Goal: Task Accomplishment & Management: Complete application form

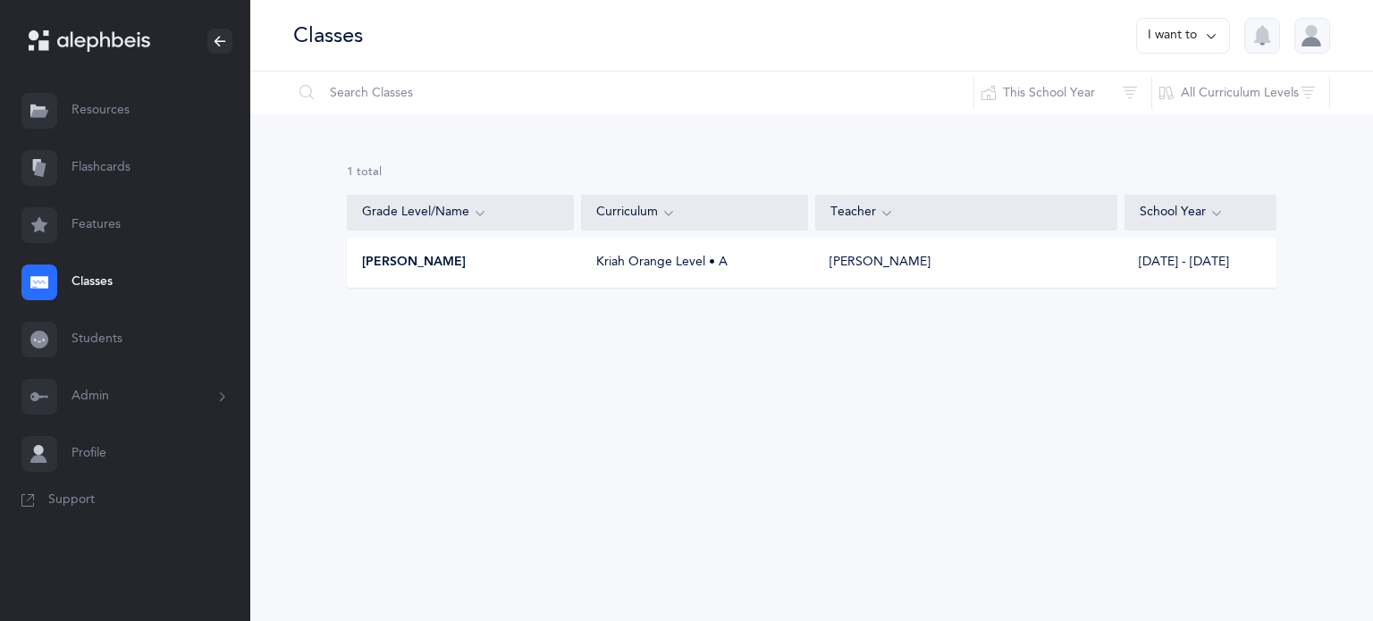
click at [86, 278] on link "Classes" at bounding box center [125, 282] width 250 height 57
click at [97, 338] on link "Students" at bounding box center [125, 339] width 250 height 57
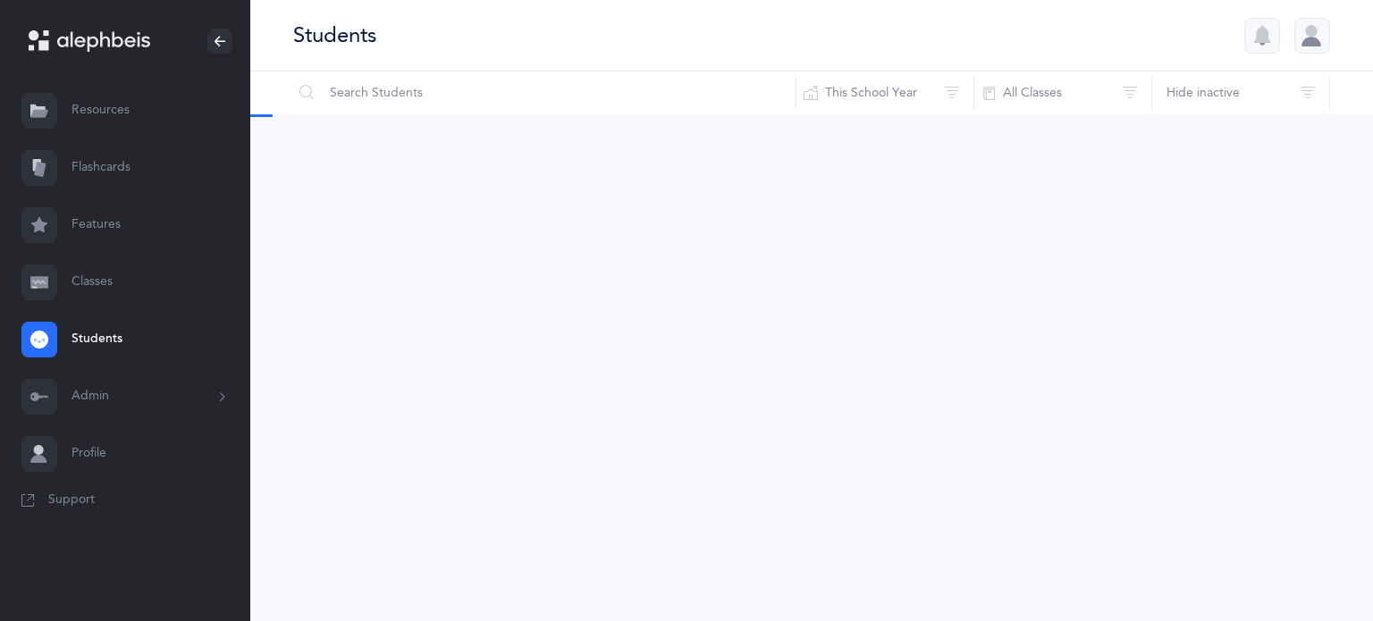
click at [93, 300] on link "Classes" at bounding box center [125, 282] width 250 height 57
click at [121, 402] on button "Admin" at bounding box center [125, 396] width 250 height 57
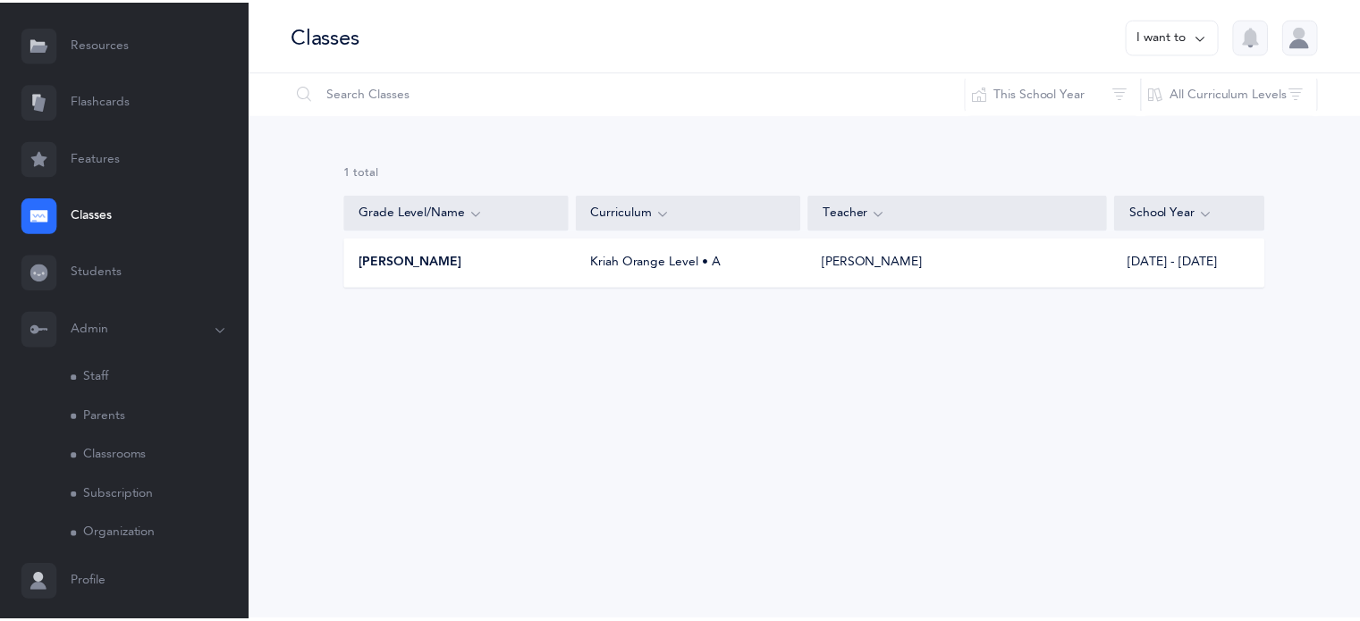
scroll to position [114, 0]
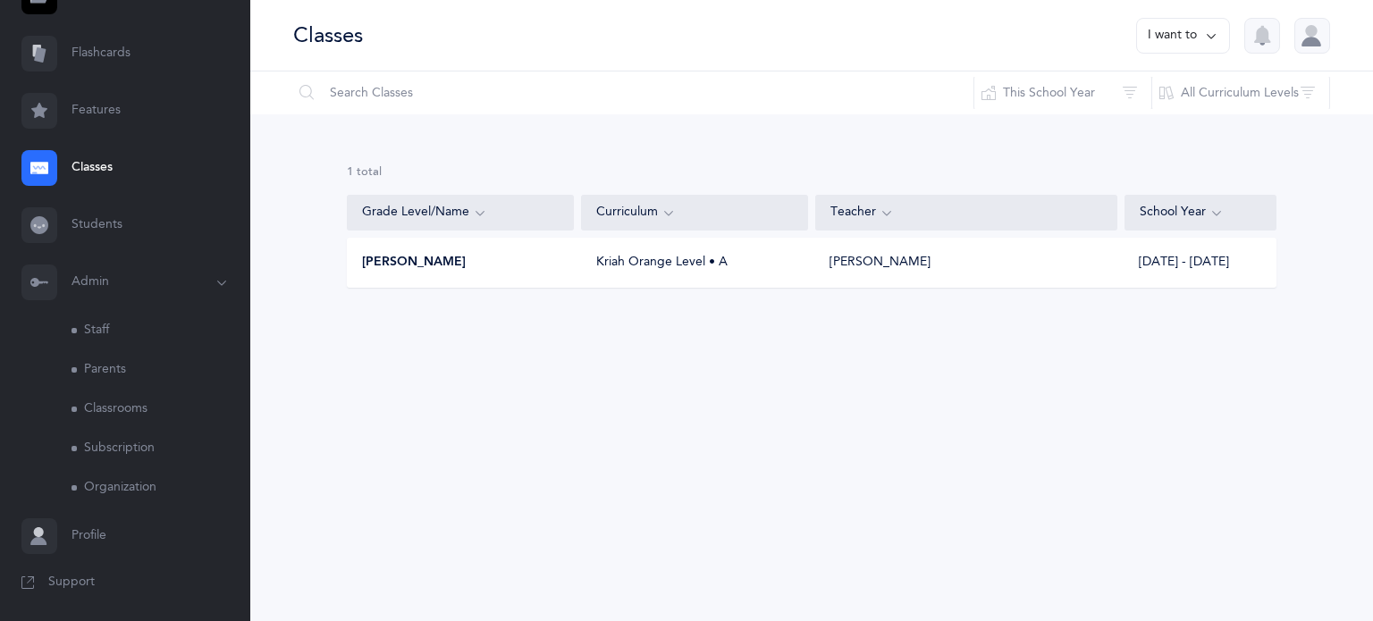
click at [105, 406] on link "Classrooms" at bounding box center [161, 409] width 179 height 39
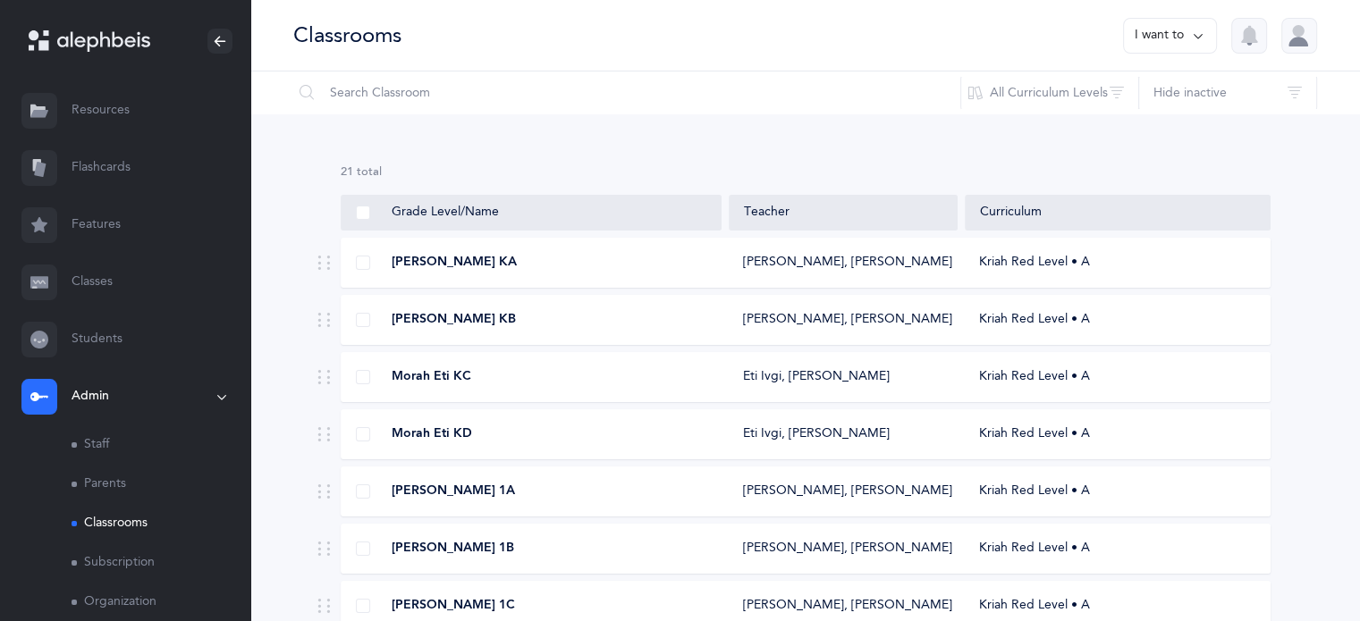
click at [469, 257] on span "[PERSON_NAME] KA" at bounding box center [454, 263] width 125 height 18
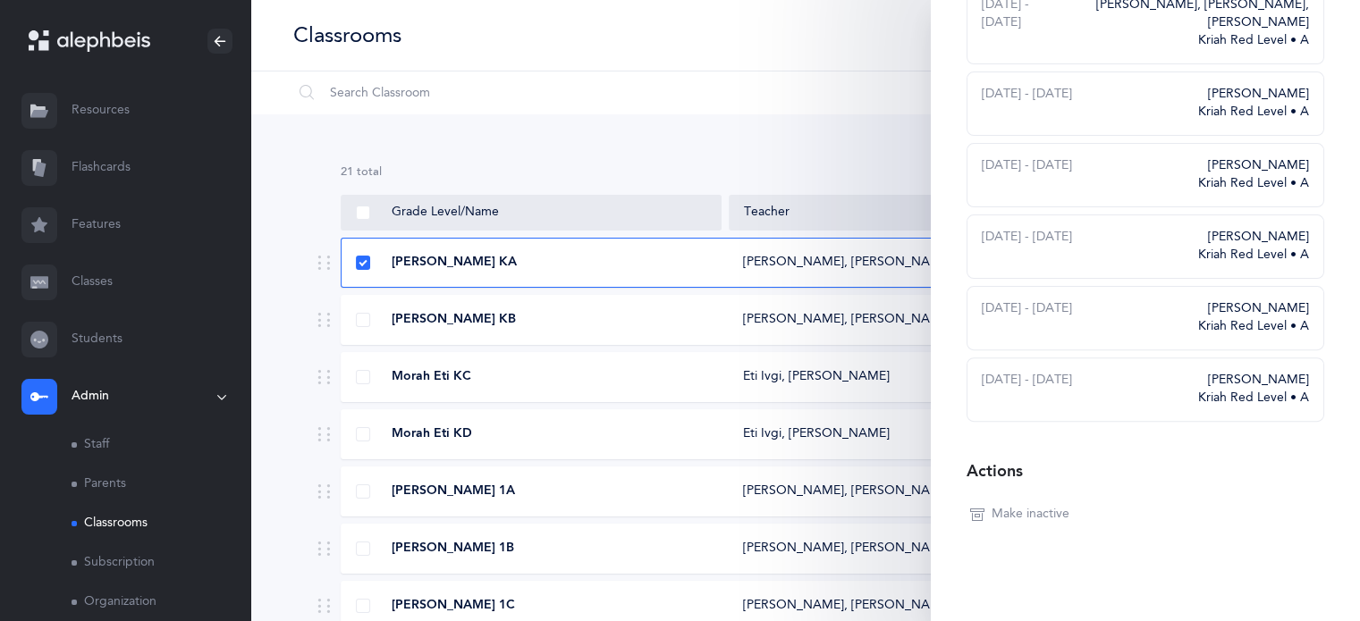
scroll to position [507, 0]
click at [601, 94] on input "text" at bounding box center [626, 93] width 669 height 43
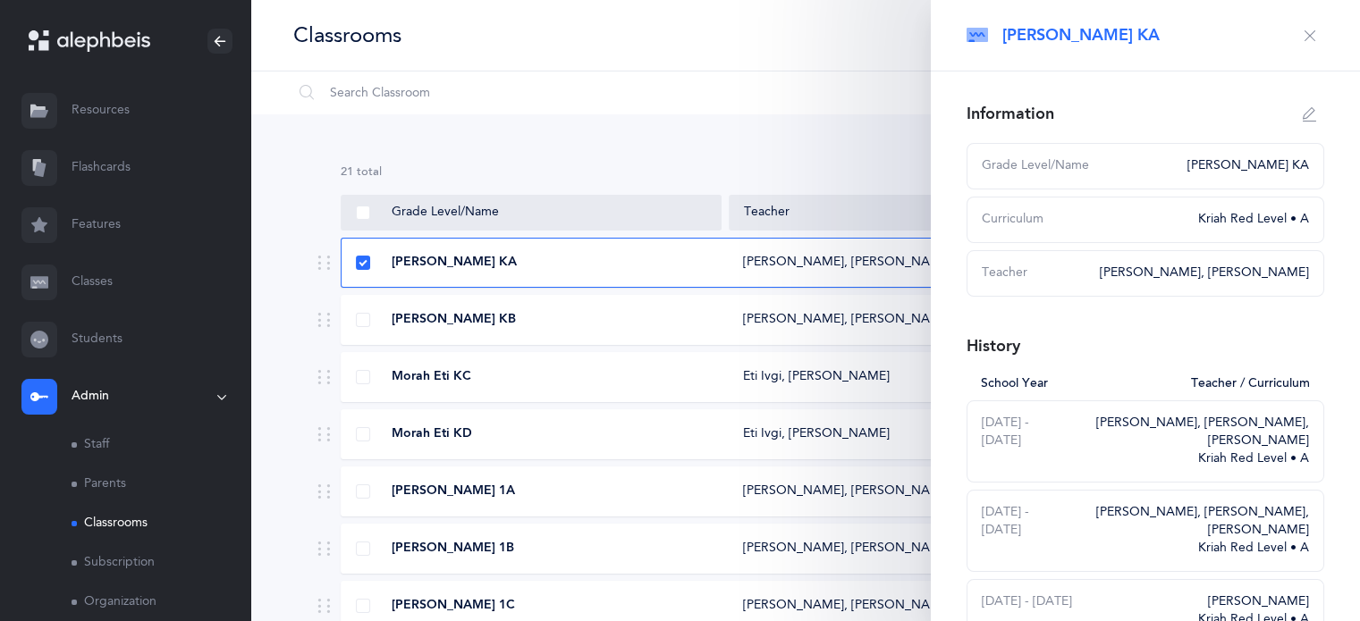
click at [1303, 40] on icon "button" at bounding box center [1310, 36] width 14 height 14
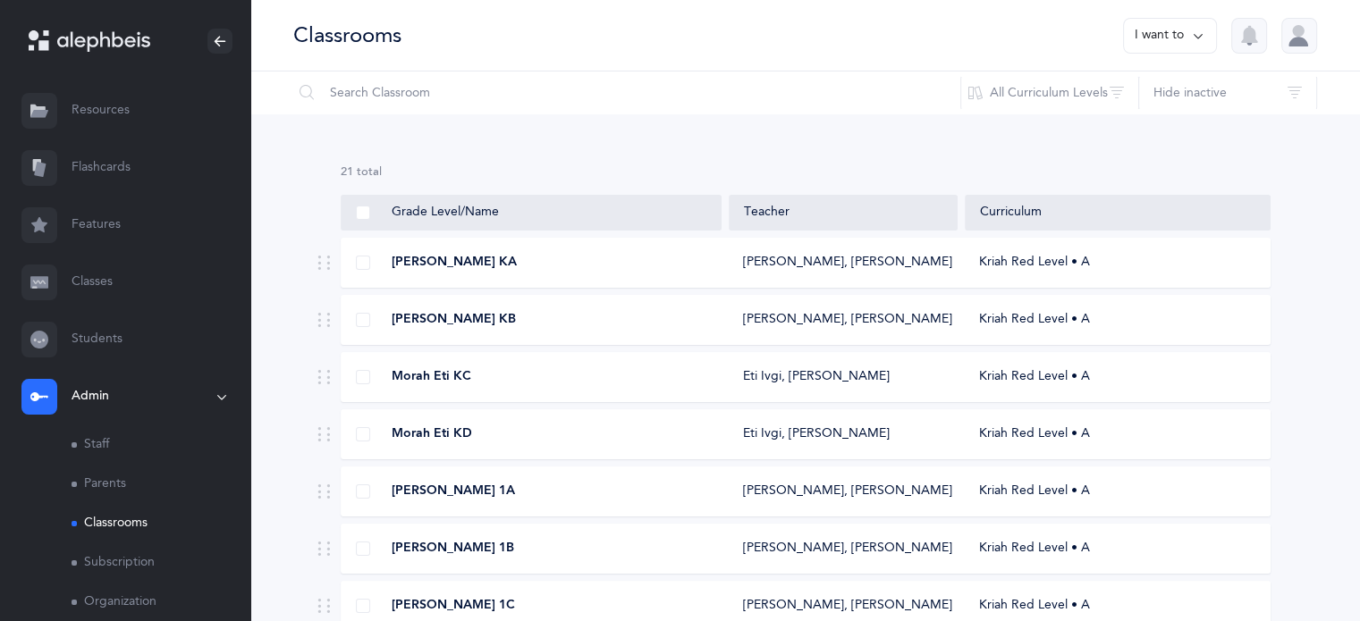
click at [1026, 257] on div "Kriah Red Level • A" at bounding box center [1117, 263] width 305 height 18
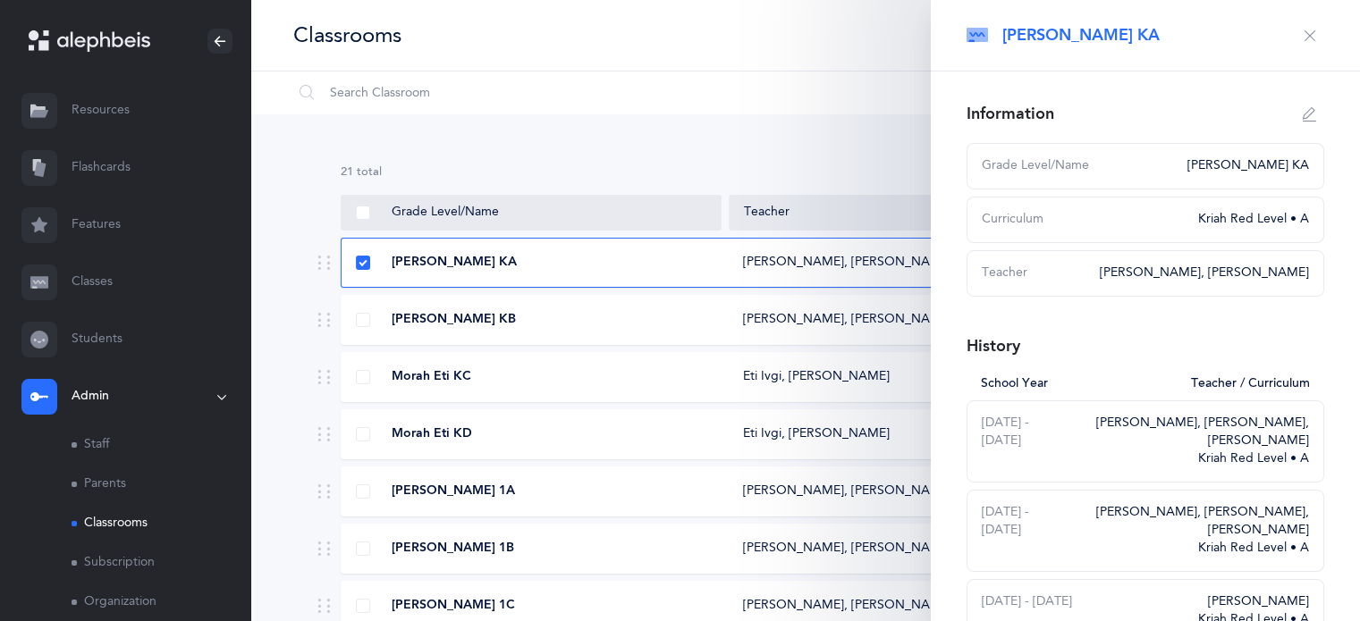
click at [1300, 42] on button "button" at bounding box center [1309, 35] width 29 height 29
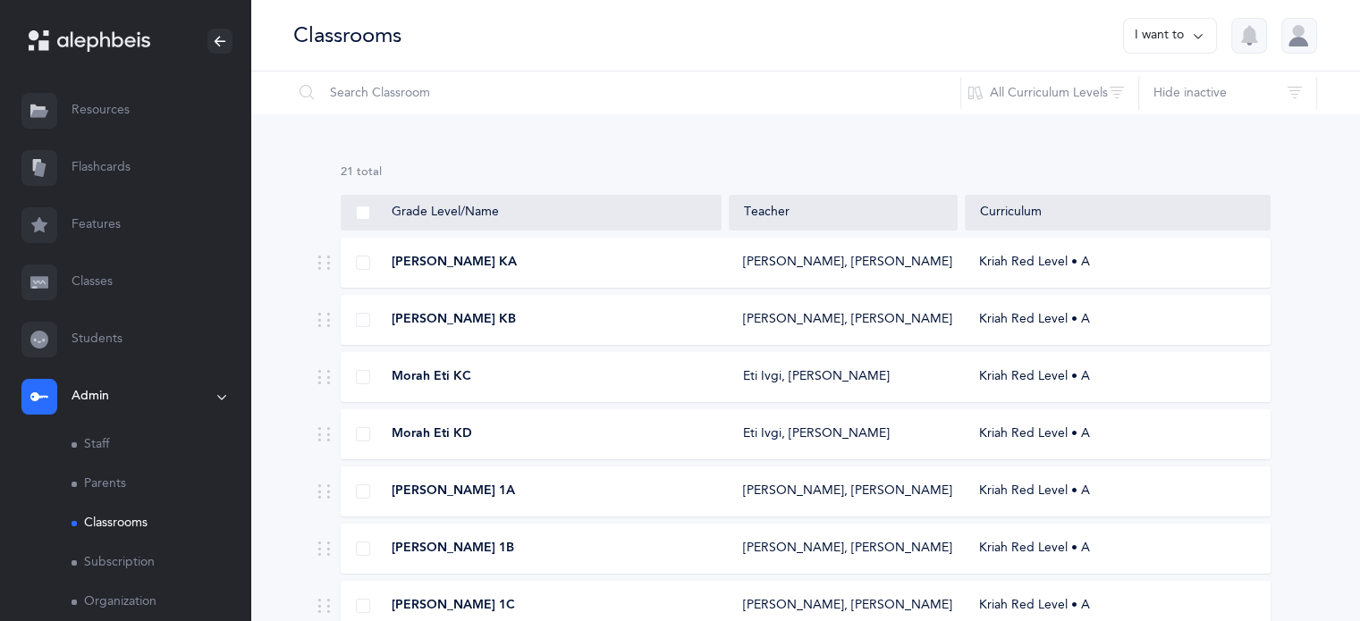
click at [1171, 39] on button "I want to" at bounding box center [1170, 36] width 94 height 36
click at [1159, 89] on button "Add new classroom" at bounding box center [1131, 92] width 139 height 32
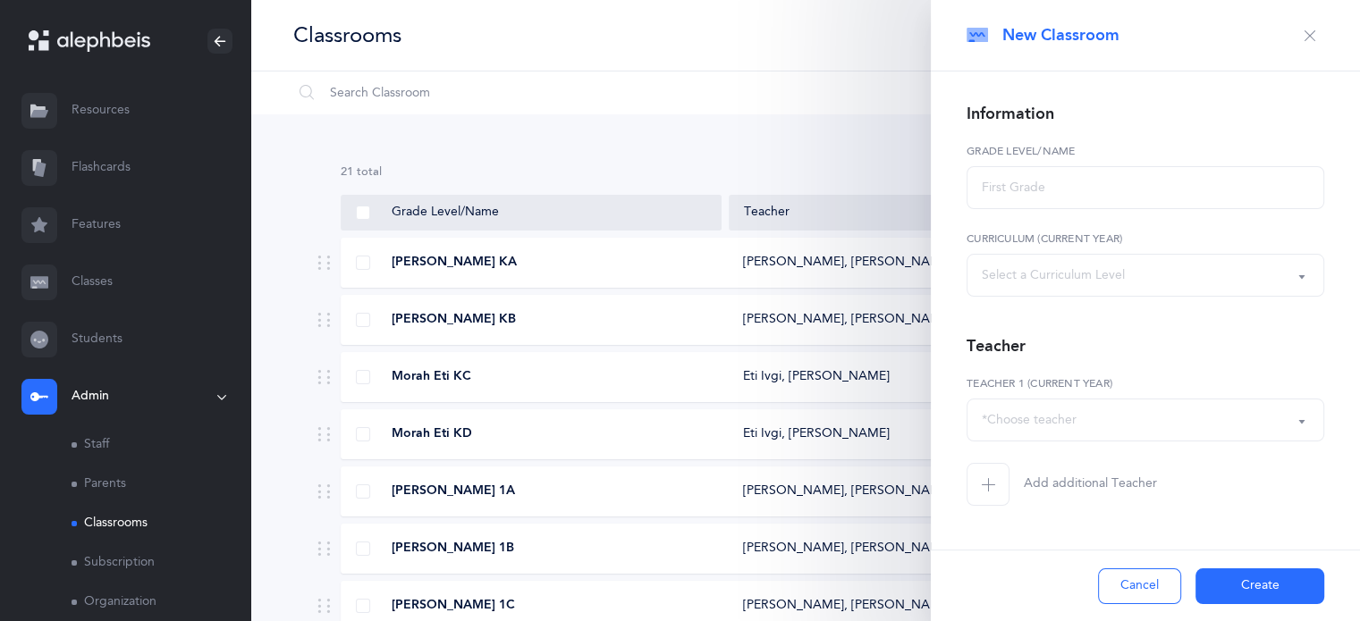
select select
drag, startPoint x: 1112, startPoint y: 196, endPoint x: 856, endPoint y: 110, distance: 270.6
drag, startPoint x: 856, startPoint y: 110, endPoint x: 1303, endPoint y: 34, distance: 453.4
click at [1303, 34] on icon "button" at bounding box center [1310, 36] width 14 height 14
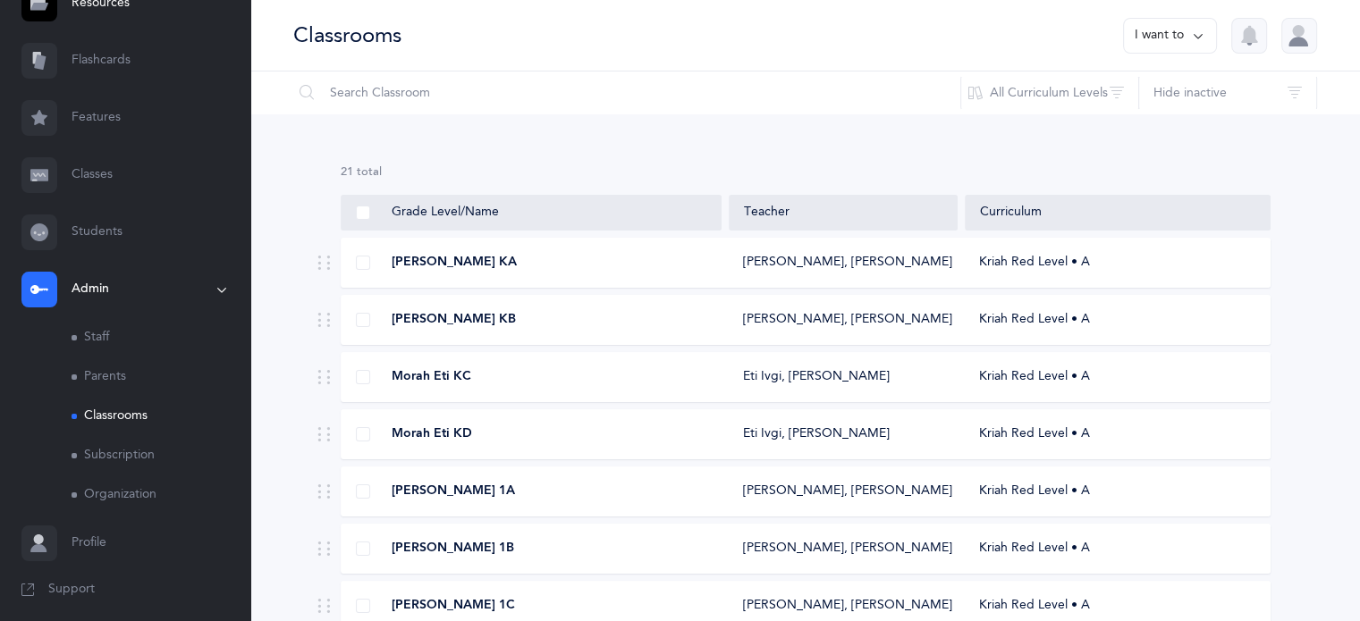
scroll to position [114, 0]
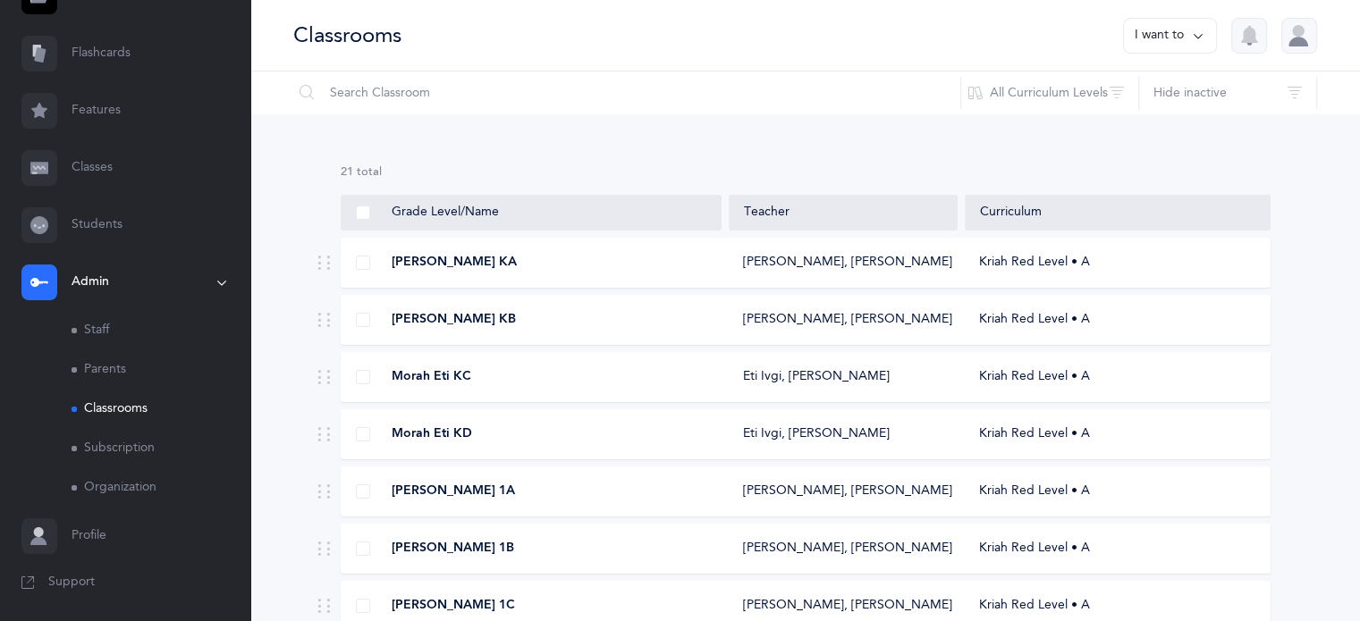
click at [104, 335] on link "Staff" at bounding box center [161, 330] width 179 height 39
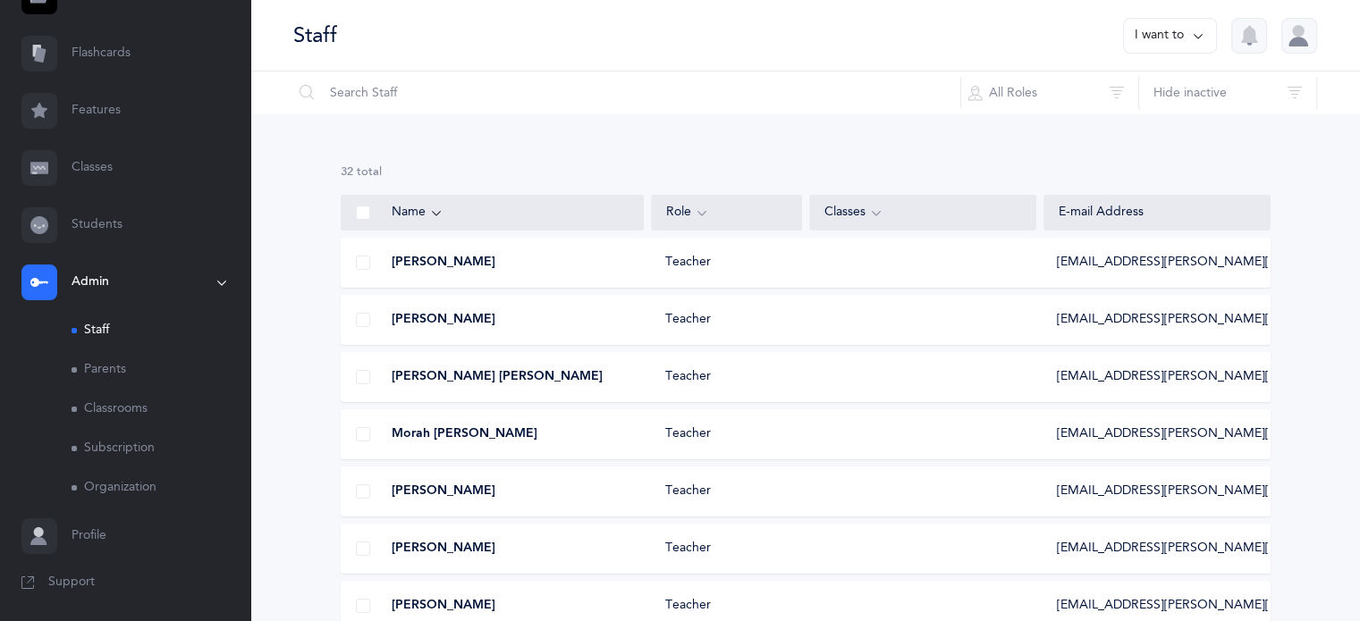
click at [111, 412] on link "Classrooms" at bounding box center [161, 409] width 179 height 39
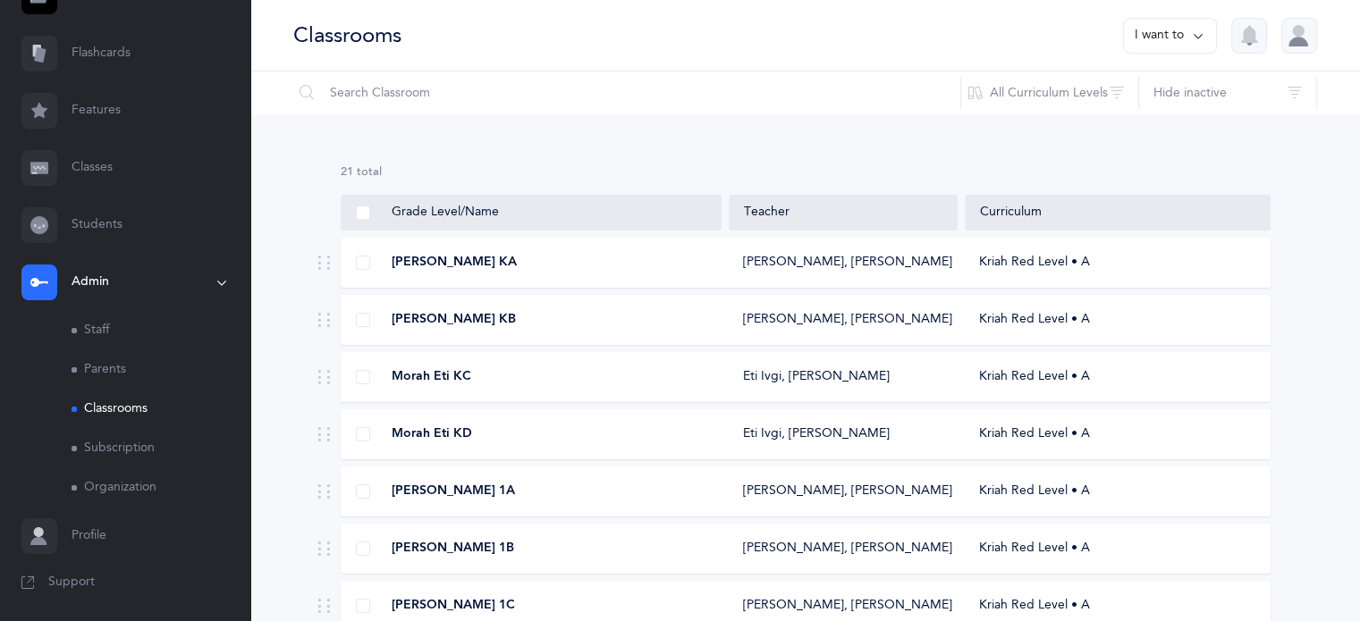
click at [1180, 32] on button "I want to" at bounding box center [1170, 36] width 94 height 36
click at [1156, 90] on button "Add new classroom" at bounding box center [1131, 92] width 139 height 32
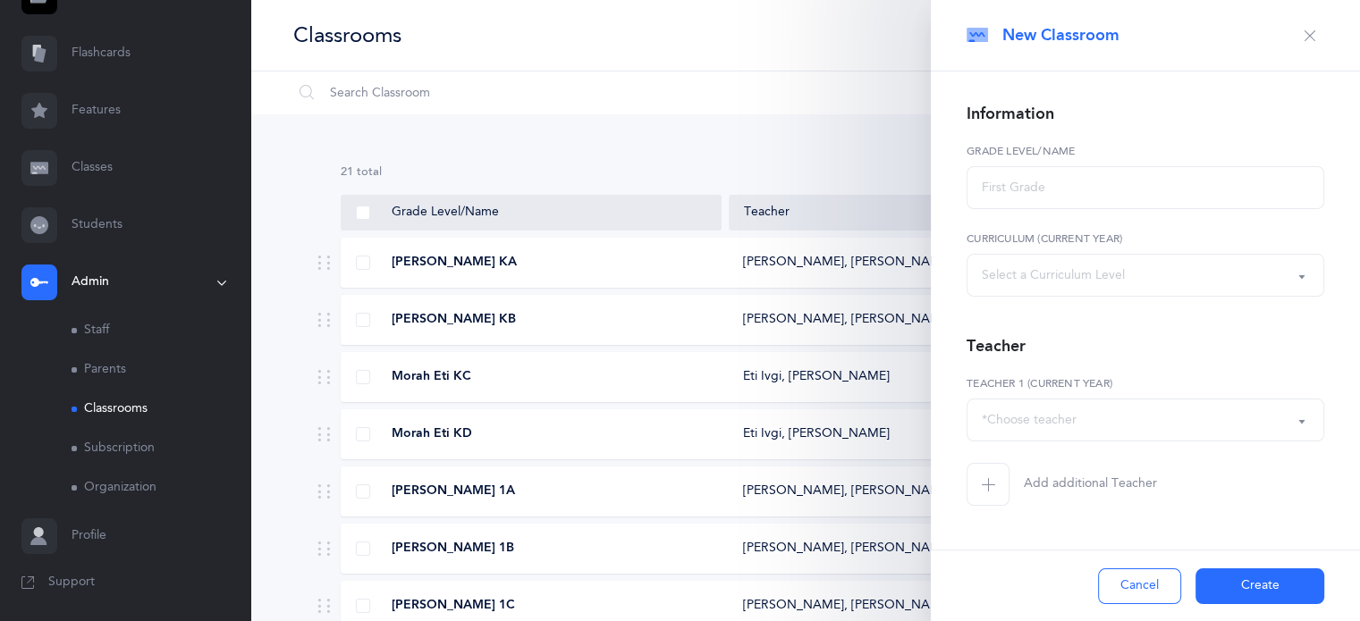
select select
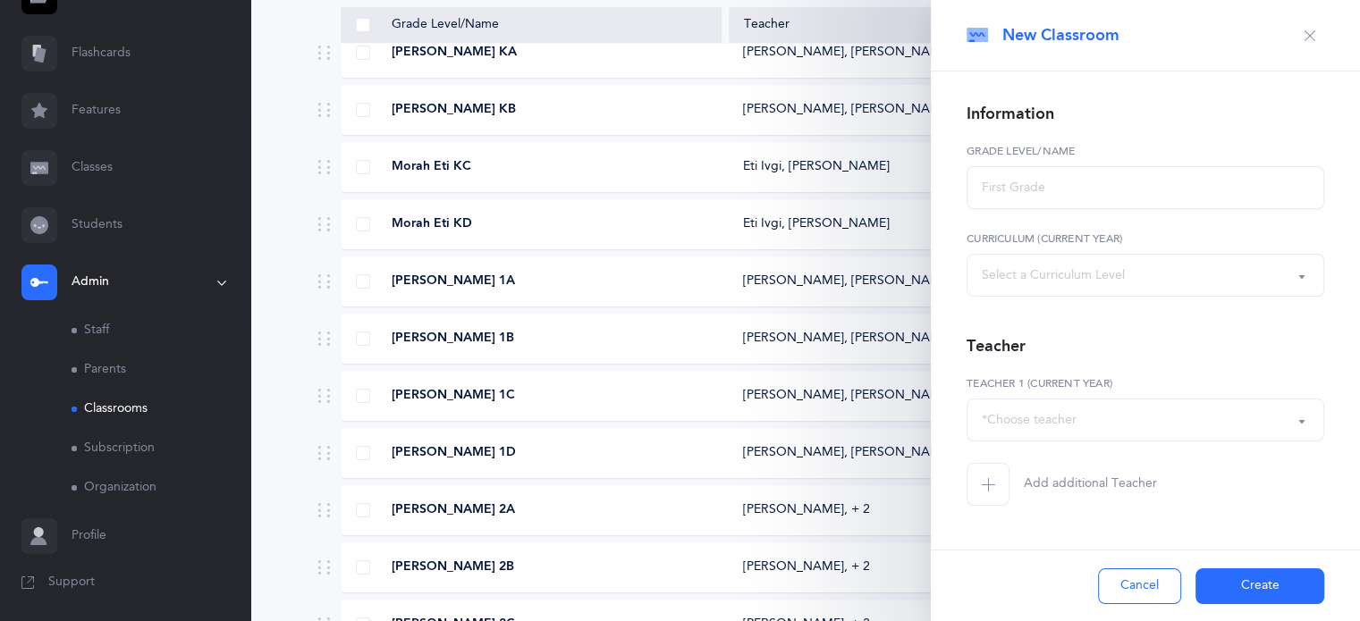
scroll to position [211, 0]
click at [1169, 184] on input "text" at bounding box center [1145, 187] width 358 height 43
type input "First Grade"
click at [1177, 272] on div "Select a Curriculum Level" at bounding box center [1145, 275] width 327 height 30
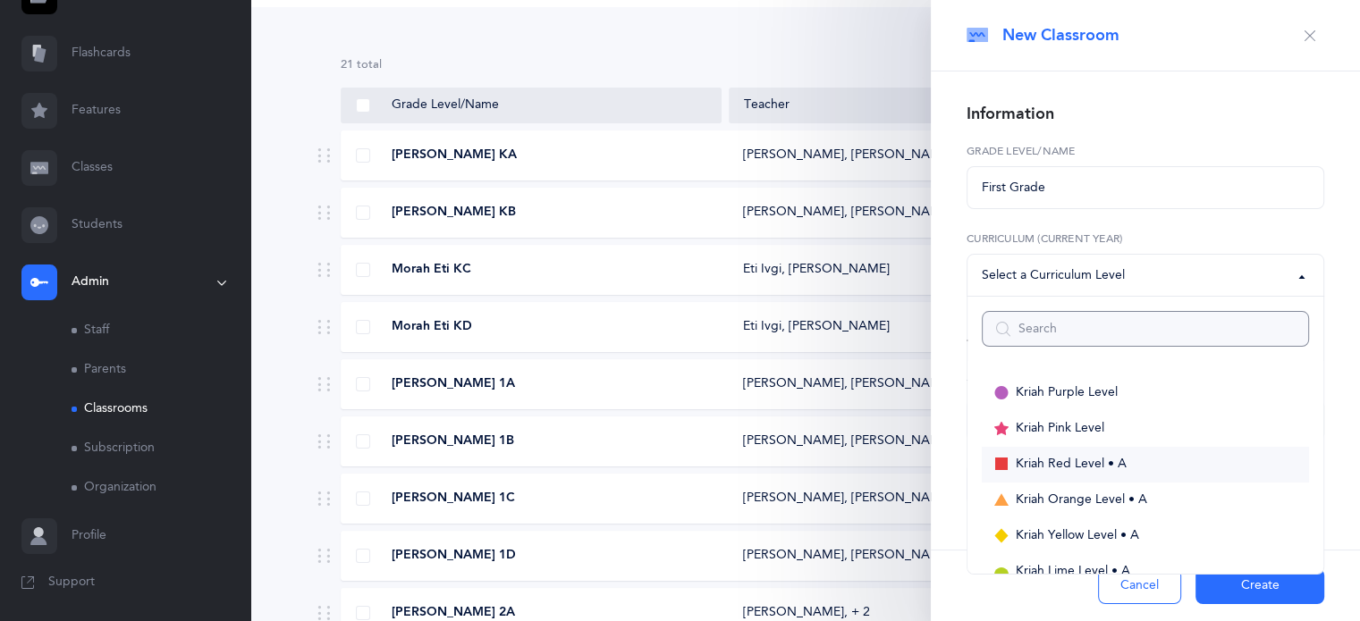
scroll to position [104, 0]
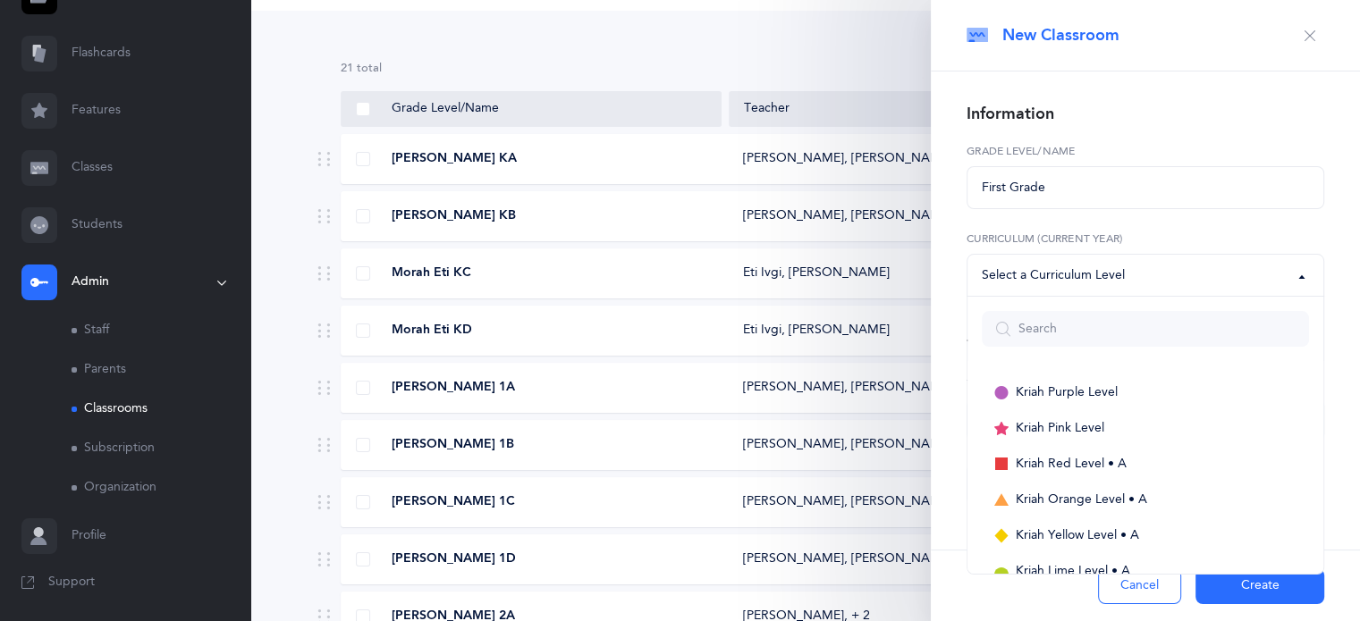
click at [1123, 285] on div "Select a Curriculum Level" at bounding box center [1145, 275] width 327 height 30
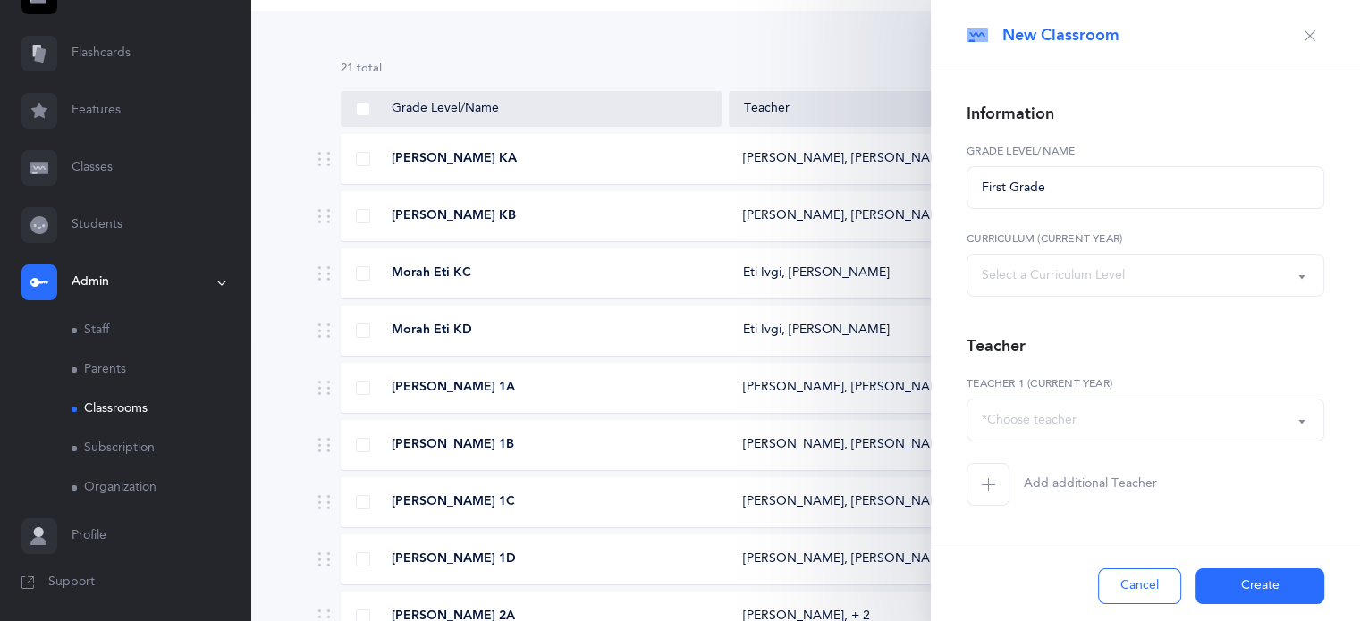
click at [1092, 416] on div "*Choose teacher" at bounding box center [1145, 420] width 327 height 30
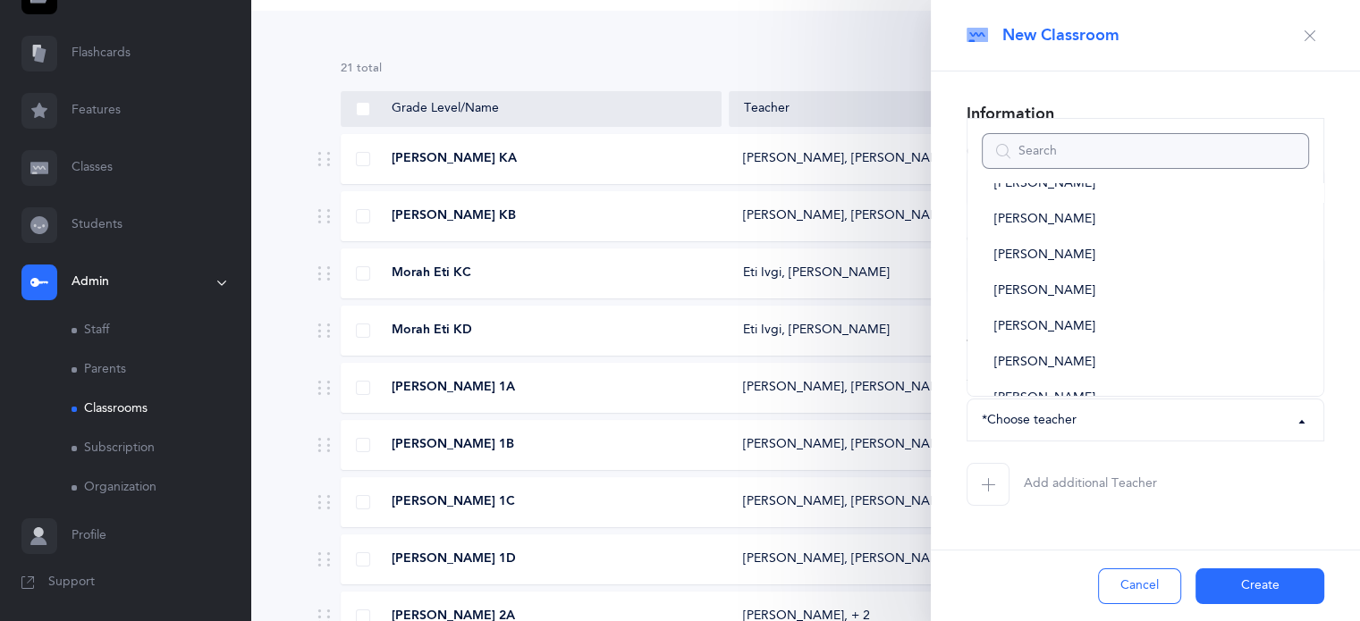
scroll to position [890, 0]
click at [1041, 360] on span "[PERSON_NAME]" at bounding box center [1044, 363] width 101 height 16
select select "151"
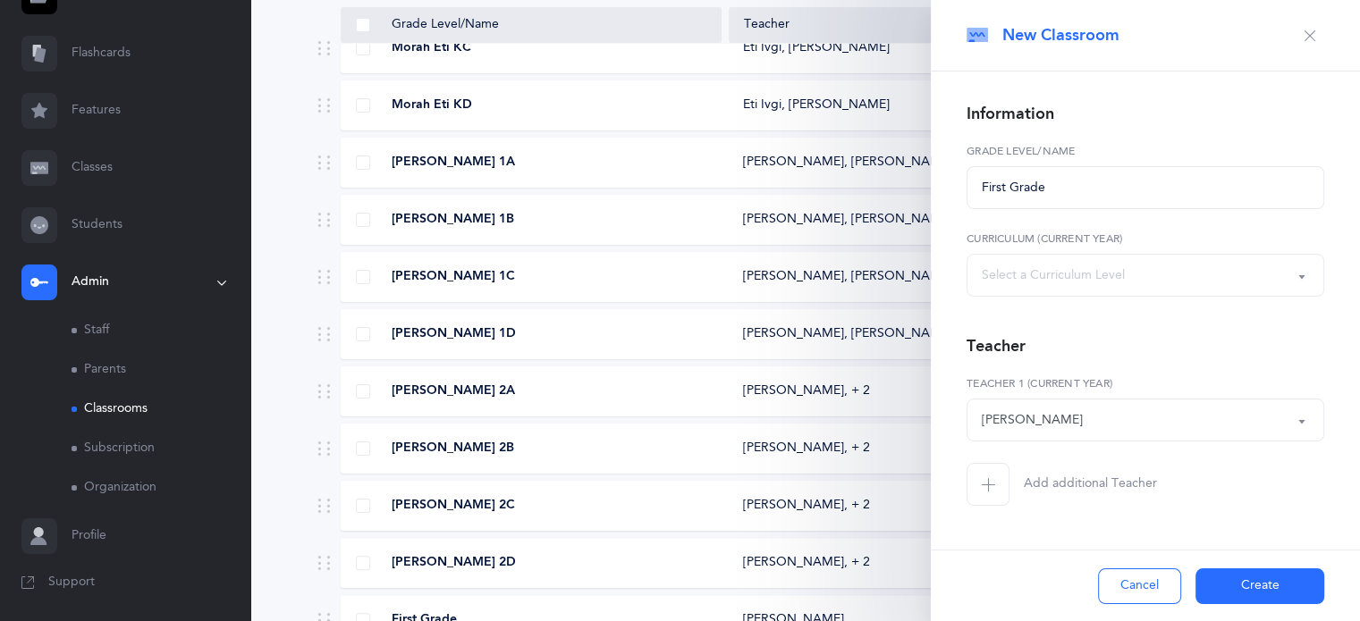
scroll to position [342, 0]
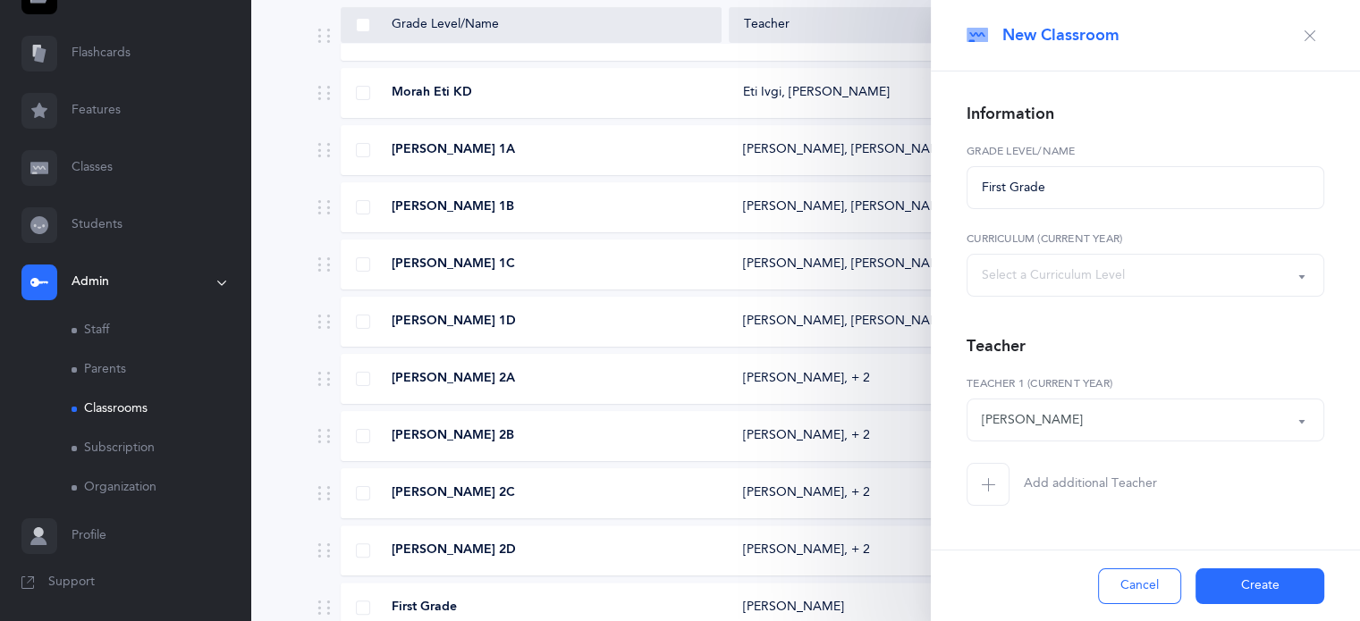
click at [1321, 34] on button "button" at bounding box center [1309, 35] width 29 height 29
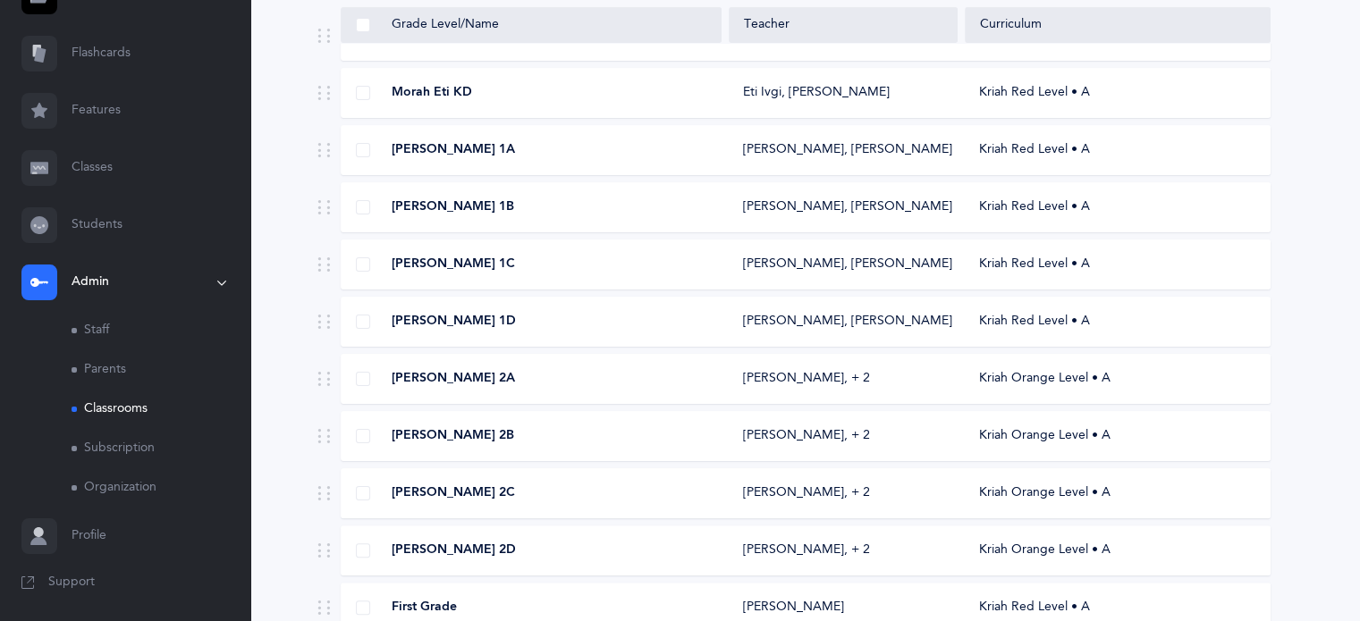
scroll to position [0, 0]
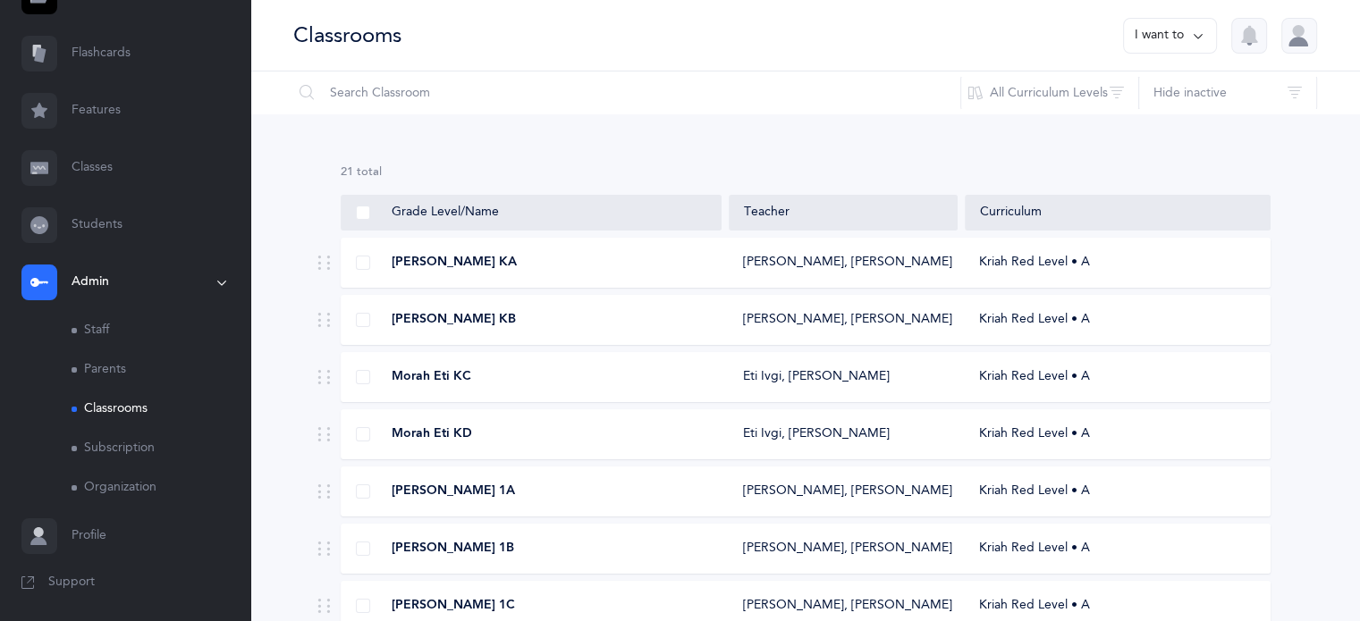
click at [369, 259] on div "[PERSON_NAME] KA" at bounding box center [532, 263] width 381 height 18
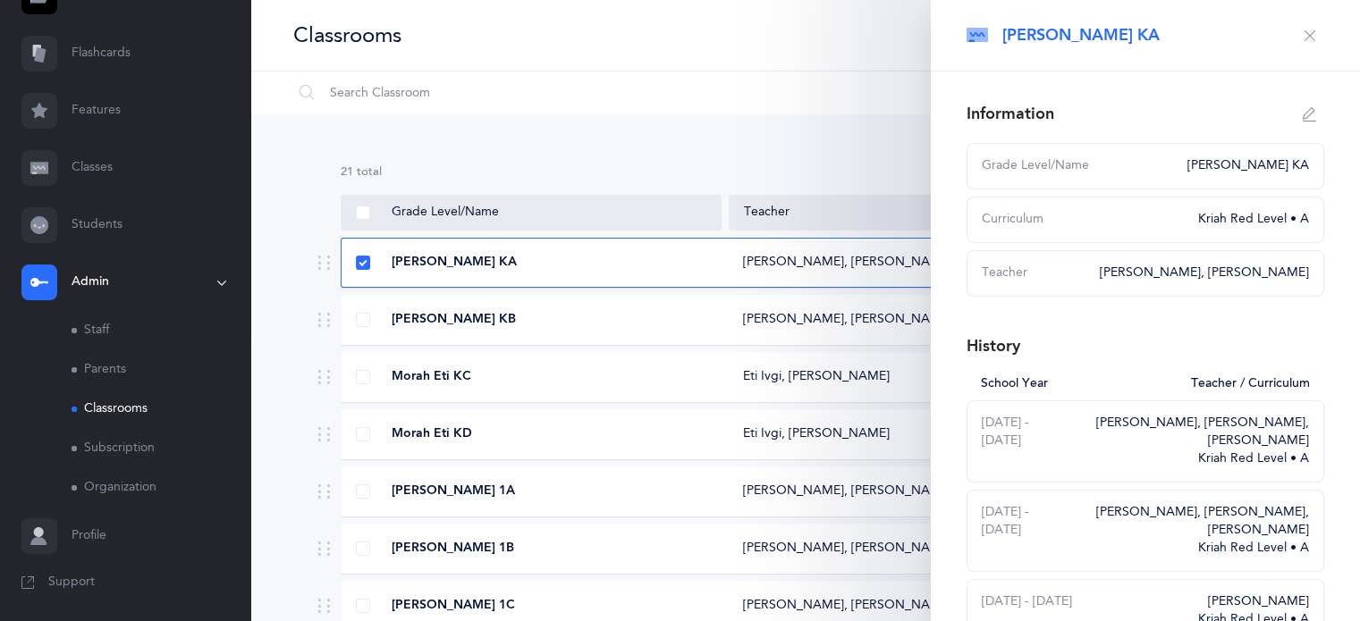
click at [1303, 115] on icon "button" at bounding box center [1310, 114] width 14 height 14
type input "[PERSON_NAME] KA"
select select "2"
select select "151"
select select "2583"
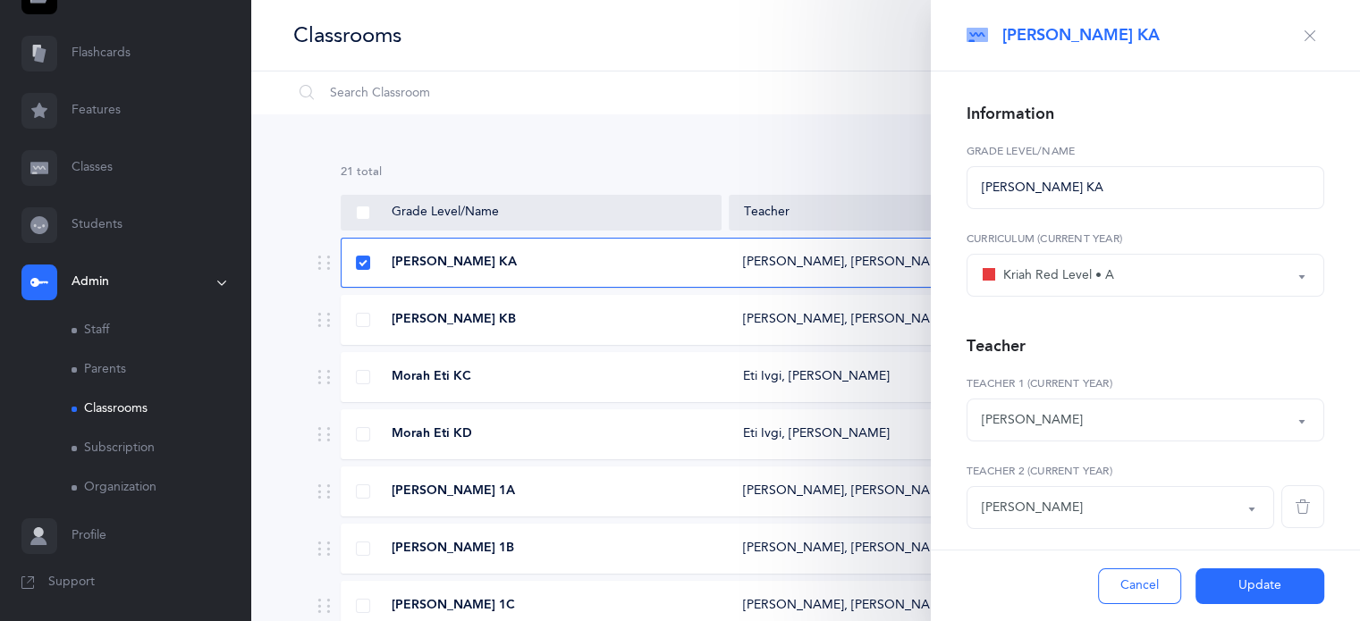
click at [1303, 33] on icon "button" at bounding box center [1310, 36] width 14 height 14
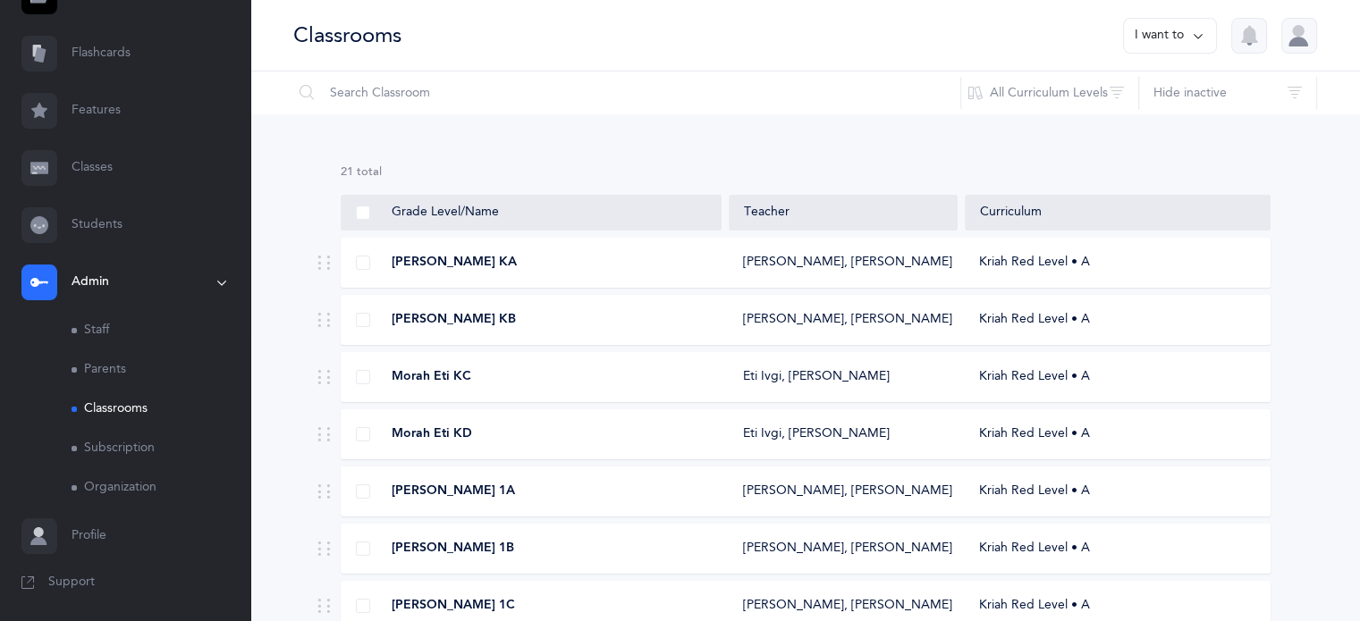
click at [116, 441] on link "Subscription" at bounding box center [161, 448] width 179 height 39
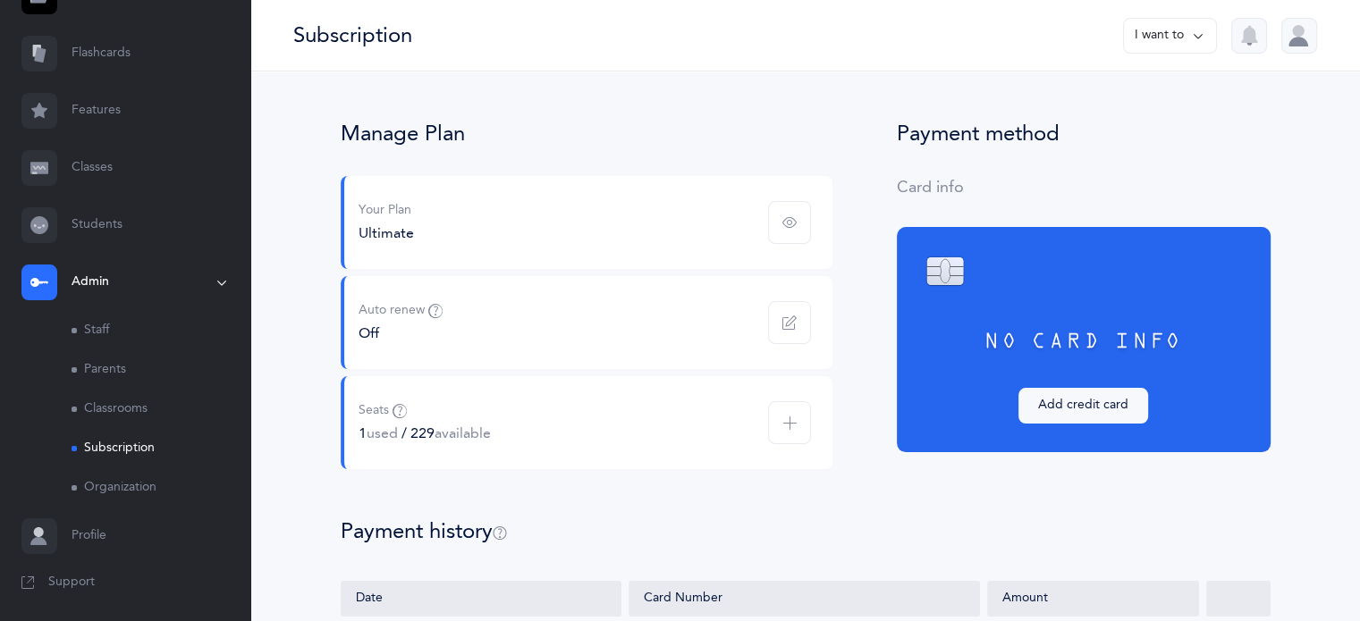
click at [111, 478] on link "Organization" at bounding box center [161, 487] width 179 height 39
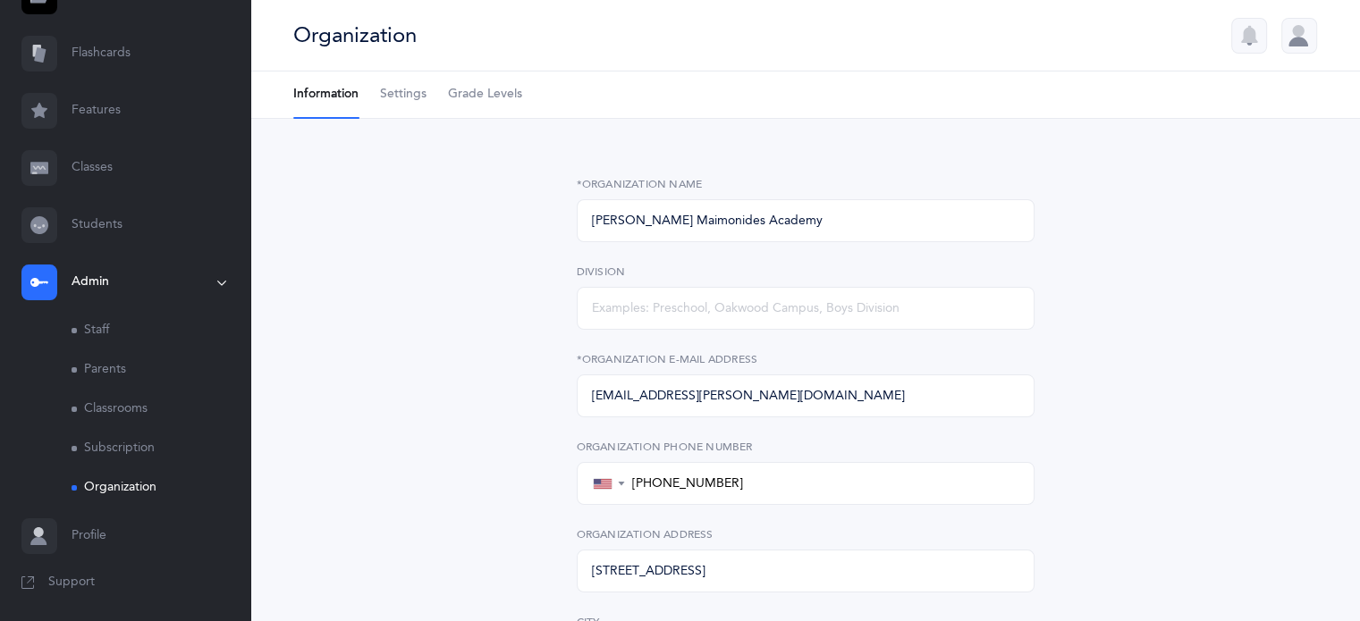
click at [108, 409] on link "Classrooms" at bounding box center [161, 409] width 179 height 39
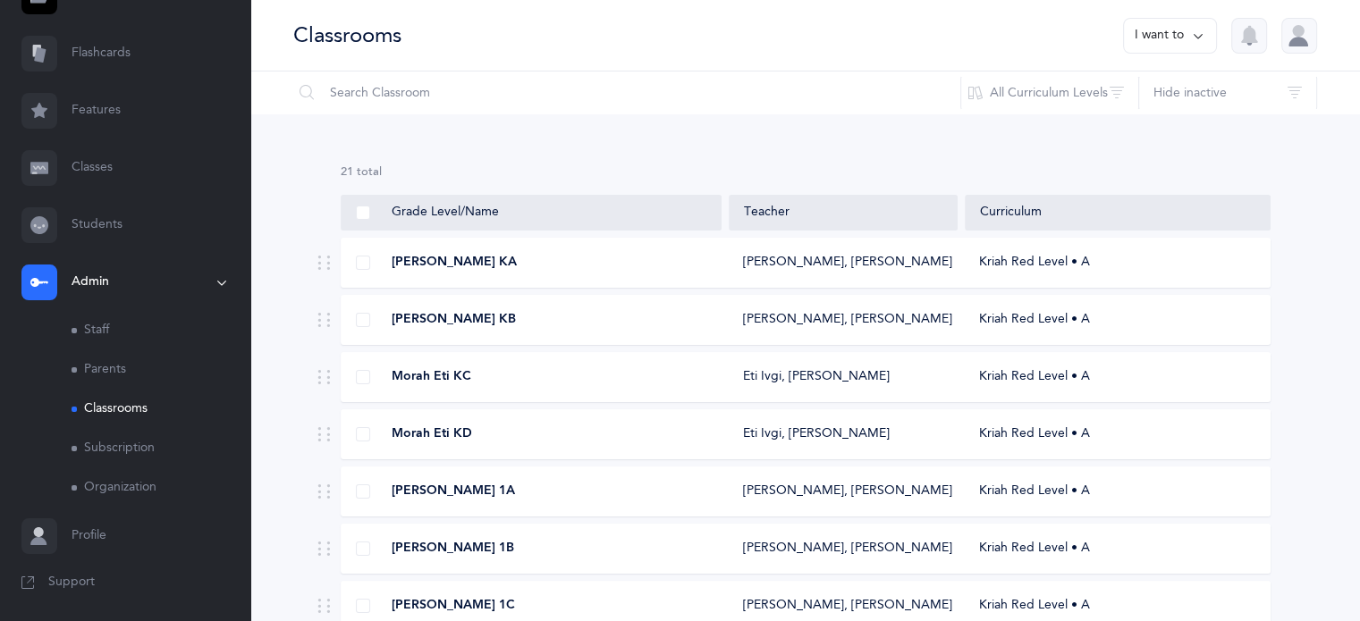
click at [106, 375] on link "Parents" at bounding box center [161, 369] width 179 height 39
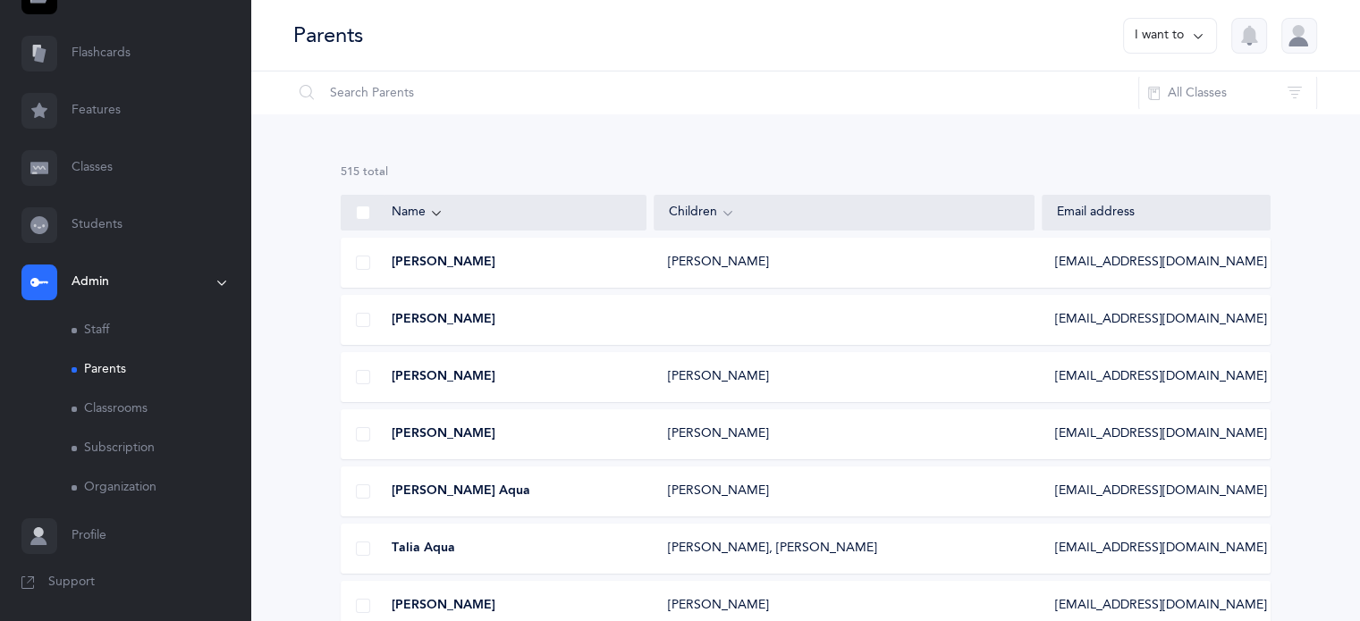
click at [91, 339] on link "Staff" at bounding box center [161, 330] width 179 height 39
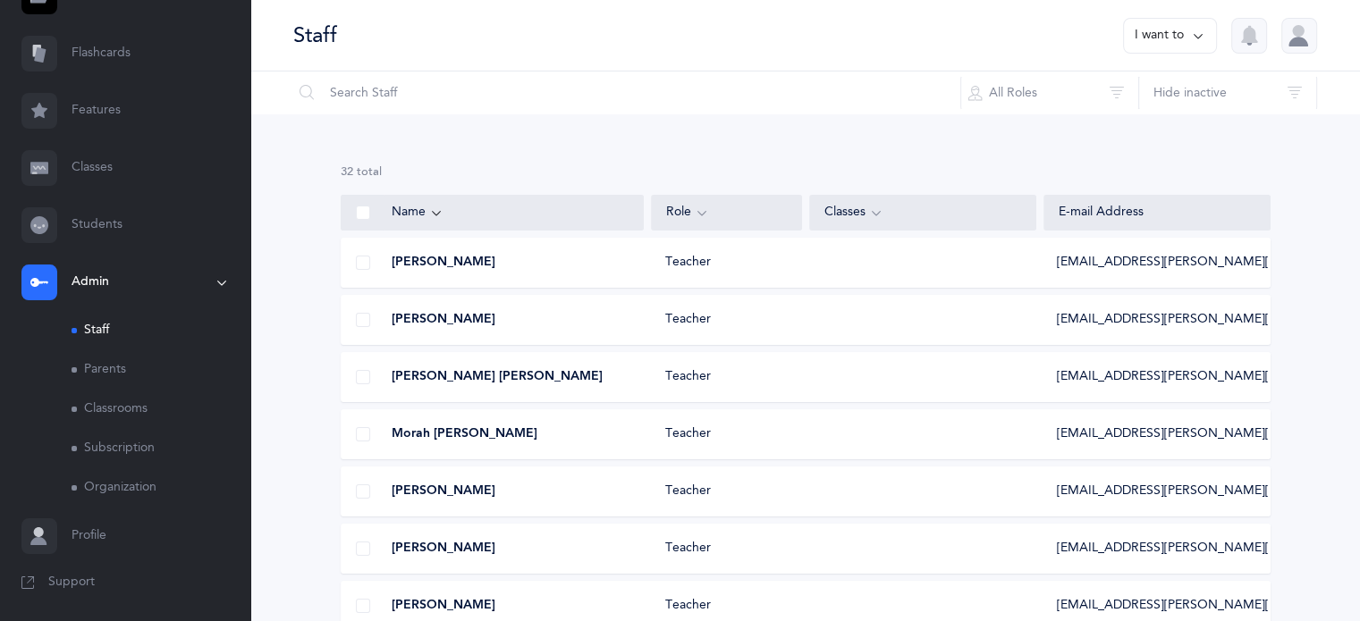
click at [77, 234] on link "Students" at bounding box center [125, 225] width 250 height 57
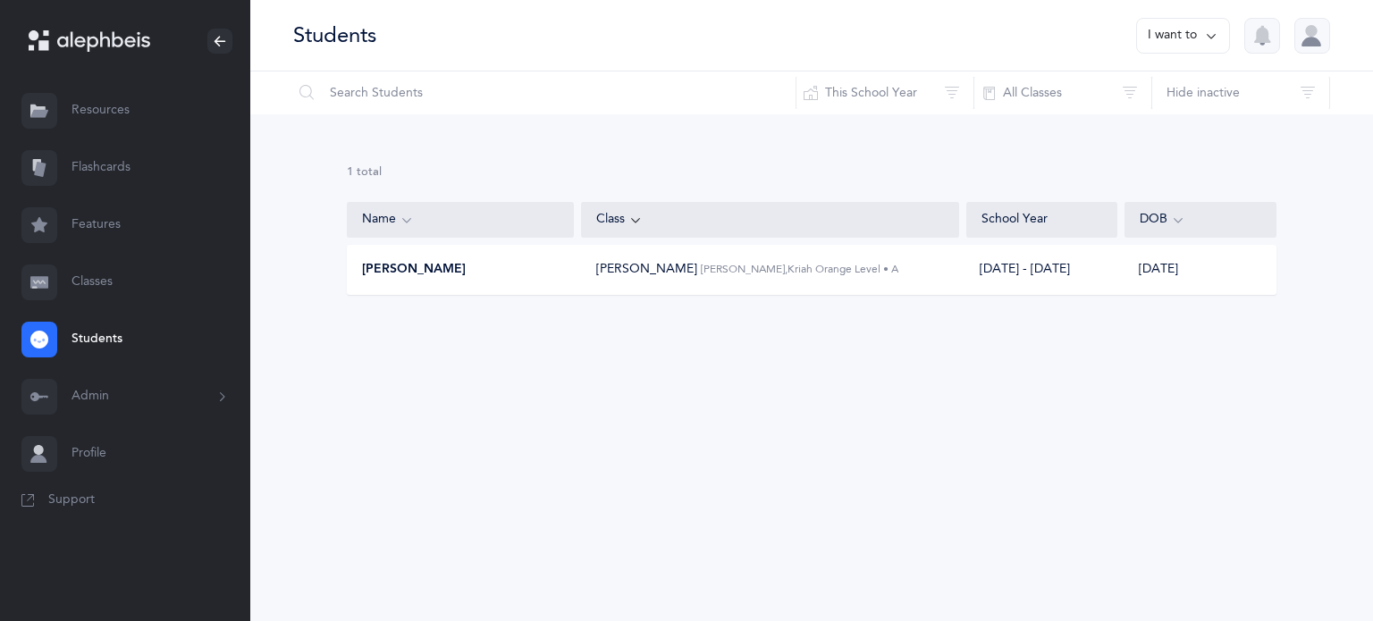
click at [104, 404] on button "Admin" at bounding box center [125, 396] width 250 height 57
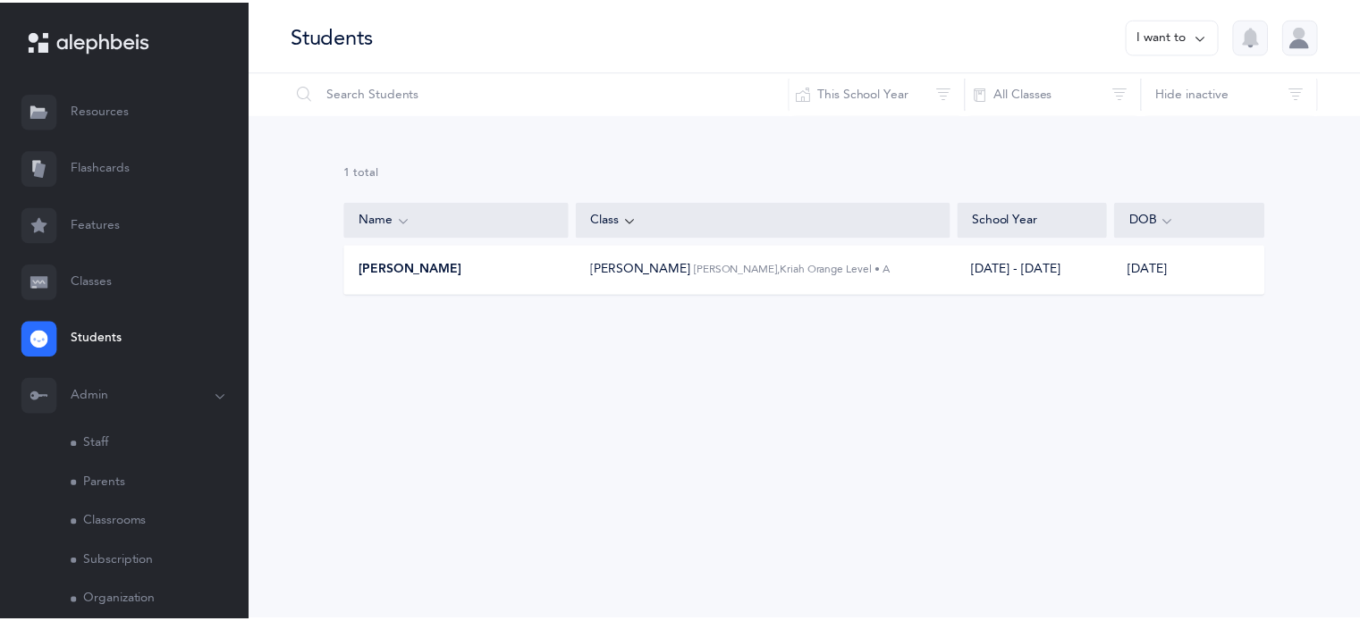
scroll to position [114, 0]
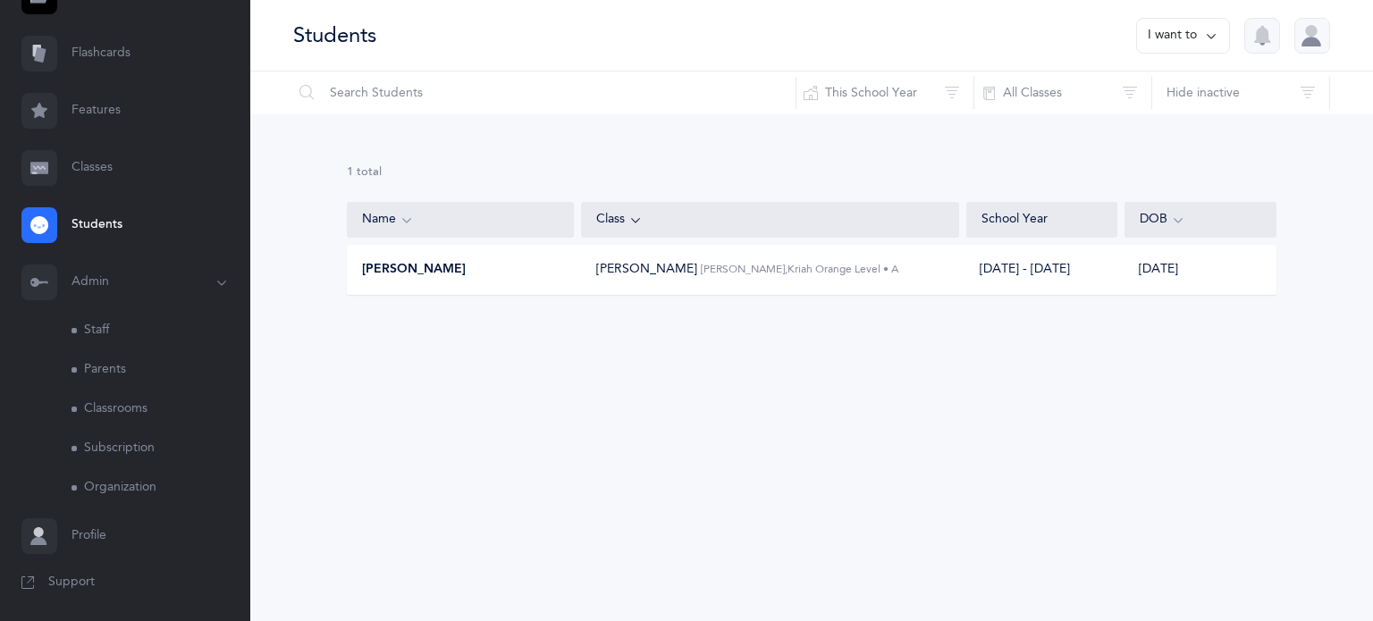
click at [118, 404] on link "Classrooms" at bounding box center [161, 409] width 179 height 39
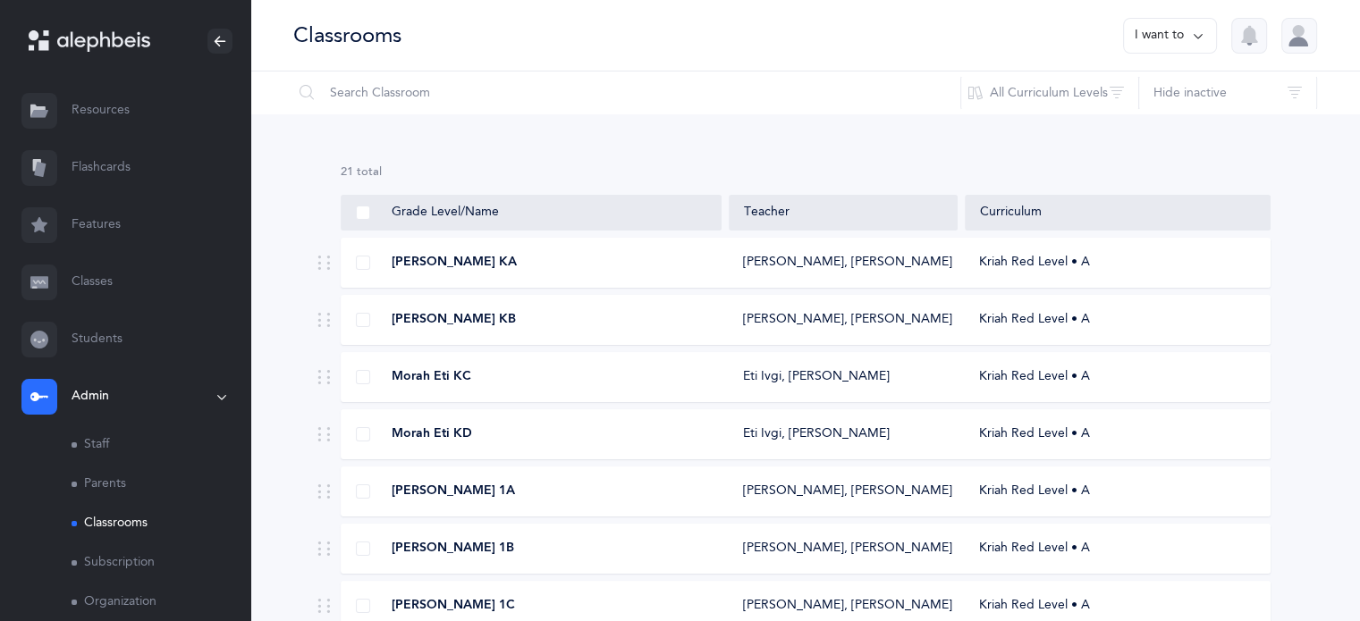
click at [1166, 35] on button "I want to" at bounding box center [1170, 36] width 94 height 36
click at [1166, 89] on button "Add new classroom" at bounding box center [1131, 92] width 139 height 32
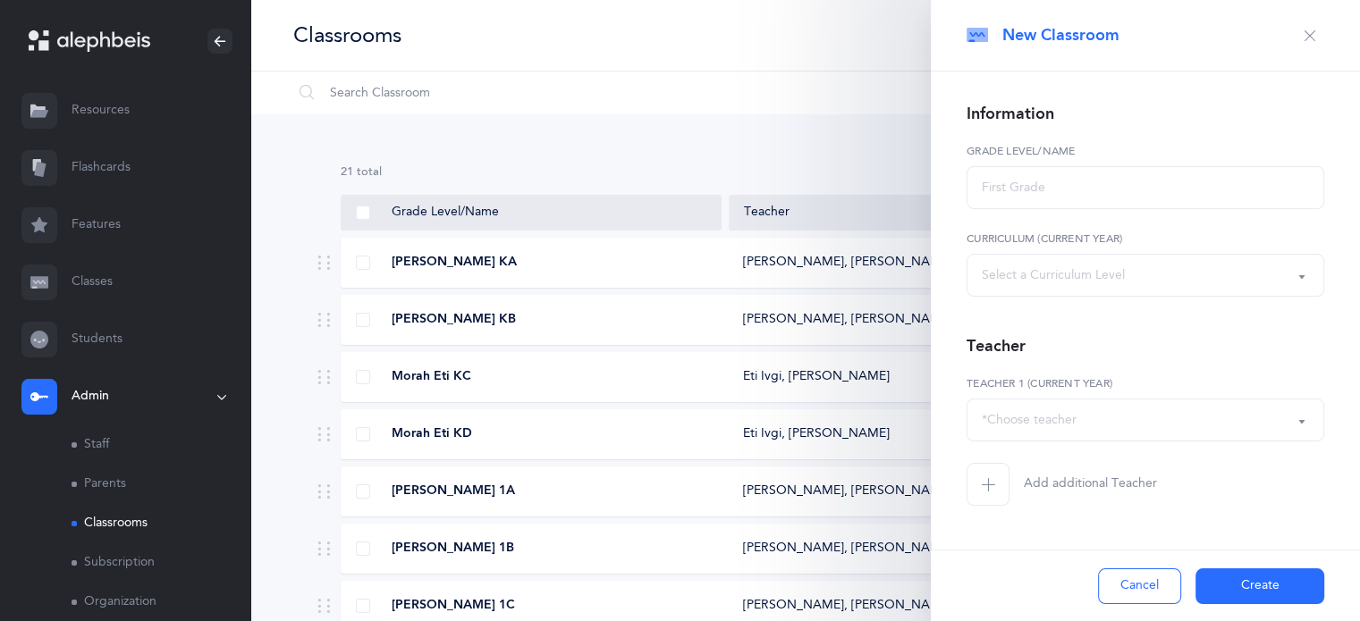
click at [1079, 410] on div "*Choose teacher" at bounding box center [1145, 420] width 327 height 30
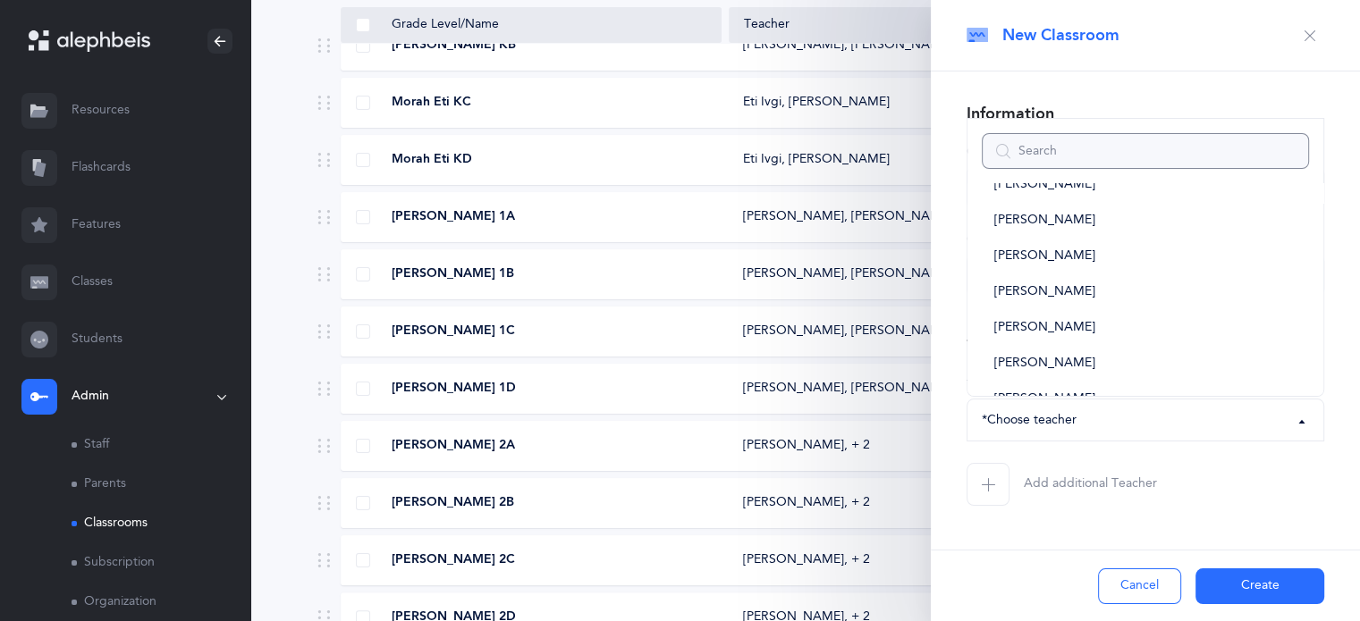
scroll to position [890, 0]
click at [1051, 360] on span "[PERSON_NAME]" at bounding box center [1044, 363] width 101 height 16
select select "151"
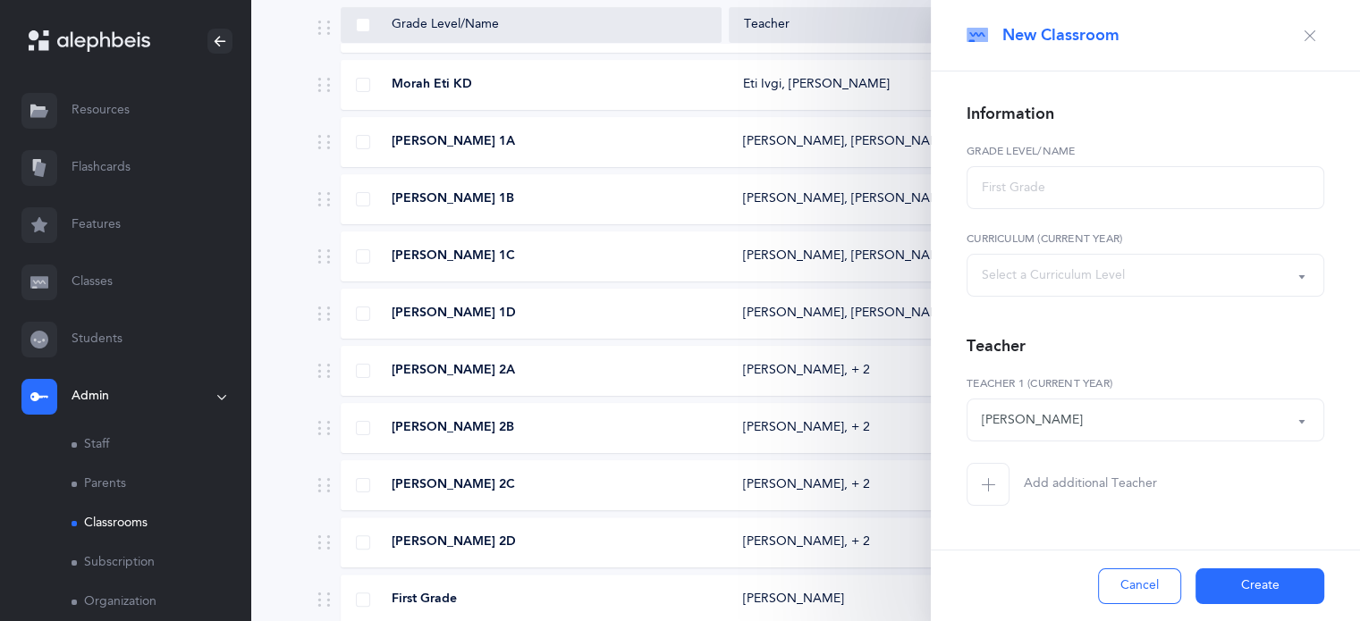
scroll to position [350, 0]
click at [1221, 589] on button "Create" at bounding box center [1259, 587] width 129 height 36
click at [1143, 191] on input "text" at bounding box center [1145, 187] width 358 height 43
type input "F"
type input "L"
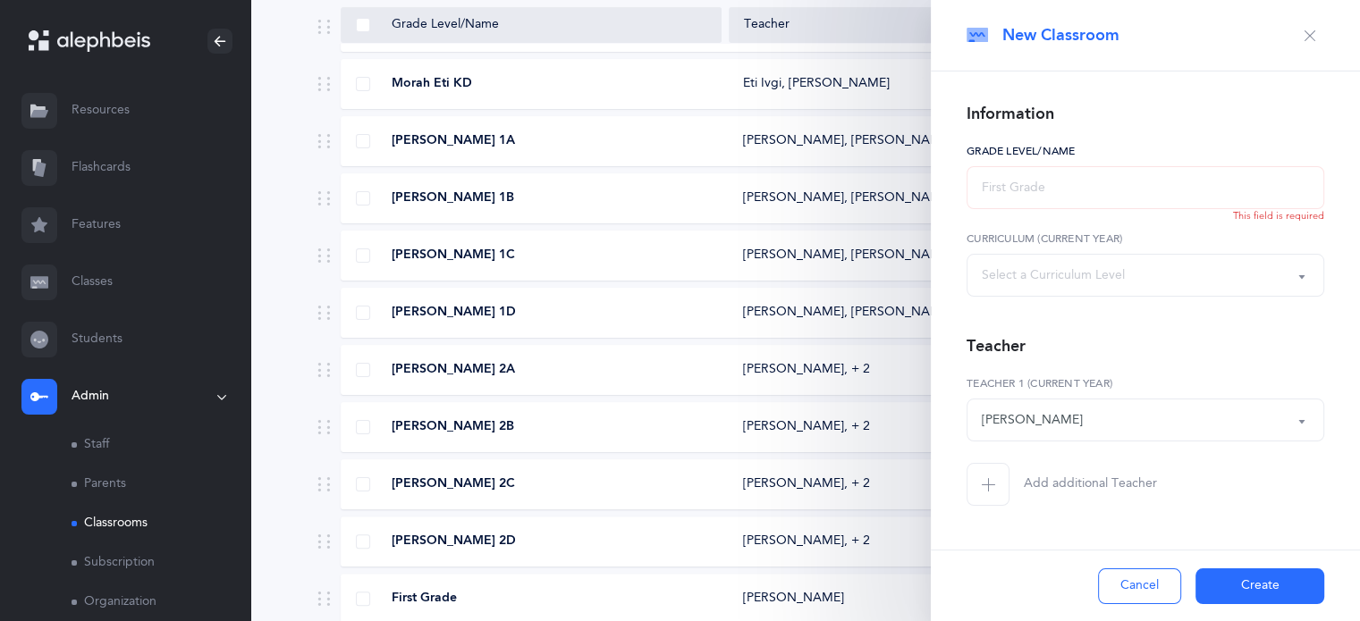
type input "k"
type input "K"
click at [1237, 575] on button "Create" at bounding box center [1259, 587] width 129 height 36
click at [1243, 588] on button "Create" at bounding box center [1259, 587] width 129 height 36
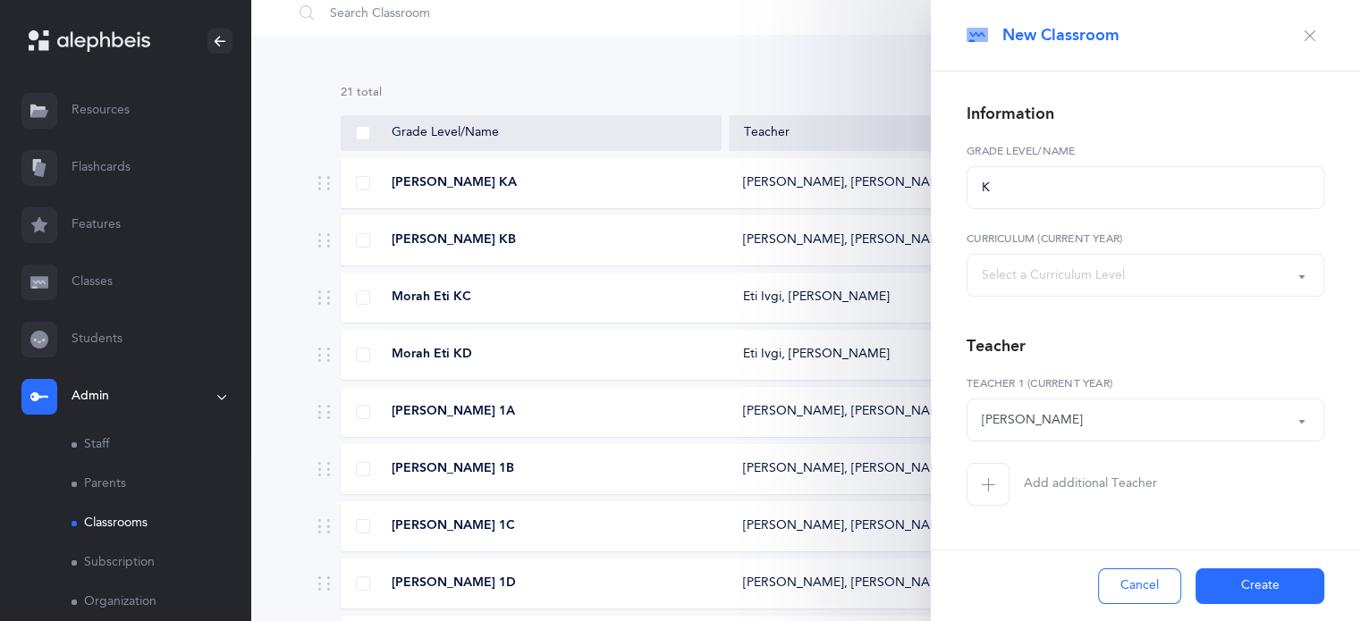
scroll to position [0, 0]
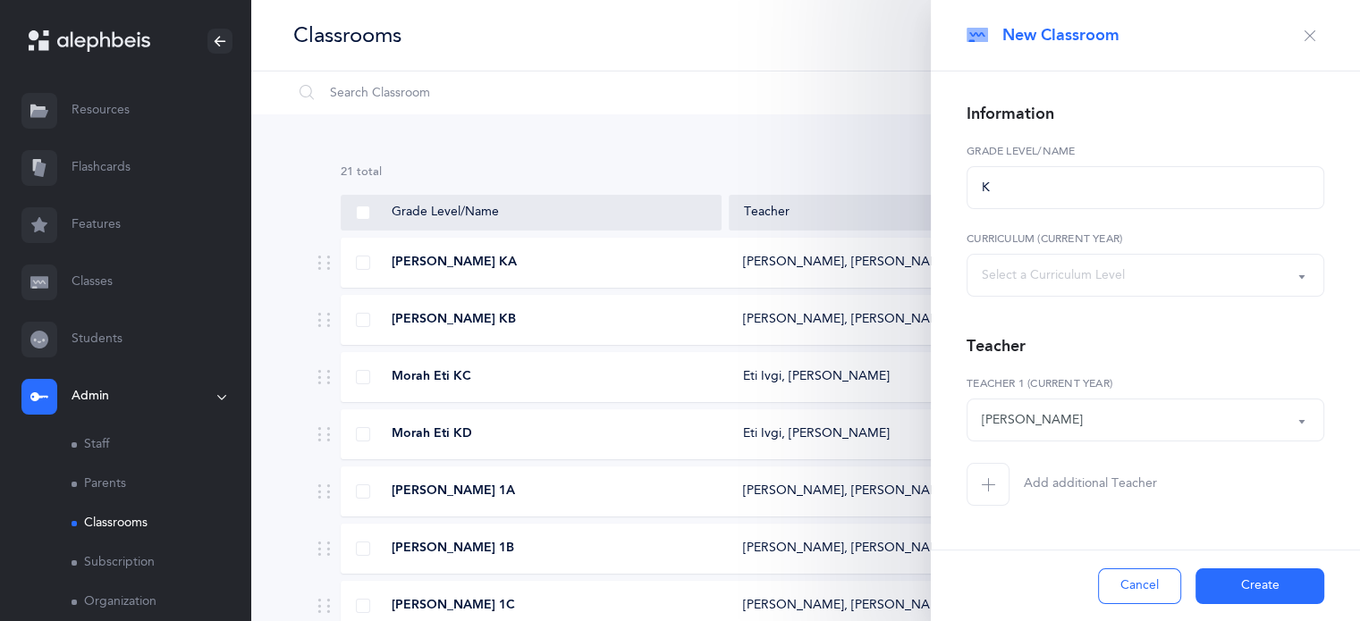
click at [1311, 36] on icon "button" at bounding box center [1310, 36] width 14 height 14
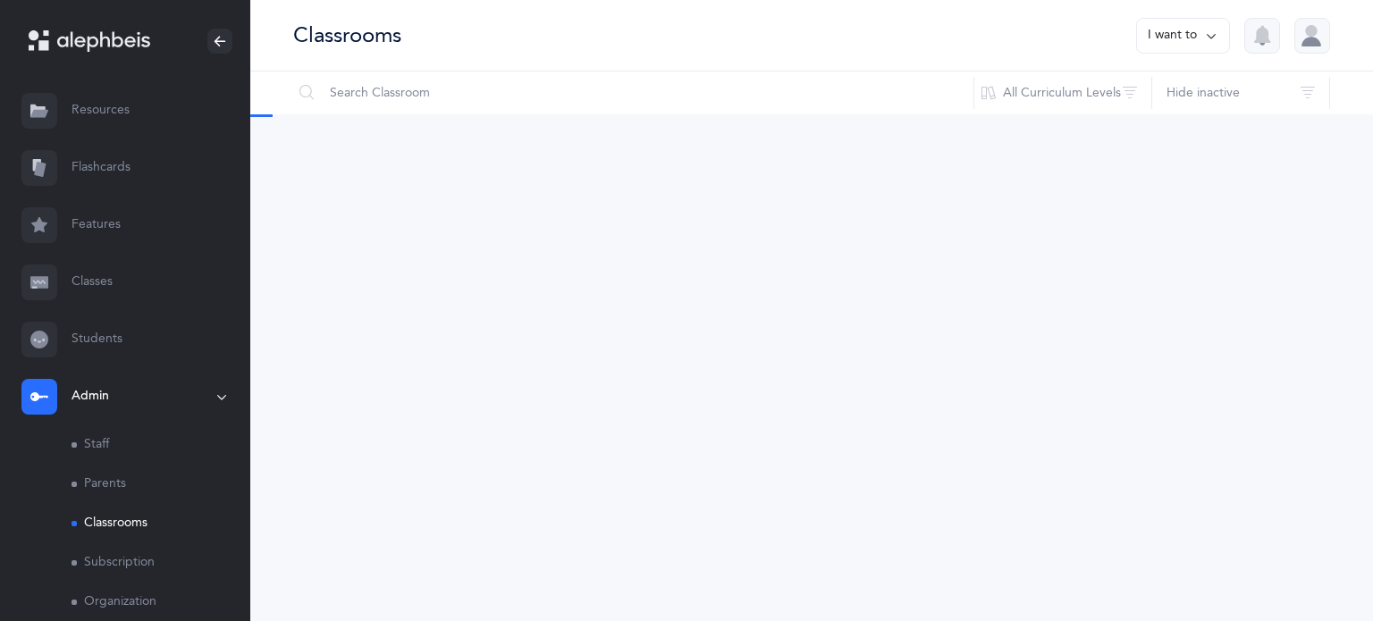
drag, startPoint x: 0, startPoint y: 0, endPoint x: 696, endPoint y: 27, distance: 696.1
click at [696, 27] on div "Classrooms I want to" at bounding box center [811, 36] width 1123 height 72
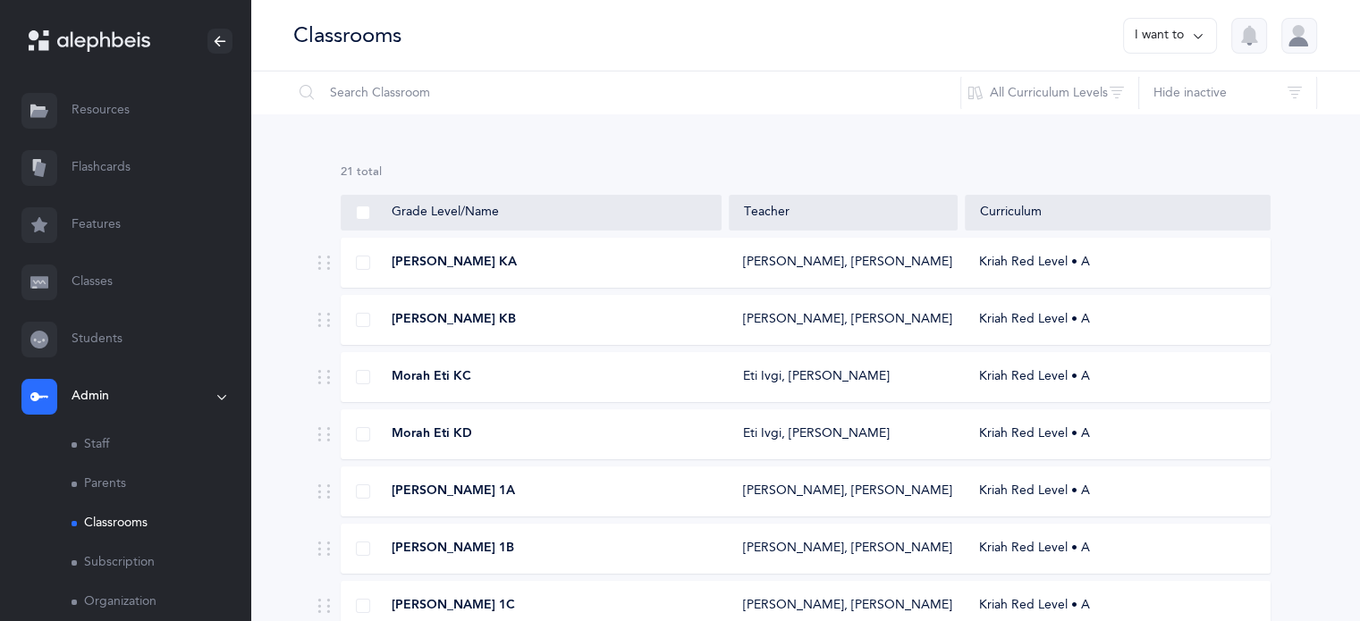
click at [376, 259] on div "[PERSON_NAME] KA" at bounding box center [532, 263] width 381 height 18
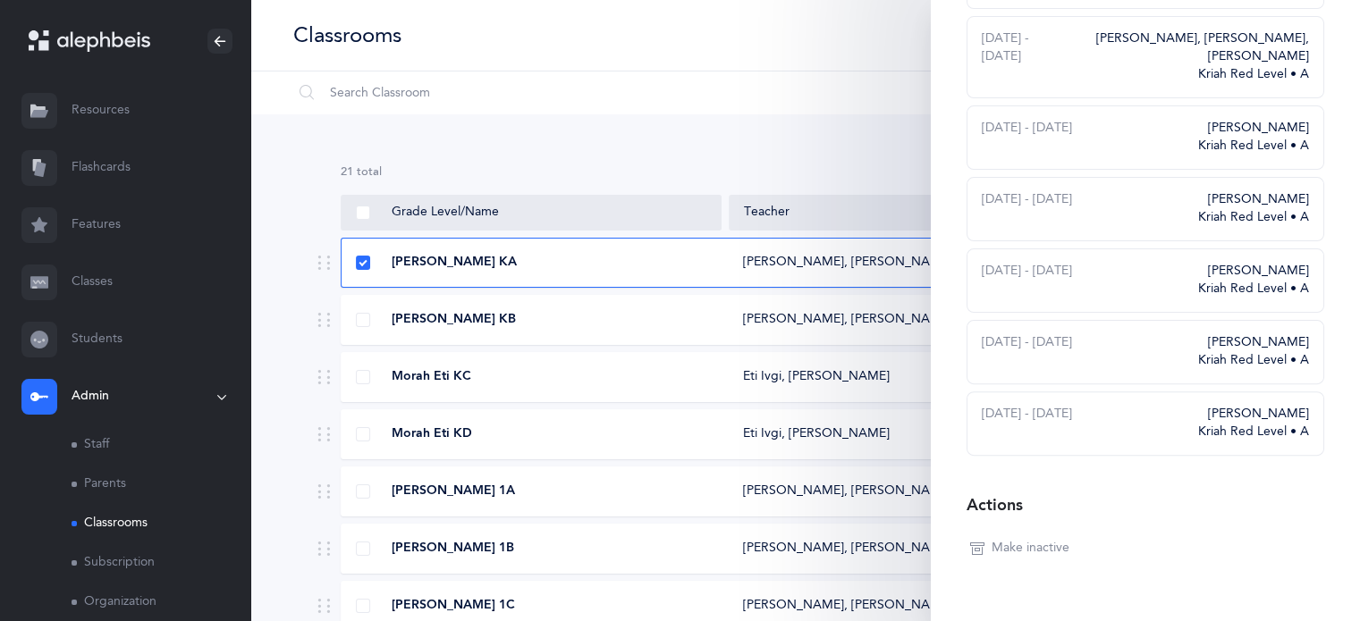
scroll to position [512, 0]
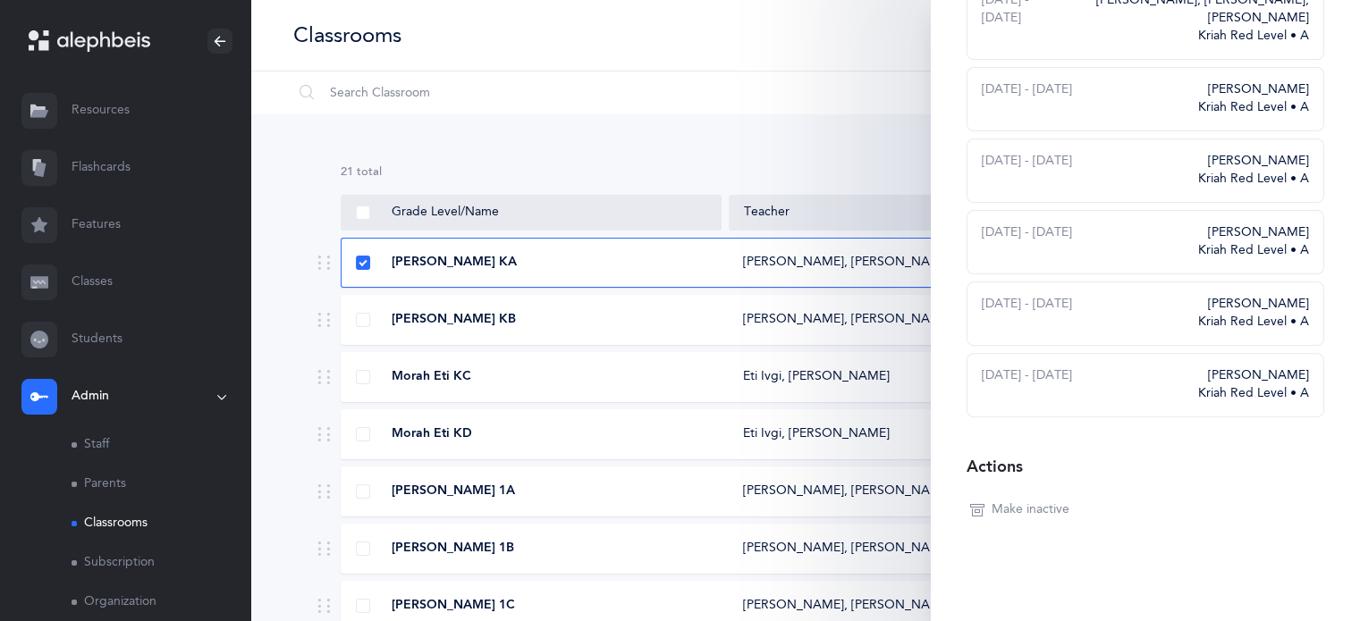
click at [780, 56] on div "Classrooms I want to" at bounding box center [805, 36] width 1110 height 72
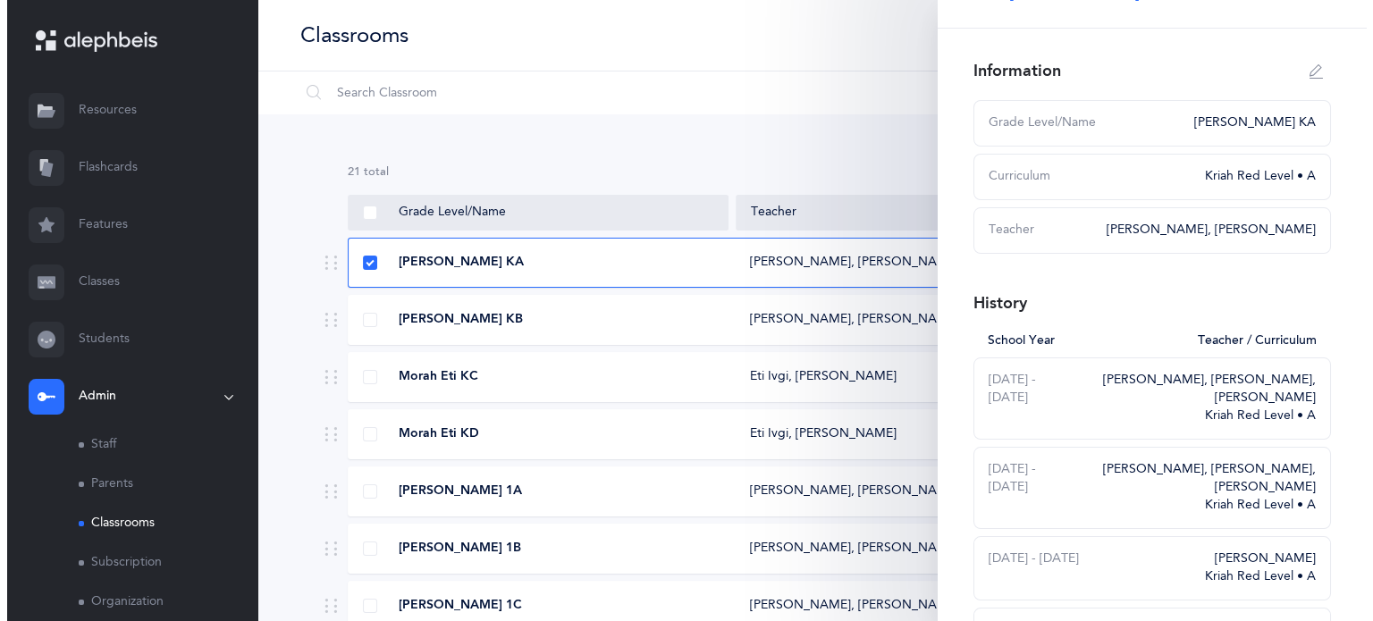
scroll to position [0, 0]
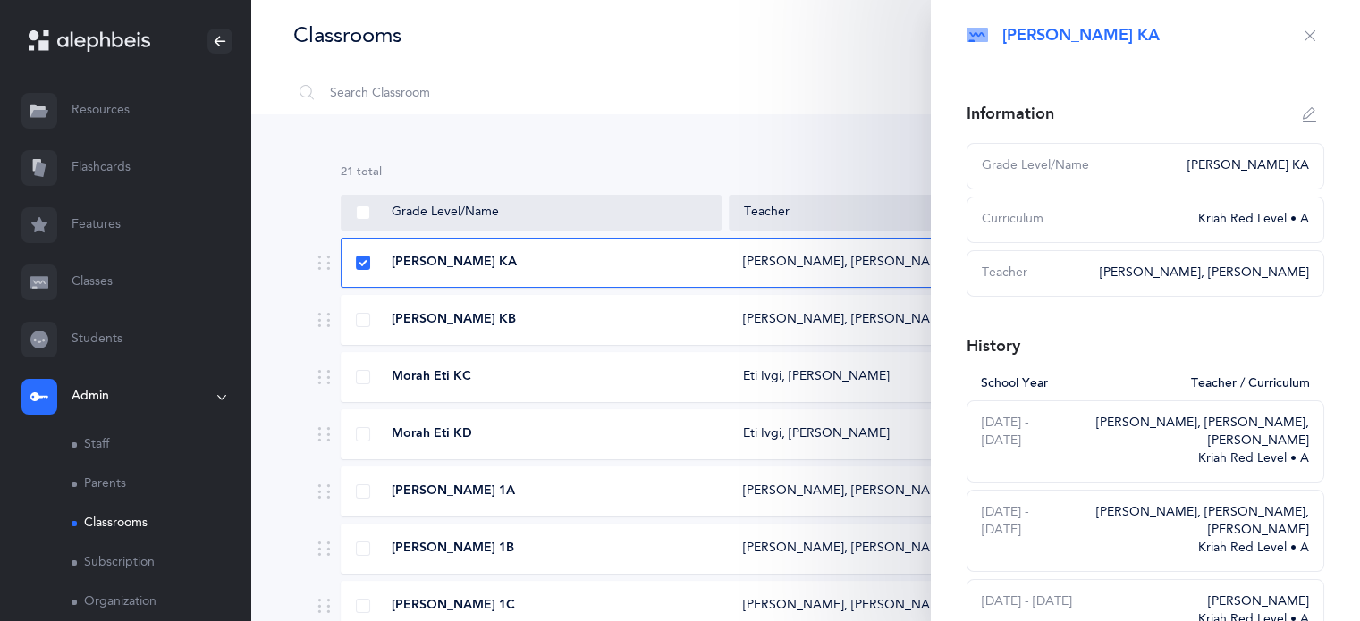
click at [1280, 47] on div "[PERSON_NAME] KA" at bounding box center [1145, 36] width 429 height 72
click at [1295, 44] on button "button" at bounding box center [1309, 35] width 29 height 29
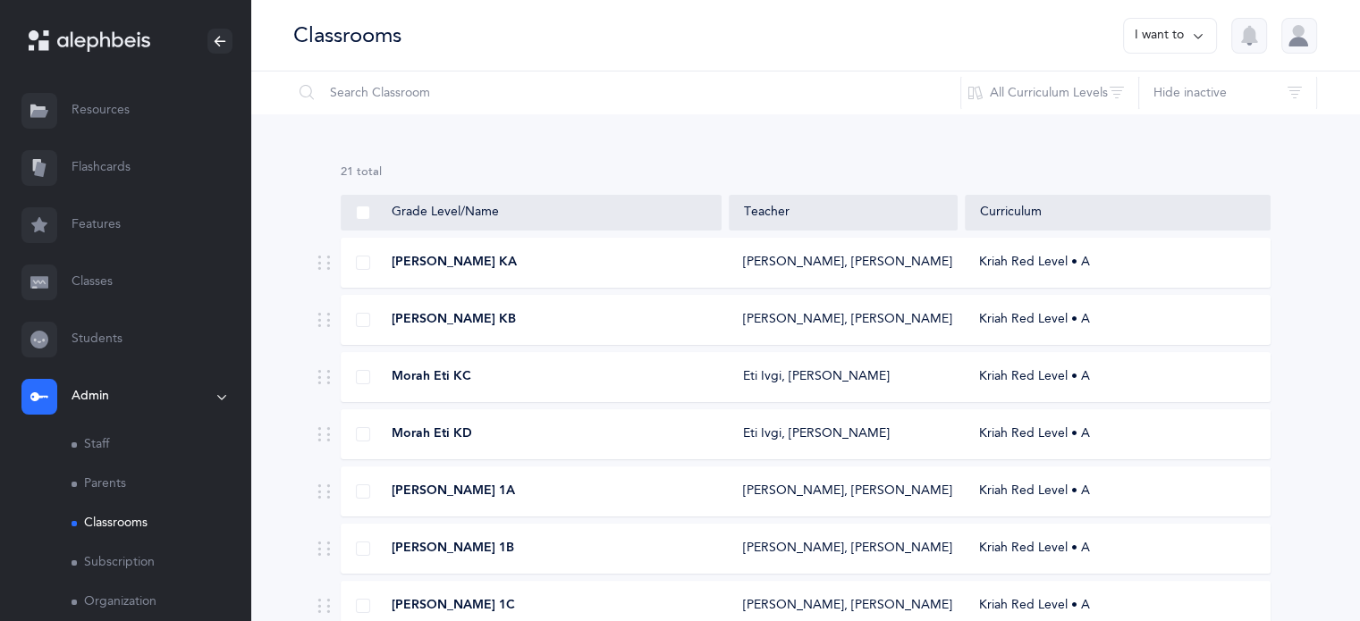
click at [104, 280] on link "Classes" at bounding box center [125, 282] width 250 height 57
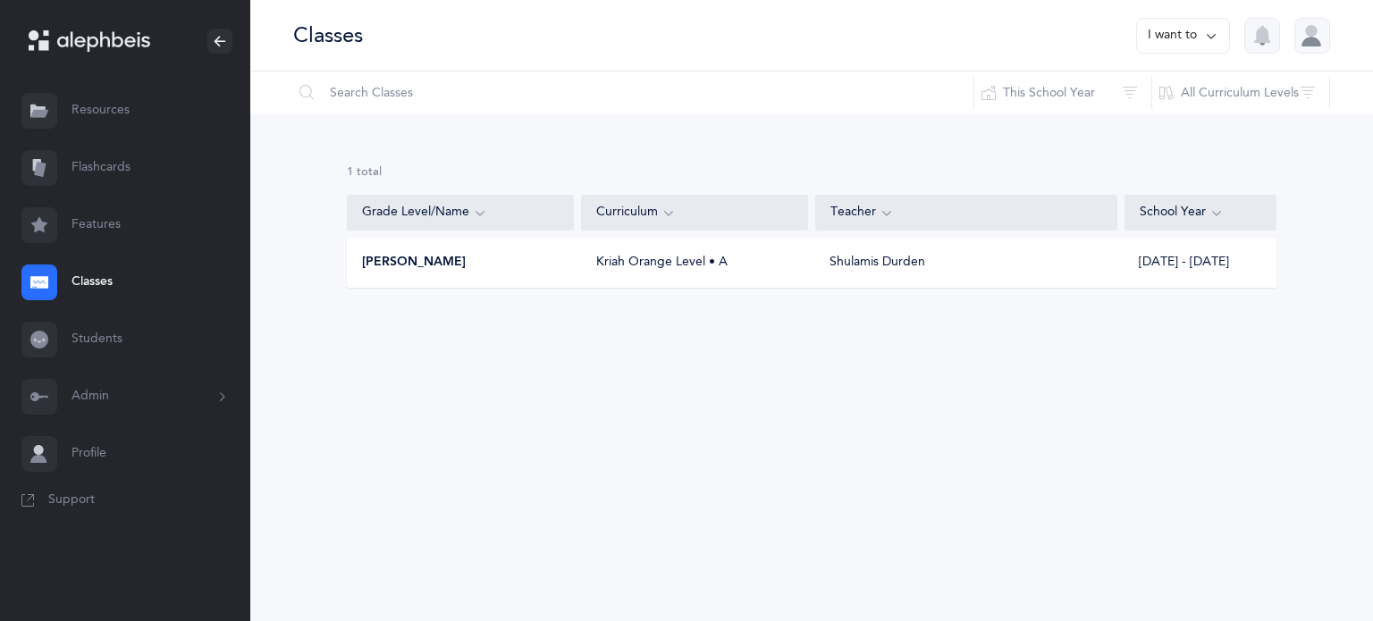
click at [97, 409] on button "Admin" at bounding box center [125, 396] width 250 height 57
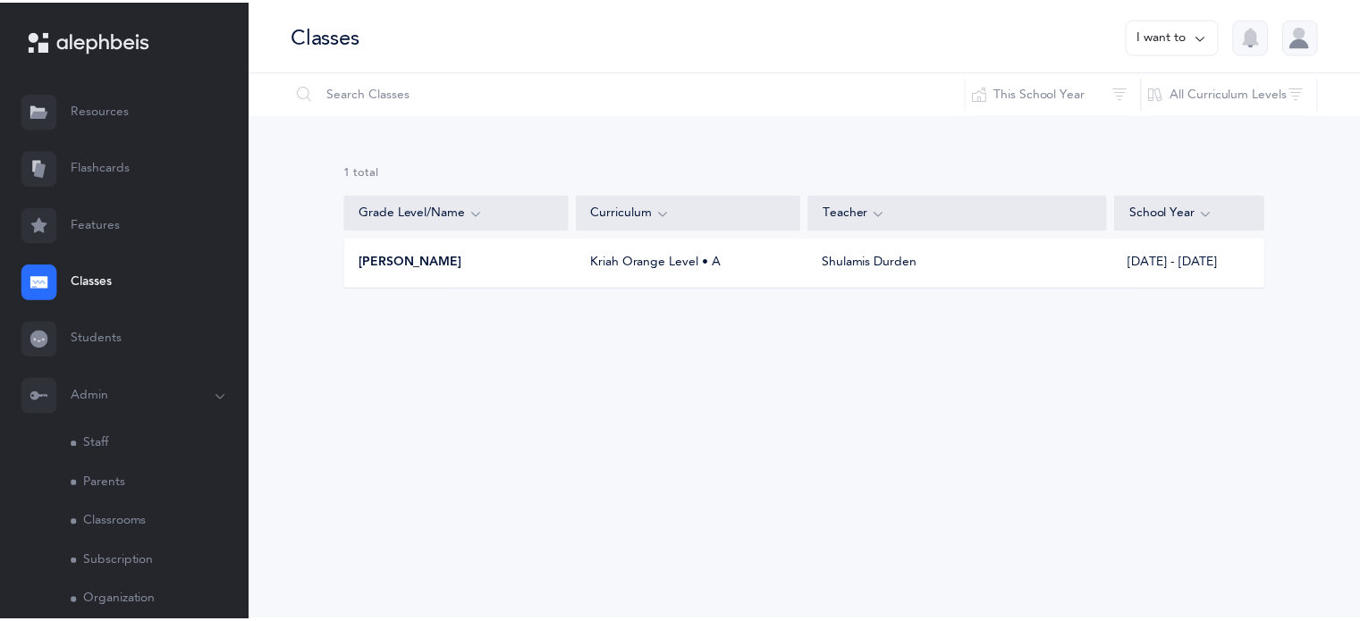
scroll to position [114, 0]
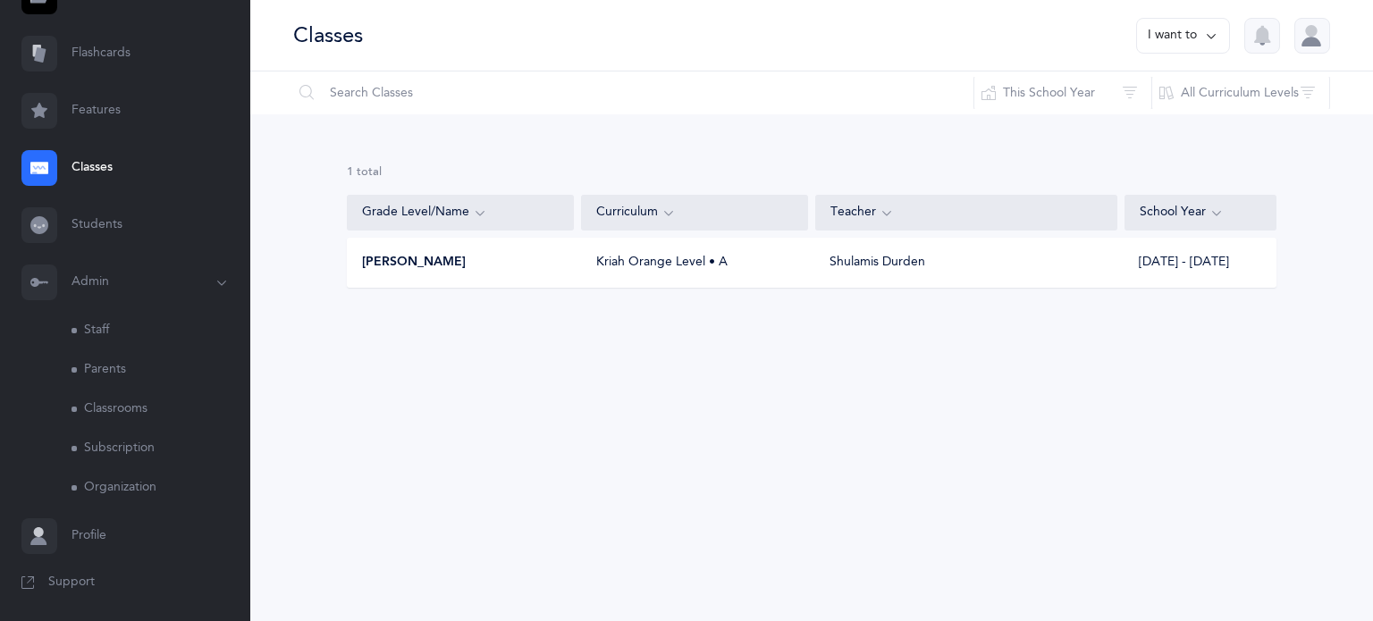
click at [113, 410] on link "Classrooms" at bounding box center [161, 409] width 179 height 39
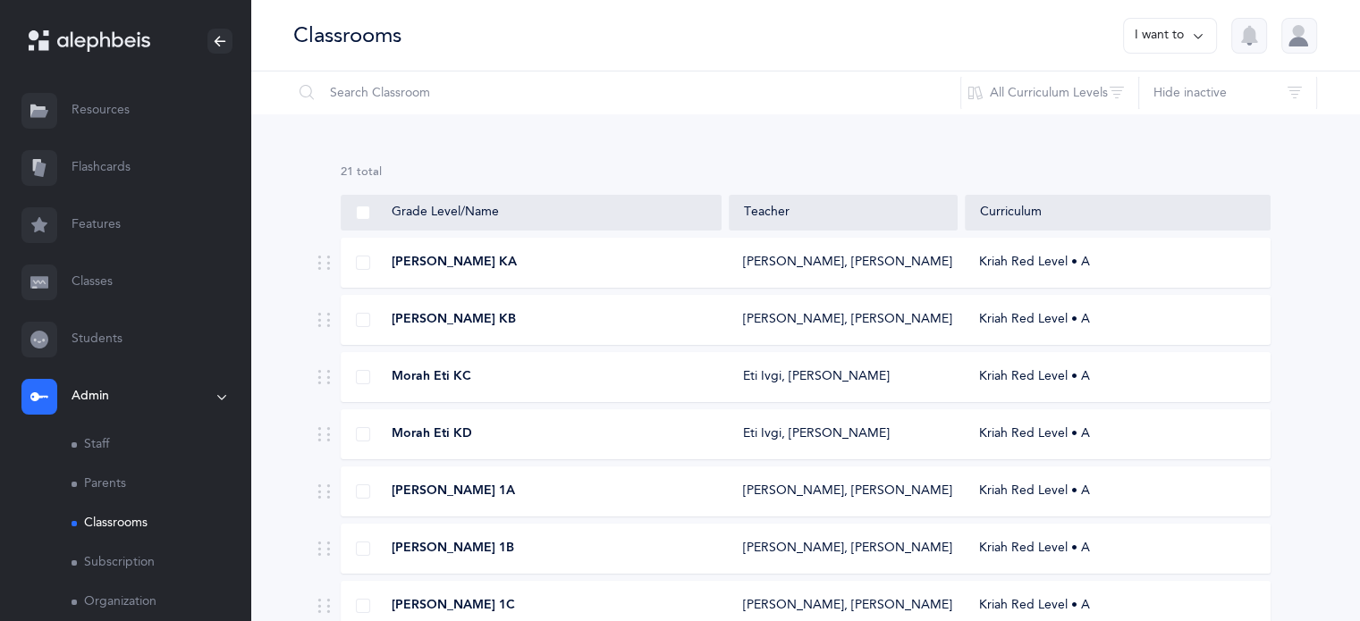
click at [1183, 37] on button "I want to" at bounding box center [1170, 36] width 94 height 36
click at [1135, 92] on button "Add new classroom" at bounding box center [1131, 92] width 139 height 32
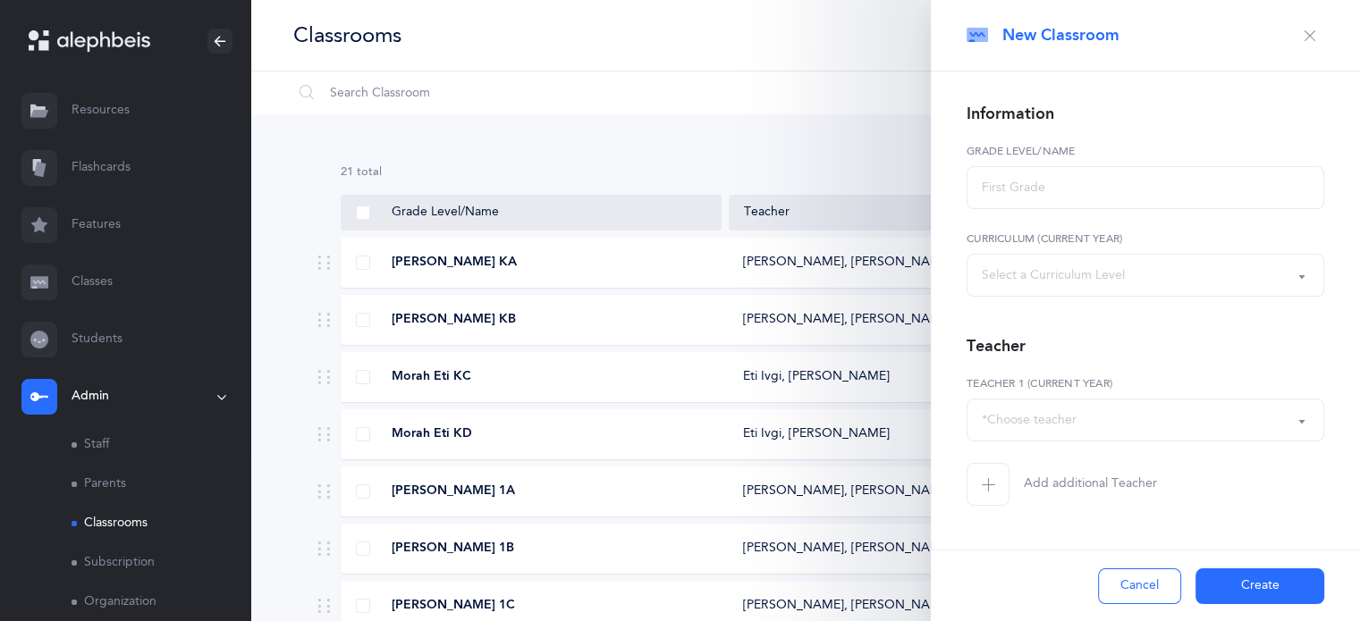
select select
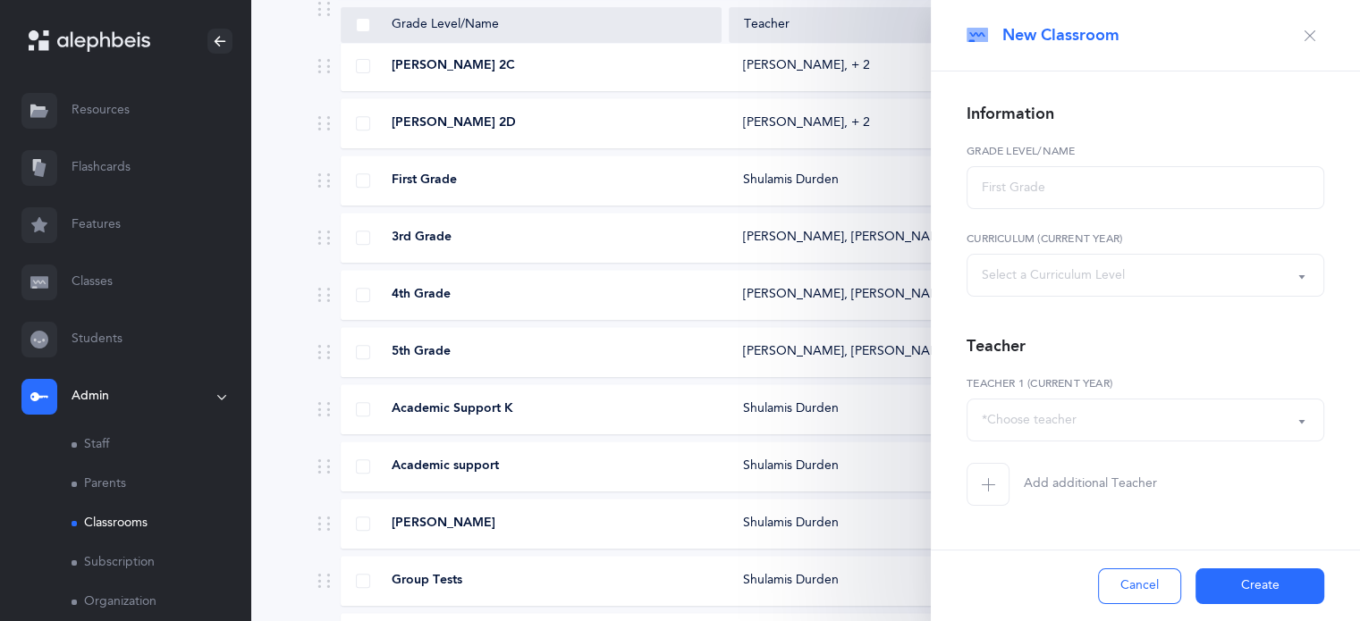
scroll to position [769, 0]
click at [1252, 586] on button "Create" at bounding box center [1259, 587] width 129 height 36
click at [1062, 168] on input "text" at bounding box center [1145, 187] width 358 height 43
type input "k"
type input "K"
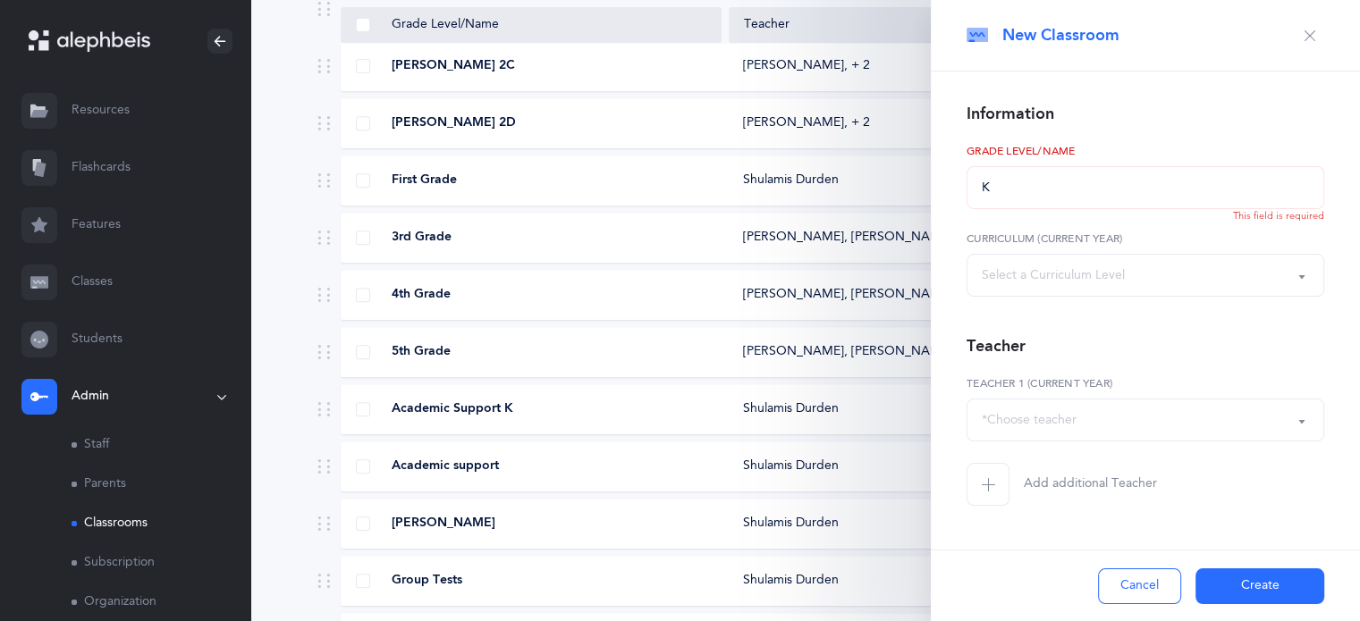
click at [1084, 271] on div "Select a Curriculum Level" at bounding box center [1053, 275] width 143 height 19
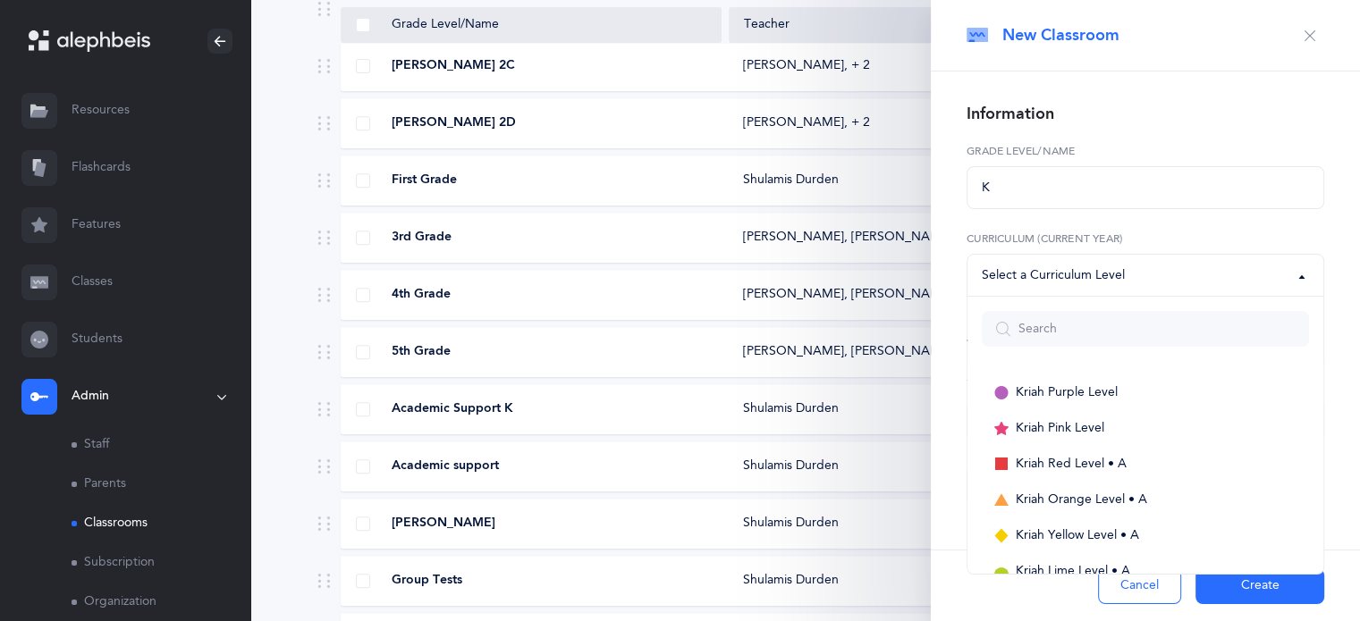
click at [1084, 271] on div "Select a Curriculum Level" at bounding box center [1053, 275] width 143 height 19
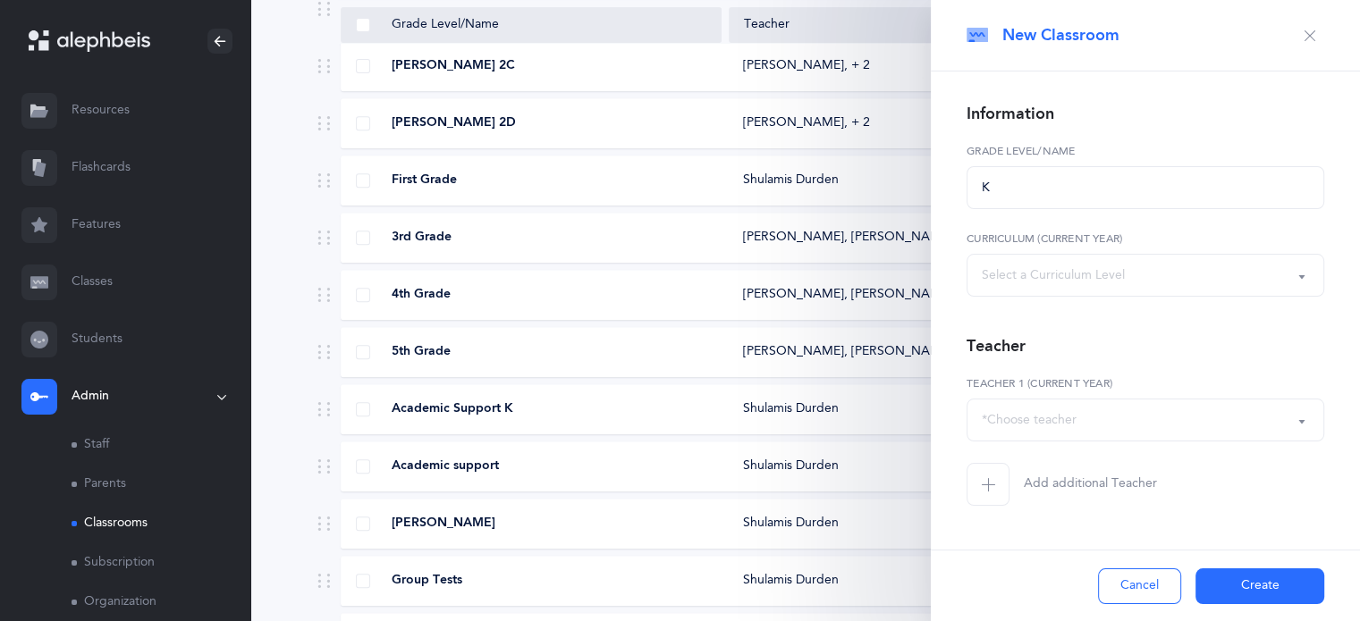
click at [1051, 418] on div "*Choose teacher" at bounding box center [1029, 420] width 95 height 19
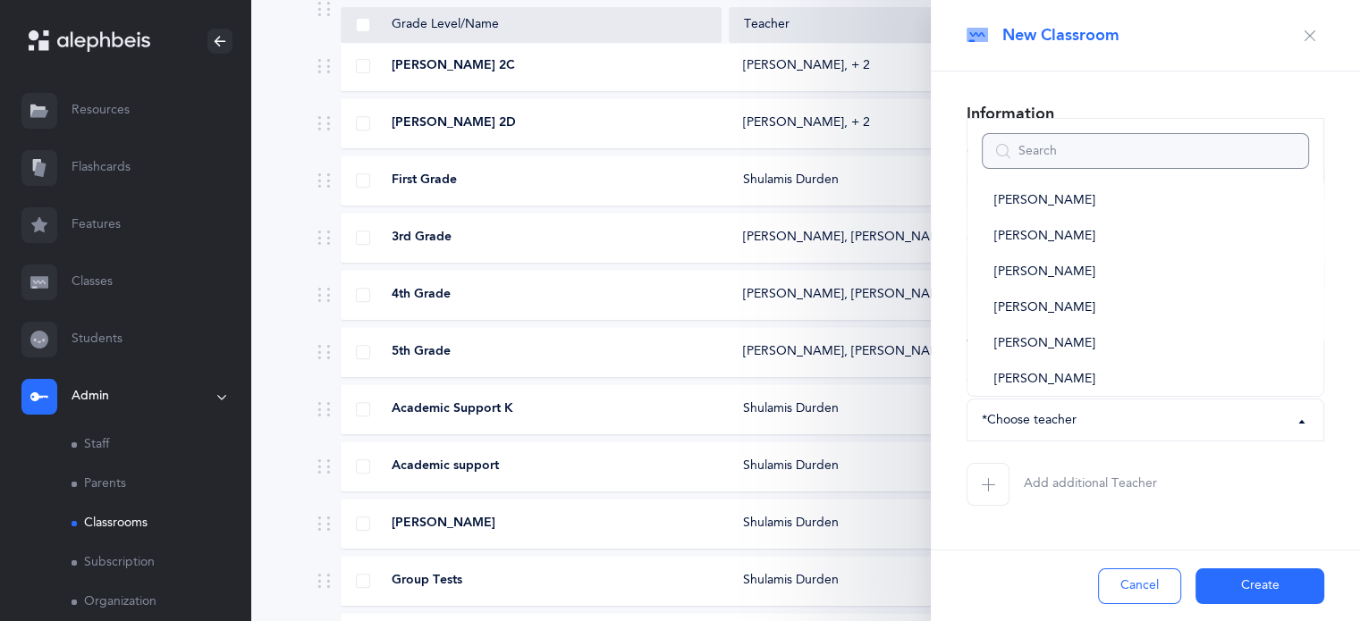
scroll to position [994, 0]
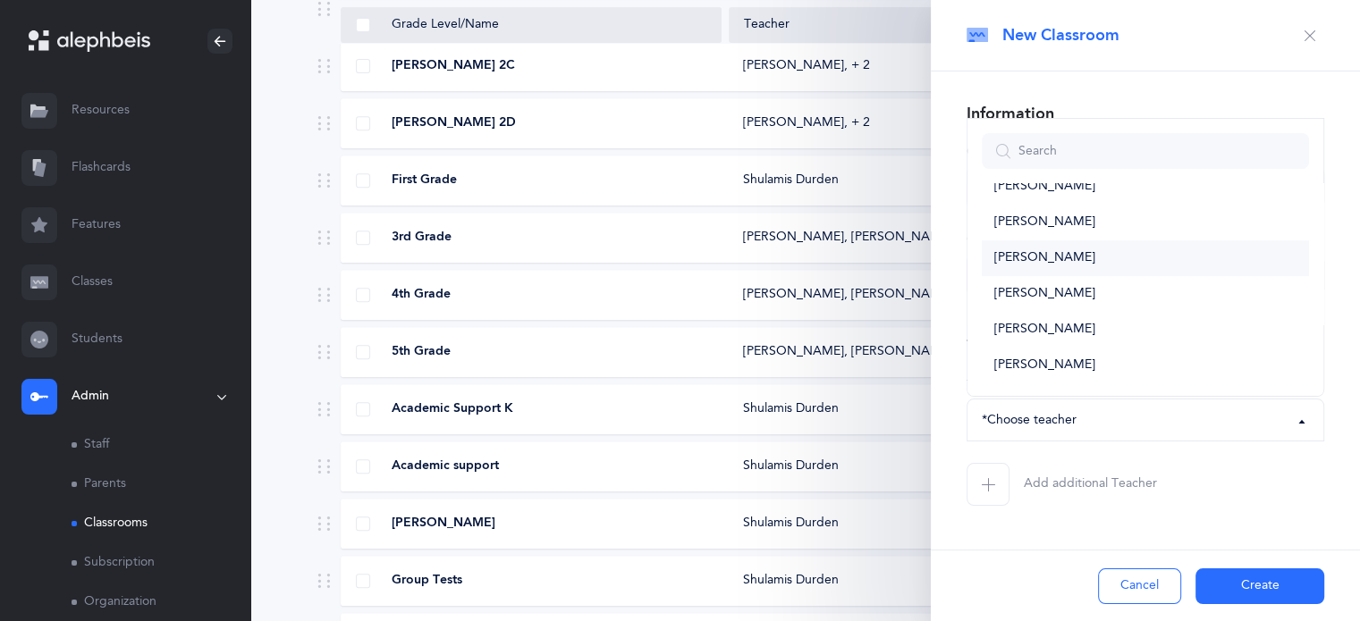
click at [1048, 251] on span "[PERSON_NAME]" at bounding box center [1044, 258] width 101 height 16
select select "151"
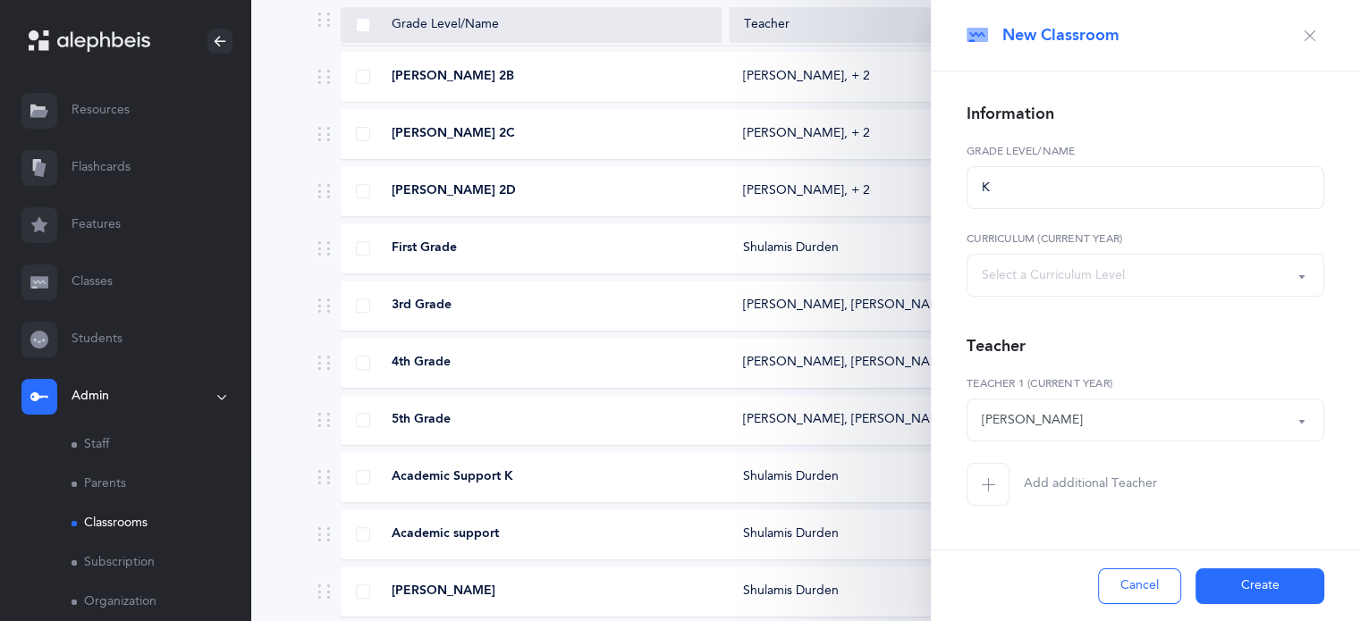
scroll to position [696, 0]
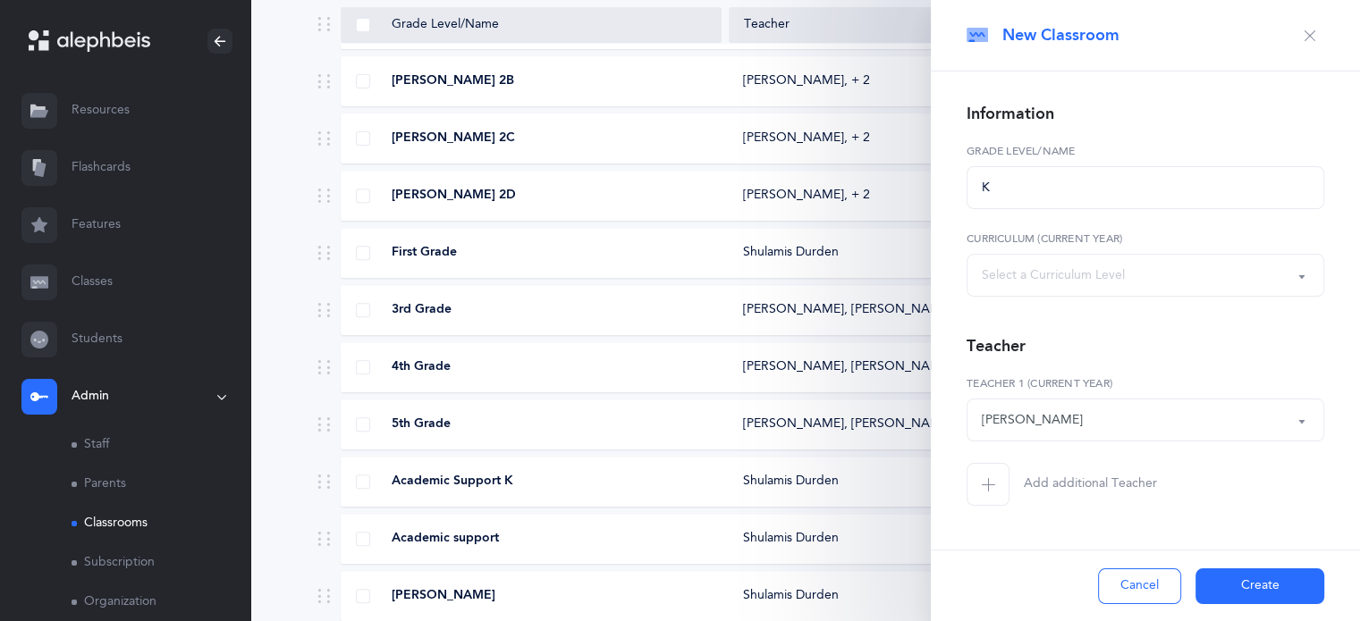
click at [1239, 589] on button "Create" at bounding box center [1259, 587] width 129 height 36
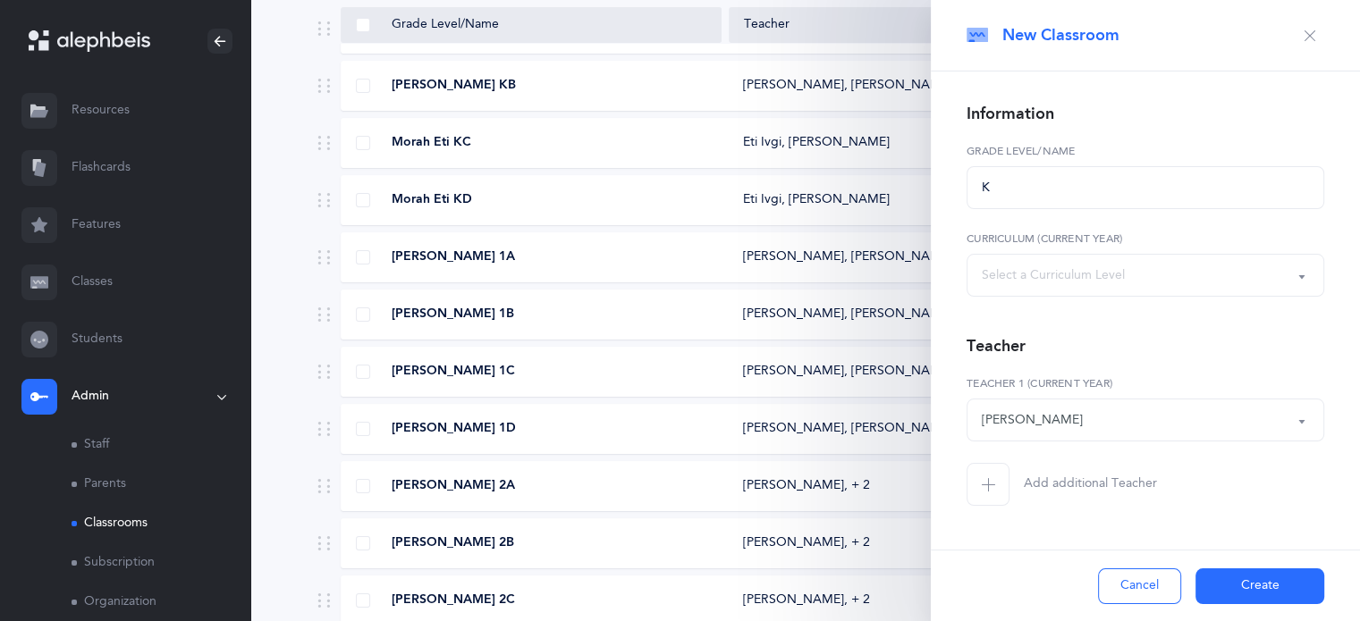
scroll to position [0, 0]
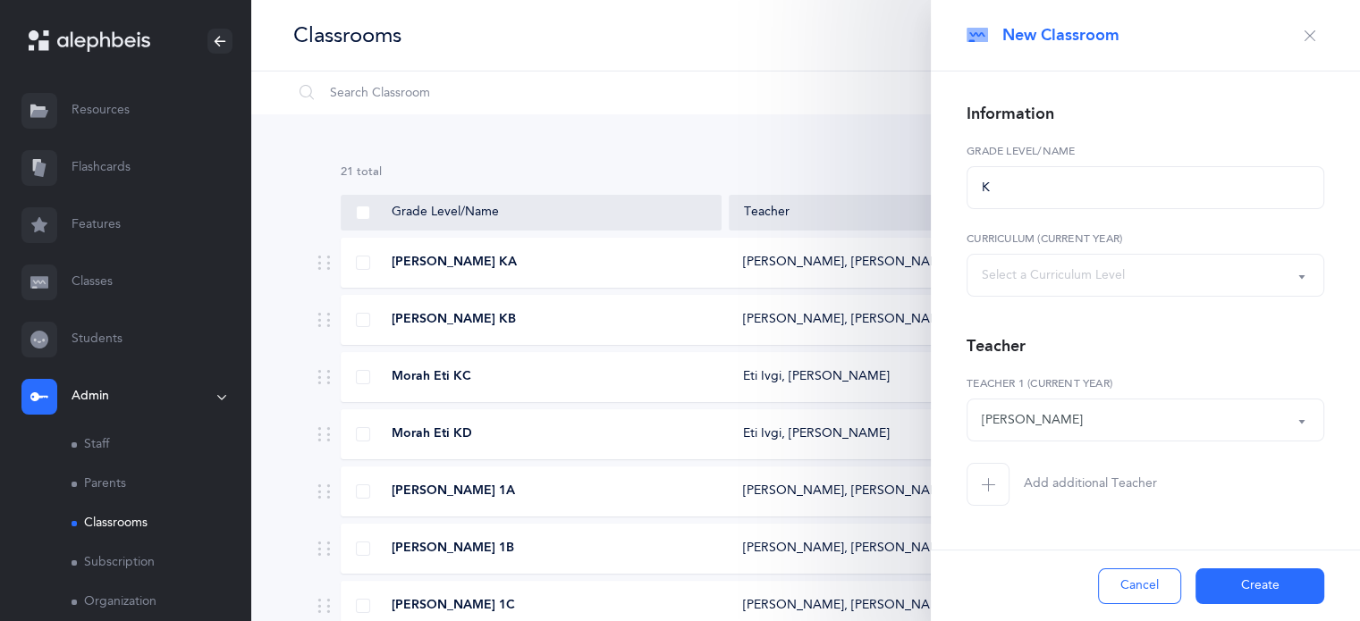
click at [1251, 589] on button "Create" at bounding box center [1259, 587] width 129 height 36
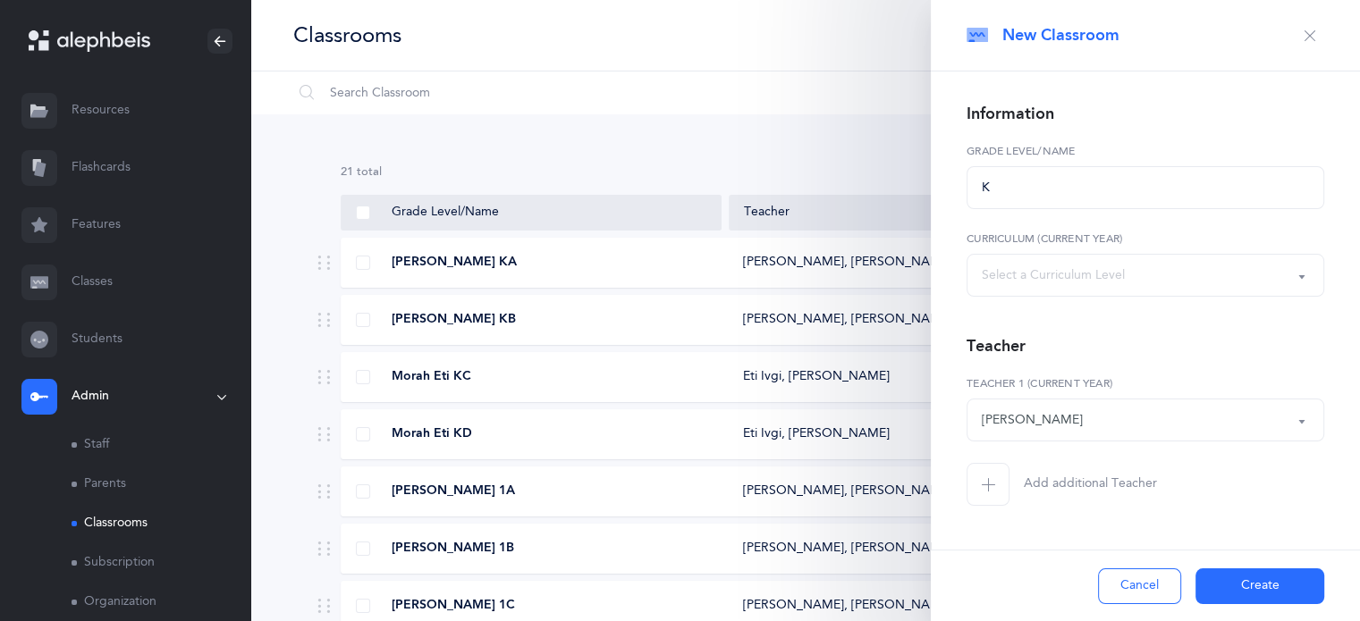
click at [1251, 589] on button "Create" at bounding box center [1259, 587] width 129 height 36
click at [1322, 37] on button "button" at bounding box center [1309, 35] width 29 height 29
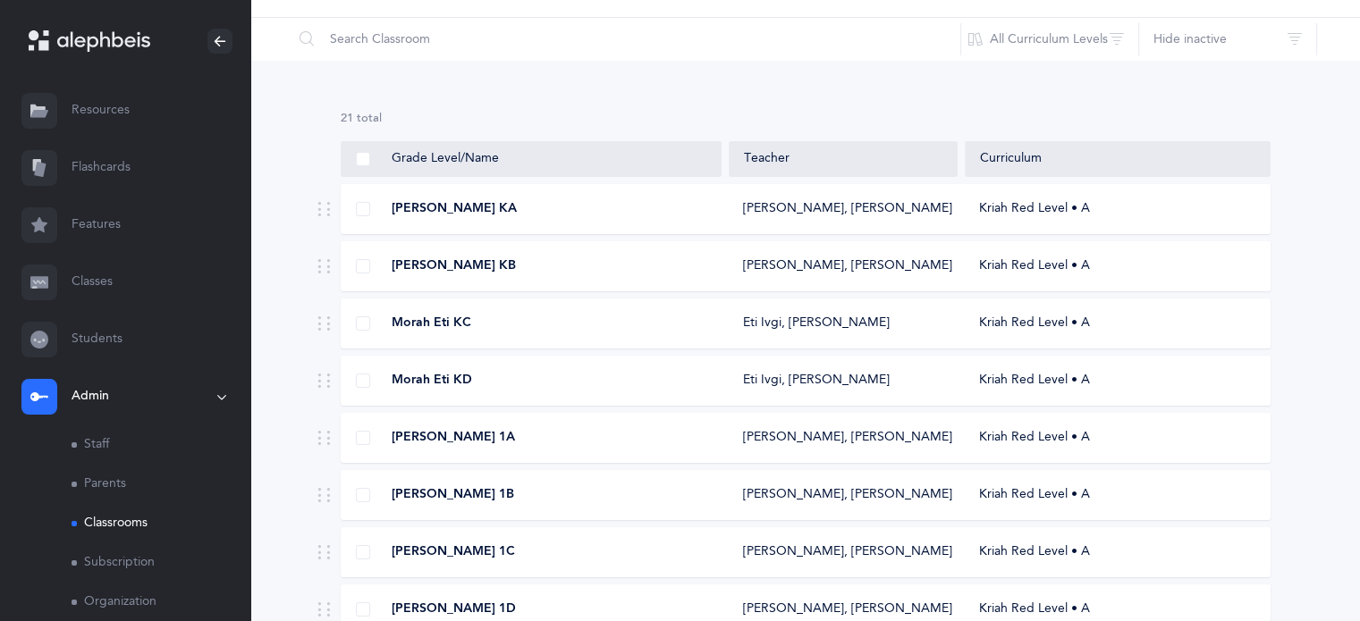
scroll to position [45, 0]
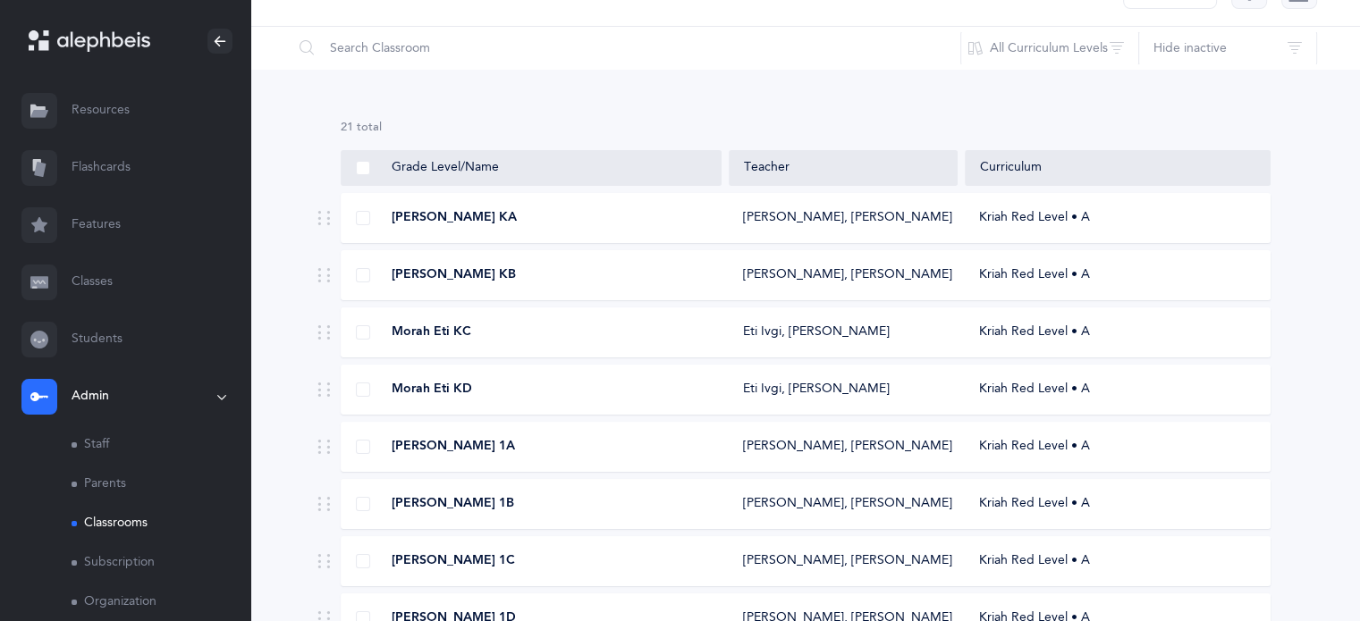
click at [936, 214] on div "[PERSON_NAME], [PERSON_NAME]" at bounding box center [843, 218] width 229 height 18
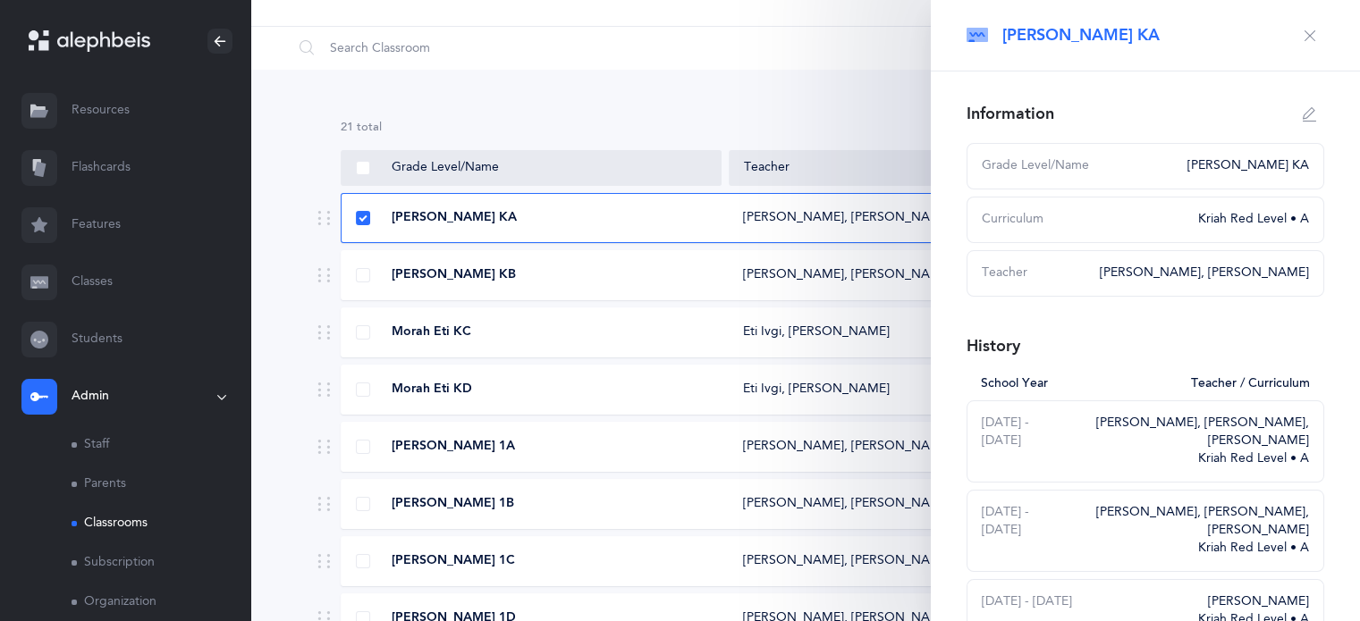
click at [936, 214] on div "Information Grade Level/Name [PERSON_NAME] KA Curriculum Kriah Red Level • A Te…" at bounding box center [1145, 605] width 429 height 1066
click at [868, 219] on div "[PERSON_NAME], [PERSON_NAME]" at bounding box center [843, 218] width 200 height 18
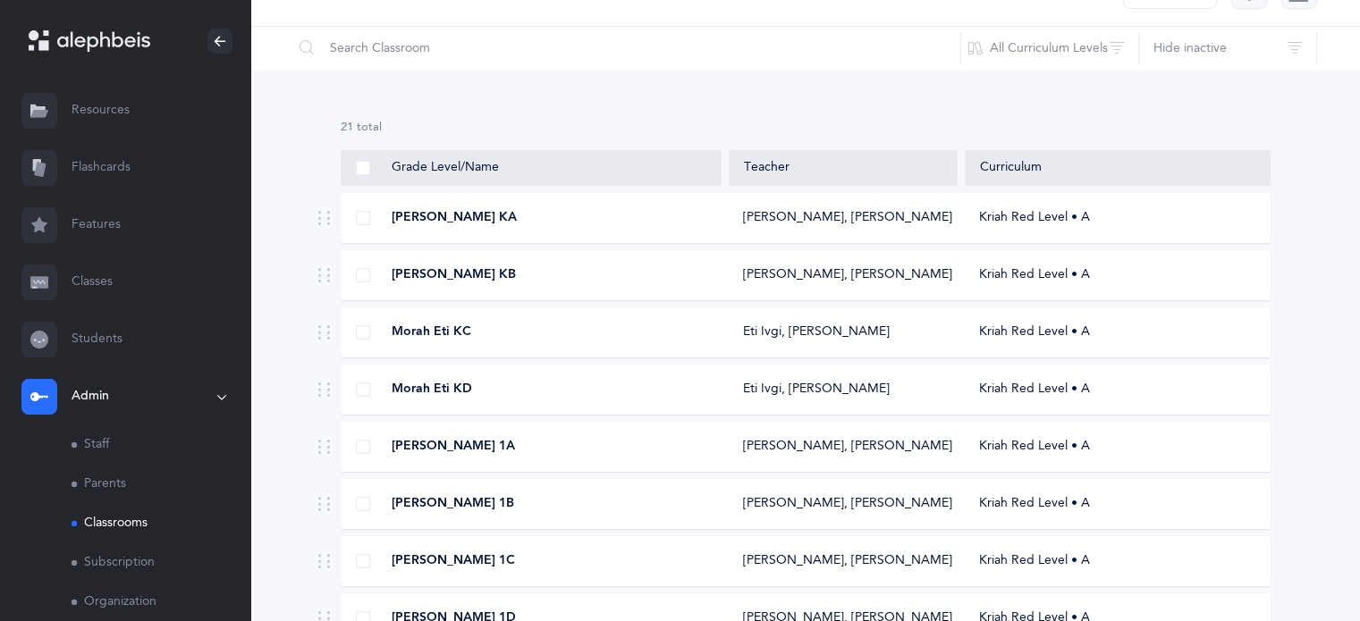
click at [868, 219] on div "[PERSON_NAME], [PERSON_NAME]" at bounding box center [843, 218] width 200 height 18
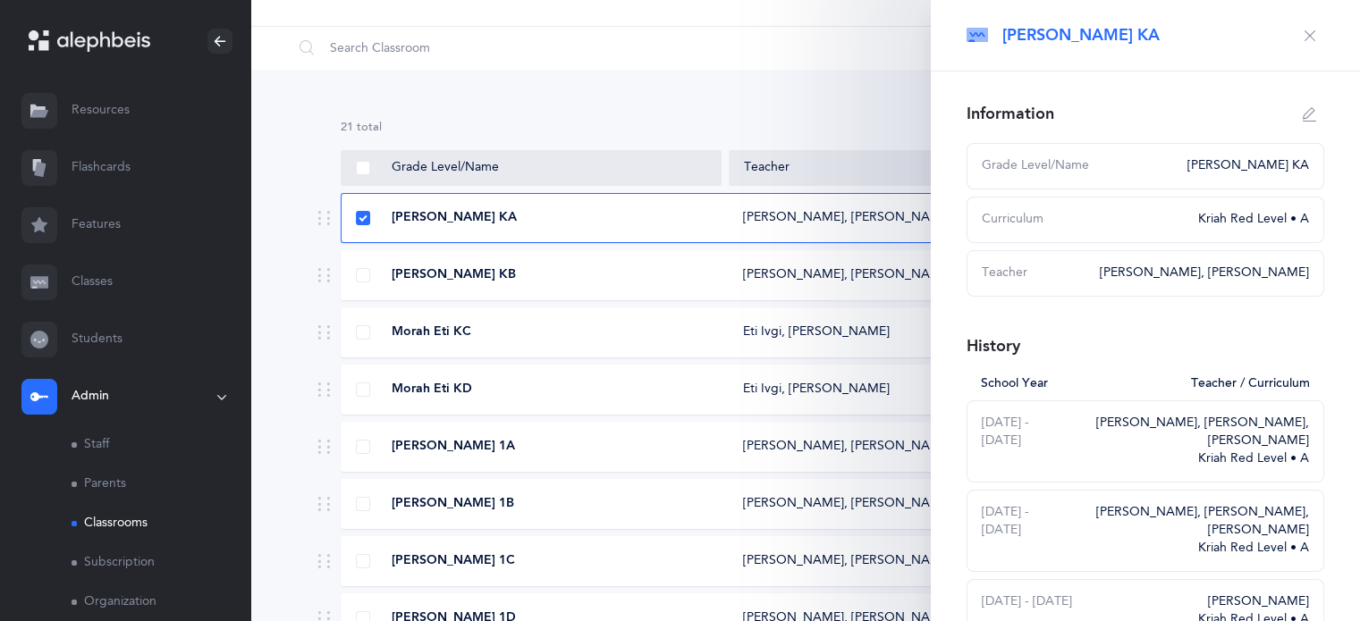
click at [1303, 38] on icon "button" at bounding box center [1310, 36] width 14 height 14
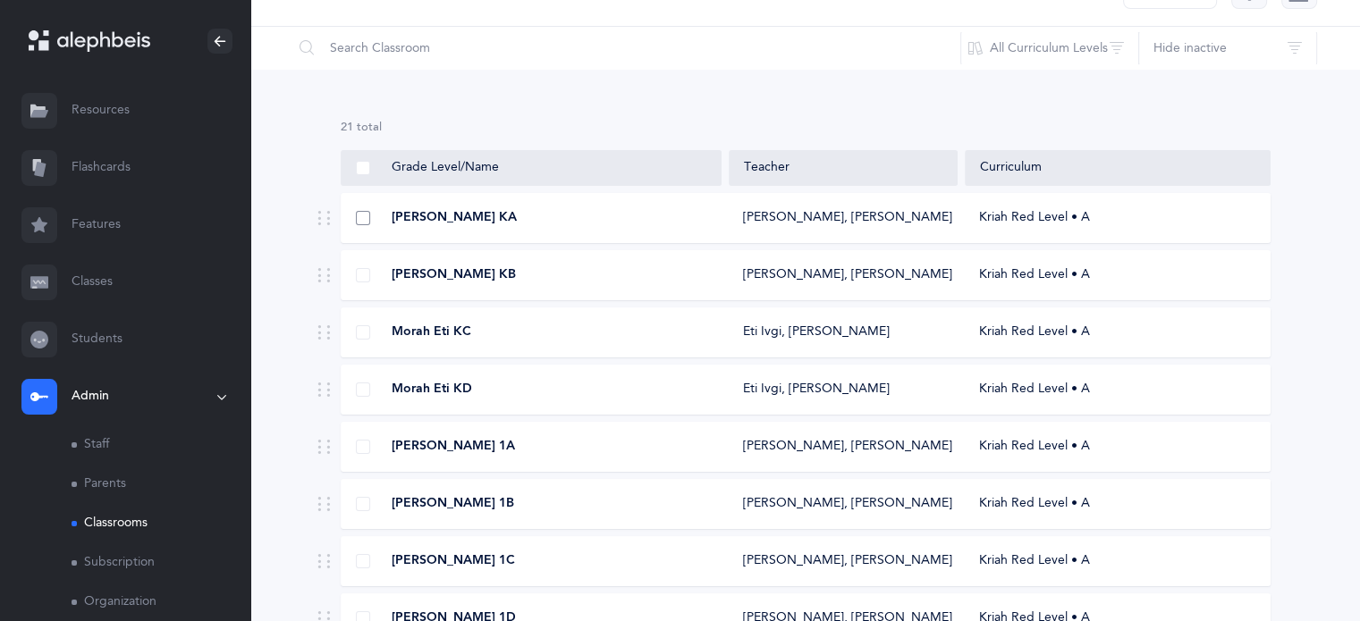
click at [356, 214] on span at bounding box center [363, 218] width 14 height 14
click at [0, 0] on input "checkbox" at bounding box center [0, 0] width 0 height 0
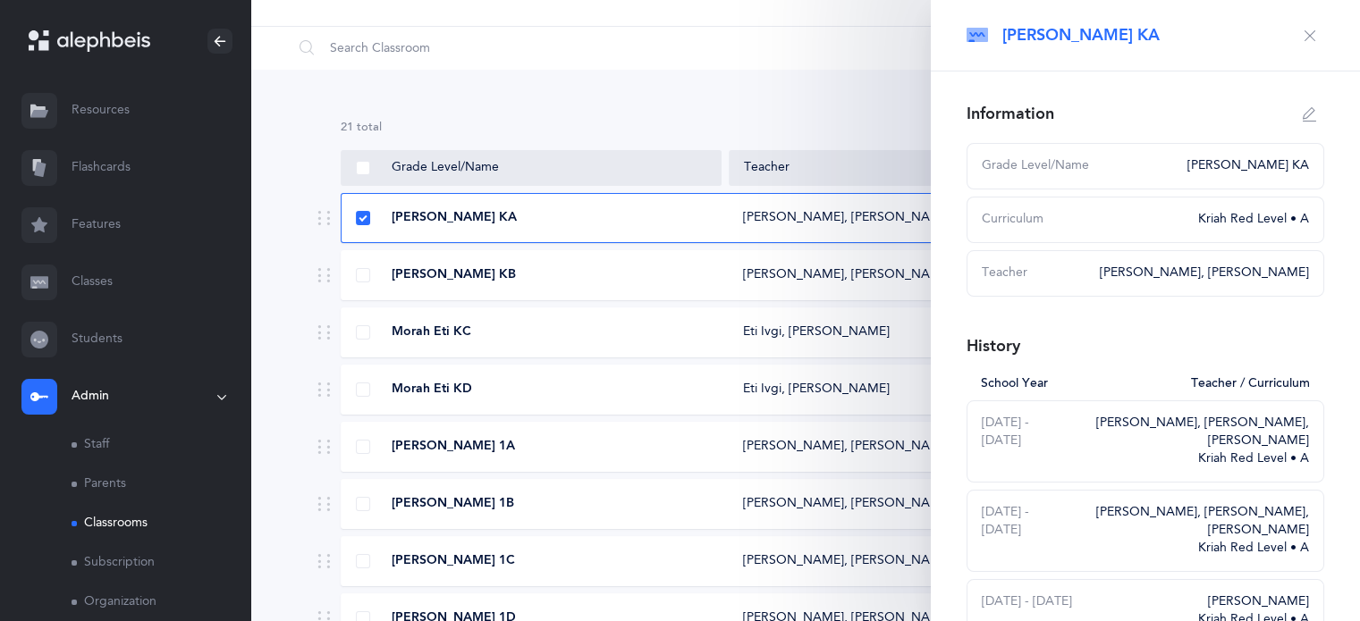
scroll to position [0, 0]
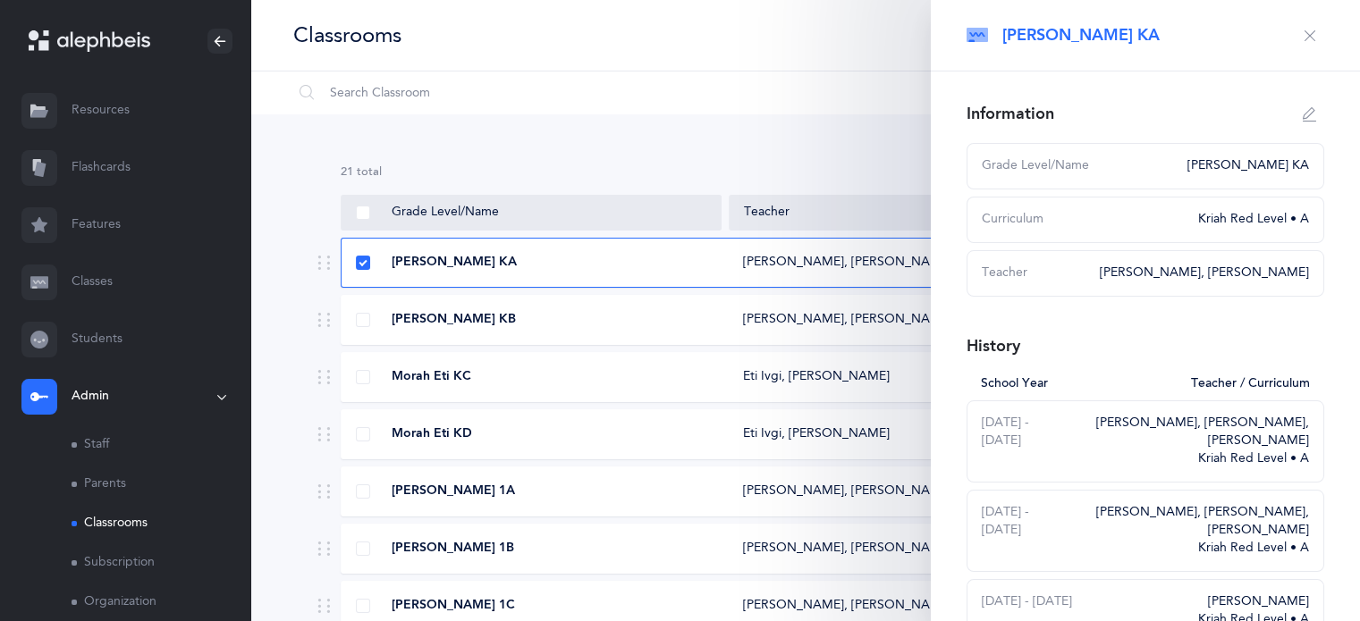
click at [1299, 45] on button "button" at bounding box center [1309, 35] width 29 height 29
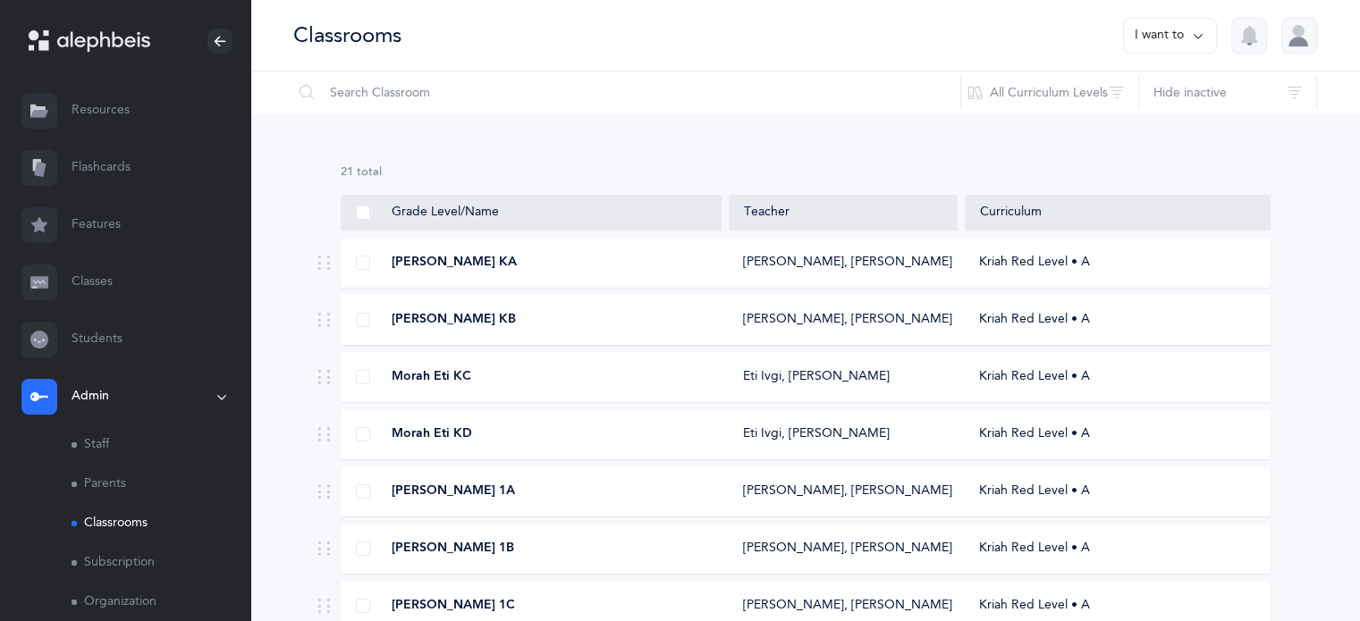
click at [1163, 30] on button "I want to" at bounding box center [1170, 36] width 94 height 36
click at [1295, 28] on div at bounding box center [1299, 36] width 36 height 36
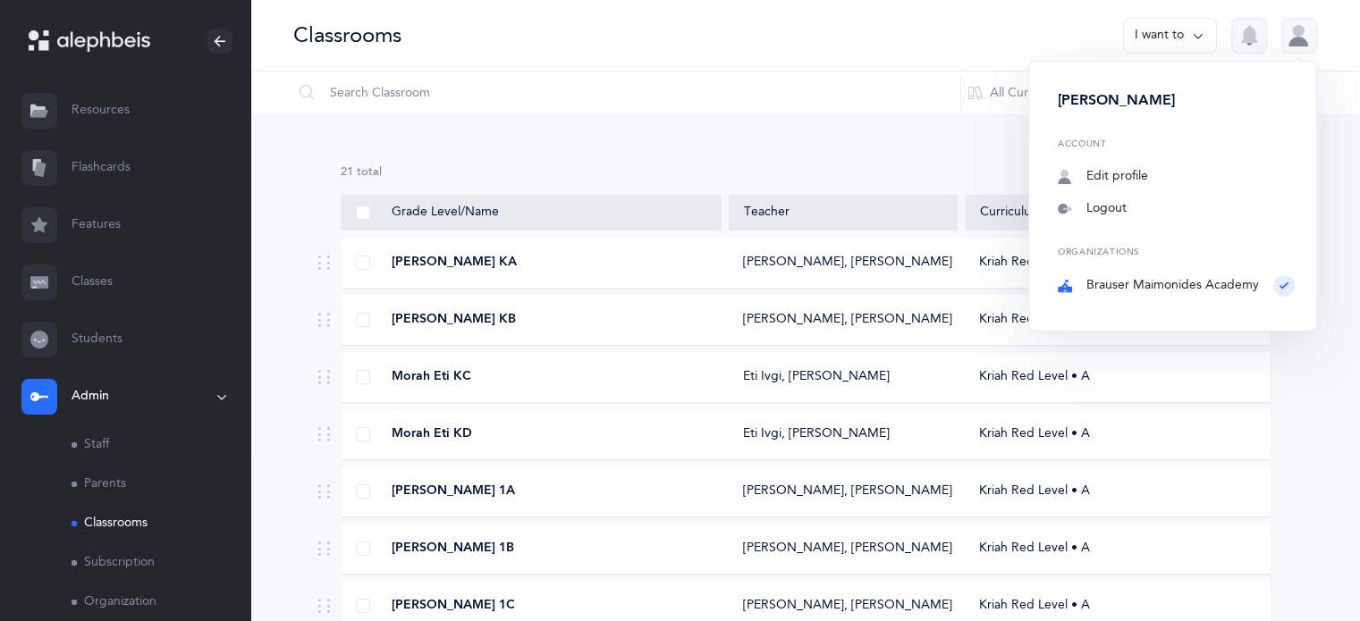
click at [1188, 34] on button "I want to" at bounding box center [1170, 36] width 94 height 36
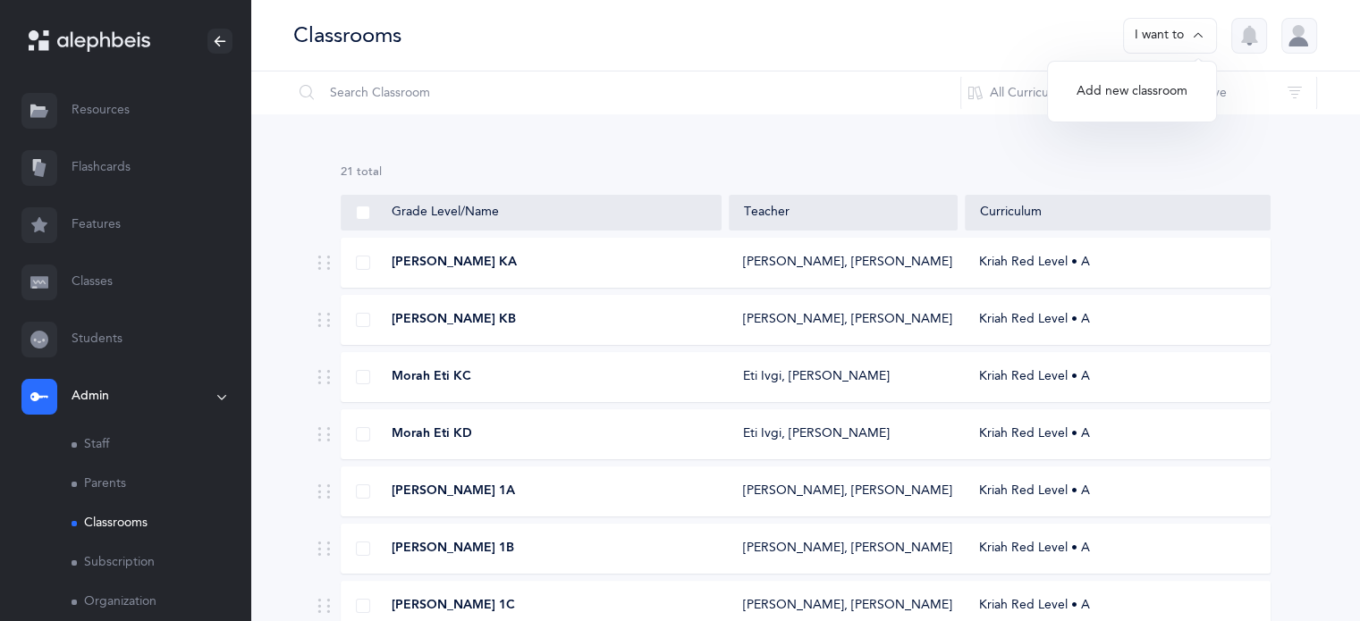
click at [1147, 99] on button "Add new classroom" at bounding box center [1131, 92] width 139 height 32
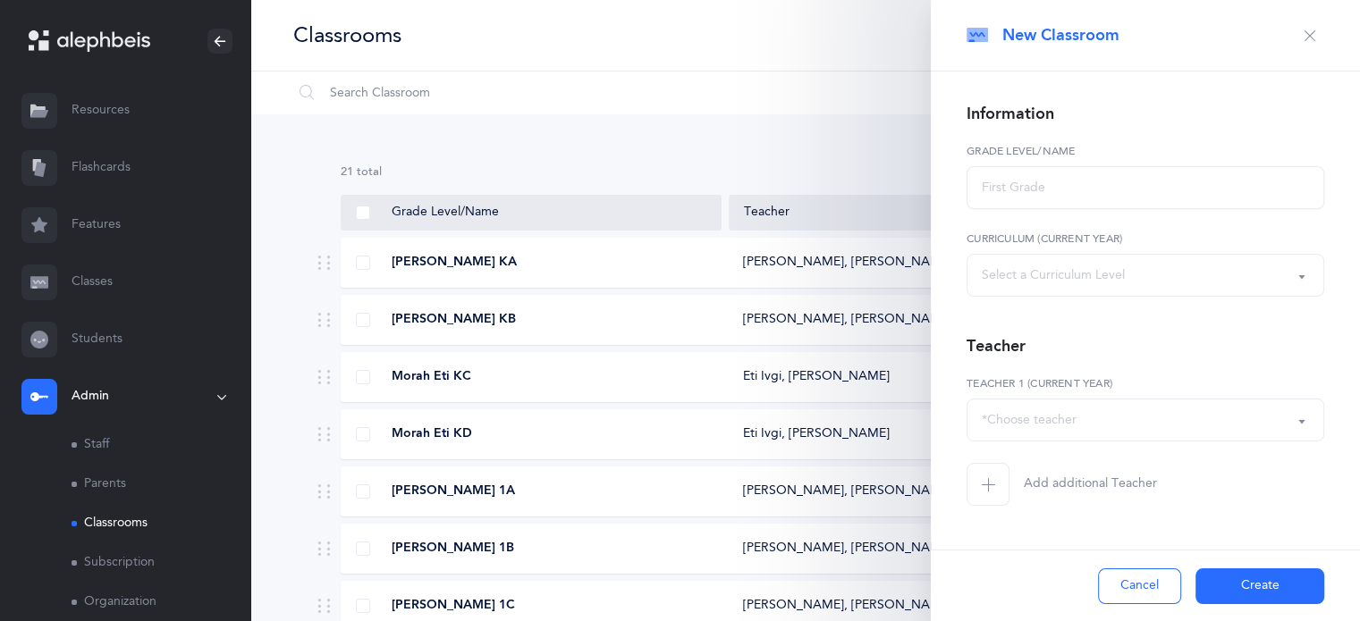
select select
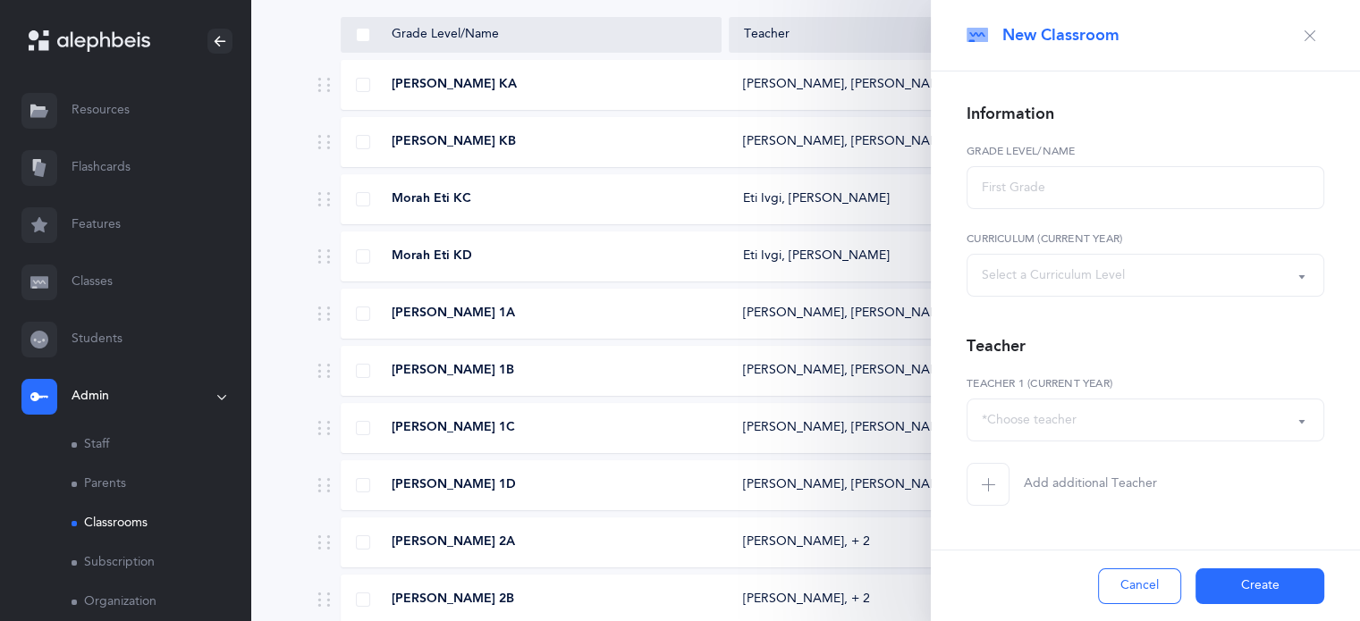
scroll to position [179, 0]
click at [1312, 40] on icon "button" at bounding box center [1310, 36] width 14 height 14
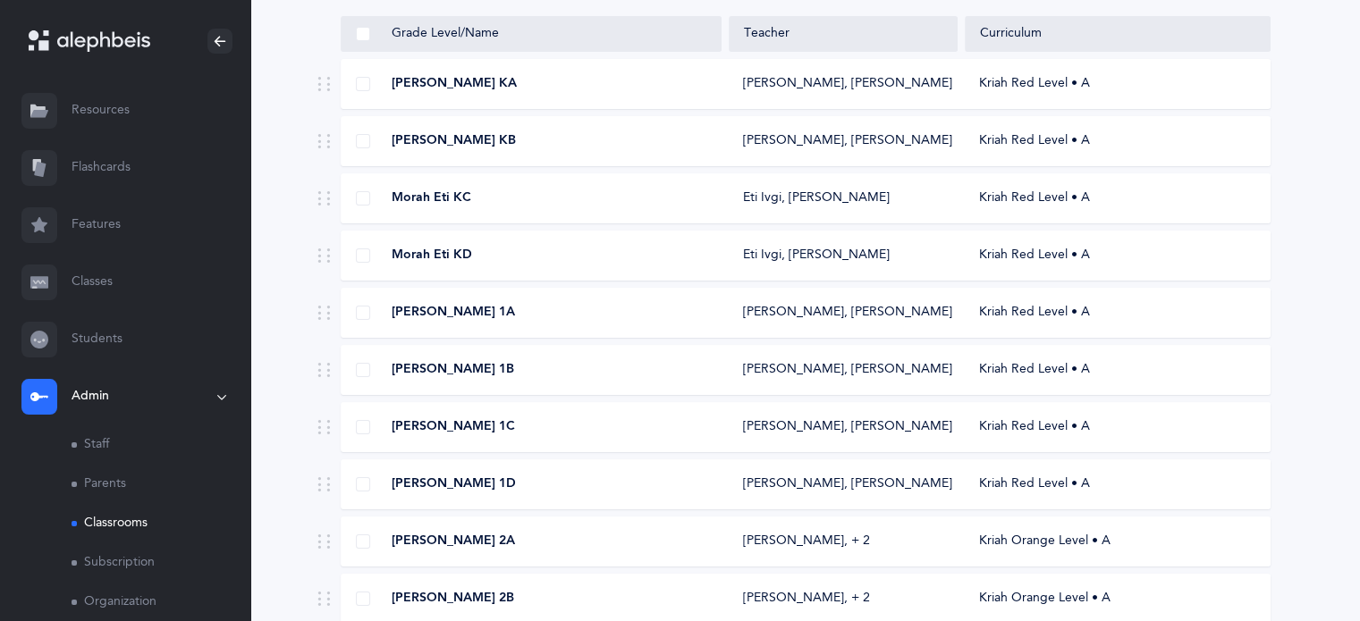
drag, startPoint x: 1079, startPoint y: 100, endPoint x: 1003, endPoint y: 91, distance: 76.5
click at [1003, 91] on div "Kriah Red Level • A" at bounding box center [1117, 84] width 305 height 18
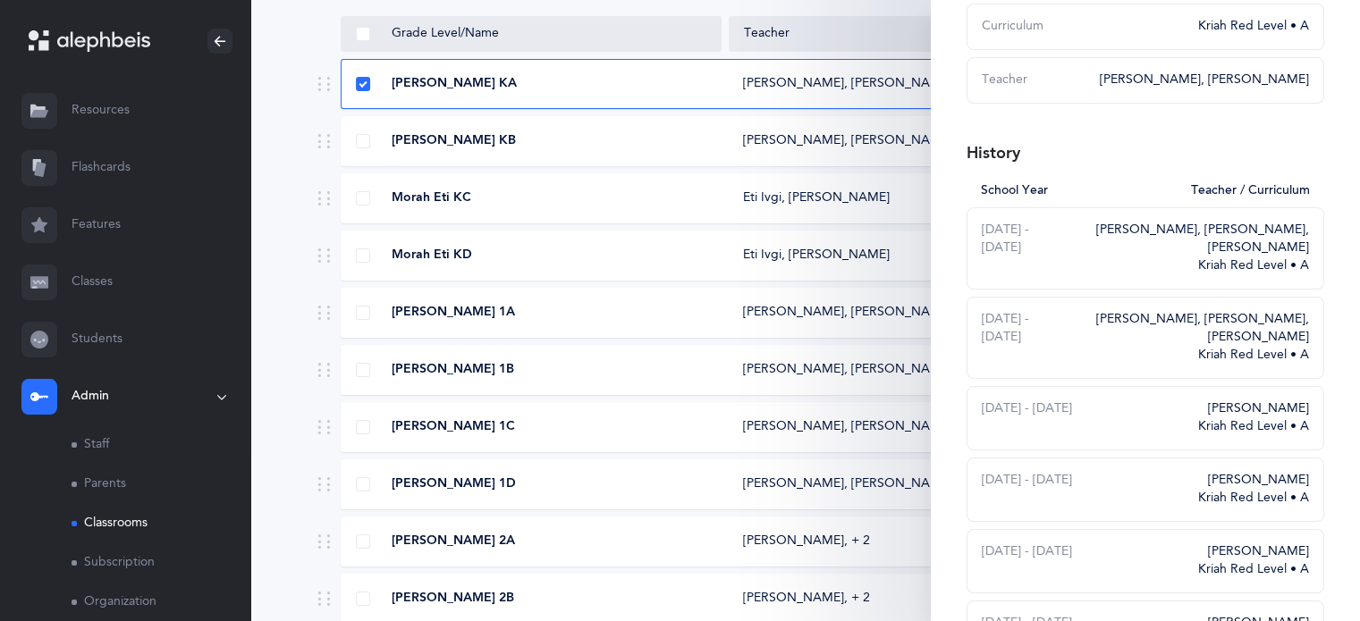
scroll to position [0, 0]
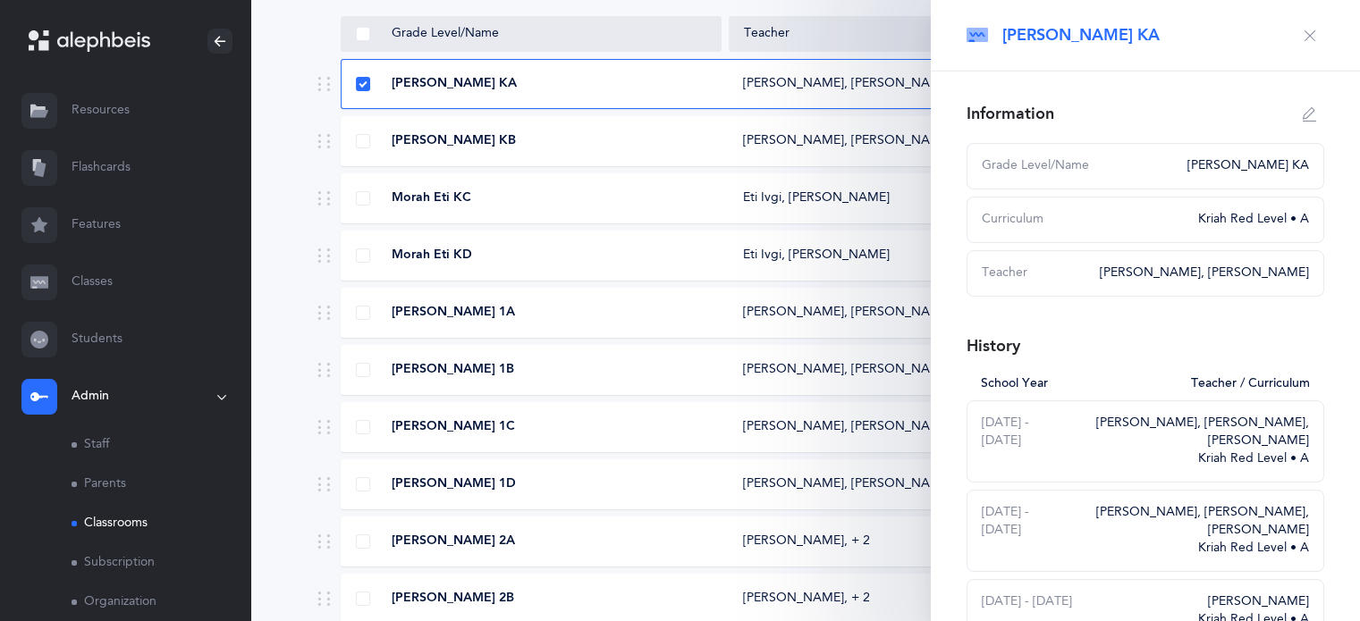
click at [1303, 120] on icon "button" at bounding box center [1310, 114] width 14 height 14
type input "[PERSON_NAME] KA"
select select "2"
select select "151"
select select "2583"
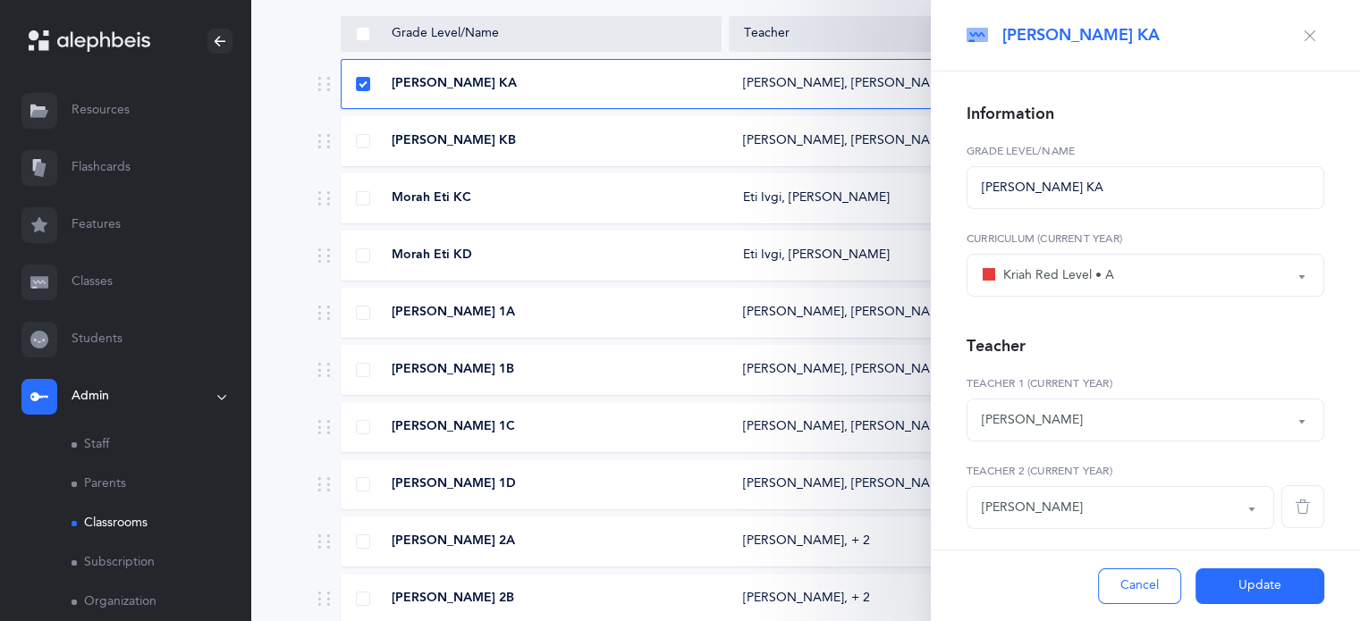
click at [1303, 32] on icon "button" at bounding box center [1310, 36] width 14 height 14
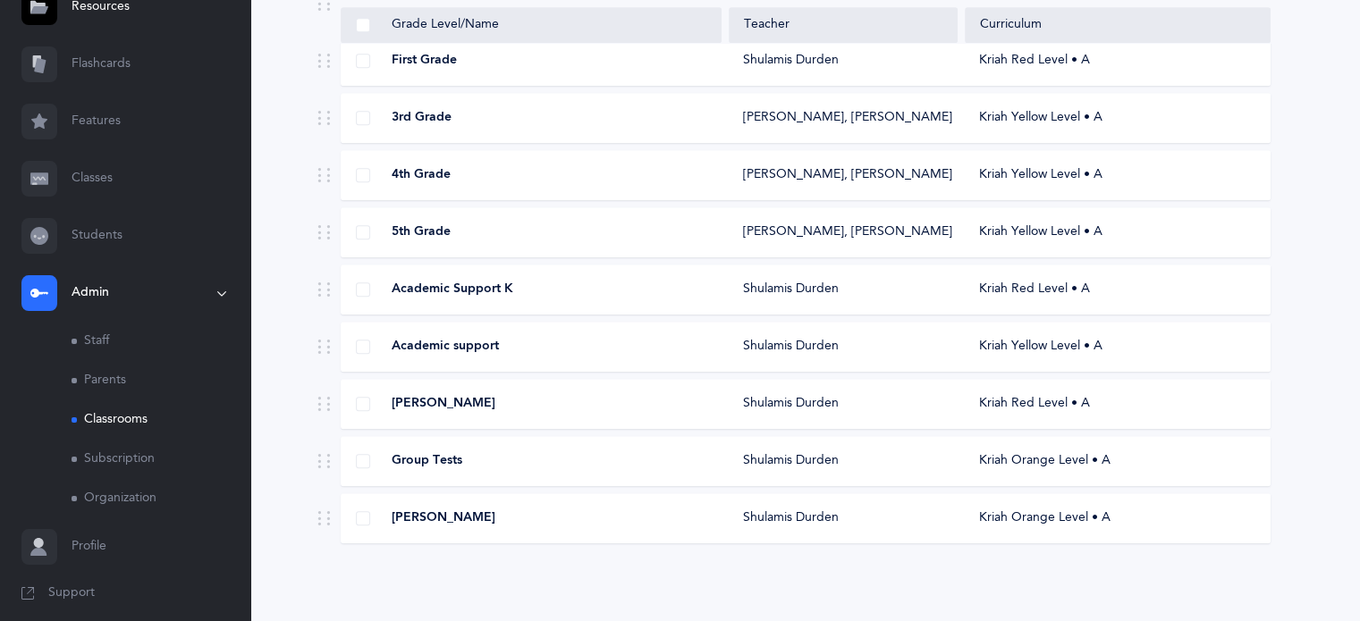
scroll to position [114, 0]
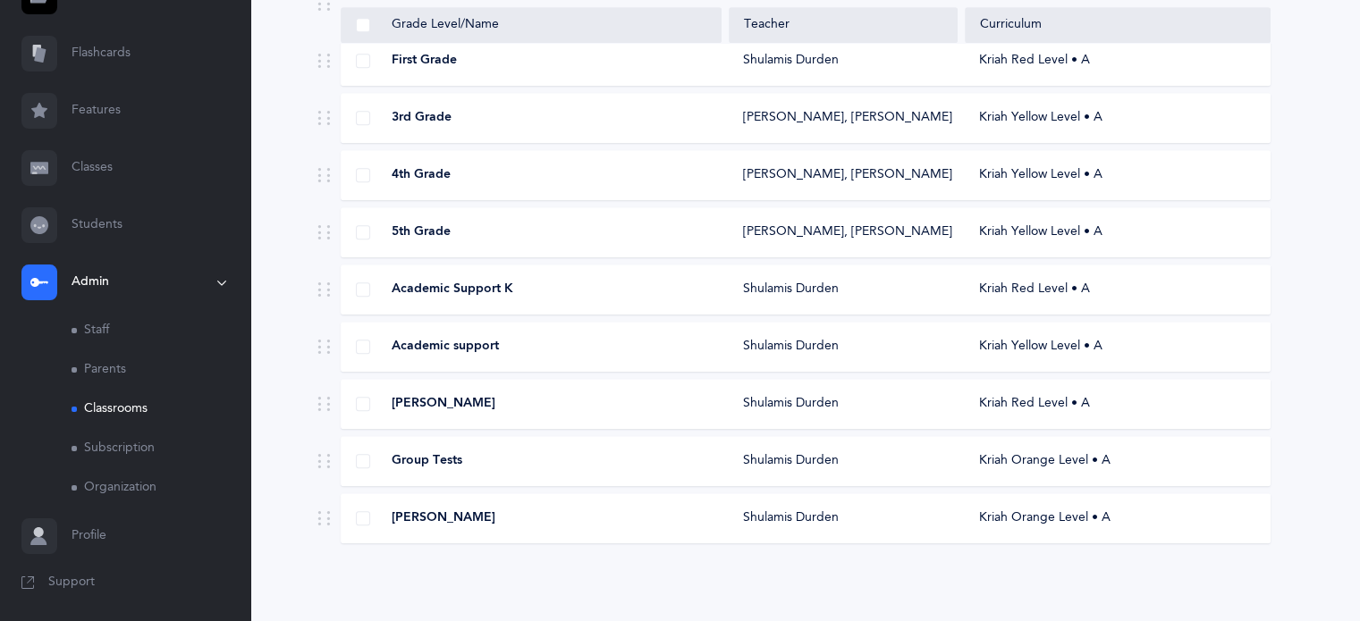
click at [82, 525] on link "Profile" at bounding box center [125, 536] width 250 height 57
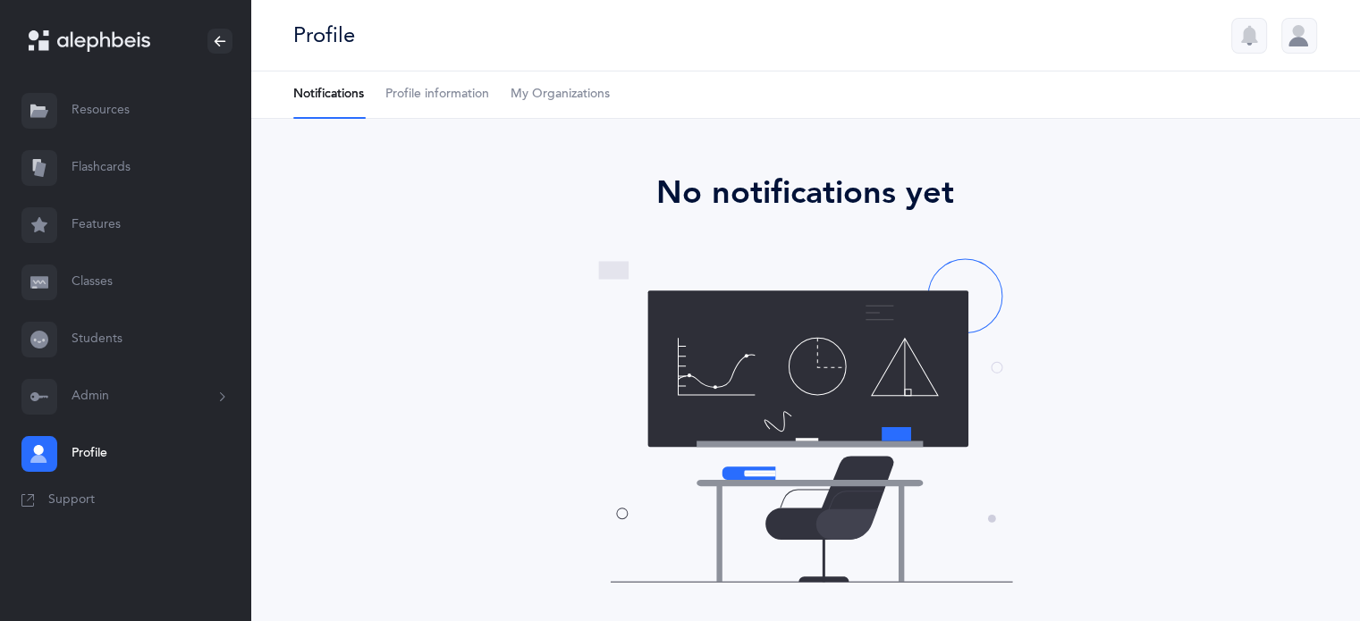
click at [67, 290] on link "Classes" at bounding box center [125, 282] width 250 height 57
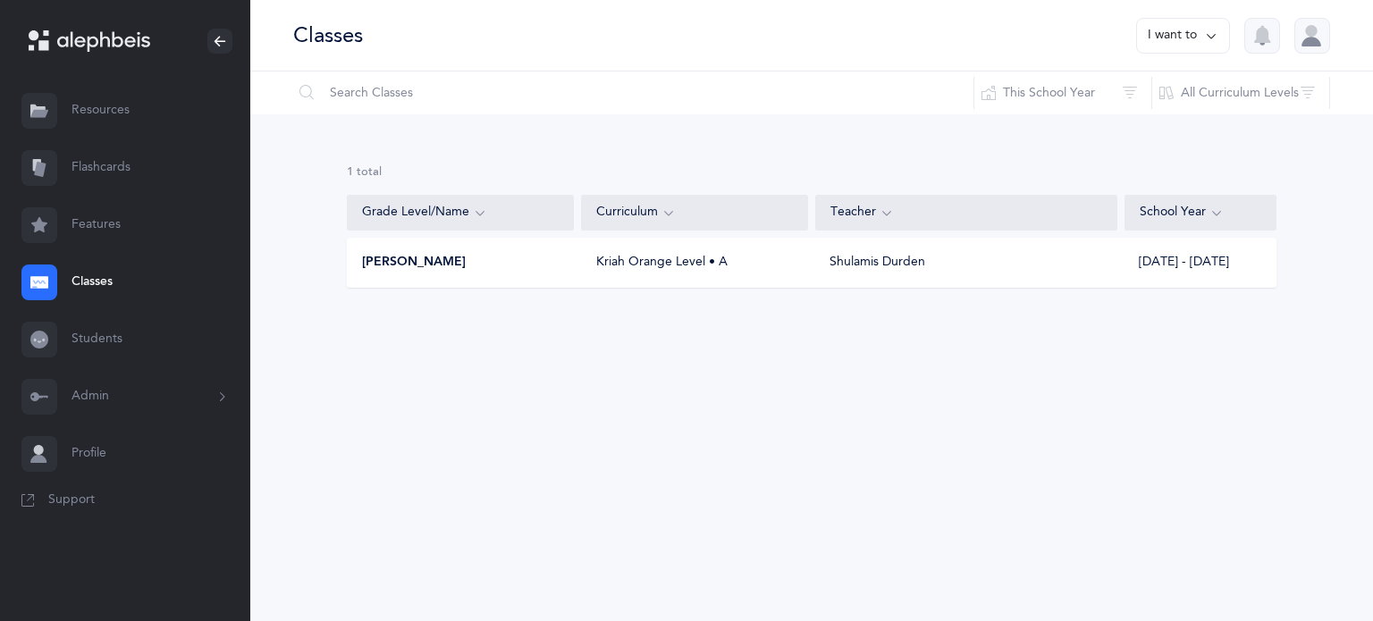
click at [110, 330] on link "Students" at bounding box center [125, 339] width 250 height 57
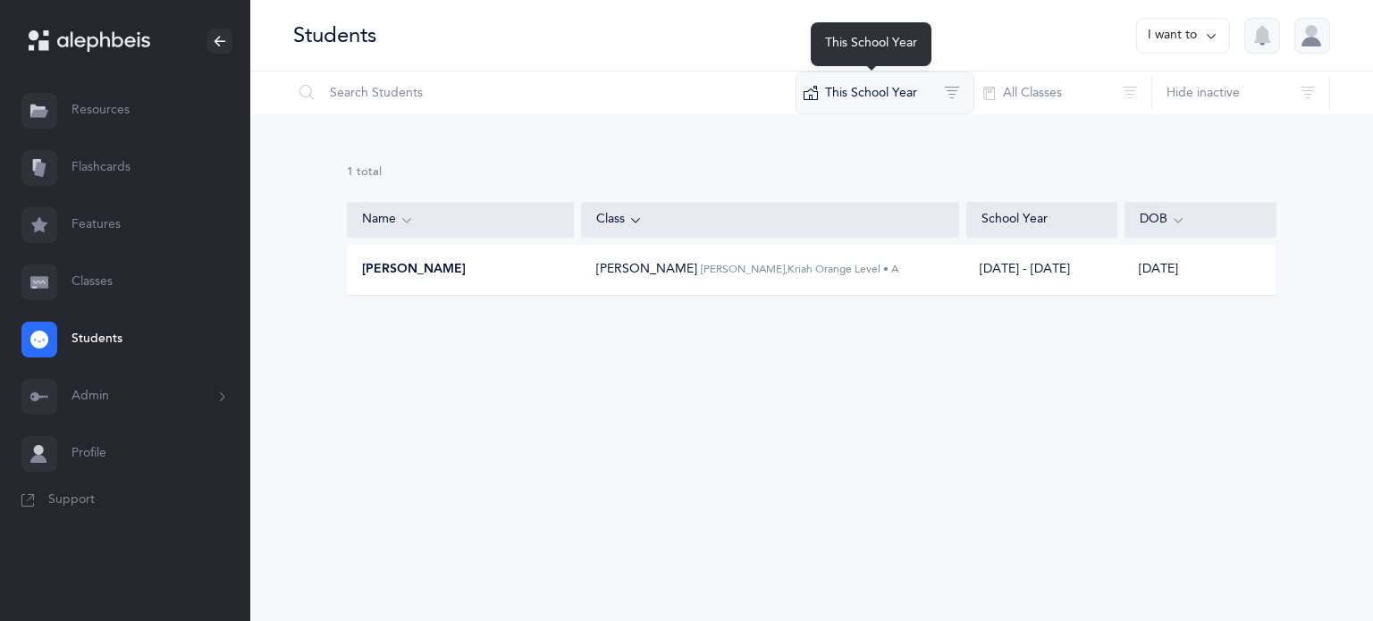
click at [863, 97] on button "This School Year" at bounding box center [885, 93] width 179 height 43
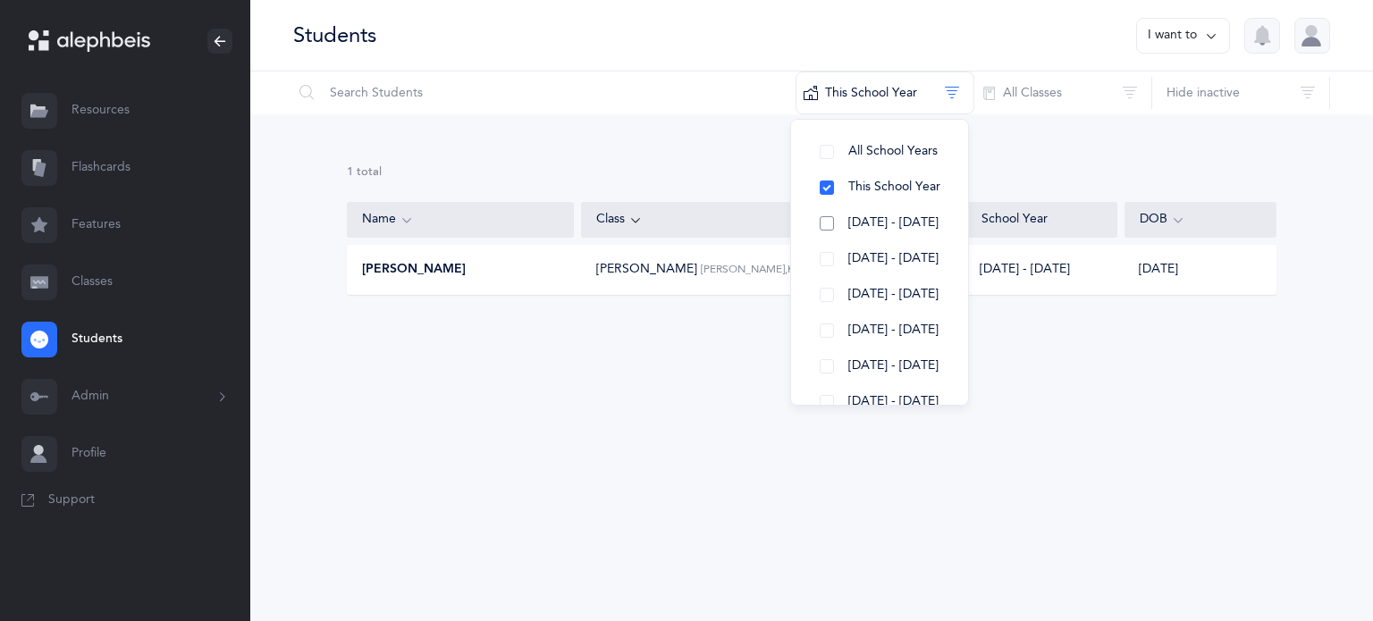
click at [831, 219] on button "[DATE] - [DATE]" at bounding box center [880, 224] width 148 height 36
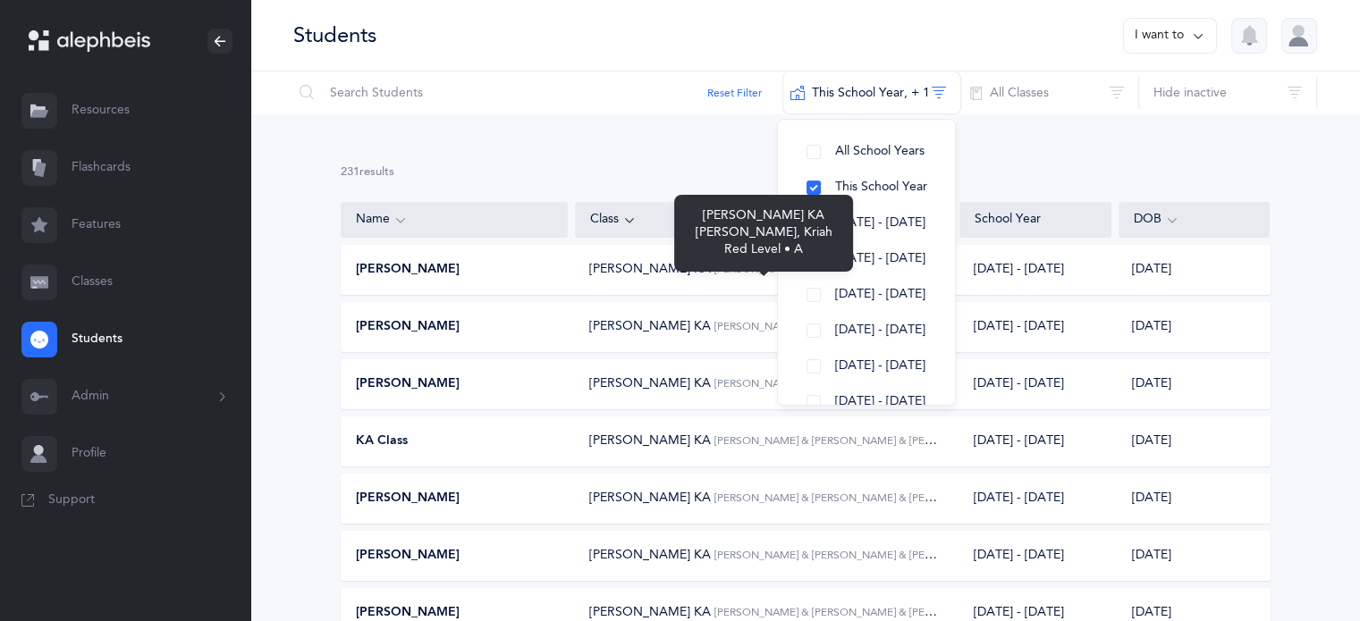
click at [664, 269] on span "[PERSON_NAME] KA" at bounding box center [650, 269] width 122 height 14
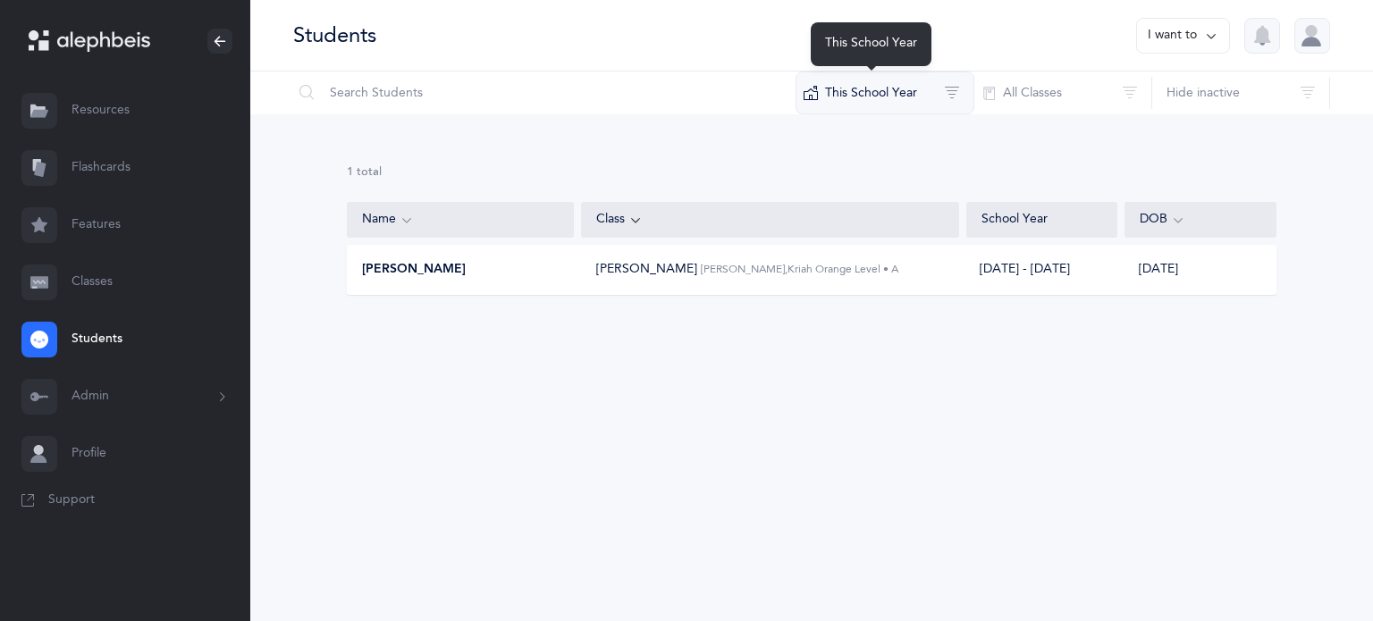
click at [899, 107] on button "This School Year" at bounding box center [885, 93] width 179 height 43
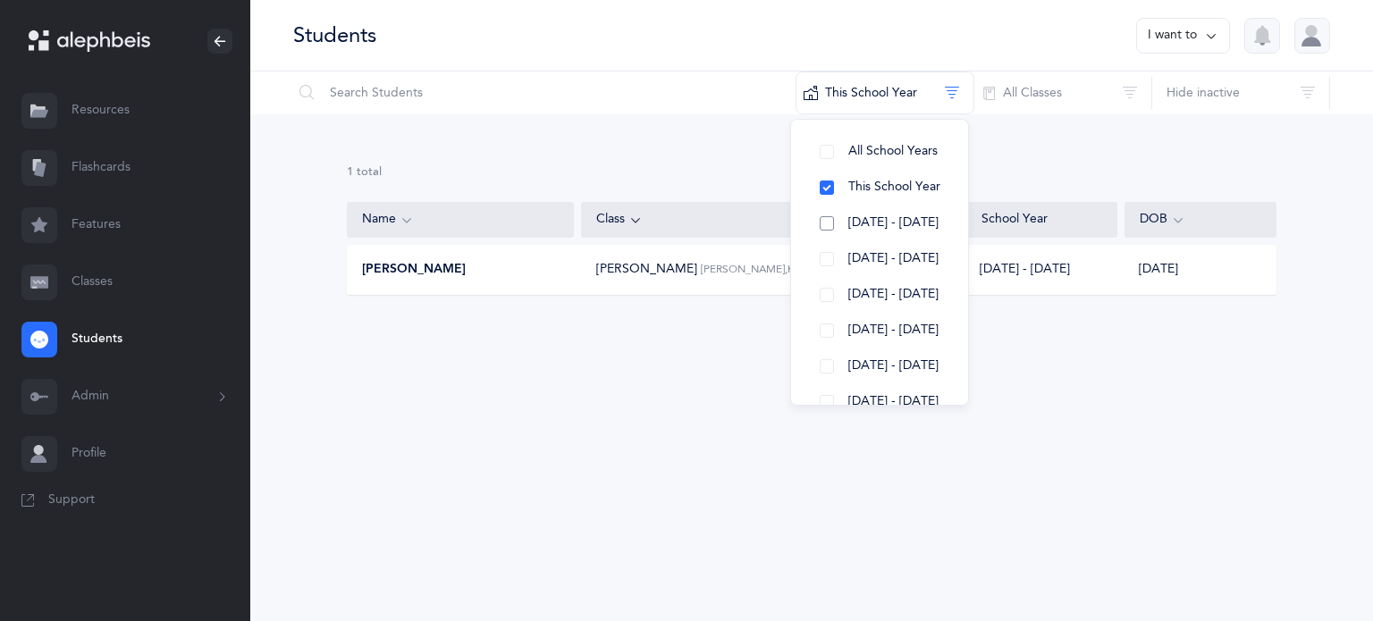
click at [822, 222] on button "[DATE] - [DATE]" at bounding box center [880, 224] width 148 height 36
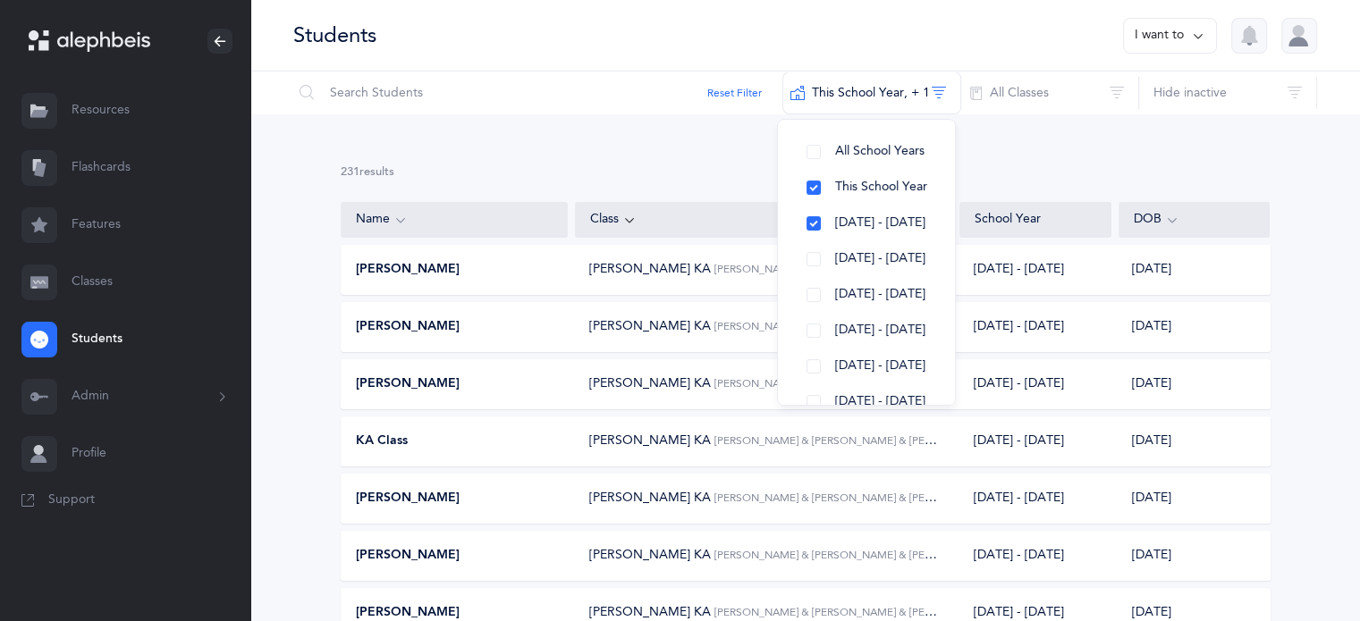
click at [1173, 33] on button "I want to" at bounding box center [1170, 36] width 94 height 36
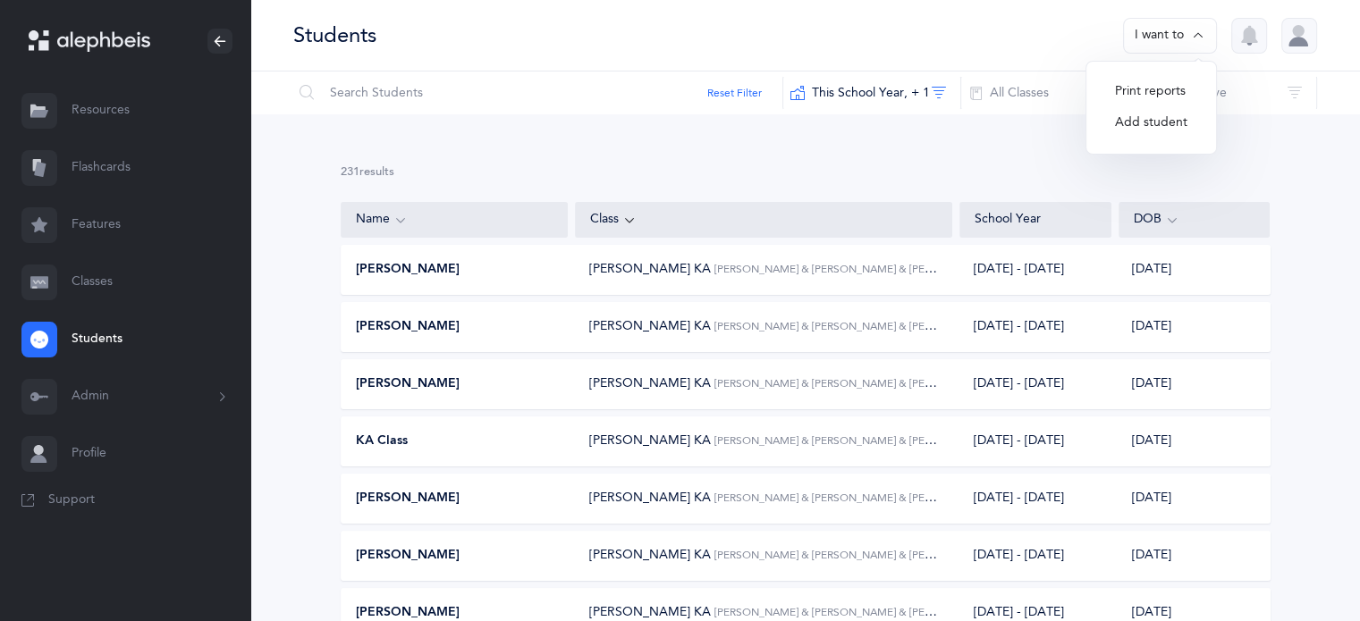
click at [1184, 133] on button "Add student" at bounding box center [1151, 123] width 101 height 32
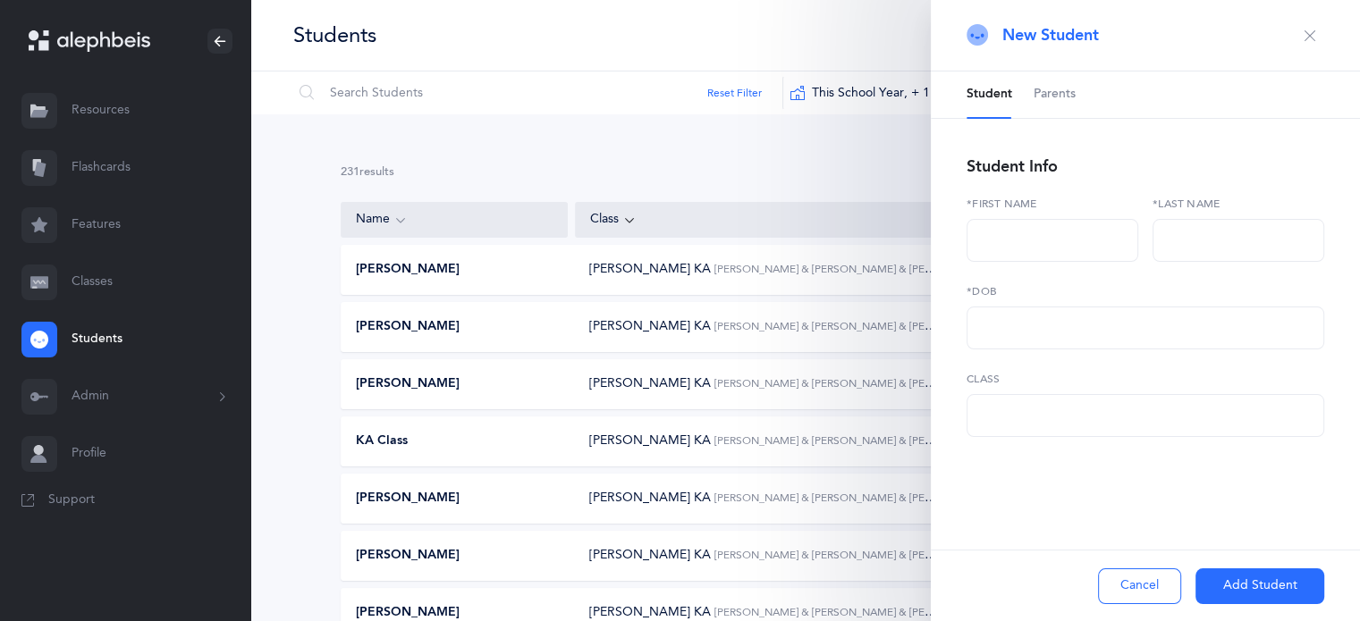
select select
click at [1310, 35] on icon "button" at bounding box center [1310, 36] width 14 height 14
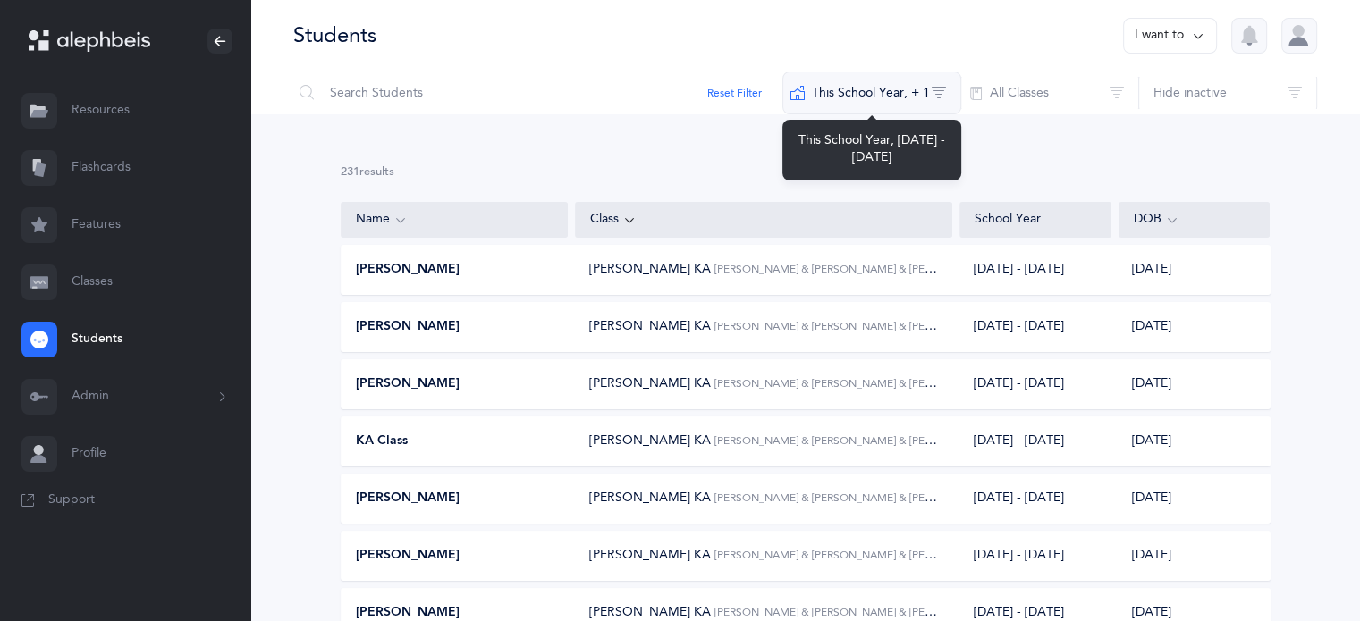
click at [855, 90] on button "This School Year‪, + 1‬" at bounding box center [871, 93] width 179 height 43
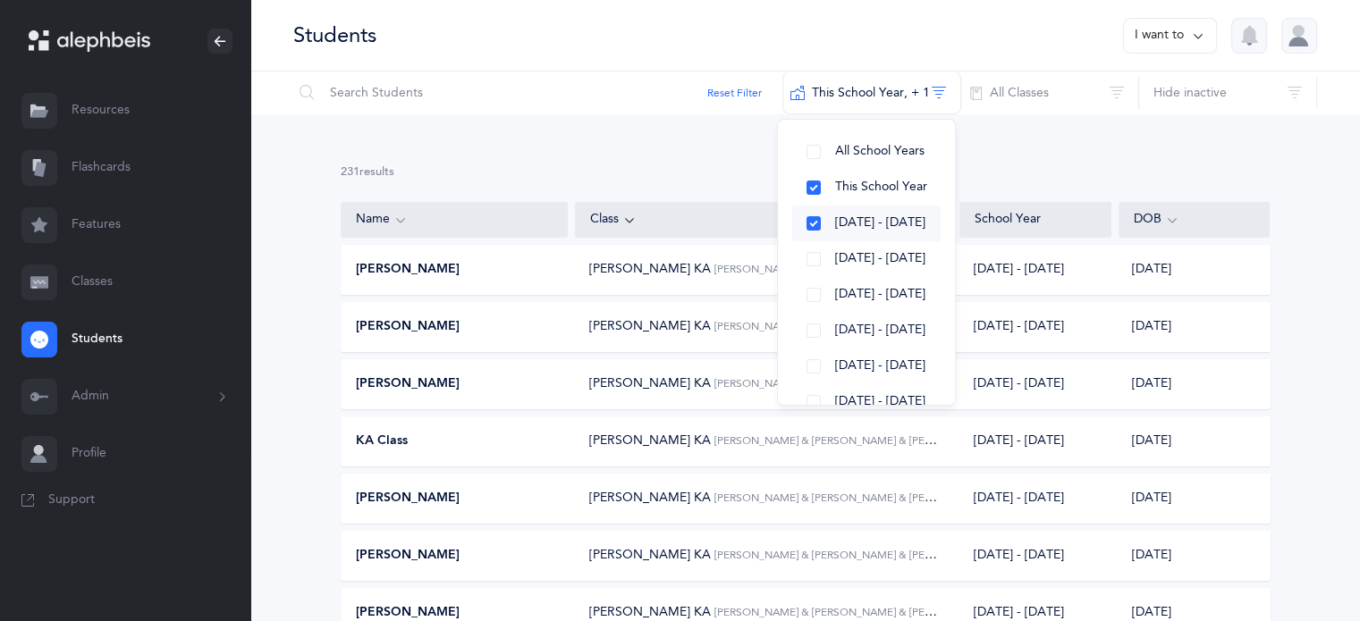
click at [812, 216] on button "[DATE] - [DATE]" at bounding box center [866, 224] width 148 height 36
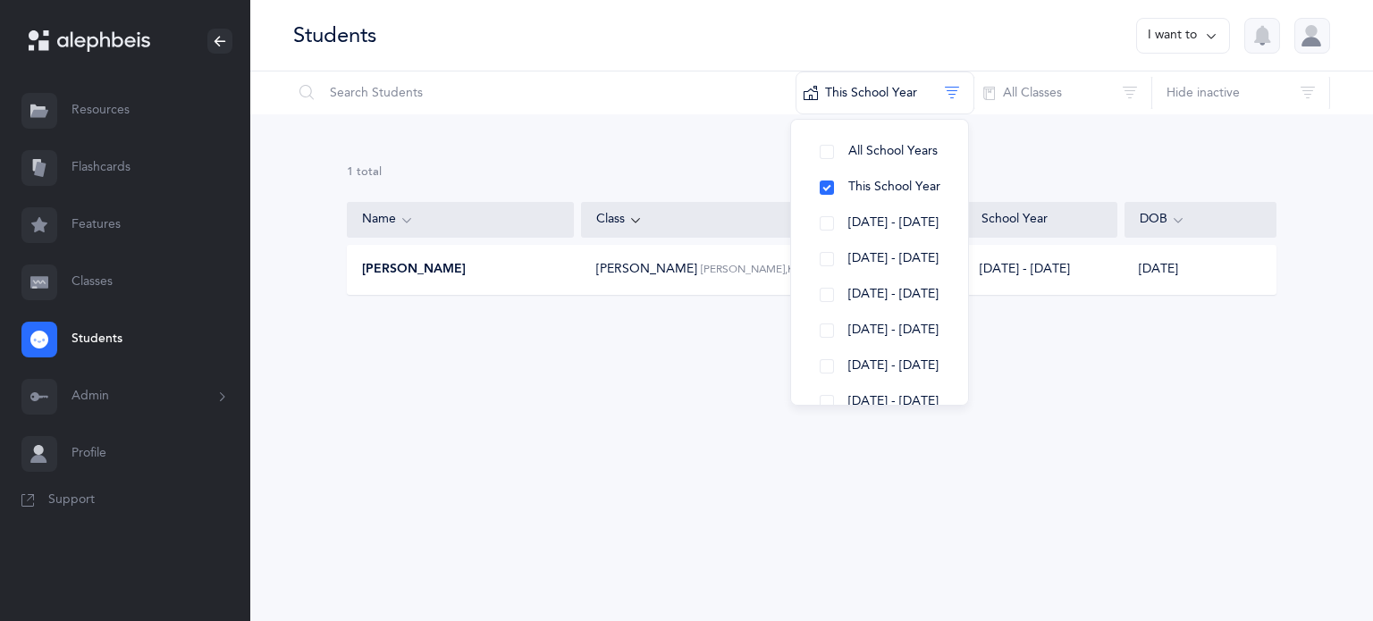
click at [1109, 173] on div "1 results total" at bounding box center [812, 173] width 930 height 16
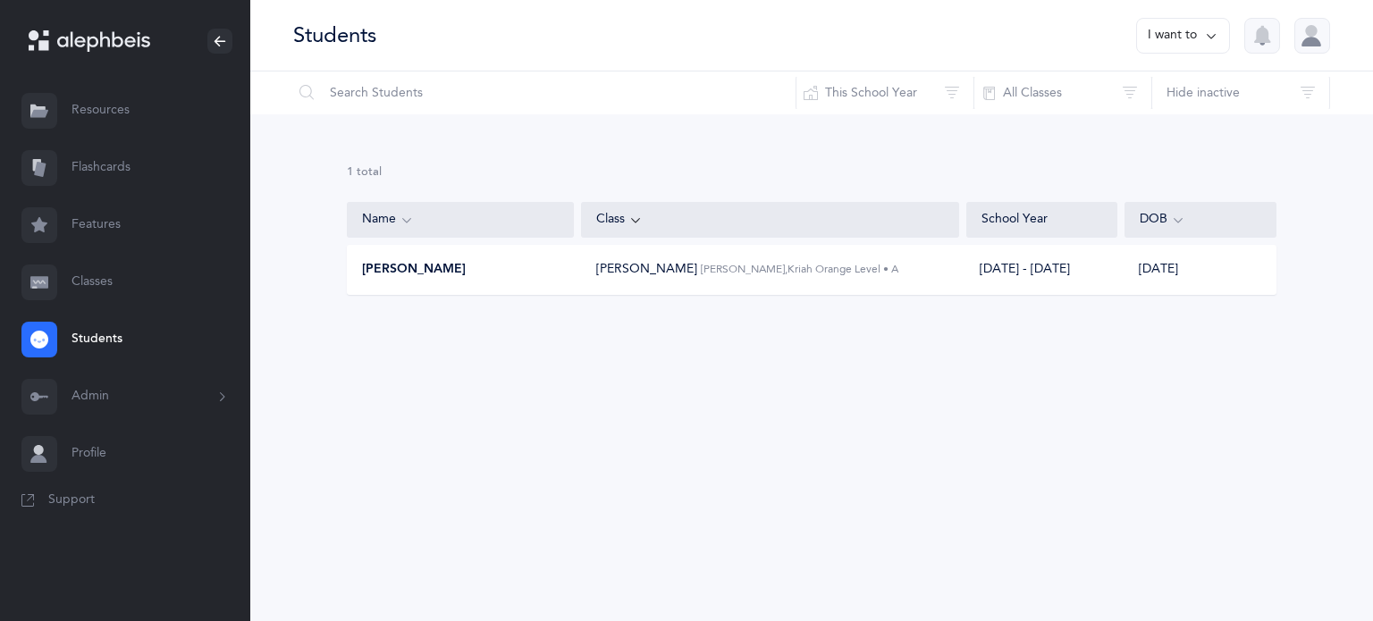
click at [1184, 41] on button "I want to" at bounding box center [1183, 36] width 94 height 36
click at [1181, 125] on button "Add student" at bounding box center [1164, 123] width 101 height 32
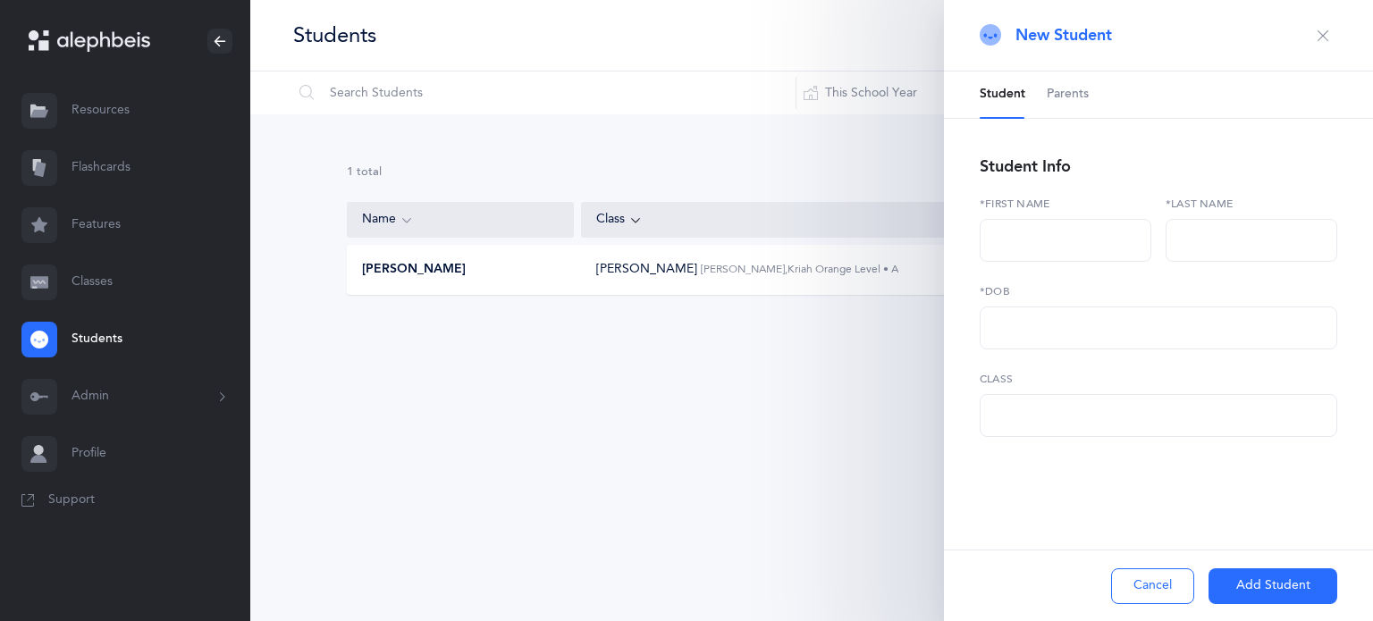
select select
click at [1079, 99] on span "Parents" at bounding box center [1068, 95] width 42 height 18
click at [1008, 98] on span "Student" at bounding box center [1003, 95] width 46 height 18
click at [1334, 45] on button "button" at bounding box center [1323, 35] width 29 height 29
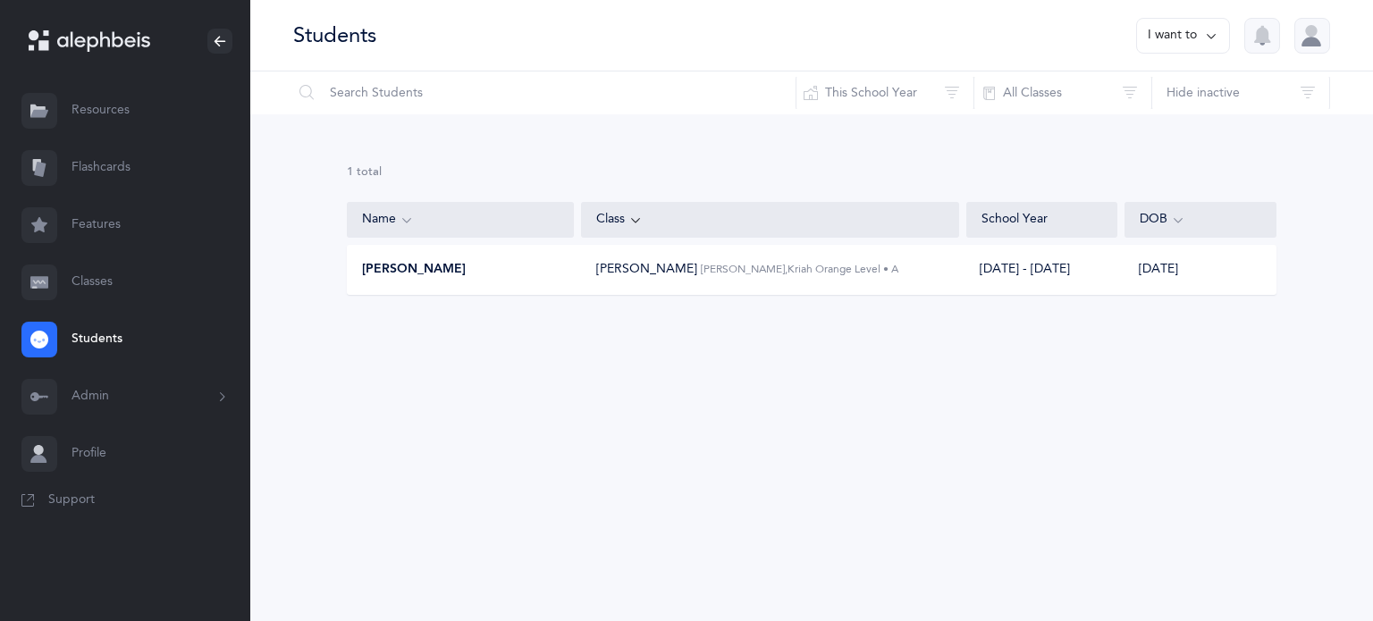
click at [60, 393] on button "Admin" at bounding box center [125, 396] width 250 height 57
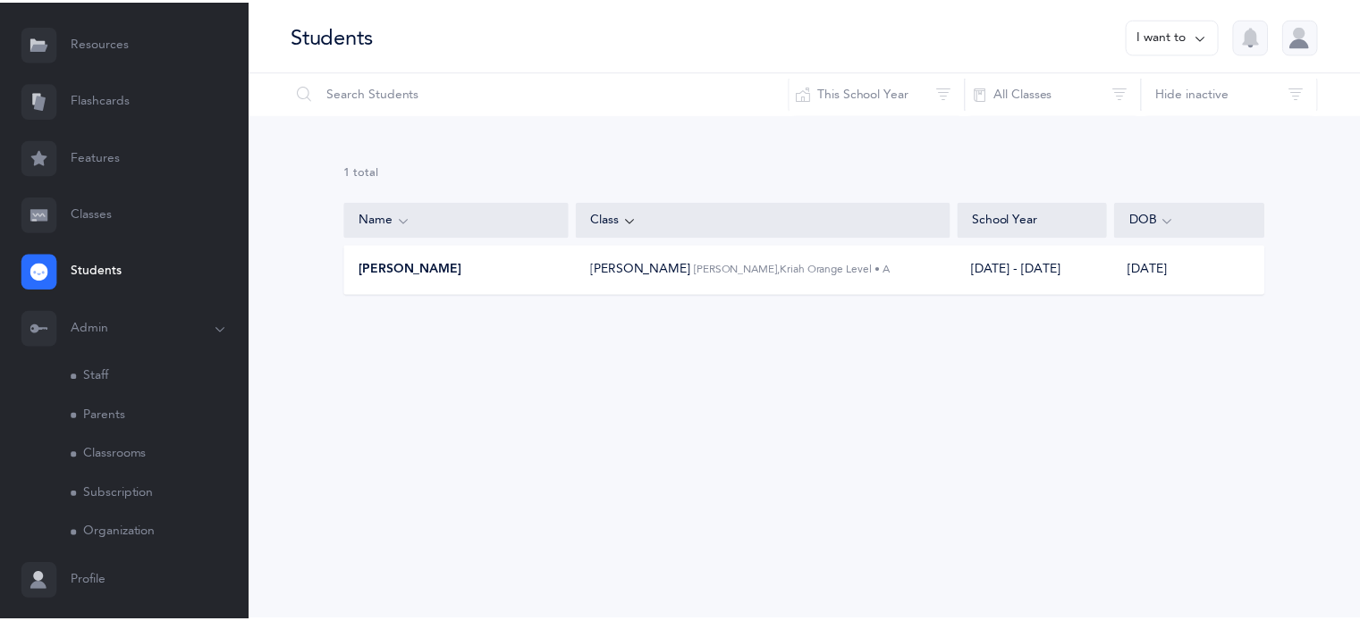
scroll to position [114, 0]
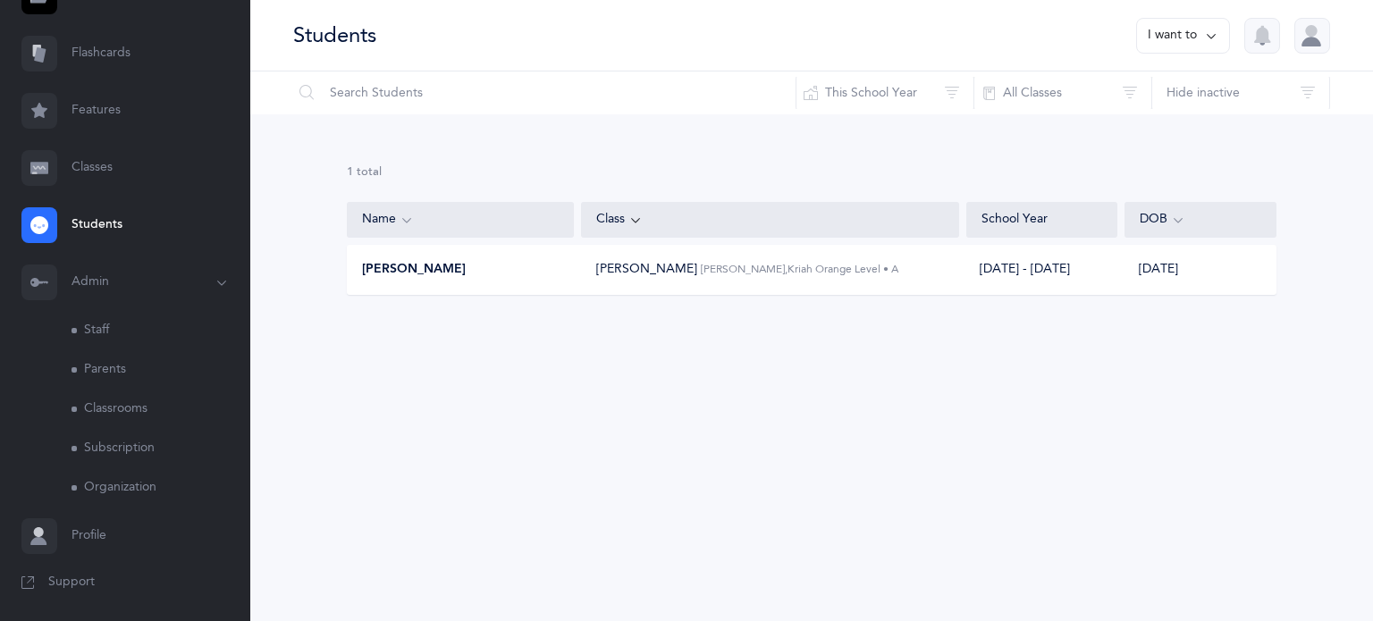
click at [129, 400] on link "Classrooms" at bounding box center [161, 409] width 179 height 39
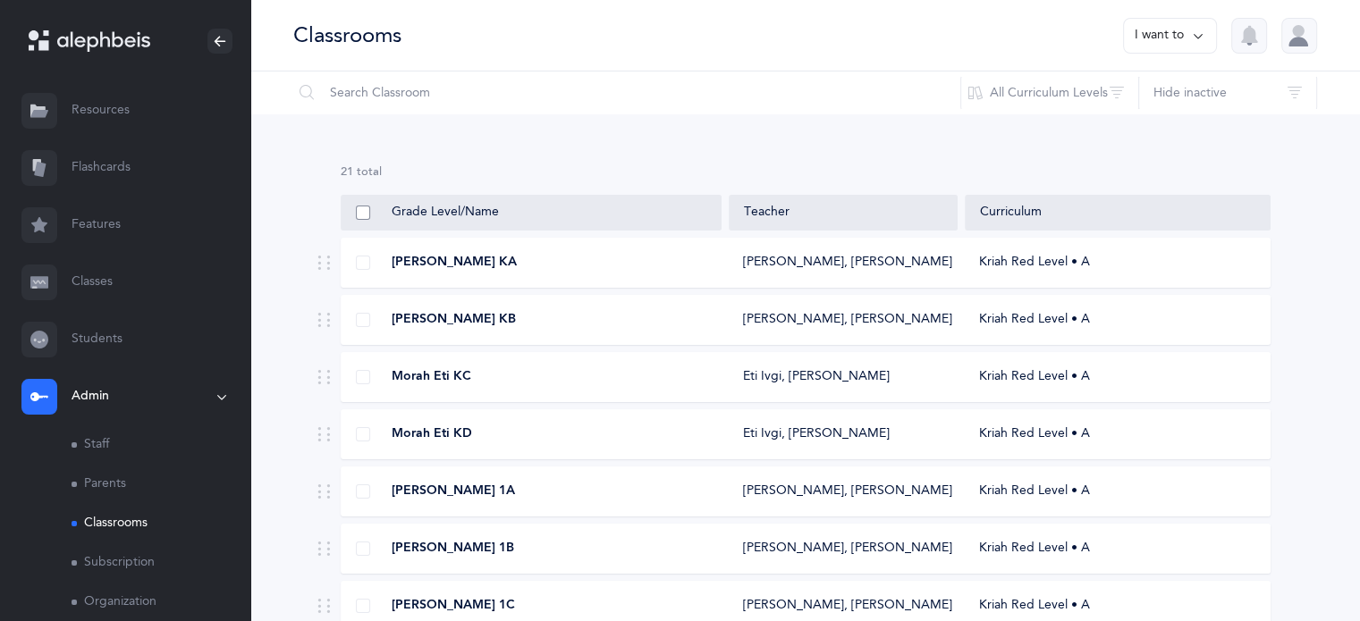
click at [364, 208] on span at bounding box center [363, 213] width 14 height 14
click at [0, 0] on input "checkbox" at bounding box center [0, 0] width 0 height 0
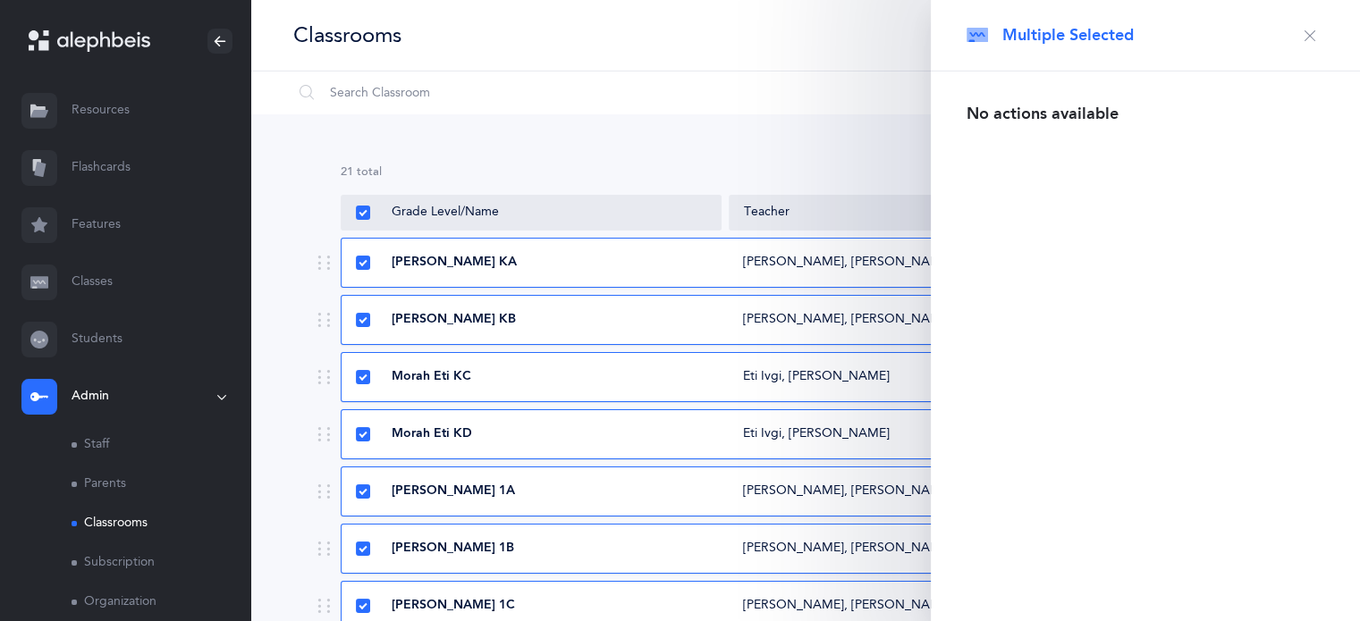
click at [1321, 30] on button "button" at bounding box center [1309, 35] width 29 height 29
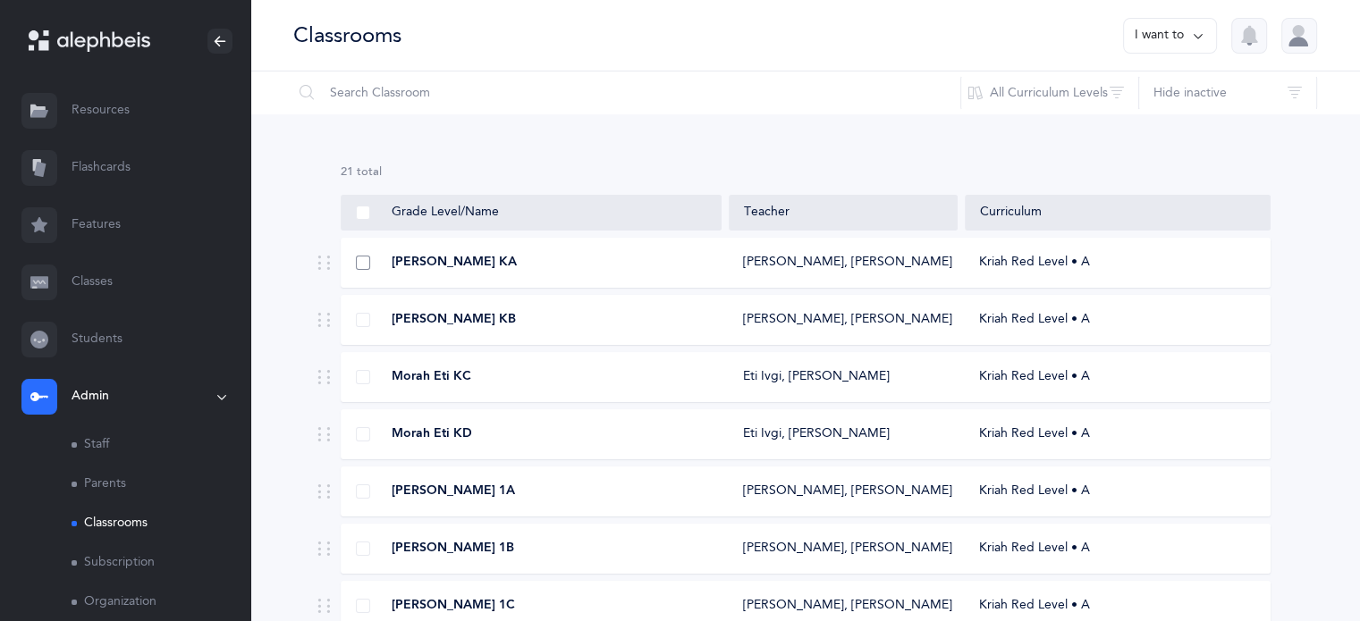
click at [363, 257] on span at bounding box center [363, 263] width 14 height 14
click at [0, 0] on input "checkbox" at bounding box center [0, 0] width 0 height 0
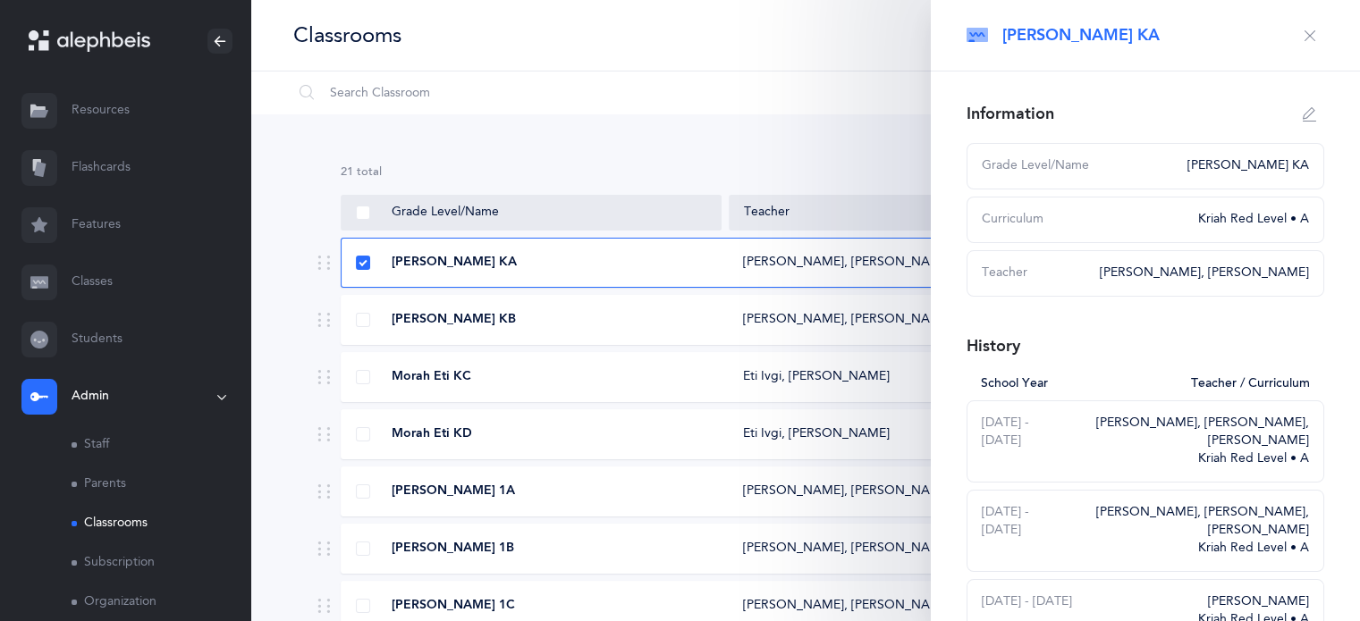
click at [1305, 38] on button "button" at bounding box center [1309, 35] width 29 height 29
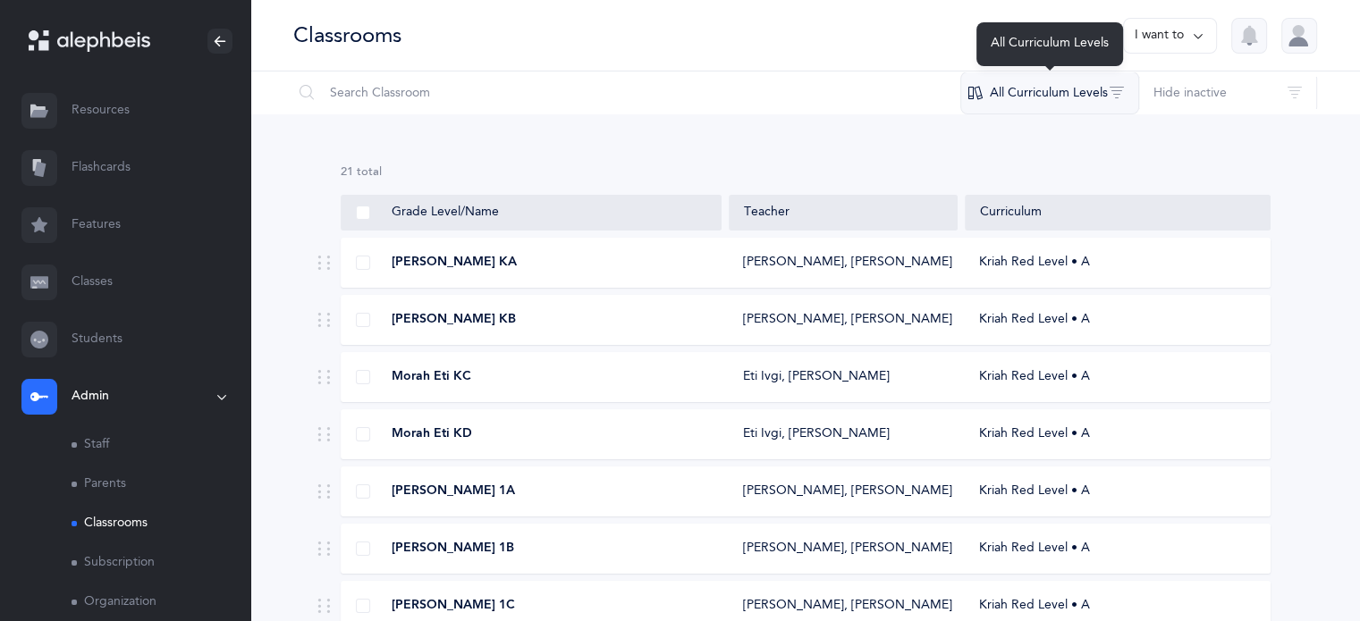
click at [1088, 97] on button "All Curriculum Levels" at bounding box center [1049, 93] width 179 height 43
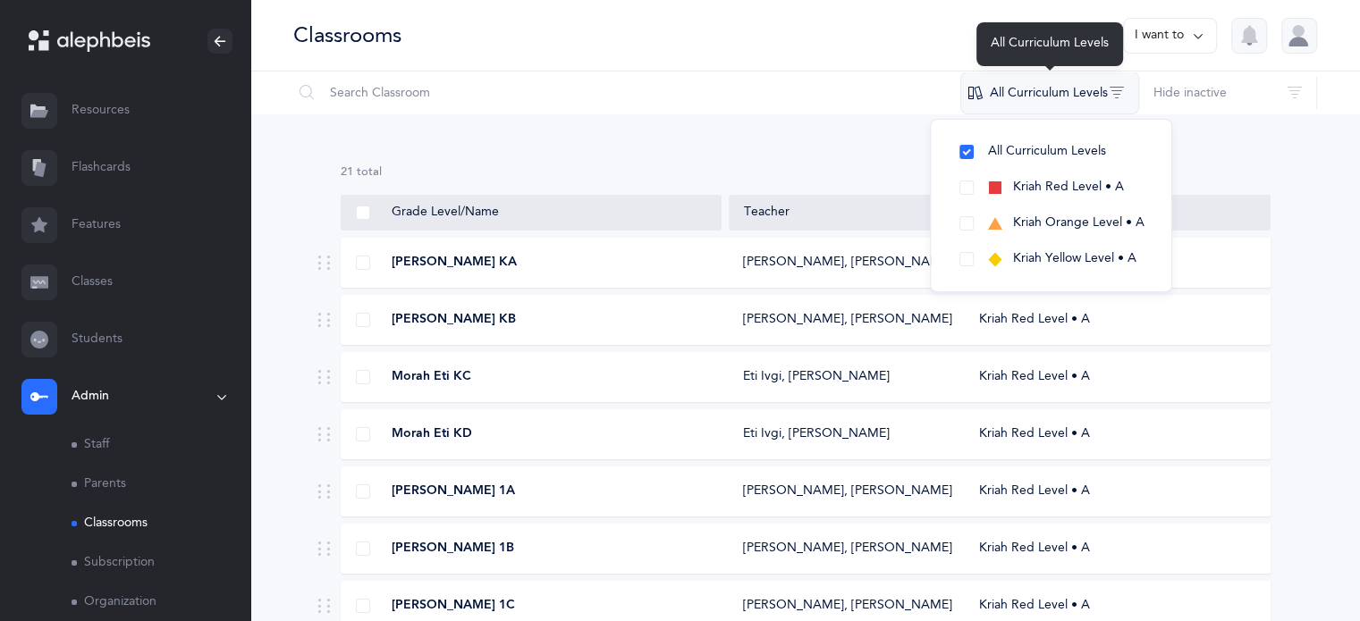
click at [1088, 97] on button "All Curriculum Levels" at bounding box center [1049, 93] width 179 height 43
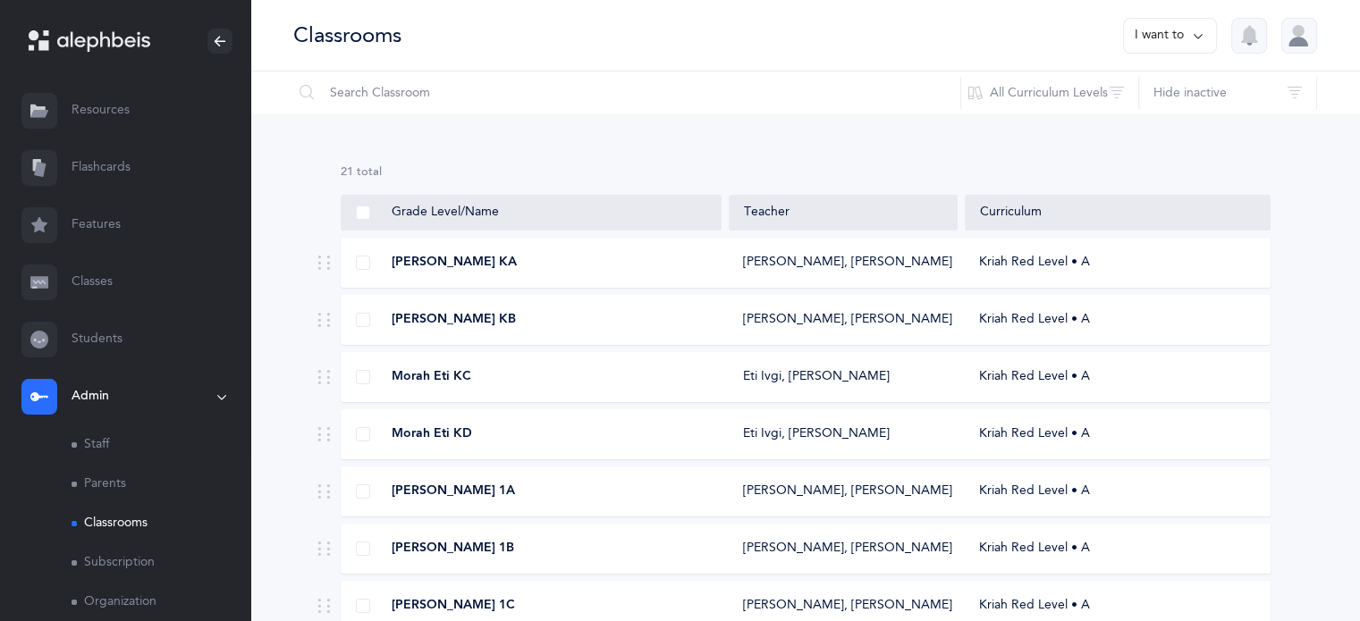
click at [1164, 44] on button "I want to" at bounding box center [1170, 36] width 94 height 36
click at [1159, 83] on button "Add new classroom" at bounding box center [1131, 92] width 139 height 32
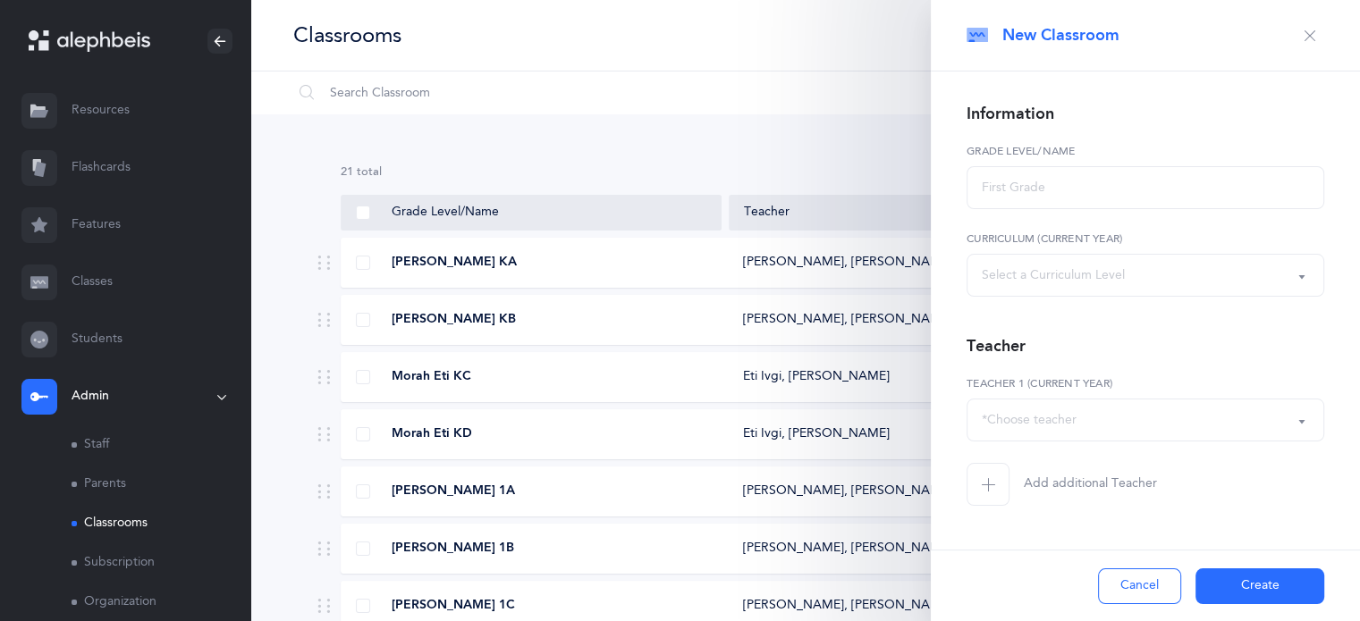
select select
click at [1103, 179] on input "text" at bounding box center [1145, 187] width 358 height 43
type input "k"
click at [1048, 179] on input "KA" at bounding box center [1145, 187] width 358 height 43
type input "KA"
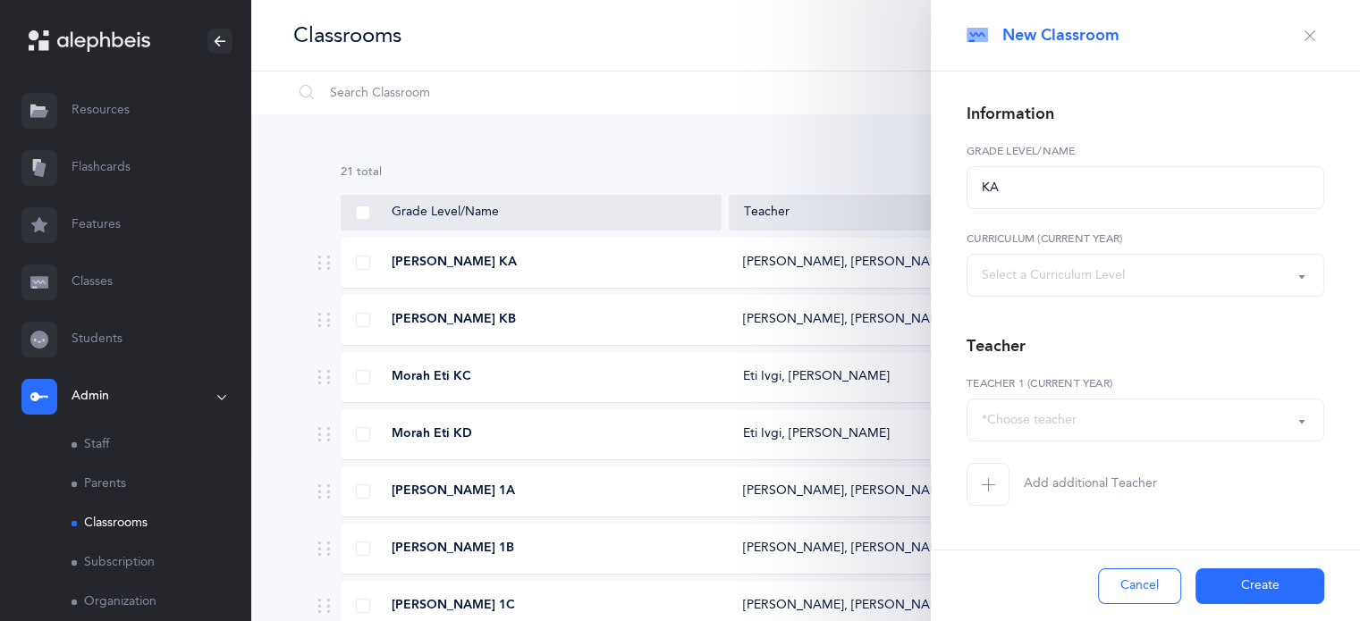
click at [1073, 270] on div "Select a Curriculum Level" at bounding box center [1053, 275] width 143 height 19
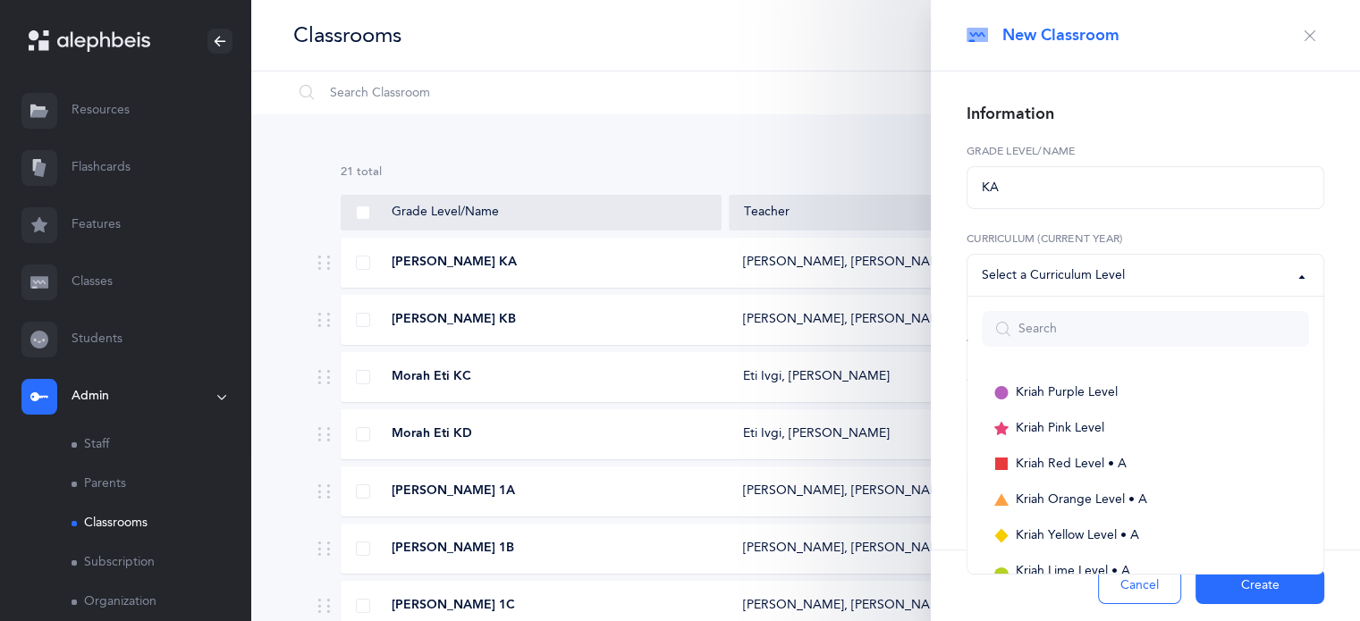
click at [1073, 270] on div "Select a Curriculum Level" at bounding box center [1053, 275] width 143 height 19
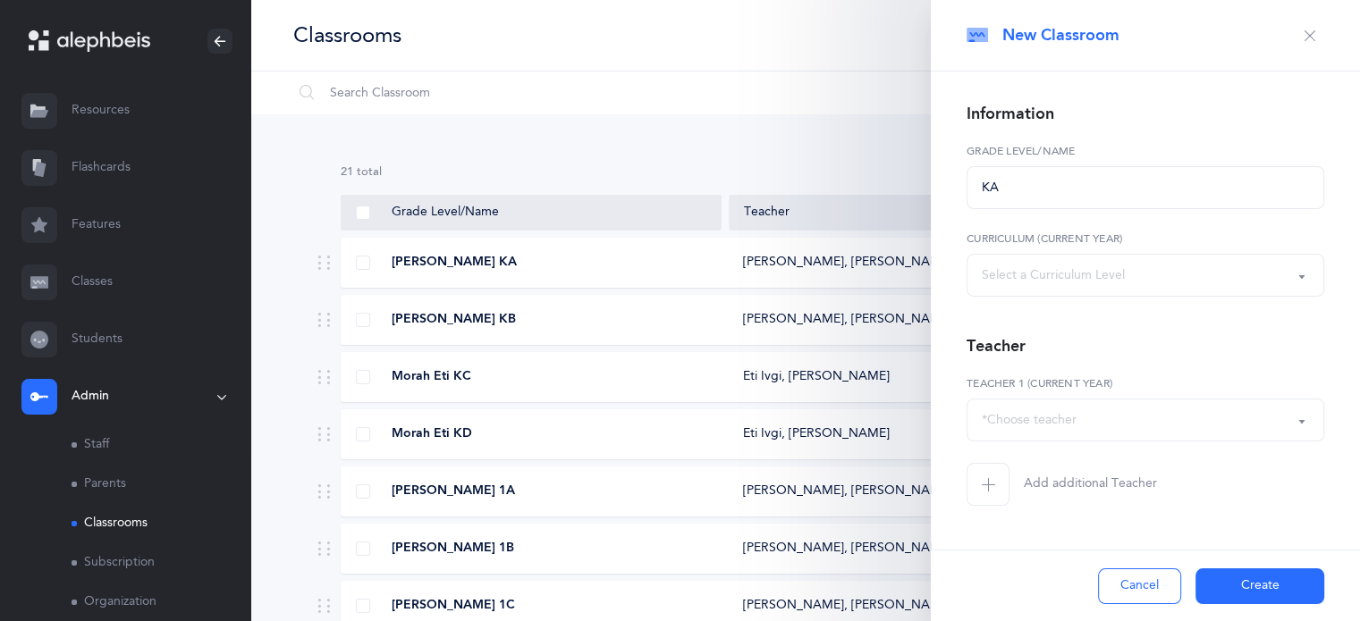
click at [1073, 270] on div "Select a Curriculum Level" at bounding box center [1053, 275] width 143 height 19
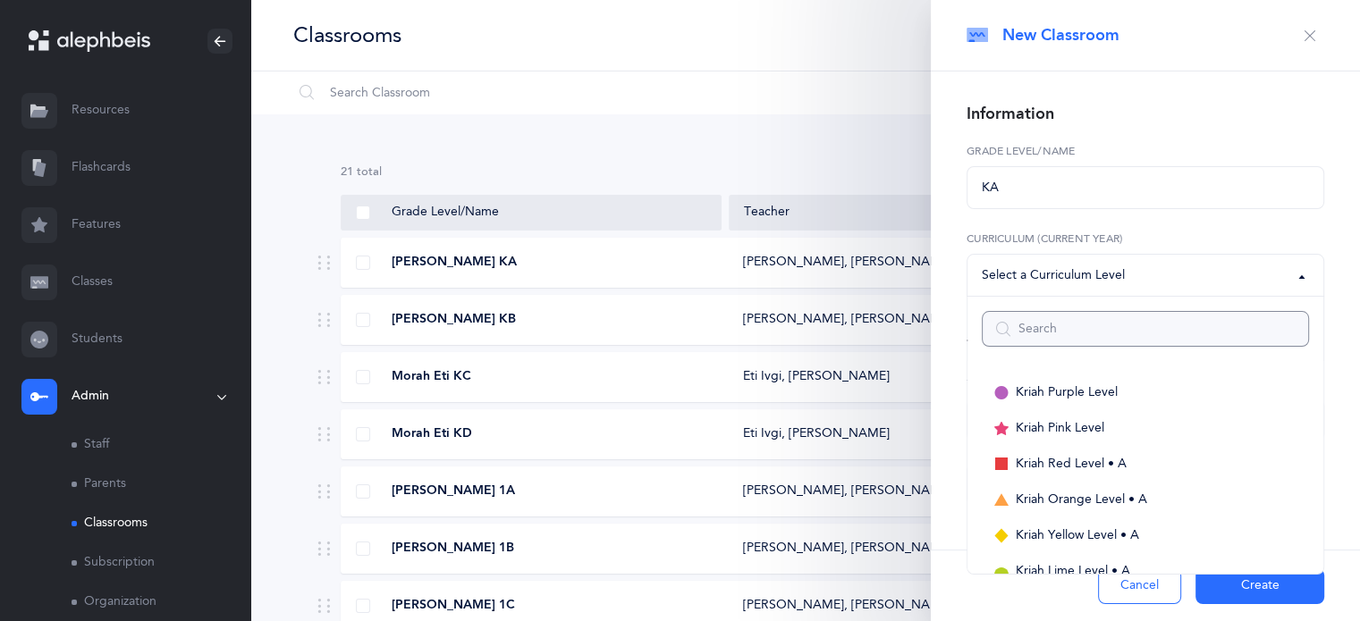
click at [1050, 319] on input "Search" at bounding box center [1145, 329] width 327 height 36
click at [1055, 279] on div "Select a Curriculum Level" at bounding box center [1053, 275] width 143 height 19
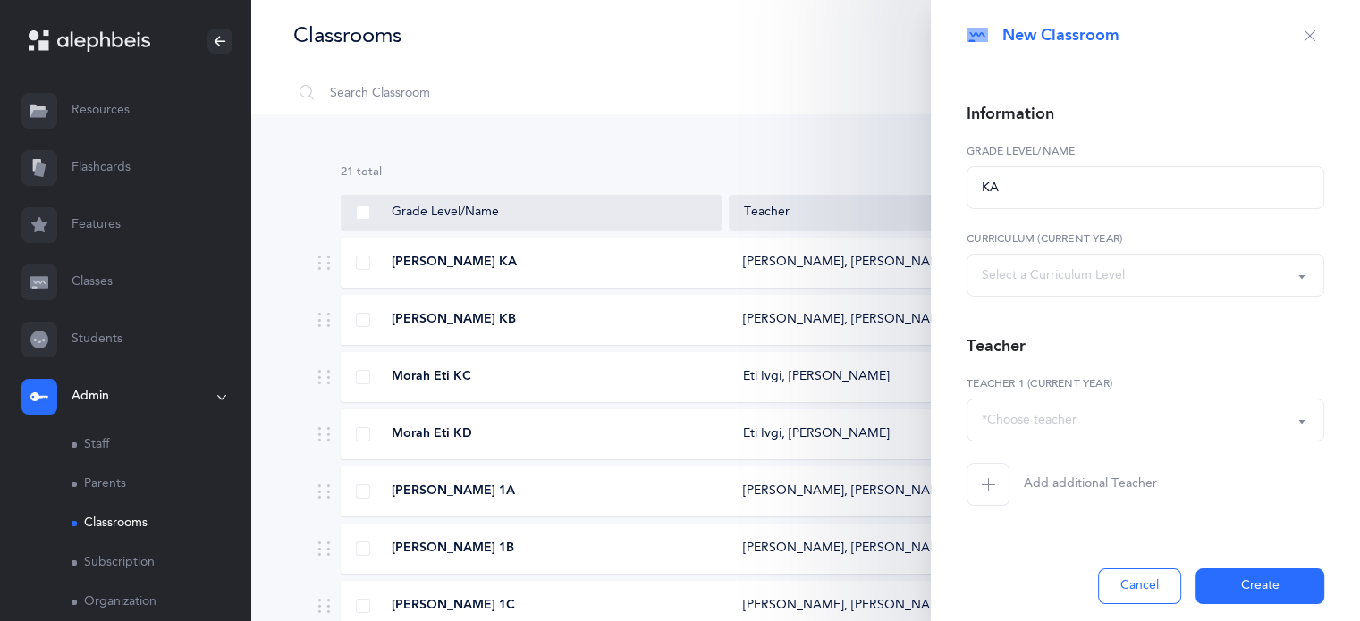
click at [1198, 226] on form "KA Grade Level/Name Kriah Purple Level Kriah Pink Level Kriah Red Level • A Kri…" at bounding box center [1145, 324] width 358 height 363
click at [1067, 428] on div "*Choose teacher" at bounding box center [1029, 420] width 95 height 19
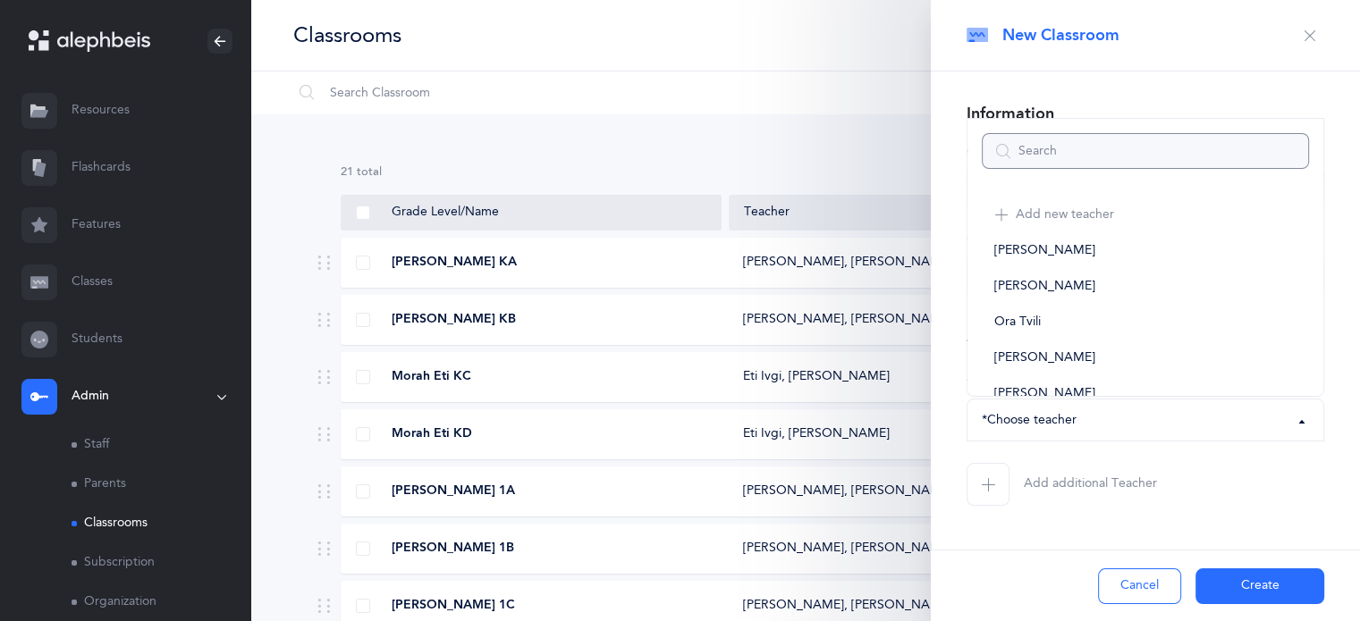
click at [1062, 163] on input "Search" at bounding box center [1145, 151] width 327 height 36
click at [1062, 163] on input "n" at bounding box center [1145, 151] width 327 height 36
type input "na"
select select
type input "n"
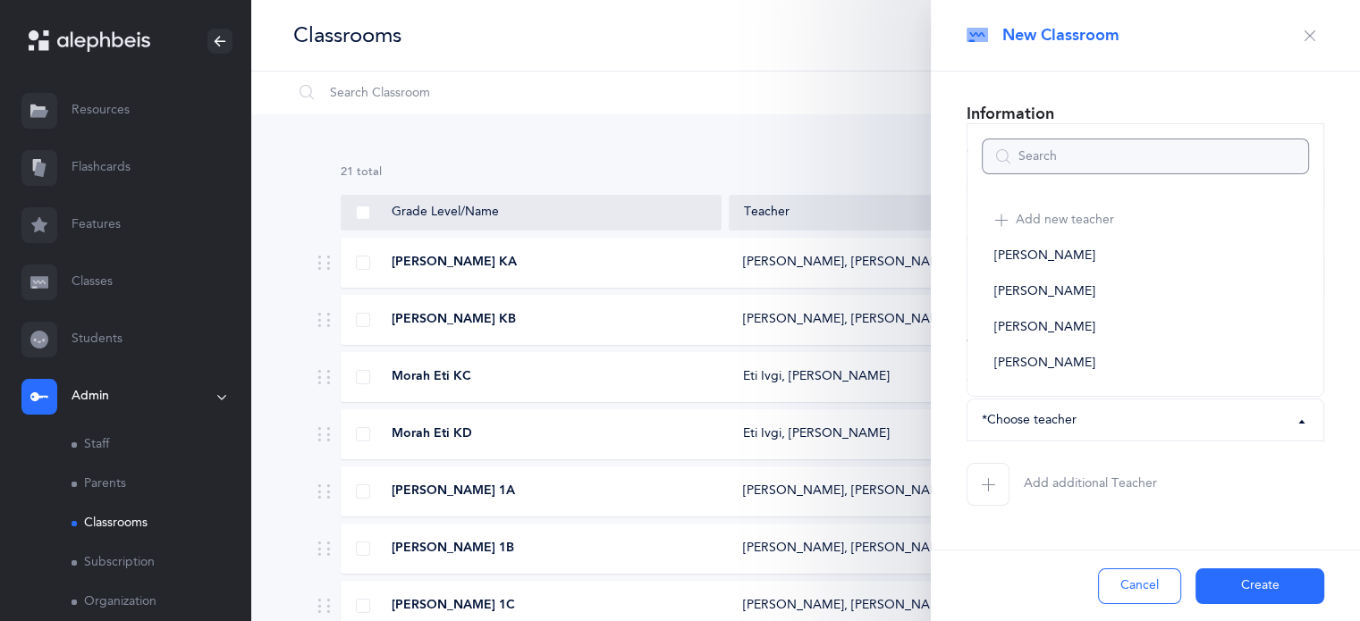
select select
type input "N"
select select
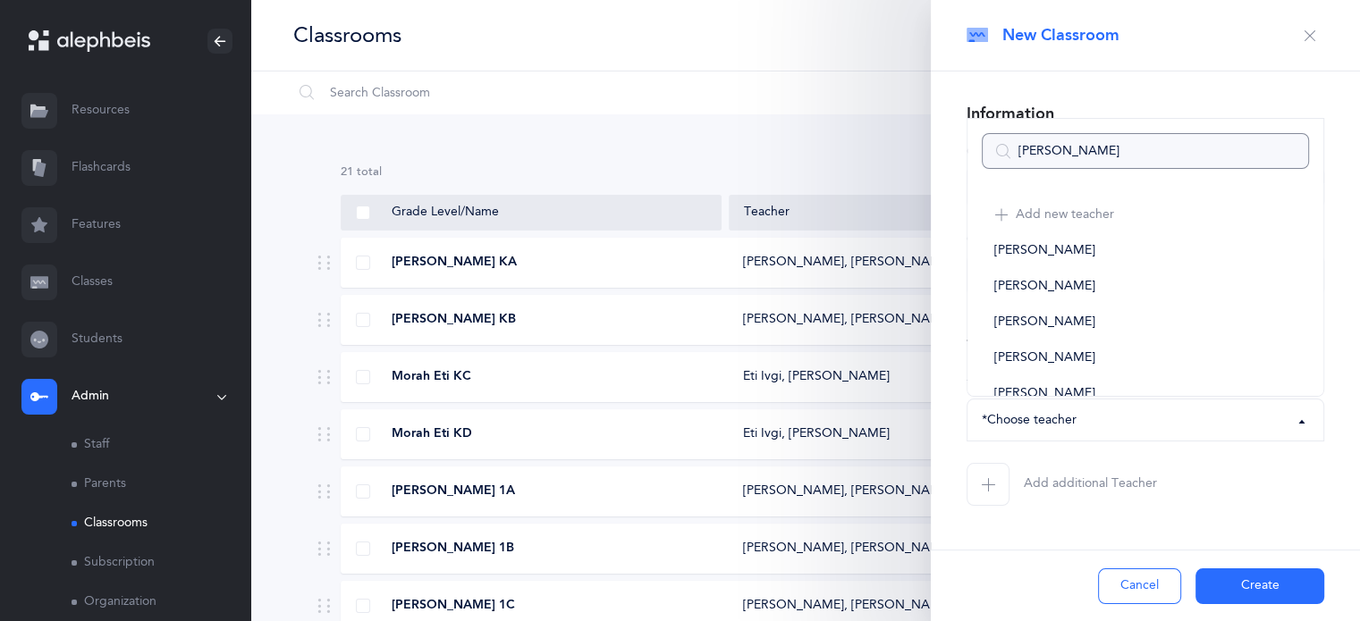
type input "[PERSON_NAME]"
select select
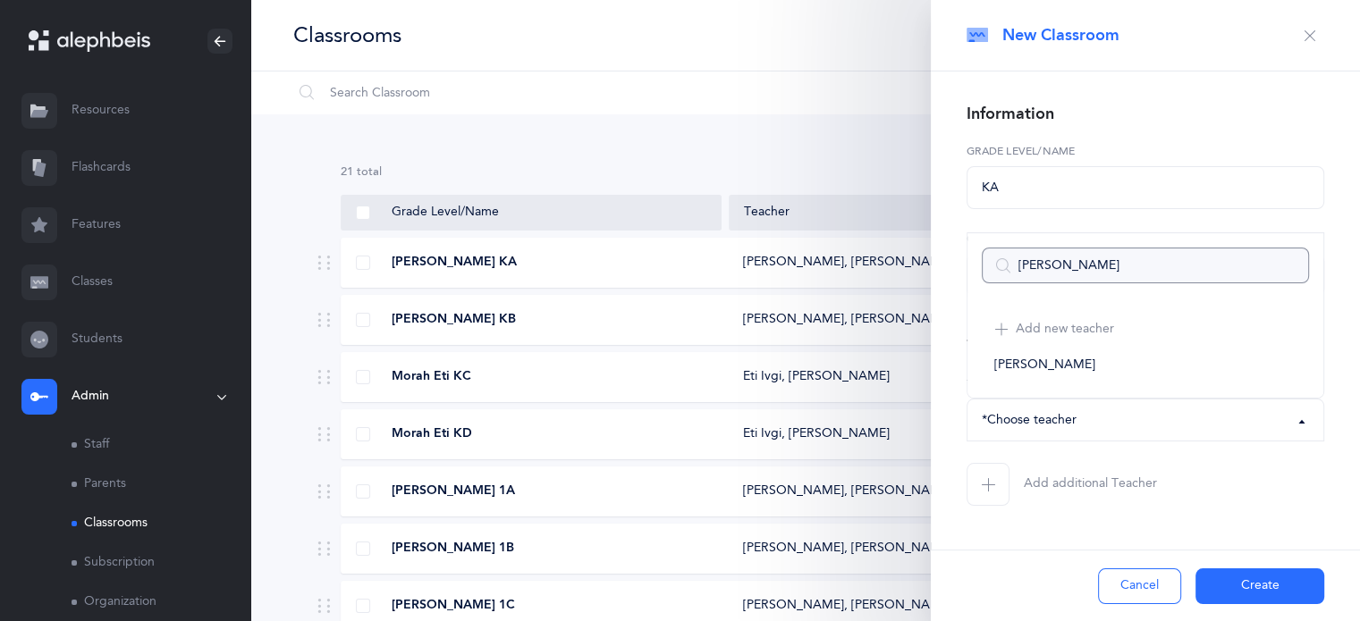
type input "[PERSON_NAME] N"
select select
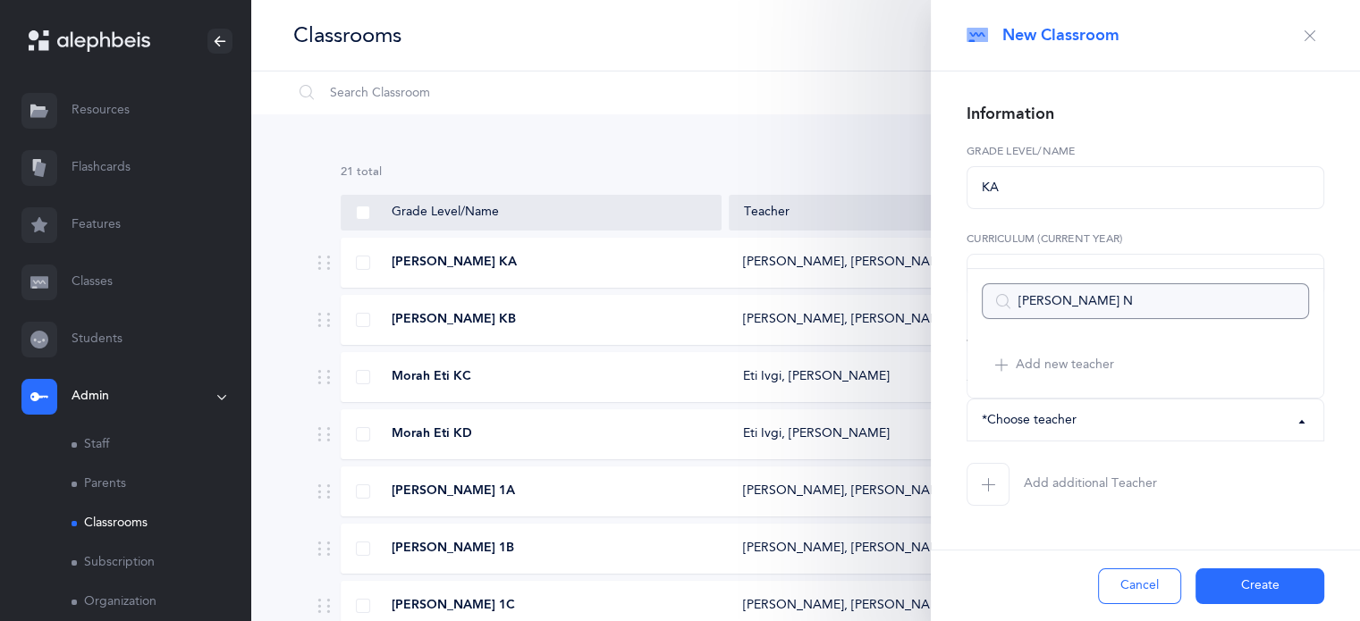
click at [1105, 307] on input "[PERSON_NAME] N" at bounding box center [1145, 301] width 327 height 36
type input "[PERSON_NAME]"
select select
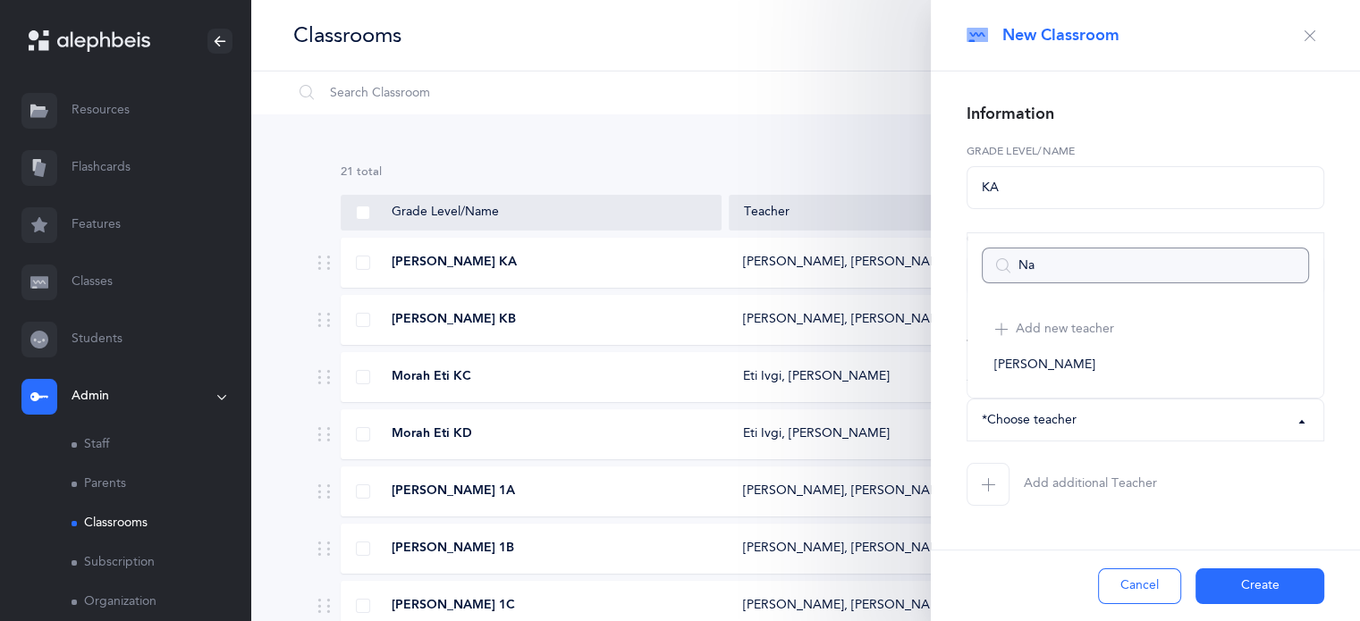
type input "N"
select select
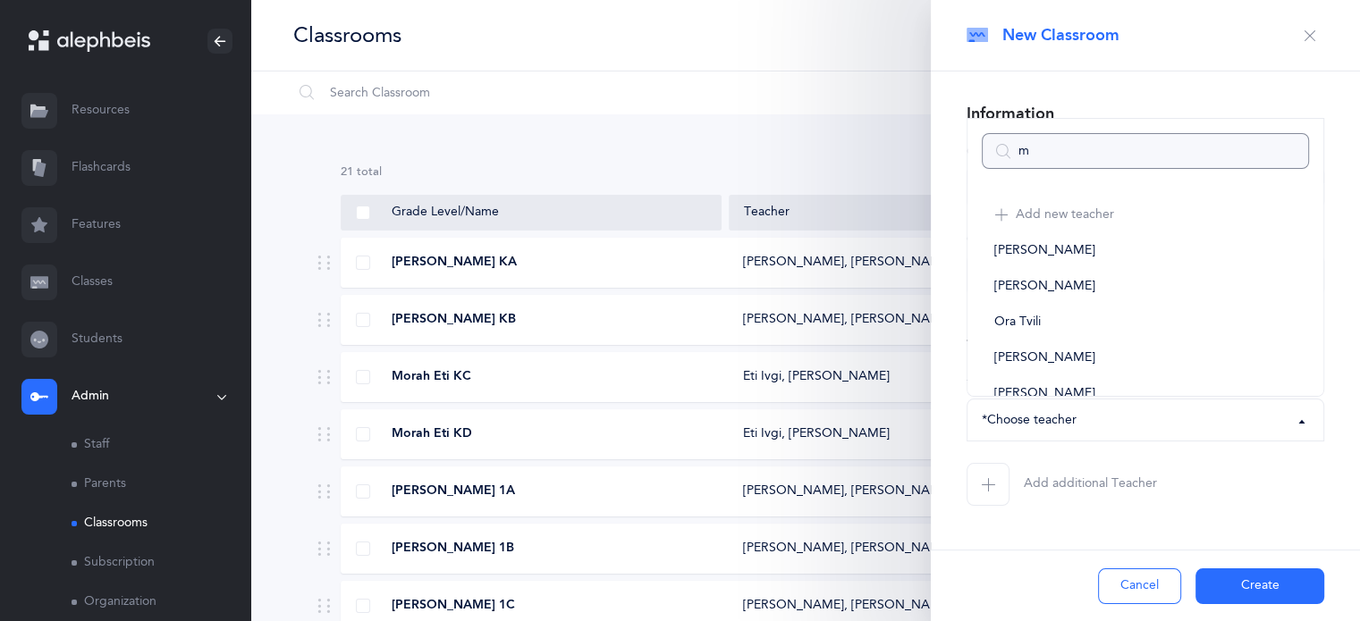
type input "mO"
select select
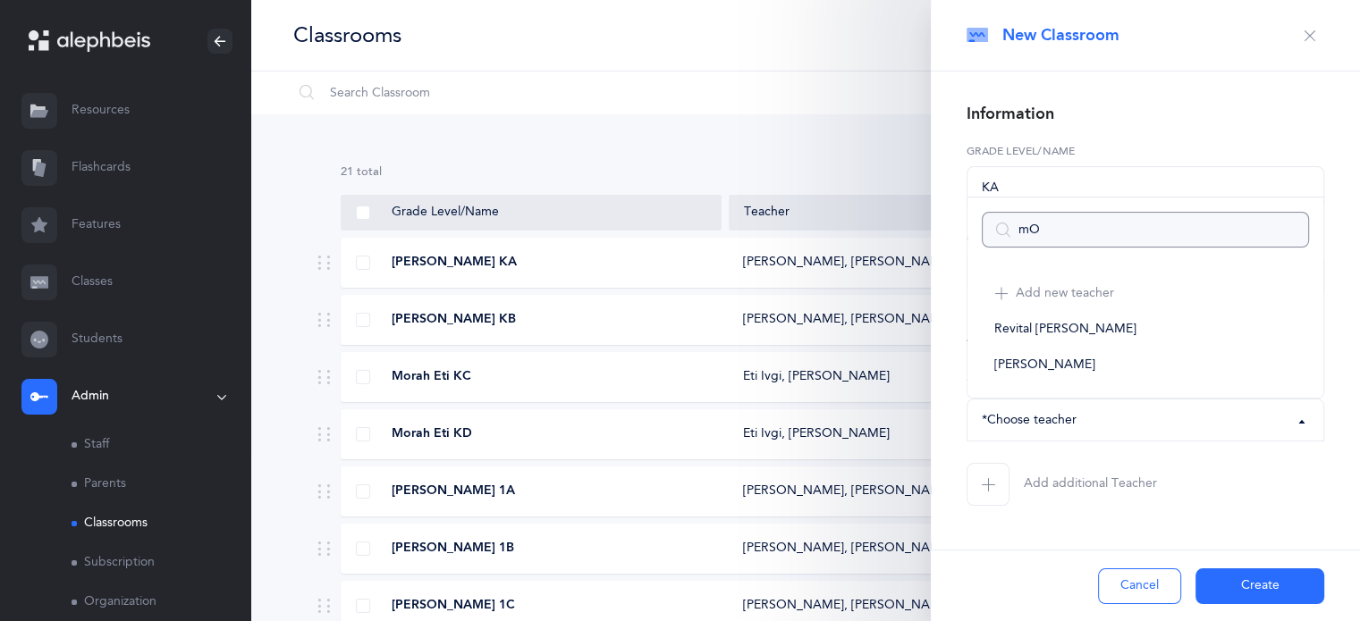
type input "m"
select select
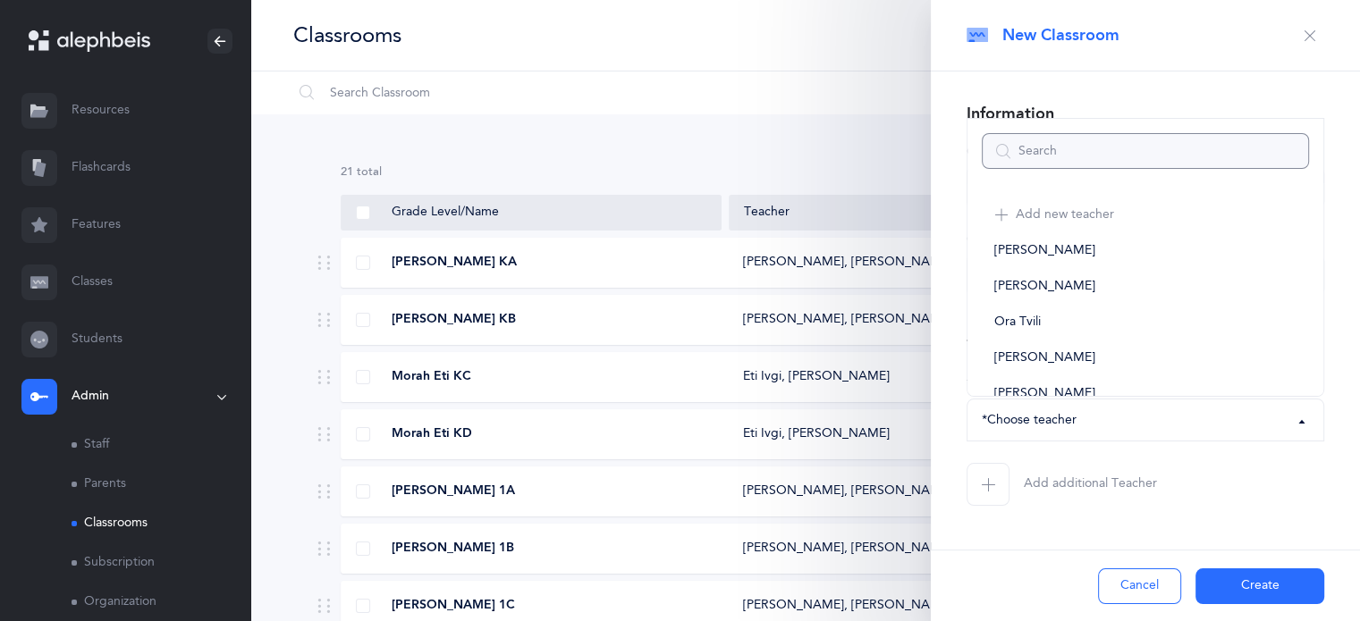
type input "M"
select select
type input "Morah Na"
select select
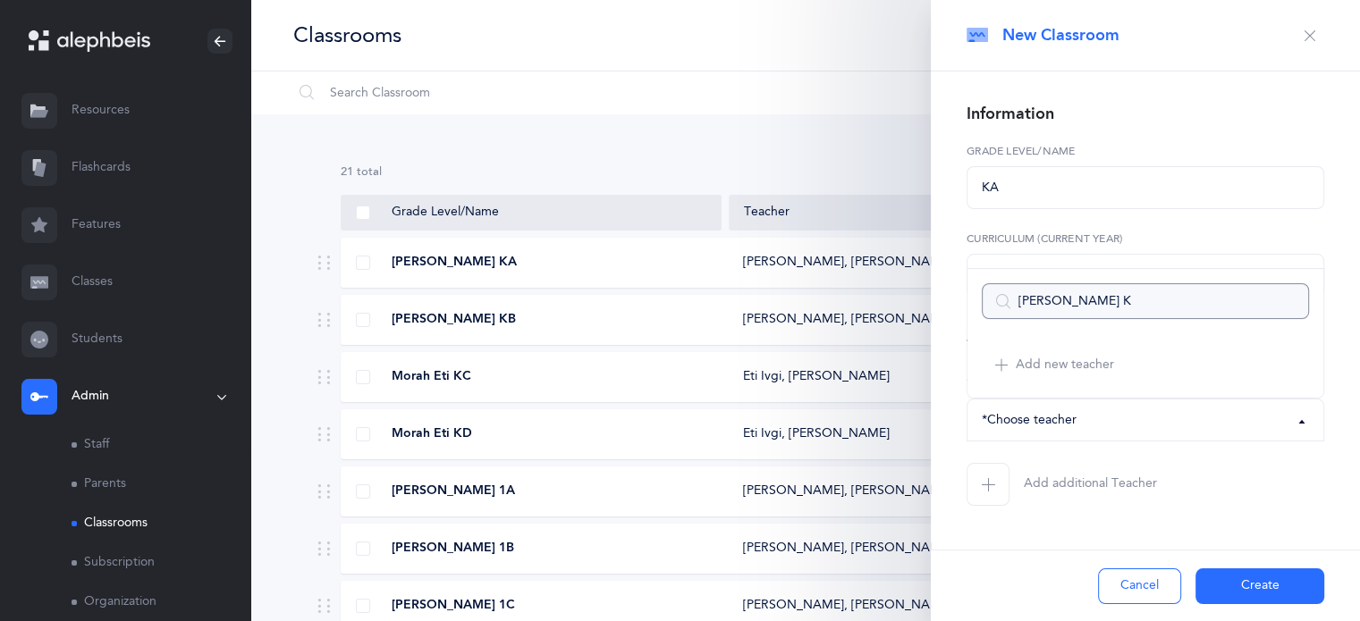
type input "[PERSON_NAME] Ka"
select select
type input "[PERSON_NAME] KA"
select select
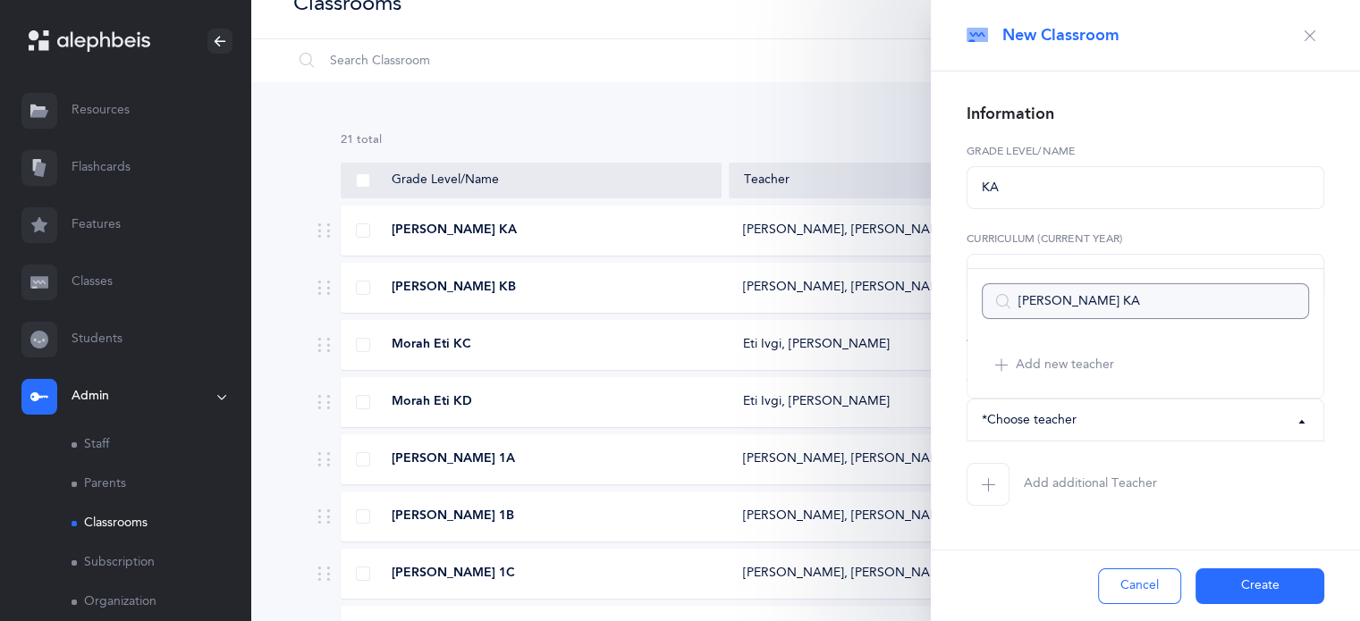
scroll to position [25, 0]
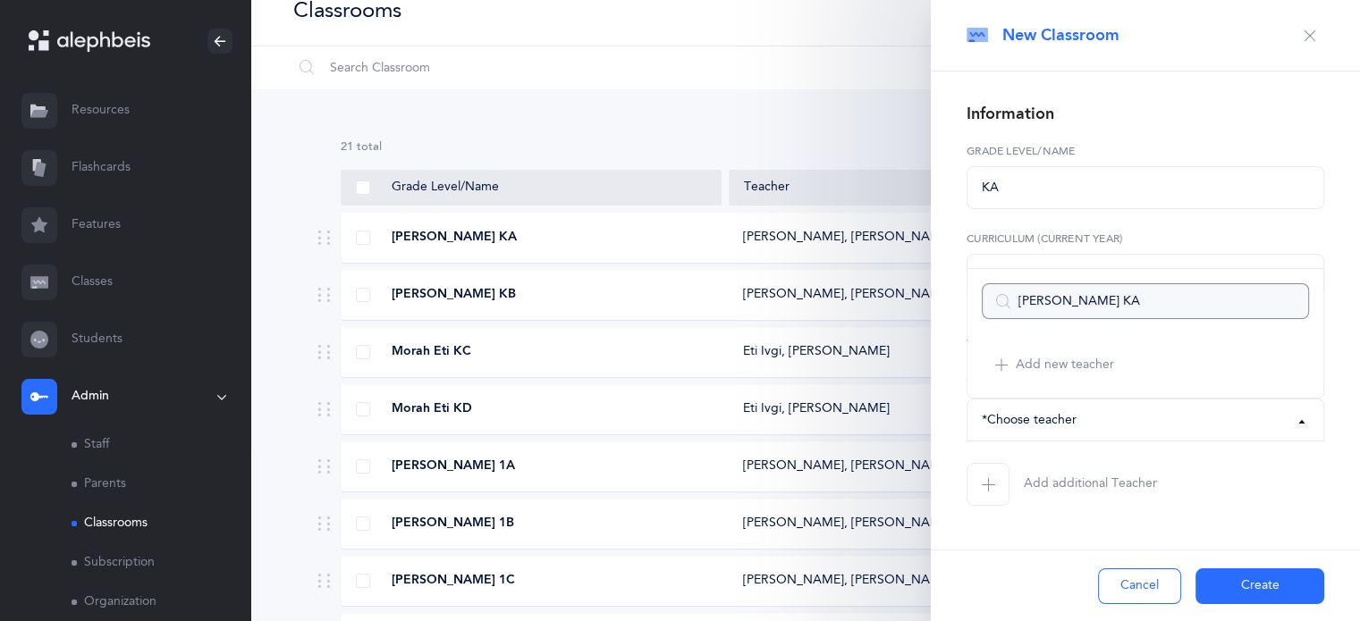
type input "[PERSON_NAME] KA"
click at [1133, 418] on div "*Choose teacher" at bounding box center [1145, 420] width 327 height 30
select select
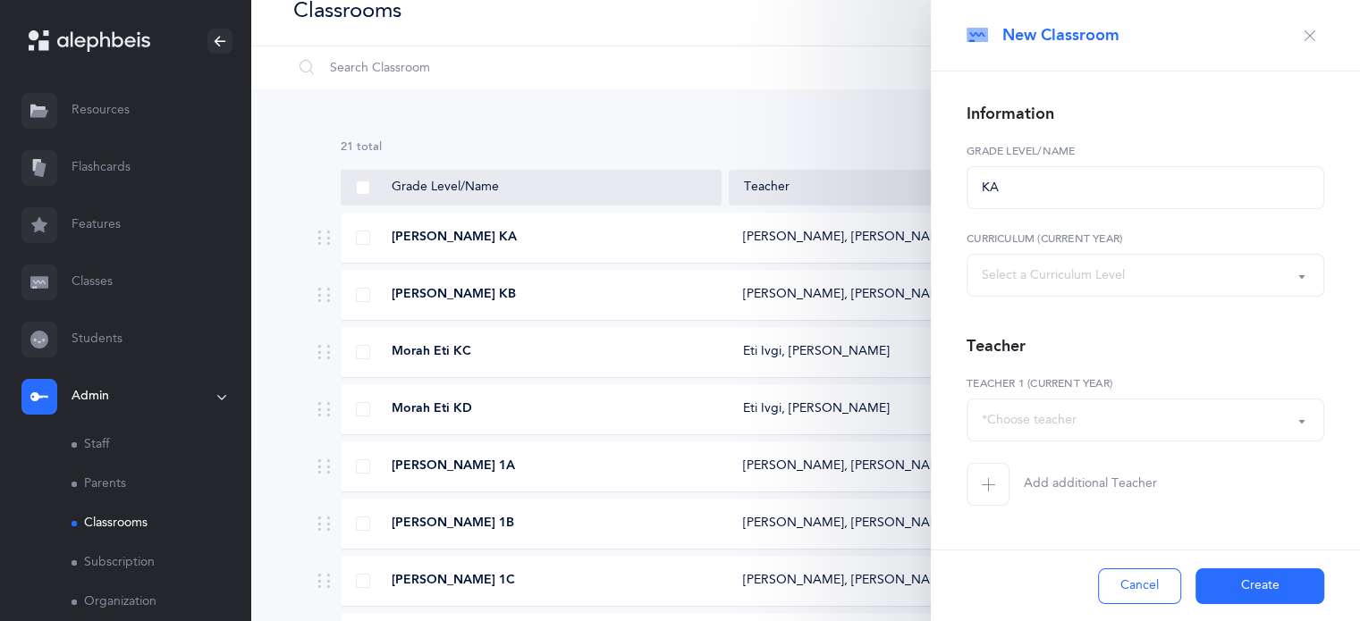
click at [1133, 418] on div "*Choose teacher" at bounding box center [1145, 420] width 327 height 30
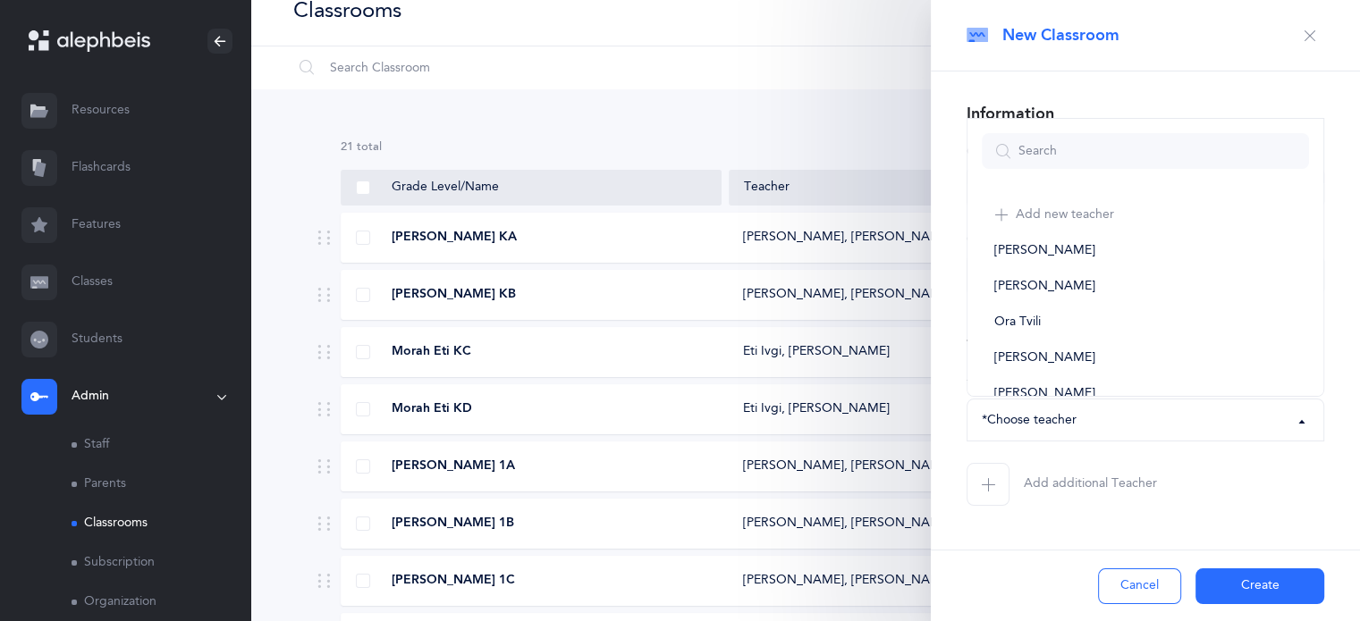
click at [1135, 413] on div "*Choose teacher" at bounding box center [1145, 420] width 327 height 30
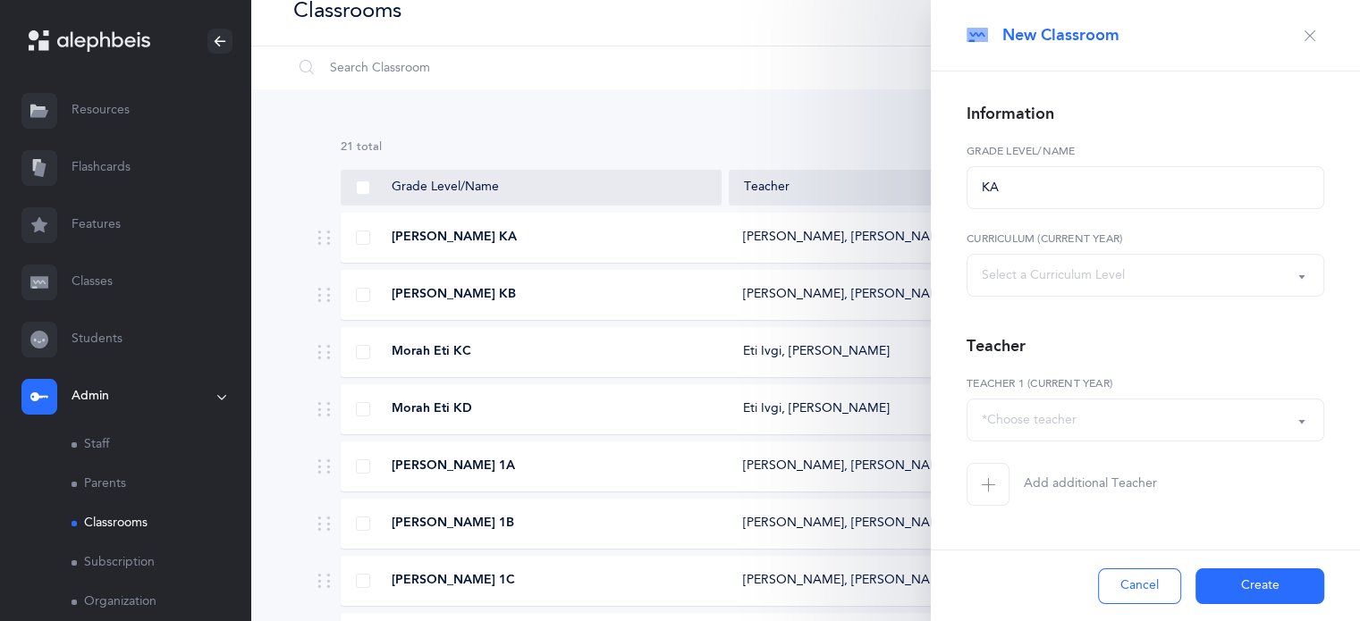
click at [1111, 411] on div "*Choose teacher" at bounding box center [1145, 420] width 327 height 30
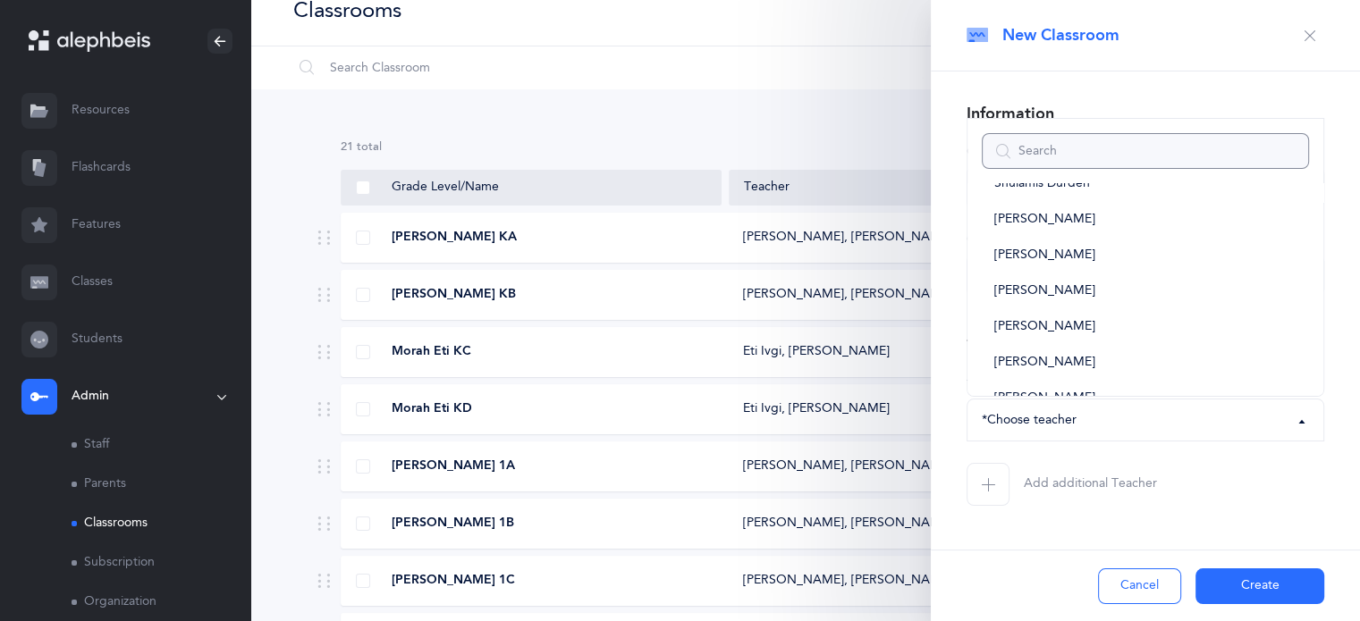
scroll to position [892, 0]
click at [1091, 364] on link "[PERSON_NAME]" at bounding box center [1145, 360] width 327 height 36
select select "151"
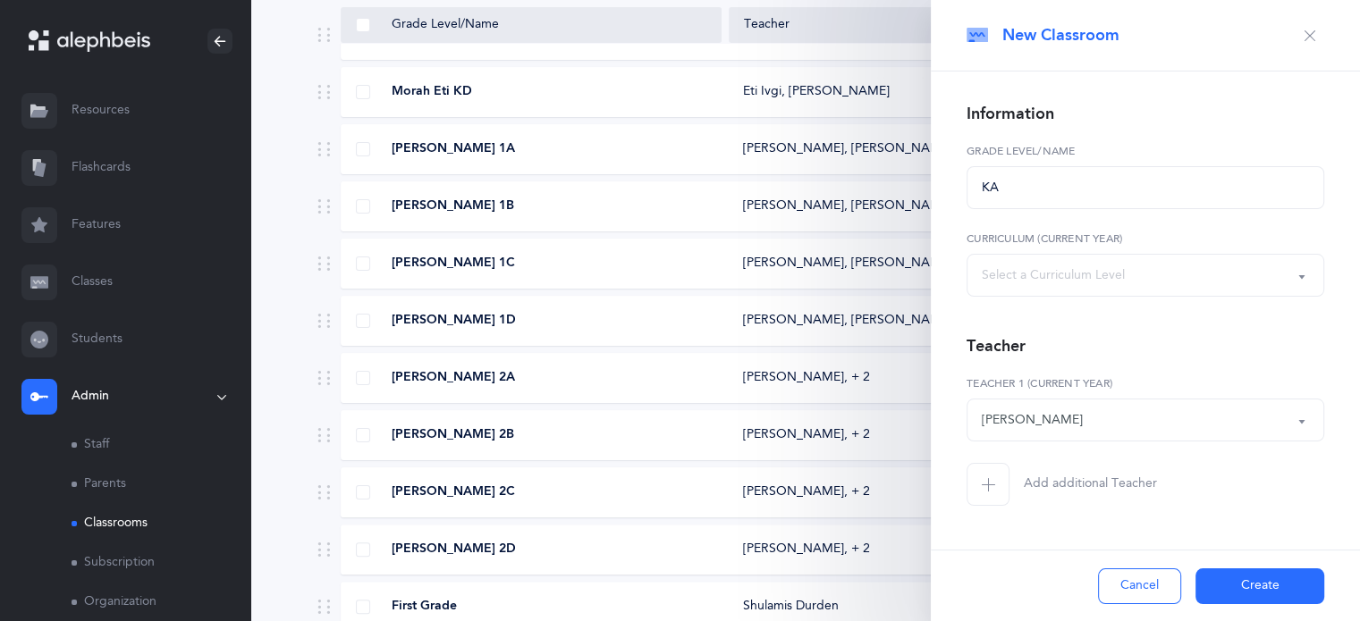
scroll to position [345, 0]
click at [1242, 587] on button "Create" at bounding box center [1259, 587] width 129 height 36
click at [1301, 35] on button "button" at bounding box center [1309, 35] width 29 height 29
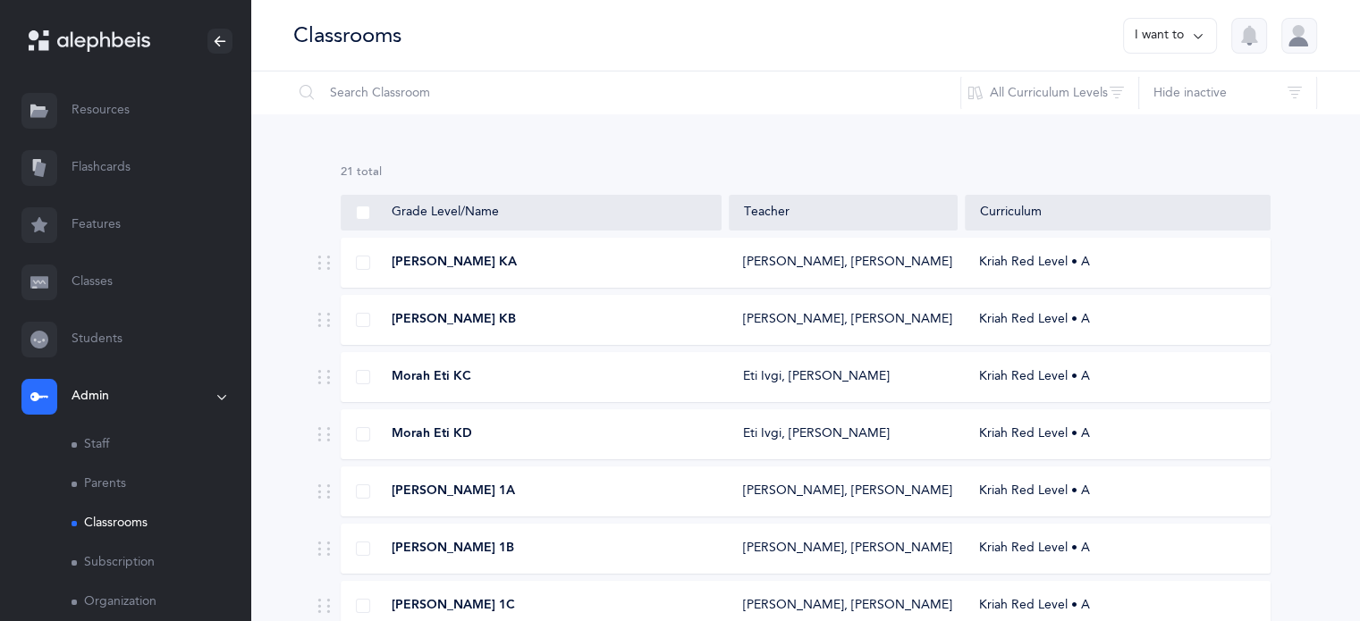
scroll to position [0, 0]
click at [1066, 265] on div "Kriah Red Level • A" at bounding box center [1117, 263] width 305 height 18
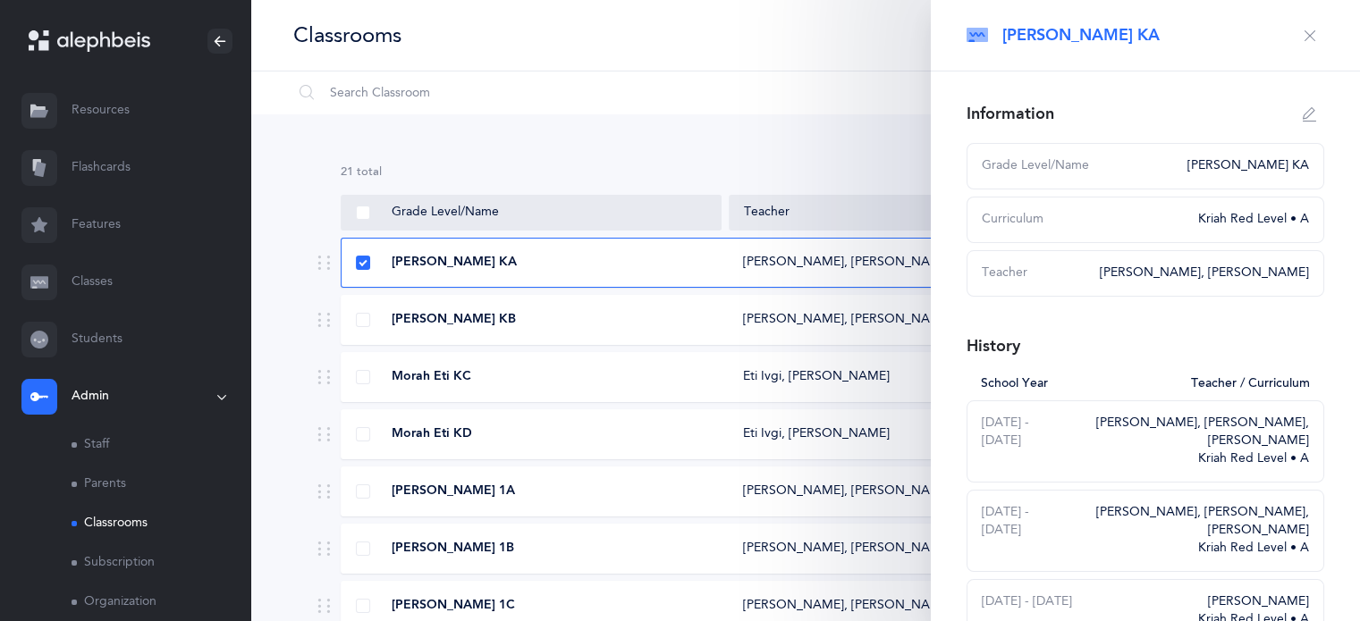
click at [1066, 265] on div "Teacher" at bounding box center [1035, 274] width 107 height 18
click at [1303, 42] on button "button" at bounding box center [1309, 35] width 29 height 29
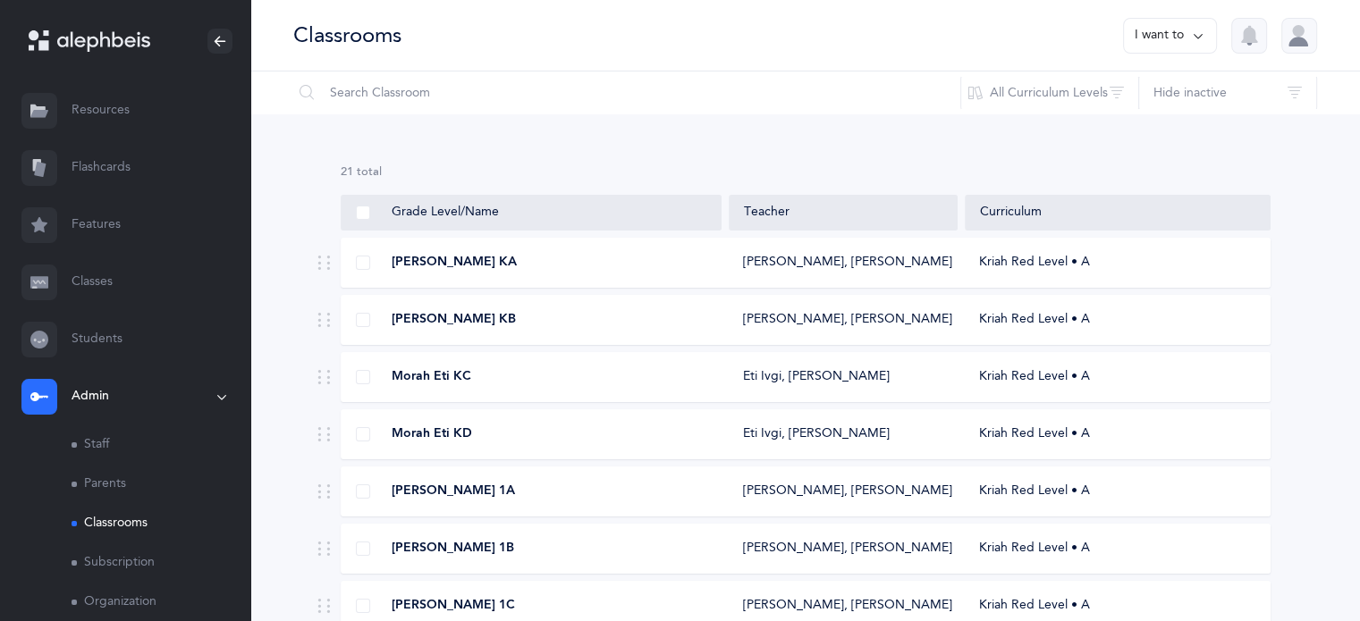
click at [104, 443] on link "Staff" at bounding box center [161, 445] width 179 height 39
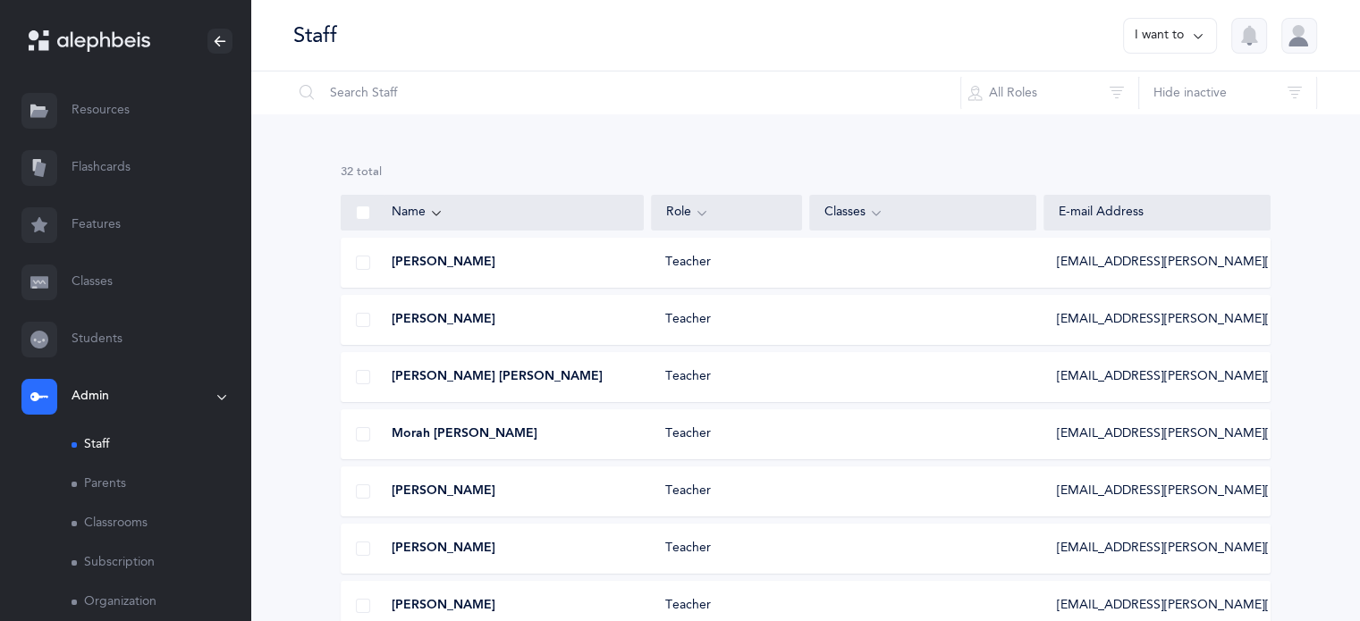
click at [114, 478] on link "Parents" at bounding box center [161, 484] width 179 height 39
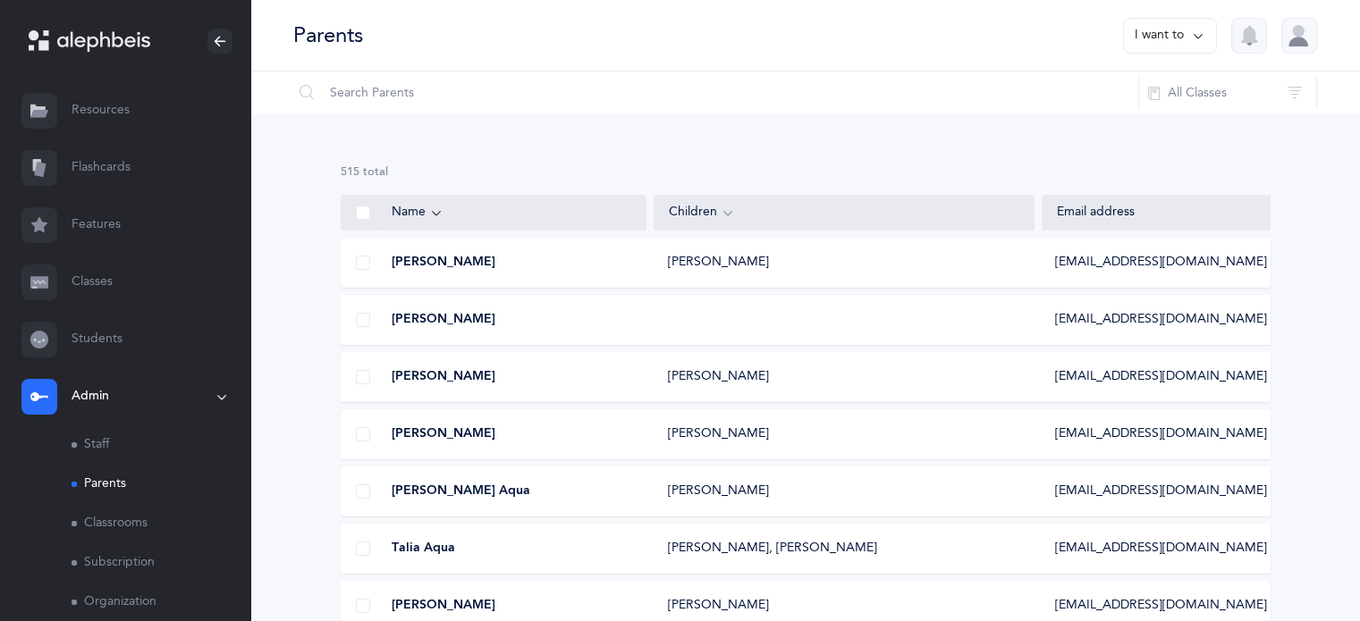
click at [135, 525] on link "Classrooms" at bounding box center [161, 523] width 179 height 39
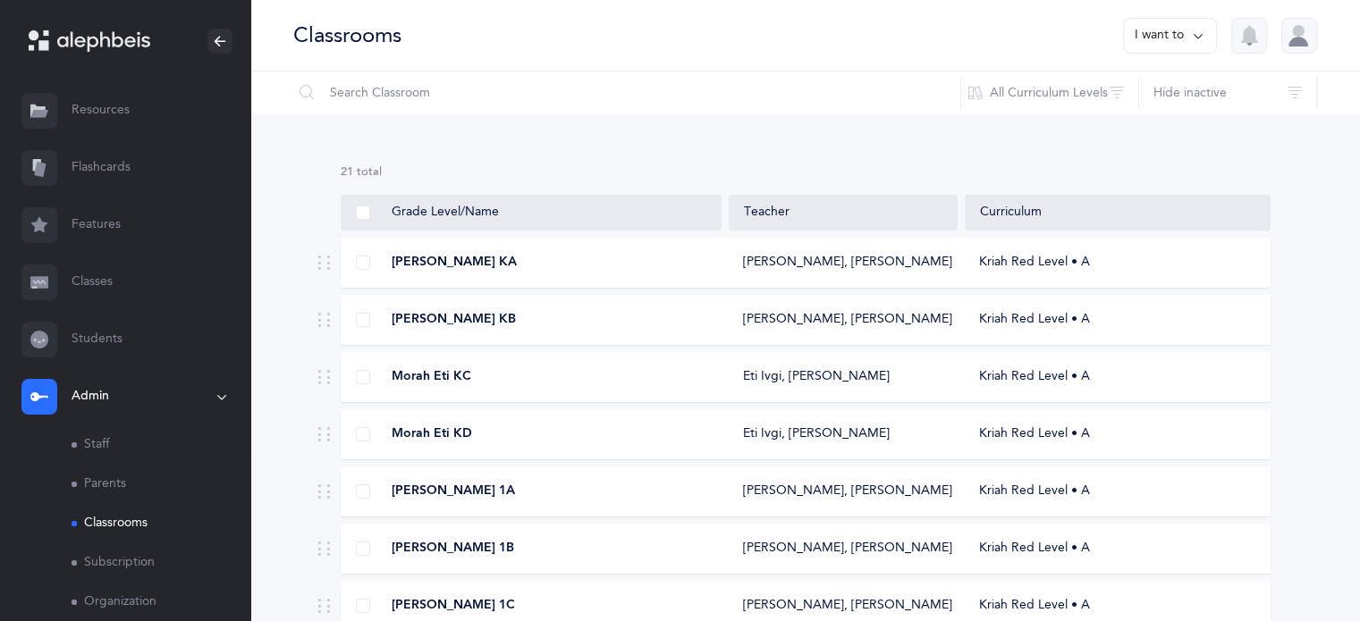
scroll to position [114, 0]
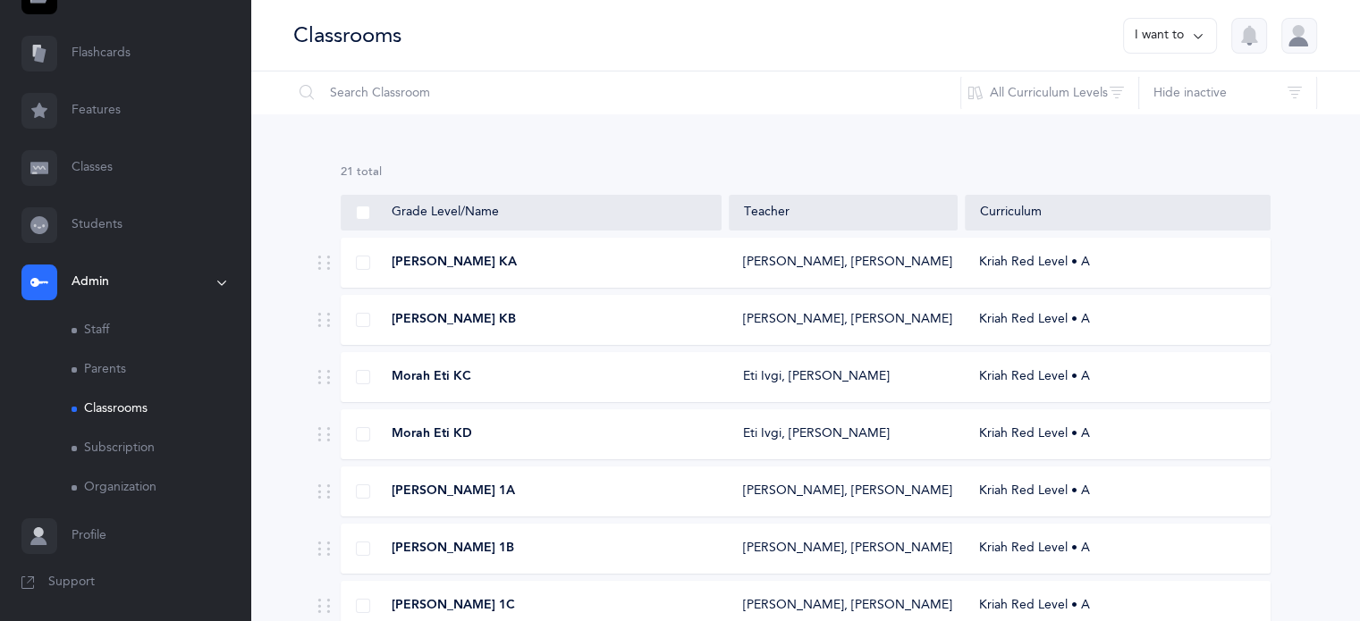
click at [111, 221] on link "Students" at bounding box center [125, 225] width 250 height 57
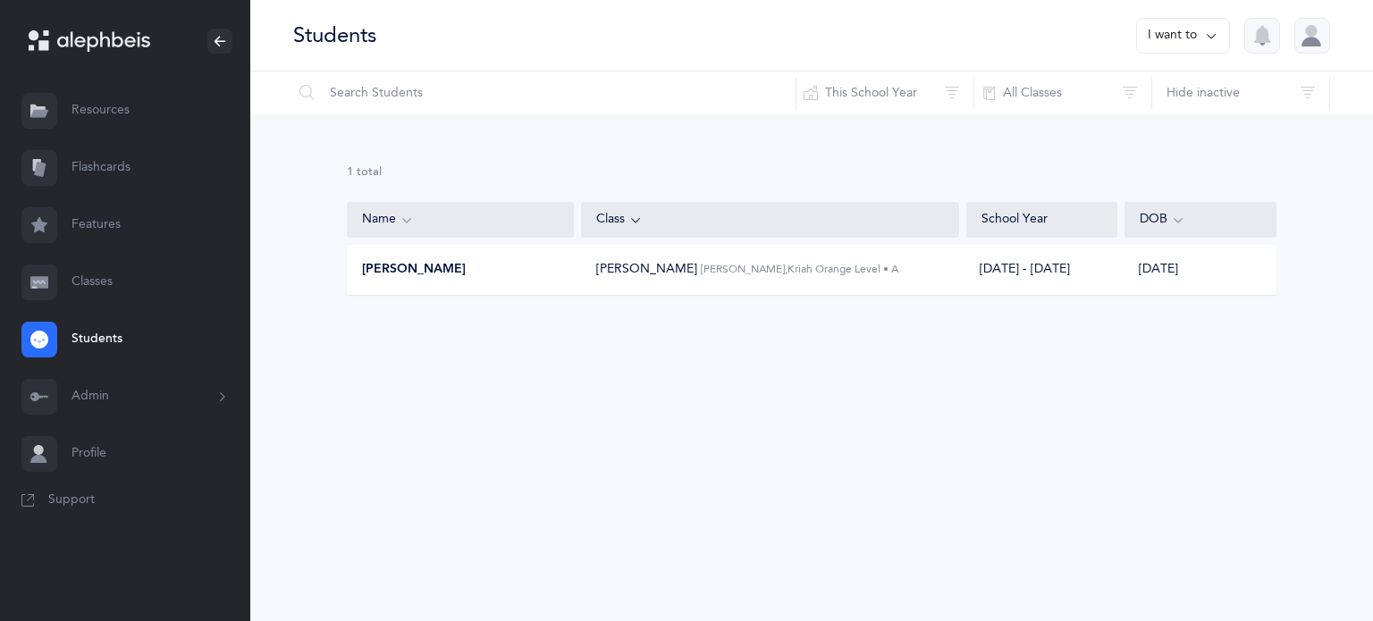
click at [1181, 31] on button "I want to" at bounding box center [1183, 36] width 94 height 36
click at [1169, 121] on button "Add student" at bounding box center [1164, 123] width 101 height 32
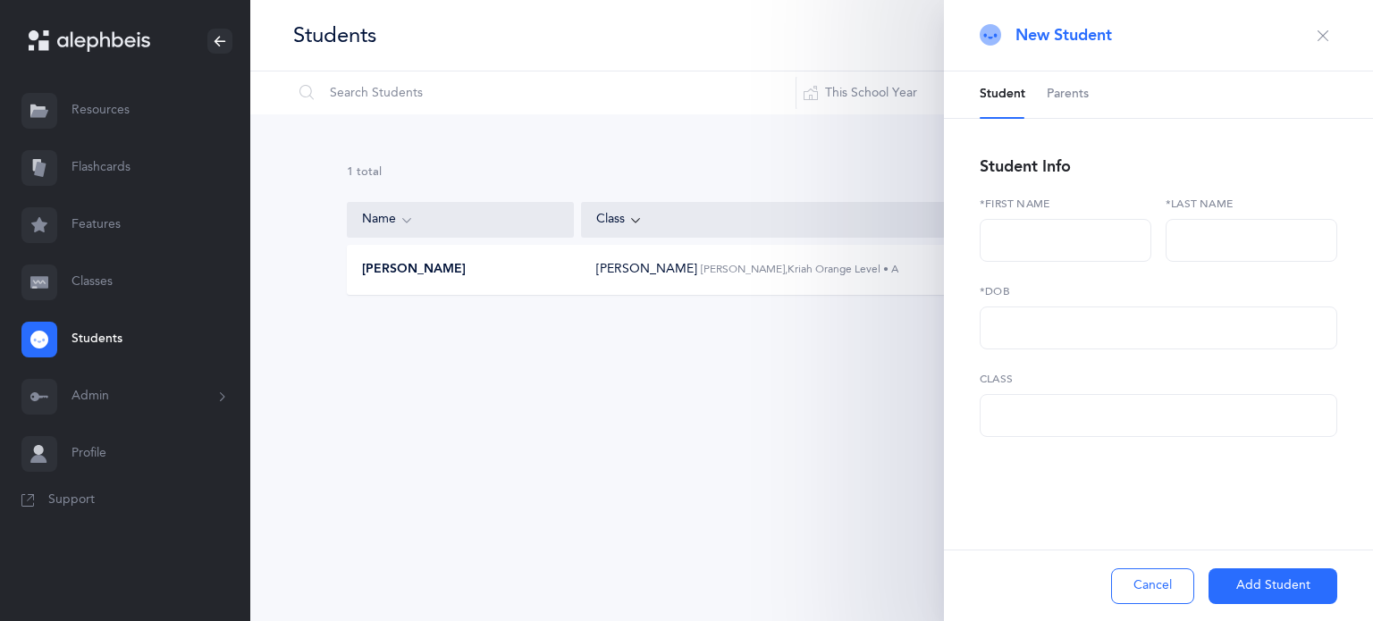
select select
click at [1076, 243] on input "text" at bounding box center [1066, 240] width 172 height 43
click at [1152, 409] on div "Choose Class" at bounding box center [1158, 416] width 327 height 30
click at [701, 357] on div "1 results total Name Class School Year DOB [PERSON_NAME] [PERSON_NAME], Kriah O…" at bounding box center [811, 243] width 1123 height 259
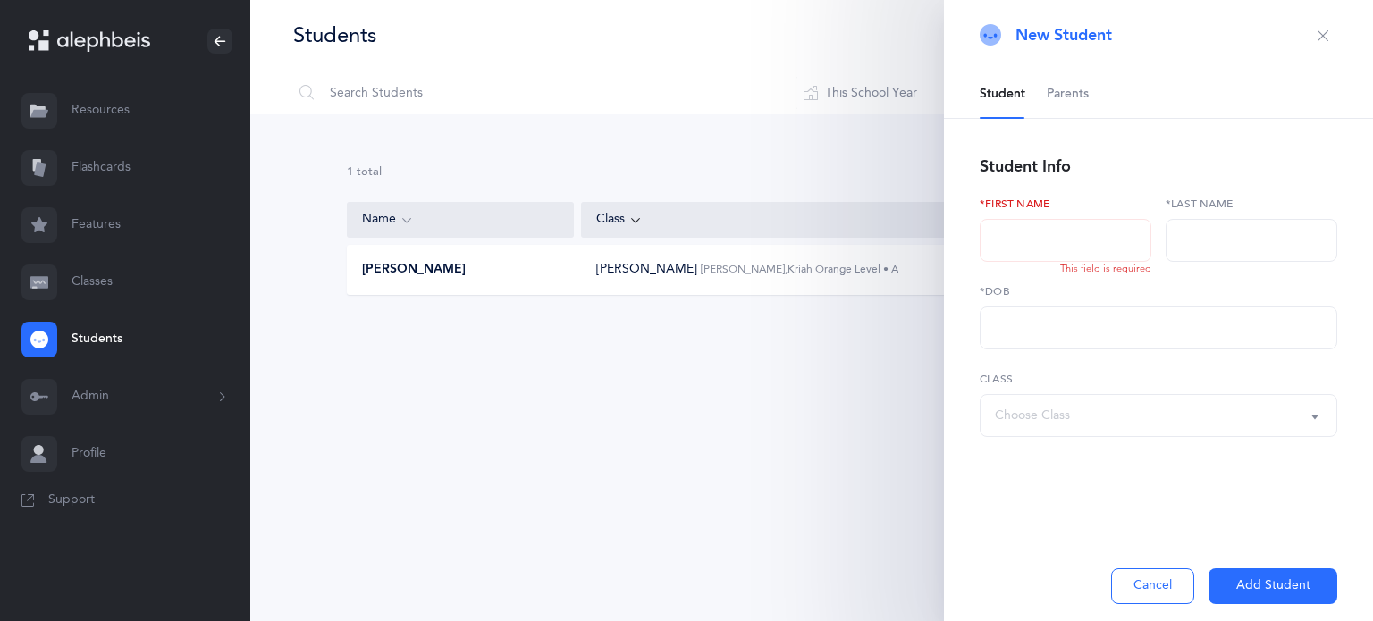
click at [139, 385] on button "Admin" at bounding box center [125, 396] width 250 height 57
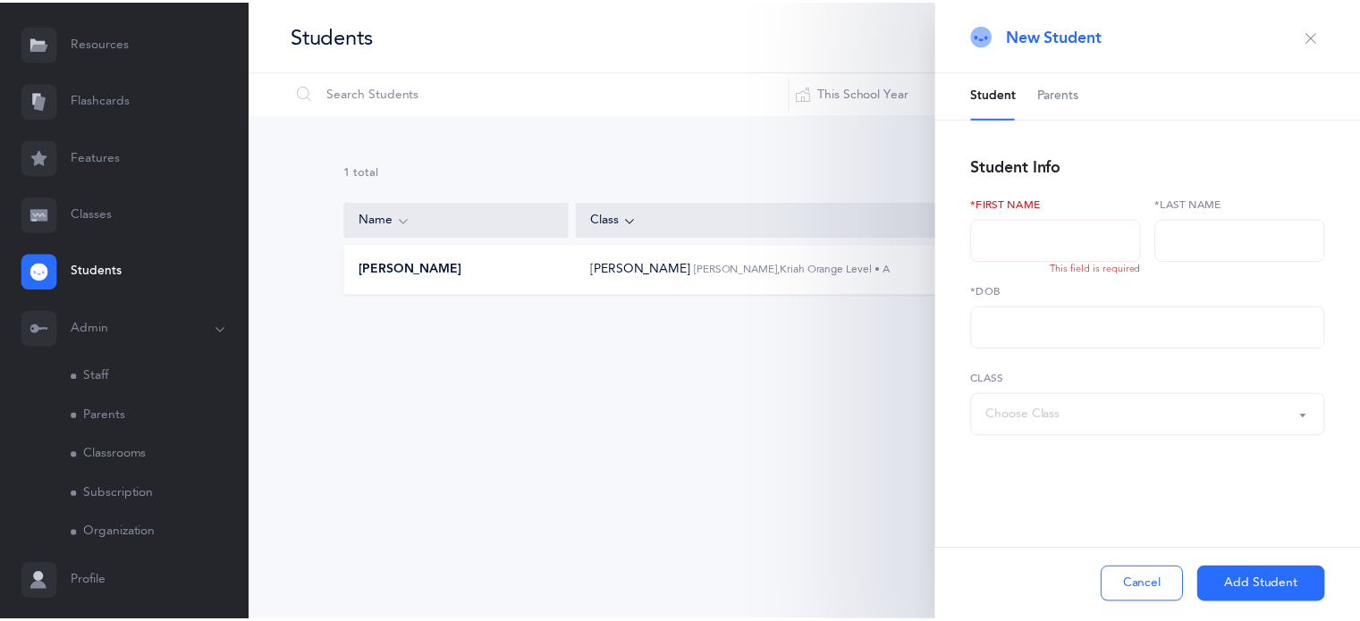
scroll to position [114, 0]
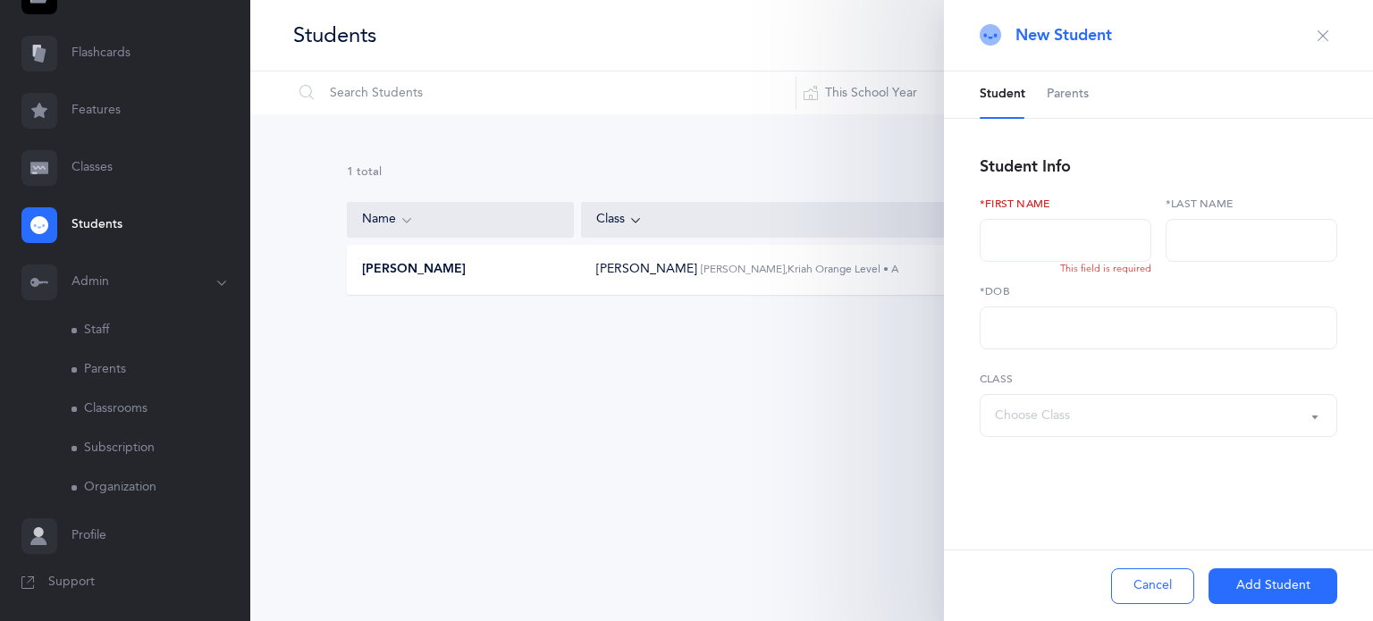
click at [111, 413] on link "Classrooms" at bounding box center [161, 409] width 179 height 39
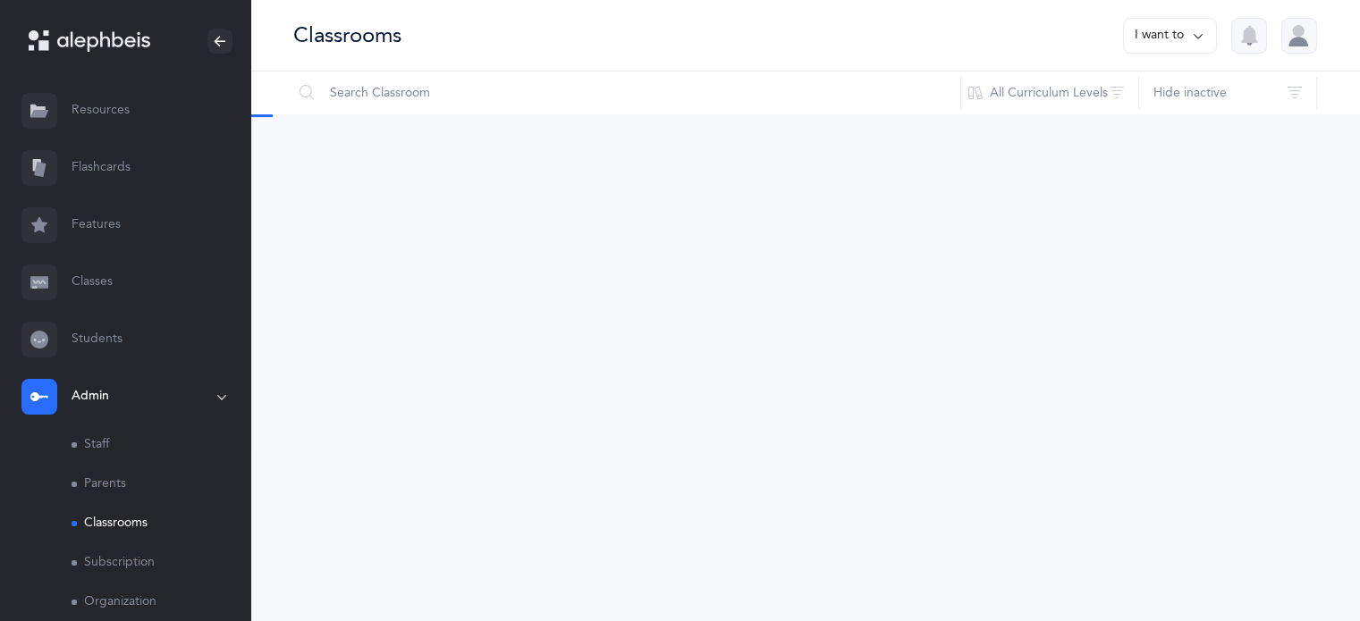
scroll to position [114, 0]
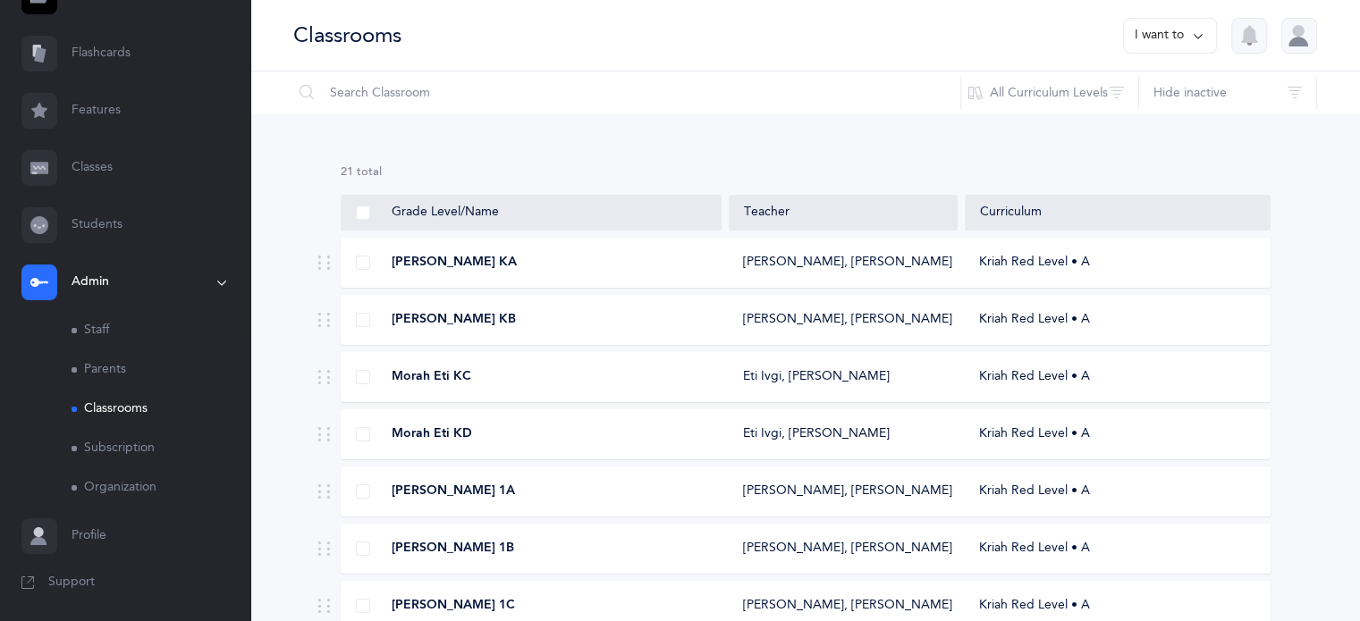
click at [82, 582] on span "Support" at bounding box center [71, 583] width 46 height 18
click at [1183, 43] on button "I want to" at bounding box center [1170, 36] width 94 height 36
click at [1183, 92] on button "Add new classroom" at bounding box center [1131, 92] width 139 height 32
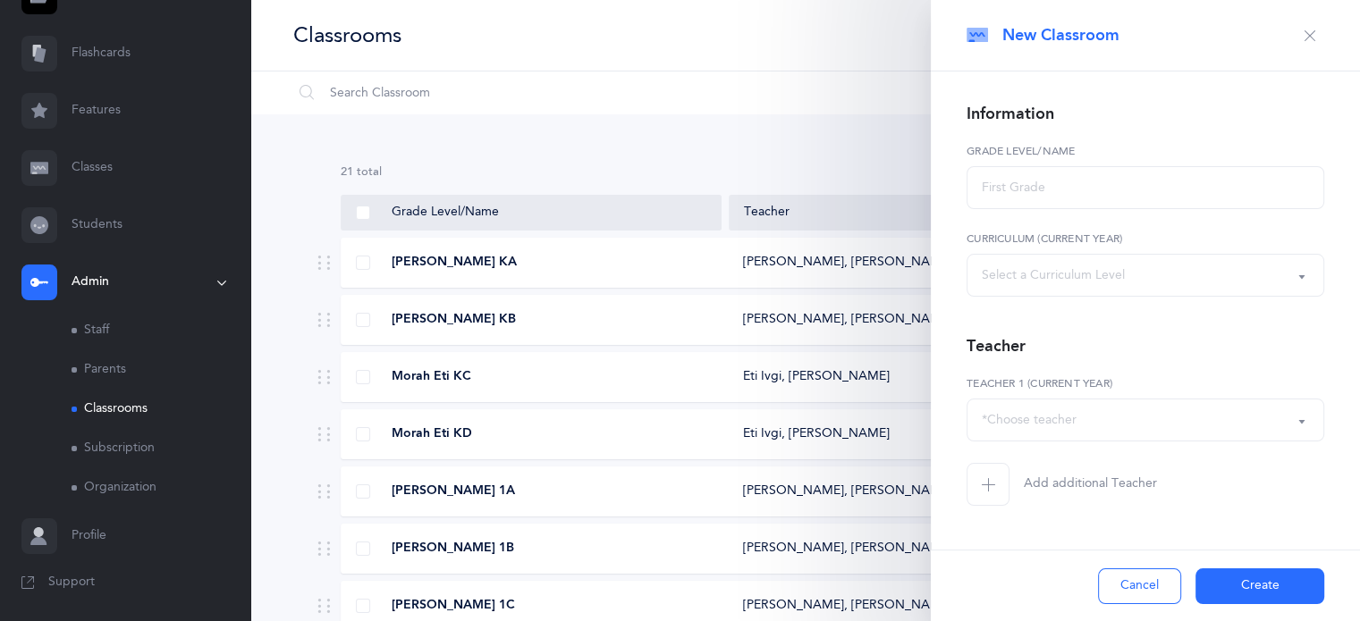
select select
click at [1108, 179] on input "text" at bounding box center [1145, 187] width 358 height 43
type input "k"
type input "KA"
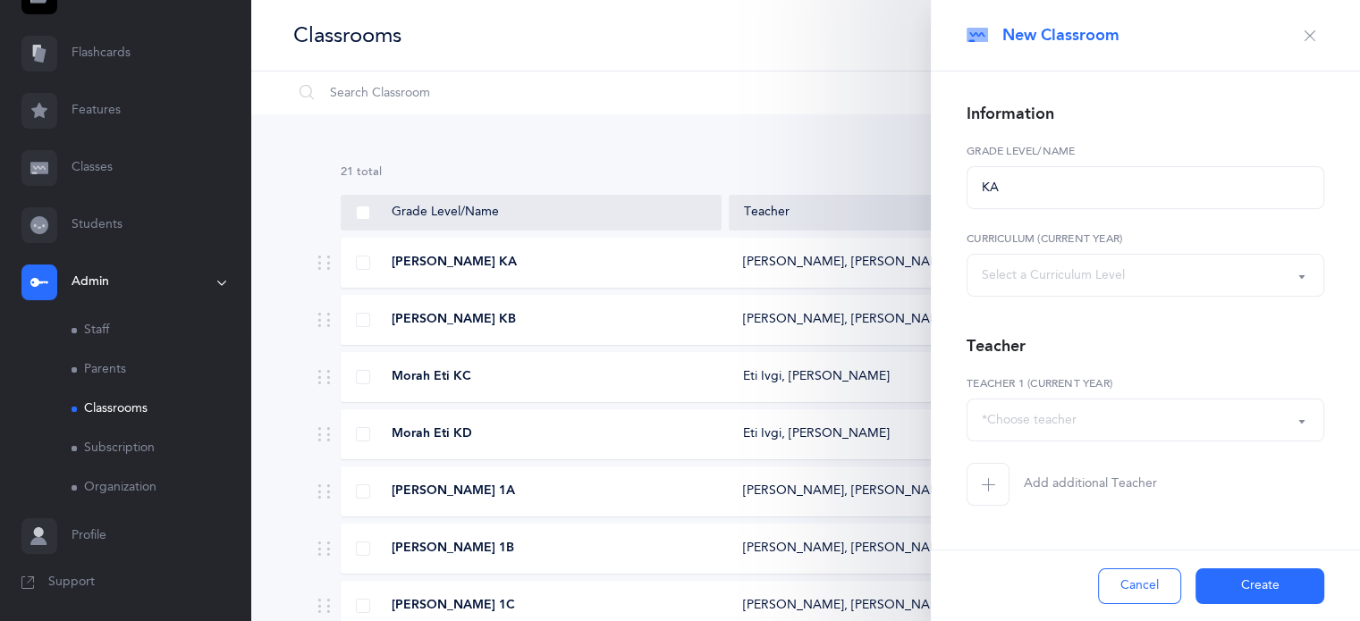
click at [1098, 285] on div "Select a Curriculum Level" at bounding box center [1145, 275] width 327 height 30
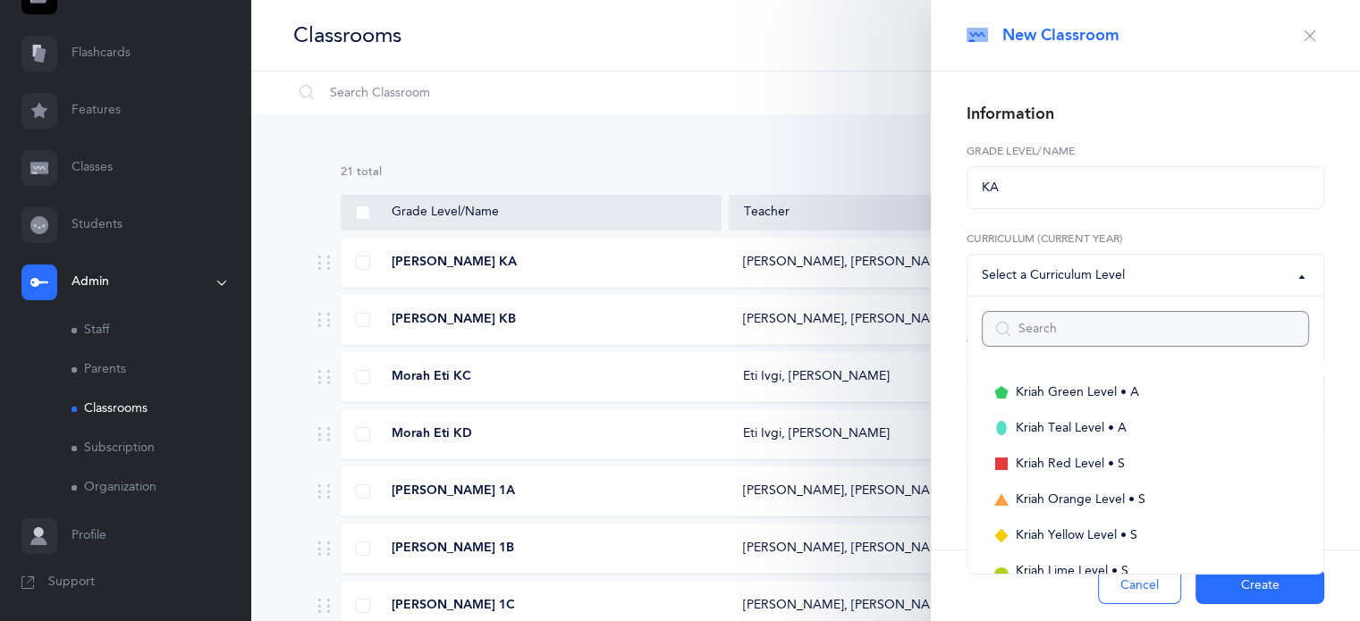
scroll to position [0, 0]
click at [1085, 435] on span "Kriah Pink Level" at bounding box center [1060, 429] width 89 height 16
select select "20"
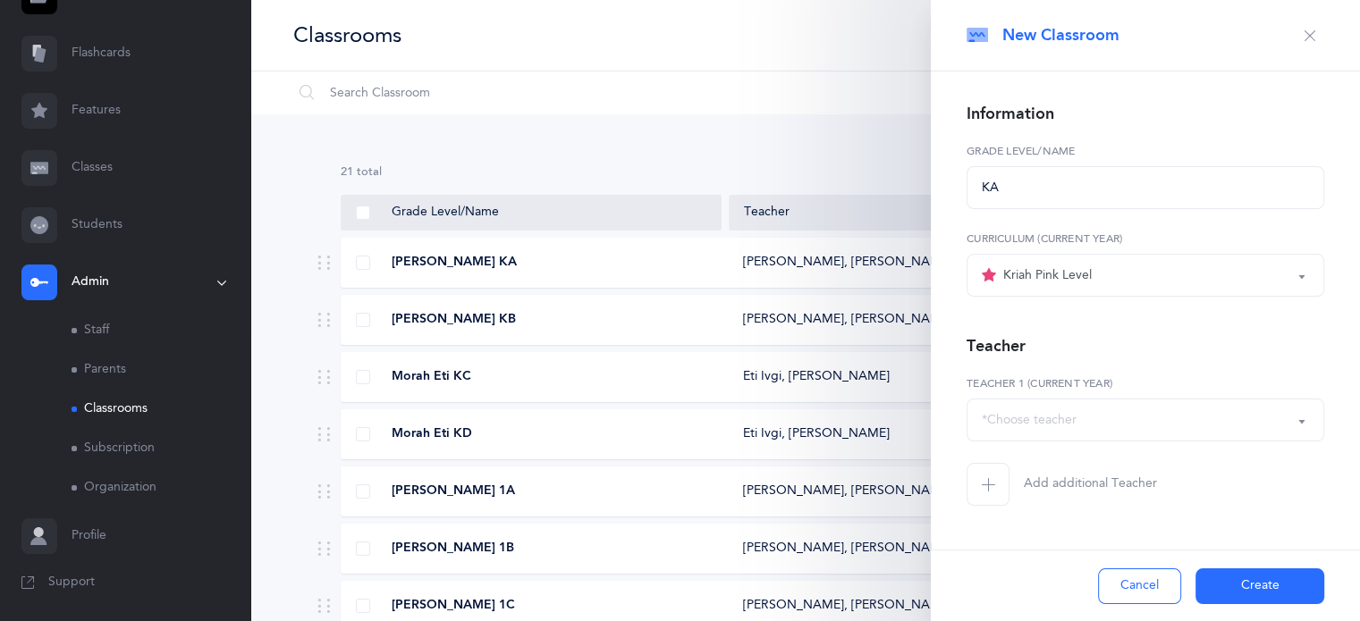
click at [1074, 423] on div "*Choose teacher" at bounding box center [1029, 420] width 95 height 19
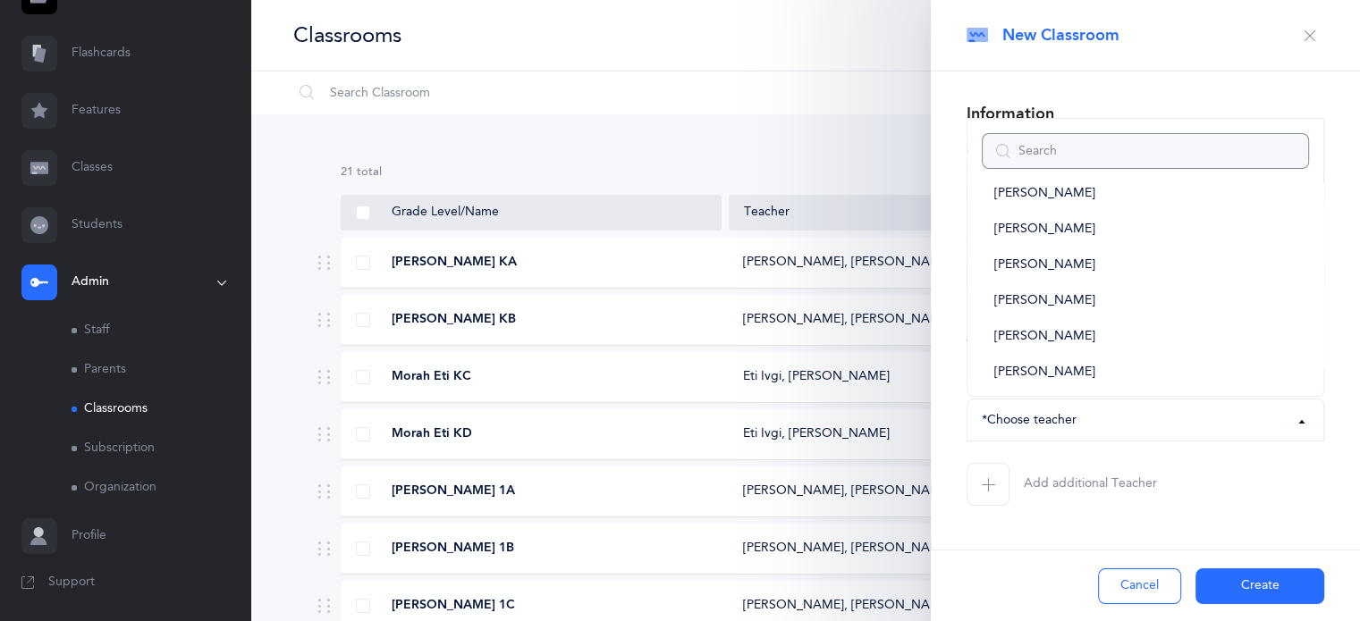
scroll to position [955, 0]
click at [1044, 300] on span "[PERSON_NAME]" at bounding box center [1044, 298] width 101 height 16
select select "151"
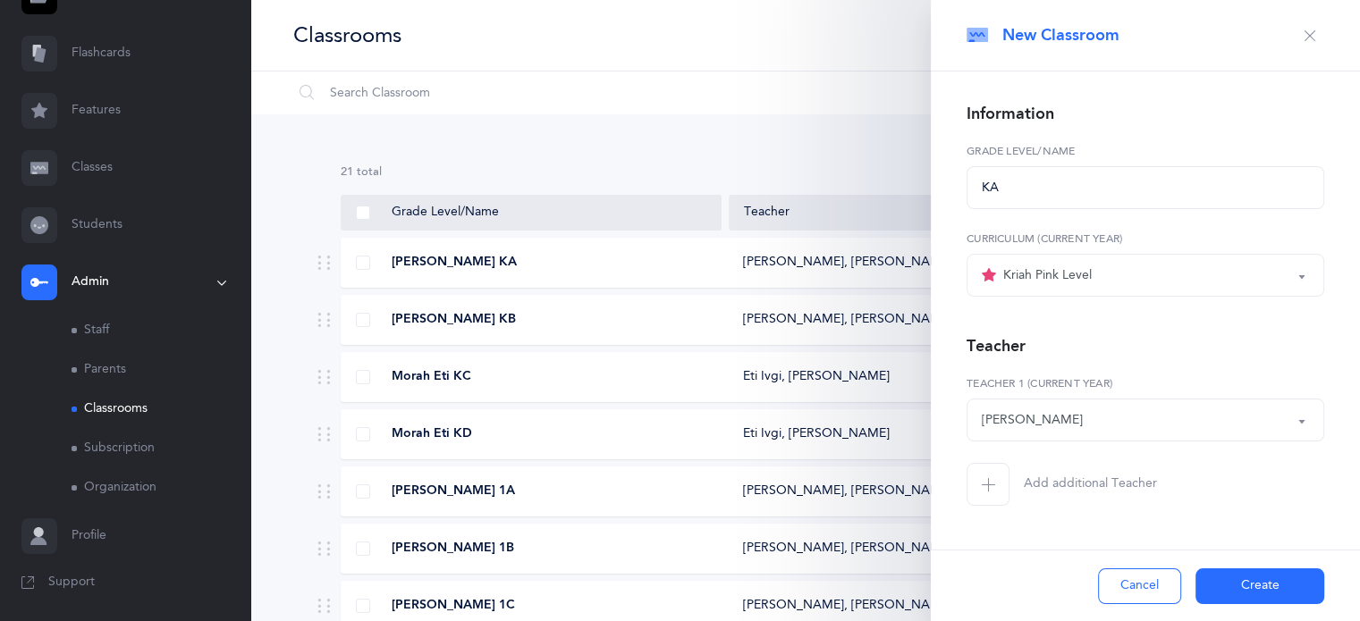
click at [1250, 595] on button "Create" at bounding box center [1259, 587] width 129 height 36
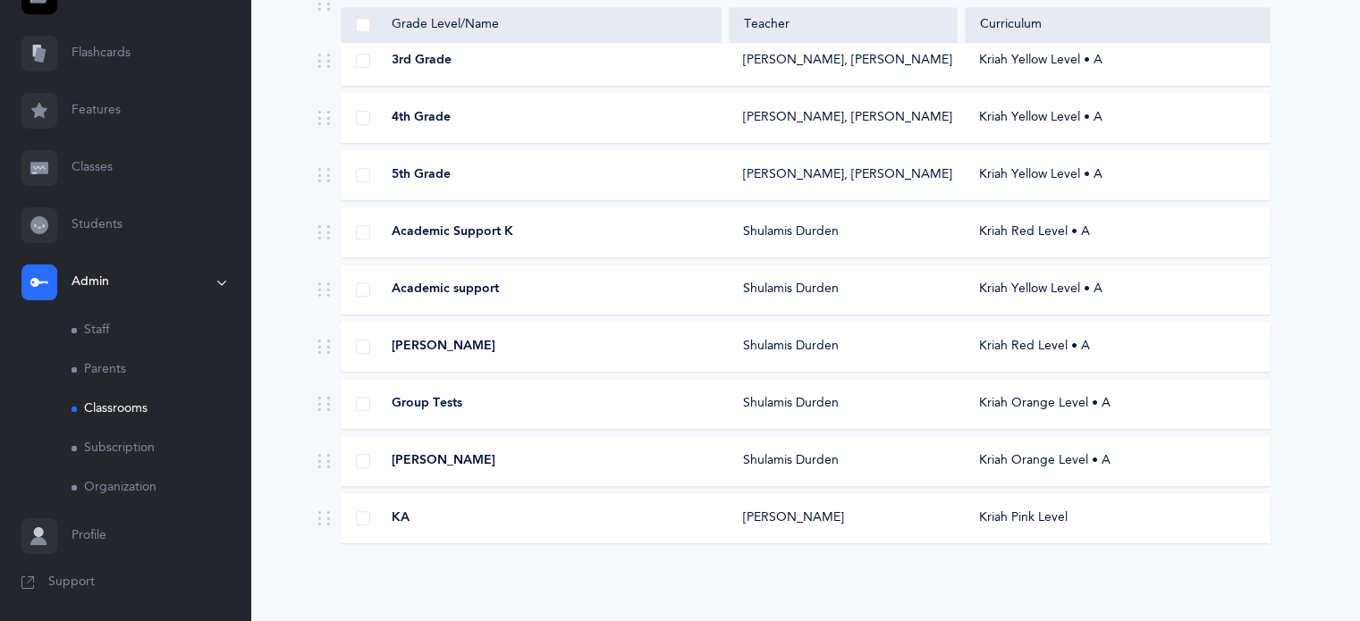
scroll to position [945, 0]
click at [1017, 520] on div "Kriah Pink Level" at bounding box center [1117, 520] width 305 height 18
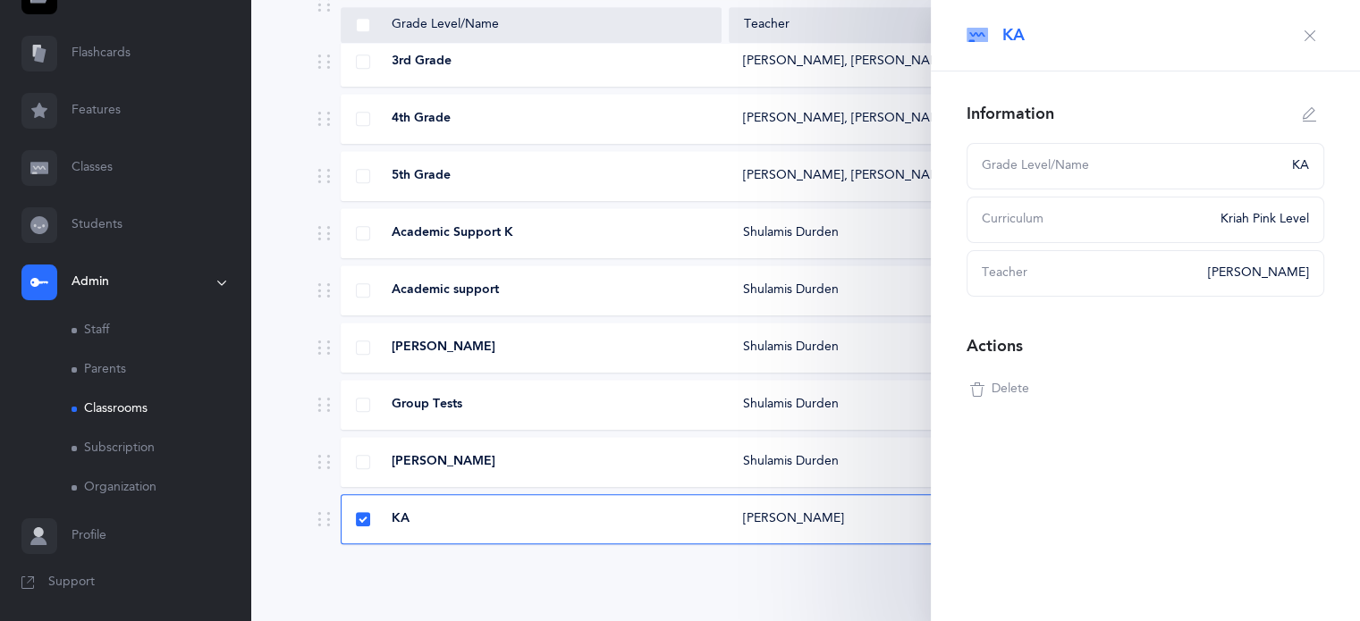
click at [1302, 114] on button "button" at bounding box center [1309, 114] width 29 height 29
type input "KA"
select select "20"
select select "151"
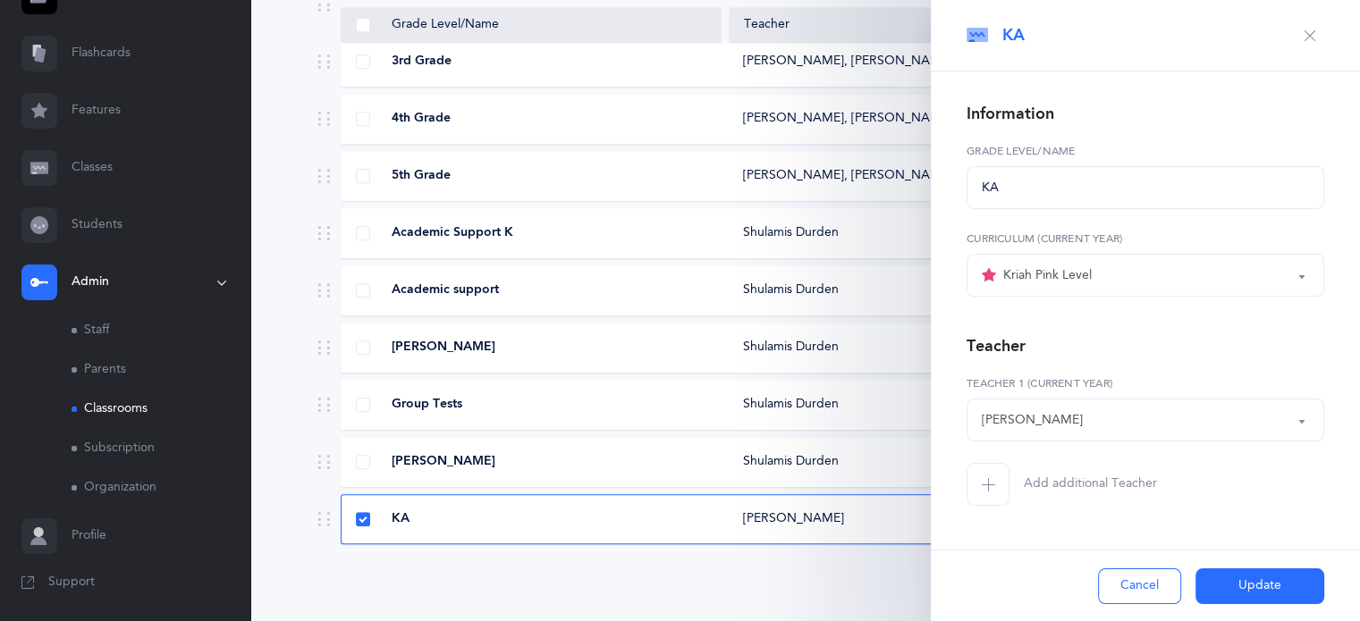
click at [1311, 33] on icon "button" at bounding box center [1310, 36] width 14 height 14
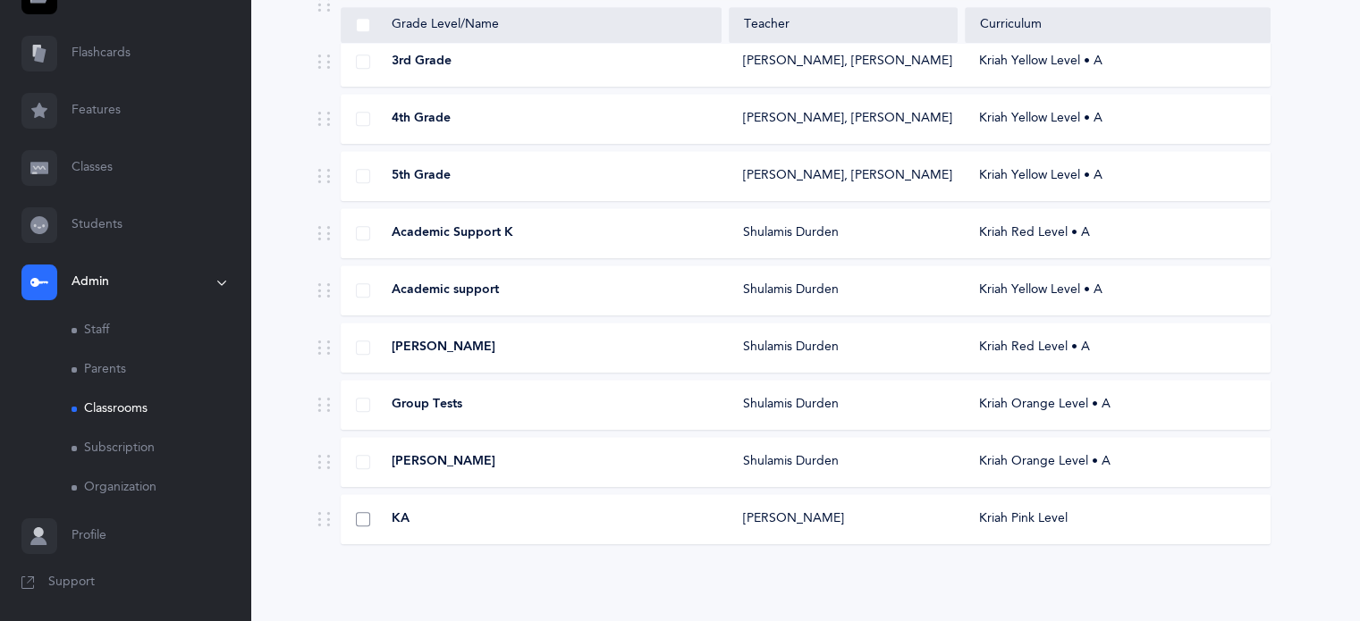
click at [367, 519] on span at bounding box center [363, 519] width 14 height 14
click at [0, 0] on input "checkbox" at bounding box center [0, 0] width 0 height 0
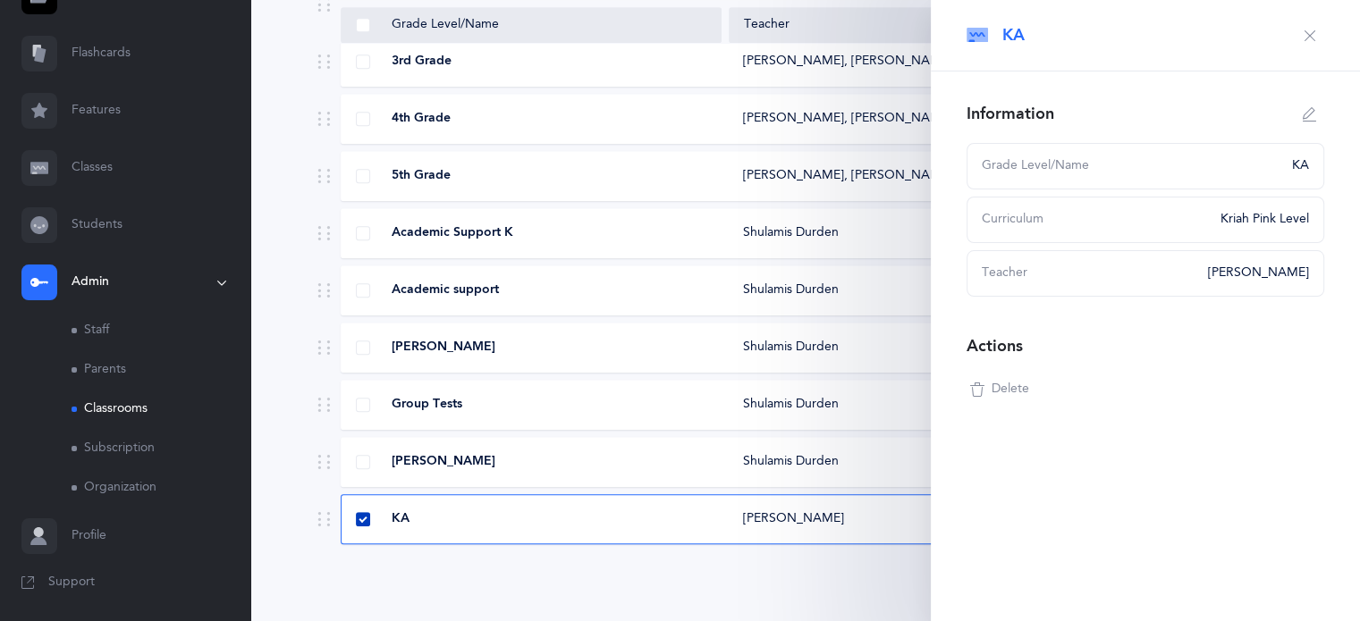
click at [354, 518] on div "KA" at bounding box center [532, 520] width 381 height 18
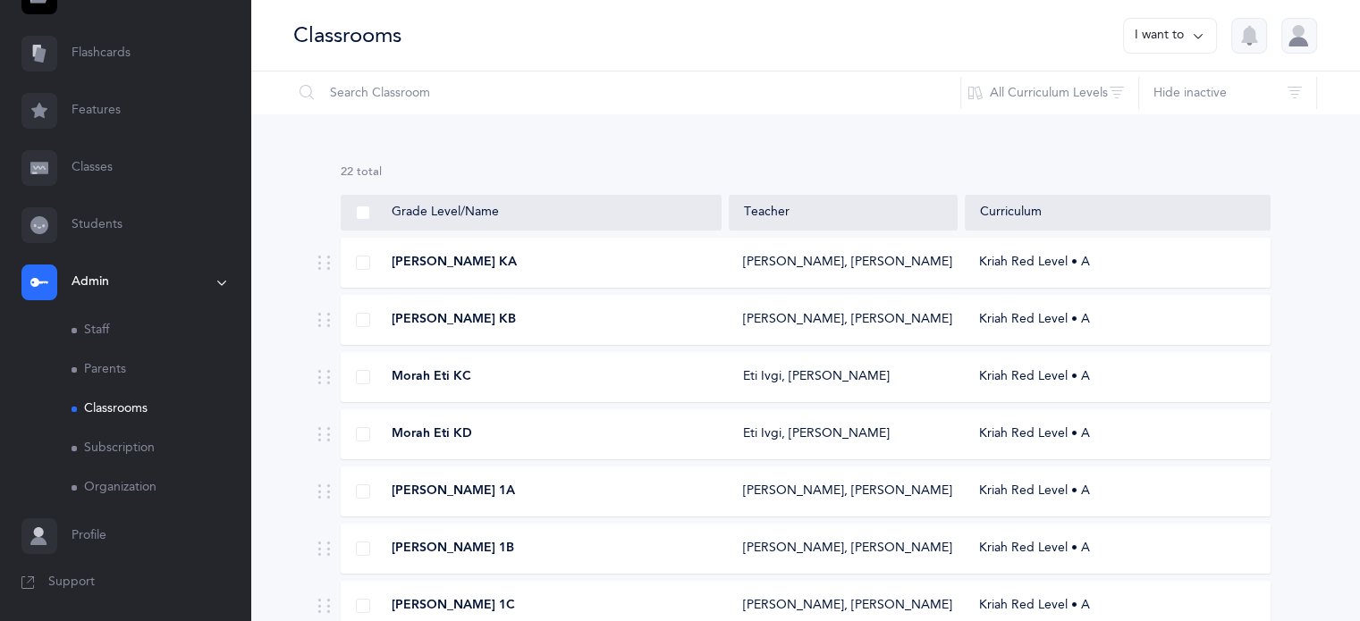
scroll to position [0, 0]
click at [1165, 33] on button "I want to" at bounding box center [1170, 36] width 94 height 36
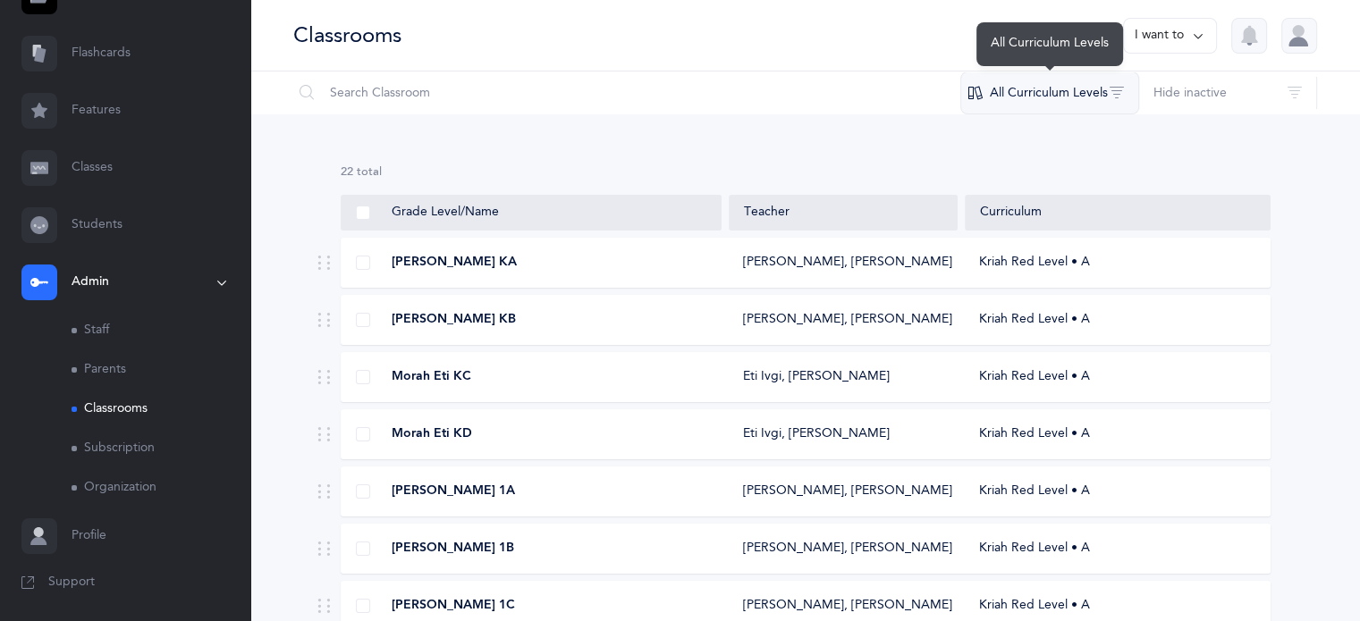
click at [1051, 92] on button "All Curriculum Levels" at bounding box center [1049, 93] width 179 height 43
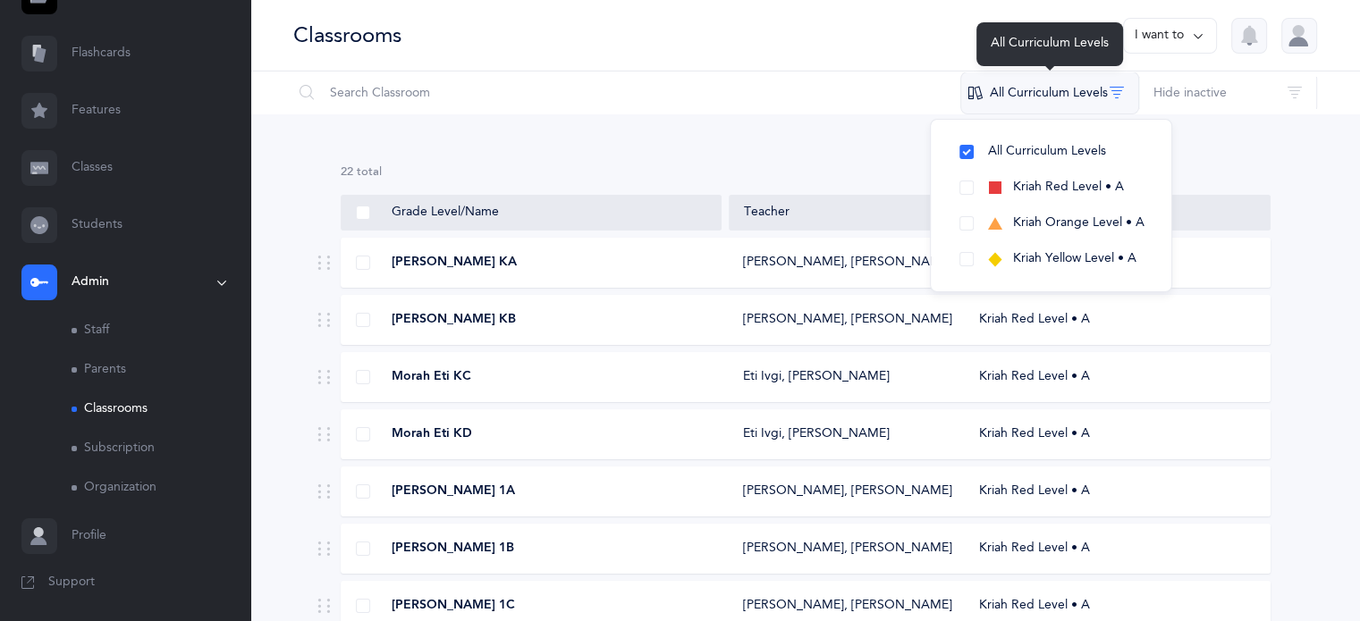
click at [1051, 92] on button "All Curriculum Levels" at bounding box center [1049, 93] width 179 height 43
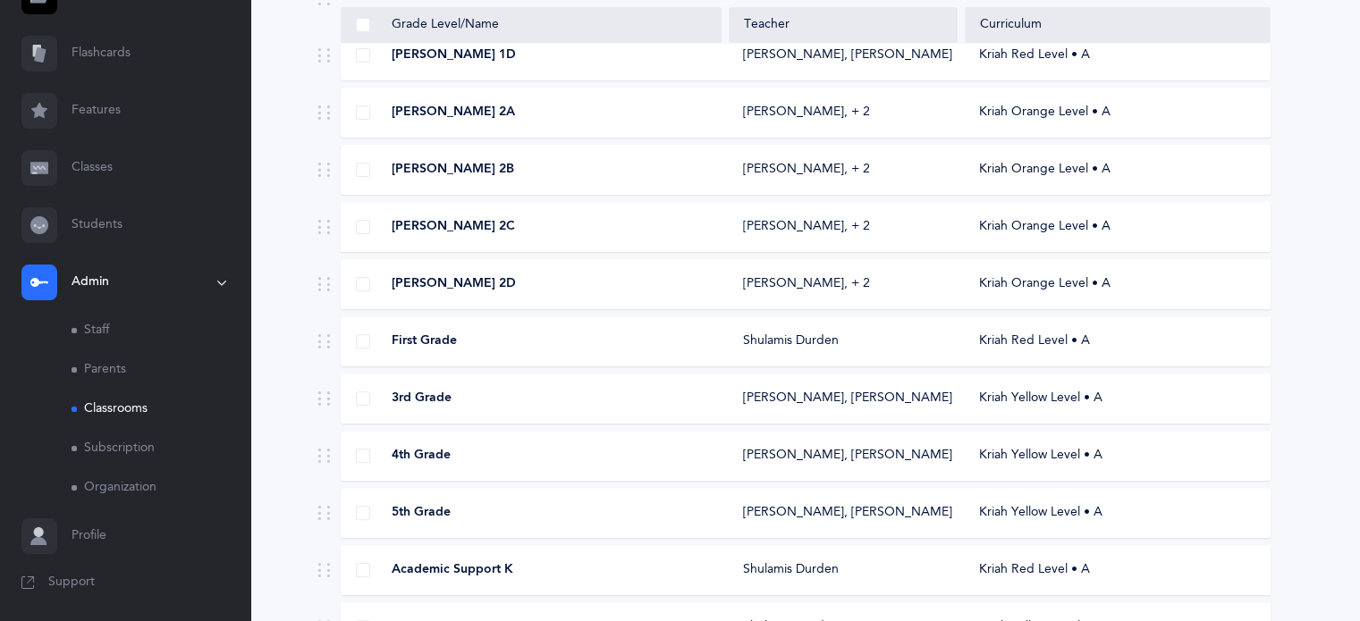
scroll to position [946, 0]
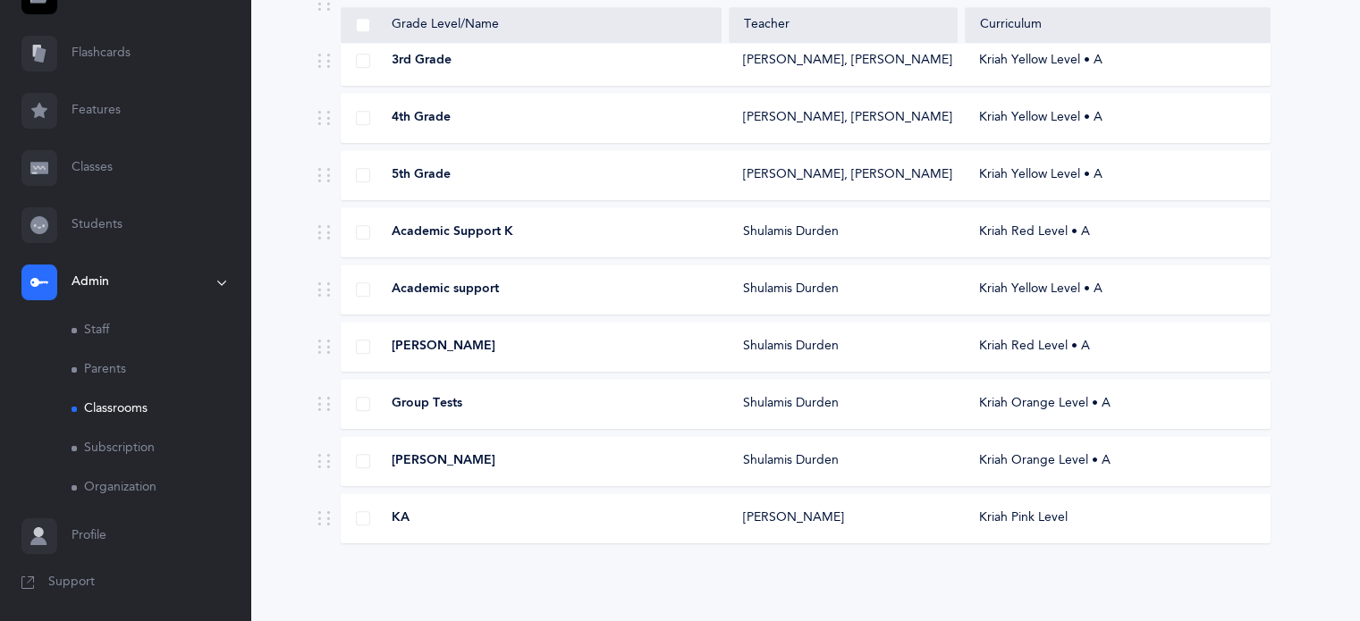
click at [353, 521] on div "KA" at bounding box center [532, 519] width 381 height 18
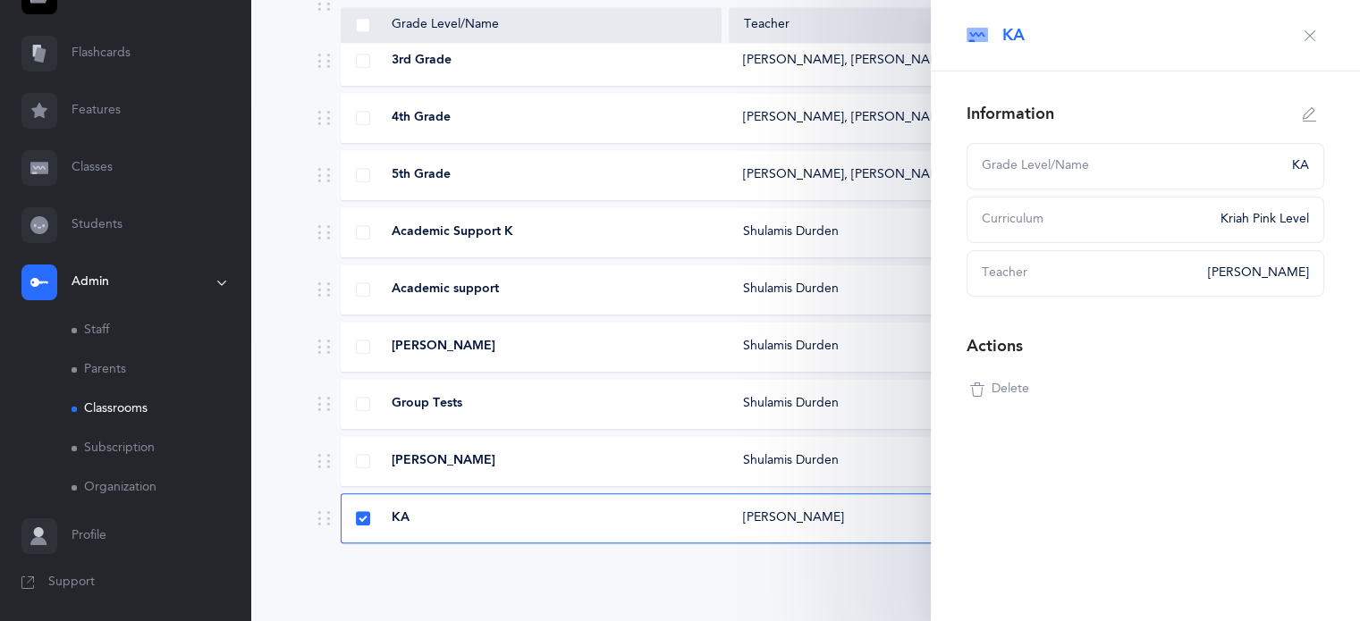
click at [328, 521] on icon at bounding box center [323, 518] width 14 height 14
click at [350, 514] on div "KA" at bounding box center [532, 519] width 381 height 18
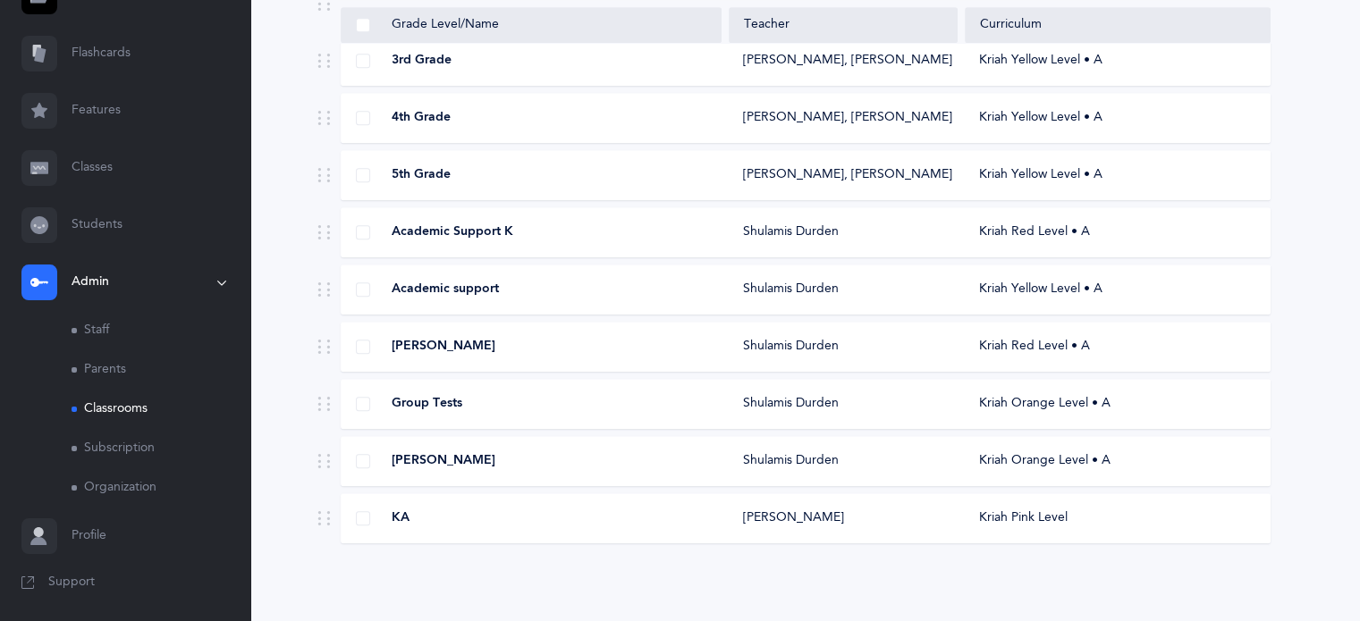
click at [325, 526] on span at bounding box center [323, 521] width 14 height 21
click at [322, 519] on icon at bounding box center [323, 518] width 14 height 14
click at [360, 525] on div "KA" at bounding box center [532, 519] width 381 height 18
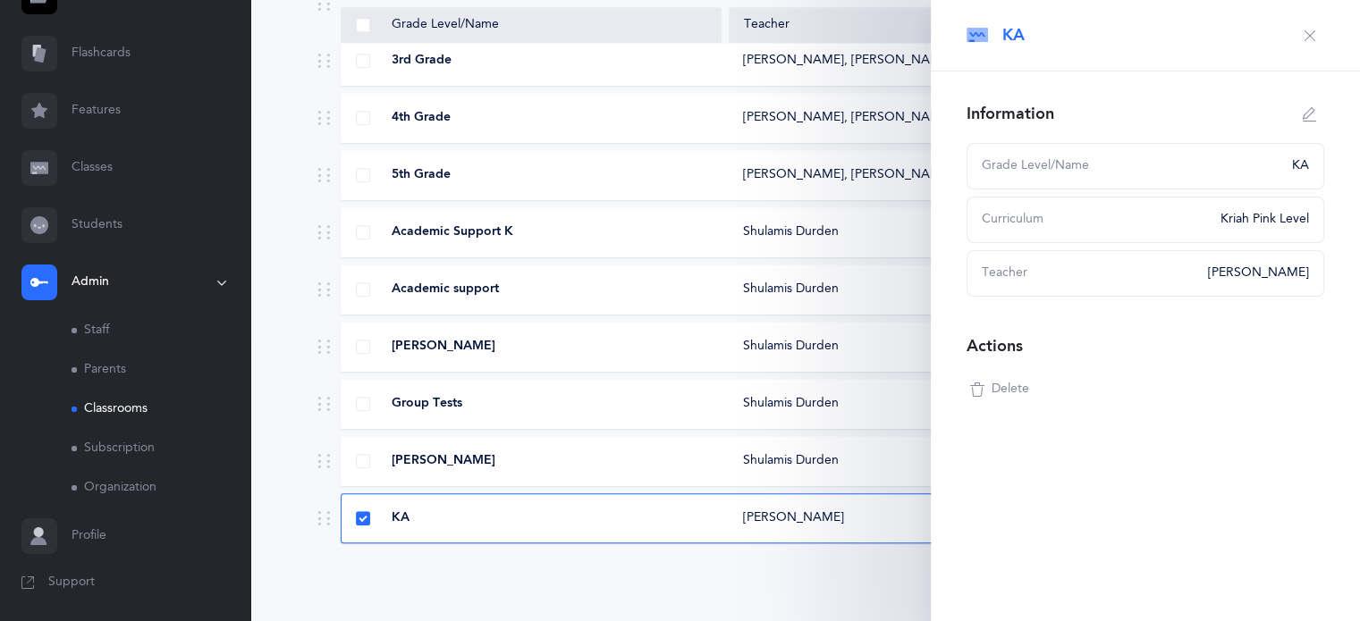
click at [1318, 116] on button "button" at bounding box center [1309, 114] width 29 height 29
type input "KA"
select select "20"
select select "151"
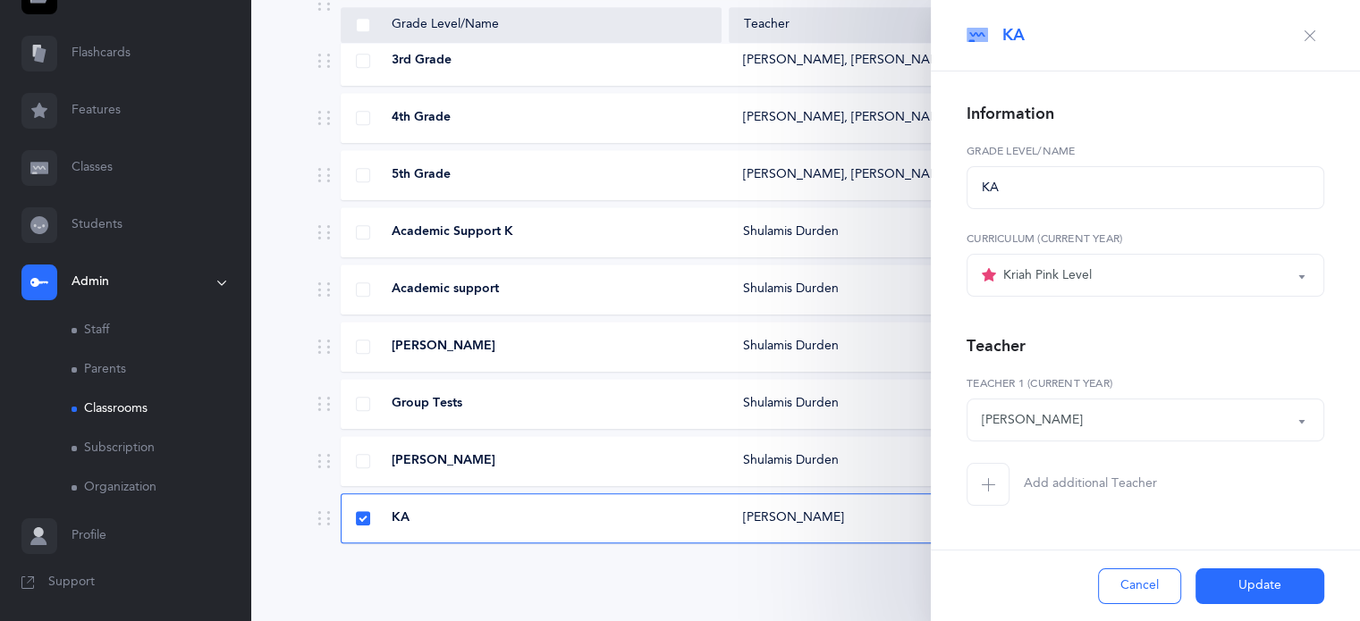
click at [1234, 585] on button "Update" at bounding box center [1259, 587] width 129 height 36
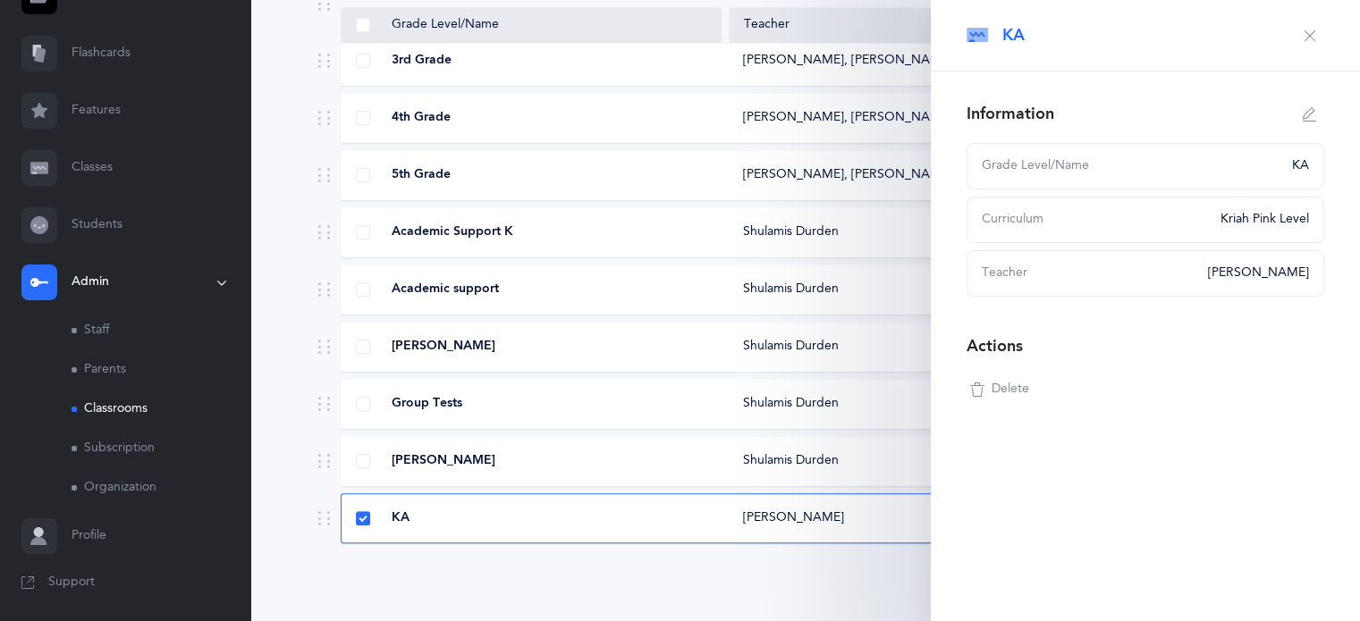
click at [91, 235] on link "Students" at bounding box center [125, 225] width 250 height 57
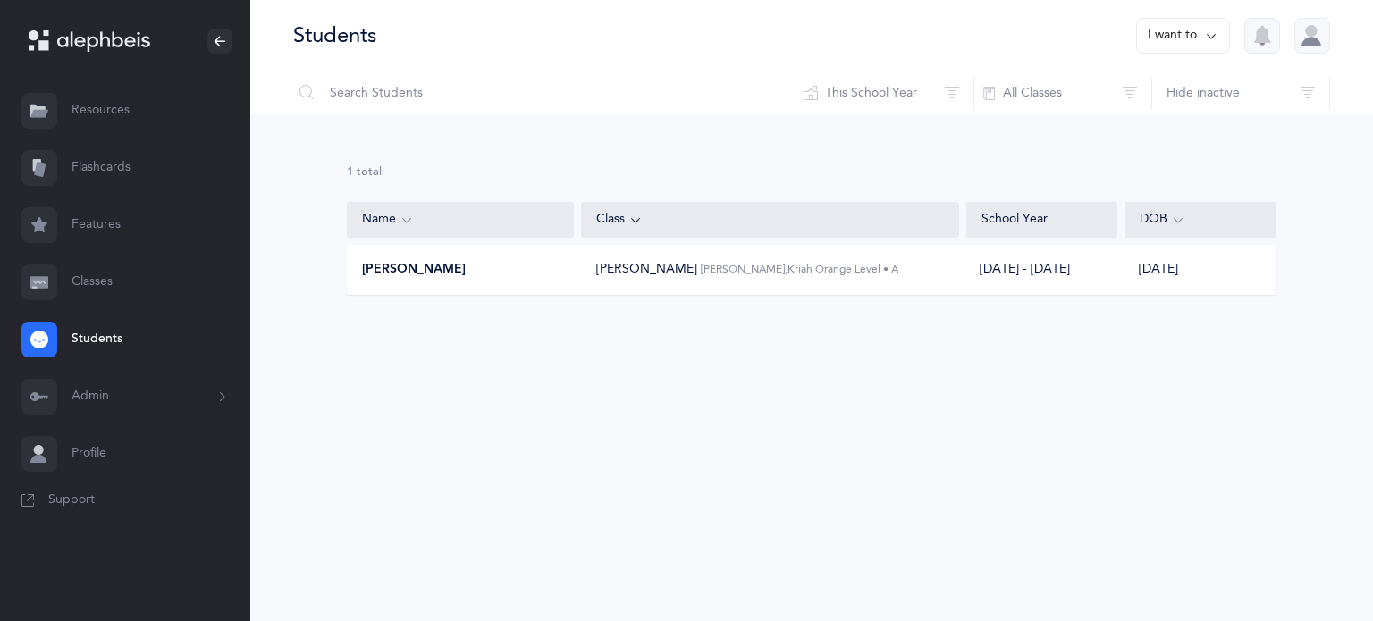
click at [1173, 39] on button "I want to" at bounding box center [1183, 36] width 94 height 36
click at [1173, 128] on button "Add student" at bounding box center [1164, 123] width 101 height 32
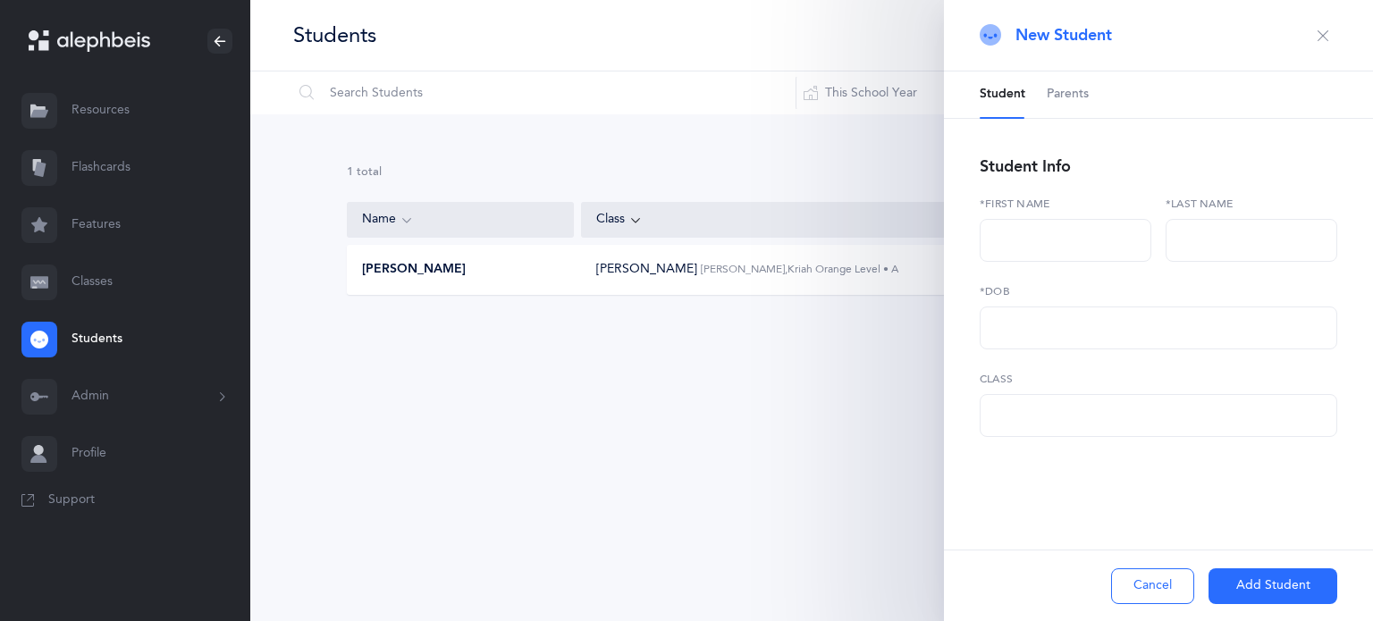
select select
click at [1046, 33] on span "New Student" at bounding box center [1064, 35] width 97 height 22
click at [393, 95] on input "text" at bounding box center [544, 93] width 504 height 43
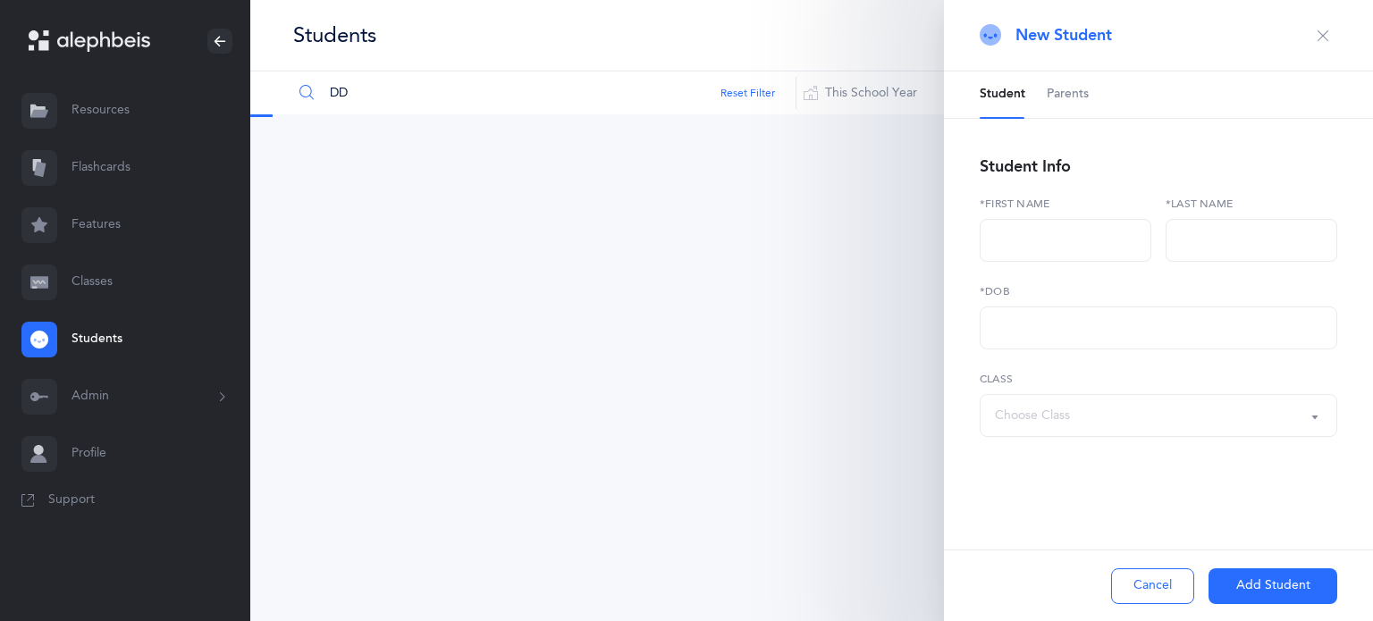
type input "D"
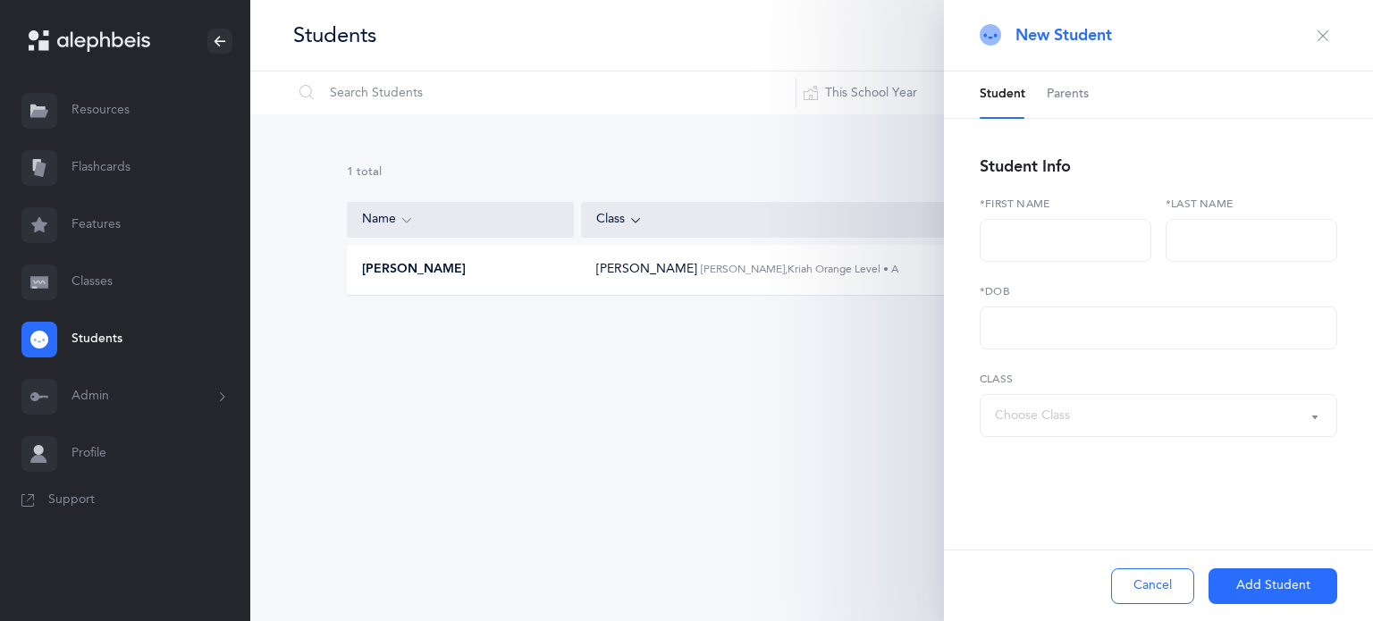
click at [97, 285] on link "Classes" at bounding box center [125, 282] width 250 height 57
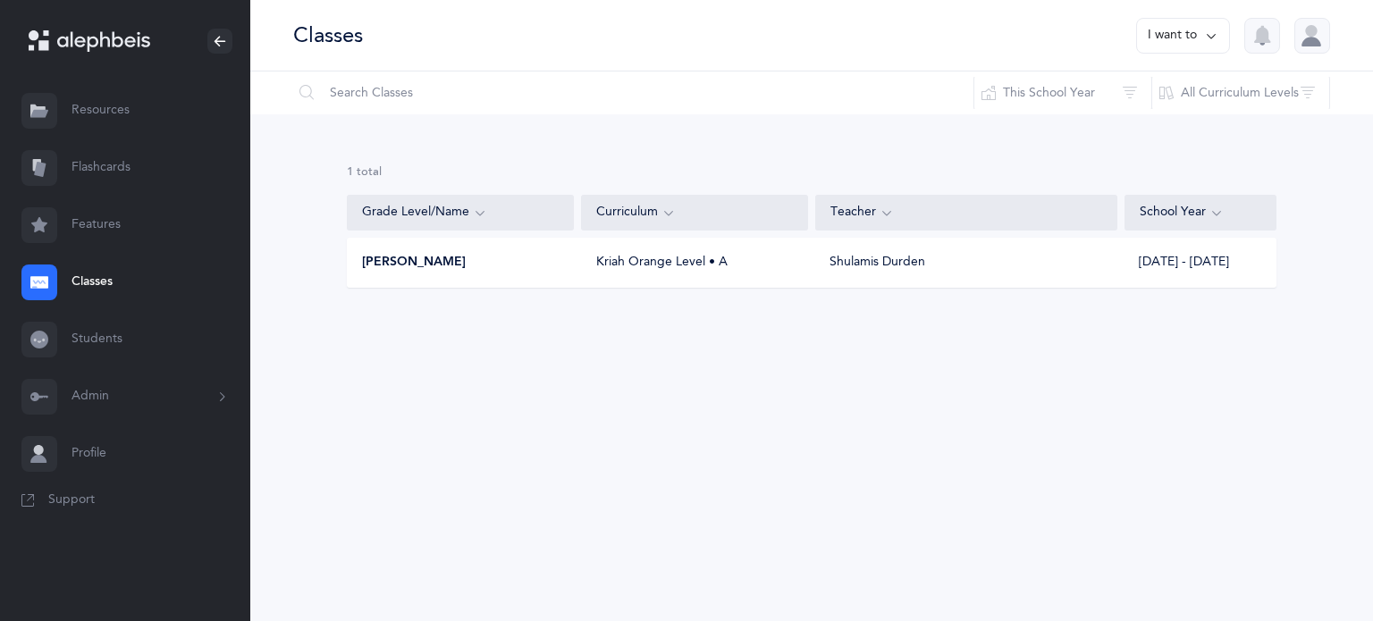
click at [1183, 33] on button "I want to" at bounding box center [1183, 36] width 94 height 36
click at [1177, 117] on button "Add new" at bounding box center [1165, 123] width 99 height 32
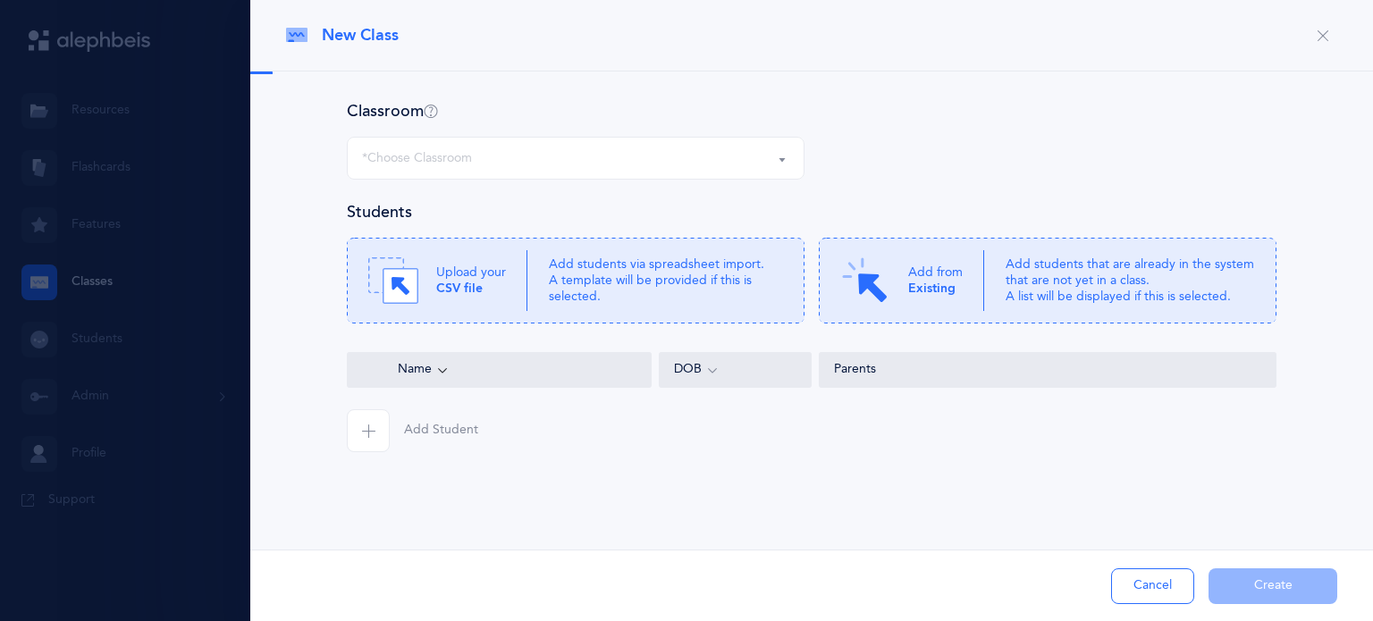
select select
click at [644, 160] on div "*Choose Classroom" at bounding box center [575, 158] width 427 height 30
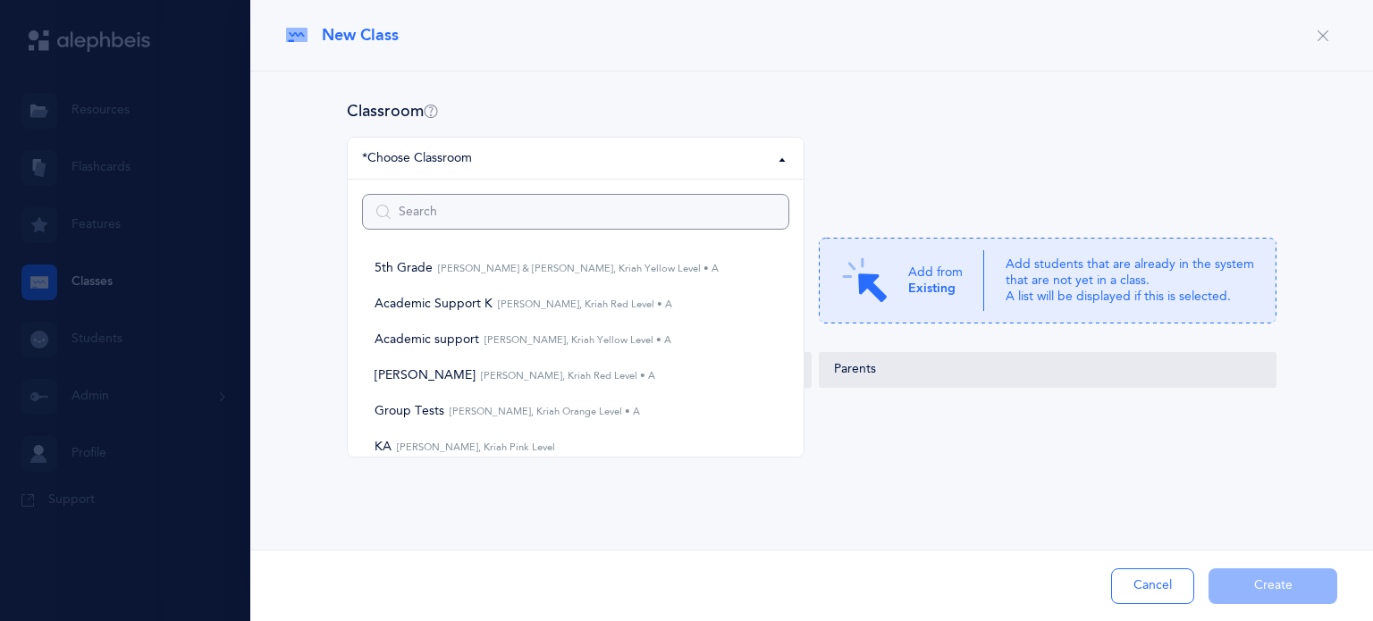
scroll to position [565, 0]
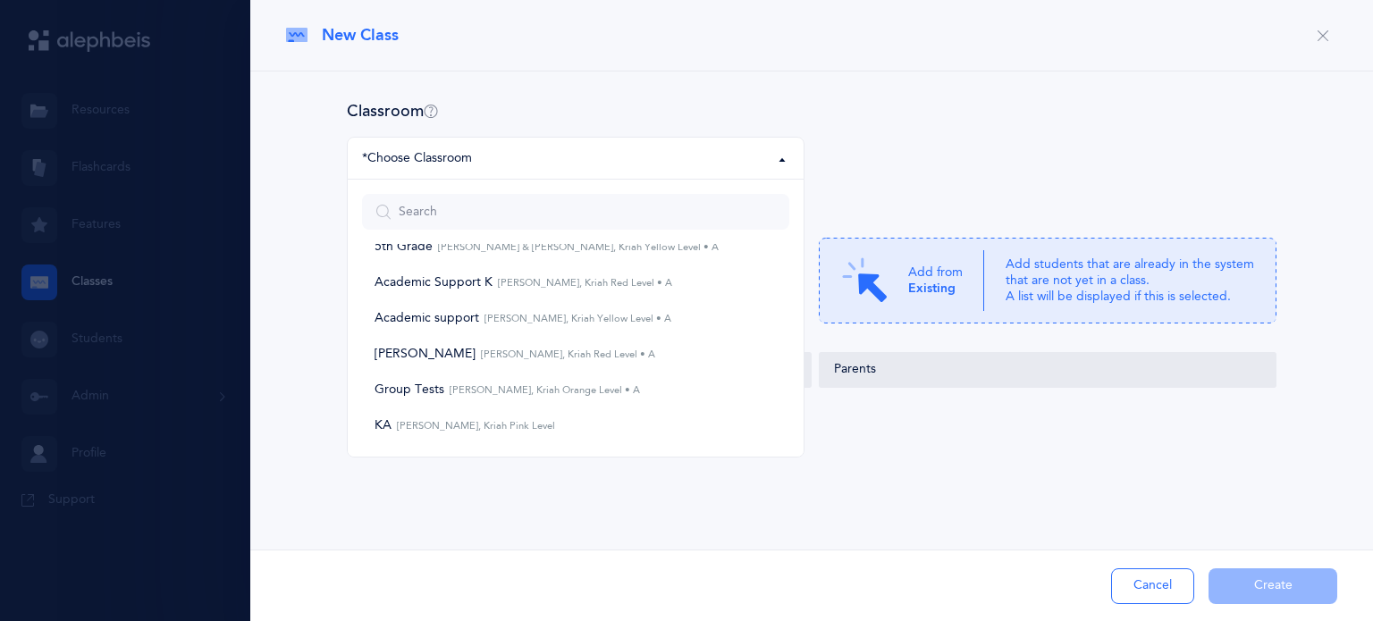
click at [873, 100] on div "Classroom" at bounding box center [812, 111] width 930 height 22
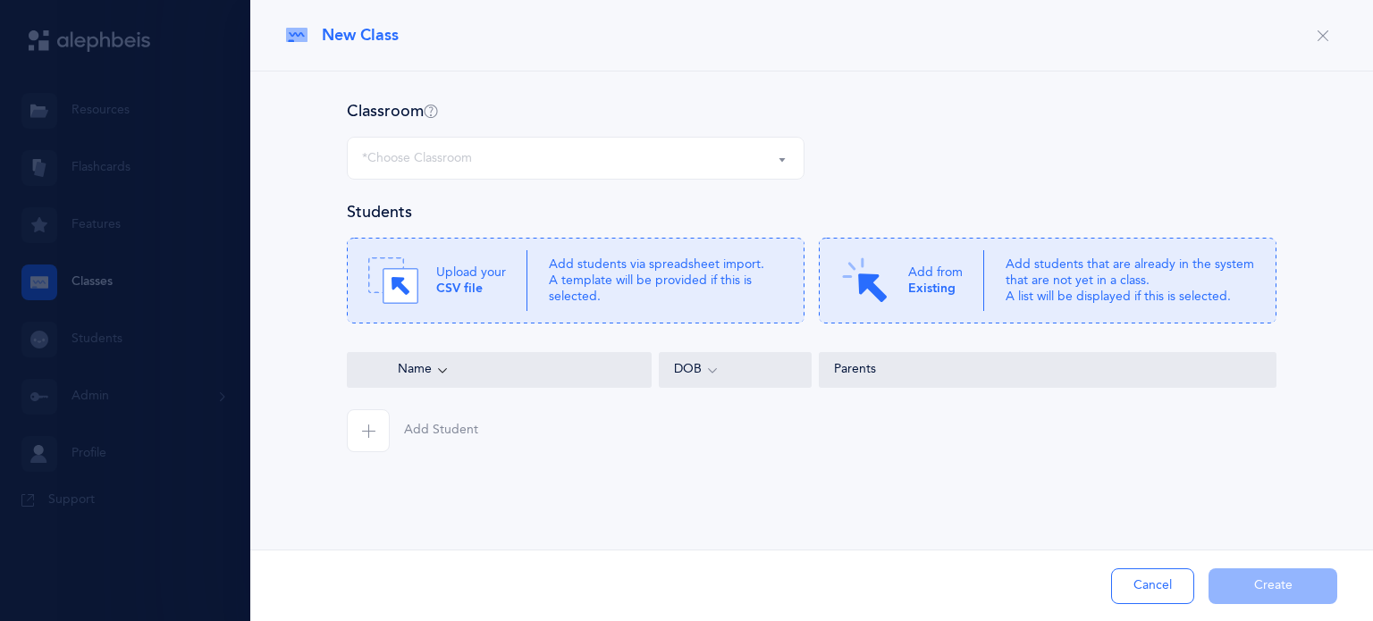
drag, startPoint x: 634, startPoint y: 190, endPoint x: 1320, endPoint y: 42, distance: 701.4
click at [1320, 42] on button "button" at bounding box center [1323, 35] width 29 height 29
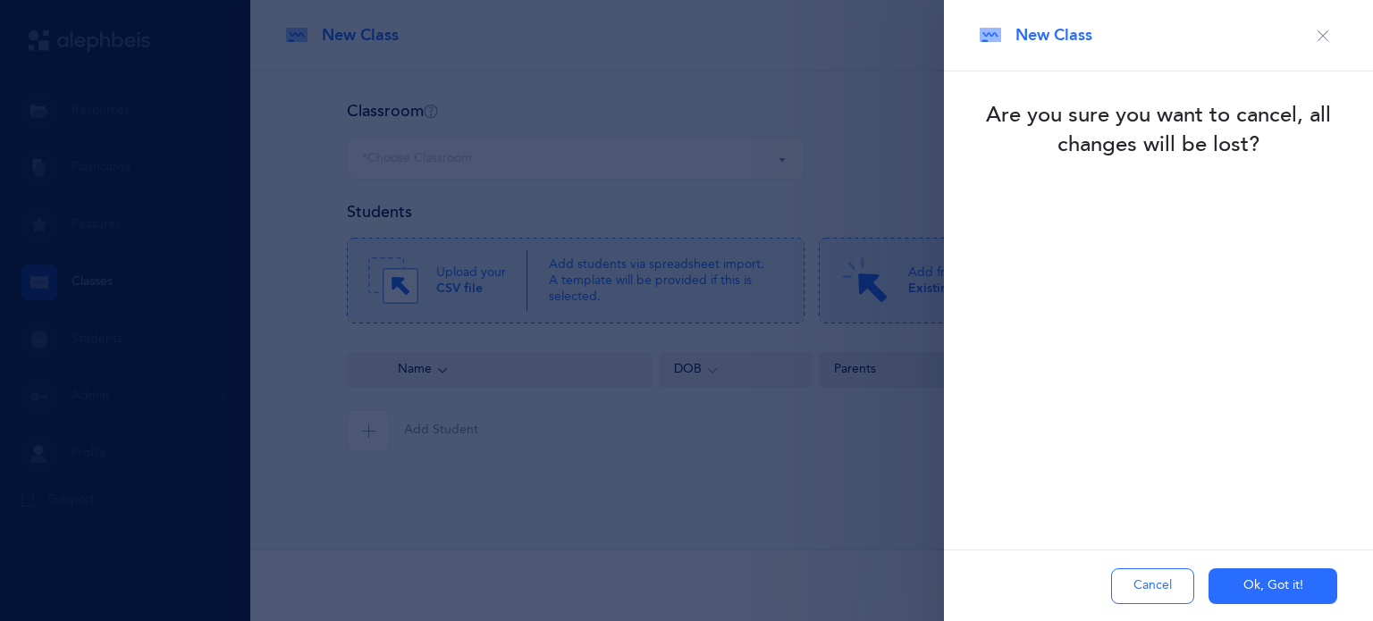
click at [1337, 33] on div "New Class" at bounding box center [1158, 36] width 429 height 72
click at [1270, 587] on button "Ok, Got it!" at bounding box center [1273, 587] width 129 height 36
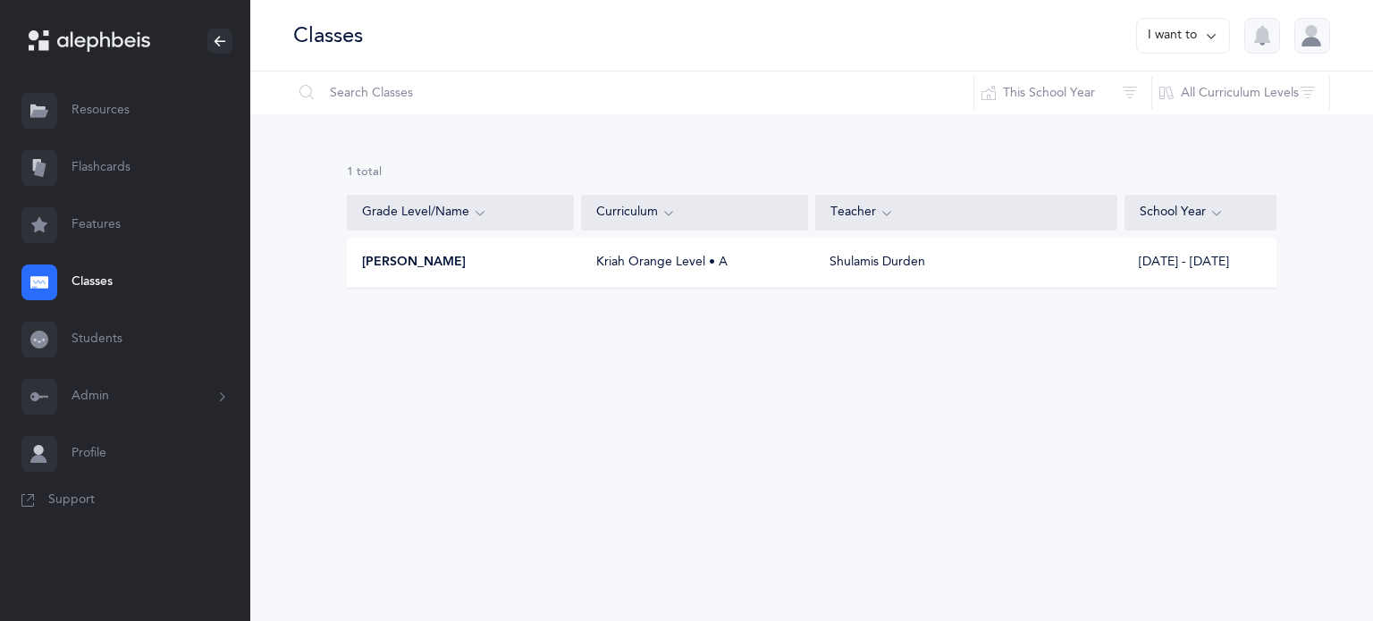
click at [147, 376] on button "Admin" at bounding box center [125, 396] width 250 height 57
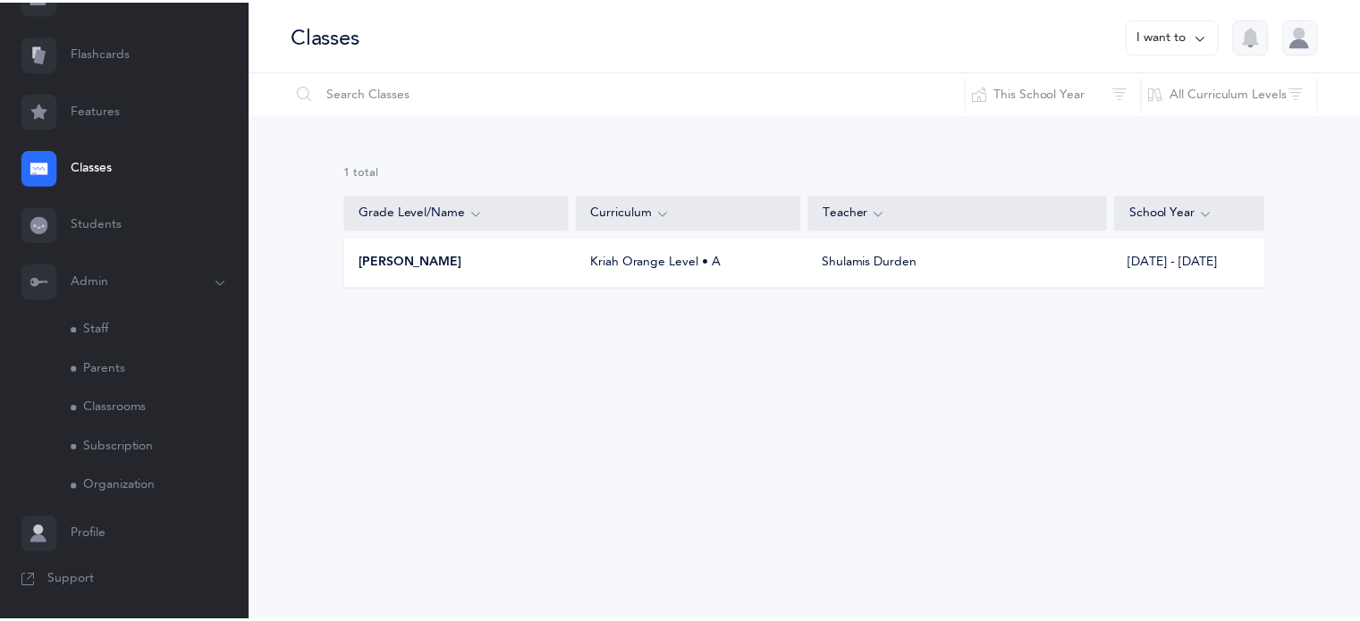
scroll to position [114, 0]
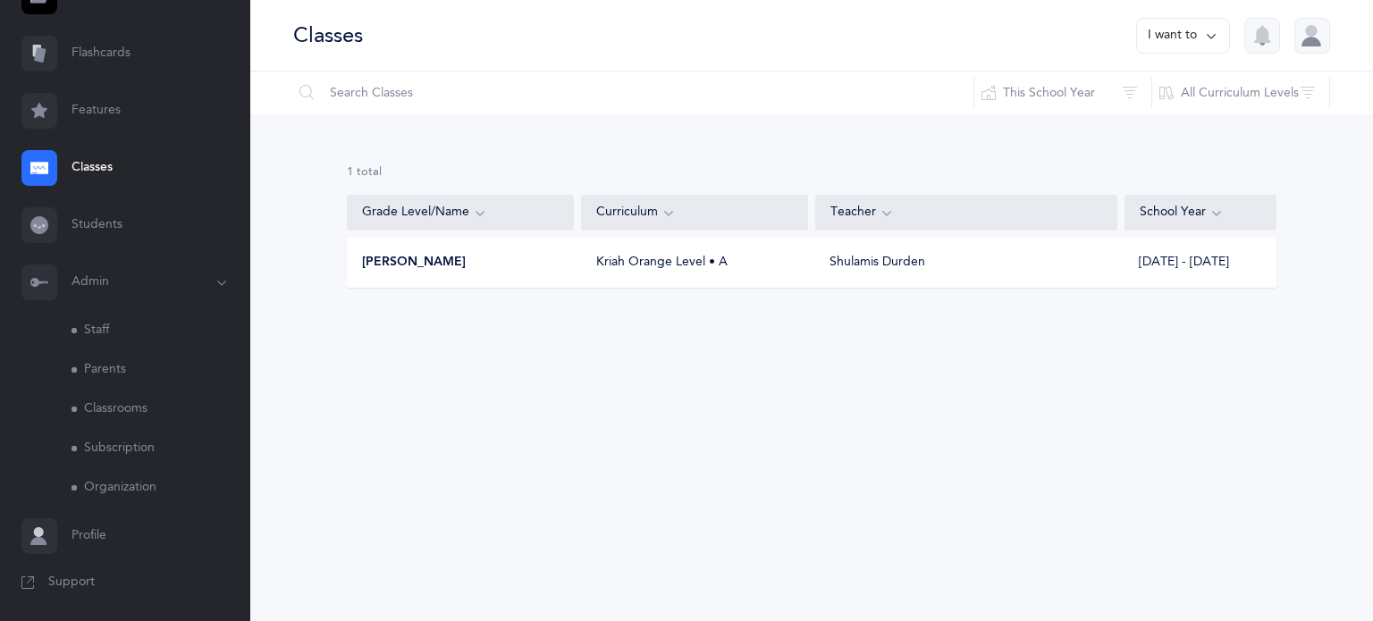
click at [113, 416] on link "Classrooms" at bounding box center [161, 409] width 179 height 39
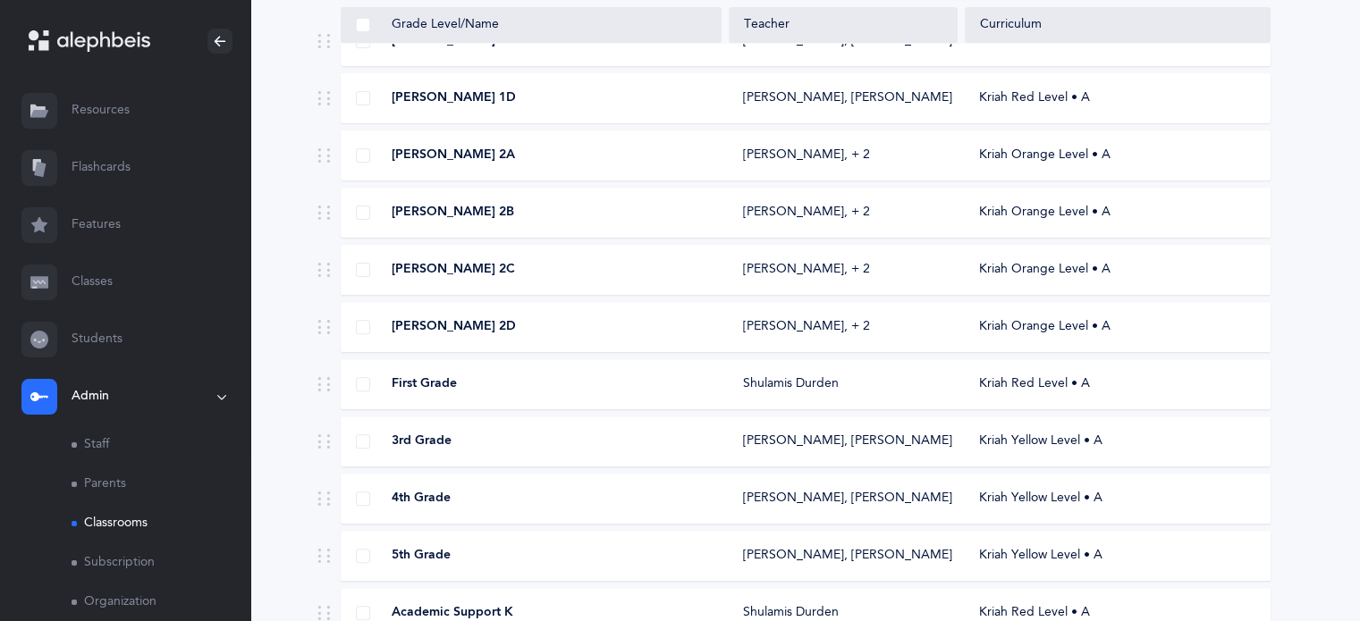
scroll to position [946, 0]
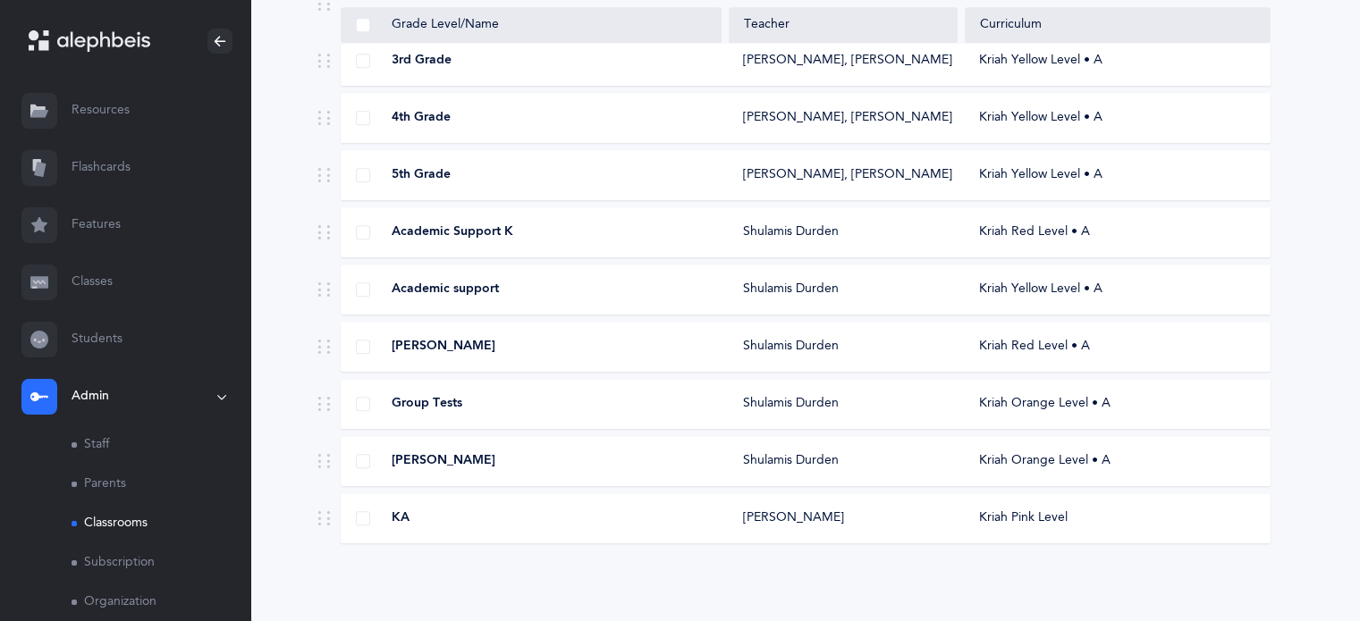
click at [329, 522] on icon at bounding box center [323, 518] width 14 height 14
click at [320, 519] on icon at bounding box center [323, 518] width 14 height 14
click at [358, 519] on span at bounding box center [363, 518] width 14 height 14
click at [0, 0] on input "checkbox" at bounding box center [0, 0] width 0 height 0
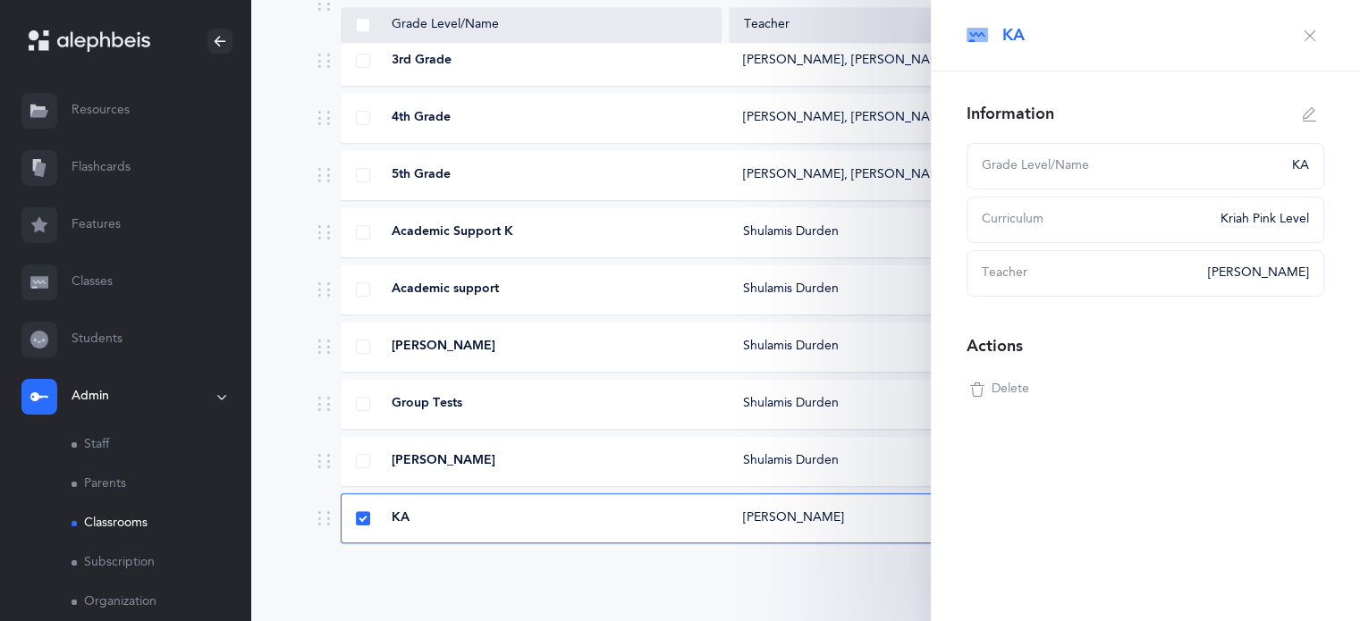
click at [1018, 392] on span "Delete" at bounding box center [1011, 390] width 38 height 18
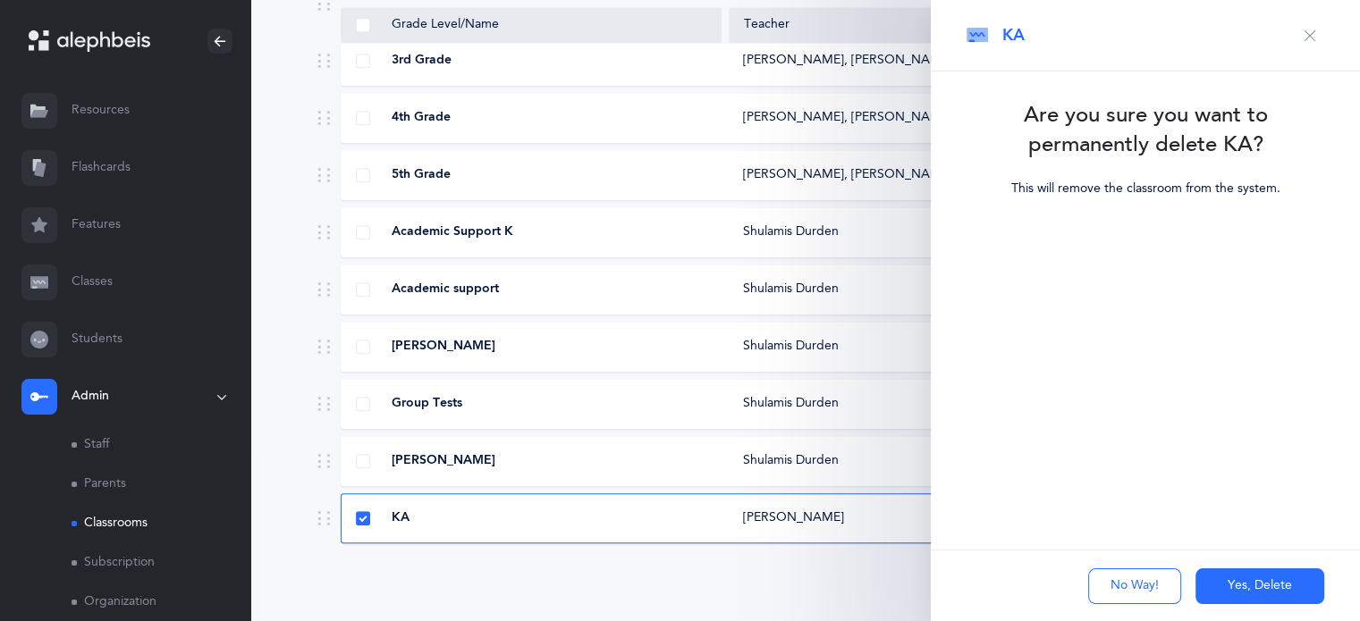
click at [1253, 581] on button "Yes, Delete" at bounding box center [1259, 587] width 129 height 36
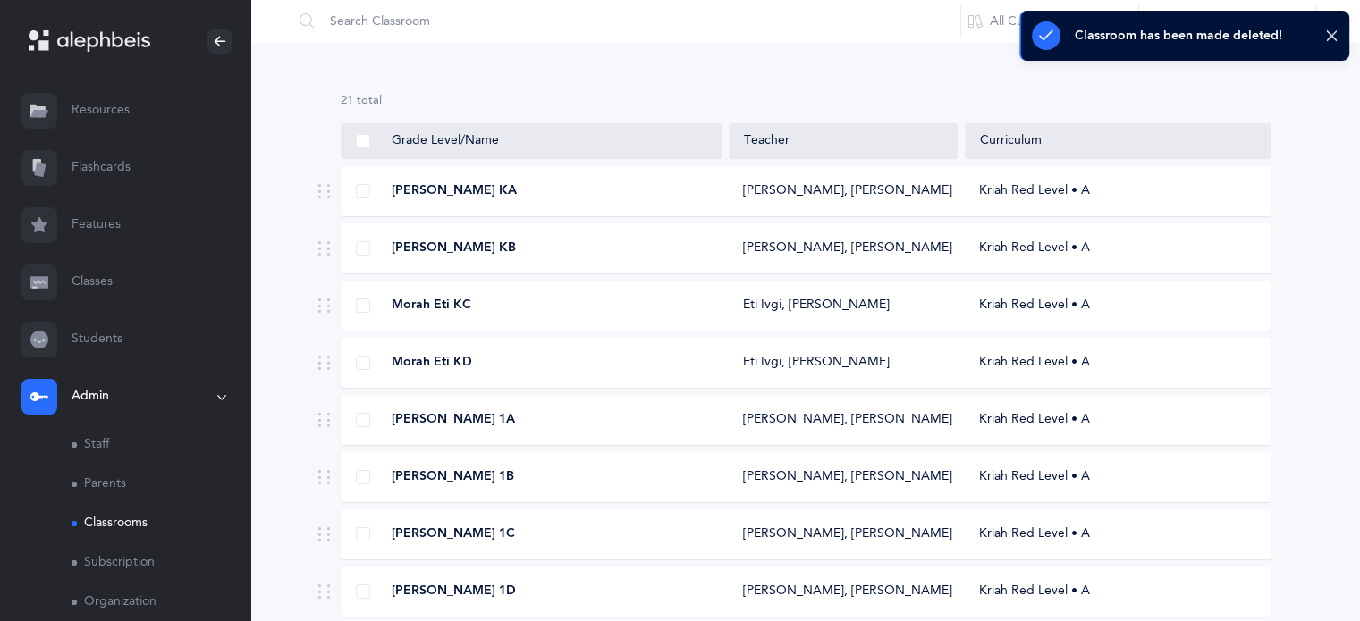
scroll to position [59, 0]
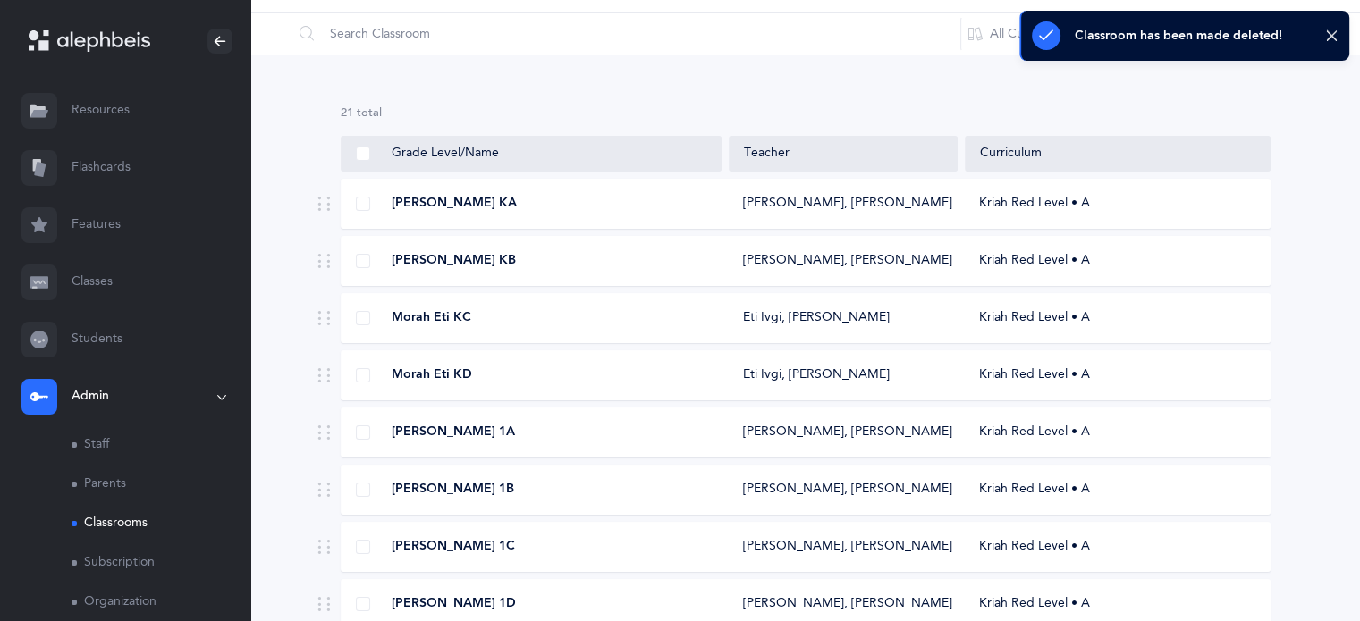
click at [100, 276] on link "Classes" at bounding box center [125, 282] width 250 height 57
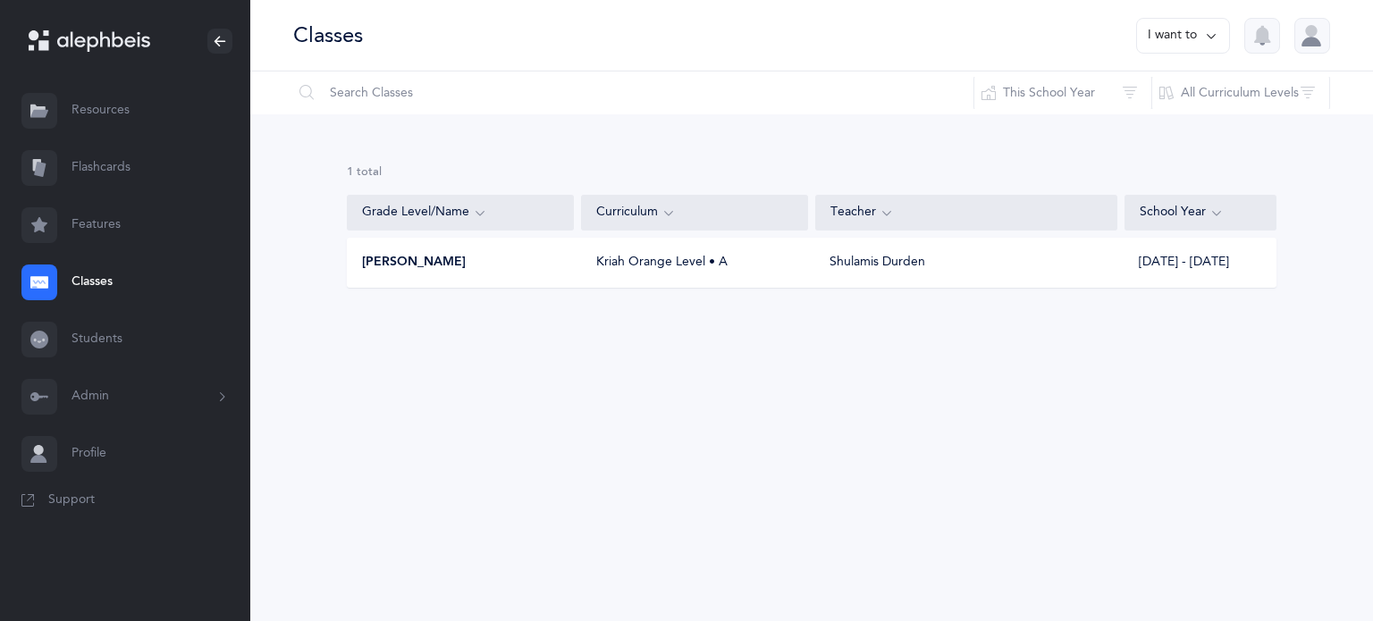
click at [1160, 38] on button "I want to" at bounding box center [1183, 36] width 94 height 36
click at [354, 303] on div "1 results total Grade Level/Name Curriculum Teacher School Year [PERSON_NAME] K…" at bounding box center [811, 240] width 1123 height 252
click at [40, 289] on icon at bounding box center [39, 283] width 18 height 18
click at [404, 100] on input "text" at bounding box center [633, 93] width 682 height 43
click at [350, 35] on div "Classes" at bounding box center [328, 36] width 70 height 30
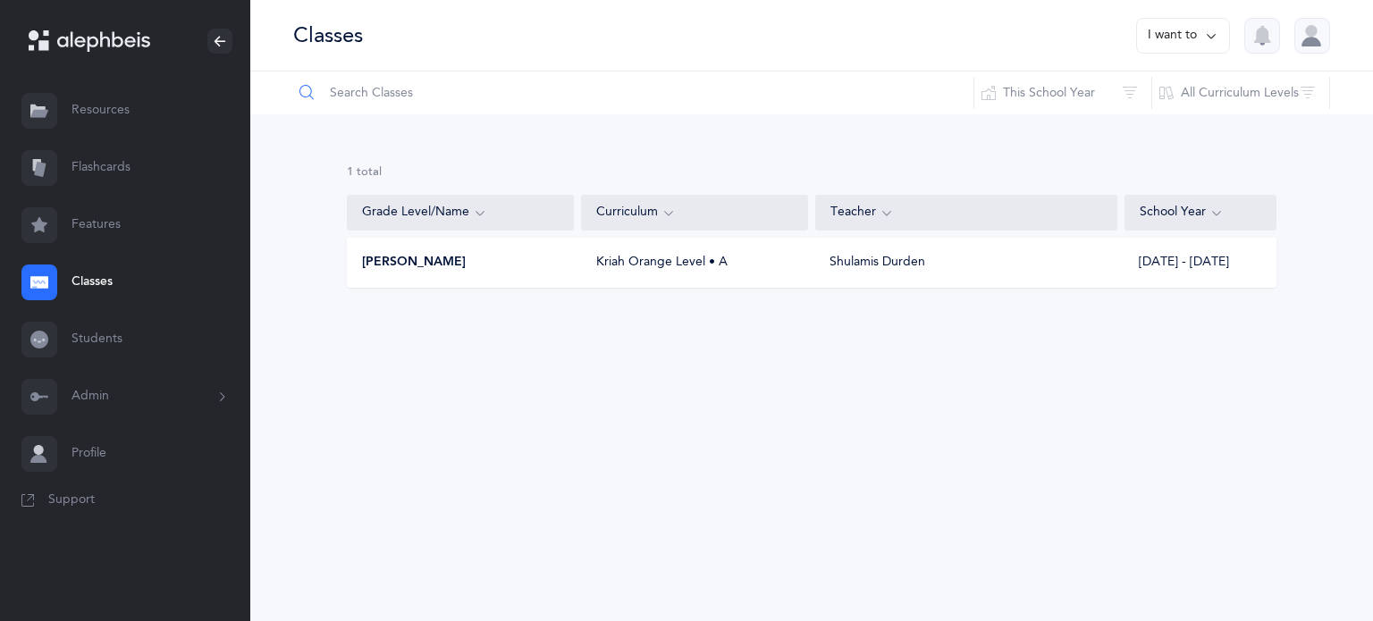
click at [347, 85] on input "text" at bounding box center [633, 93] width 682 height 43
click at [1202, 55] on div "Classes I want to" at bounding box center [811, 36] width 1123 height 72
click at [1199, 51] on button "I want to" at bounding box center [1183, 36] width 94 height 36
click at [1171, 129] on button "Add new" at bounding box center [1165, 123] width 99 height 32
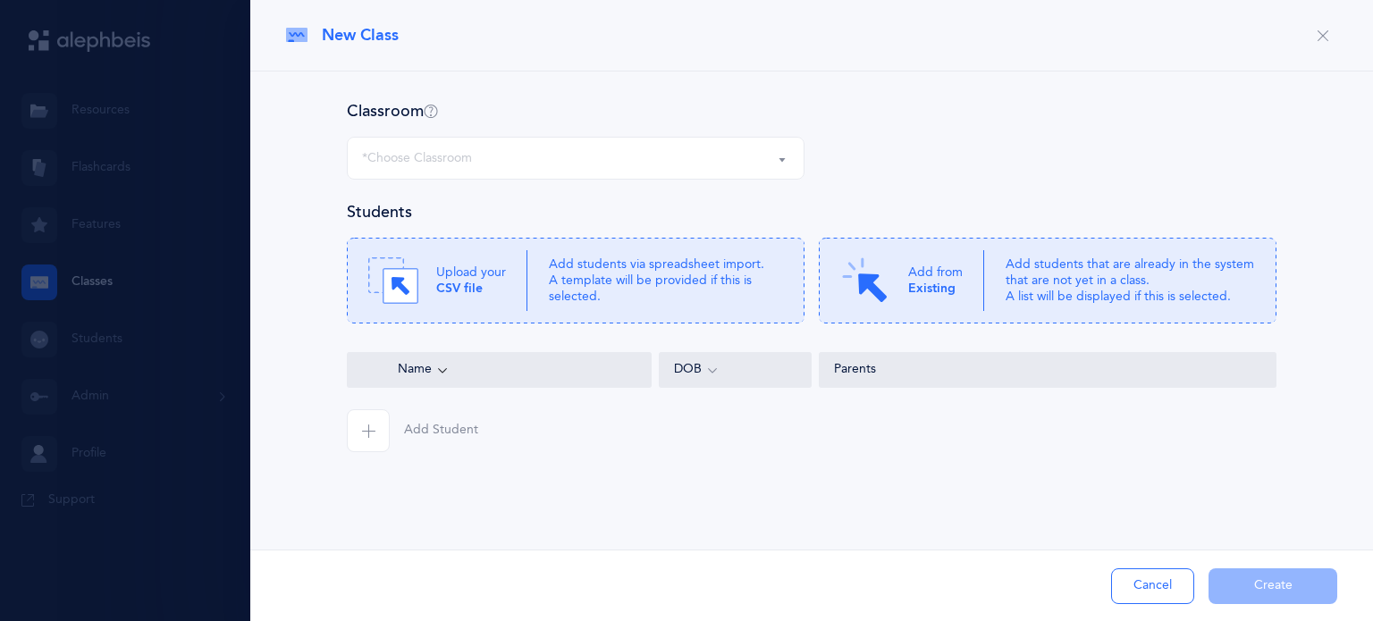
click at [678, 167] on div "*Choose Classroom" at bounding box center [575, 158] width 427 height 30
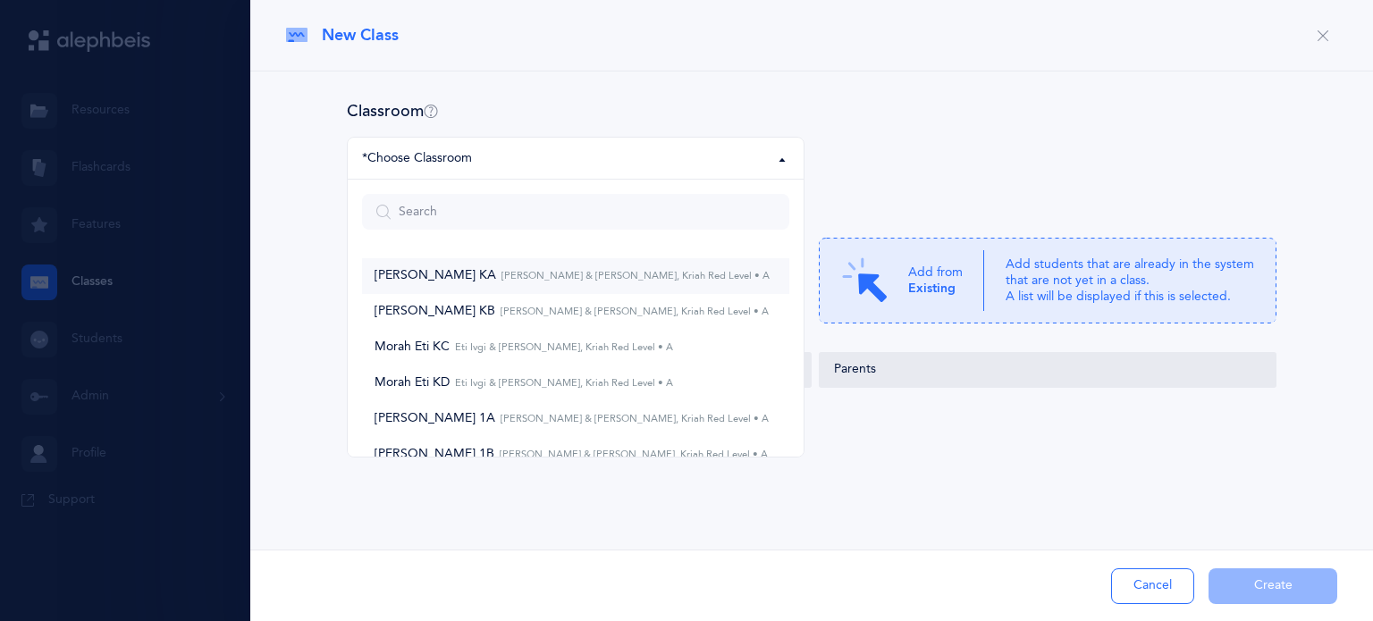
click at [580, 271] on small "[PERSON_NAME] & [PERSON_NAME], Kriah Red Level • A" at bounding box center [633, 276] width 274 height 12
select select "27"
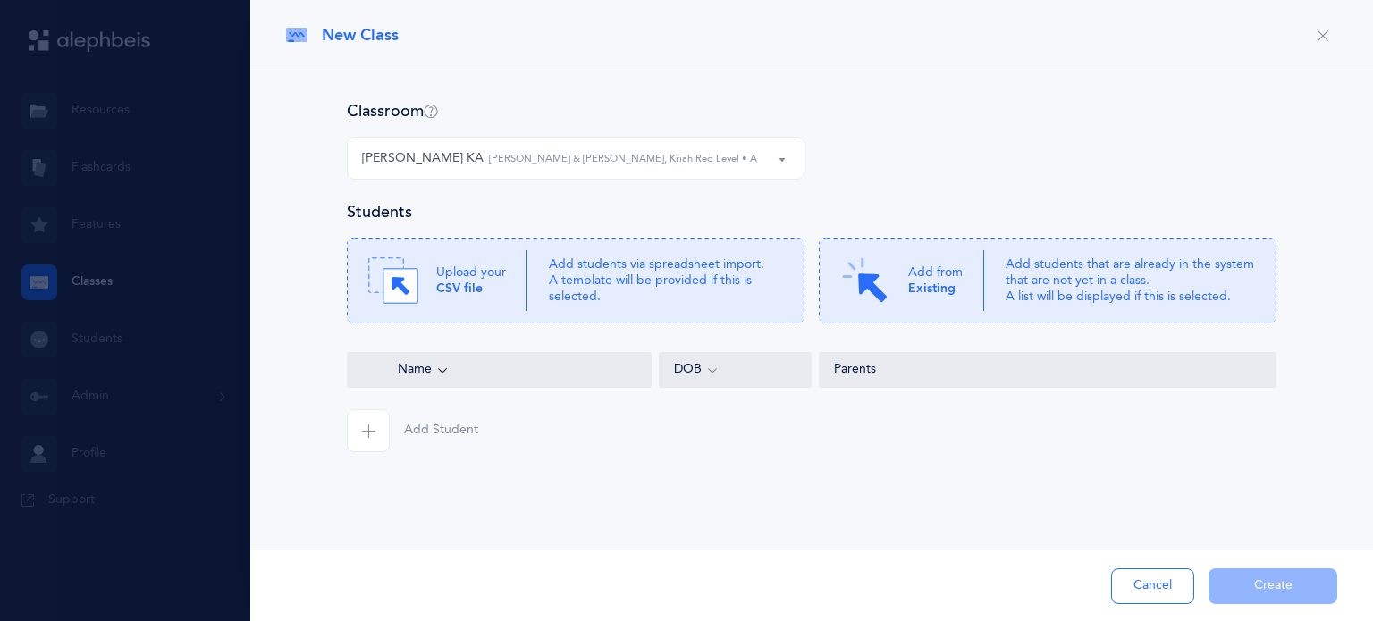
click at [391, 416] on button "Add Student" at bounding box center [412, 430] width 131 height 43
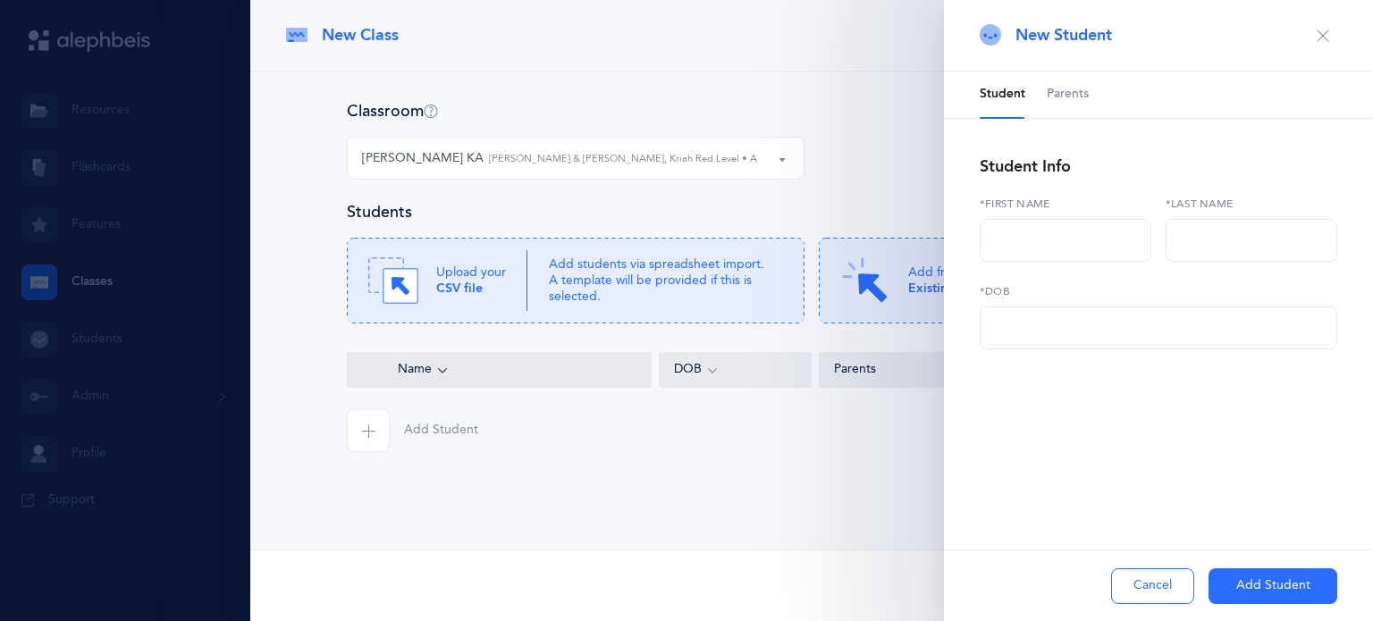
click at [1325, 41] on icon "button" at bounding box center [1323, 36] width 14 height 14
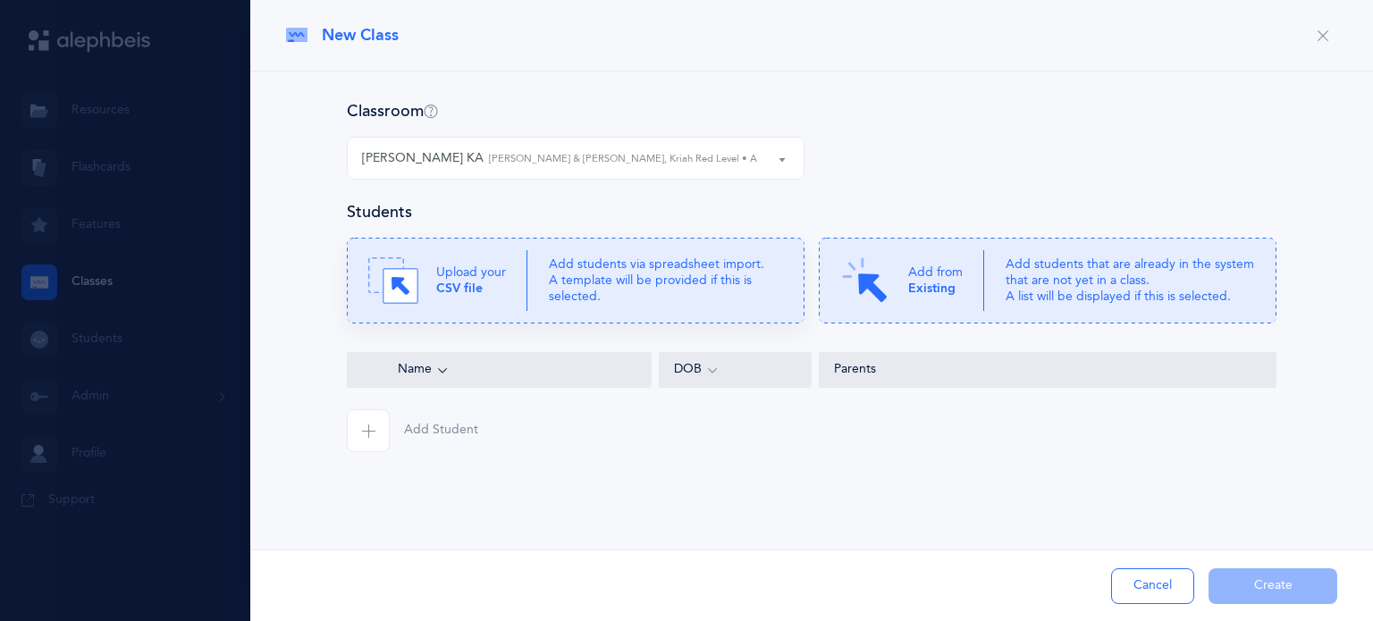
click at [725, 264] on p "Add students via spreadsheet import. A template will be provided if this is sel…" at bounding box center [666, 281] width 234 height 49
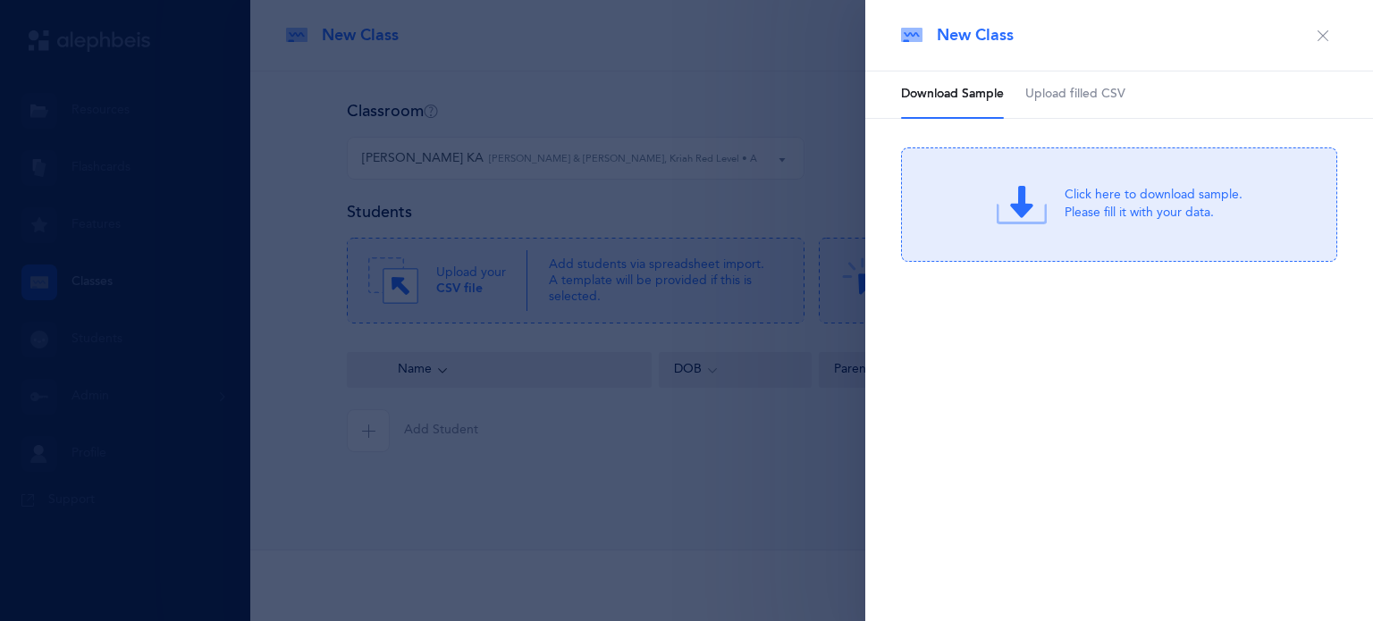
click at [1030, 215] on icon at bounding box center [1022, 205] width 50 height 50
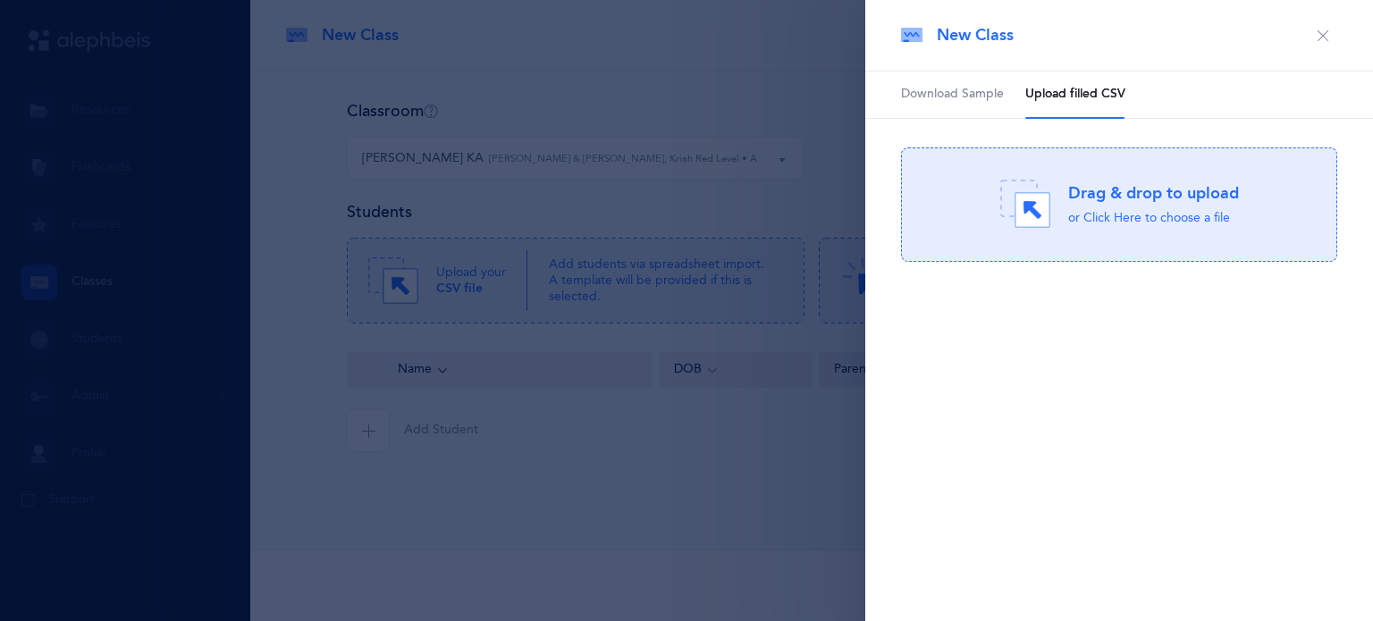
click at [967, 100] on span "Download Sample" at bounding box center [952, 95] width 103 height 18
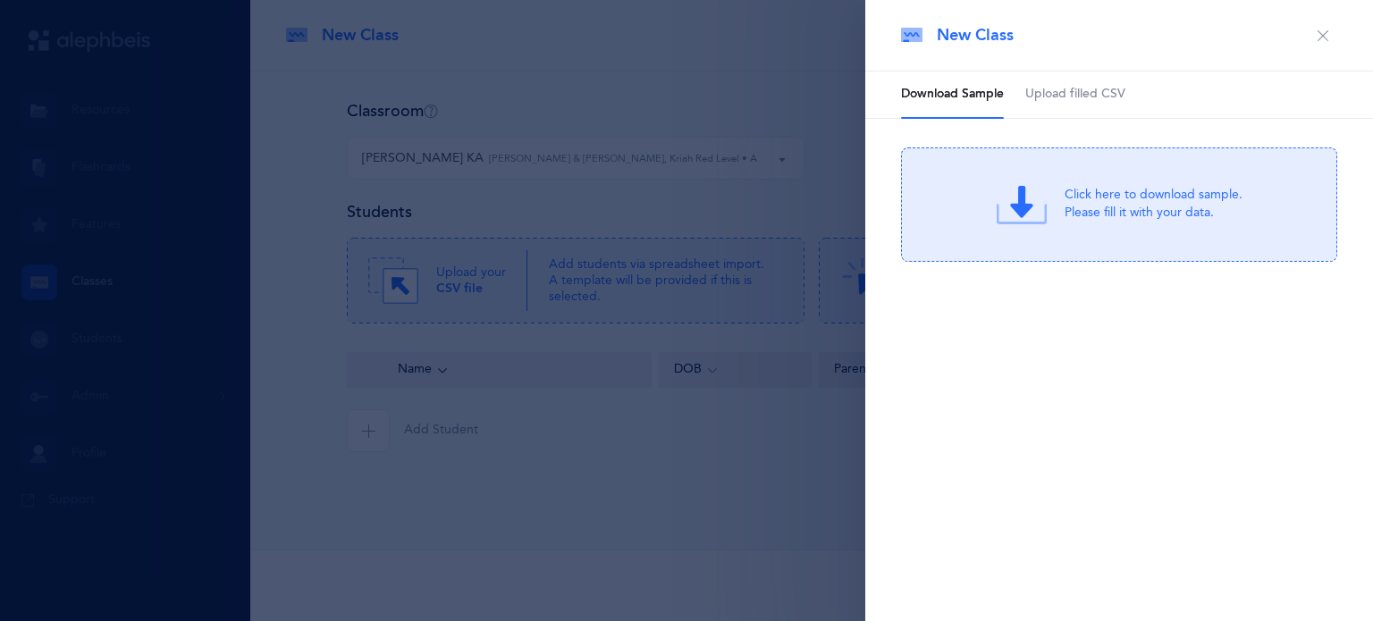
click at [1057, 97] on span "Upload filled CSV" at bounding box center [1075, 95] width 100 height 18
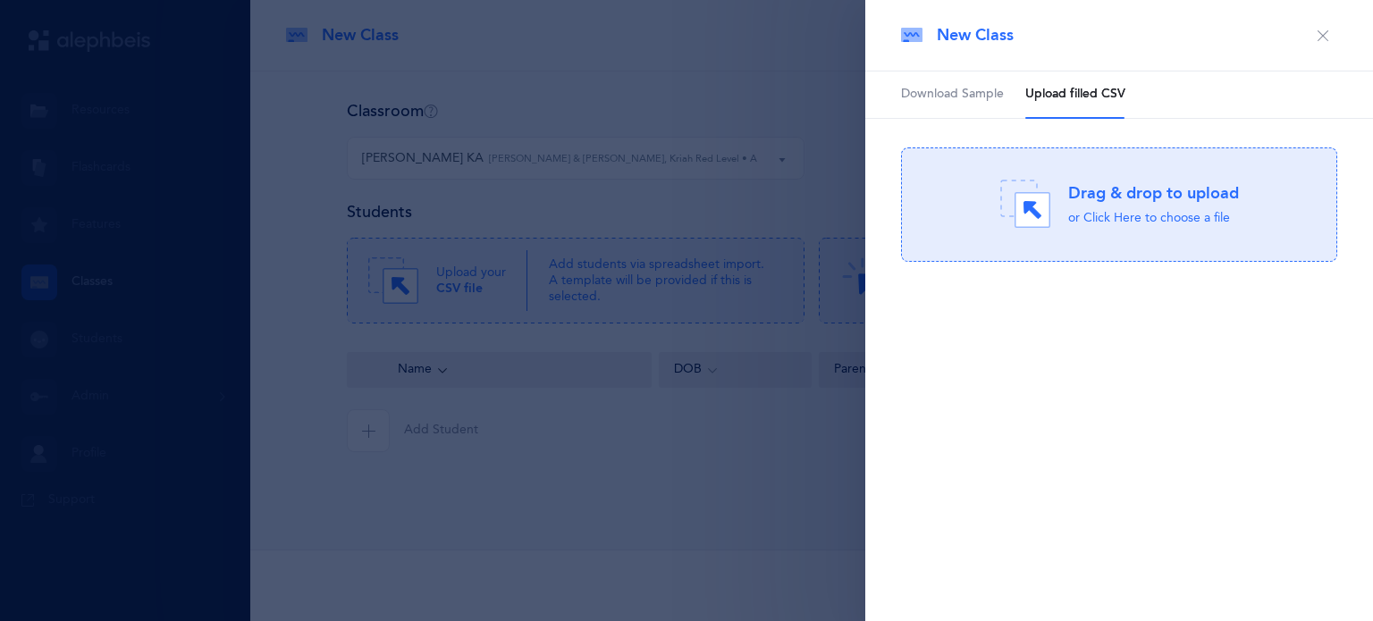
click at [1323, 37] on icon "button" at bounding box center [1323, 36] width 14 height 14
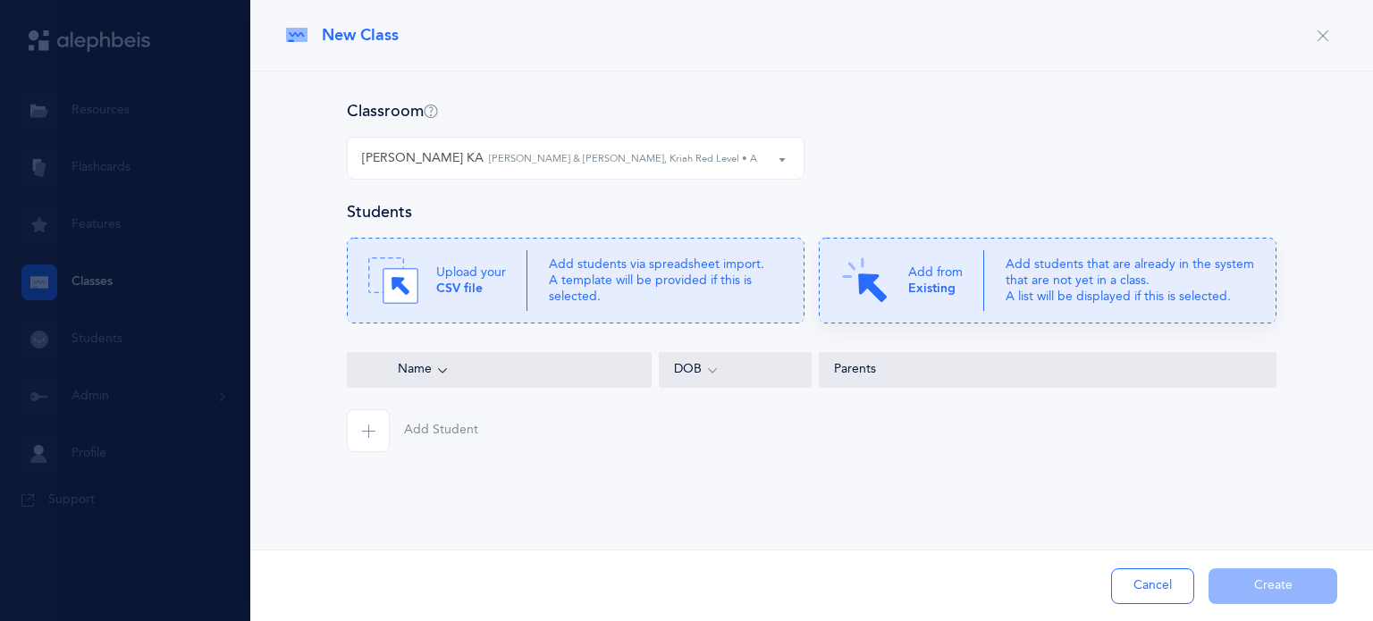
click at [1084, 285] on p "Add students that are already in the system that are not yet in a class. A list…" at bounding box center [1130, 281] width 249 height 49
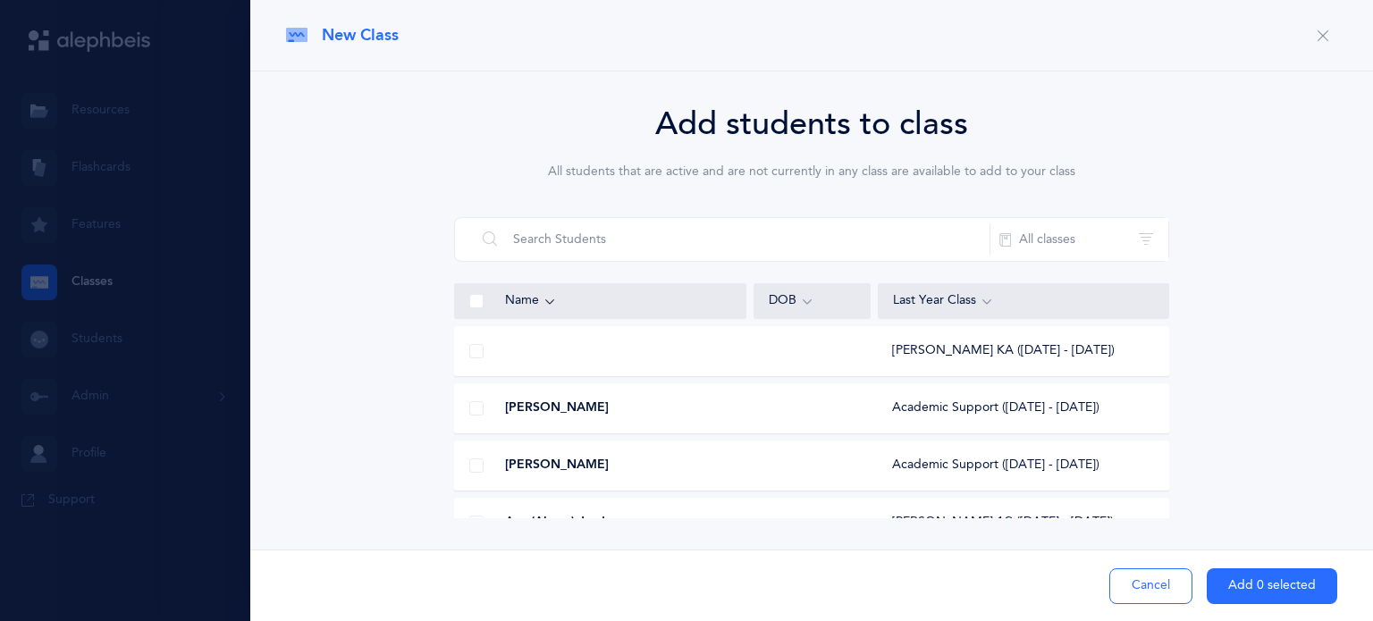
click at [936, 292] on div "Last Year Class" at bounding box center [1023, 301] width 261 height 20
click at [984, 294] on icon at bounding box center [987, 301] width 14 height 20
click at [543, 303] on icon at bounding box center [550, 301] width 14 height 20
click at [549, 299] on icon at bounding box center [550, 301] width 14 height 20
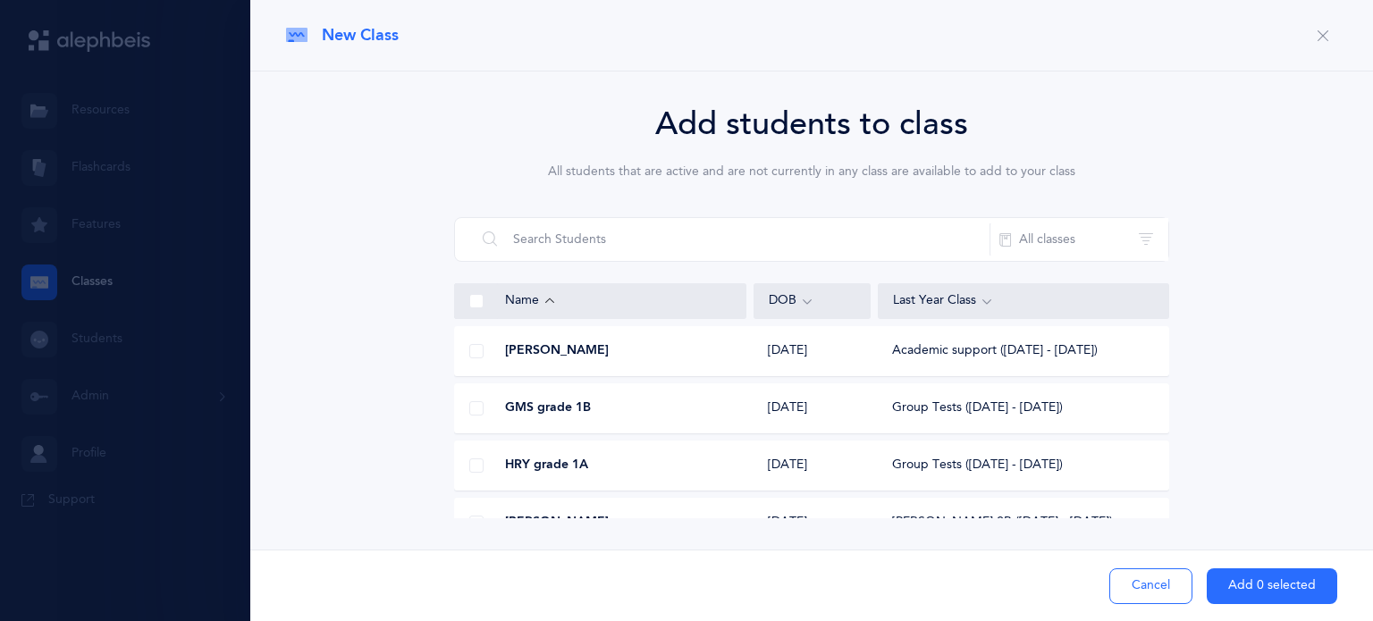
click at [983, 295] on icon at bounding box center [987, 301] width 14 height 20
click at [1167, 590] on button "Cancel" at bounding box center [1151, 587] width 83 height 36
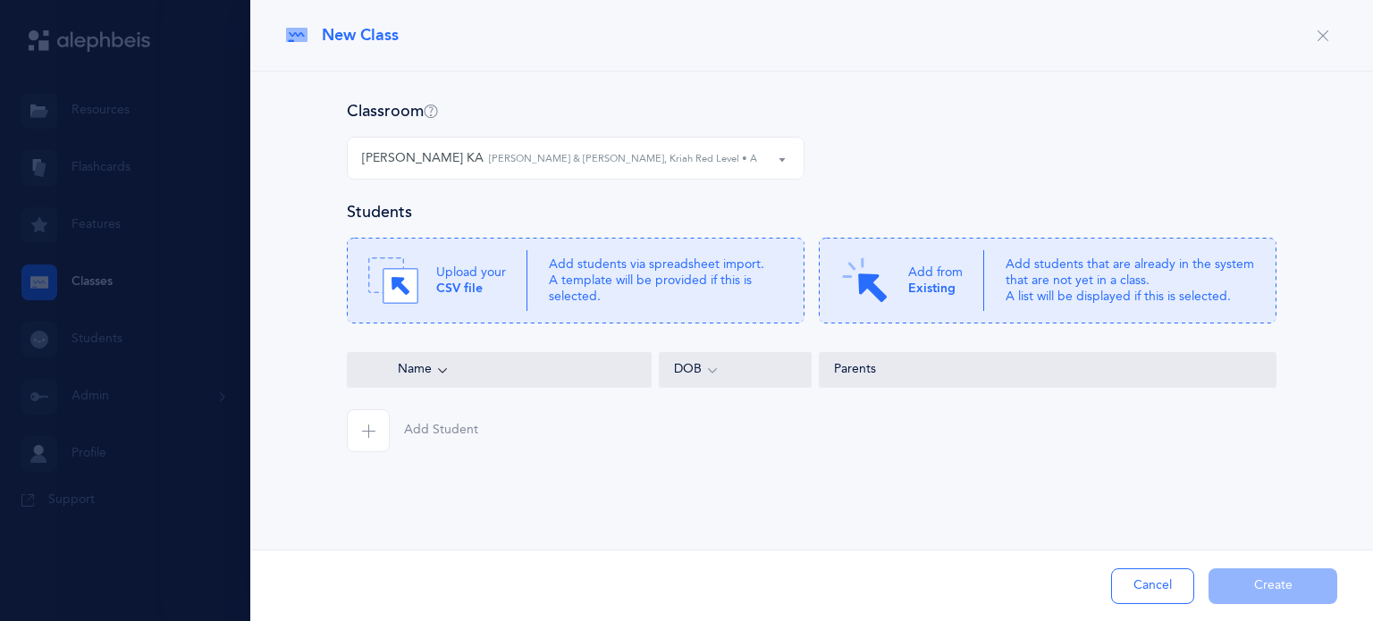
click at [365, 425] on icon "button" at bounding box center [368, 431] width 14 height 14
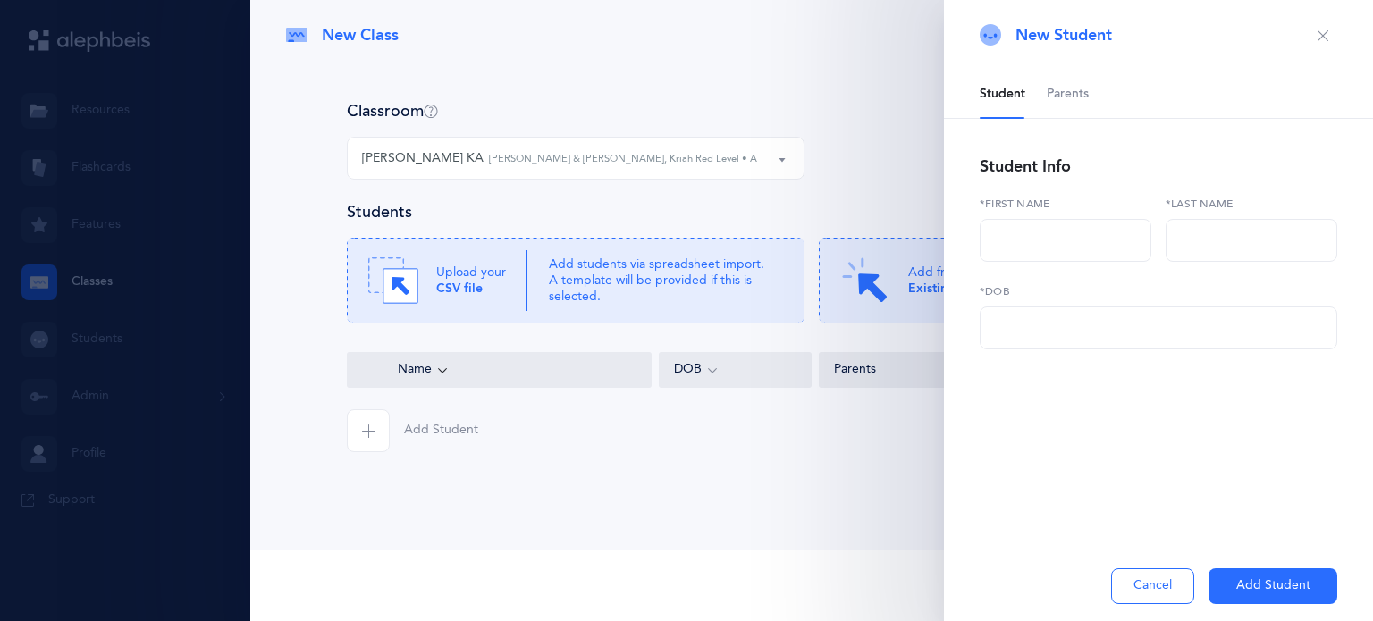
click at [1065, 110] on link "Parents" at bounding box center [1068, 95] width 42 height 46
click at [994, 98] on span "Student" at bounding box center [1003, 95] width 46 height 18
click at [1323, 32] on icon "button" at bounding box center [1323, 36] width 14 height 14
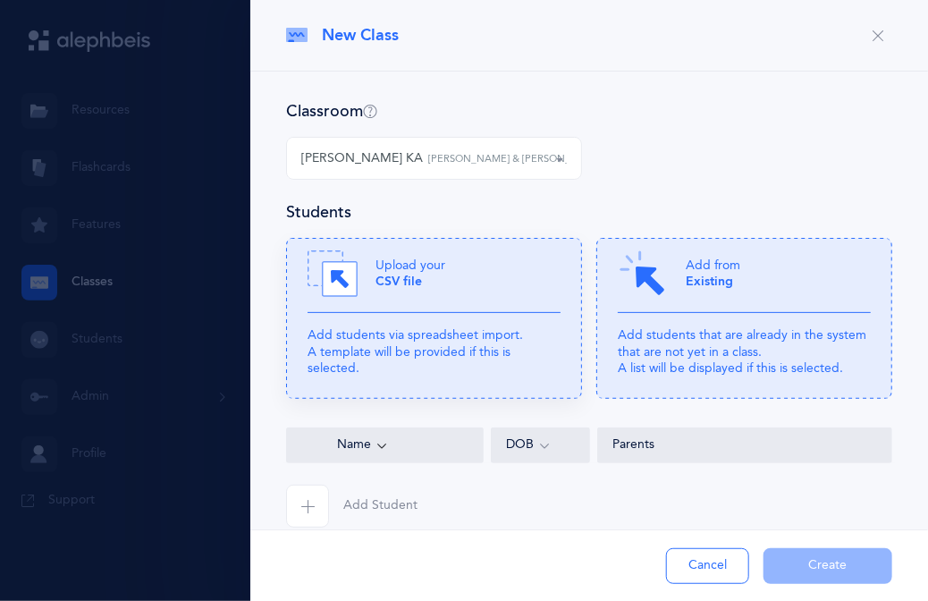
click at [437, 326] on icon at bounding box center [434, 318] width 296 height 161
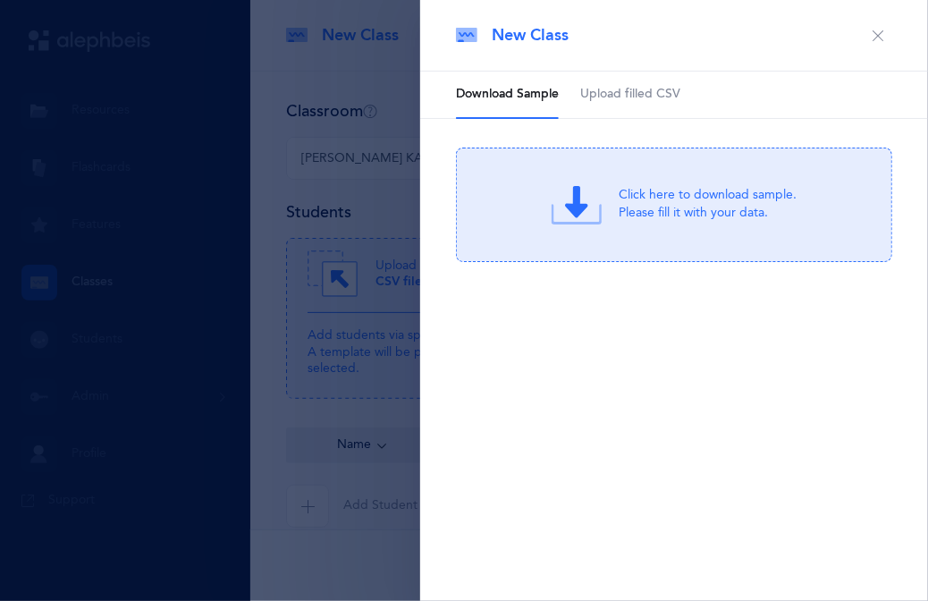
click at [664, 202] on div "Click here to download sample. Please fill it with your data." at bounding box center [709, 205] width 178 height 36
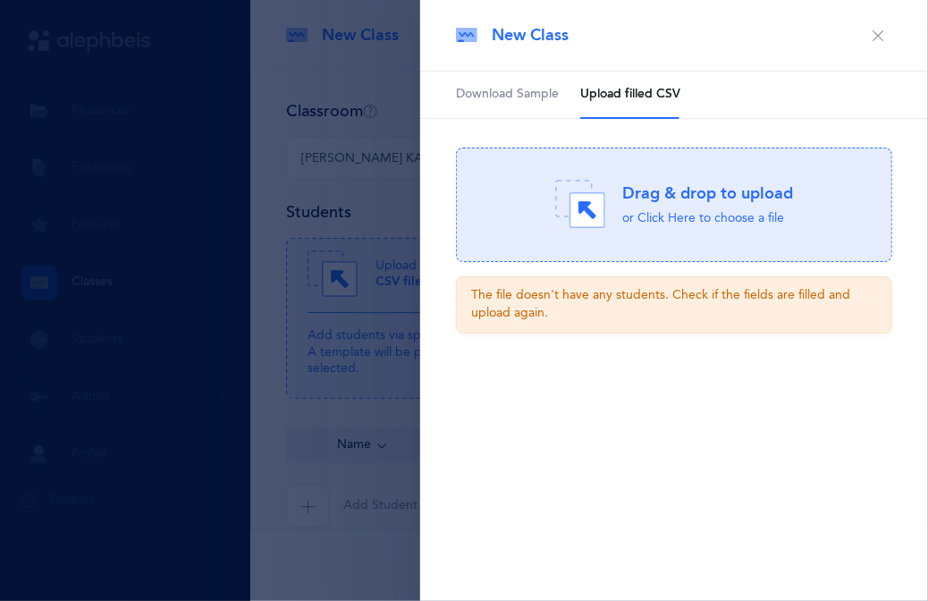
click at [637, 199] on div "Drag & drop to upload" at bounding box center [708, 193] width 171 height 22
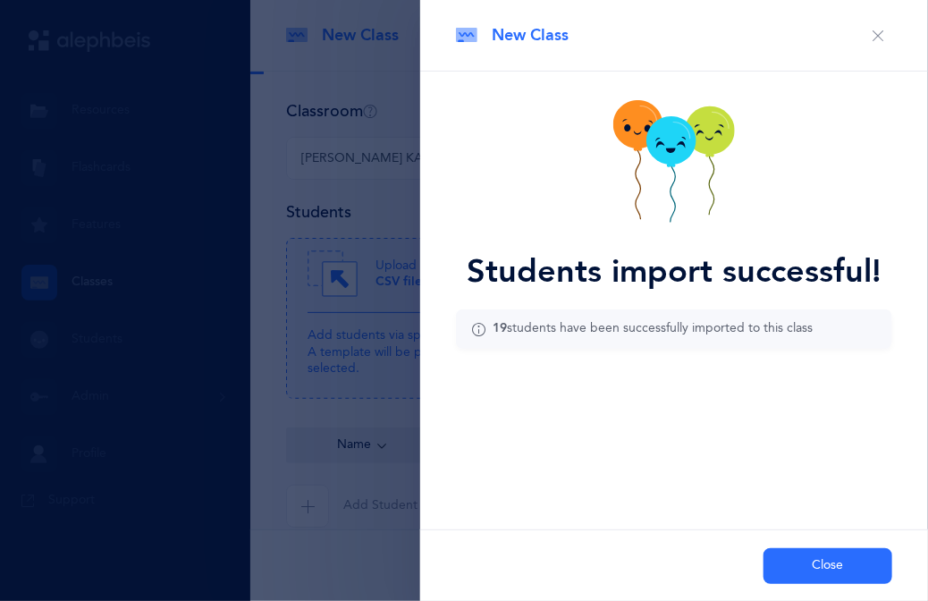
click at [801, 569] on button "Close" at bounding box center [828, 566] width 129 height 36
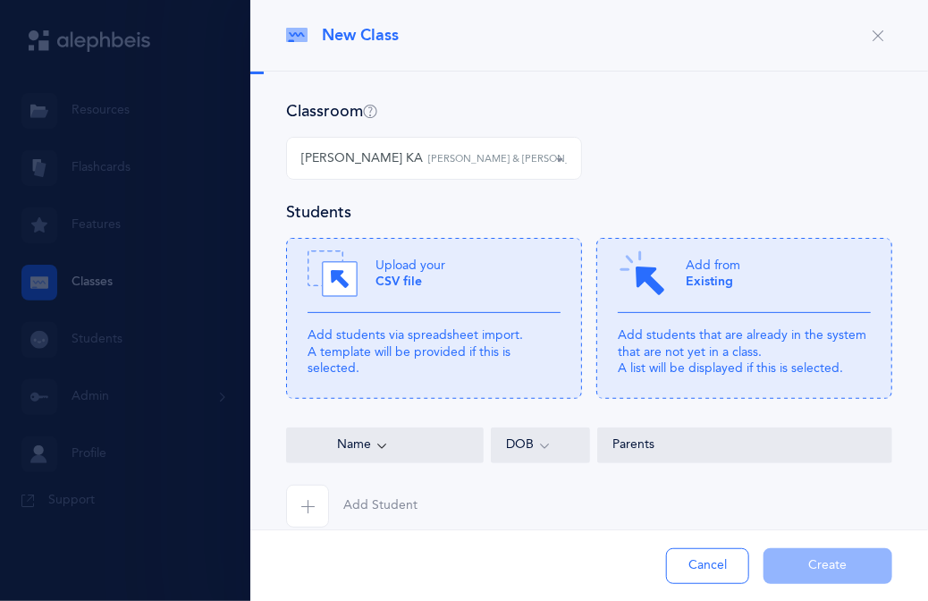
click at [312, 153] on div "[PERSON_NAME] KA [PERSON_NAME] & [PERSON_NAME], Kriah Red Level • A" at bounding box center [434, 158] width 266 height 19
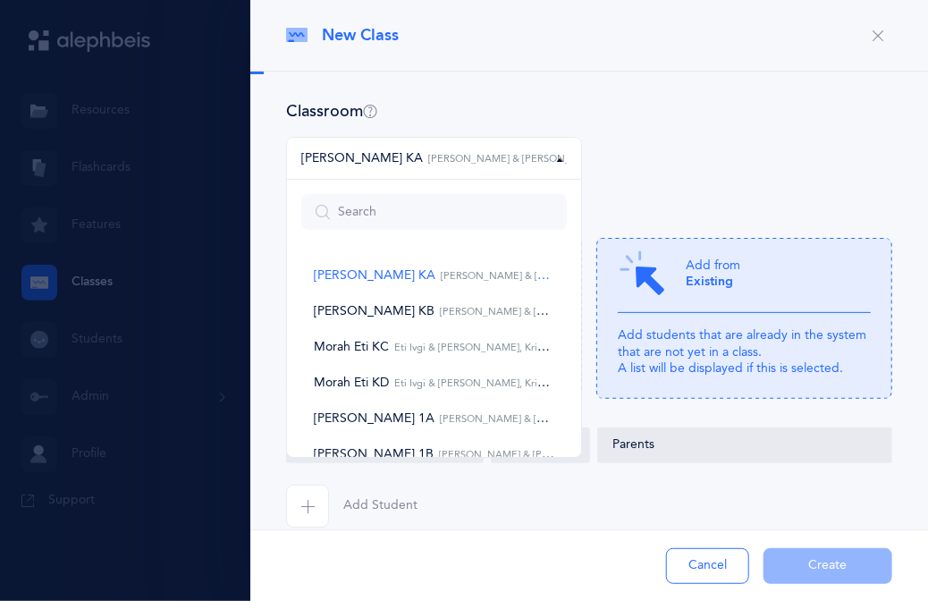
click at [312, 153] on div "[PERSON_NAME] KA [PERSON_NAME] & [PERSON_NAME], Kriah Red Level • A" at bounding box center [434, 158] width 266 height 19
click at [688, 178] on div "[PERSON_NAME] KA [PERSON_NAME] KB [PERSON_NAME] Eti [PERSON_NAME] Eti [PERSON_N…" at bounding box center [589, 169] width 620 height 64
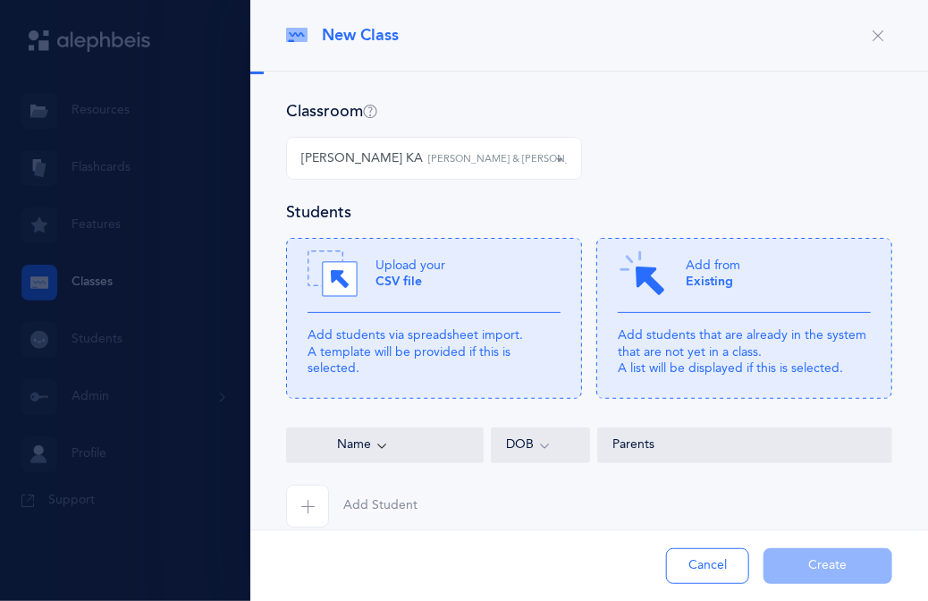
click at [515, 164] on small "[PERSON_NAME] & [PERSON_NAME], Kriah Red Level • A" at bounding box center [562, 159] width 268 height 15
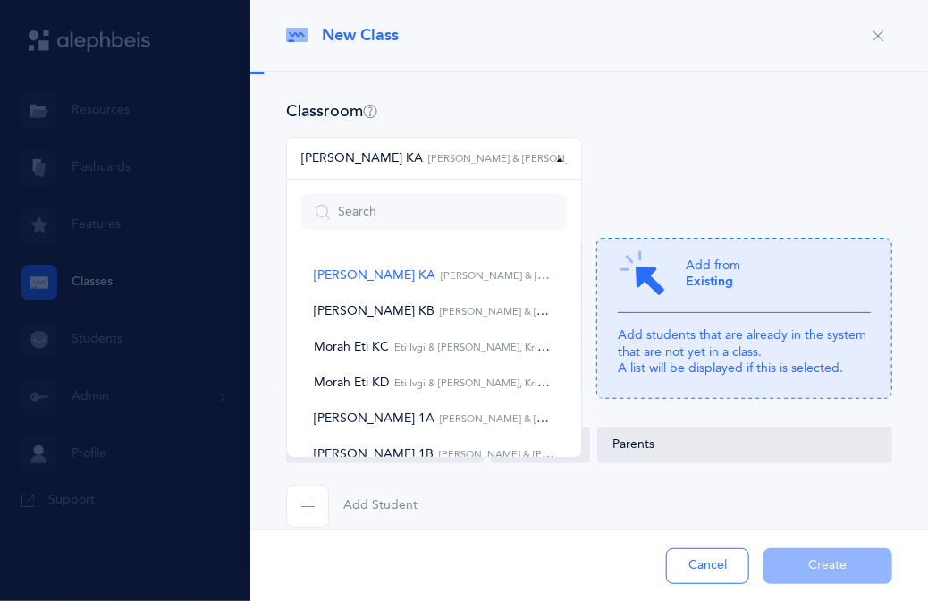
click at [515, 164] on small "[PERSON_NAME] & [PERSON_NAME], Kriah Red Level • A" at bounding box center [562, 159] width 268 height 15
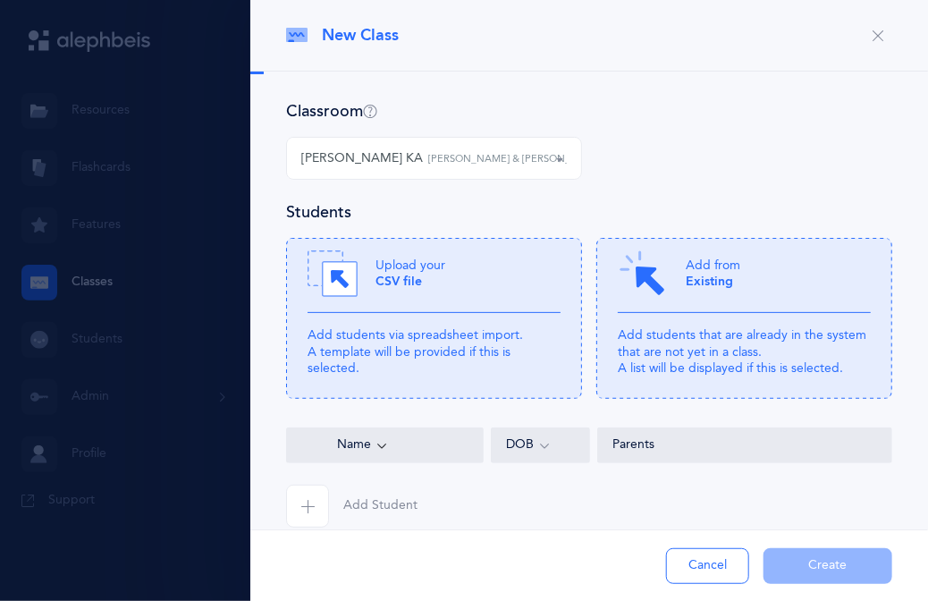
click at [105, 332] on div at bounding box center [464, 300] width 928 height 601
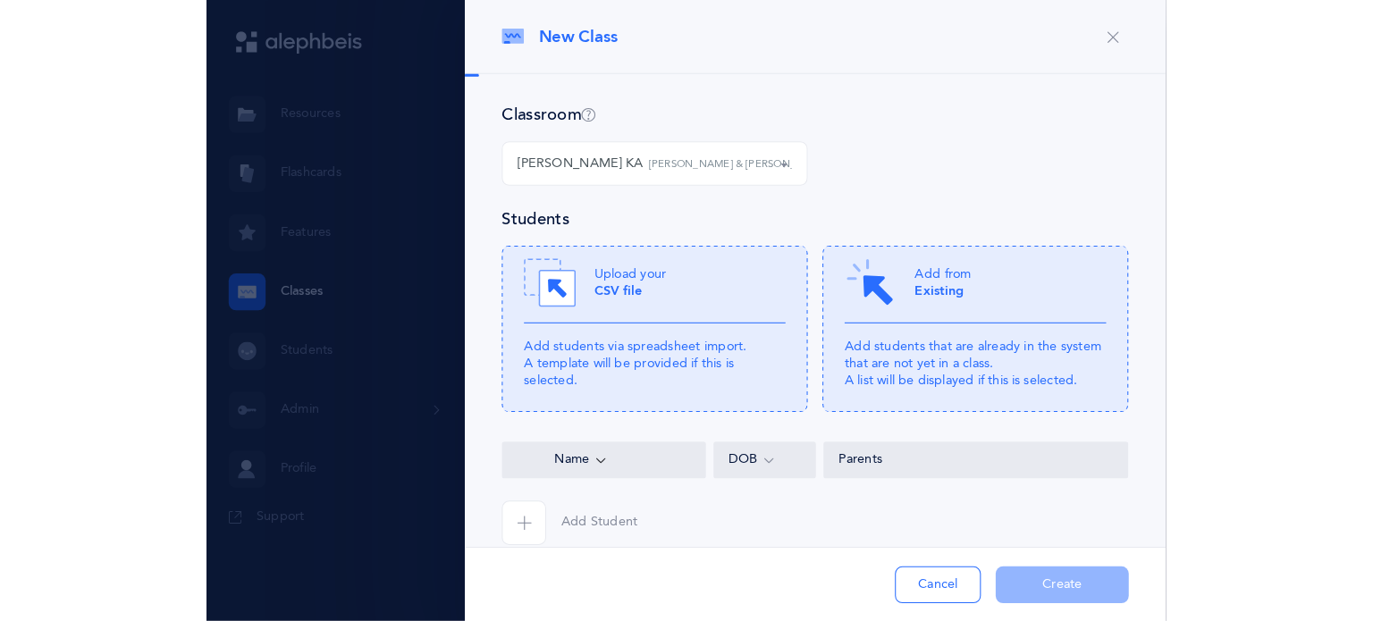
scroll to position [31, 0]
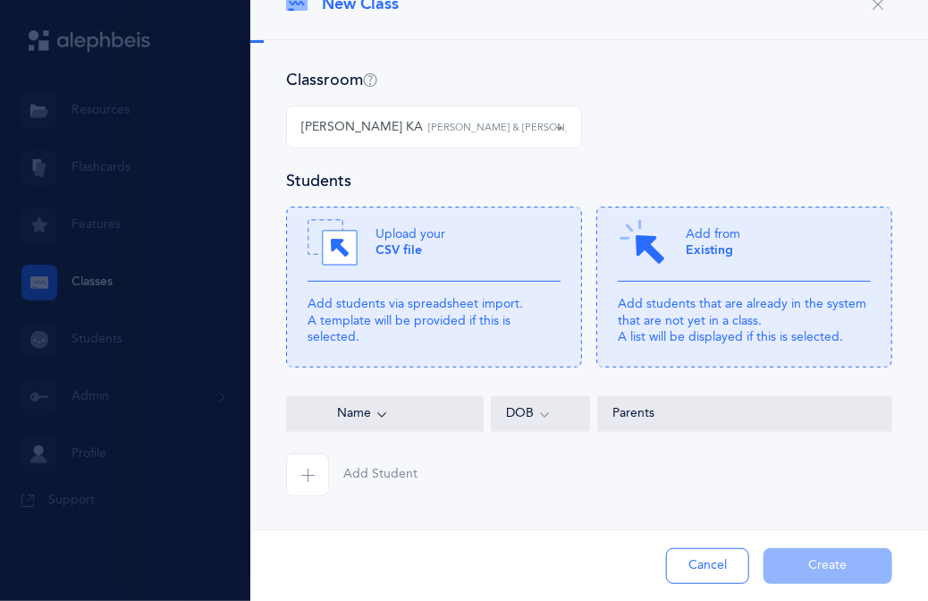
click at [86, 334] on div at bounding box center [464, 300] width 928 height 601
click at [318, 478] on span "button" at bounding box center [307, 474] width 43 height 43
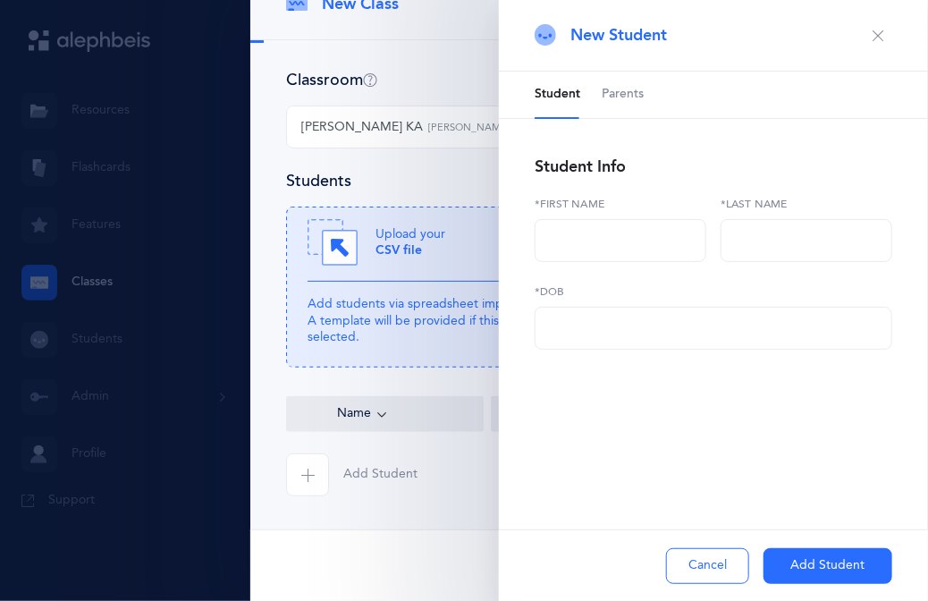
click at [651, 110] on ul "Student Parents" at bounding box center [713, 95] width 429 height 47
click at [632, 100] on span "Parents" at bounding box center [623, 95] width 42 height 18
click at [877, 45] on button "button" at bounding box center [878, 35] width 29 height 29
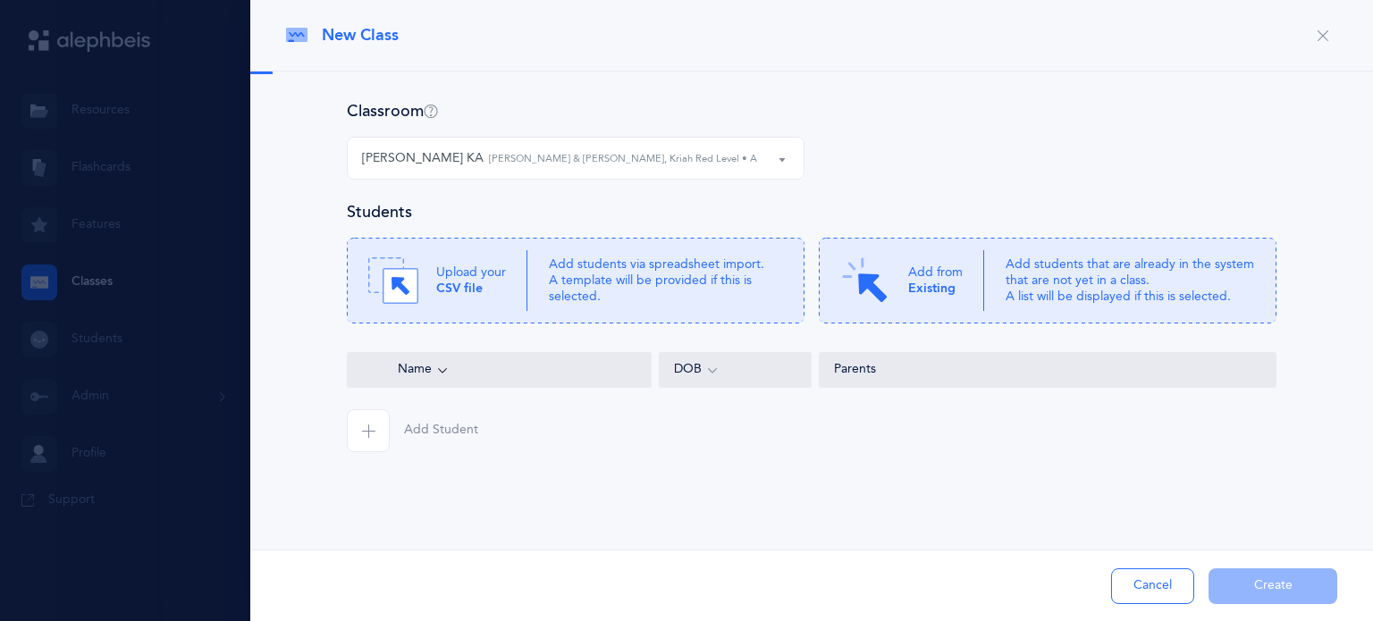
scroll to position [0, 0]
click at [595, 292] on p "Add students via spreadsheet import. A template will be provided if this is sel…" at bounding box center [666, 281] width 234 height 49
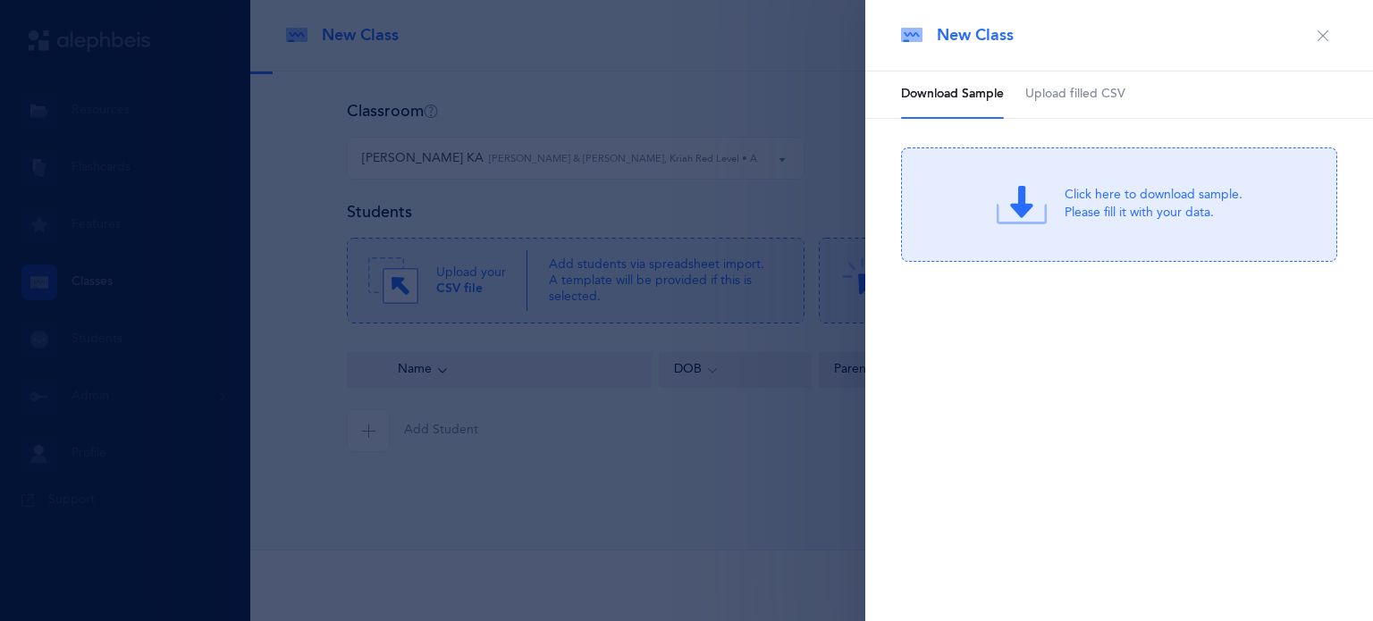
click at [1083, 206] on div "Click here to download sample. Please fill it with your data." at bounding box center [1154, 205] width 178 height 36
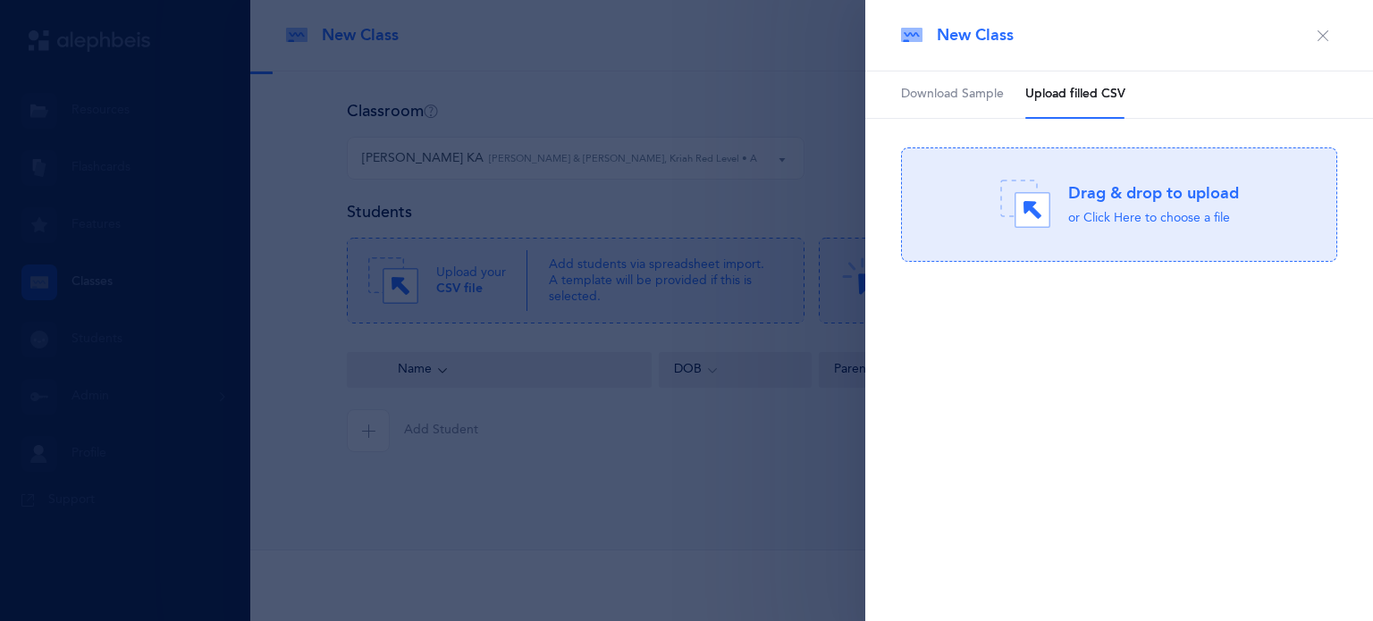
click at [1327, 38] on icon "button" at bounding box center [1323, 36] width 14 height 14
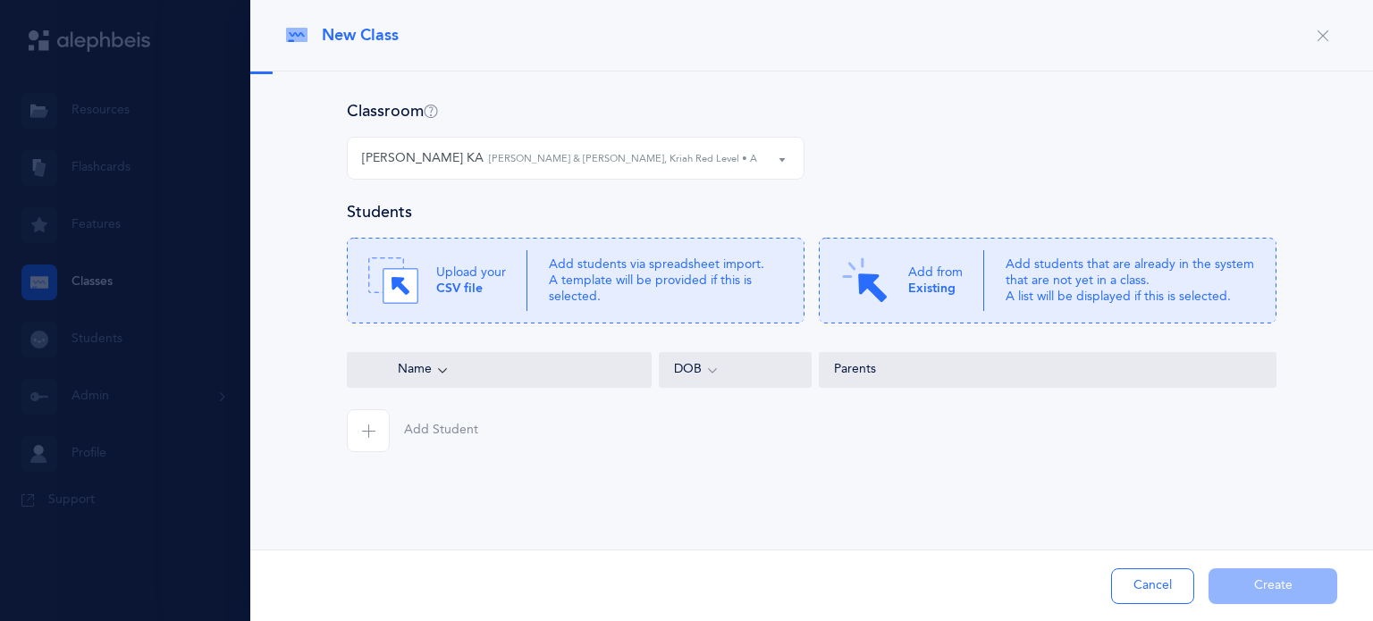
click at [112, 426] on div at bounding box center [686, 310] width 1373 height 621
click at [1332, 42] on button "button" at bounding box center [1323, 35] width 29 height 29
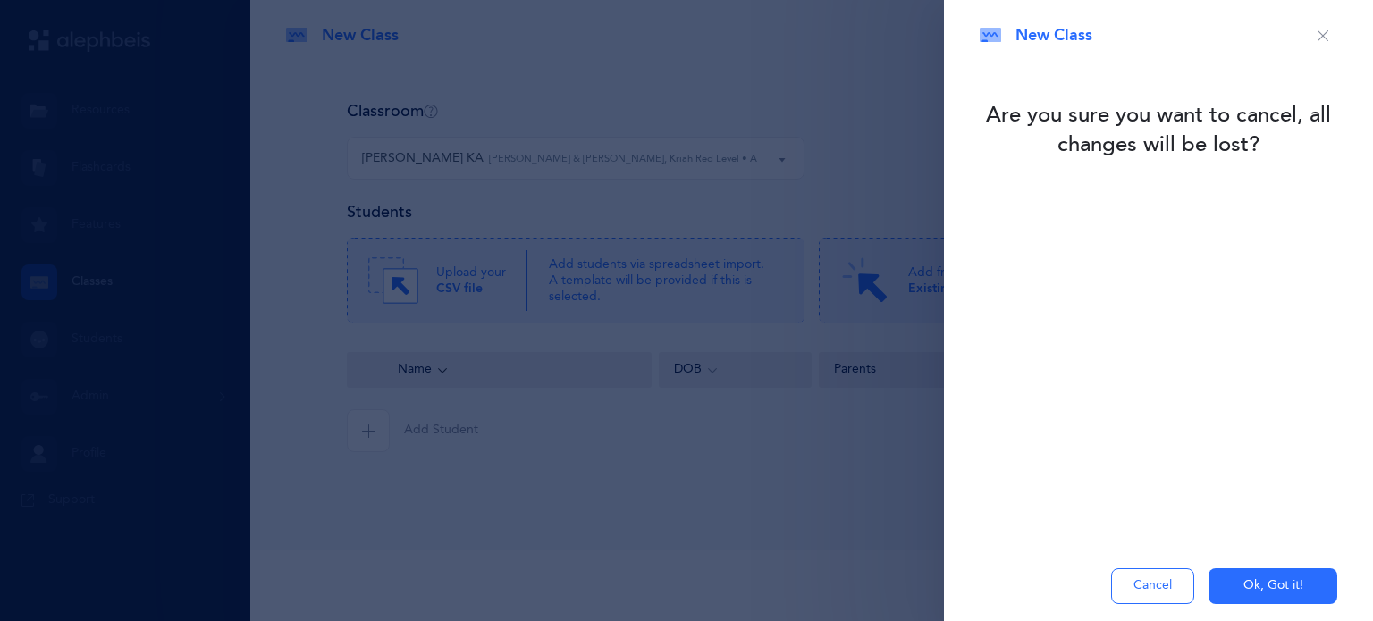
click at [1245, 598] on button "Ok, Got it!" at bounding box center [1273, 587] width 129 height 36
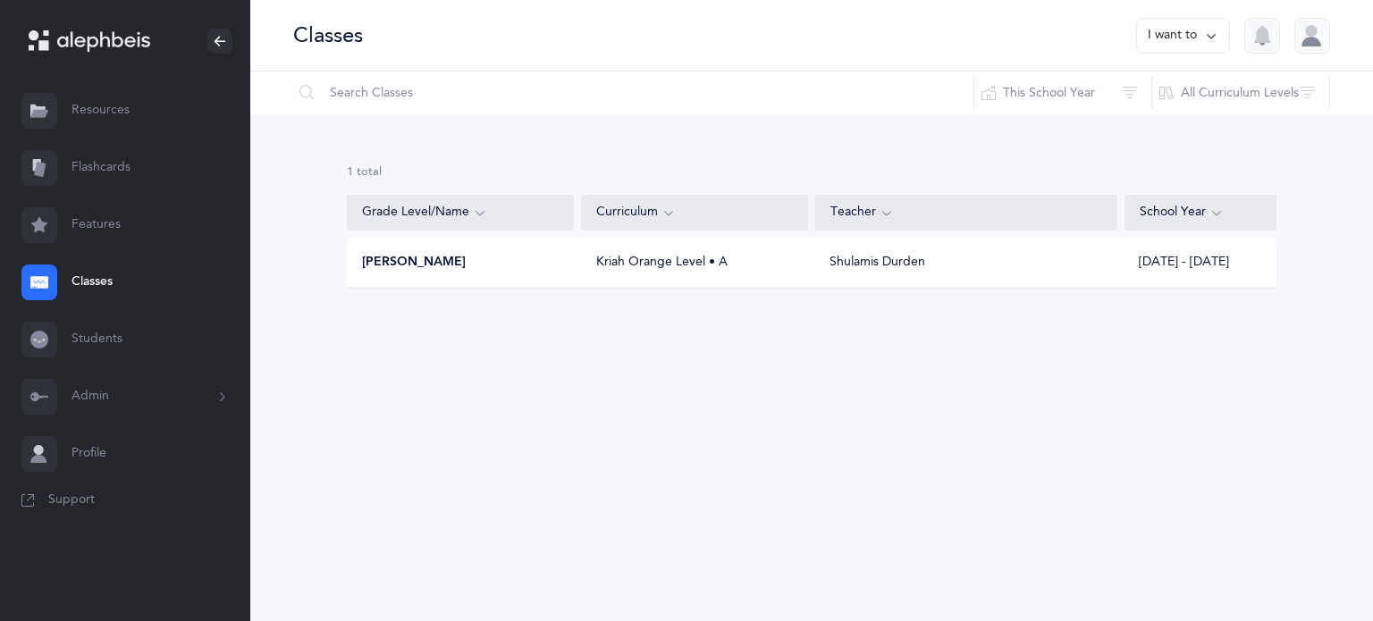
click at [75, 273] on link "Classes" at bounding box center [125, 282] width 250 height 57
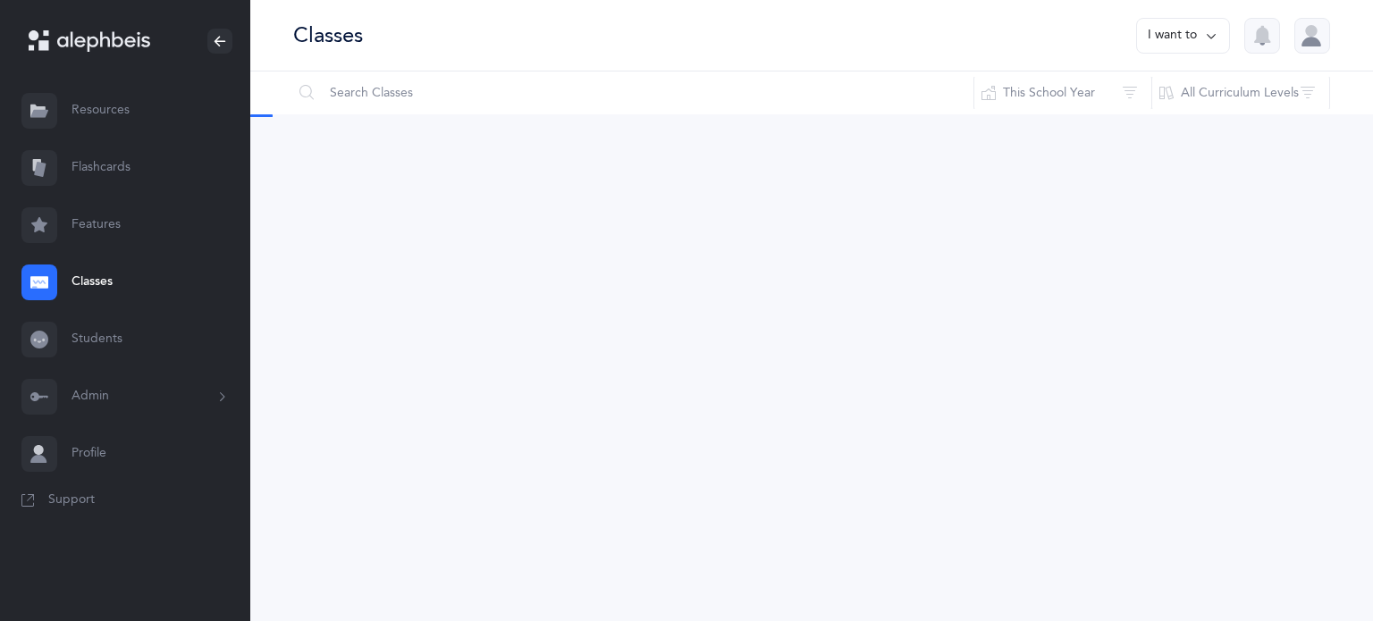
click at [97, 339] on link "Students" at bounding box center [125, 339] width 250 height 57
click at [97, 274] on link "Classes" at bounding box center [125, 282] width 250 height 57
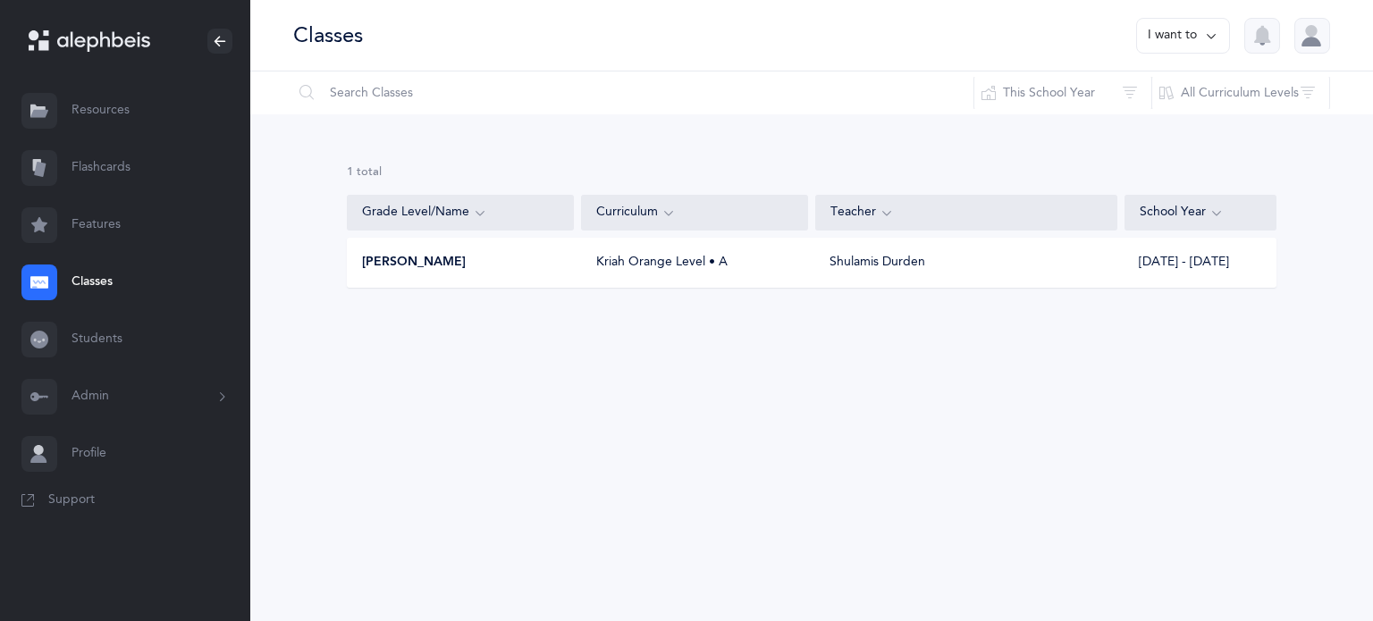
click at [1200, 30] on button "I want to" at bounding box center [1183, 36] width 94 height 36
click at [1173, 119] on button "Add new" at bounding box center [1165, 123] width 99 height 32
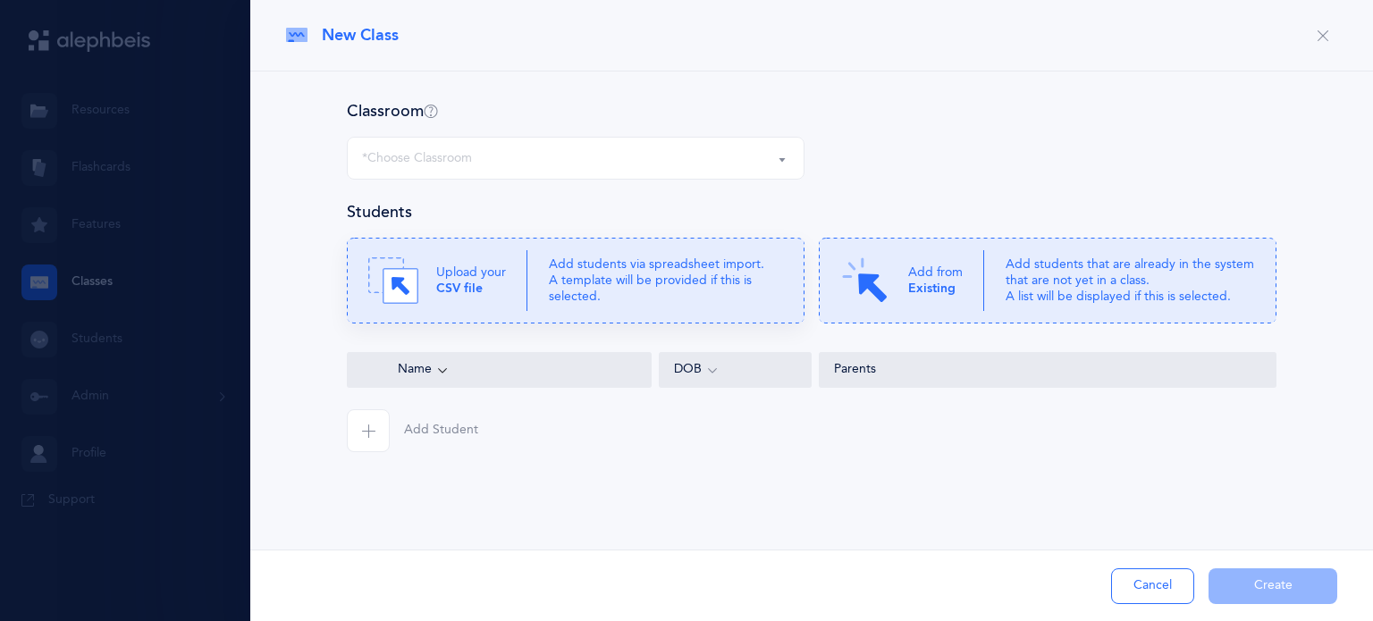
click at [643, 266] on p "Add students via spreadsheet import. A template will be provided if this is sel…" at bounding box center [666, 281] width 234 height 49
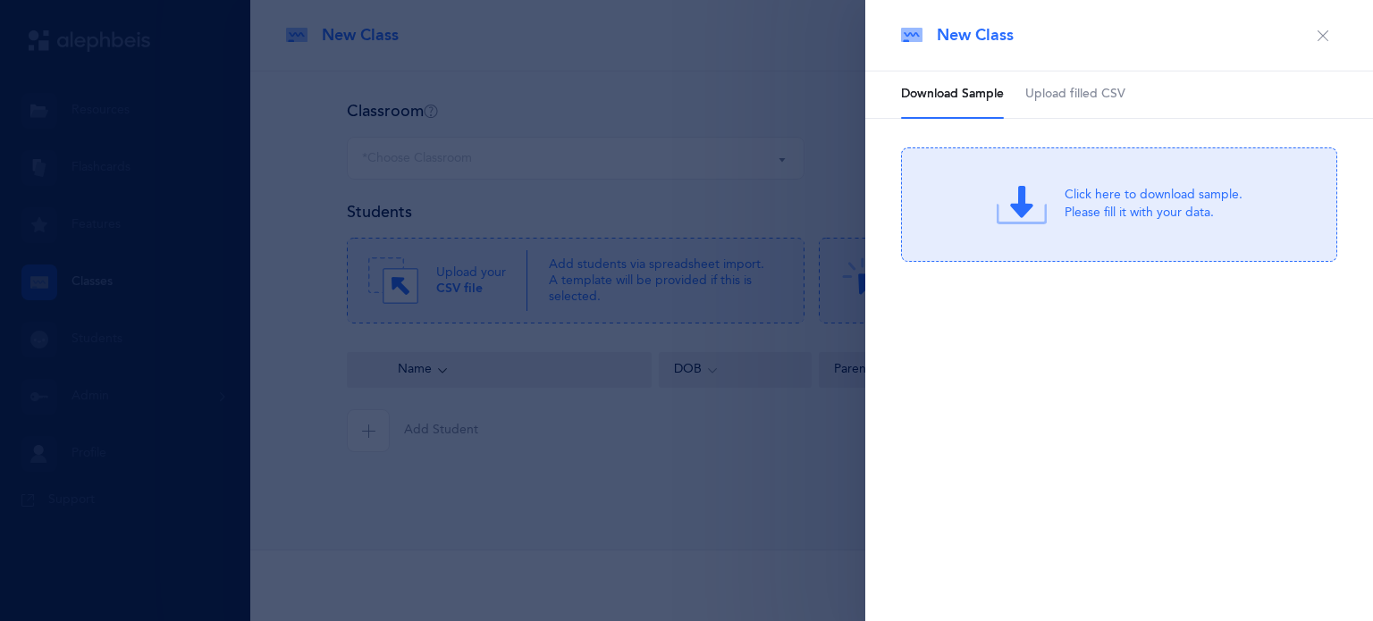
click at [1328, 38] on icon "button" at bounding box center [1323, 36] width 14 height 14
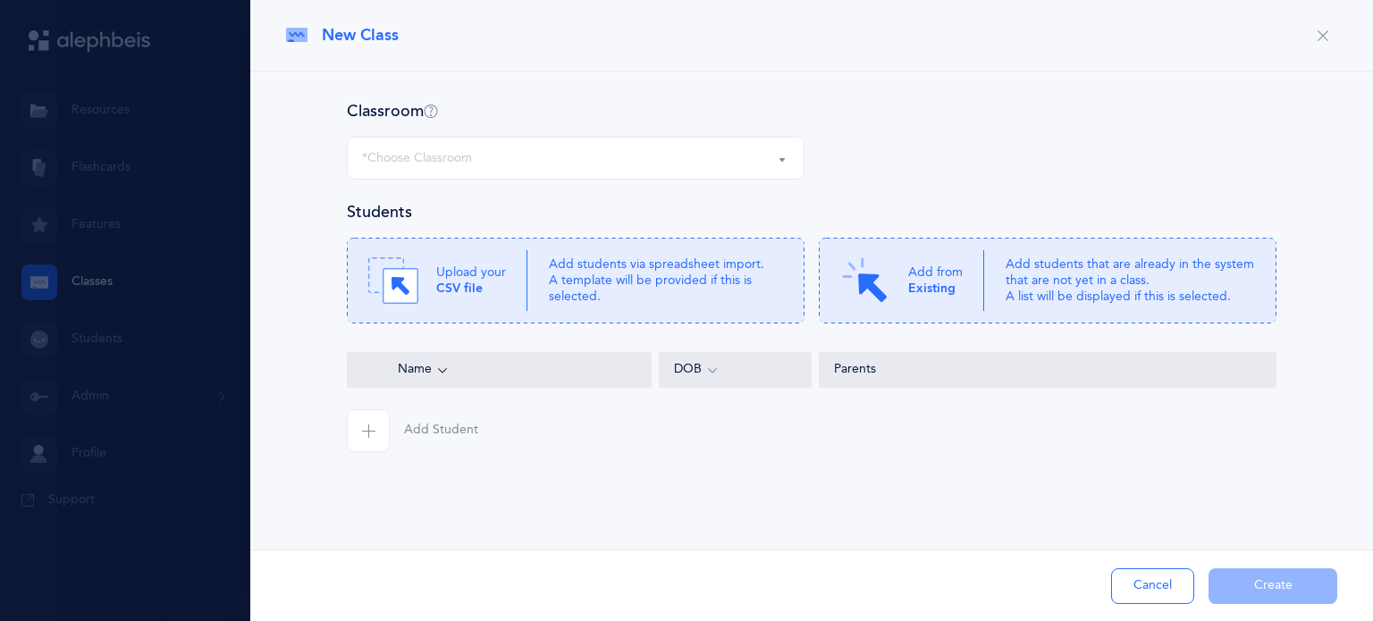
click at [765, 150] on div "*Choose Classroom" at bounding box center [575, 158] width 427 height 30
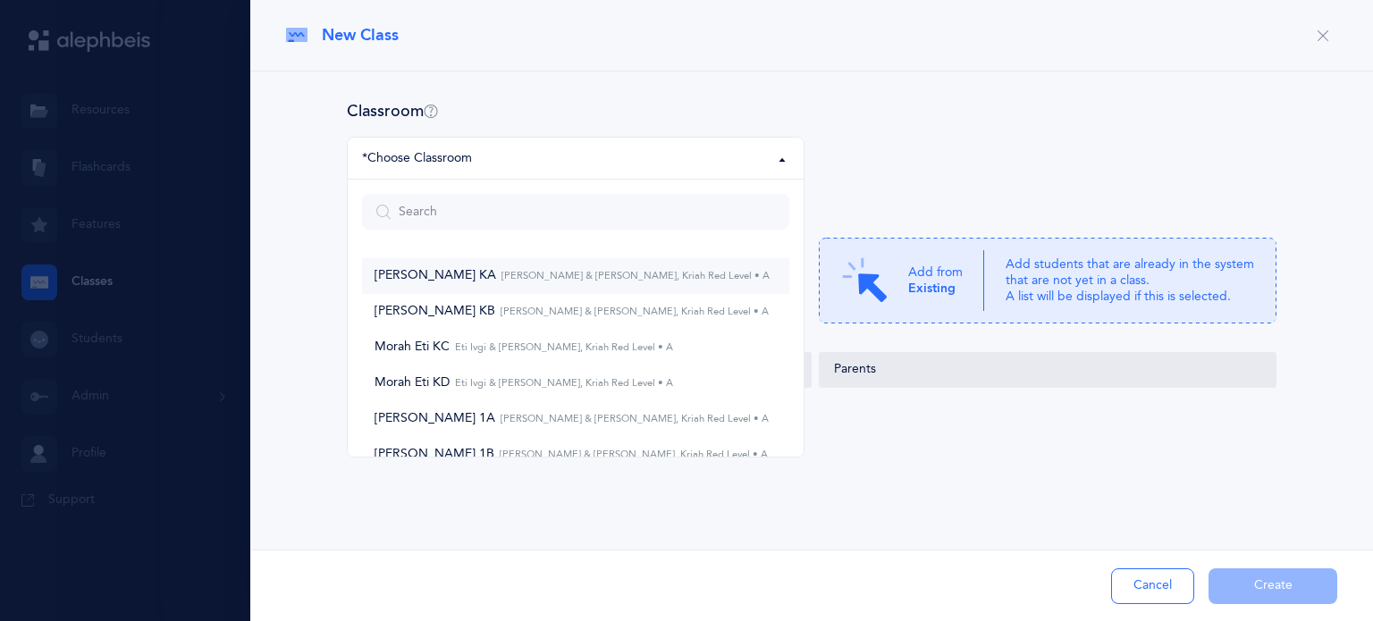
click at [612, 290] on link "[PERSON_NAME] KA [PERSON_NAME] & [PERSON_NAME], Kriah Red Level • A" at bounding box center [575, 276] width 427 height 36
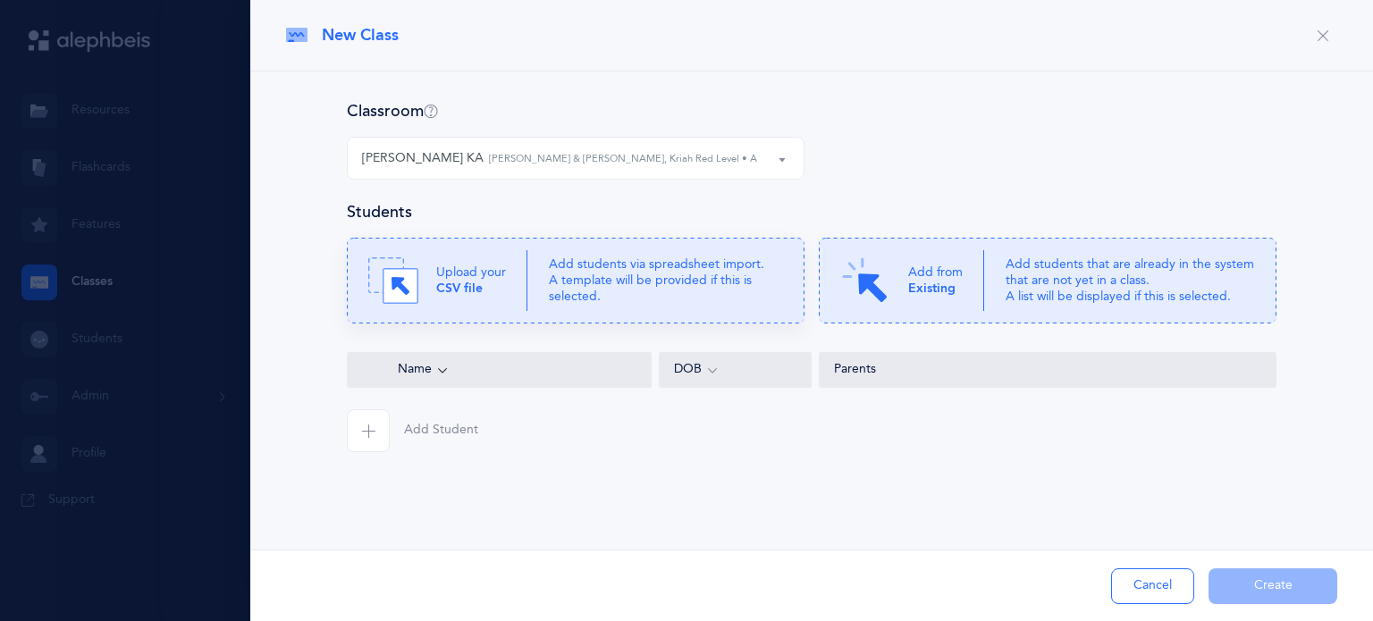
click at [575, 285] on p "Add students via spreadsheet import. A template will be provided if this is sel…" at bounding box center [666, 281] width 234 height 49
click at [0, 0] on div at bounding box center [0, 0] width 0 height 0
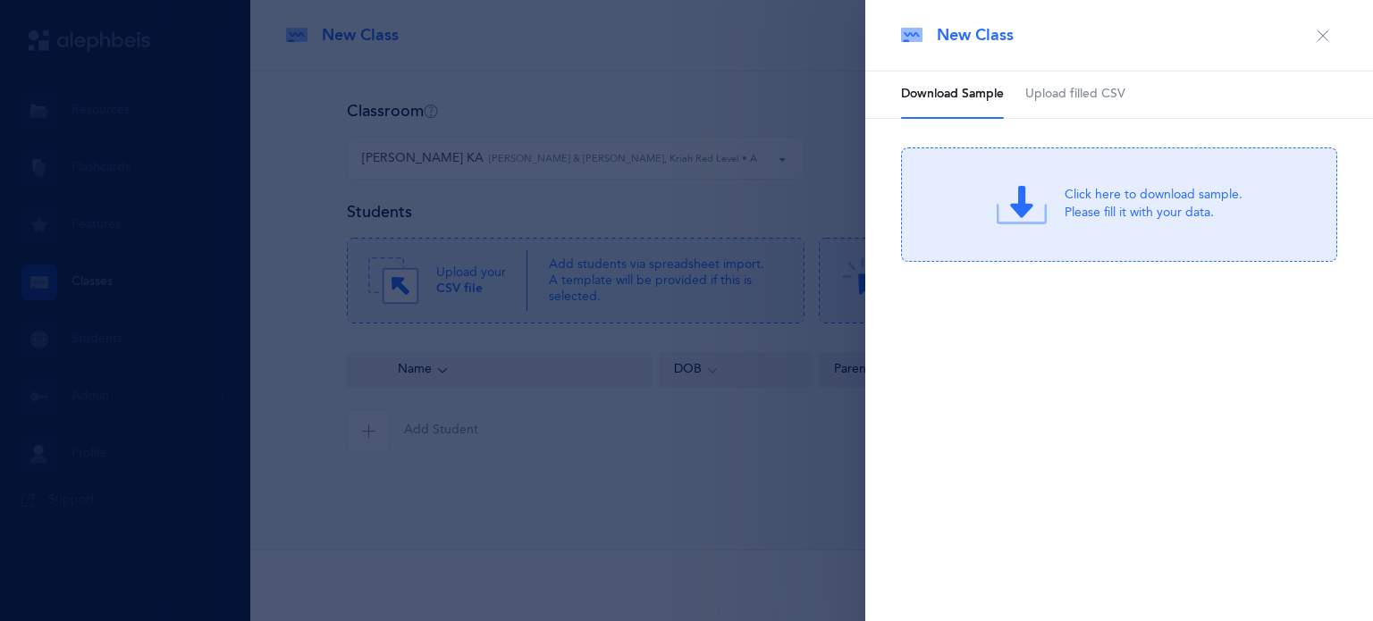
click at [1080, 89] on span "Upload filled CSV" at bounding box center [1075, 95] width 100 height 18
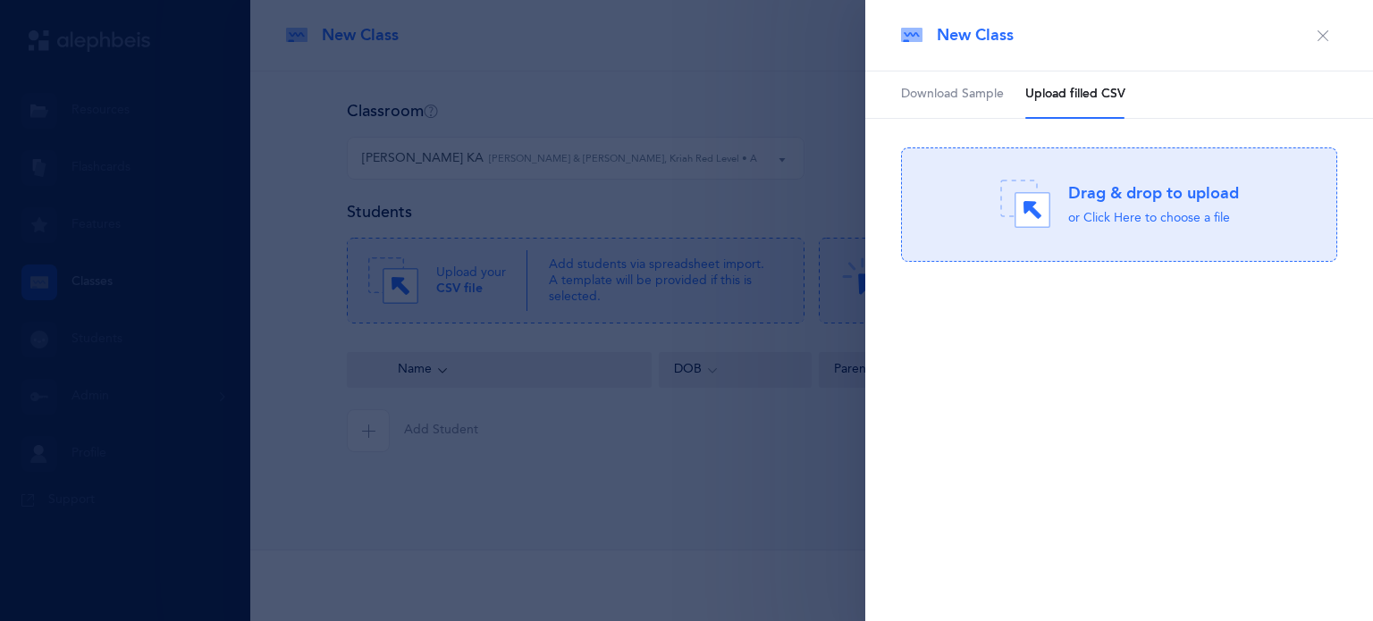
click at [1068, 192] on div "Drag & drop to upload" at bounding box center [1153, 193] width 171 height 22
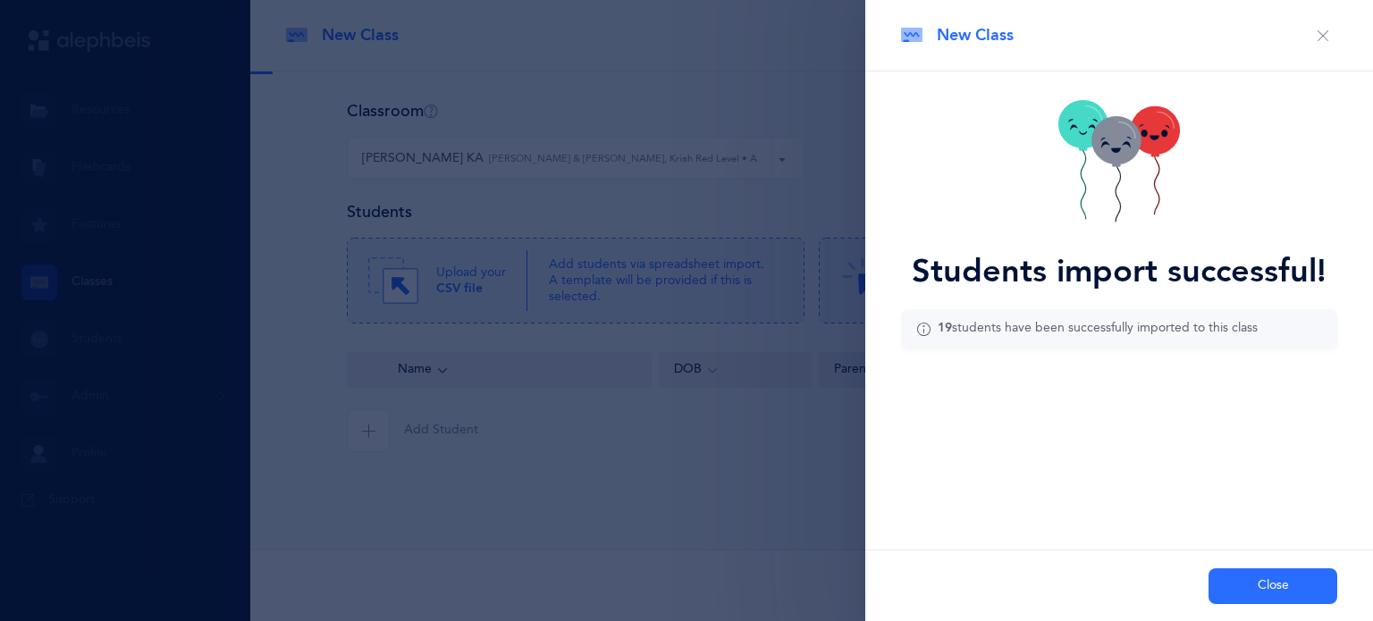
click at [1263, 585] on button "Close" at bounding box center [1273, 587] width 129 height 36
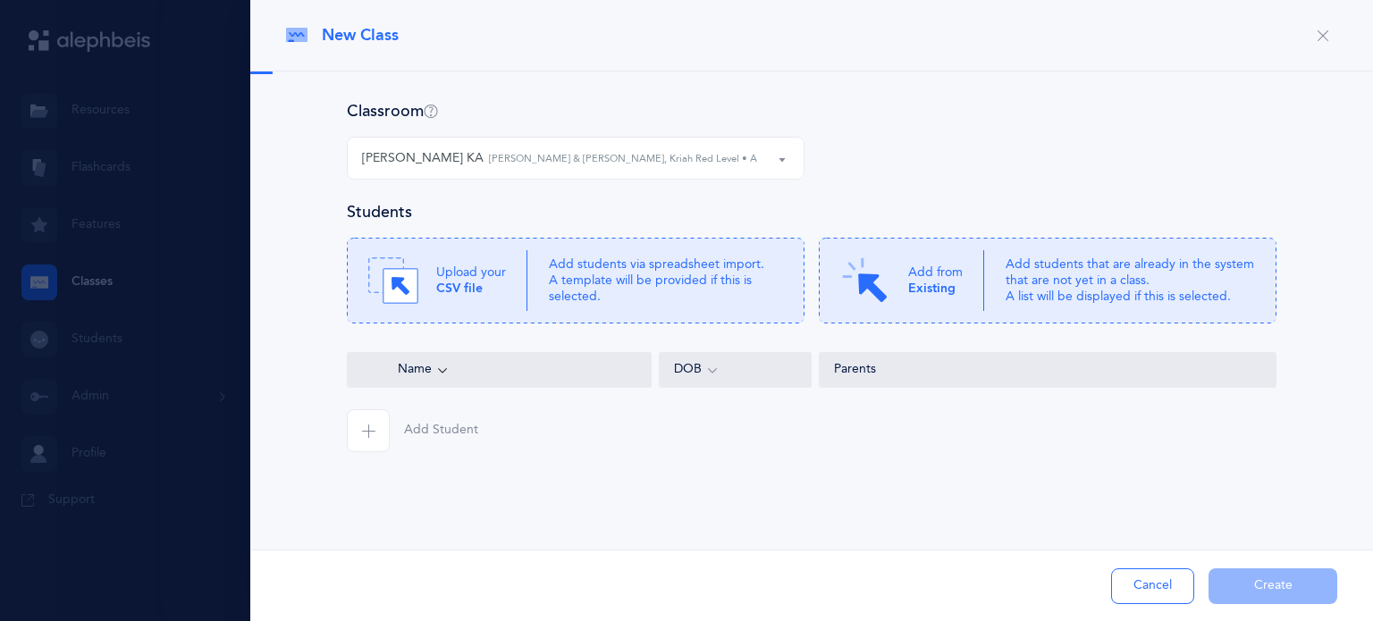
click at [772, 160] on div "[PERSON_NAME] KA [PERSON_NAME] & [PERSON_NAME], Kriah Red Level • A" at bounding box center [575, 158] width 427 height 30
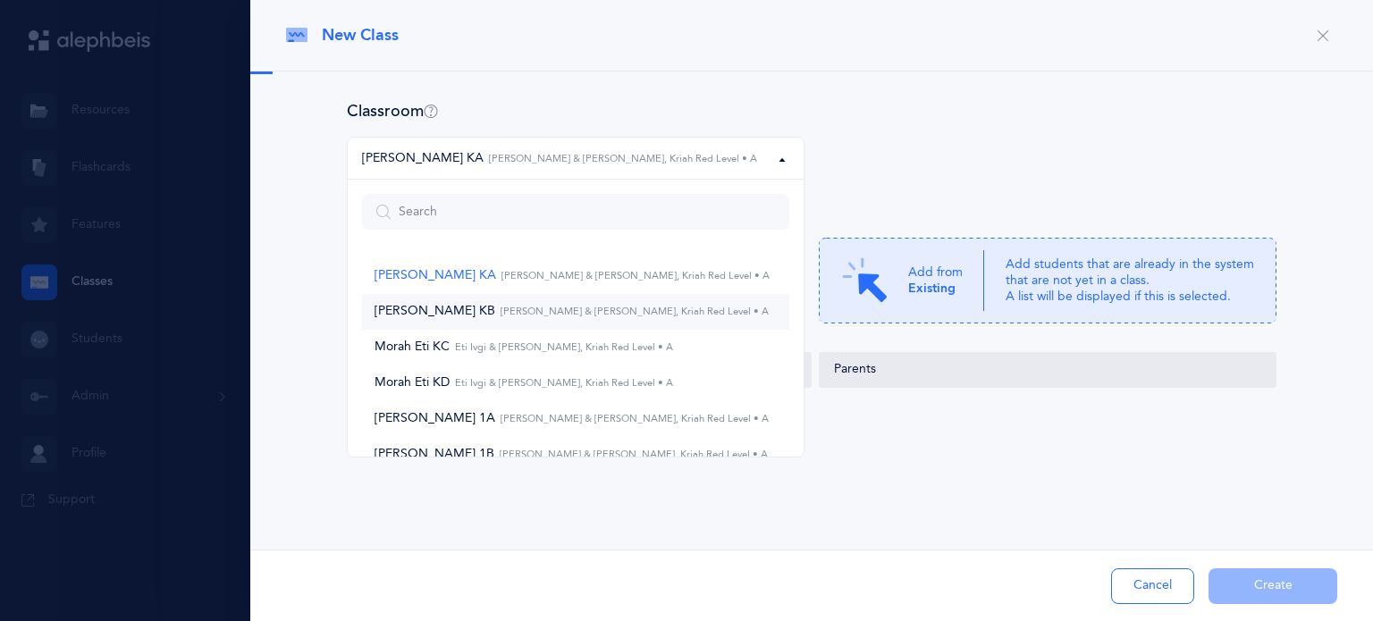
click at [648, 311] on small "[PERSON_NAME] & [PERSON_NAME], Kriah Red Level • A" at bounding box center [632, 312] width 274 height 12
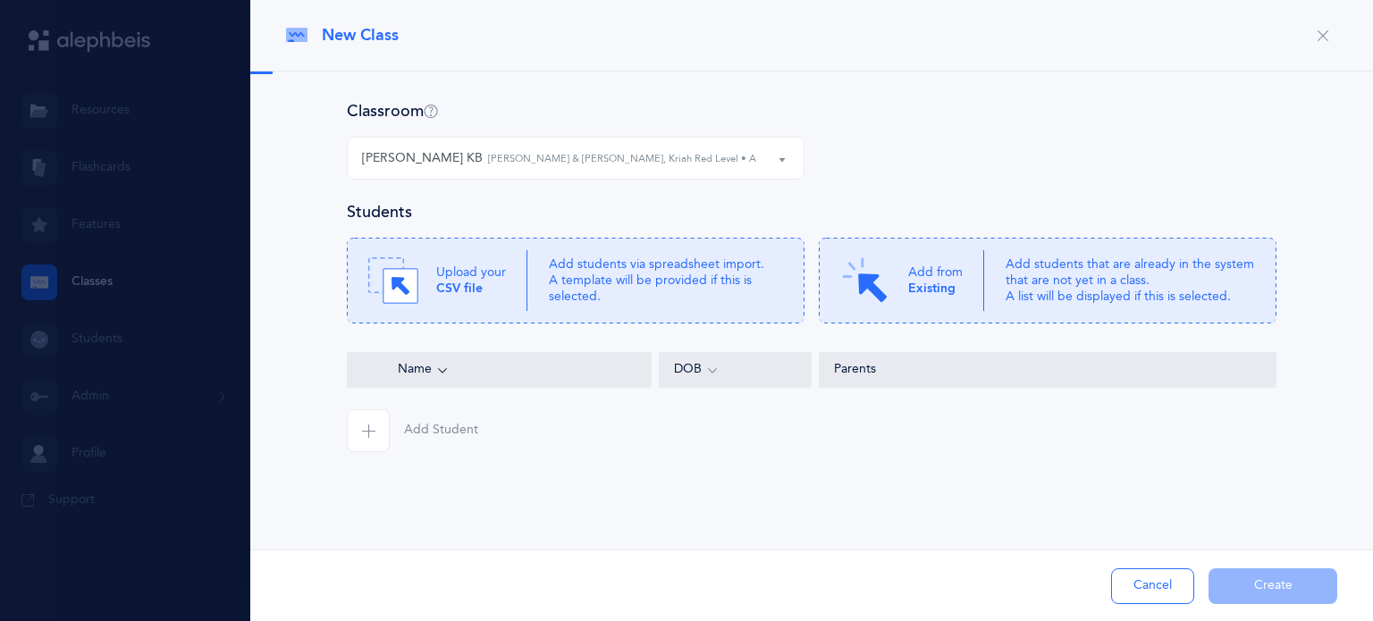
click at [612, 153] on small "[PERSON_NAME] & [PERSON_NAME], Kriah Red Level • A" at bounding box center [622, 159] width 268 height 15
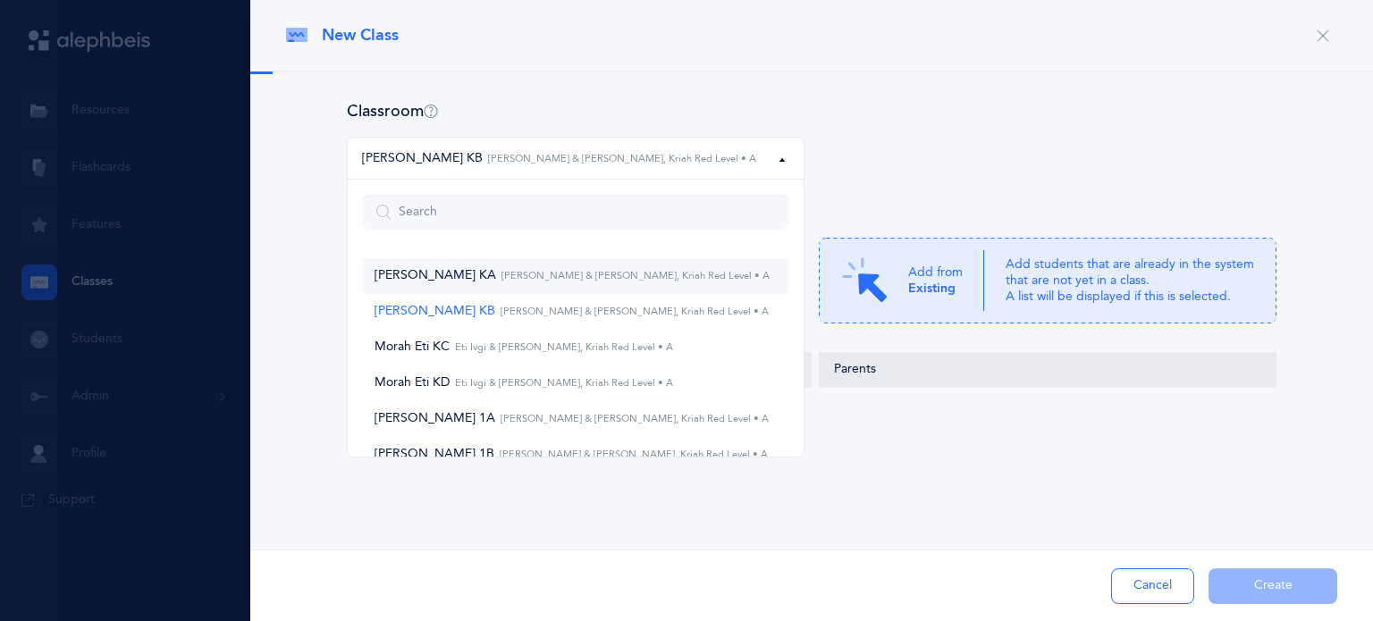
click at [529, 282] on small "[PERSON_NAME] & [PERSON_NAME], Kriah Red Level • A" at bounding box center [633, 276] width 274 height 12
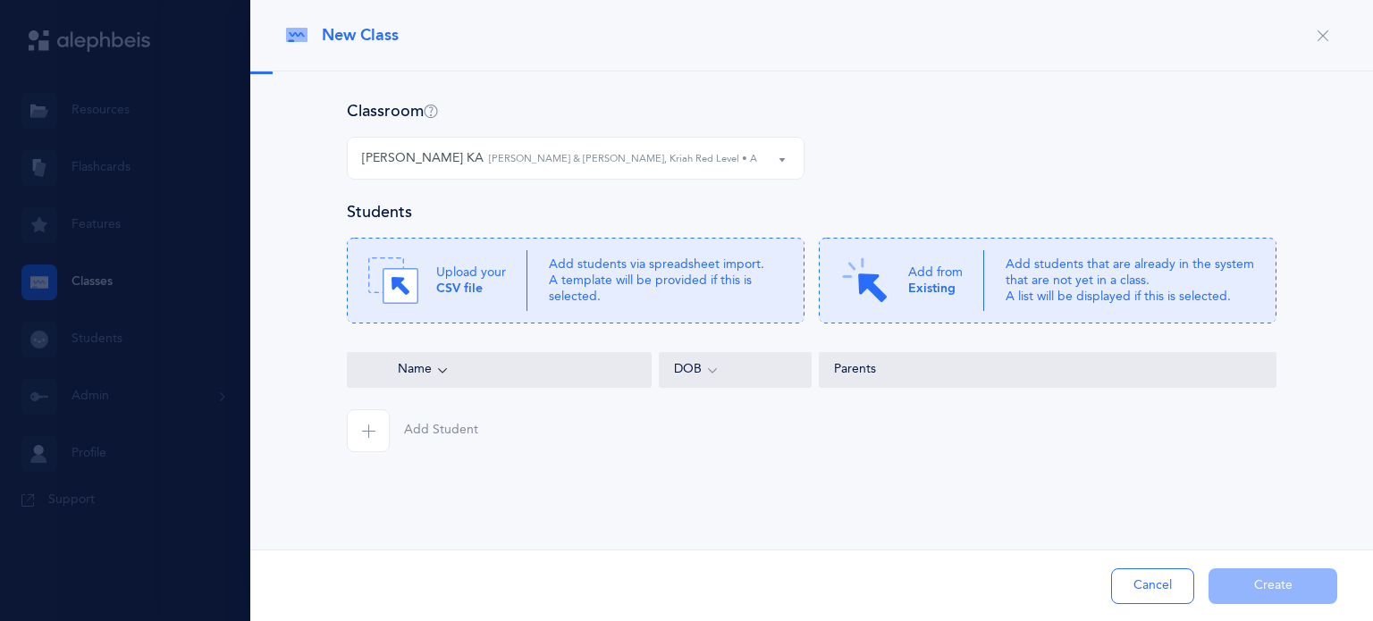
click at [43, 279] on div at bounding box center [686, 310] width 1373 height 621
click at [797, 161] on button "[PERSON_NAME] KA [PERSON_NAME] & [PERSON_NAME], Kriah Red Level • A" at bounding box center [576, 158] width 458 height 43
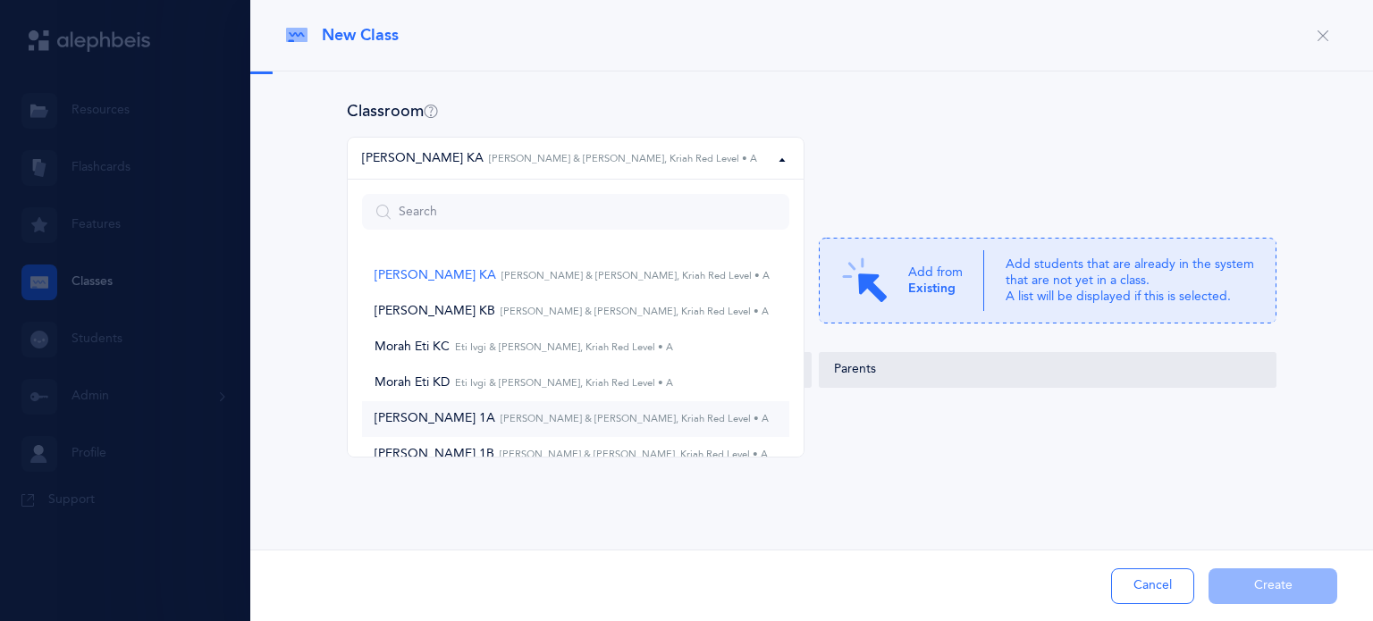
click at [596, 413] on span "[PERSON_NAME] 1A [PERSON_NAME] & [PERSON_NAME], Kriah Red Level • A" at bounding box center [572, 419] width 394 height 16
select select "831"
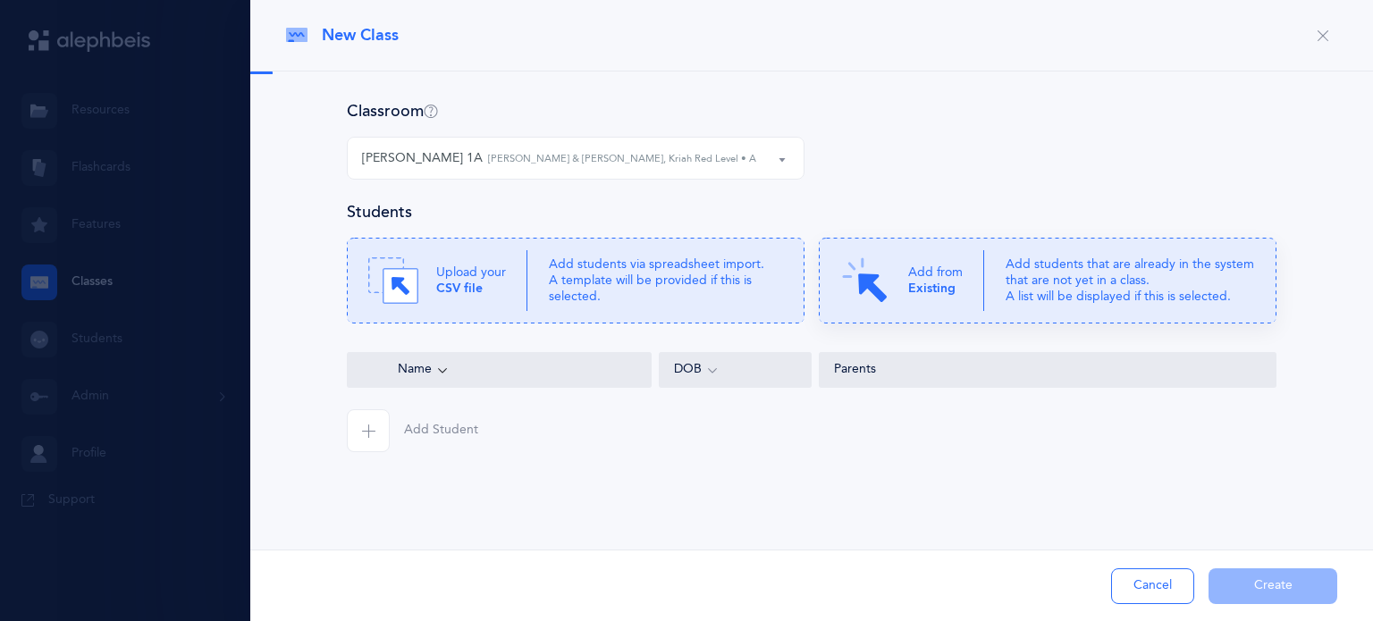
click at [1012, 291] on p "Add students that are already in the system that are not yet in a class. A list…" at bounding box center [1130, 281] width 249 height 49
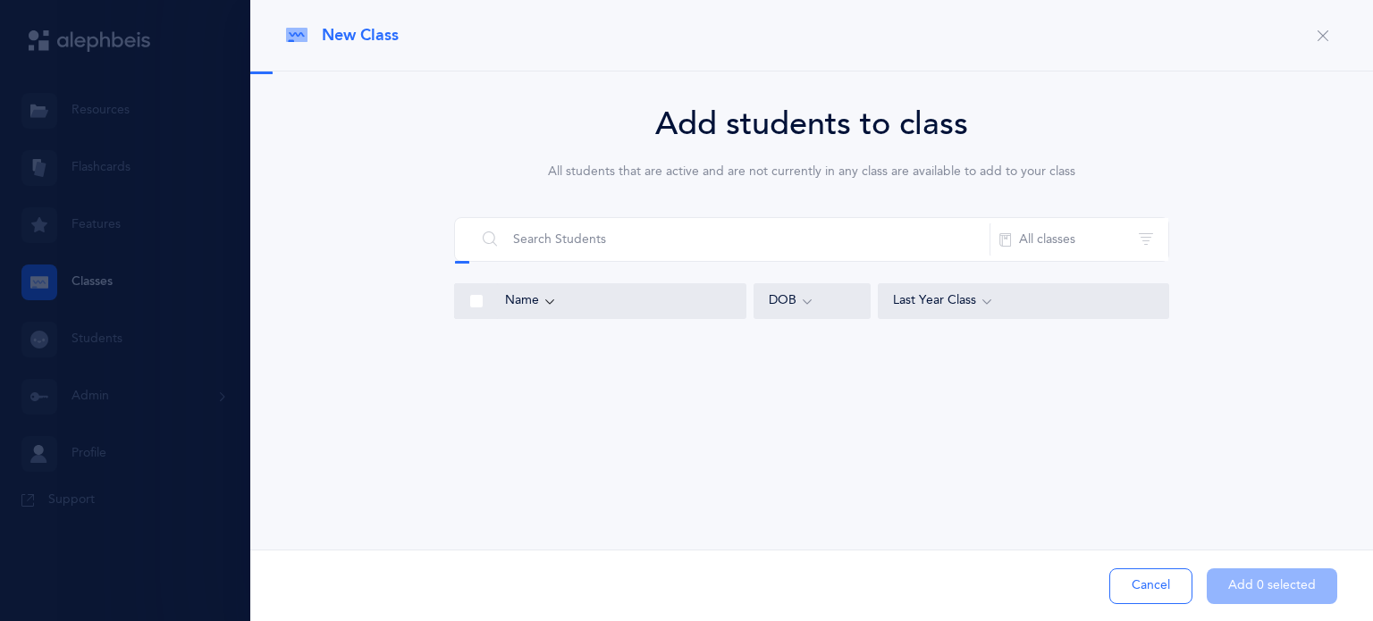
click at [700, 305] on div "Name" at bounding box center [618, 301] width 226 height 20
click at [547, 303] on icon at bounding box center [550, 301] width 14 height 20
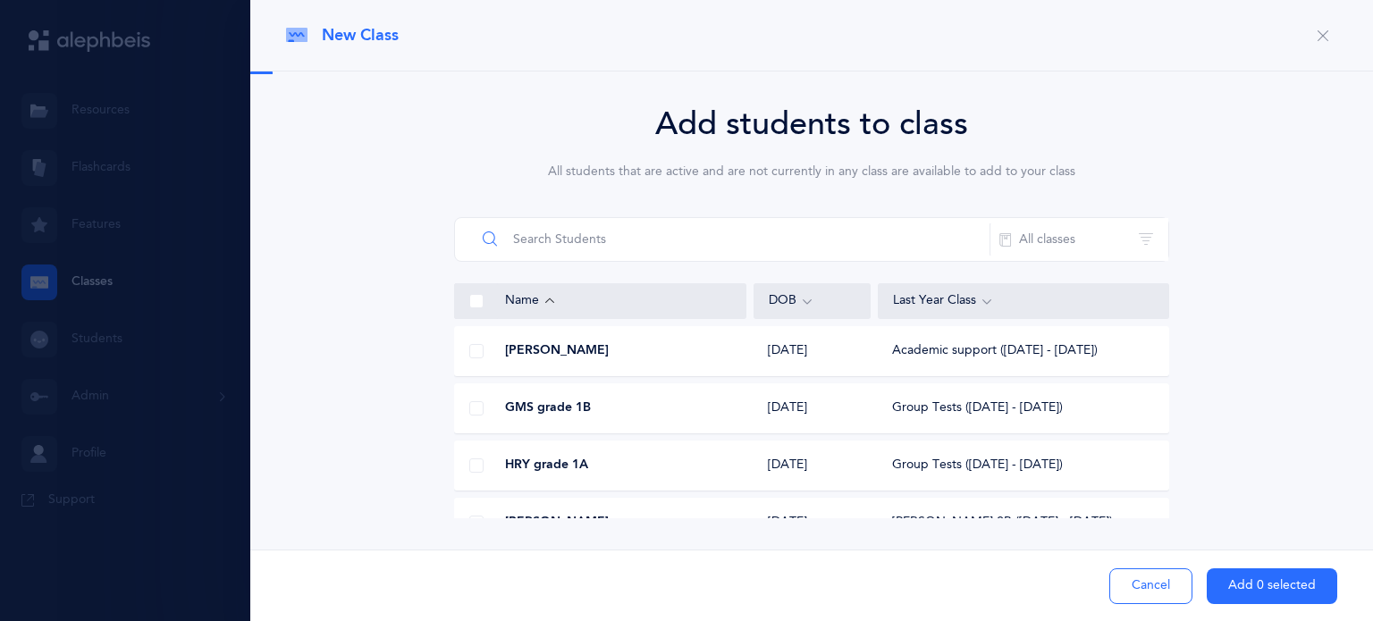
click at [669, 246] on input "text" at bounding box center [733, 239] width 515 height 43
click at [1073, 247] on button "All classes" at bounding box center [1079, 239] width 179 height 43
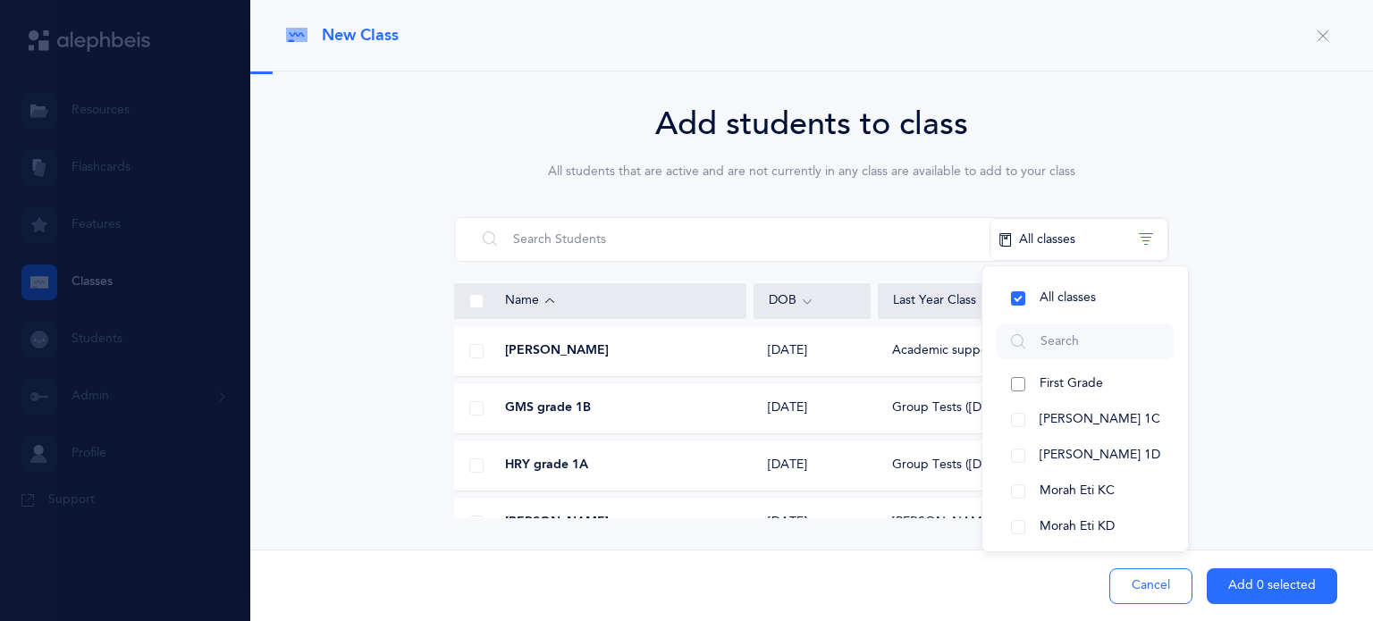
click at [1012, 385] on button "First Grade" at bounding box center [1085, 385] width 177 height 36
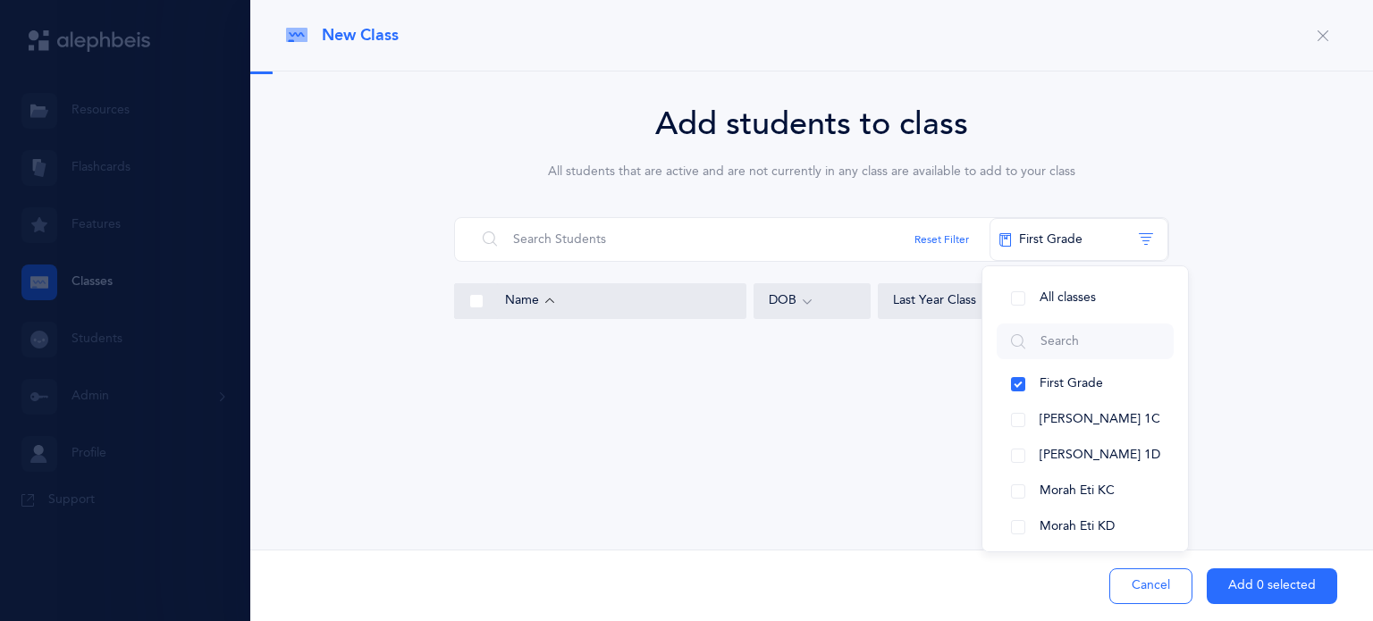
click at [1251, 441] on div "New Class Classroom [PERSON_NAME] KA [PERSON_NAME] KB [PERSON_NAME] Eti [PERSON…" at bounding box center [811, 310] width 1123 height 621
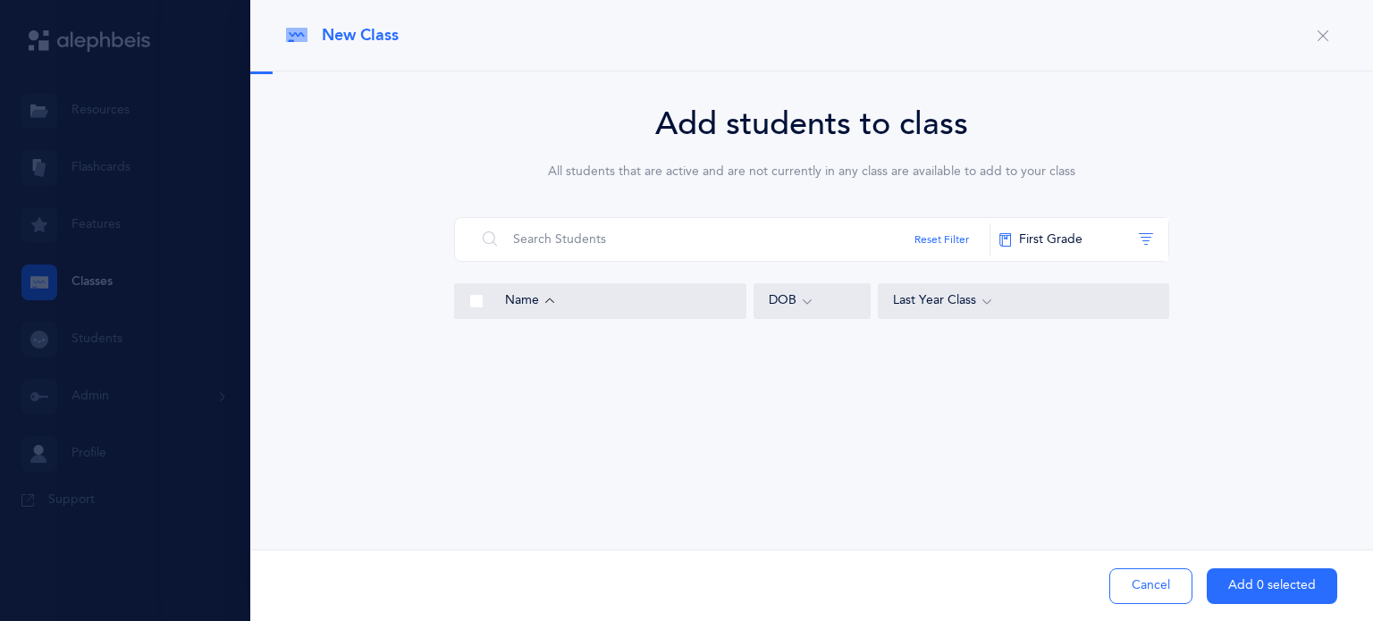
click at [945, 298] on div "Last Year Class" at bounding box center [1023, 301] width 261 height 20
click at [1159, 237] on button "First Grade" at bounding box center [1079, 239] width 179 height 43
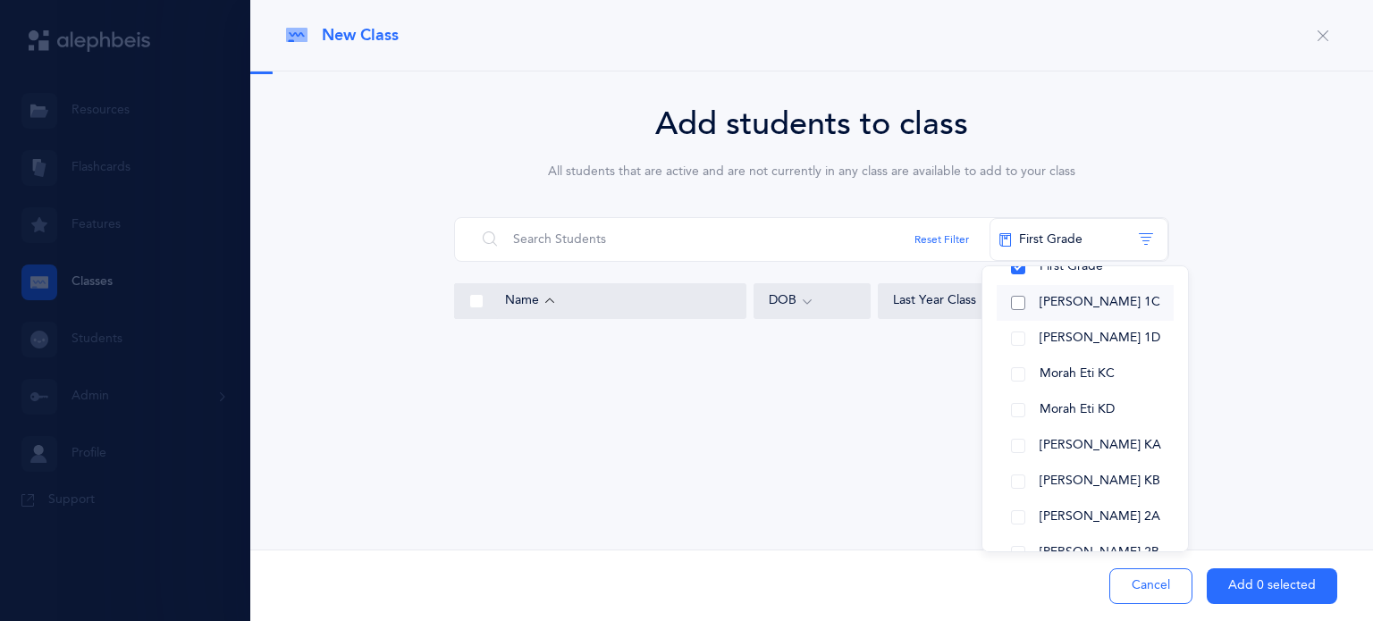
scroll to position [118, 0]
click at [1018, 444] on button "[PERSON_NAME] KA" at bounding box center [1085, 445] width 177 height 36
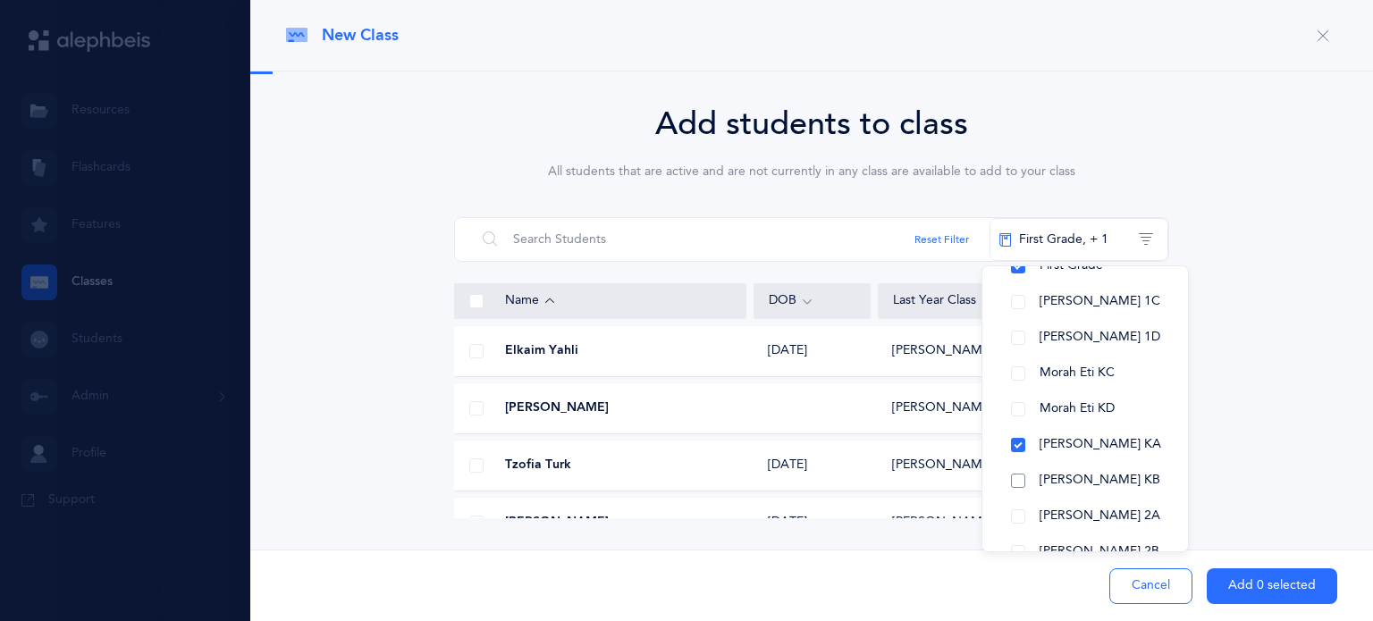
click at [1009, 476] on button "[PERSON_NAME] KB" at bounding box center [1085, 481] width 177 height 36
click at [1008, 407] on button "Morah Eti KD" at bounding box center [1085, 410] width 177 height 36
click at [1014, 378] on button "Morah Eti KC" at bounding box center [1085, 374] width 177 height 36
click at [1248, 217] on div "Add students to class All students that are active and are not currently in any…" at bounding box center [811, 309] width 1051 height 418
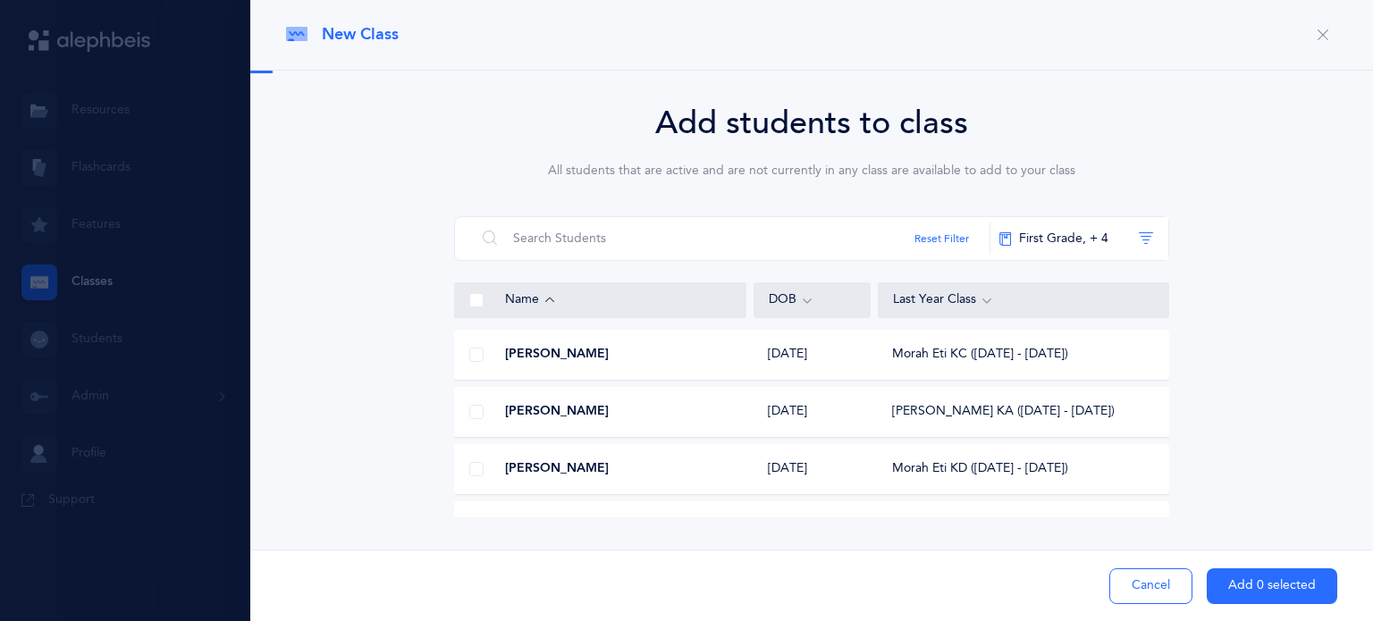
scroll to position [2915, 0]
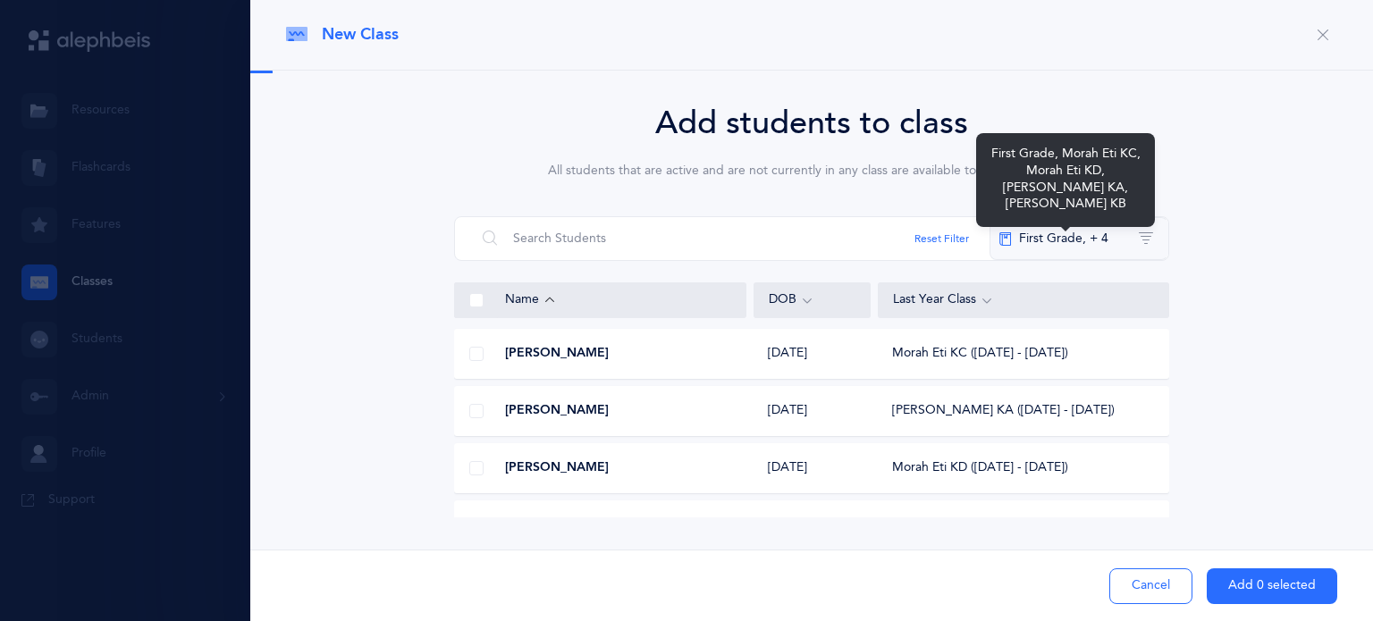
click at [1109, 232] on button "First Grade‪, + 4‬" at bounding box center [1079, 238] width 179 height 43
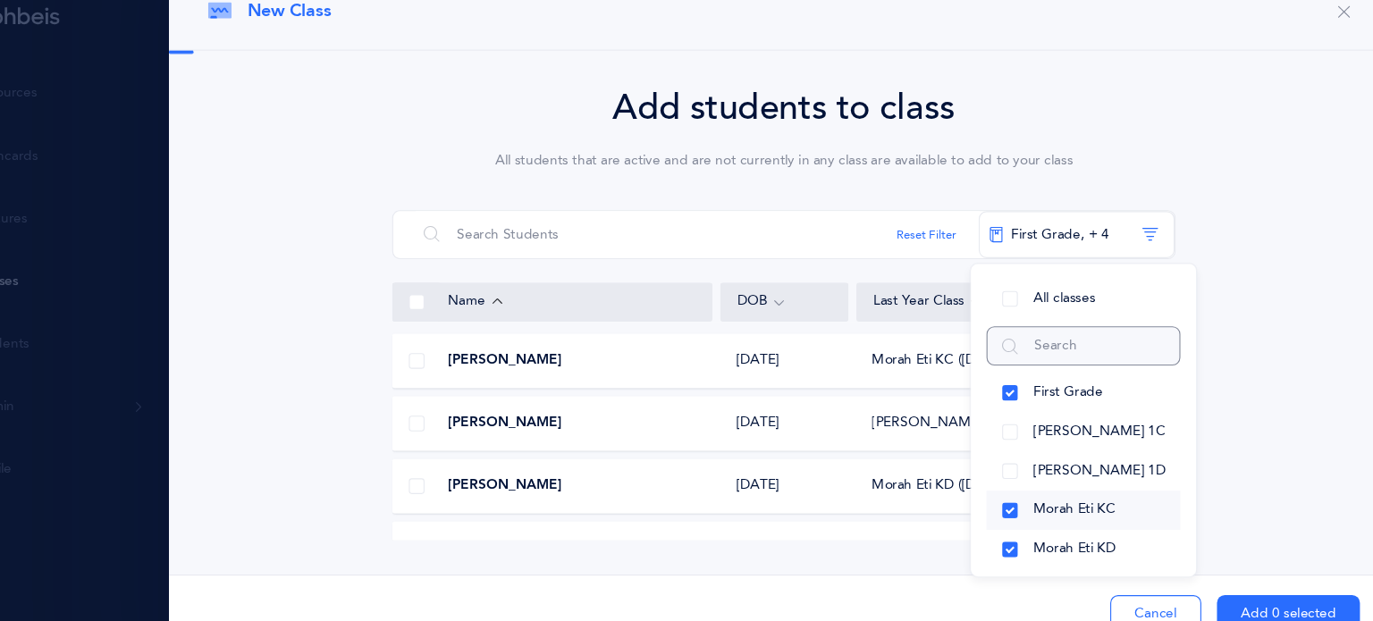
scroll to position [1, 0]
click at [1017, 384] on button "First Grade" at bounding box center [1085, 384] width 177 height 36
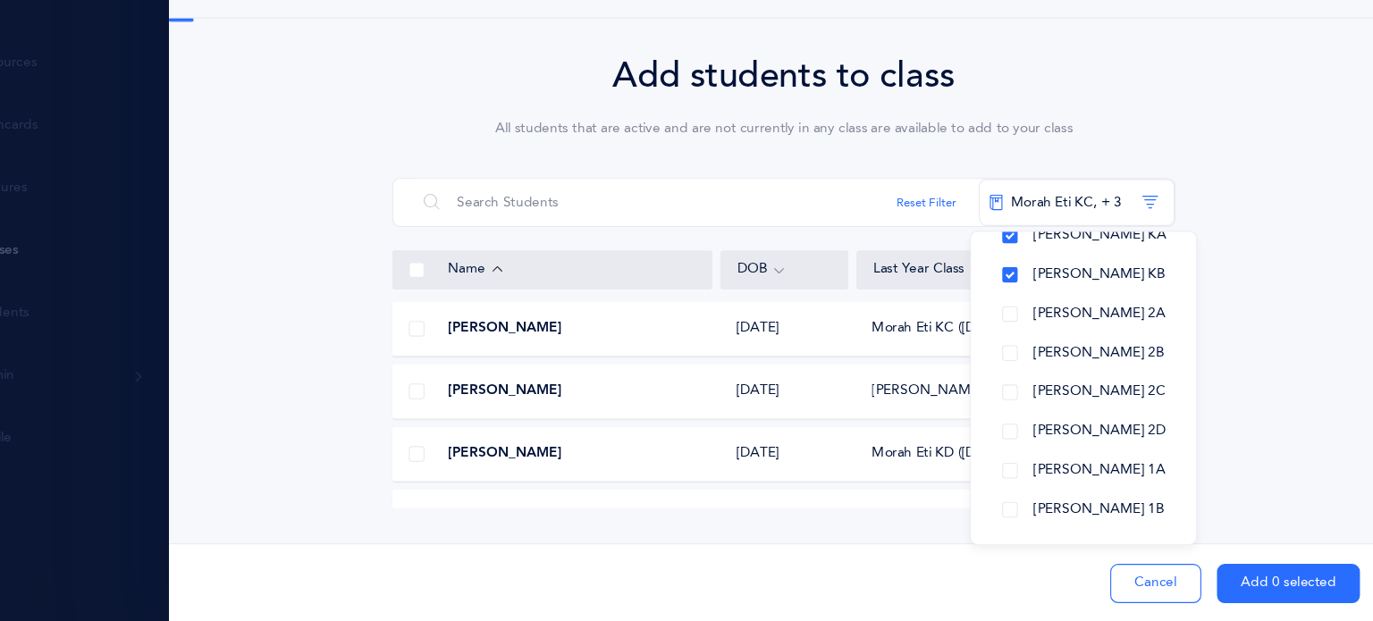
scroll to position [0, 0]
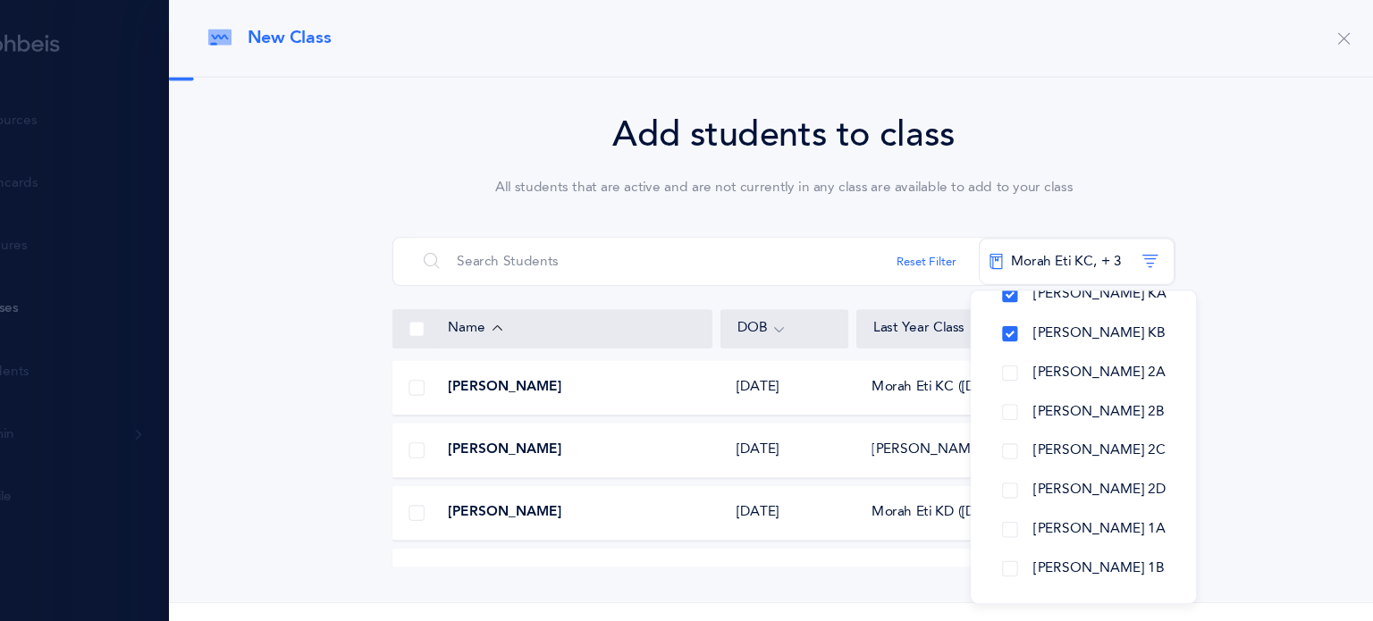
click at [1234, 371] on div "Add students to class All students that are active and are not currently in any…" at bounding box center [811, 308] width 1051 height 418
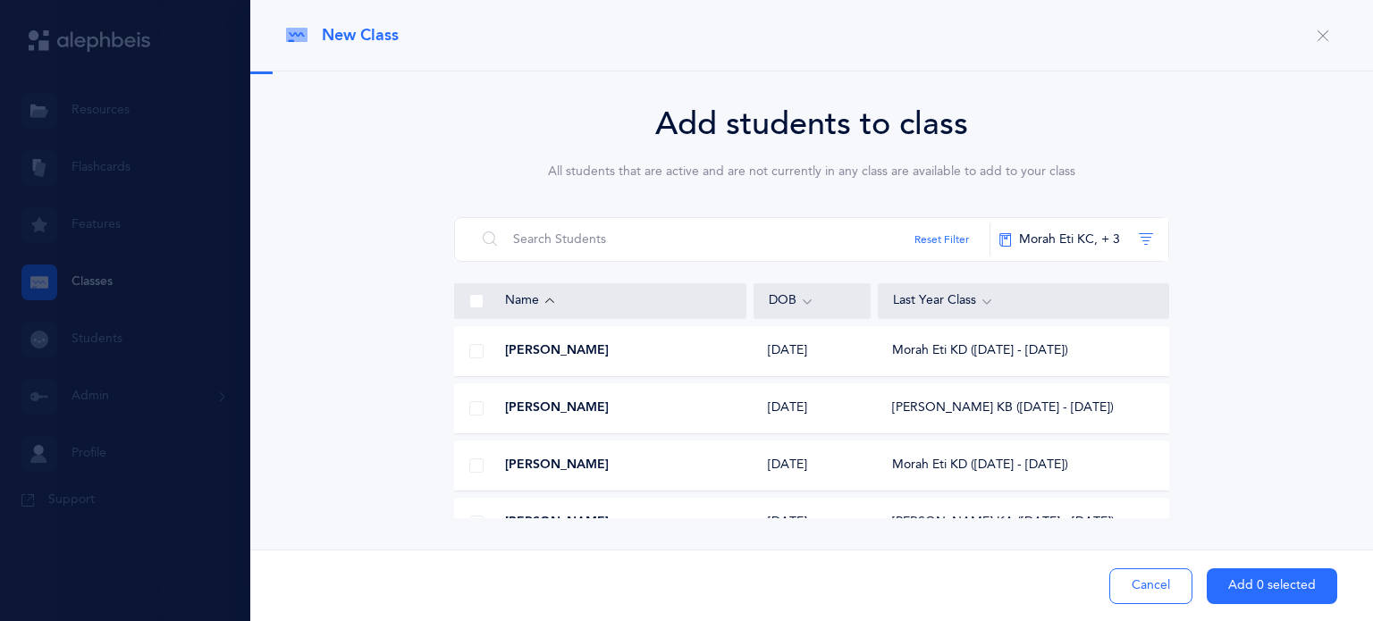
scroll to position [1, 0]
click at [1309, 43] on button "button" at bounding box center [1323, 35] width 29 height 29
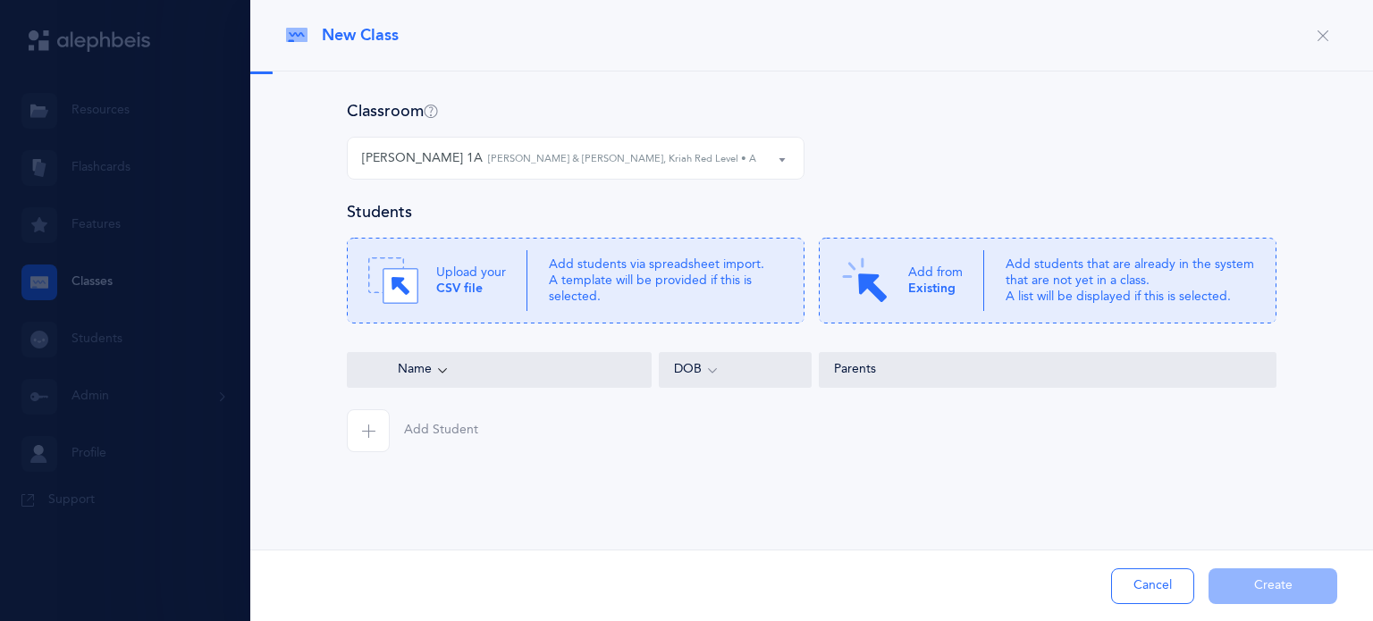
scroll to position [0, 0]
click at [962, 280] on p "Add from Existing" at bounding box center [935, 281] width 55 height 32
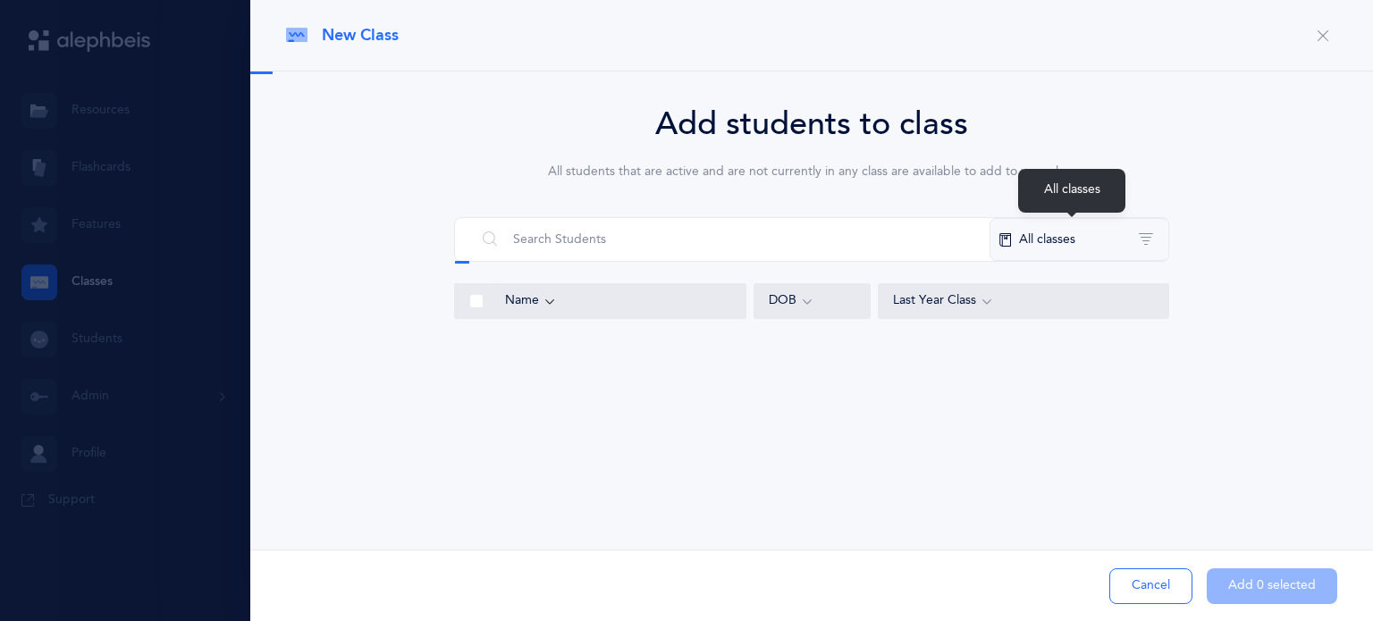
click at [1147, 237] on button "All classes" at bounding box center [1079, 239] width 179 height 43
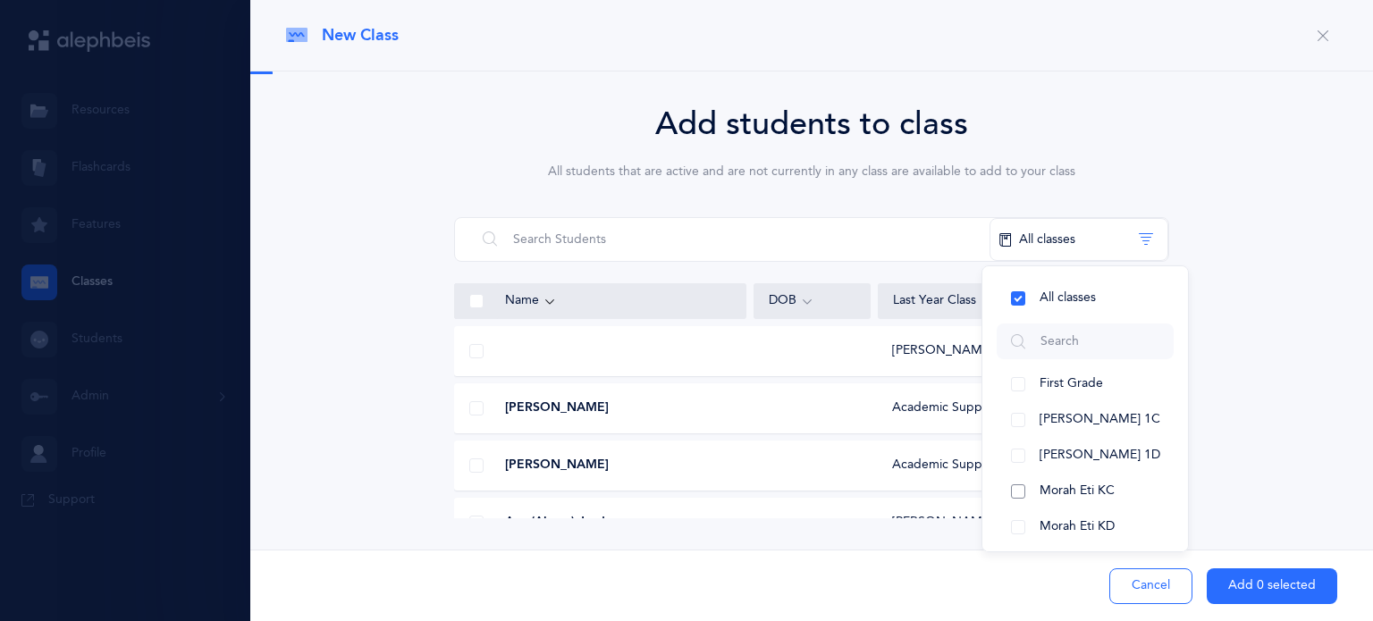
click at [1024, 496] on button "Morah Eti KC" at bounding box center [1085, 492] width 177 height 36
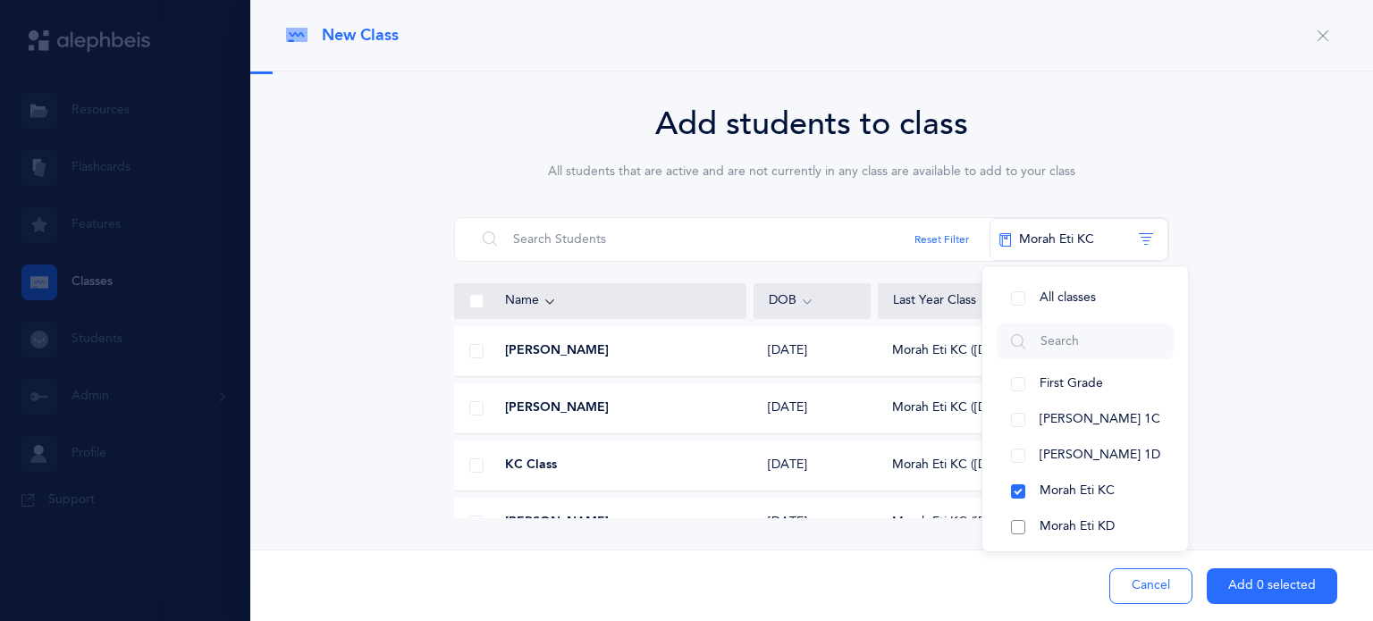
click at [1007, 522] on button "Morah Eti KD" at bounding box center [1085, 528] width 177 height 36
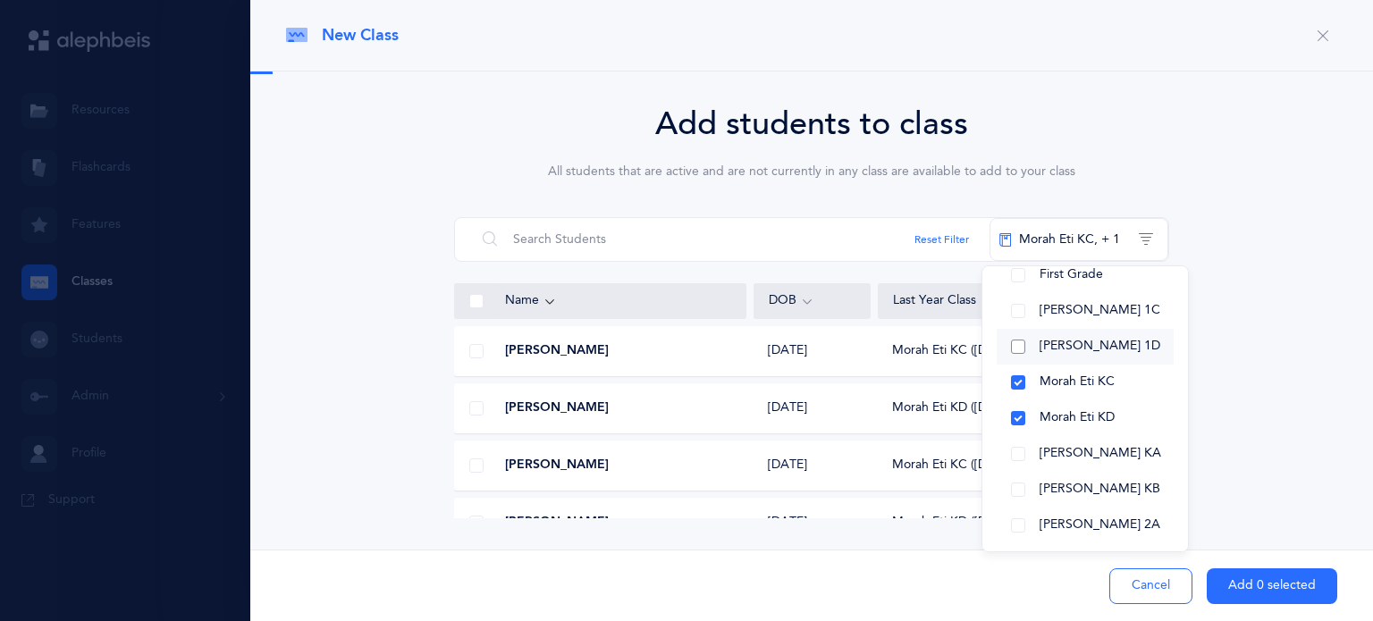
scroll to position [118, 0]
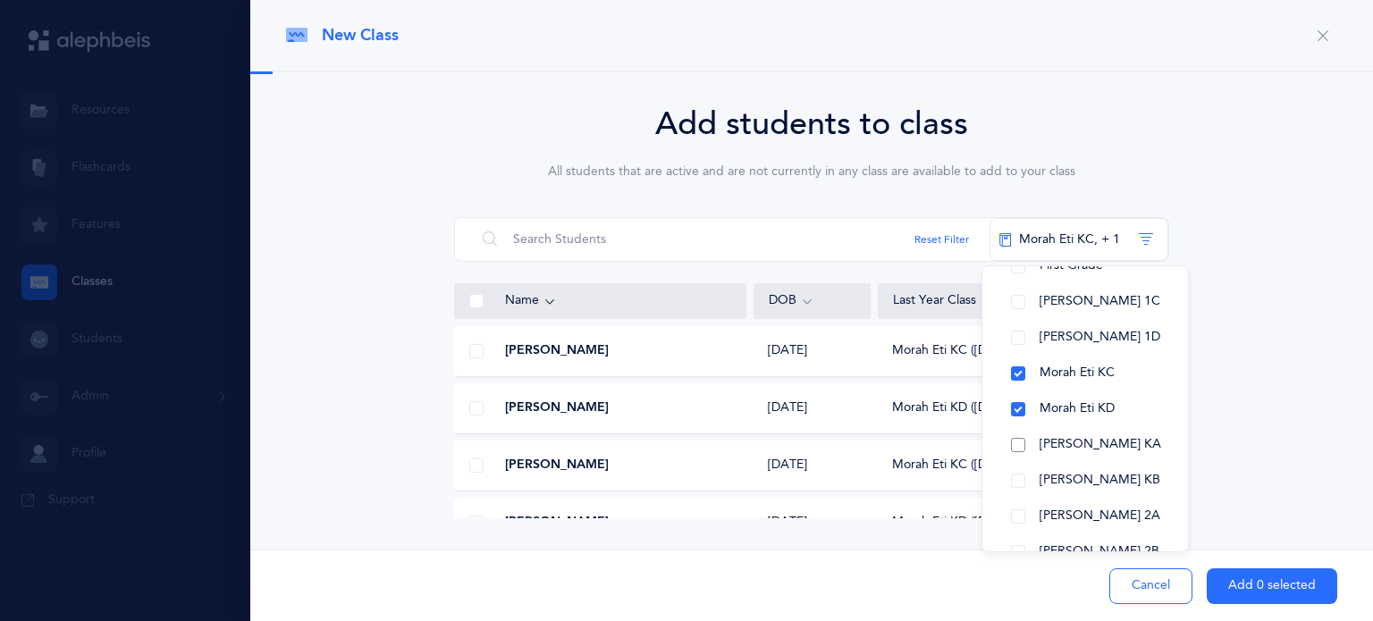
click at [1006, 447] on button "[PERSON_NAME] KA" at bounding box center [1085, 445] width 177 height 36
click at [1019, 481] on button "[PERSON_NAME] KB" at bounding box center [1085, 481] width 177 height 36
click at [1241, 434] on div "Add students to class All students that are active and are not currently in any…" at bounding box center [811, 309] width 1051 height 418
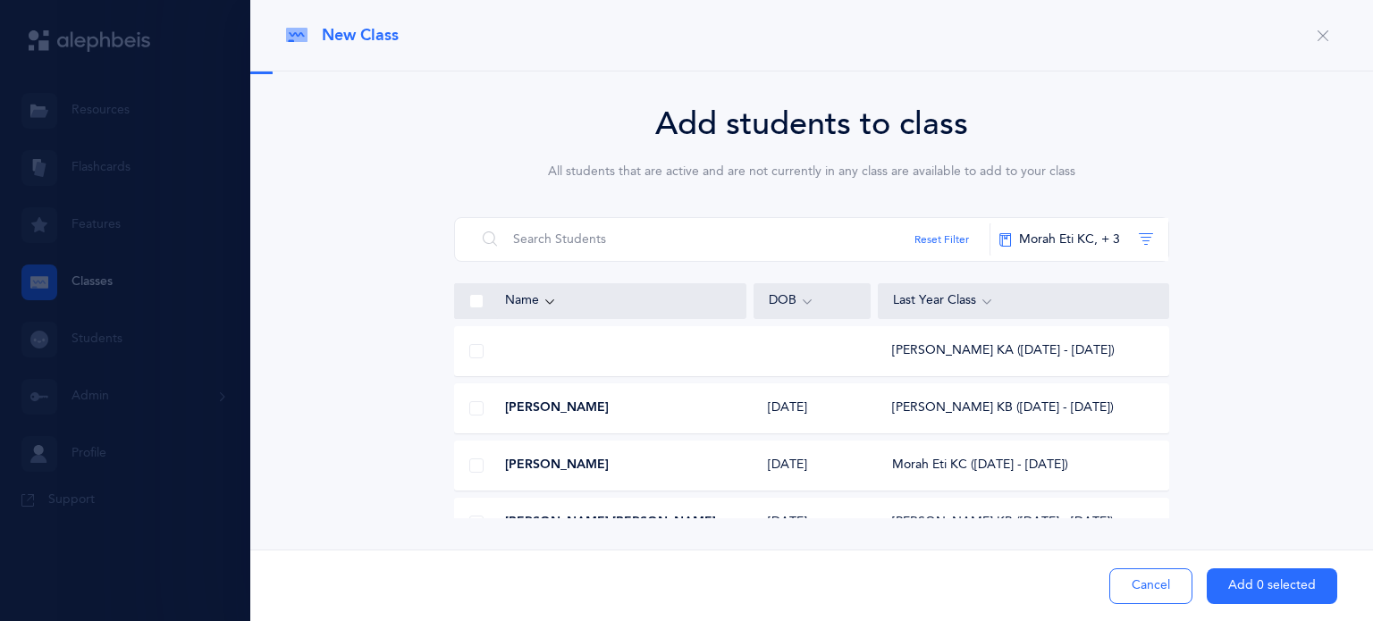
scroll to position [106, 0]
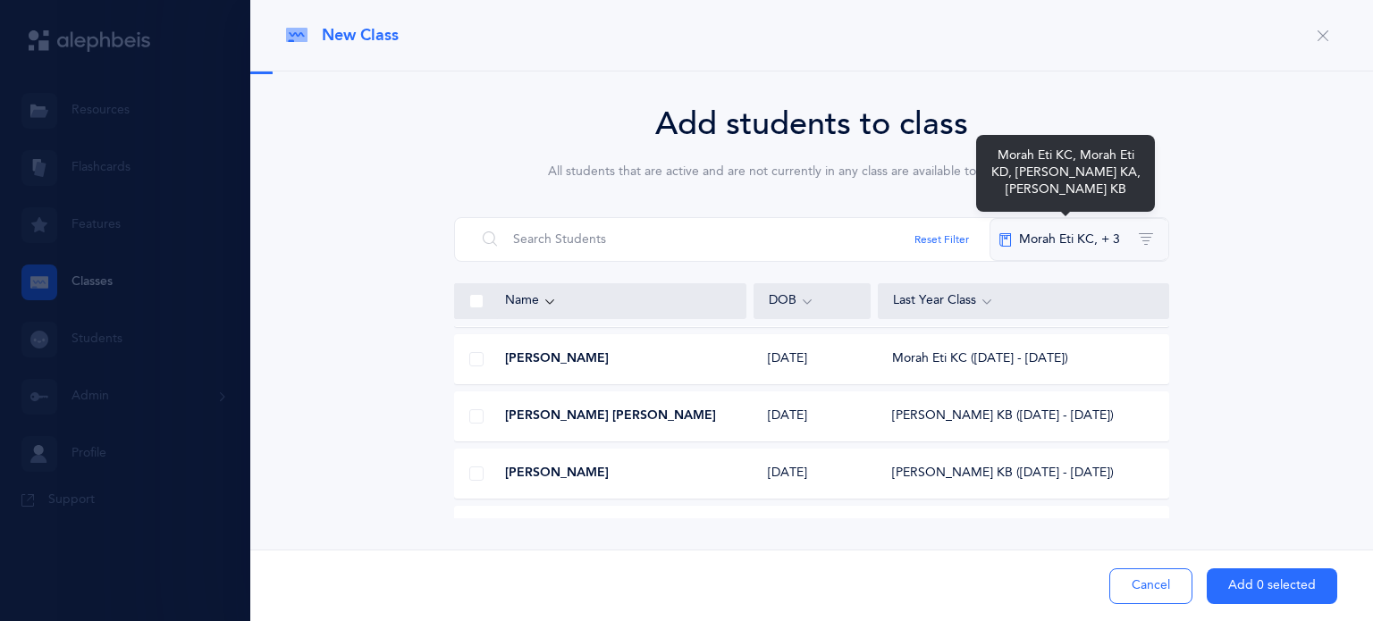
click at [1093, 240] on button "Morah Eti KC‪, + 3‬" at bounding box center [1079, 239] width 179 height 43
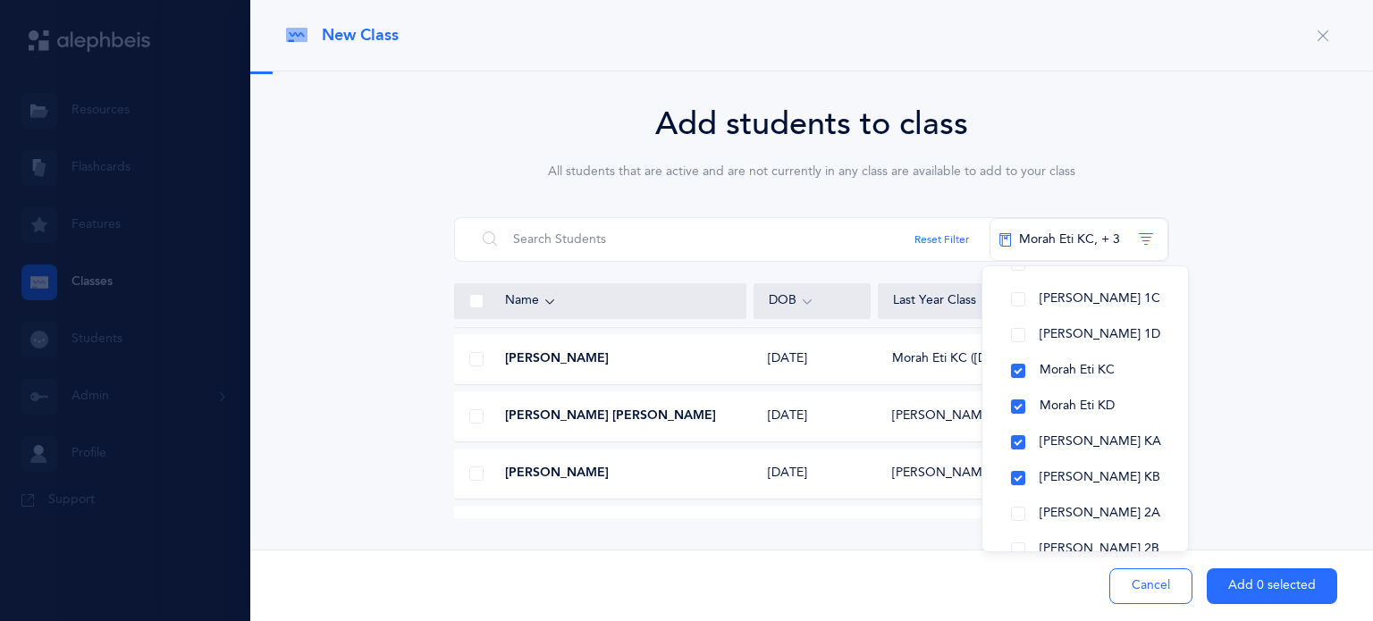
scroll to position [122, 0]
click at [1228, 435] on div "Add students to class All students that are active and are not currently in any…" at bounding box center [811, 309] width 1051 height 418
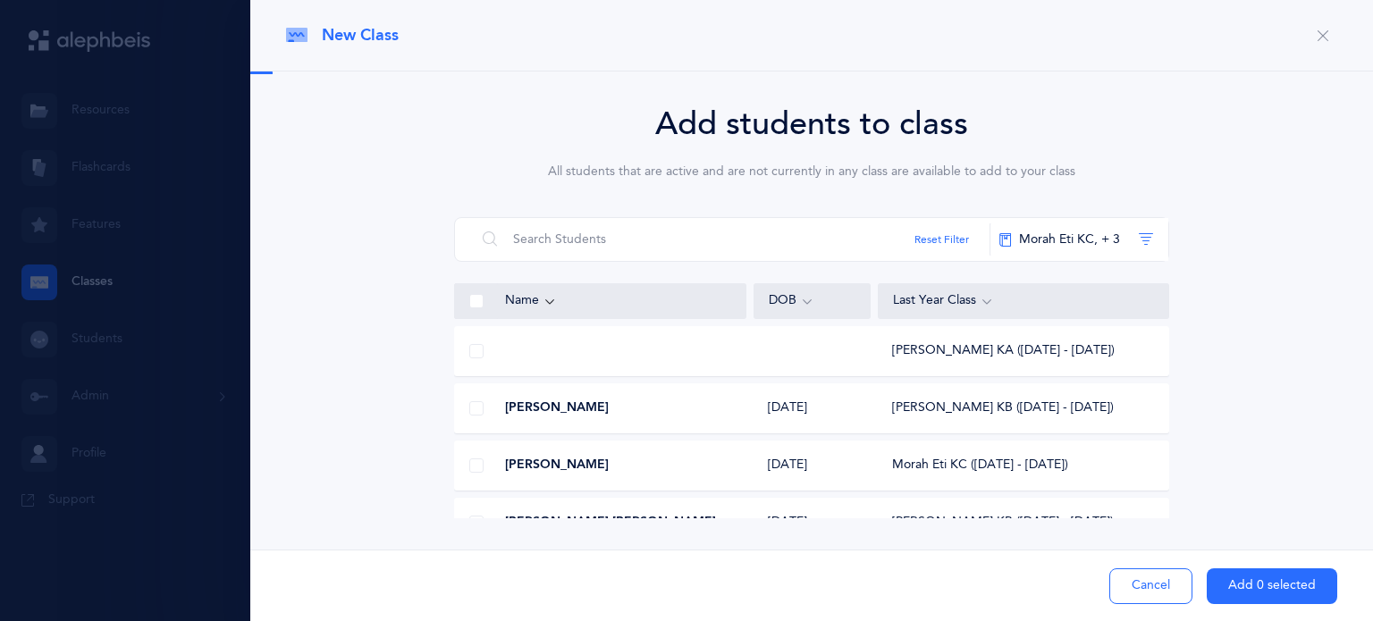
scroll to position [24, 0]
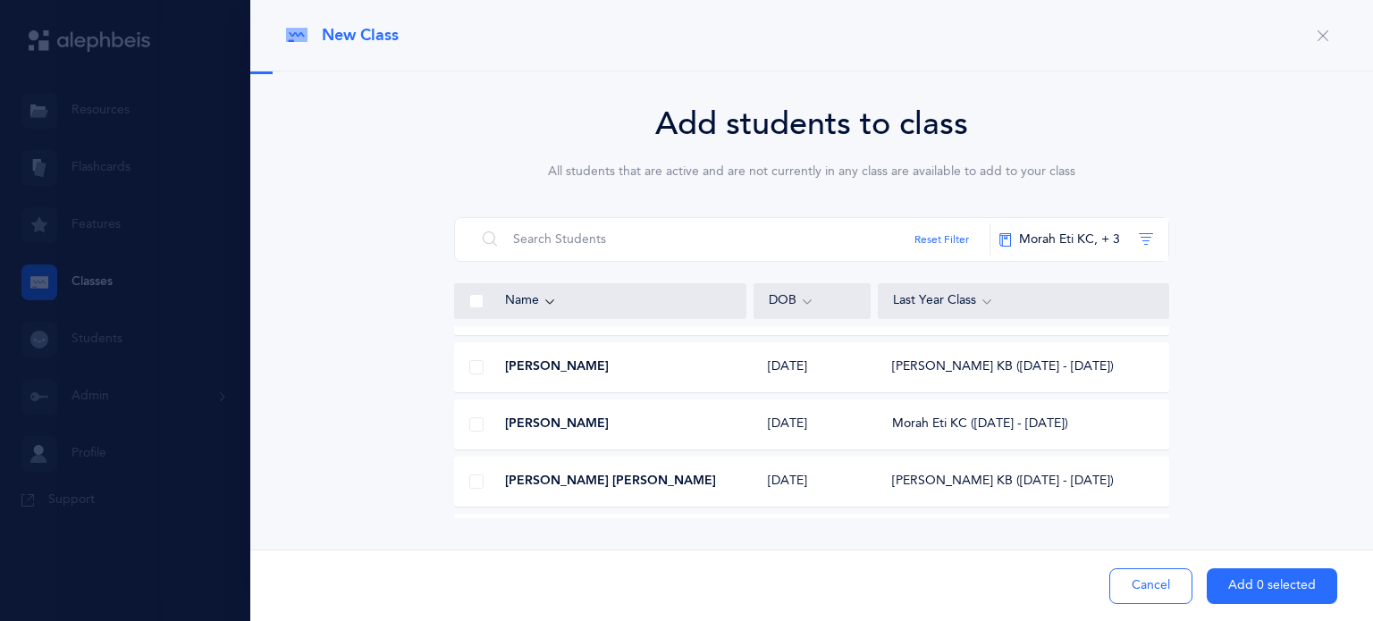
scroll to position [46, 0]
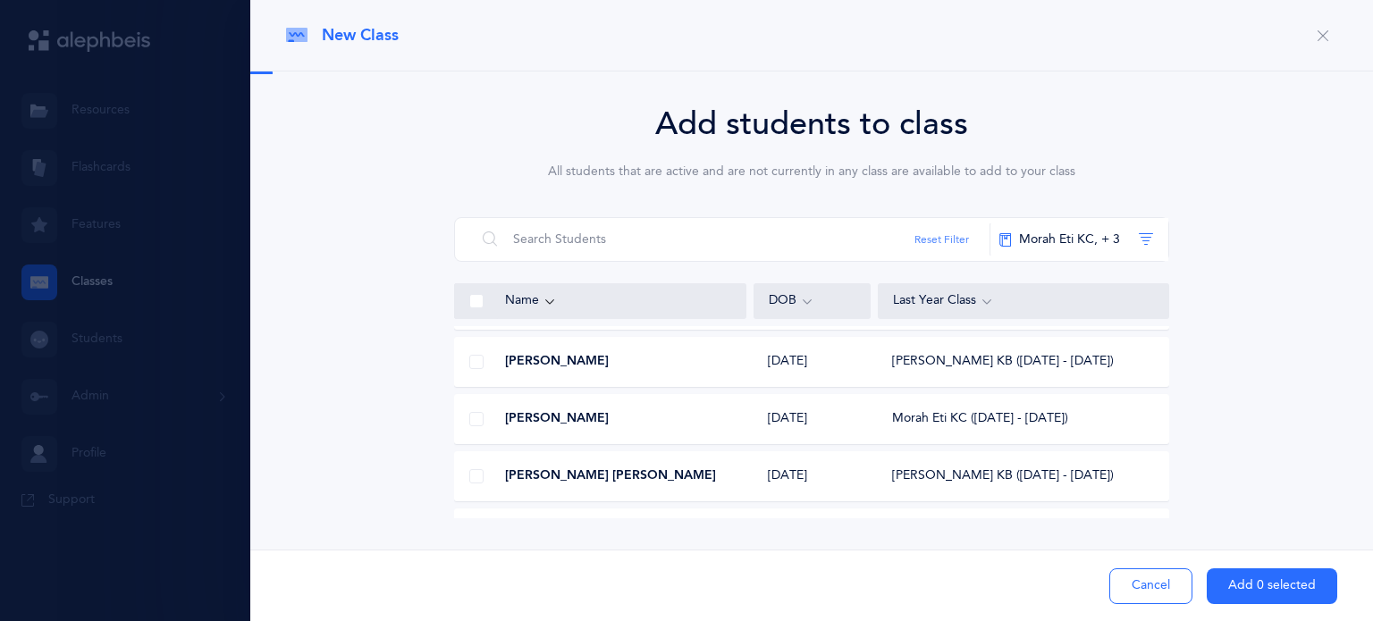
click at [935, 247] on button "Reset Filter" at bounding box center [942, 240] width 55 height 16
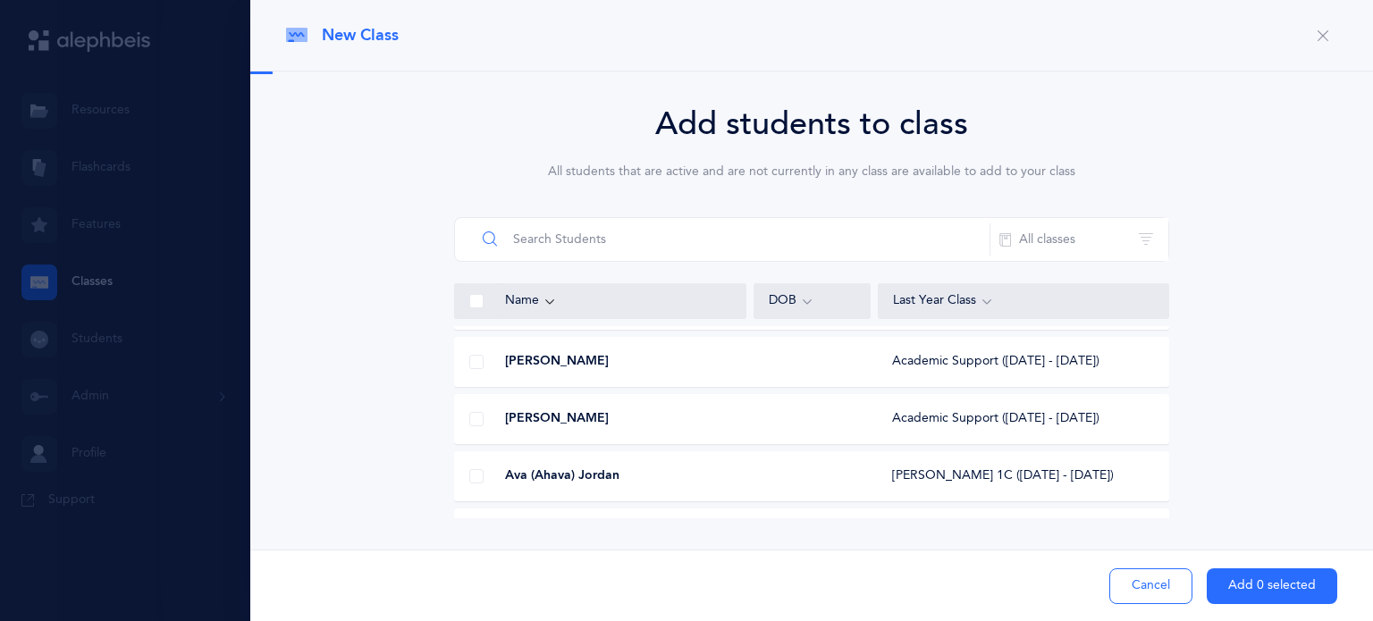
click at [937, 238] on input "text" at bounding box center [733, 239] width 515 height 43
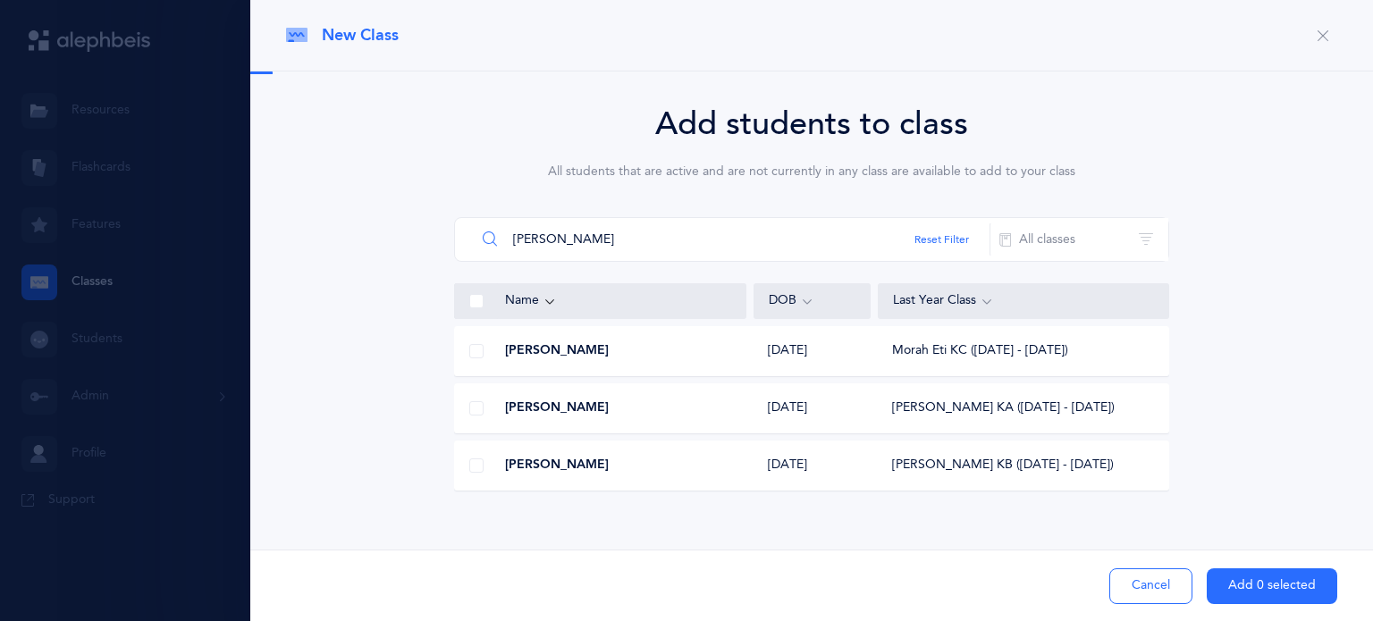
scroll to position [0, 0]
click at [477, 351] on span at bounding box center [476, 351] width 14 height 14
click at [0, 0] on input "checkbox" at bounding box center [0, 0] width 0 height 0
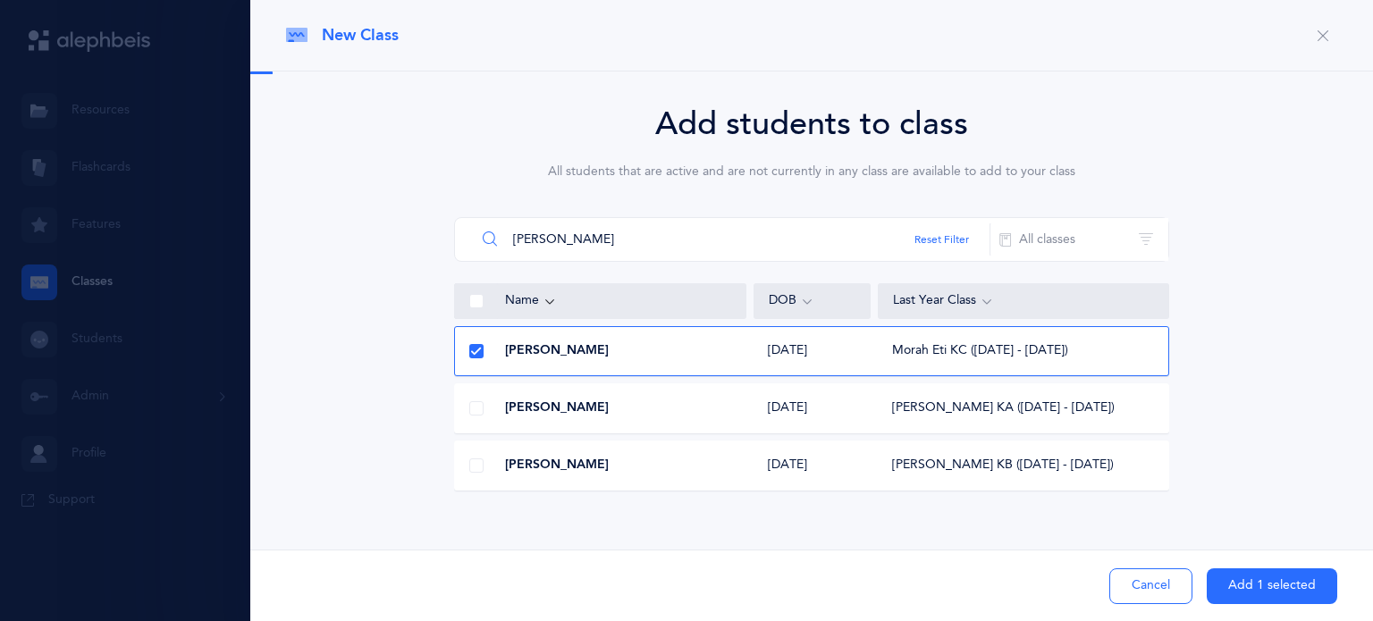
click at [676, 230] on input "jake" at bounding box center [733, 239] width 515 height 43
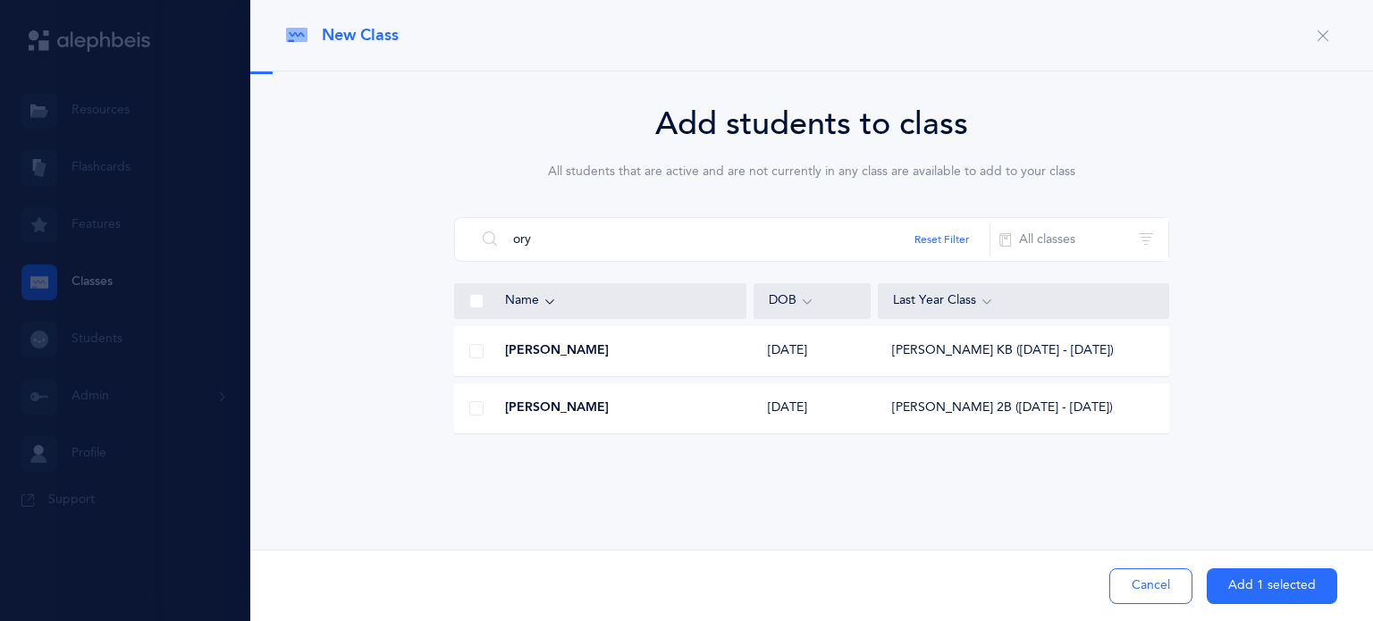
click at [474, 350] on span at bounding box center [476, 351] width 14 height 14
click at [0, 0] on input "checkbox" at bounding box center [0, 0] width 0 height 0
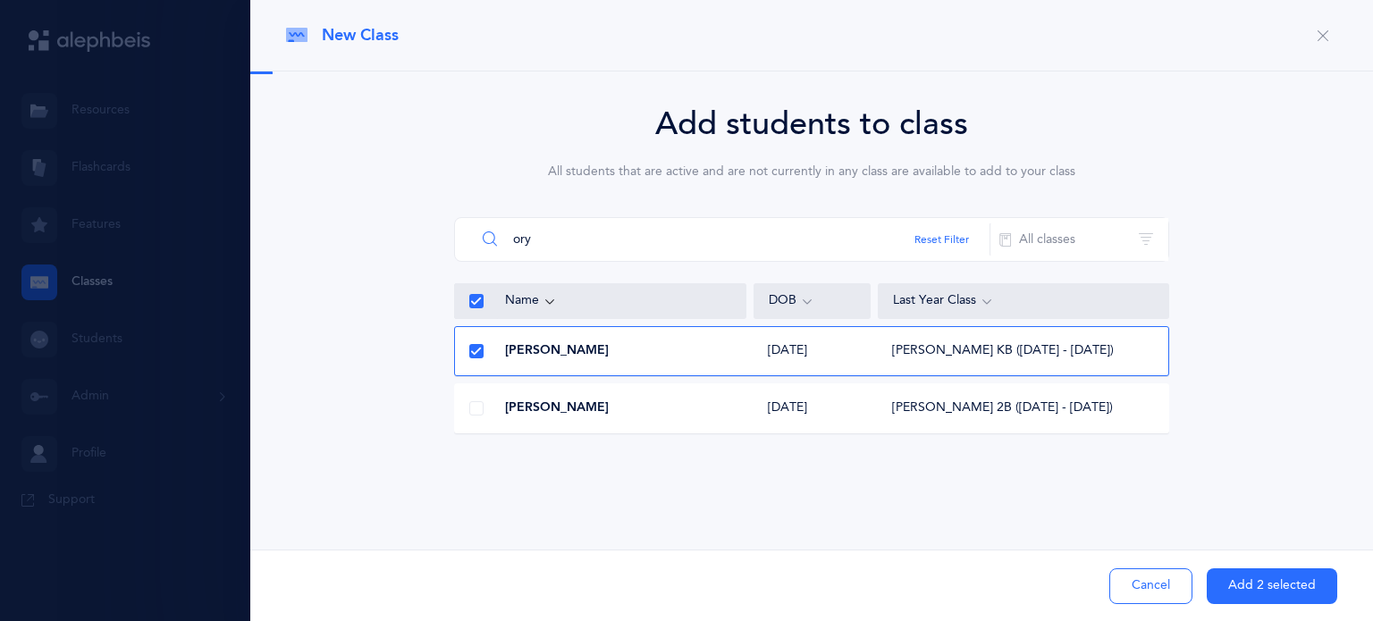
click at [602, 230] on input "ory" at bounding box center [733, 239] width 515 height 43
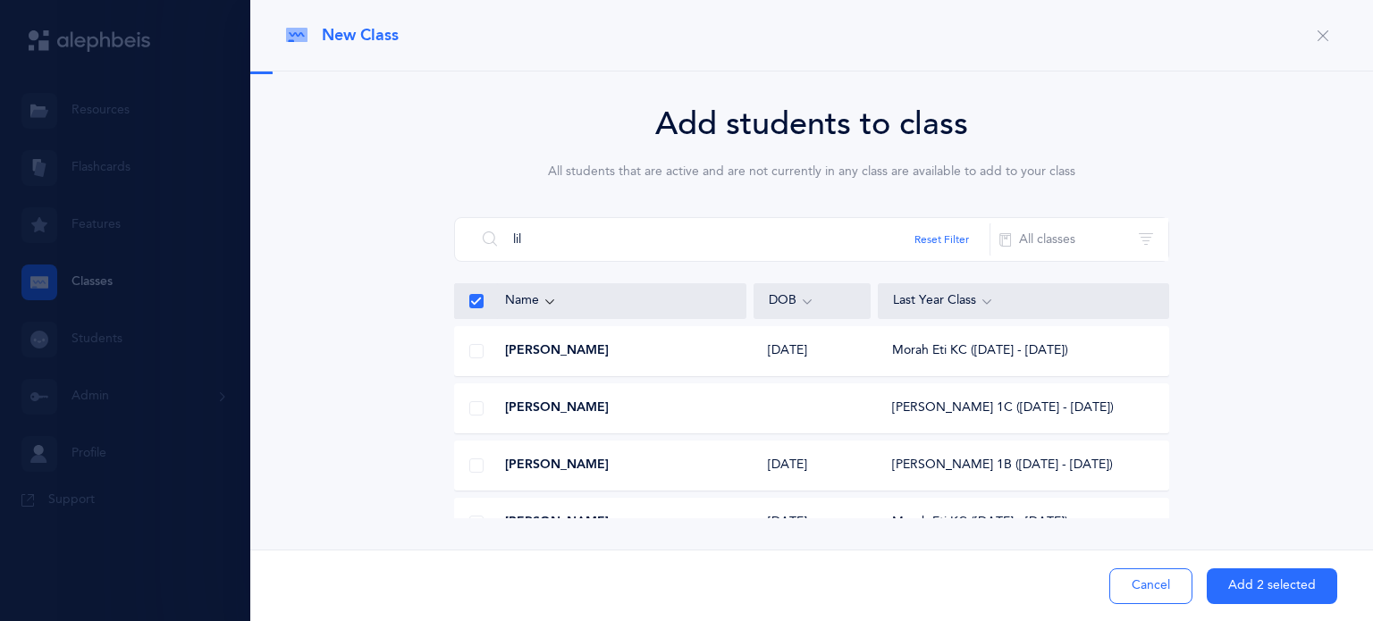
click at [472, 350] on span at bounding box center [476, 351] width 14 height 14
click at [0, 0] on input "checkbox" at bounding box center [0, 0] width 0 height 0
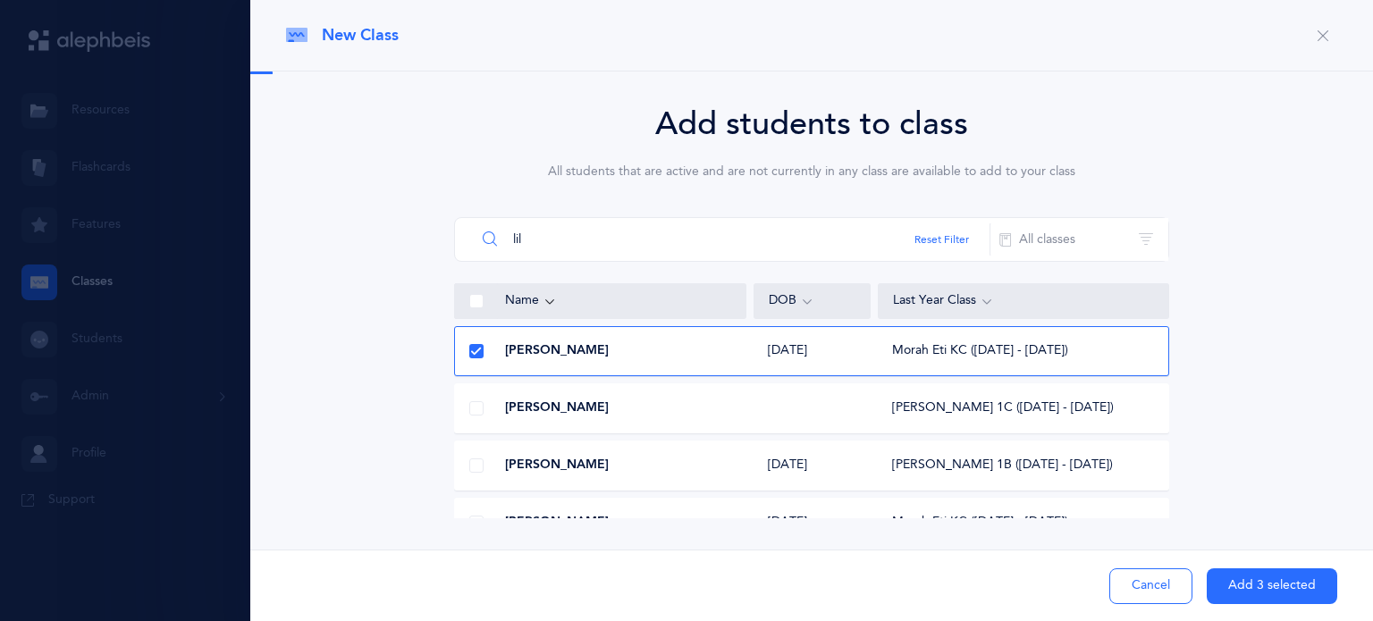
click at [581, 234] on input "lil" at bounding box center [733, 239] width 515 height 43
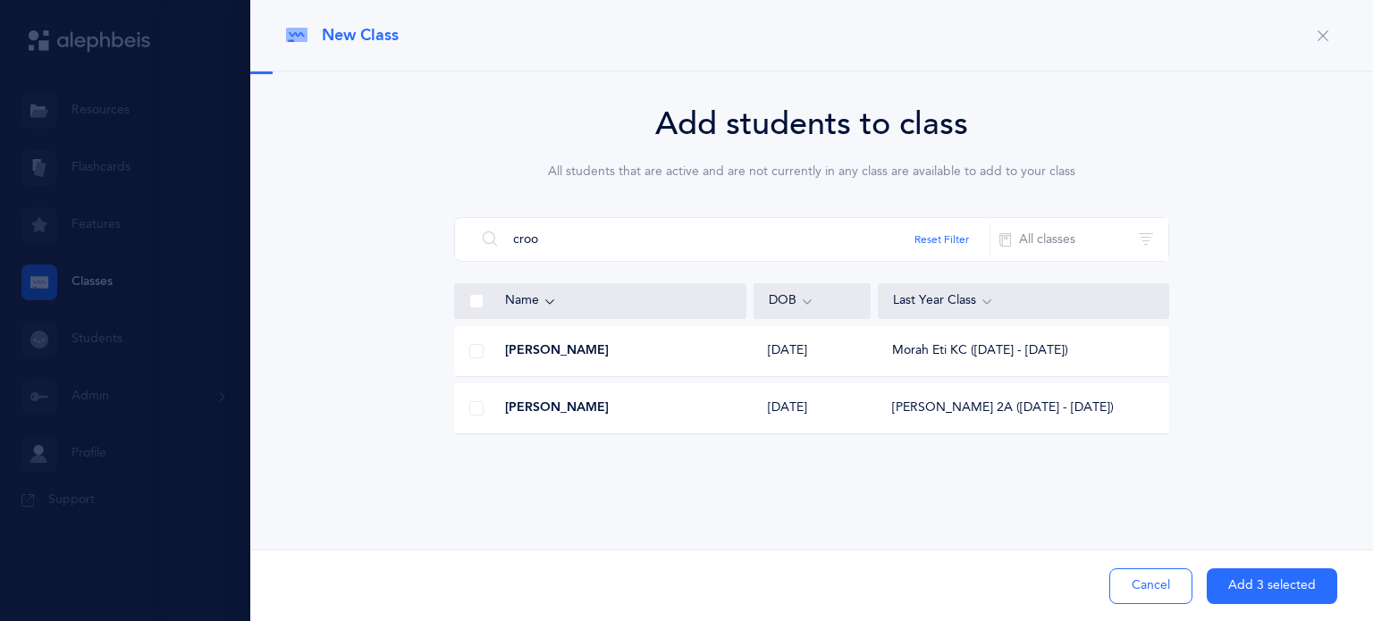
click at [477, 351] on span at bounding box center [476, 351] width 14 height 14
click at [0, 0] on input "checkbox" at bounding box center [0, 0] width 0 height 0
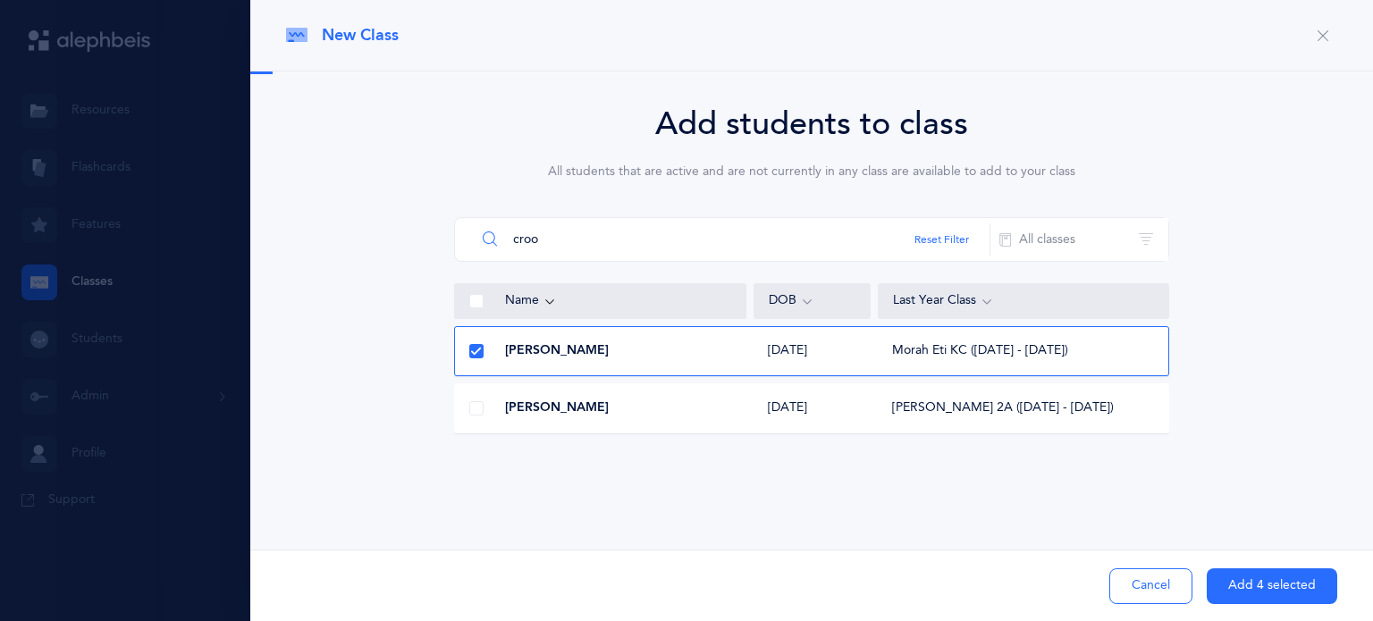
click at [575, 242] on input "croo" at bounding box center [733, 239] width 515 height 43
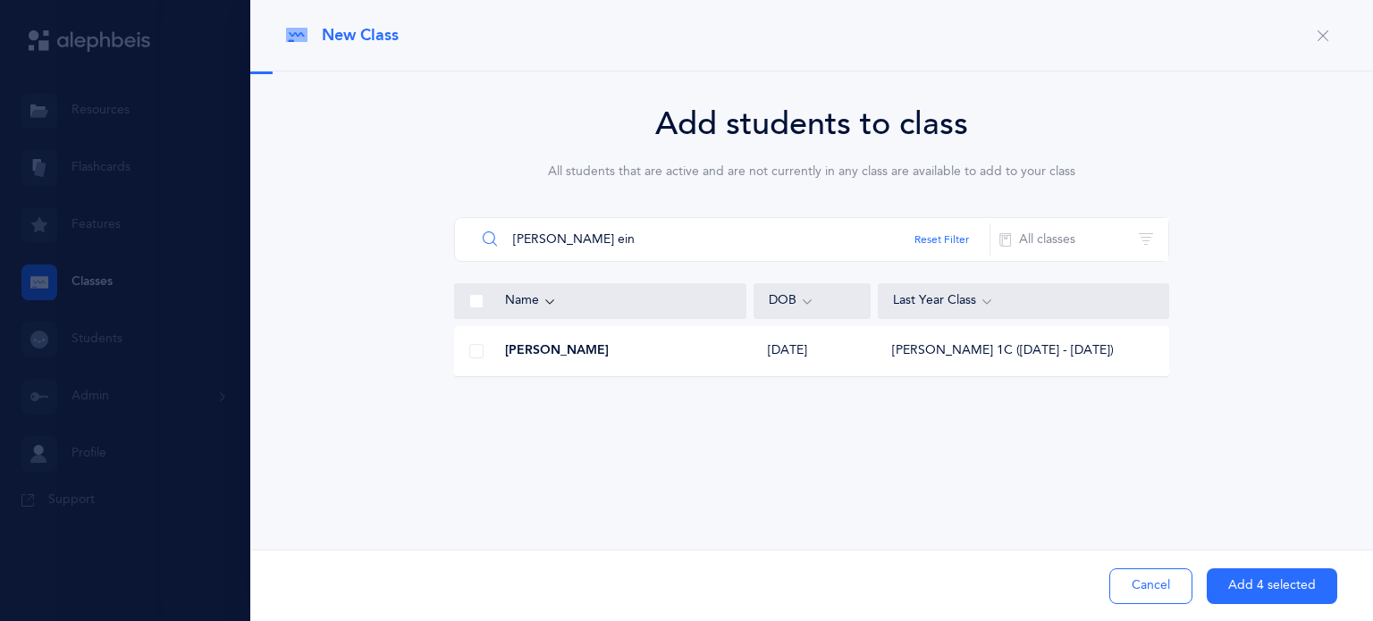
click at [575, 242] on input "dan ein" at bounding box center [733, 239] width 515 height 43
click at [483, 350] on div at bounding box center [476, 351] width 43 height 36
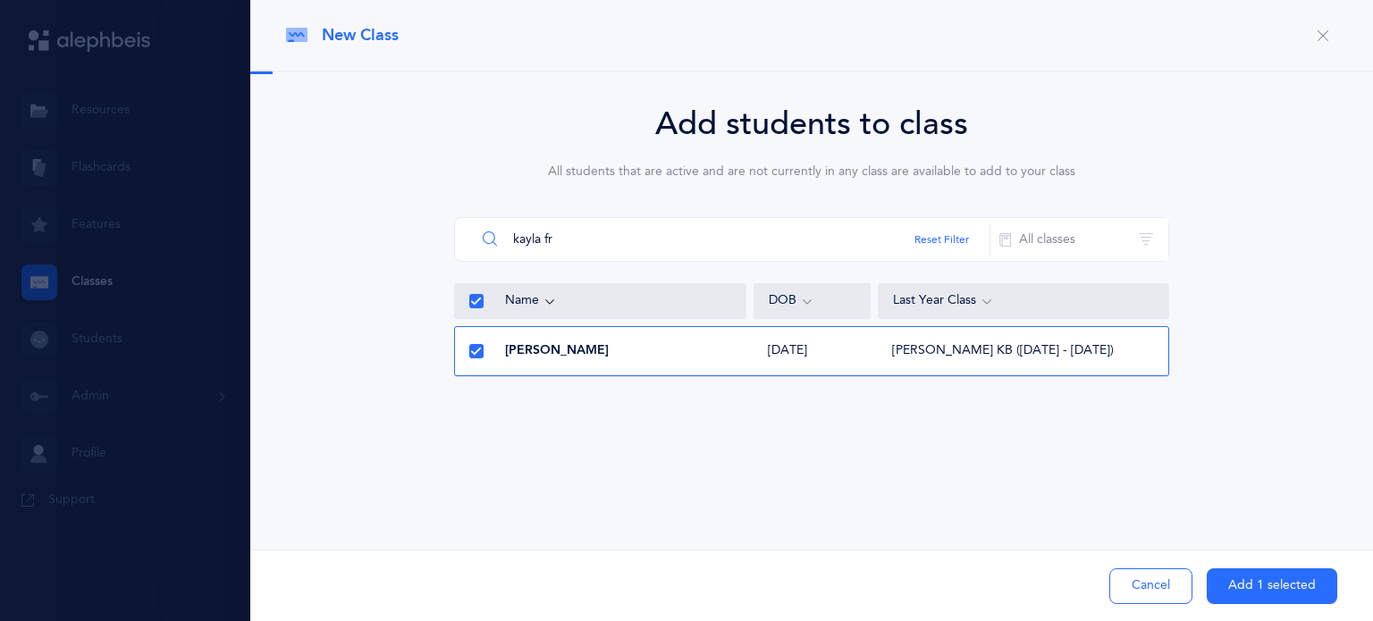
click at [579, 246] on input "kayla fr" at bounding box center [733, 239] width 515 height 43
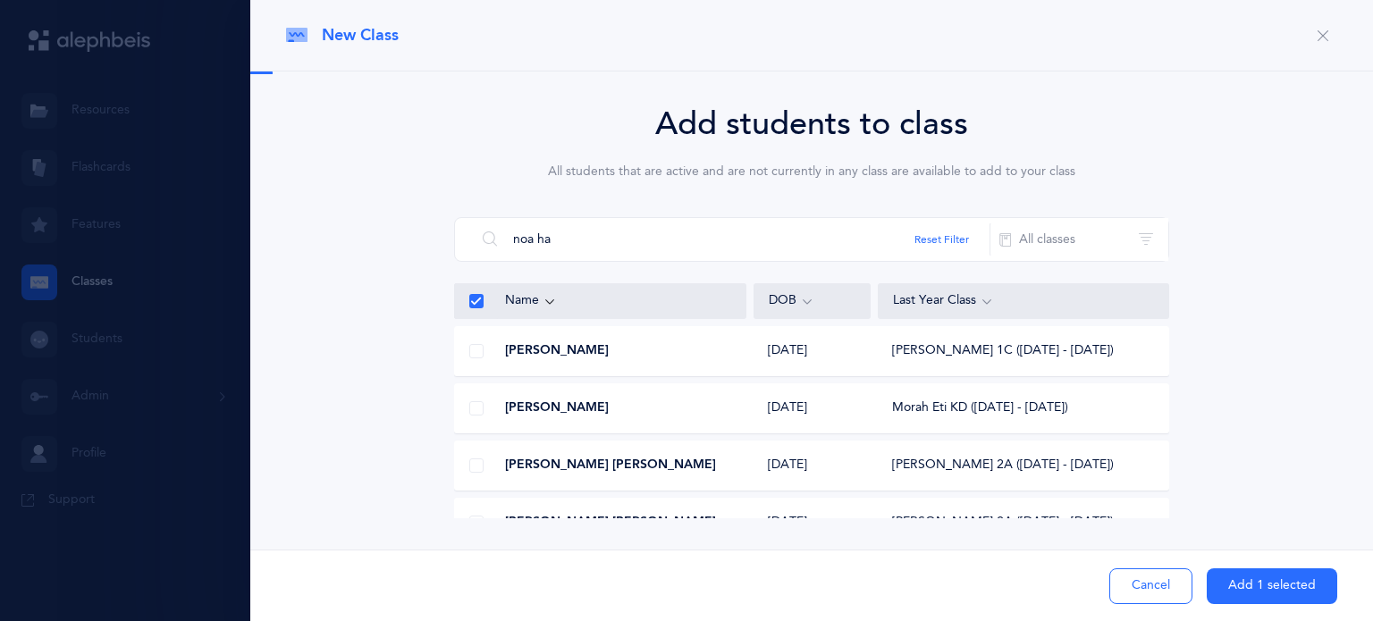
click at [471, 407] on span at bounding box center [476, 408] width 14 height 14
click at [0, 0] on input "checkbox" at bounding box center [0, 0] width 0 height 0
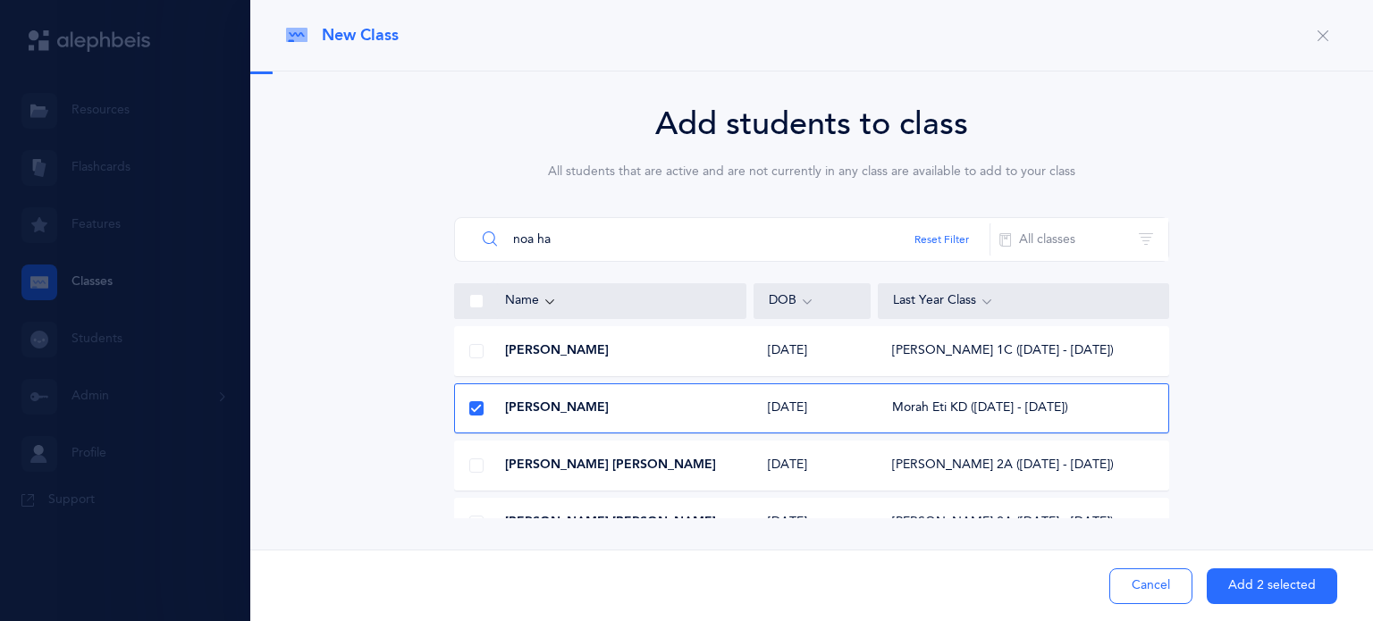
drag, startPoint x: 604, startPoint y: 250, endPoint x: 575, endPoint y: 235, distance: 33.2
drag, startPoint x: 575, startPoint y: 235, endPoint x: 546, endPoint y: 245, distance: 30.3
drag, startPoint x: 543, startPoint y: 242, endPoint x: 783, endPoint y: 228, distance: 240.9
drag, startPoint x: 783, startPoint y: 228, endPoint x: 1052, endPoint y: 235, distance: 269.2
drag, startPoint x: 1052, startPoint y: 235, endPoint x: 1034, endPoint y: 243, distance: 20.4
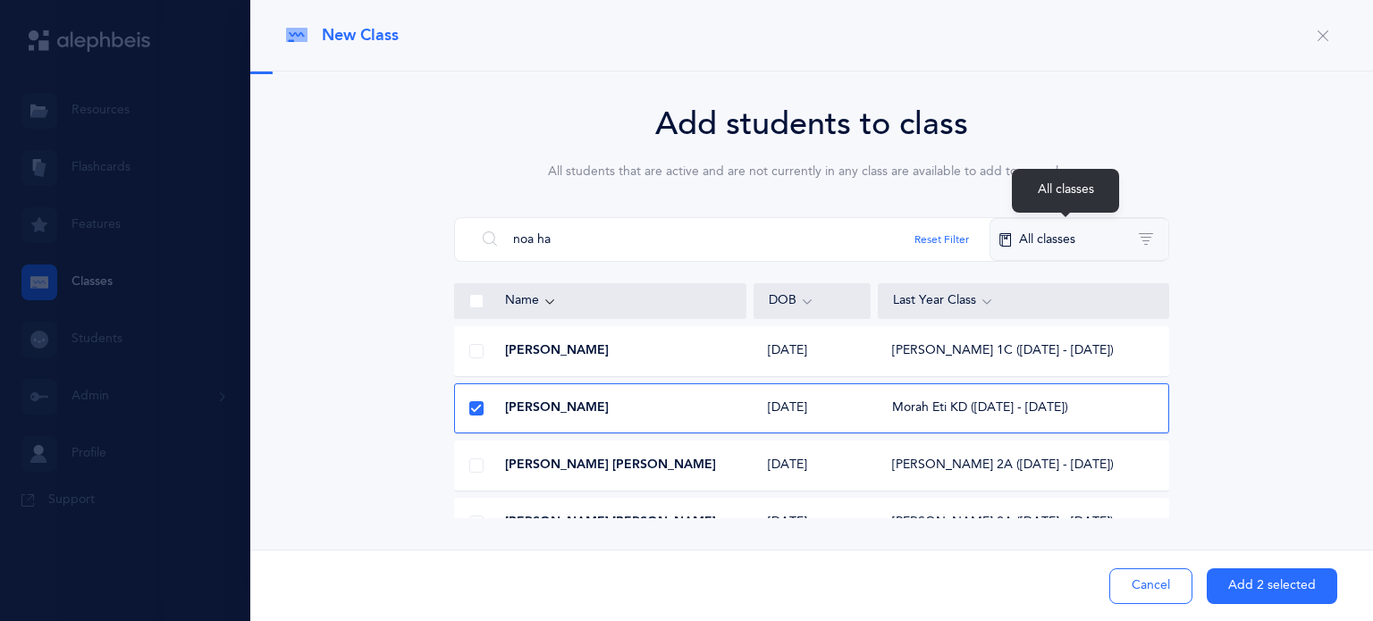
click at [1034, 243] on button "All classes" at bounding box center [1079, 239] width 179 height 43
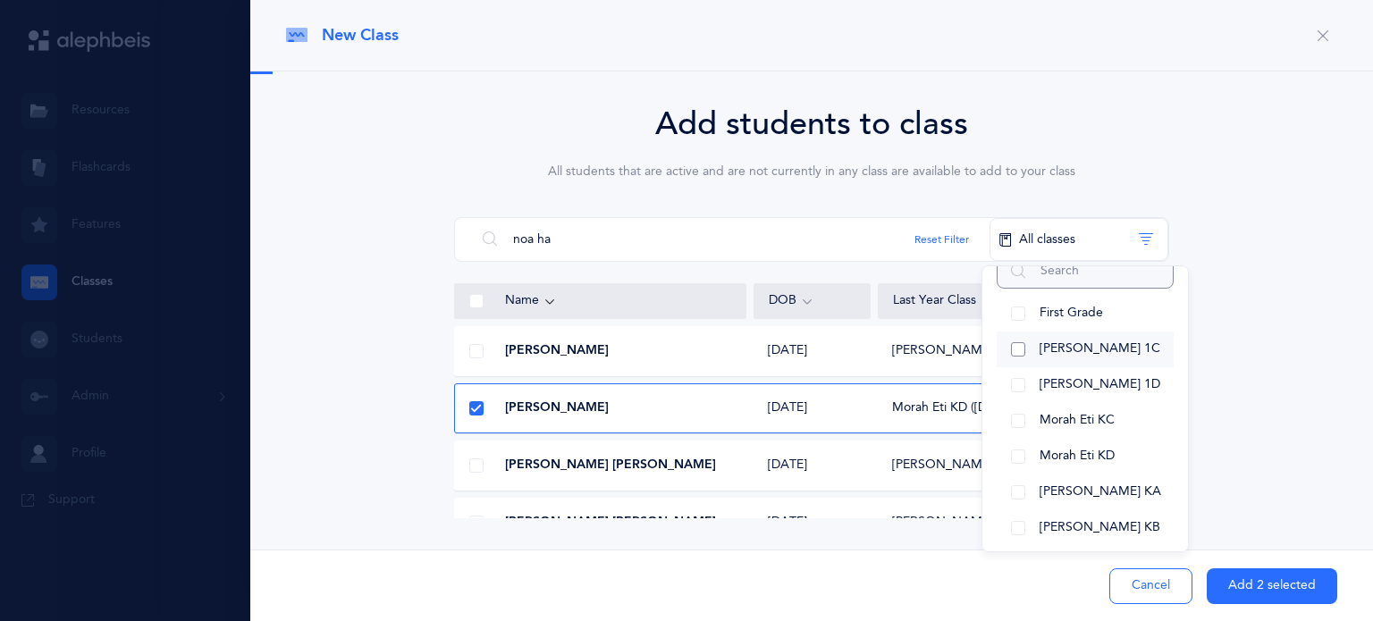
scroll to position [82, 0]
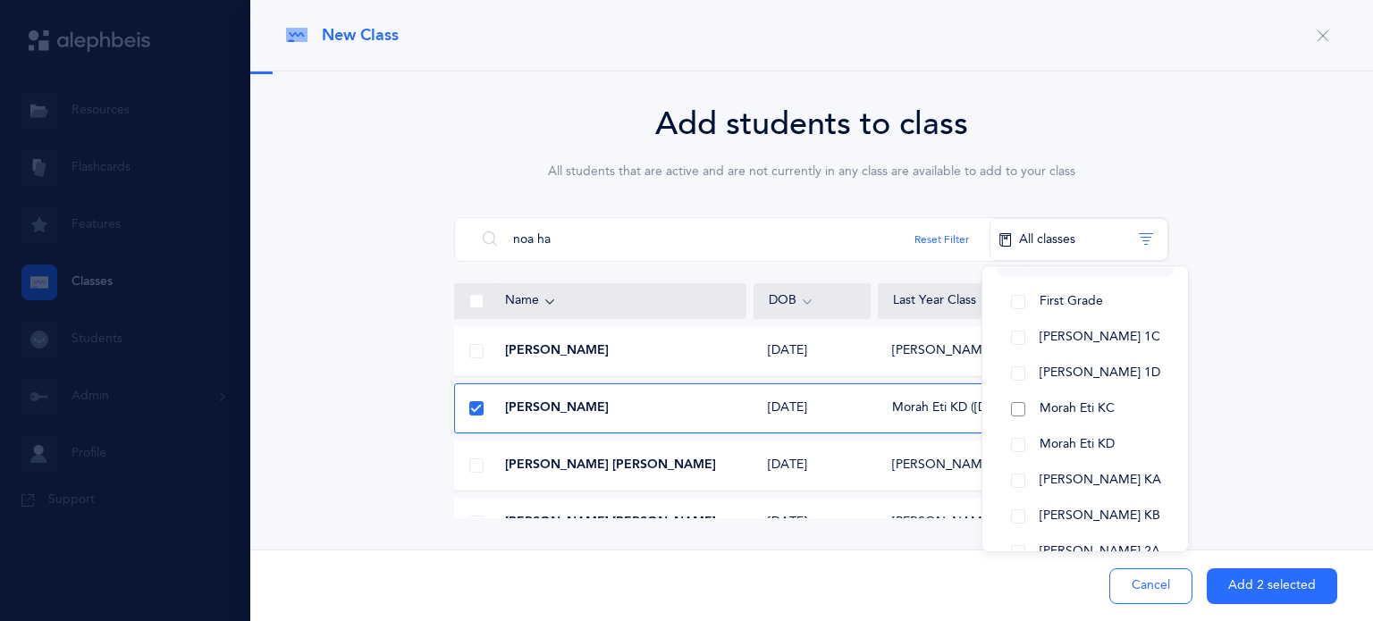
click at [1005, 414] on button "Morah Eti KC" at bounding box center [1085, 410] width 177 height 36
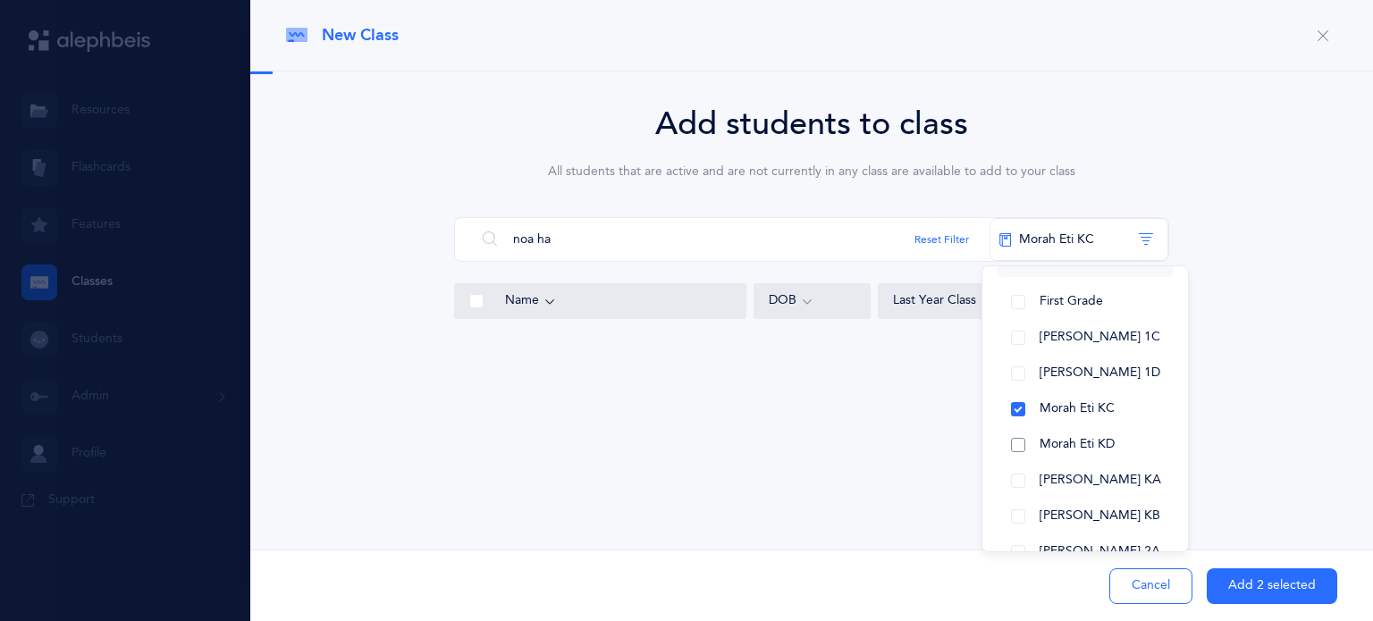
click at [1019, 447] on button "Morah Eti KD" at bounding box center [1085, 445] width 177 height 36
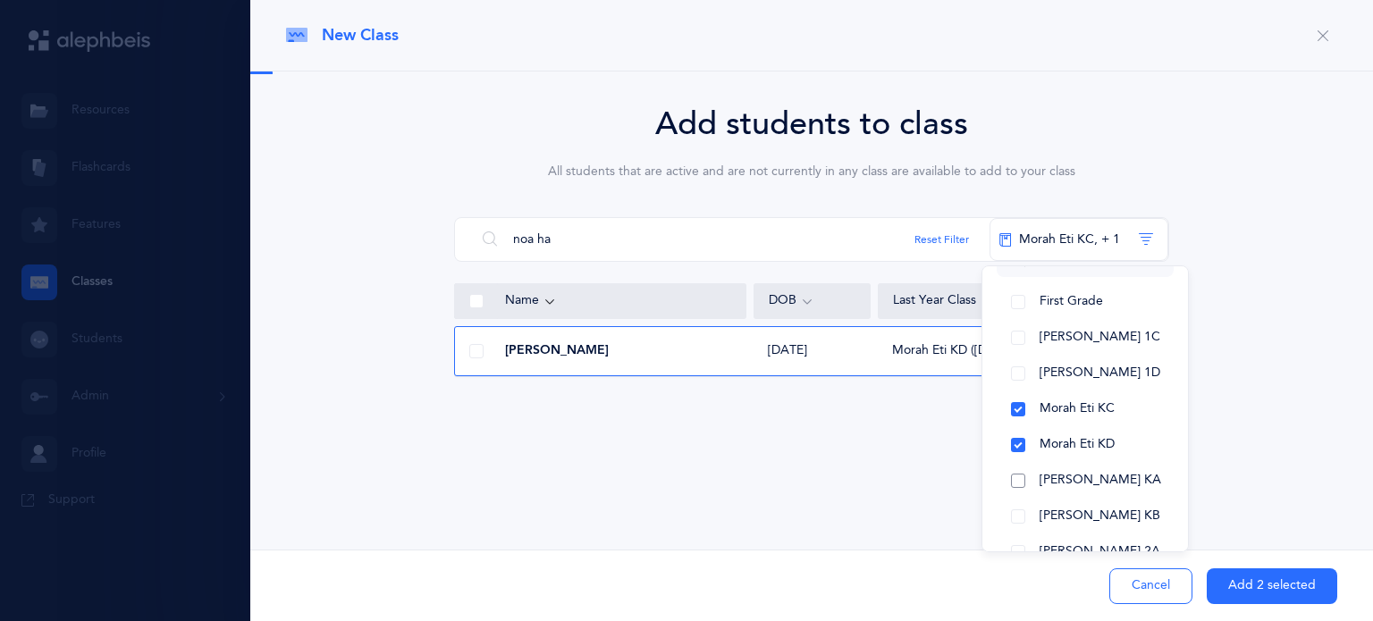
click at [1019, 481] on button "[PERSON_NAME] KA" at bounding box center [1085, 481] width 177 height 36
click at [1023, 511] on button "[PERSON_NAME] KB" at bounding box center [1085, 517] width 177 height 36
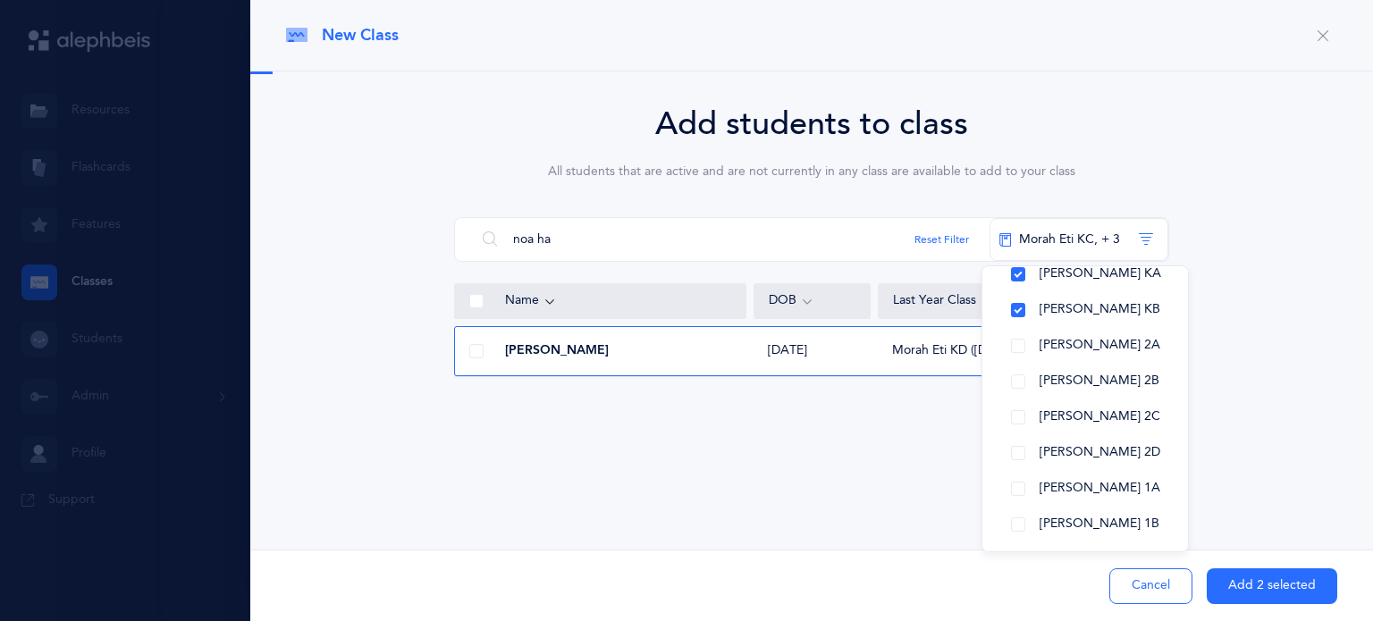
scroll to position [293, 0]
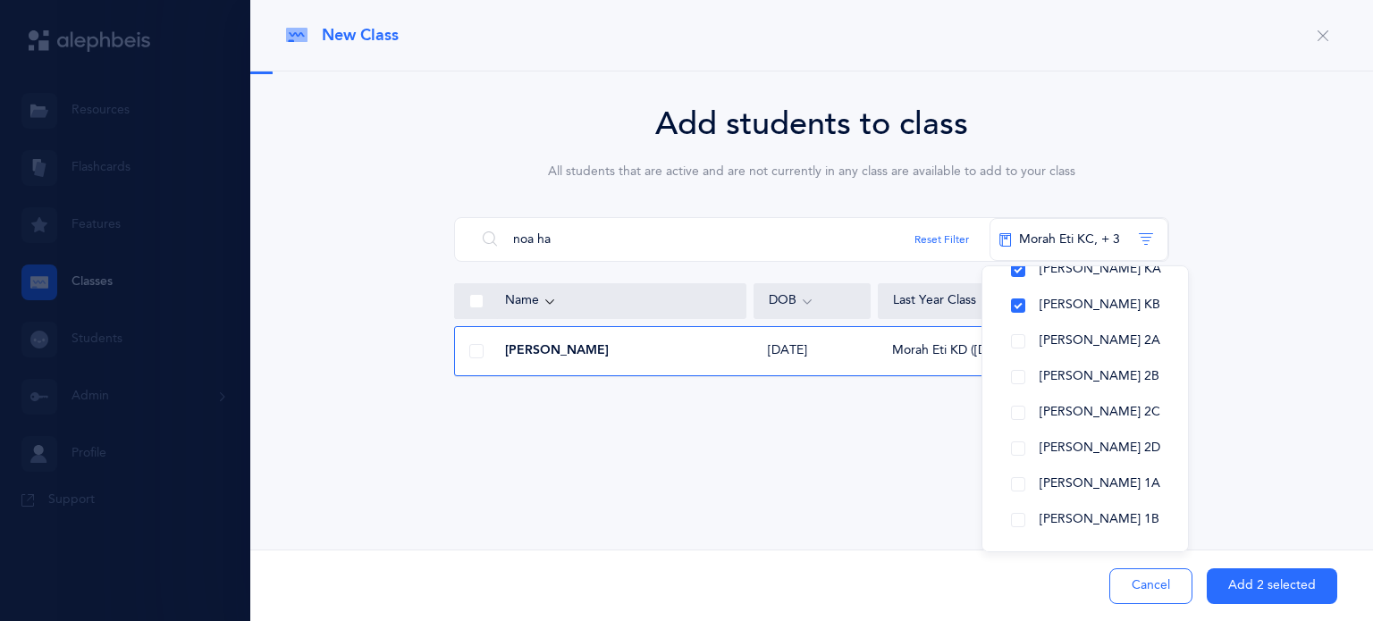
click at [1223, 518] on div "New Class Classroom [PERSON_NAME] KA [PERSON_NAME] KB [PERSON_NAME] Eti [PERSON…" at bounding box center [811, 310] width 1123 height 621
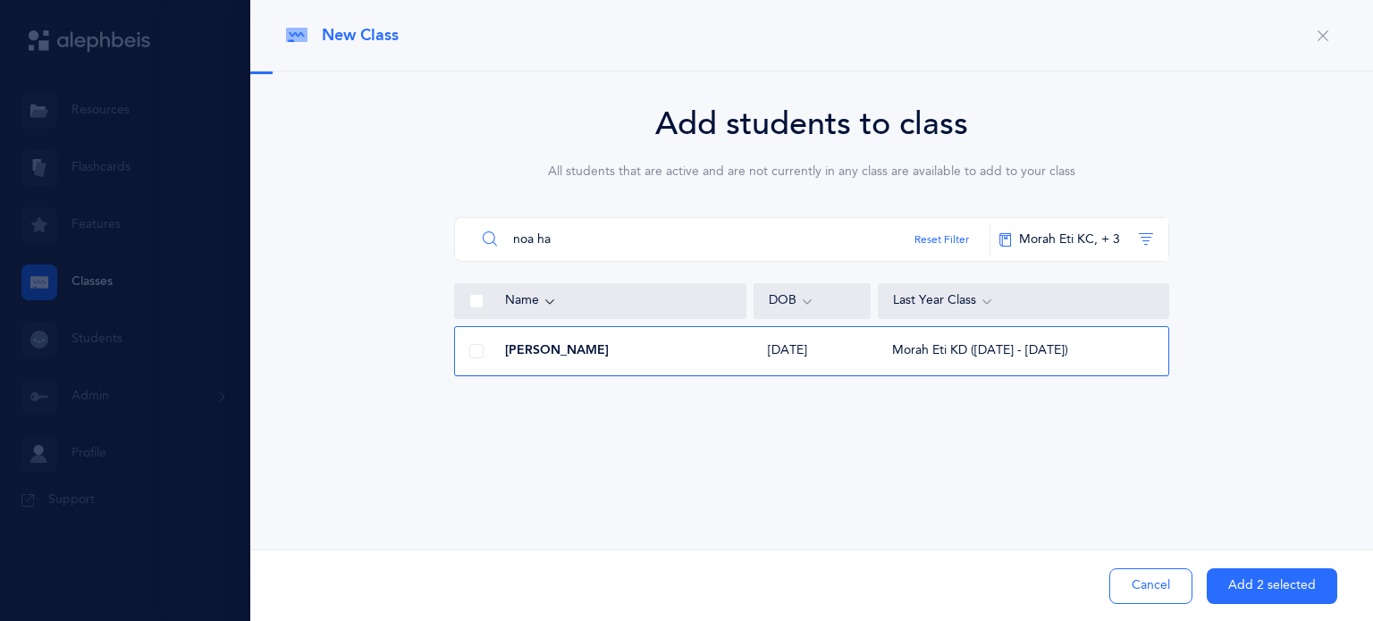
click at [681, 246] on input "noa ha" at bounding box center [733, 239] width 515 height 43
type input "n"
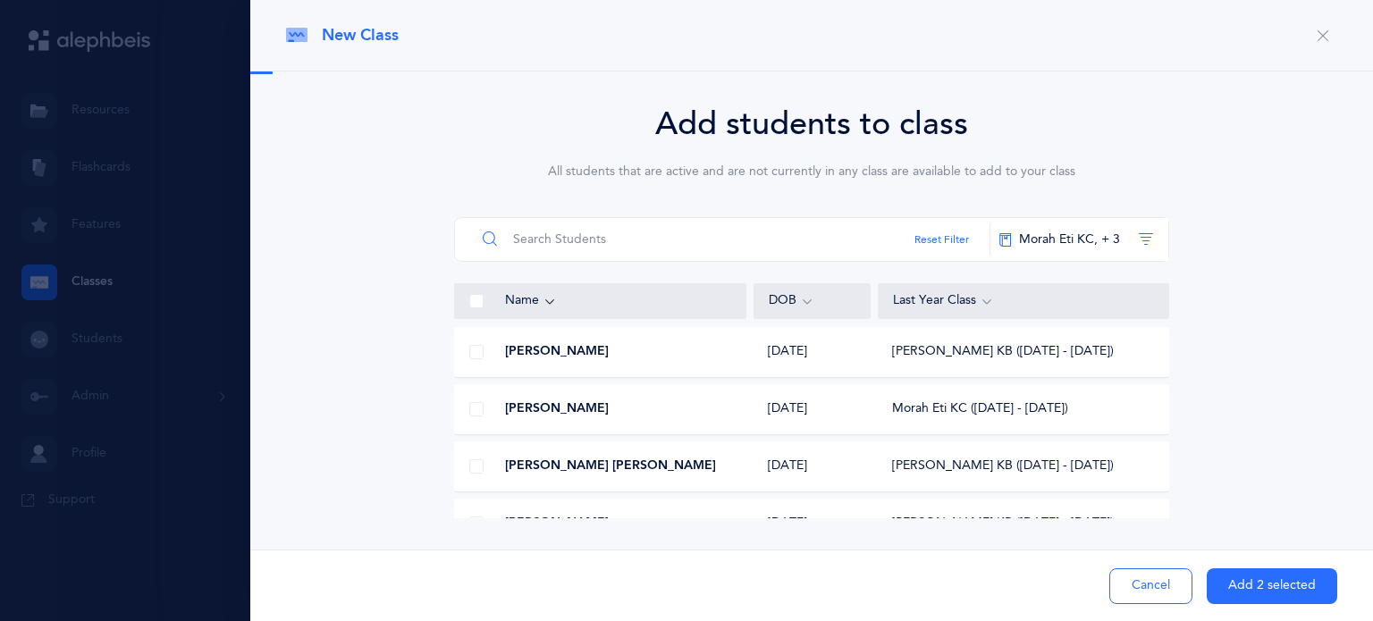
scroll to position [61, 0]
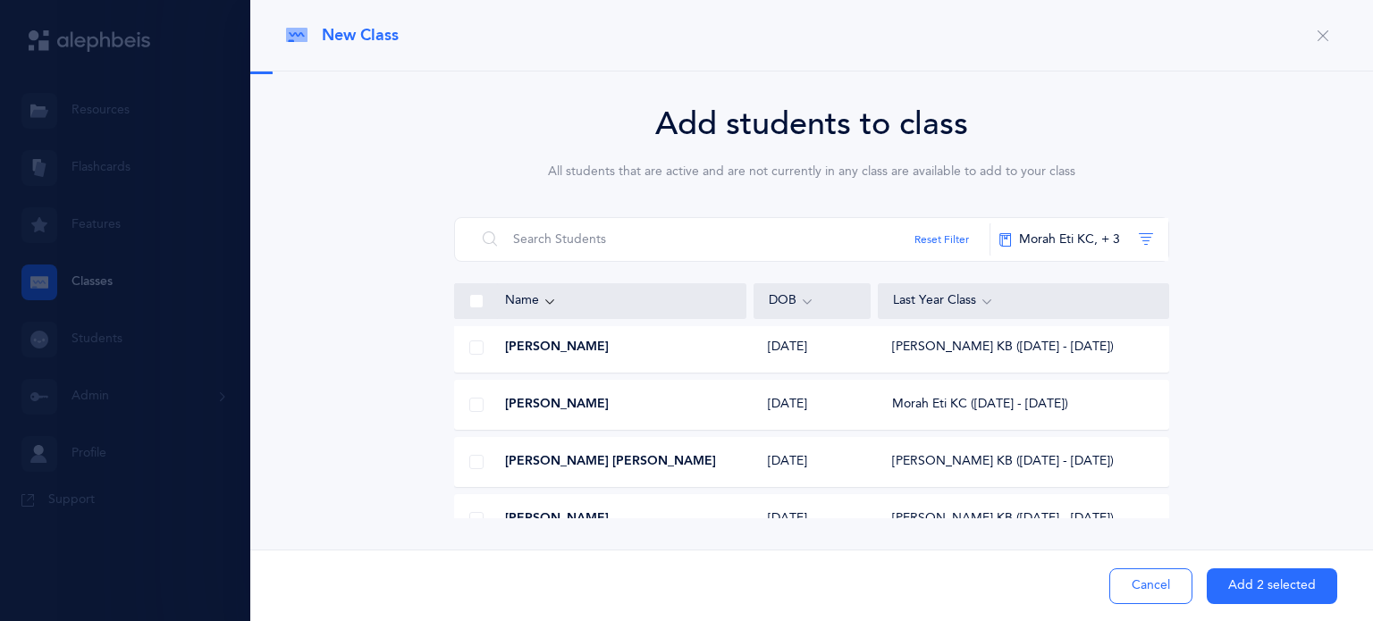
click at [469, 402] on span at bounding box center [476, 405] width 14 height 14
click at [0, 0] on input "checkbox" at bounding box center [0, 0] width 0 height 0
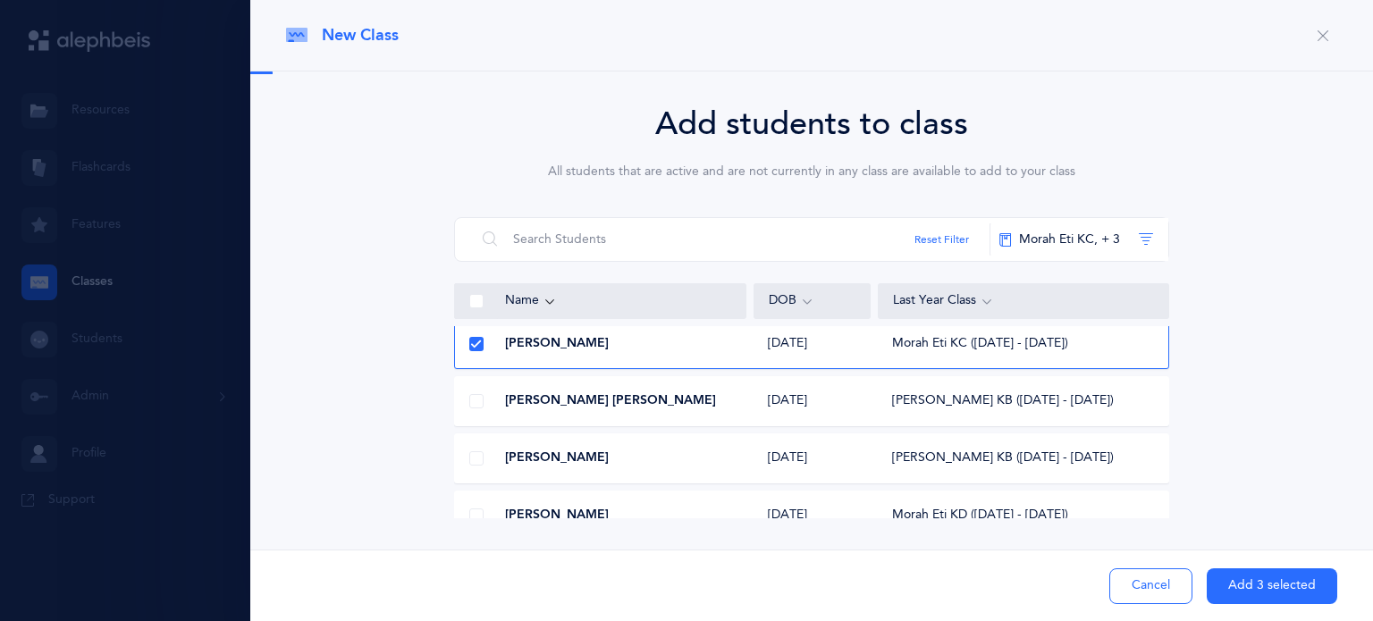
scroll to position [125, 0]
click at [472, 468] on div at bounding box center [476, 455] width 43 height 36
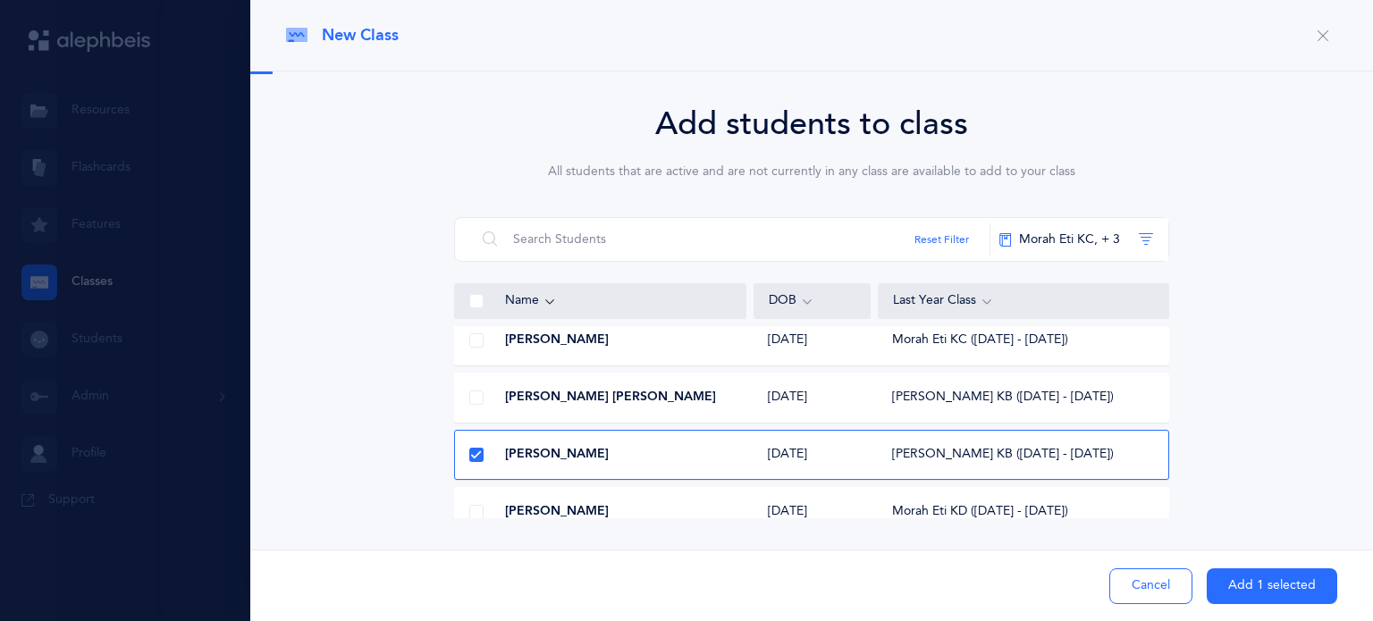
click at [469, 342] on span at bounding box center [476, 340] width 14 height 14
click at [0, 0] on input "checkbox" at bounding box center [0, 0] width 0 height 0
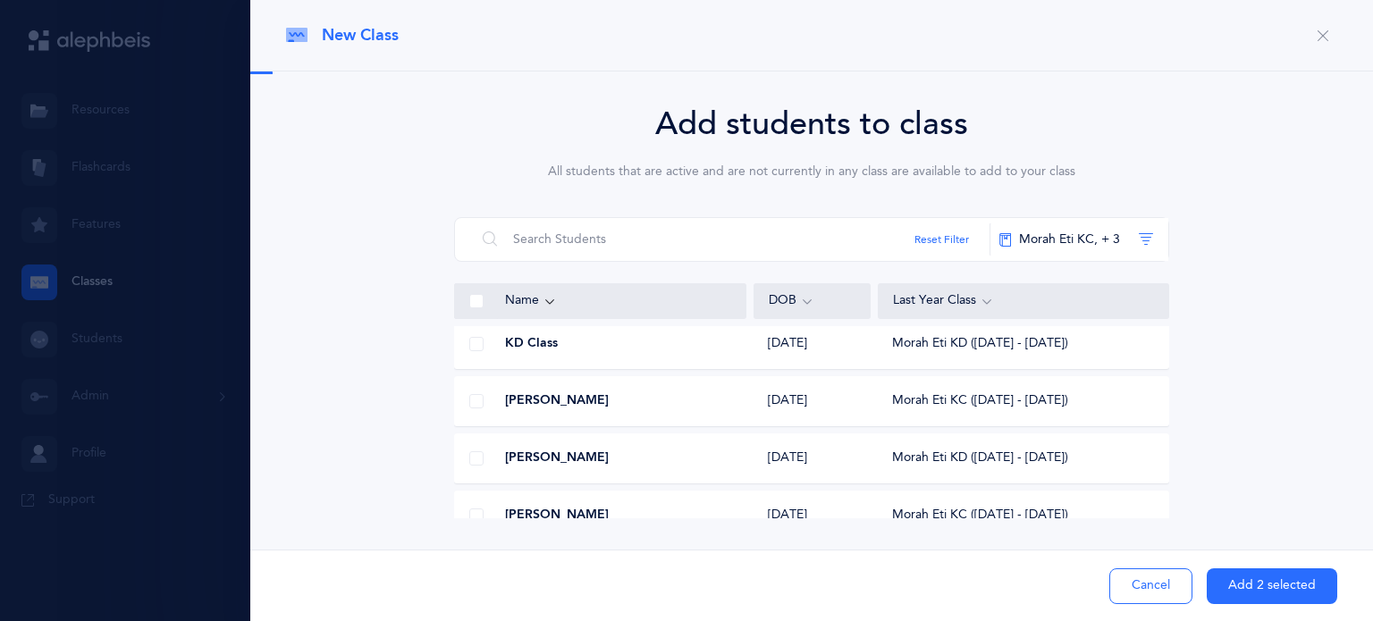
scroll to position [1160, 0]
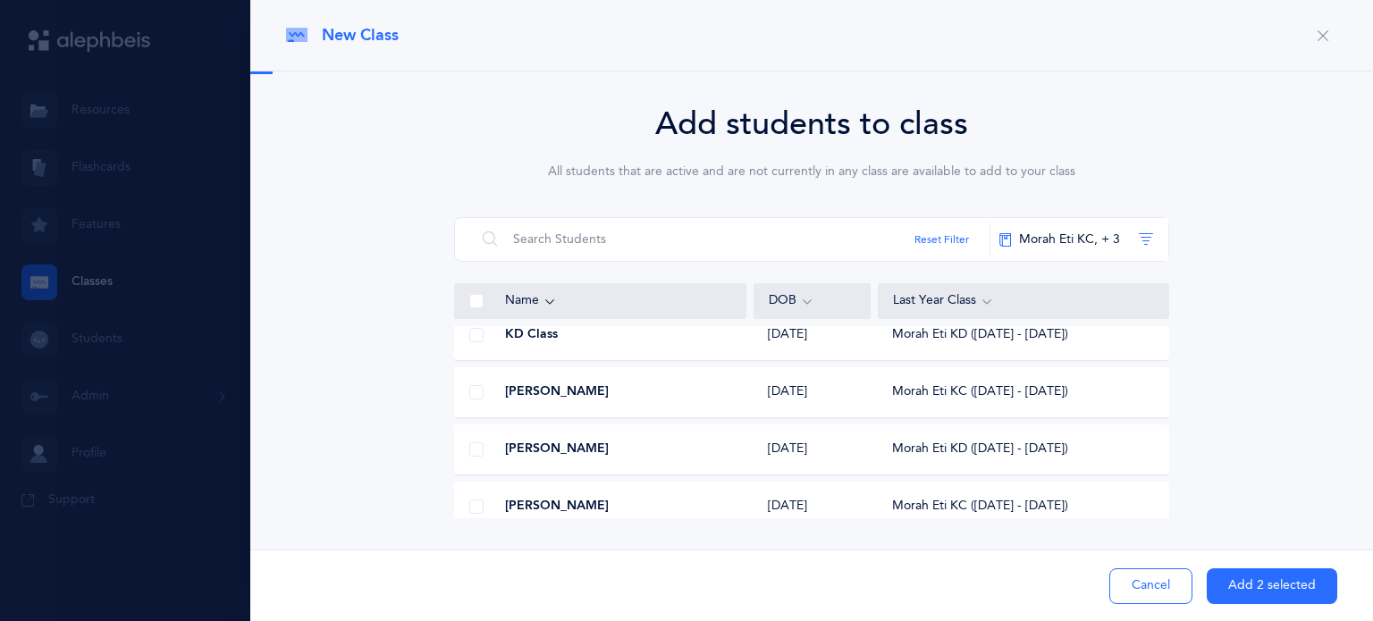
click at [473, 394] on span at bounding box center [476, 392] width 14 height 14
click at [0, 0] on input "checkbox" at bounding box center [0, 0] width 0 height 0
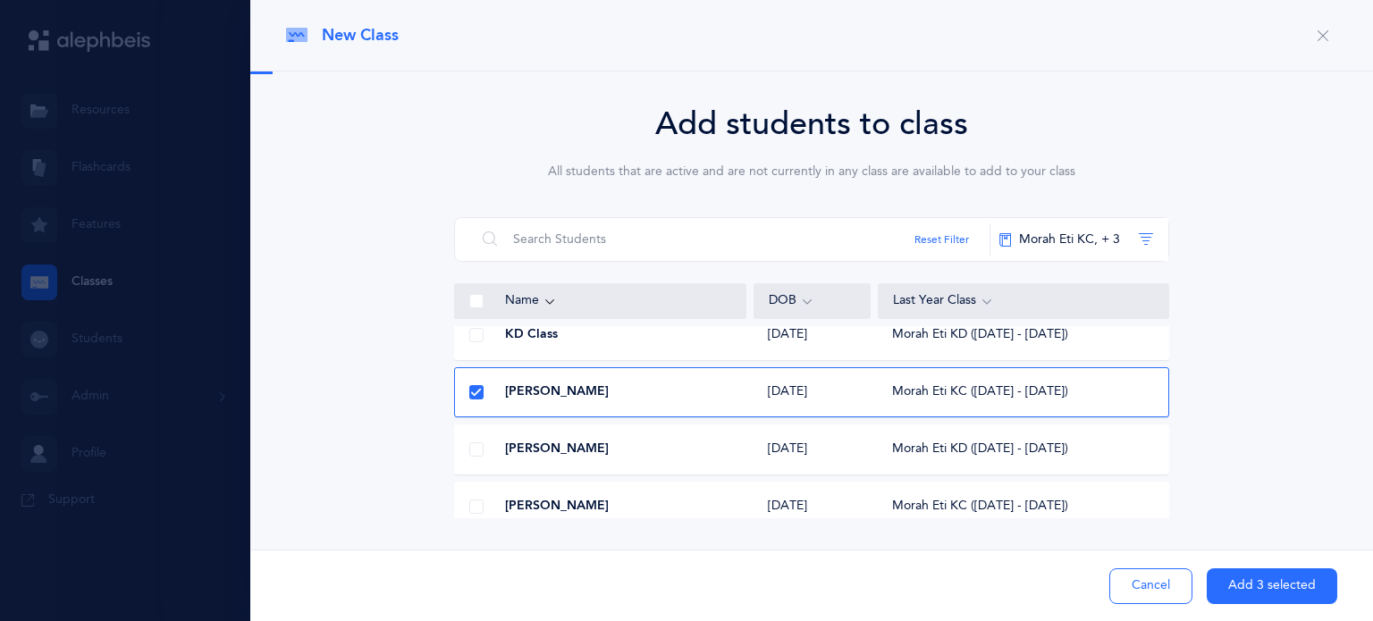
click at [469, 507] on span at bounding box center [476, 507] width 14 height 14
click at [0, 0] on input "checkbox" at bounding box center [0, 0] width 0 height 0
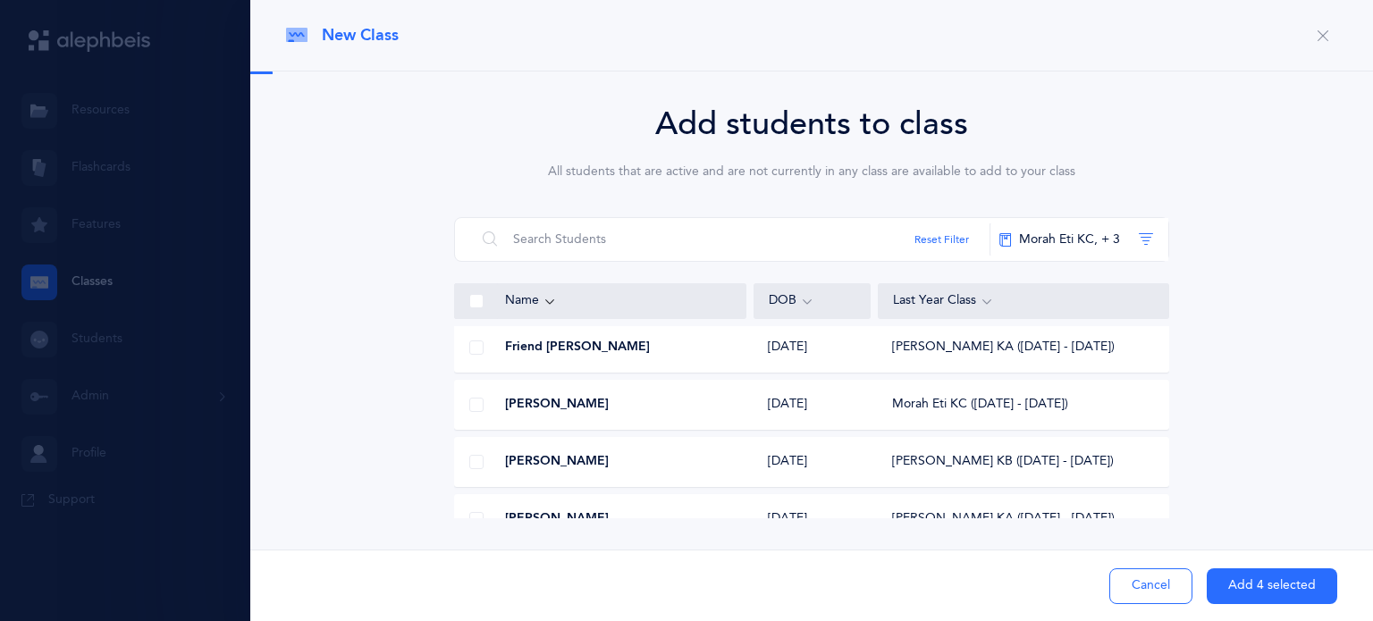
scroll to position [2065, 0]
click at [469, 458] on span at bounding box center [476, 460] width 14 height 14
click at [0, 0] on input "checkbox" at bounding box center [0, 0] width 0 height 0
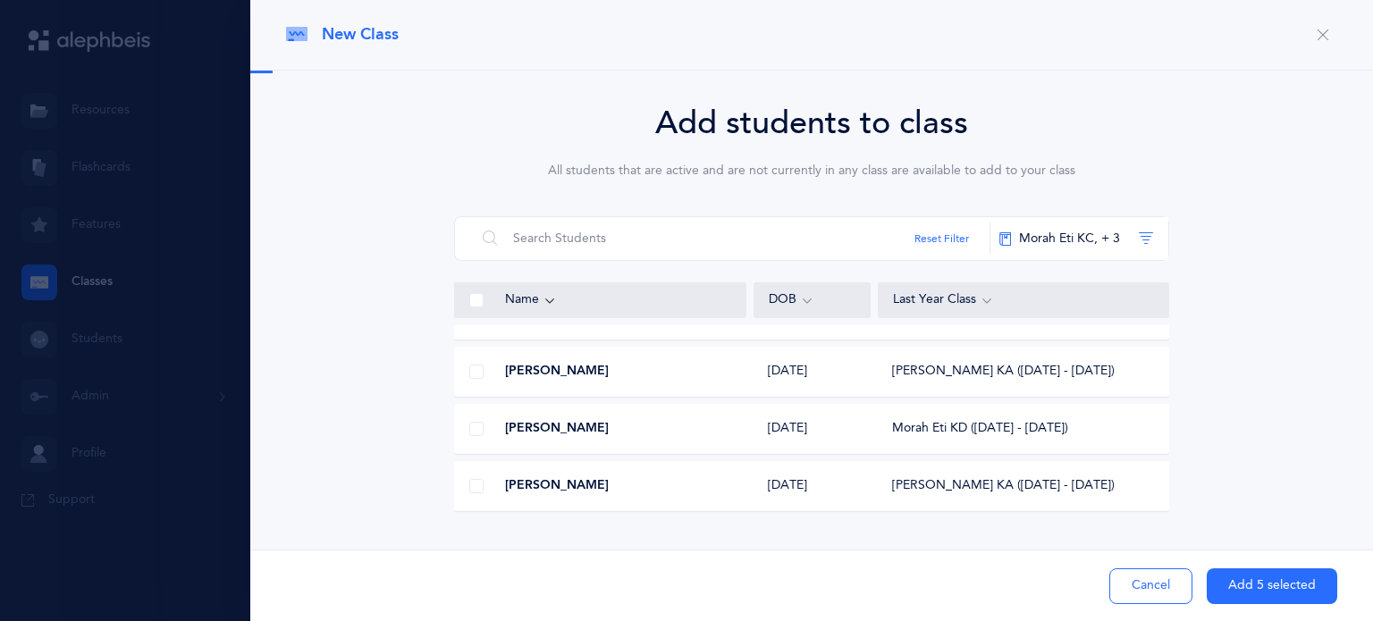
scroll to position [2725, 0]
click at [469, 424] on span at bounding box center [476, 429] width 14 height 14
click at [0, 0] on input "checkbox" at bounding box center [0, 0] width 0 height 0
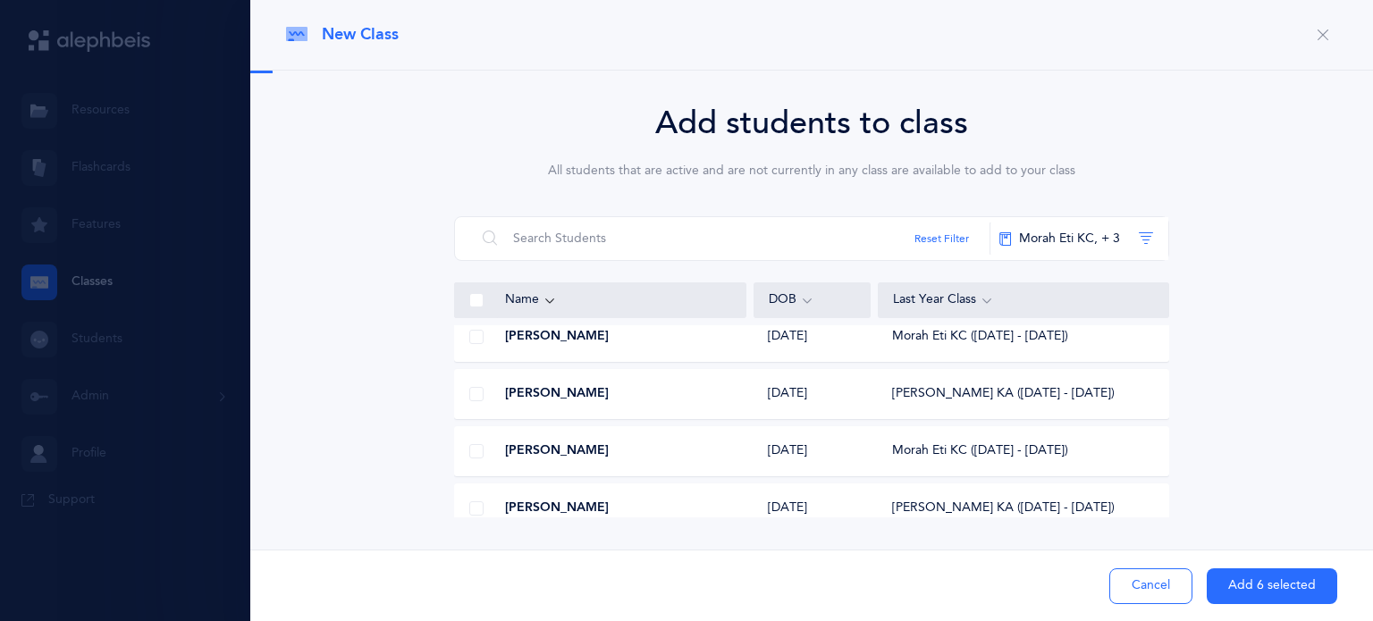
scroll to position [3045, 0]
click at [472, 452] on span at bounding box center [476, 452] width 14 height 14
click at [0, 0] on input "checkbox" at bounding box center [0, 0] width 0 height 0
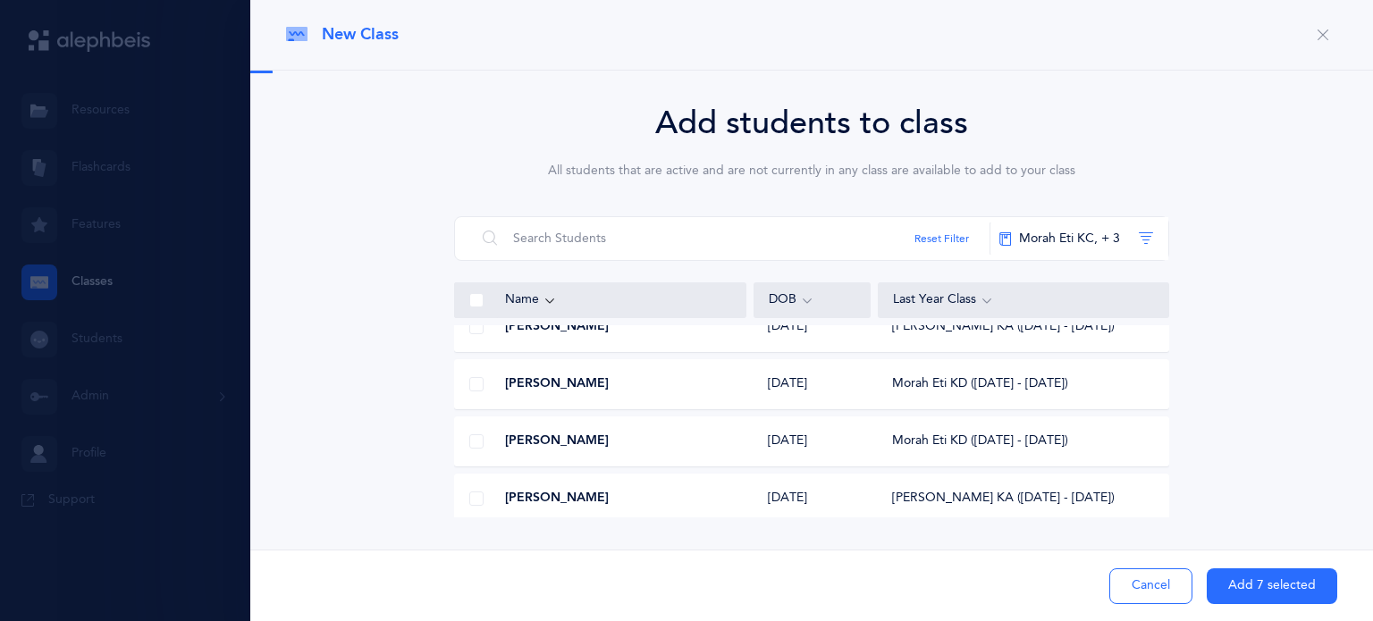
scroll to position [3239, 0]
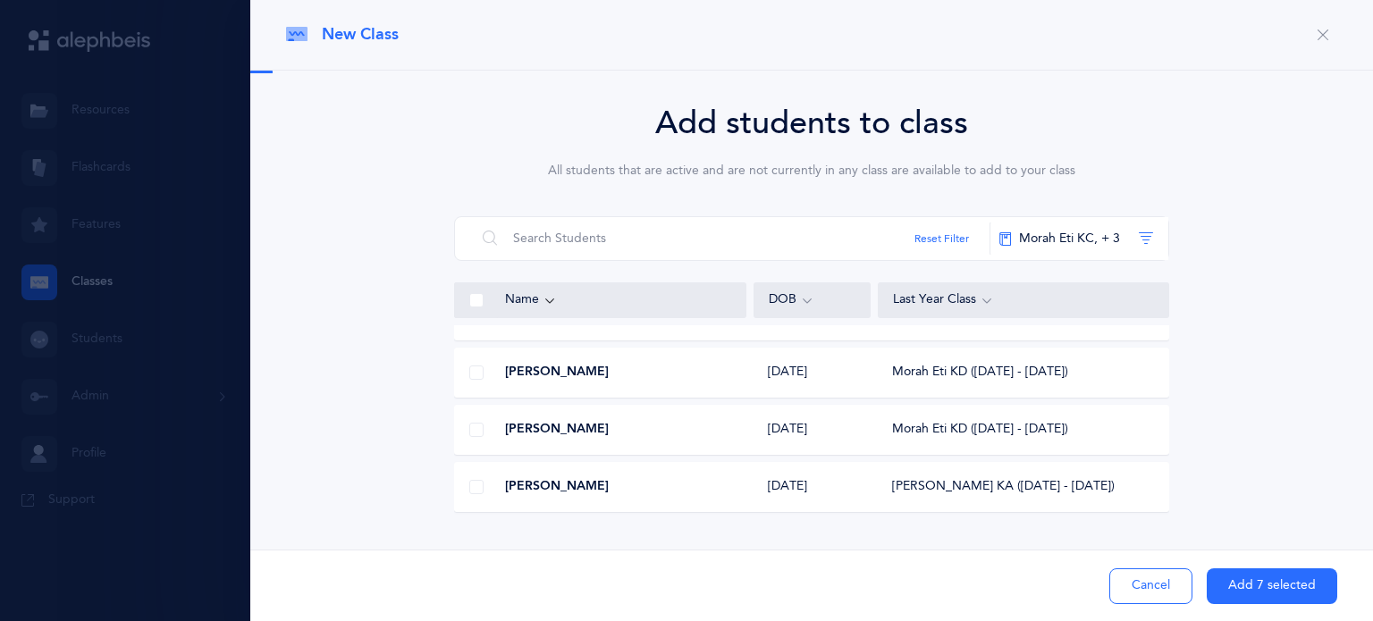
click at [469, 427] on span at bounding box center [476, 430] width 14 height 14
click at [0, 0] on input "checkbox" at bounding box center [0, 0] width 0 height 0
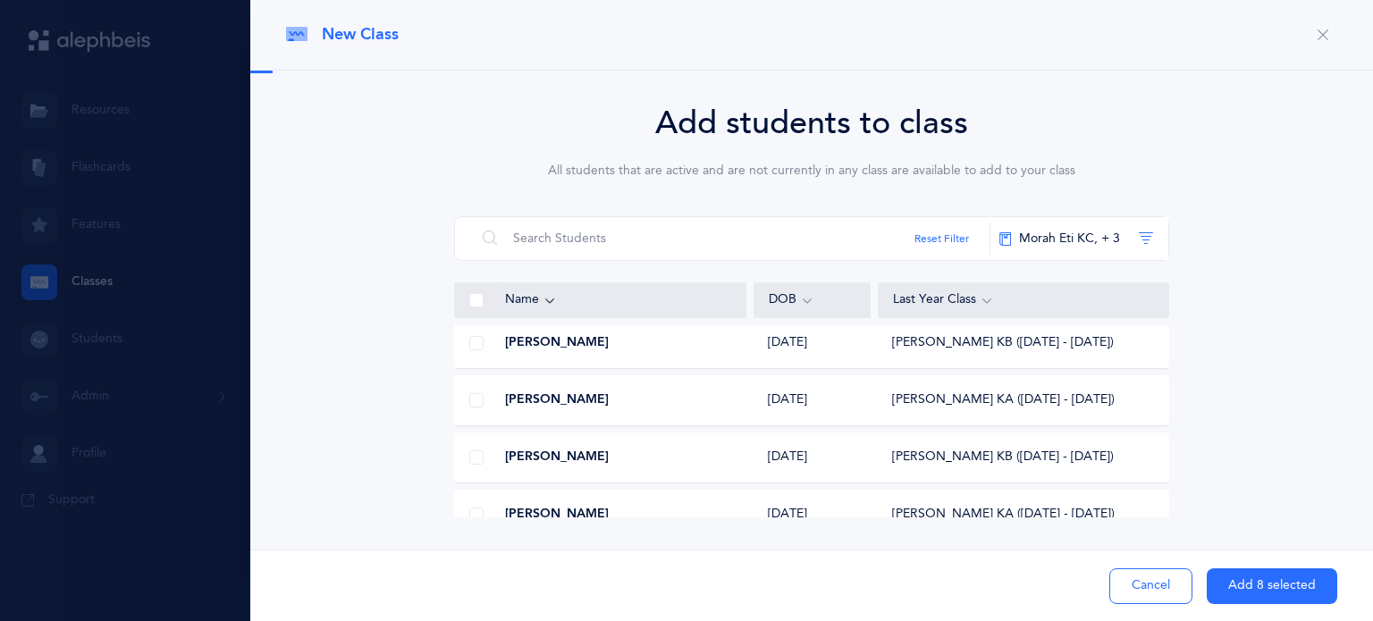
scroll to position [4070, 0]
click at [476, 451] on span at bounding box center [476, 458] width 14 height 14
click at [0, 0] on input "checkbox" at bounding box center [0, 0] width 0 height 0
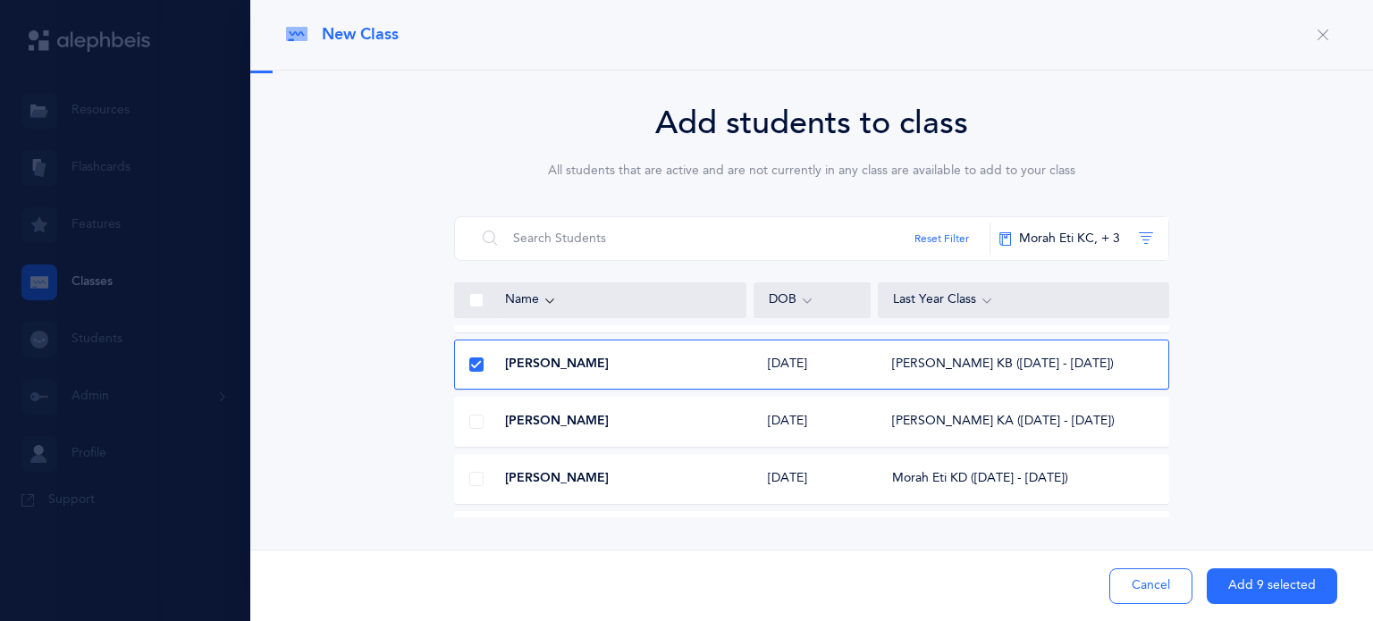
scroll to position [4166, 0]
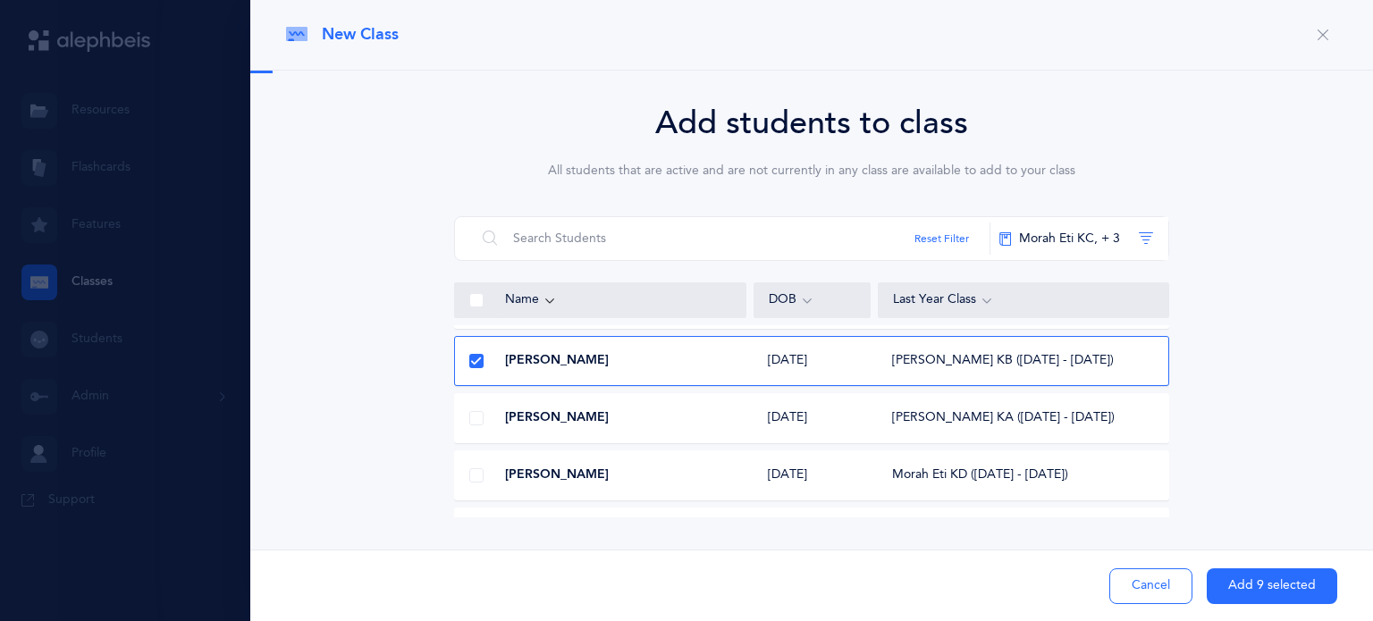
click at [471, 472] on span at bounding box center [476, 475] width 14 height 14
click at [0, 0] on input "checkbox" at bounding box center [0, 0] width 0 height 0
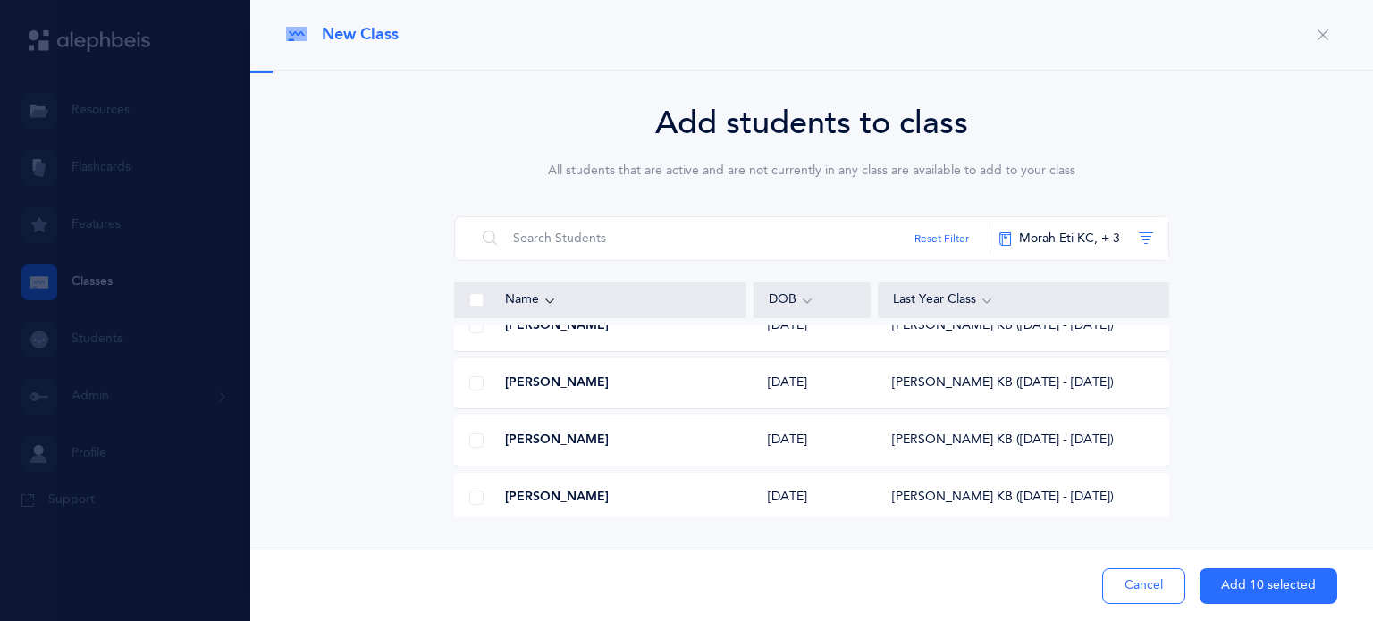
scroll to position [5575, 0]
click at [471, 385] on span at bounding box center [476, 383] width 14 height 14
click at [0, 0] on input "checkbox" at bounding box center [0, 0] width 0 height 0
click at [472, 436] on span at bounding box center [476, 440] width 14 height 14
click at [0, 0] on input "checkbox" at bounding box center [0, 0] width 0 height 0
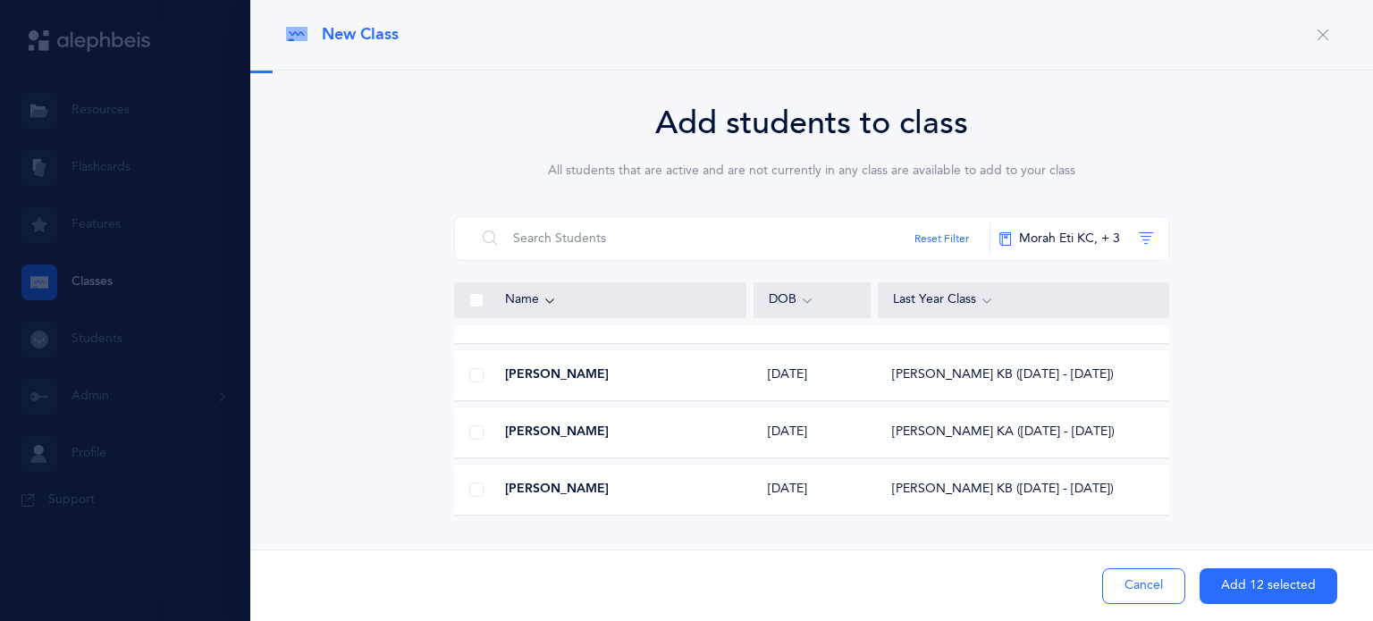
scroll to position [5813, 0]
click at [477, 428] on div at bounding box center [476, 431] width 43 height 36
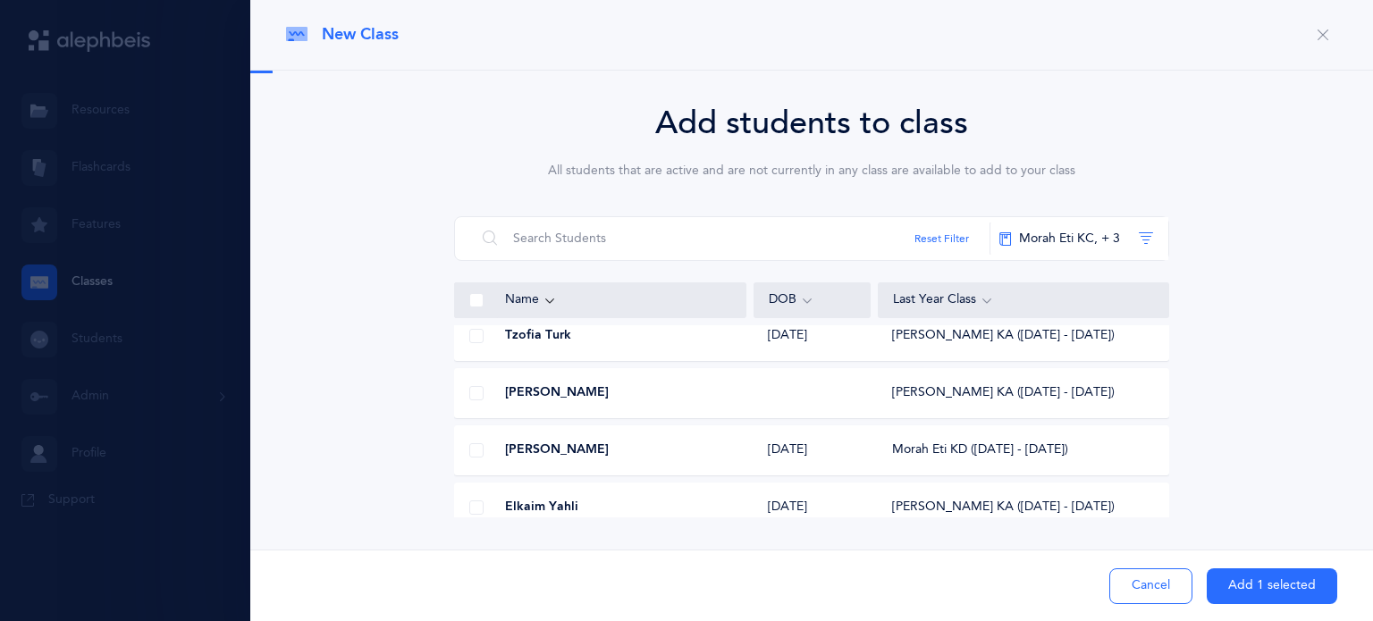
scroll to position [6044, 0]
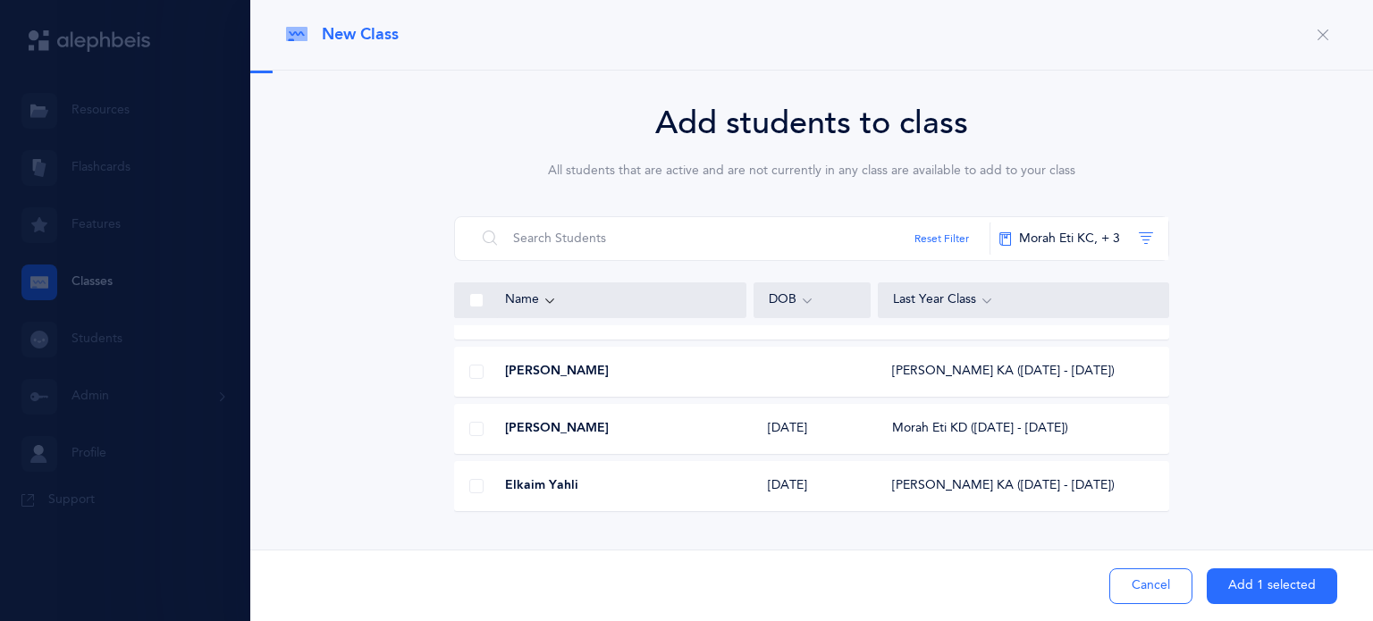
click at [478, 431] on div at bounding box center [476, 429] width 43 height 36
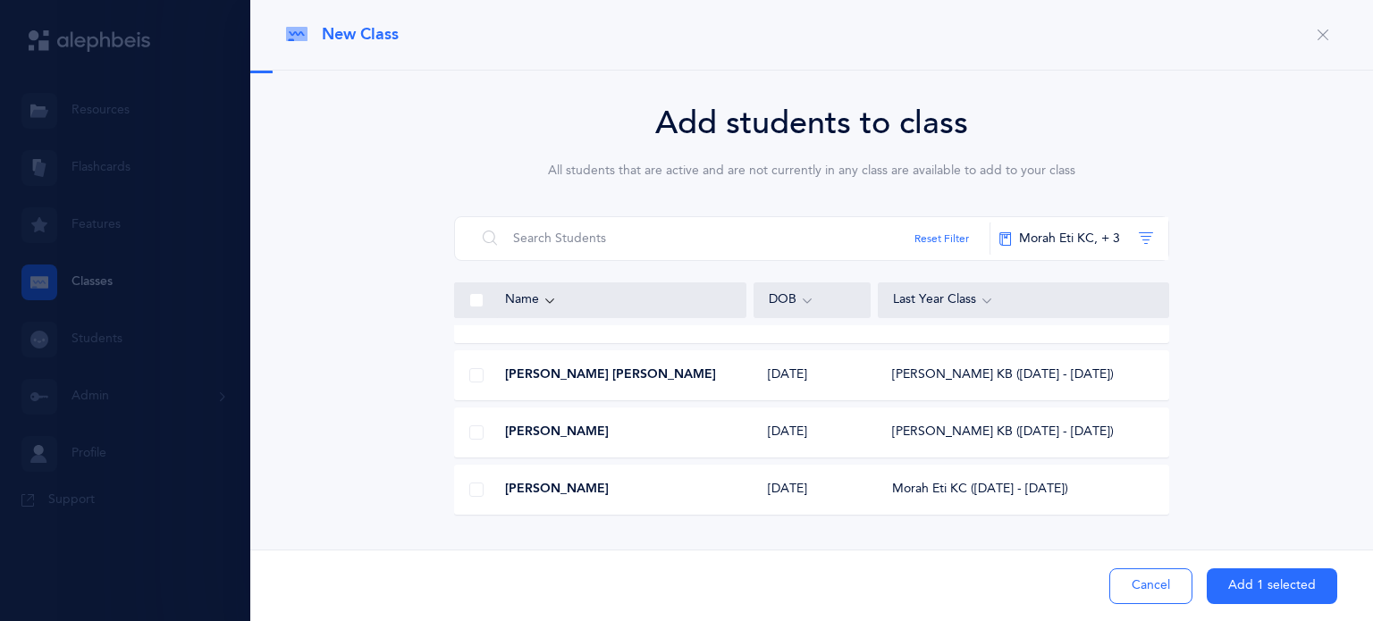
scroll to position [6215, 0]
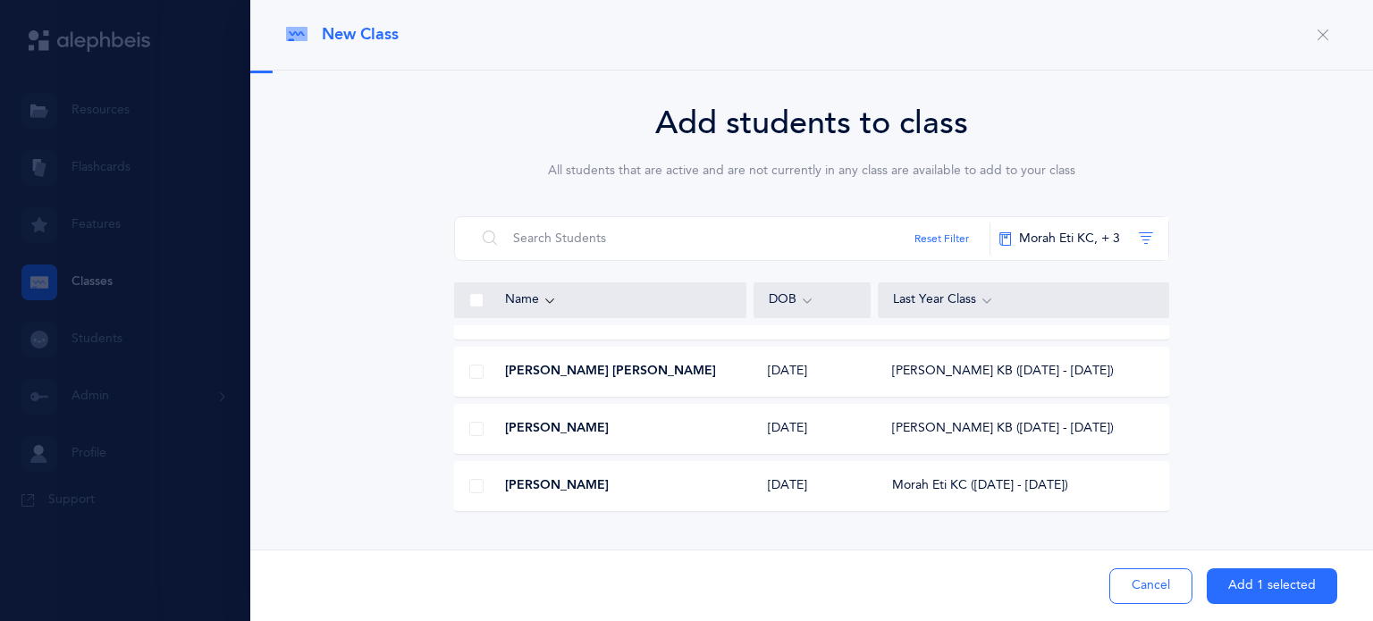
click at [469, 485] on span at bounding box center [476, 486] width 14 height 14
click at [0, 0] on input "checkbox" at bounding box center [0, 0] width 0 height 0
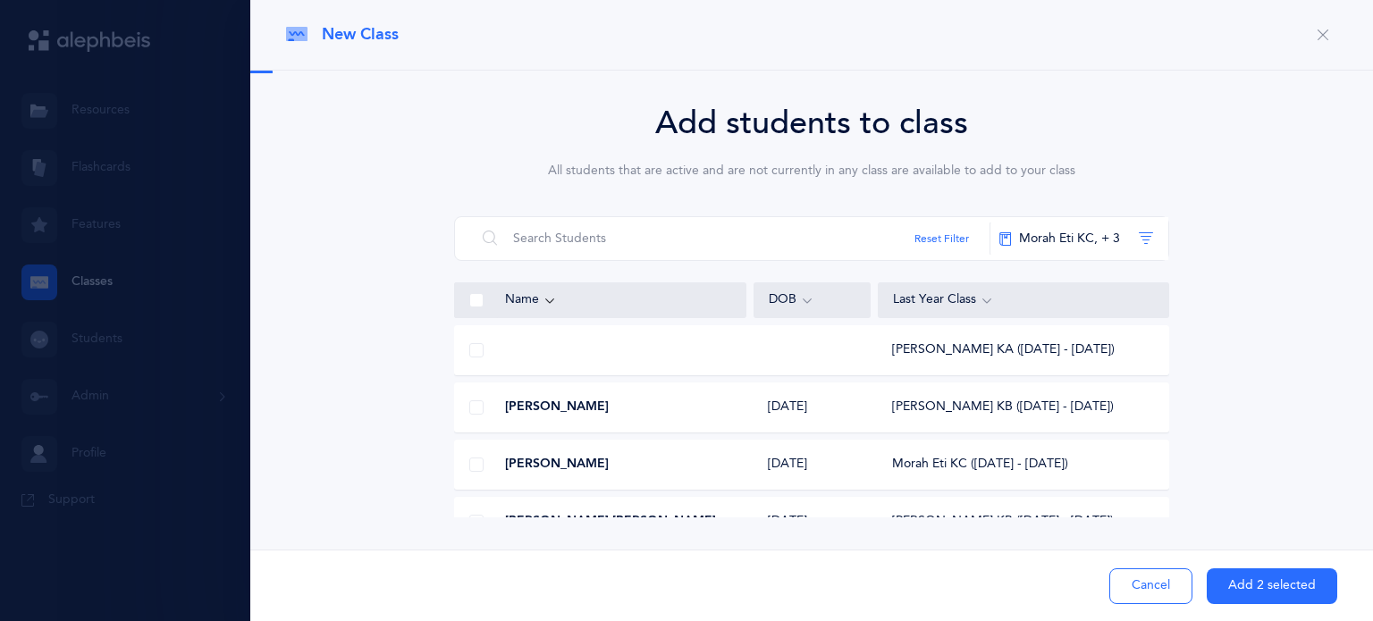
scroll to position [0, 0]
click at [1280, 582] on button "Add 2 selected" at bounding box center [1272, 587] width 131 height 36
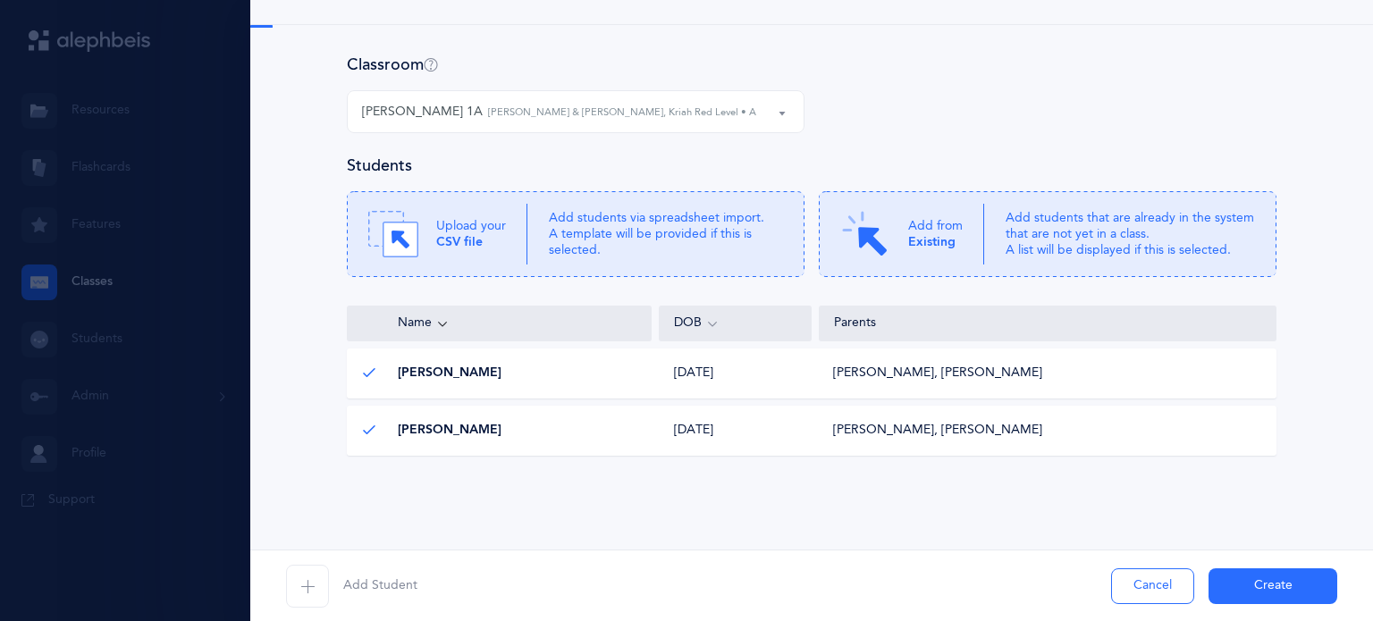
scroll to position [50, 0]
drag, startPoint x: 882, startPoint y: 253, endPoint x: 868, endPoint y: 227, distance: 29.2
drag, startPoint x: 868, startPoint y: 227, endPoint x: 951, endPoint y: 224, distance: 83.2
drag, startPoint x: 951, startPoint y: 224, endPoint x: 901, endPoint y: 253, distance: 58.1
drag, startPoint x: 901, startPoint y: 253, endPoint x: 1178, endPoint y: 160, distance: 292.3
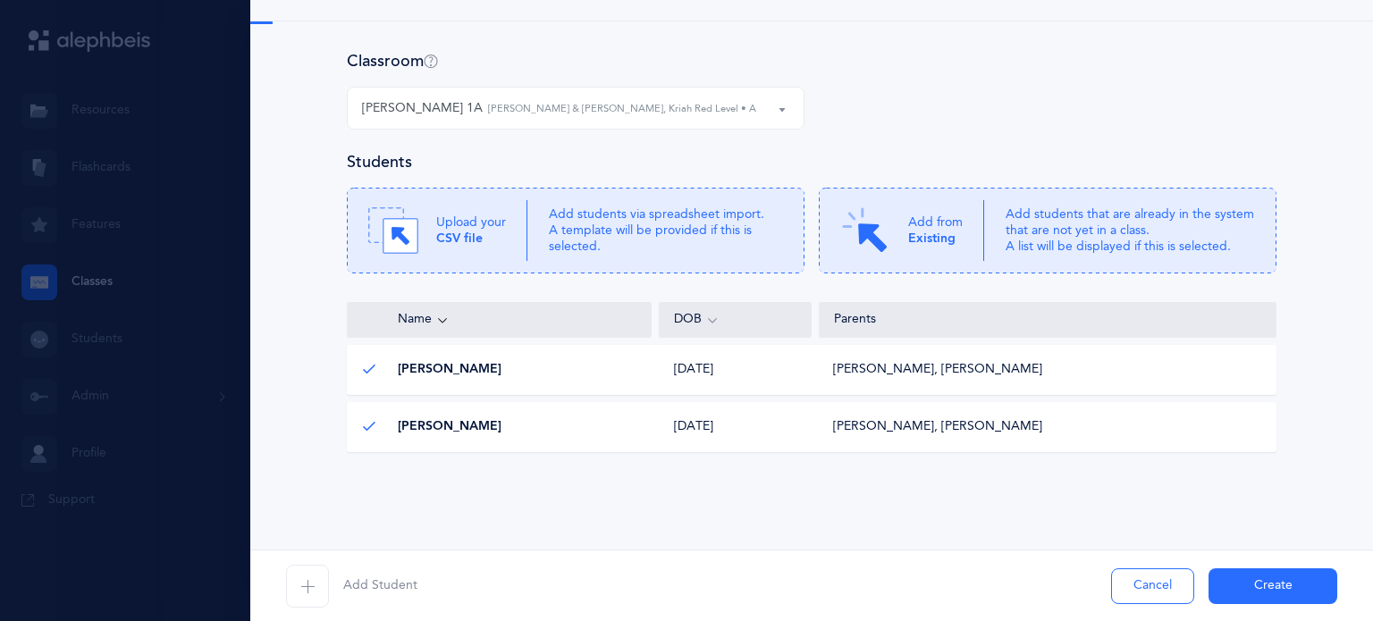
drag, startPoint x: 1178, startPoint y: 160, endPoint x: 1287, endPoint y: 209, distance: 119.6
click at [1287, 209] on div "Classroom Morah Nacy KA Morah Nacy KB Morah Eti KC Morah Eti KD Morah Yafit 1A …" at bounding box center [811, 283] width 1051 height 467
drag, startPoint x: 1158, startPoint y: 246, endPoint x: 840, endPoint y: 241, distance: 317.4
click at [840, 241] on img at bounding box center [865, 231] width 50 height 50
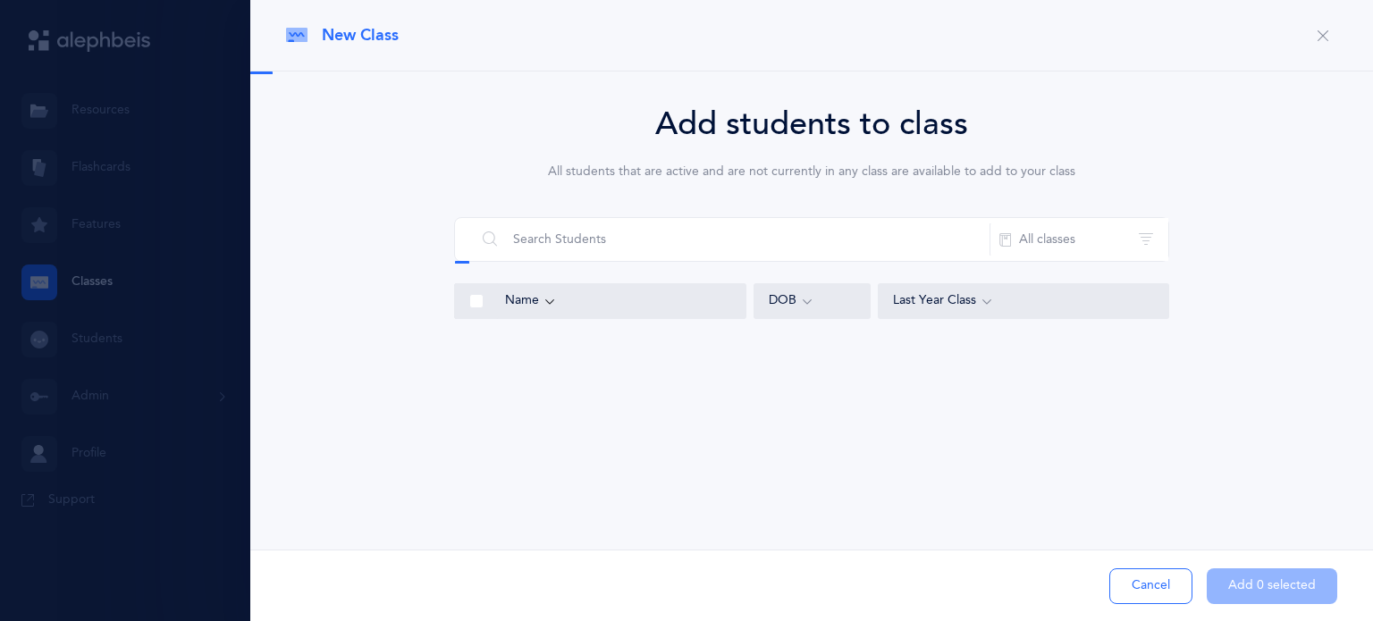
scroll to position [0, 0]
drag, startPoint x: 998, startPoint y: 301, endPoint x: 962, endPoint y: 298, distance: 35.9
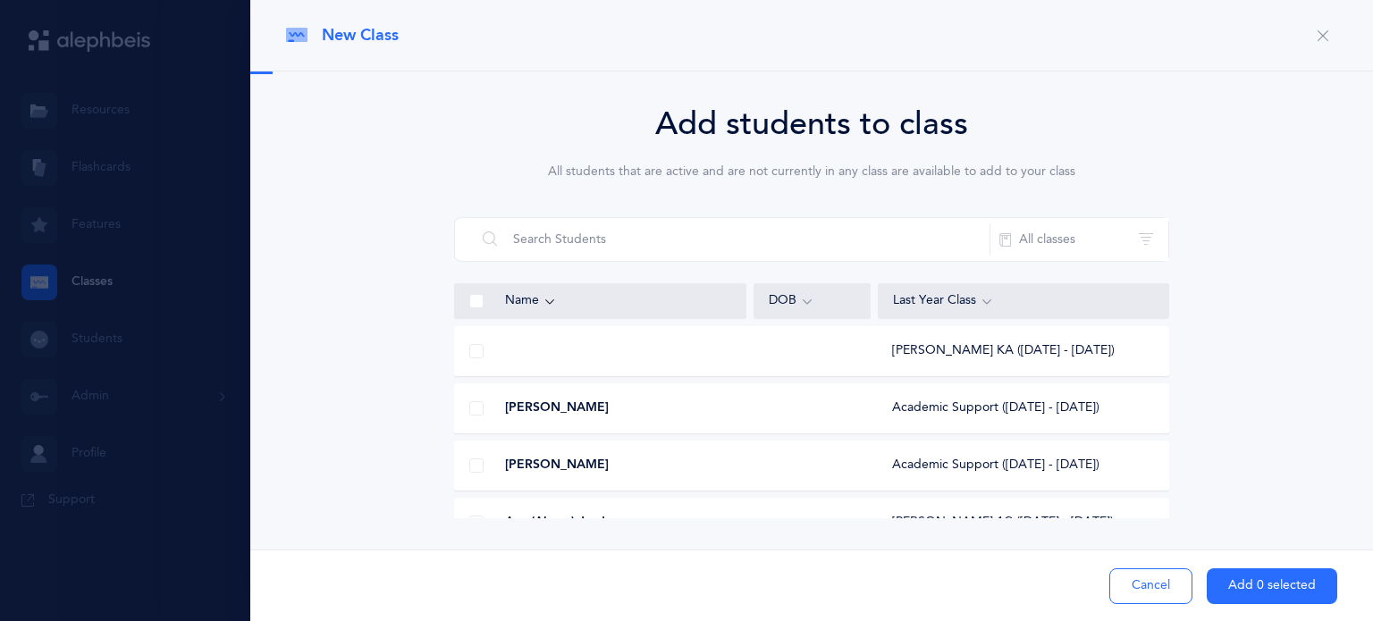
drag, startPoint x: 962, startPoint y: 298, endPoint x: 1325, endPoint y: 272, distance: 363.9
drag, startPoint x: 1325, startPoint y: 272, endPoint x: 987, endPoint y: 303, distance: 339.4
drag, startPoint x: 987, startPoint y: 303, endPoint x: 966, endPoint y: 301, distance: 20.6
drag, startPoint x: 966, startPoint y: 301, endPoint x: 1078, endPoint y: 140, distance: 195.9
drag, startPoint x: 1078, startPoint y: 140, endPoint x: 1051, endPoint y: 251, distance: 114.1
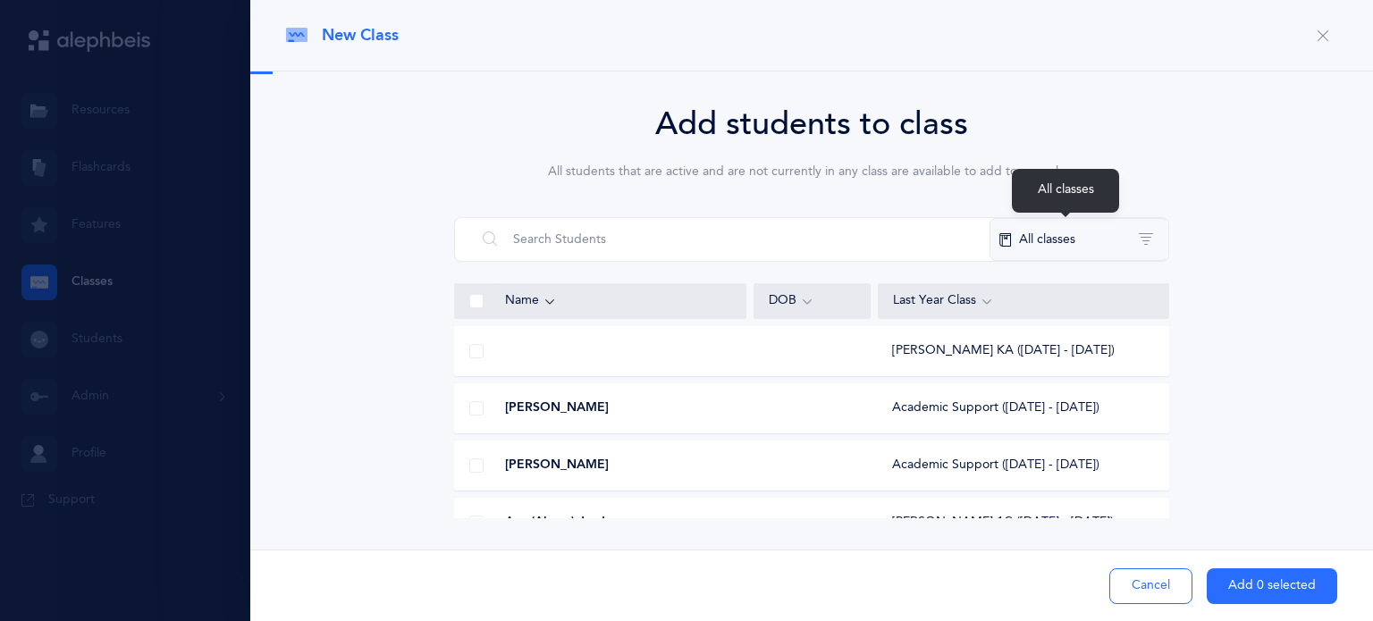
click at [1043, 248] on button "All classes" at bounding box center [1079, 239] width 179 height 43
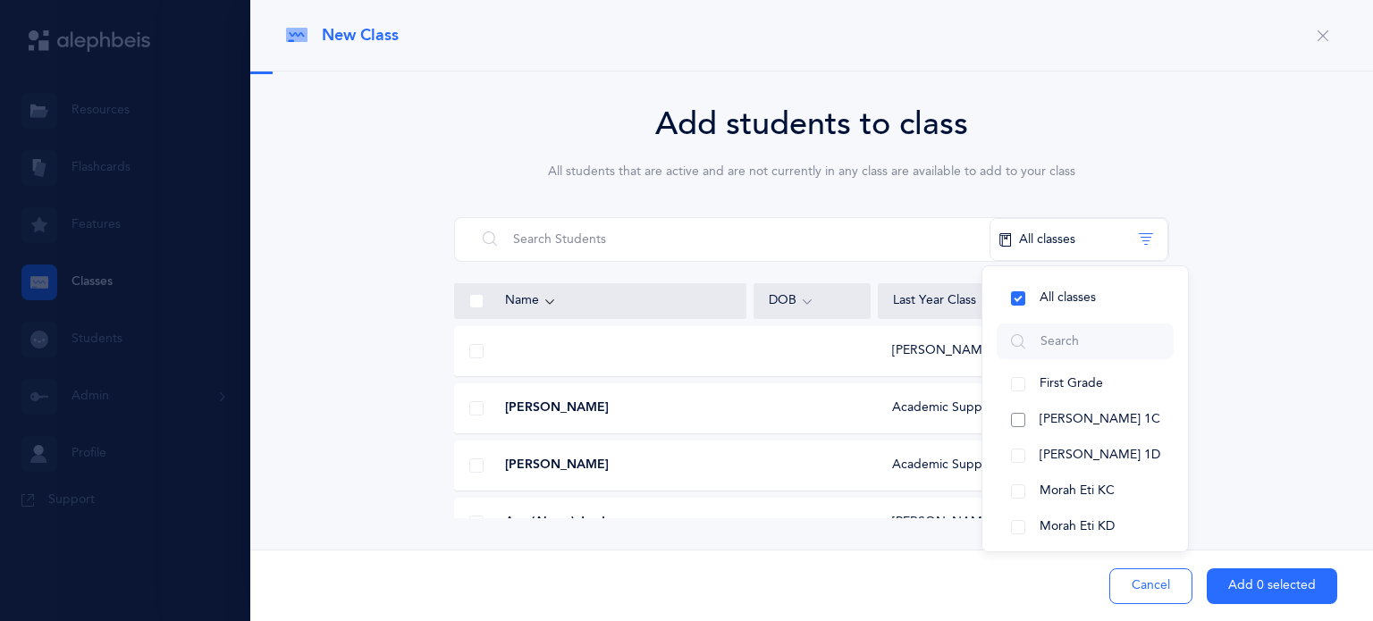
click at [1012, 418] on button "[PERSON_NAME] 1C" at bounding box center [1085, 420] width 177 height 36
click at [1012, 442] on button "[PERSON_NAME] 1D" at bounding box center [1085, 456] width 177 height 36
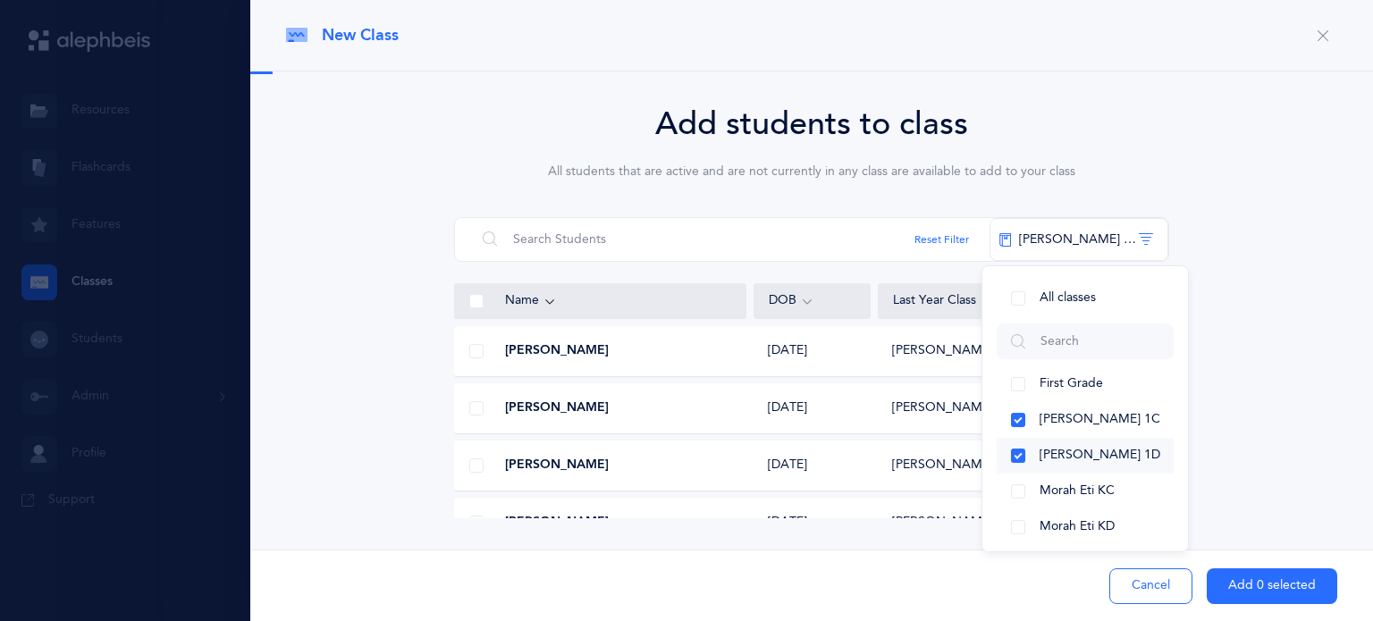
click at [1012, 442] on button "[PERSON_NAME] 1D" at bounding box center [1085, 456] width 177 height 36
click at [1010, 423] on button "[PERSON_NAME] 1C" at bounding box center [1085, 420] width 177 height 36
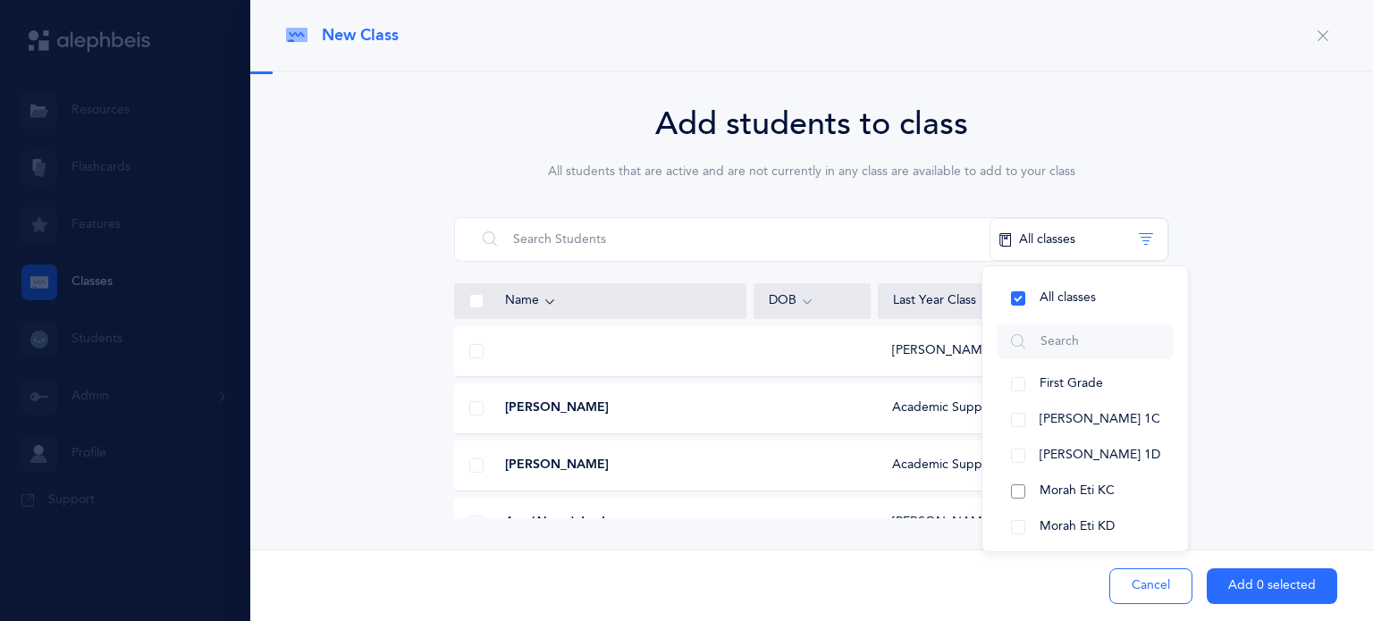
click at [1012, 485] on button "Morah Eti KC" at bounding box center [1085, 492] width 177 height 36
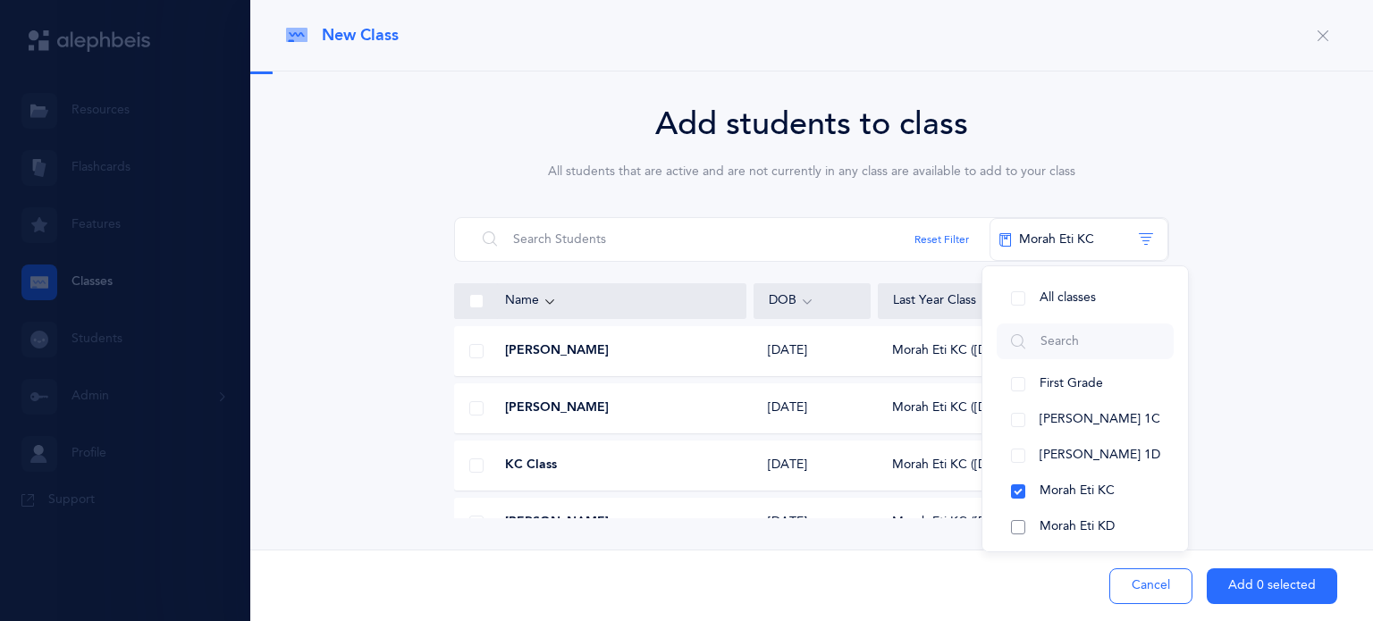
click at [1012, 520] on button "Morah Eti KD" at bounding box center [1085, 528] width 177 height 36
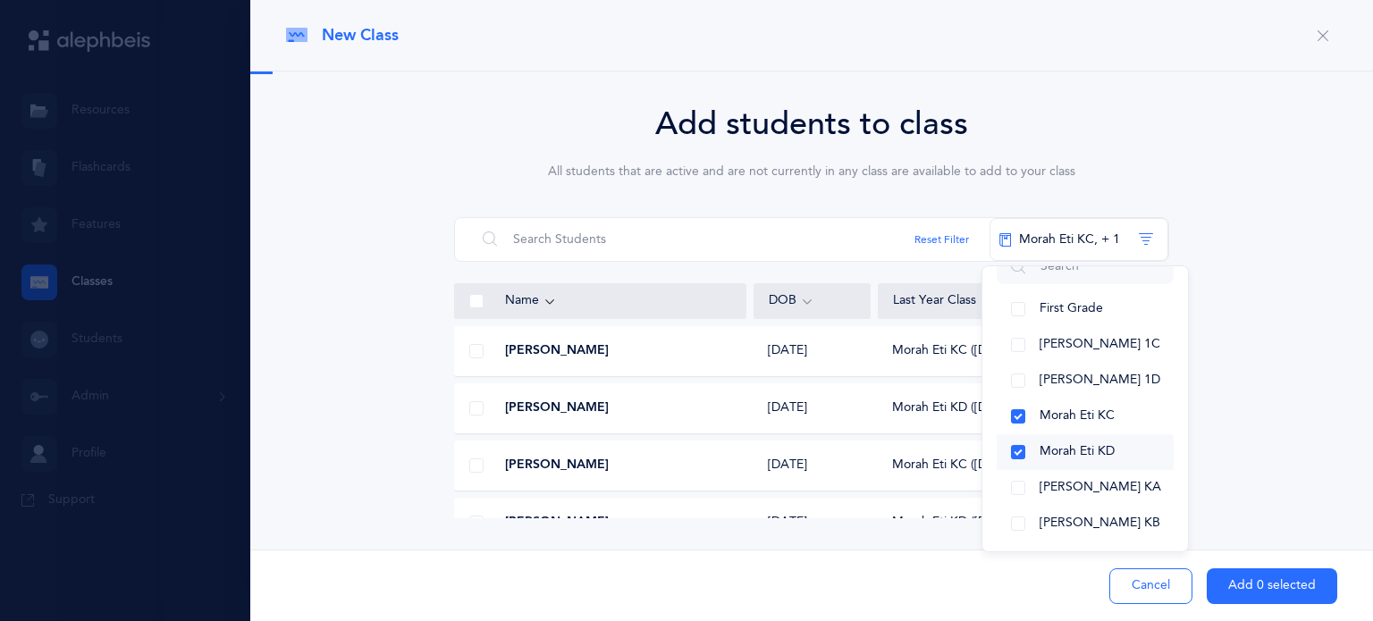
scroll to position [80, 0]
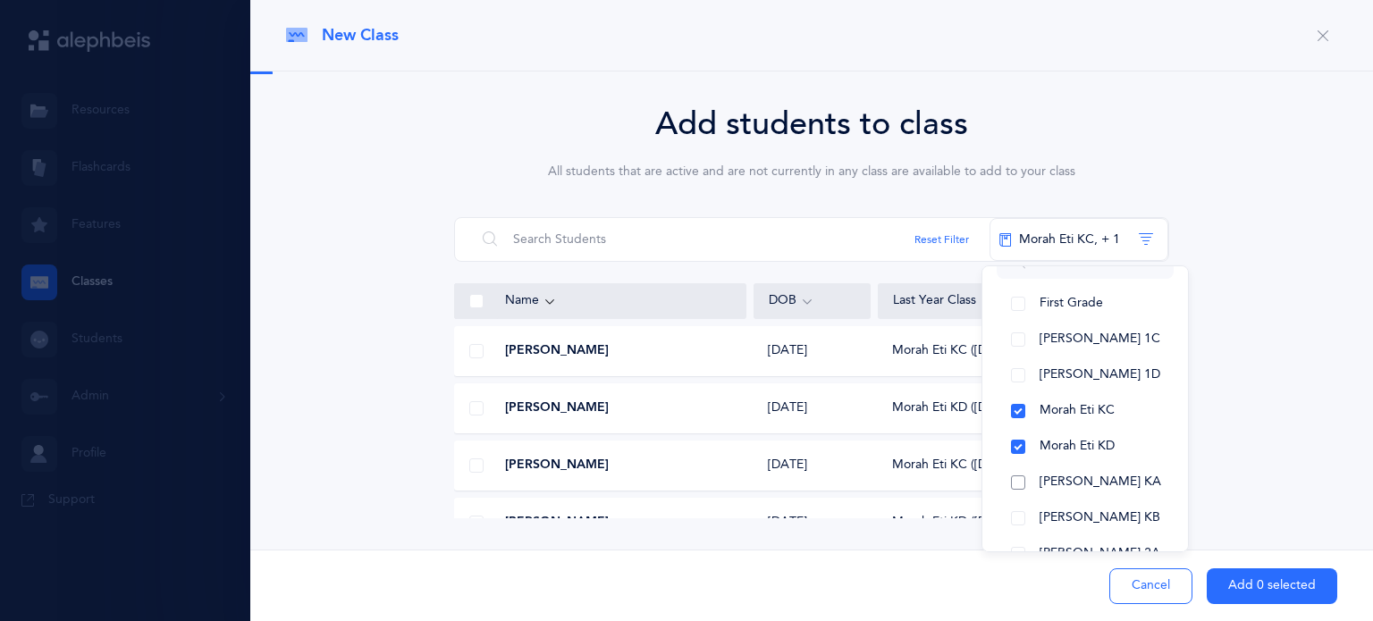
click at [1005, 482] on button "[PERSON_NAME] KA" at bounding box center [1085, 483] width 177 height 36
click at [1017, 514] on button "[PERSON_NAME] KB" at bounding box center [1085, 519] width 177 height 36
click at [474, 466] on span at bounding box center [476, 466] width 14 height 14
click at [0, 0] on input "checkbox" at bounding box center [0, 0] width 0 height 0
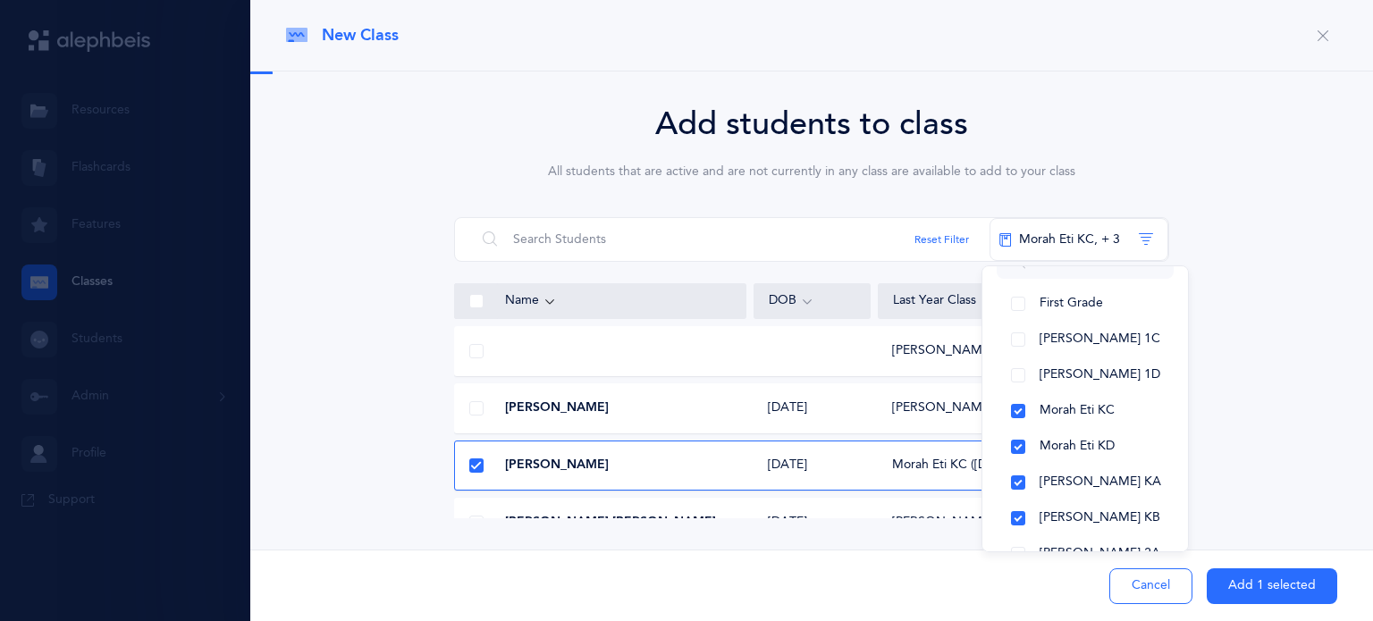
click at [1248, 383] on div "Add students to class All students that are active and are not currently in any…" at bounding box center [811, 309] width 1051 height 418
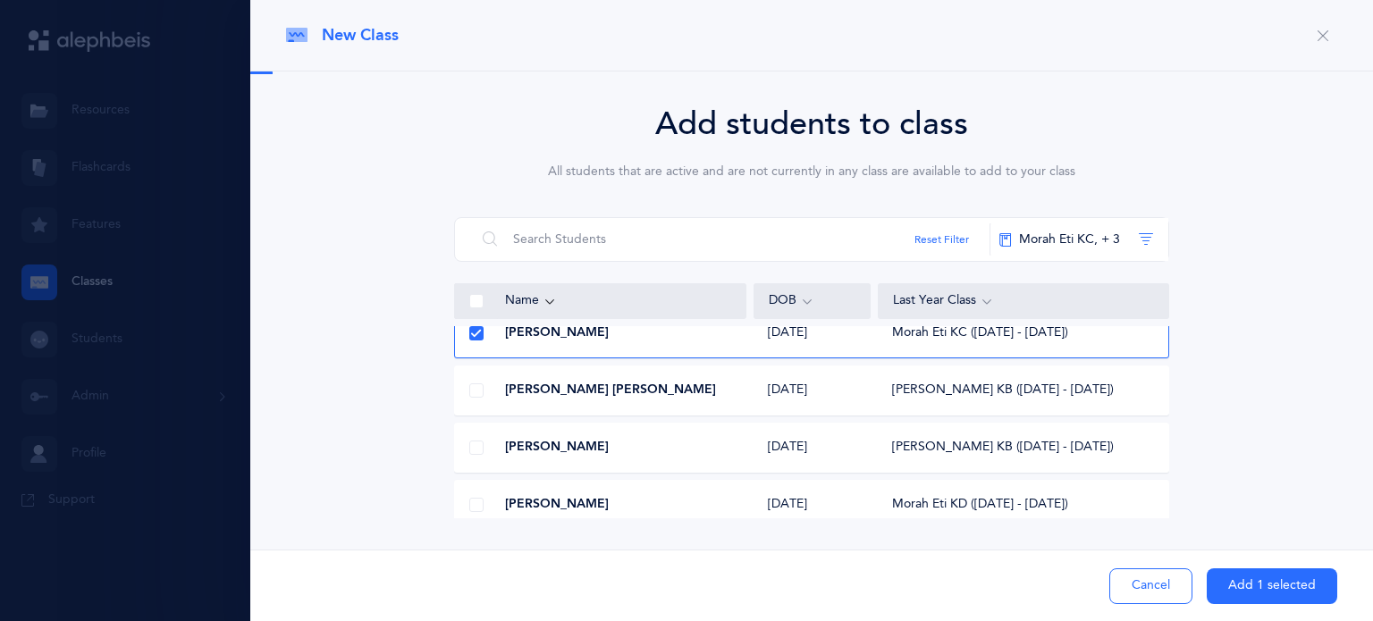
scroll to position [134, 0]
click at [469, 446] on span at bounding box center [476, 446] width 14 height 14
click at [0, 0] on input "checkbox" at bounding box center [0, 0] width 0 height 0
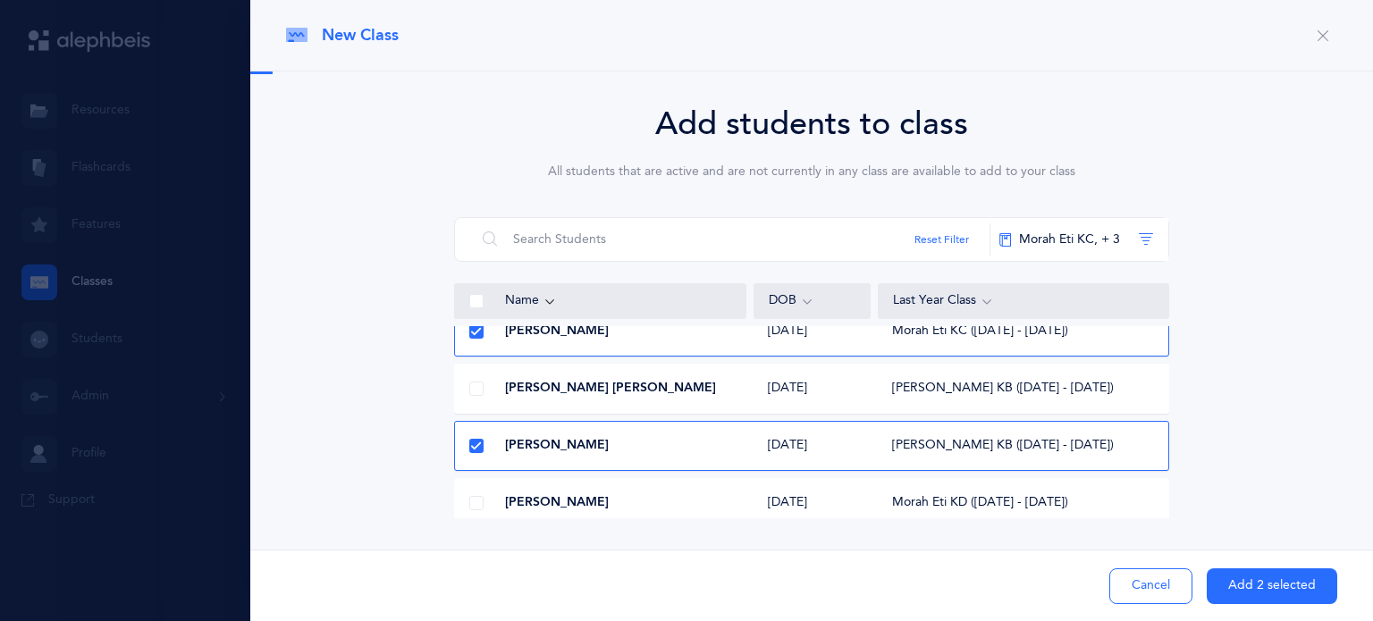
click at [1236, 591] on button "Add 2 selected" at bounding box center [1272, 587] width 131 height 36
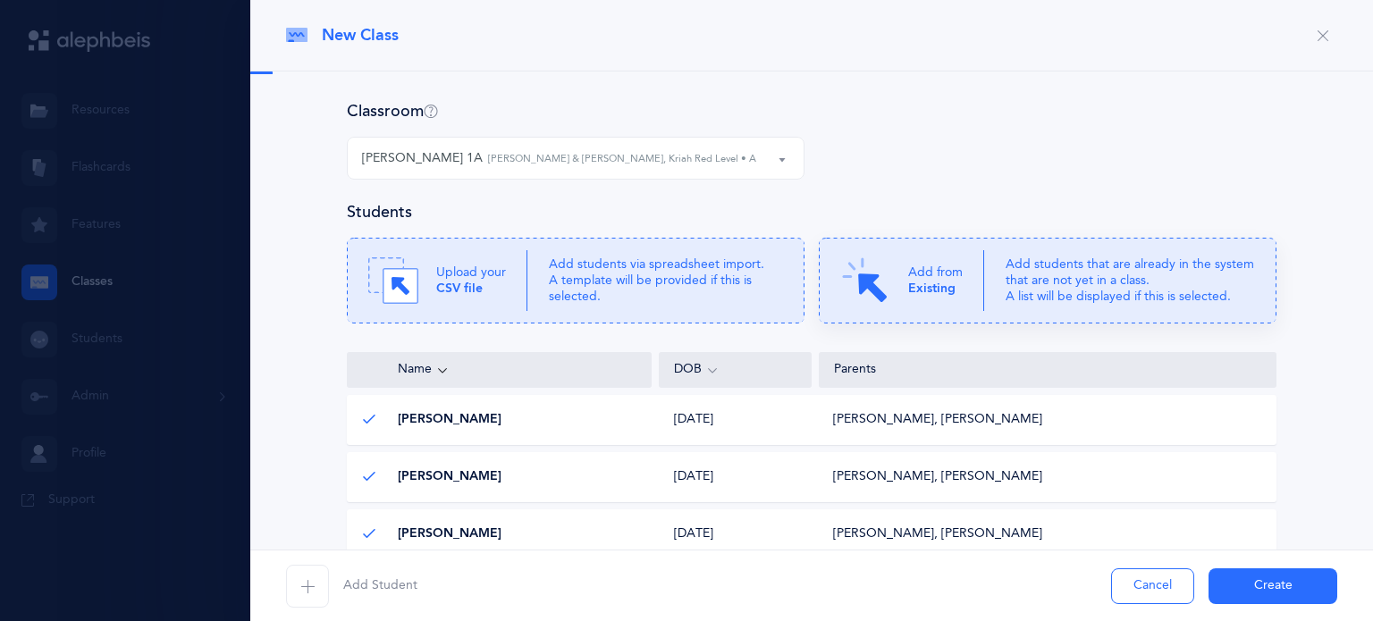
click at [1058, 294] on p "Add students that are already in the system that are not yet in a class. A list…" at bounding box center [1130, 281] width 249 height 49
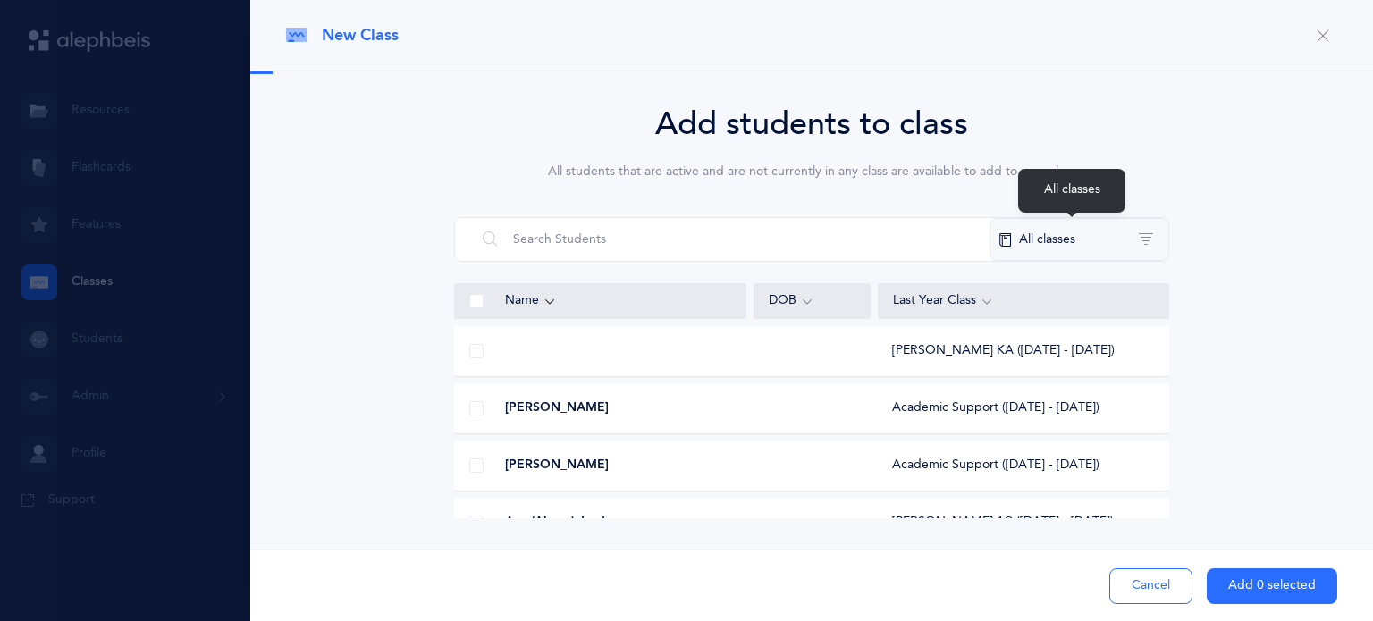
click at [1087, 247] on button "All classes" at bounding box center [1079, 239] width 179 height 43
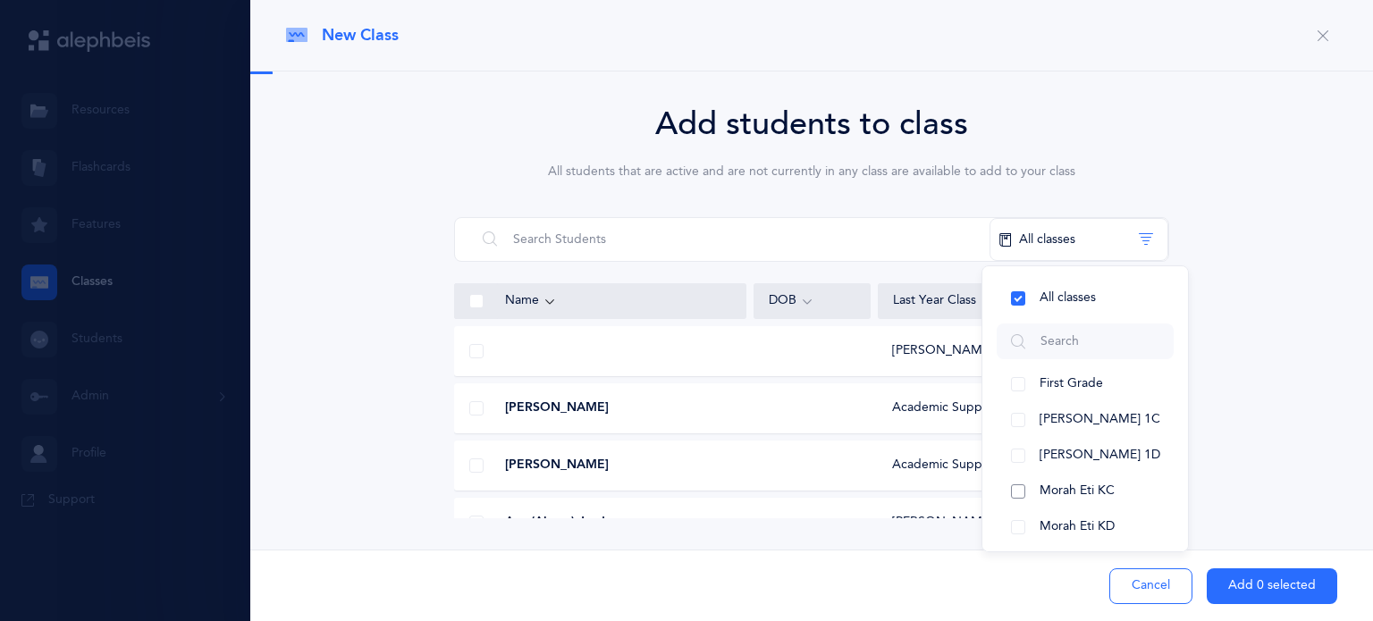
click at [1011, 485] on button "Morah Eti KC" at bounding box center [1085, 492] width 177 height 36
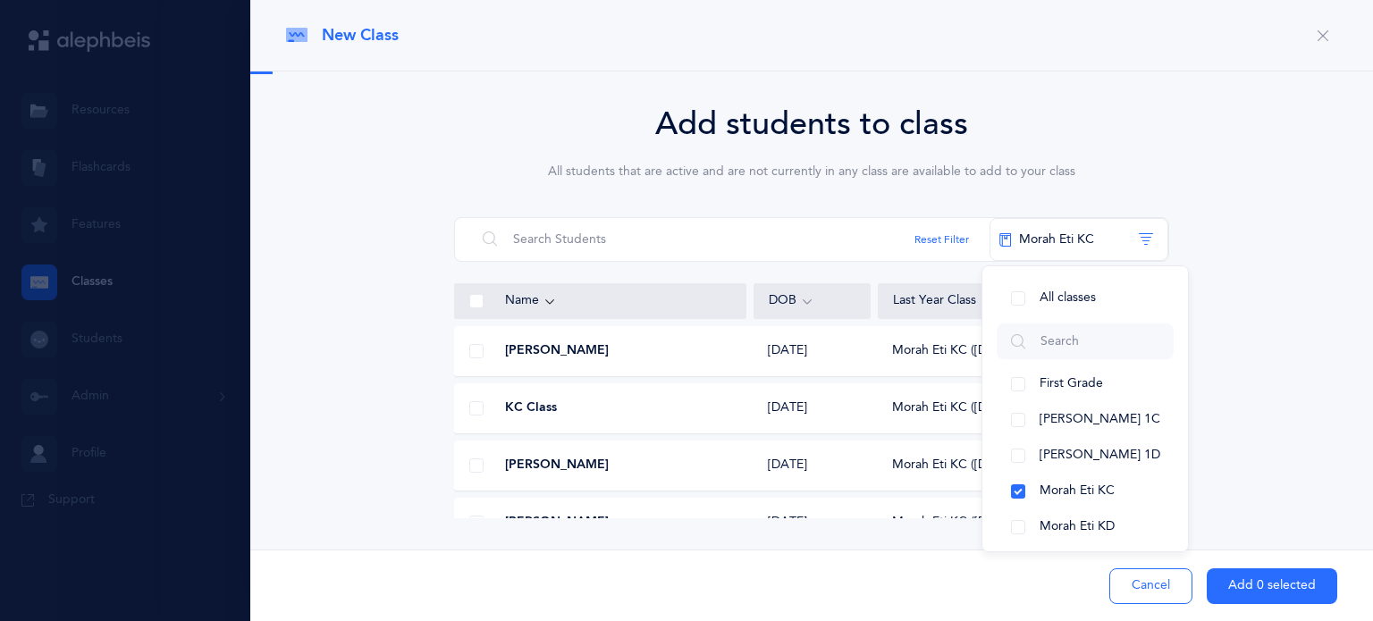
click at [1241, 381] on div "Add students to class All students that are active and are not currently in any…" at bounding box center [811, 309] width 1051 height 418
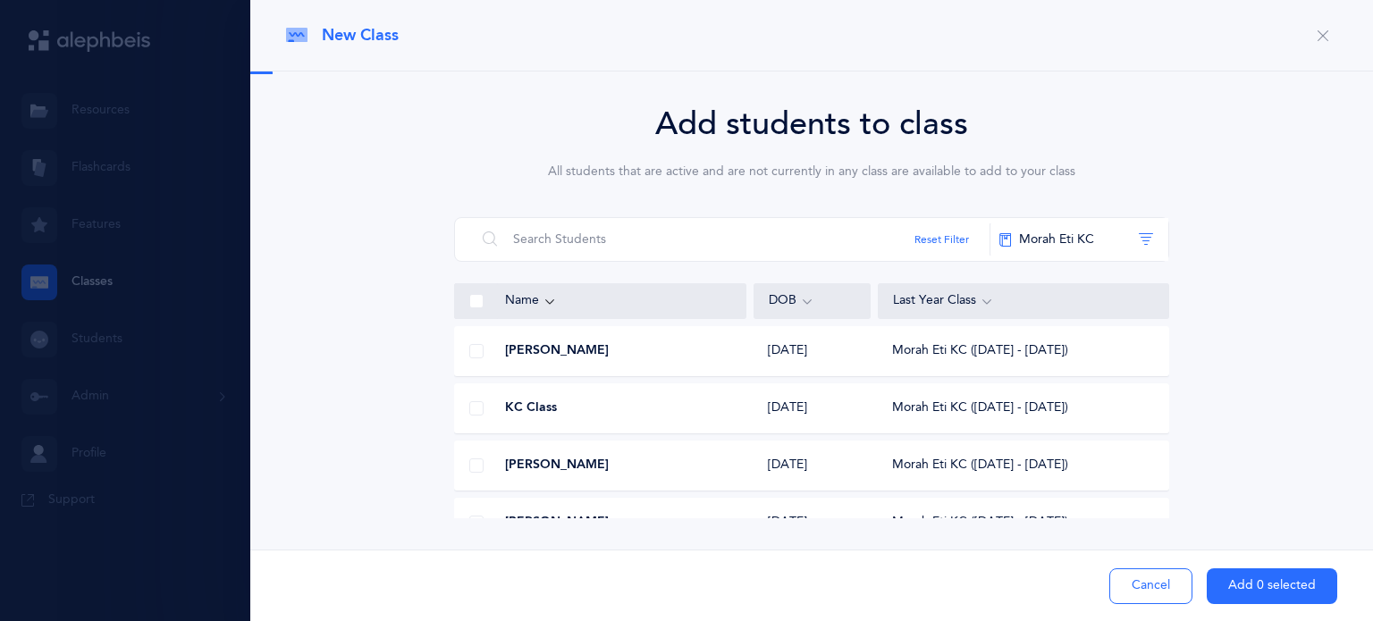
click at [474, 464] on span at bounding box center [476, 466] width 14 height 14
click at [0, 0] on input "checkbox" at bounding box center [0, 0] width 0 height 0
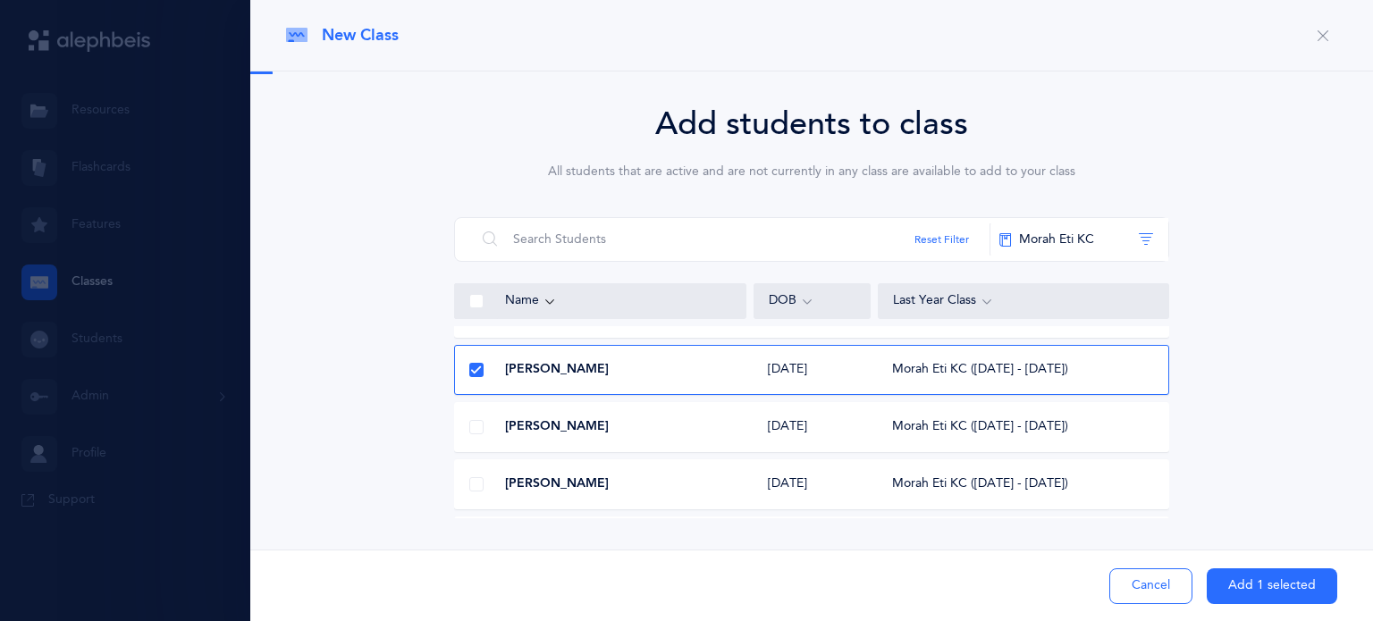
scroll to position [98, 0]
click at [469, 428] on span at bounding box center [476, 425] width 14 height 14
click at [0, 0] on input "checkbox" at bounding box center [0, 0] width 0 height 0
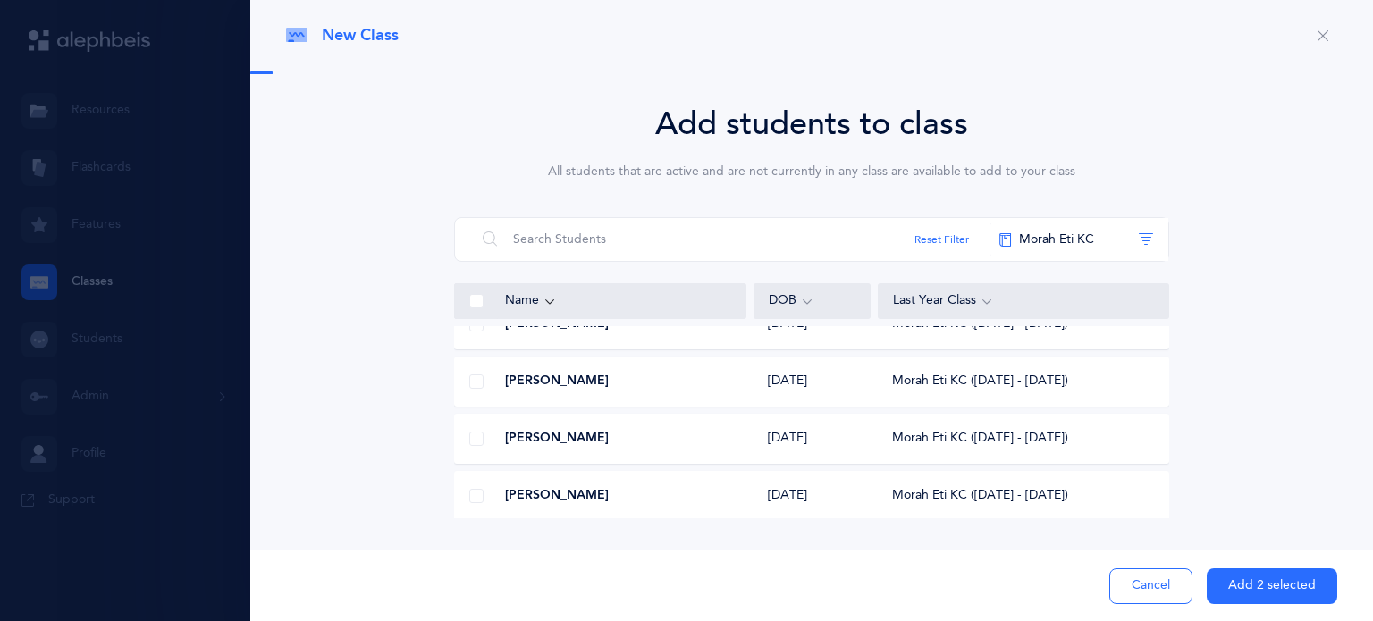
scroll to position [600, 0]
click at [471, 441] on span at bounding box center [476, 438] width 14 height 14
click at [0, 0] on input "checkbox" at bounding box center [0, 0] width 0 height 0
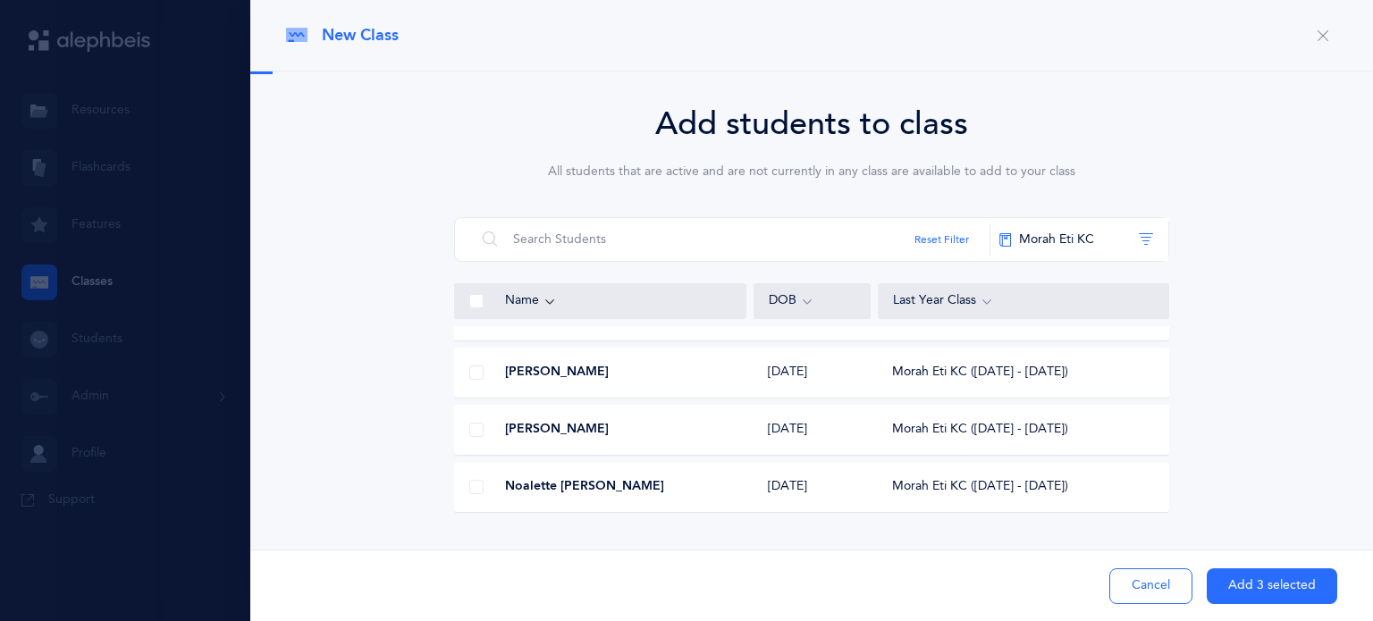
scroll to position [1, 0]
click at [1259, 595] on button "Add 3 selected" at bounding box center [1272, 587] width 131 height 36
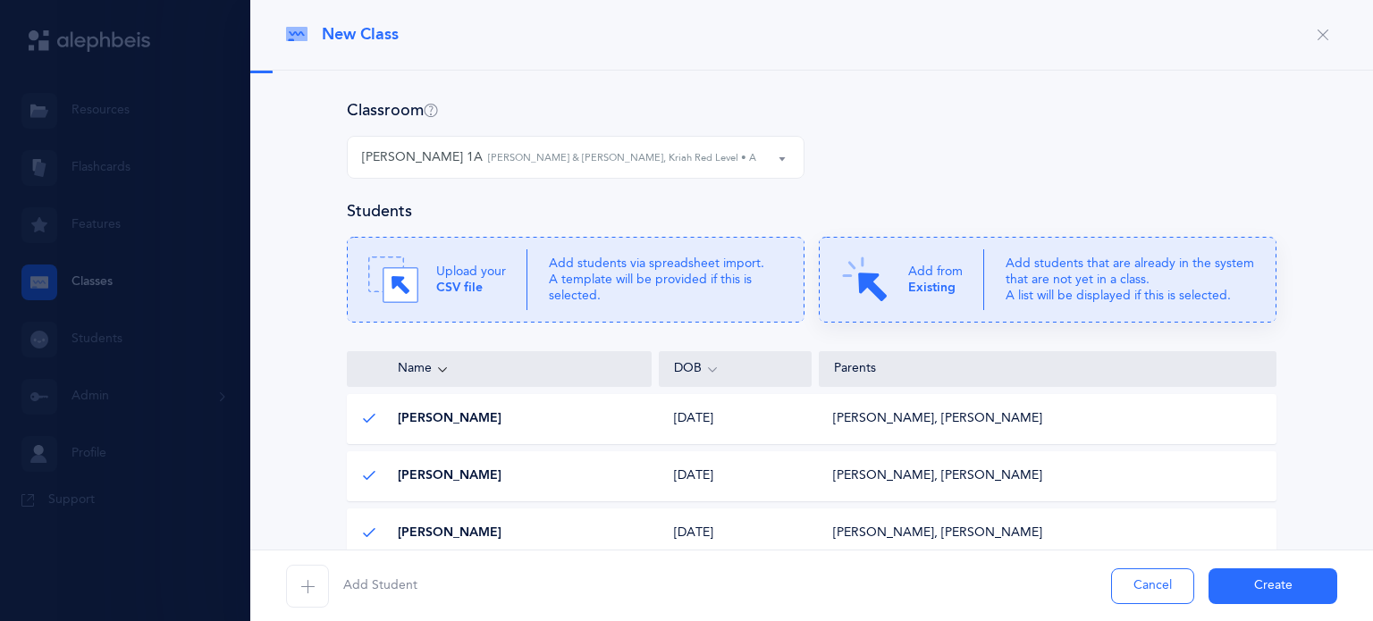
click at [1150, 291] on p "Add students that are already in the system that are not yet in a class. A list…" at bounding box center [1130, 280] width 249 height 49
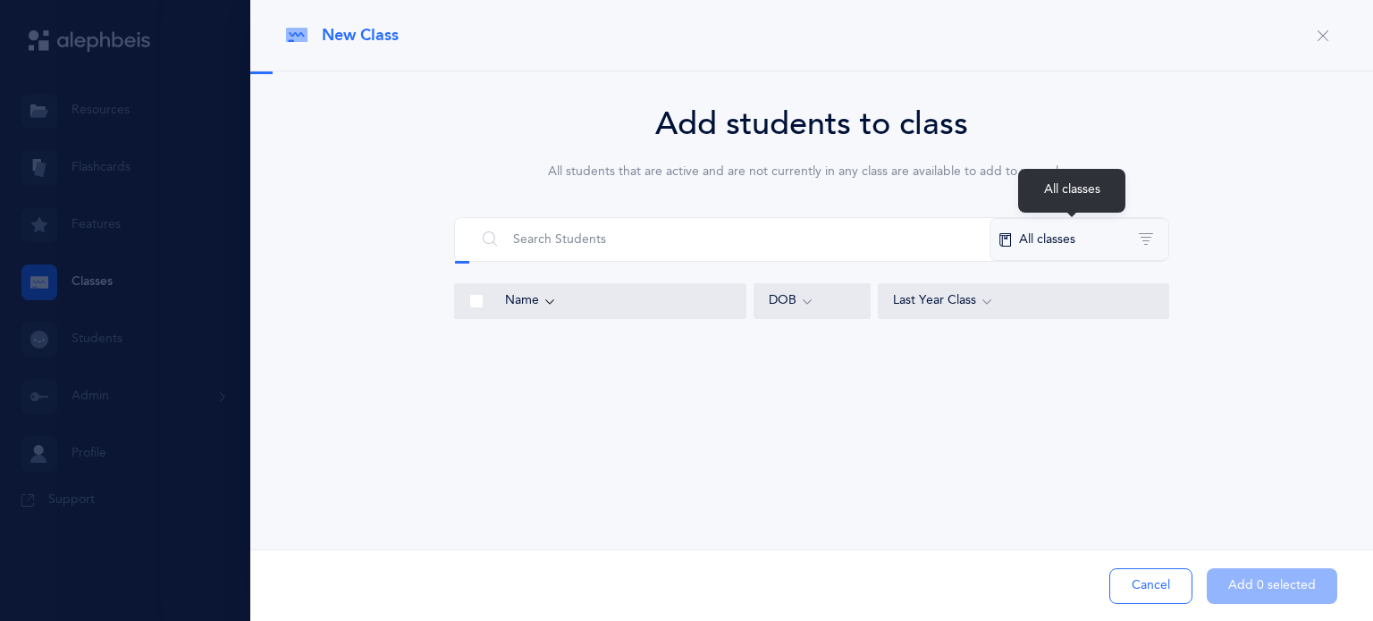
click at [1109, 246] on button "All classes" at bounding box center [1079, 239] width 179 height 43
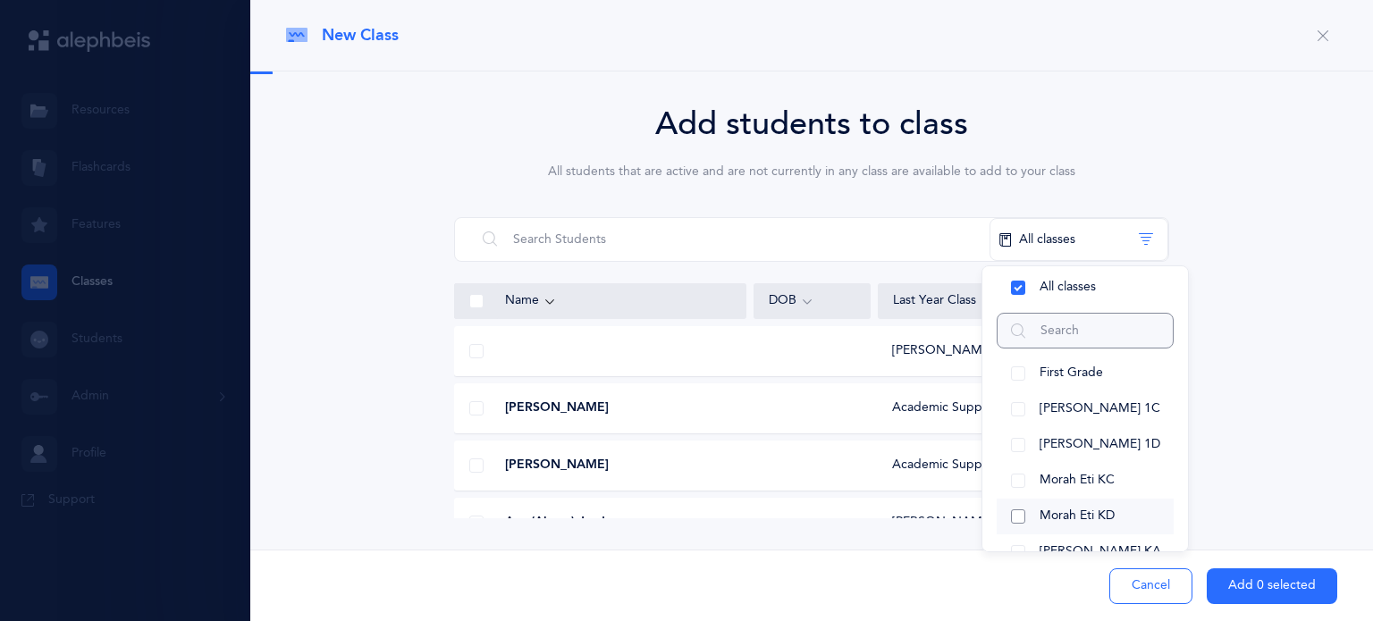
scroll to position [7, 0]
click at [1004, 518] on button "Morah Eti KD" at bounding box center [1085, 520] width 177 height 36
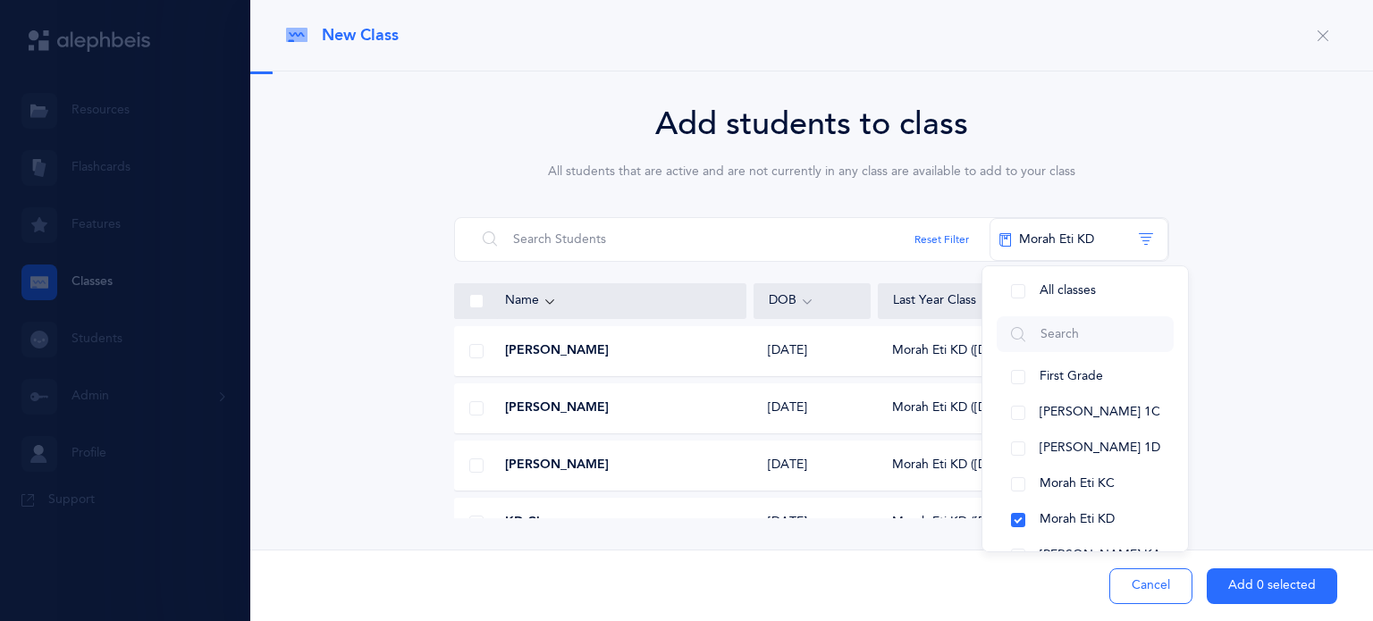
click at [1245, 400] on div "Add students to class All students that are active and are not currently in any…" at bounding box center [811, 309] width 1051 height 418
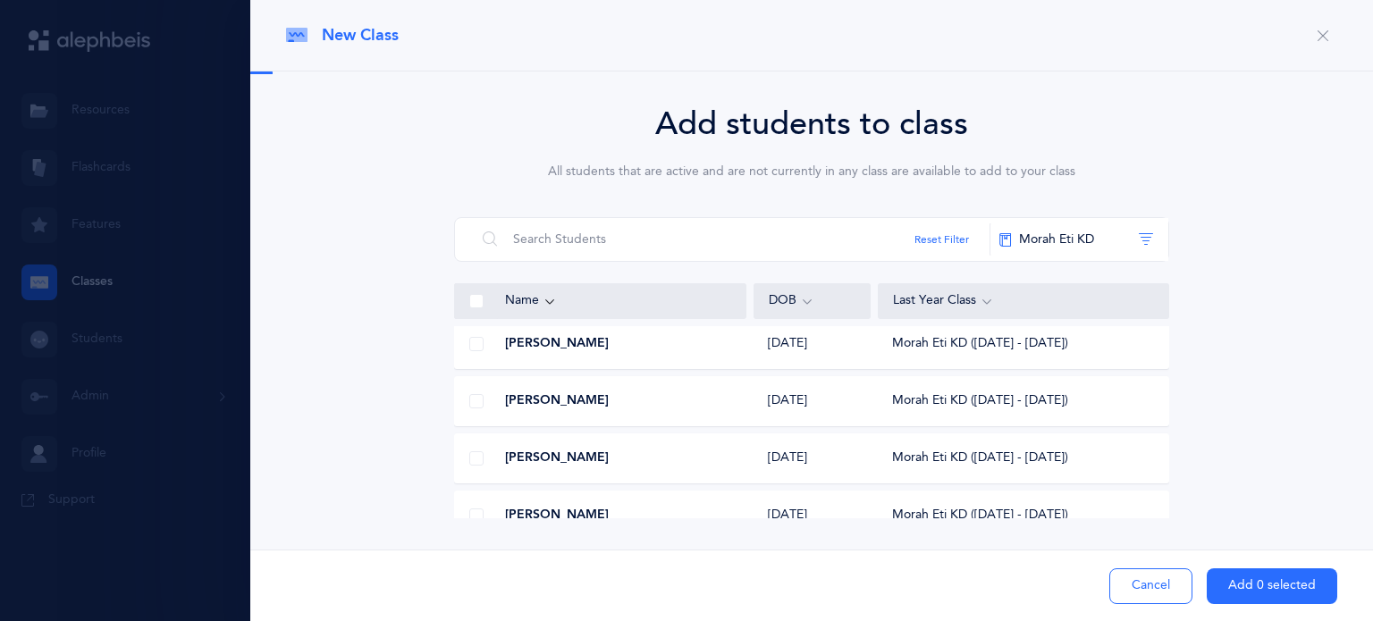
scroll to position [411, 0]
click at [455, 456] on div at bounding box center [476, 455] width 43 height 36
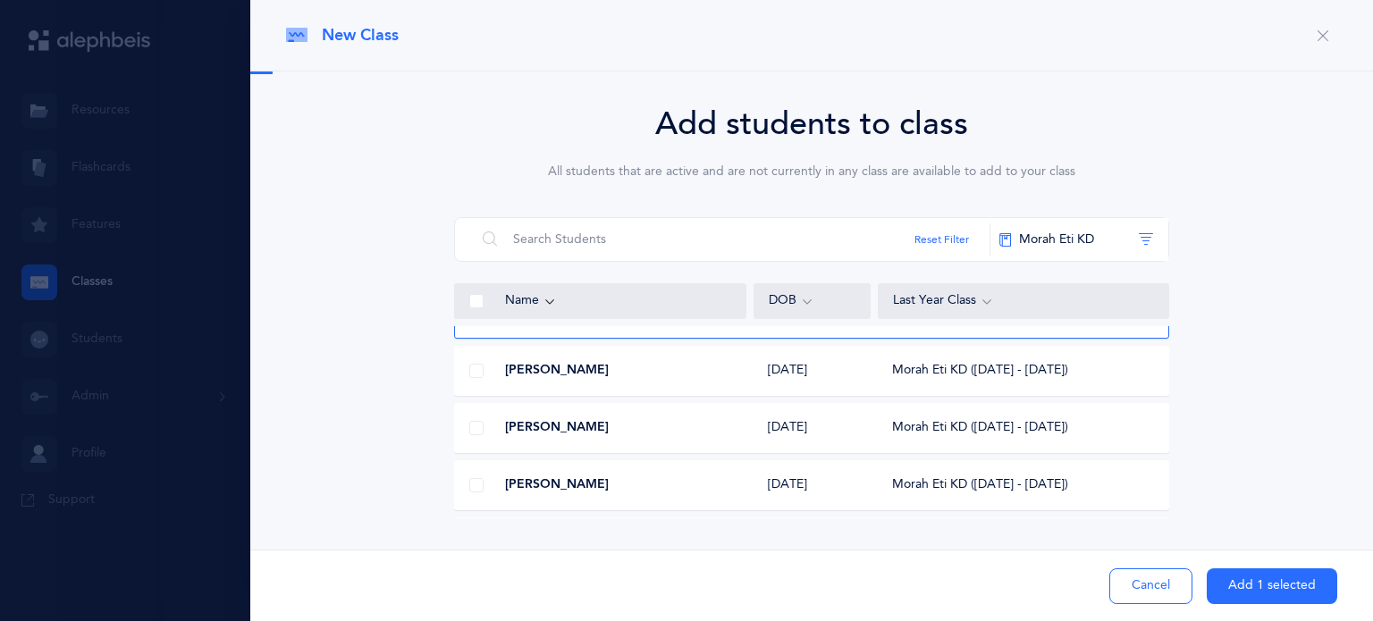
scroll to position [551, 0]
click at [472, 432] on span at bounding box center [476, 430] width 14 height 14
click at [0, 0] on input "checkbox" at bounding box center [0, 0] width 0 height 0
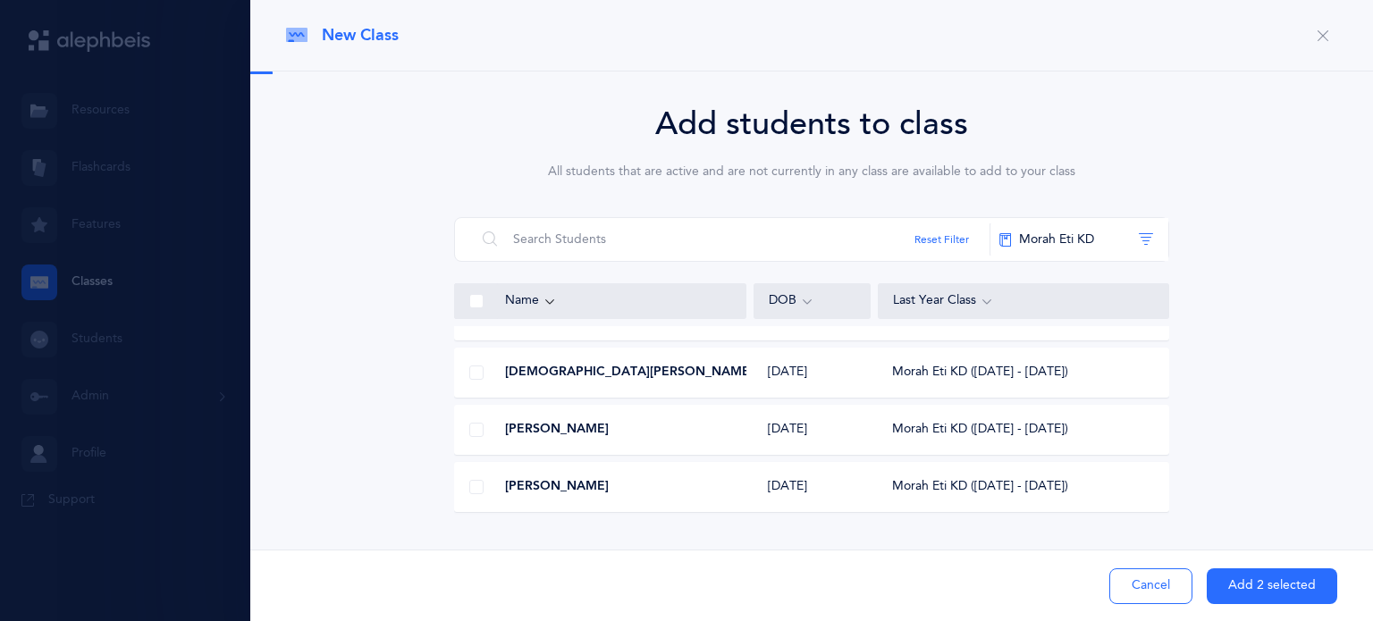
scroll to position [780, 0]
click at [462, 421] on div at bounding box center [476, 430] width 43 height 36
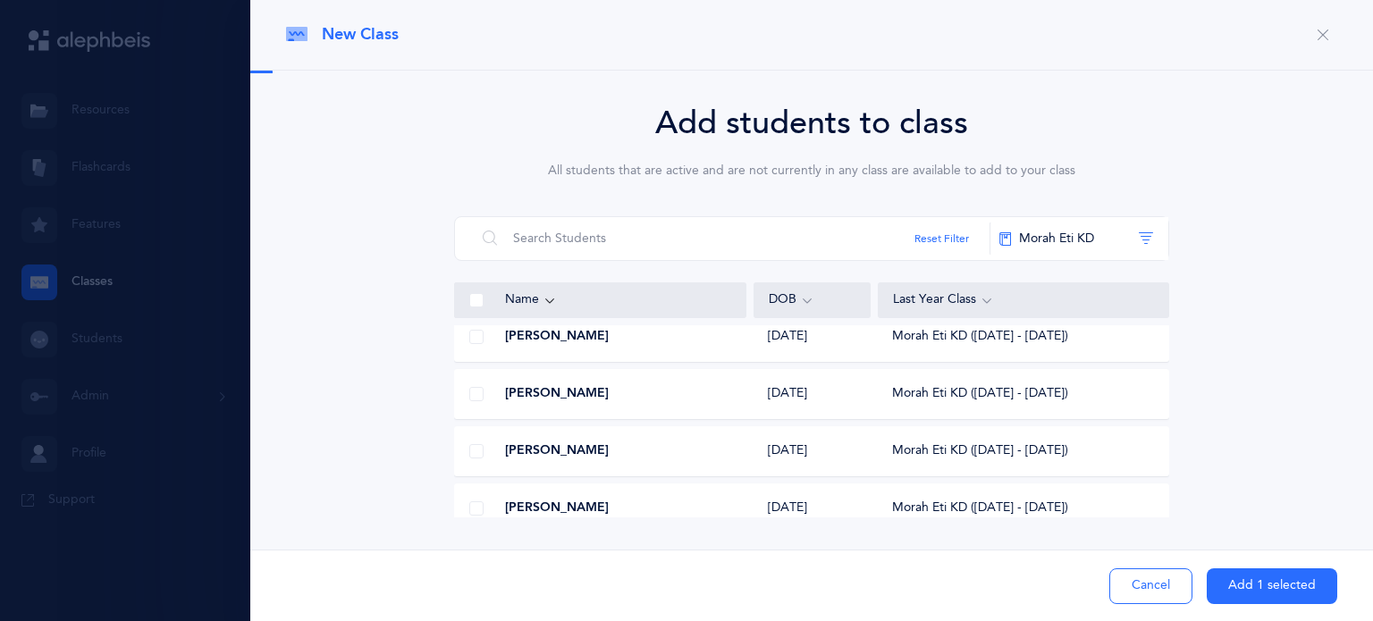
scroll to position [474, 0]
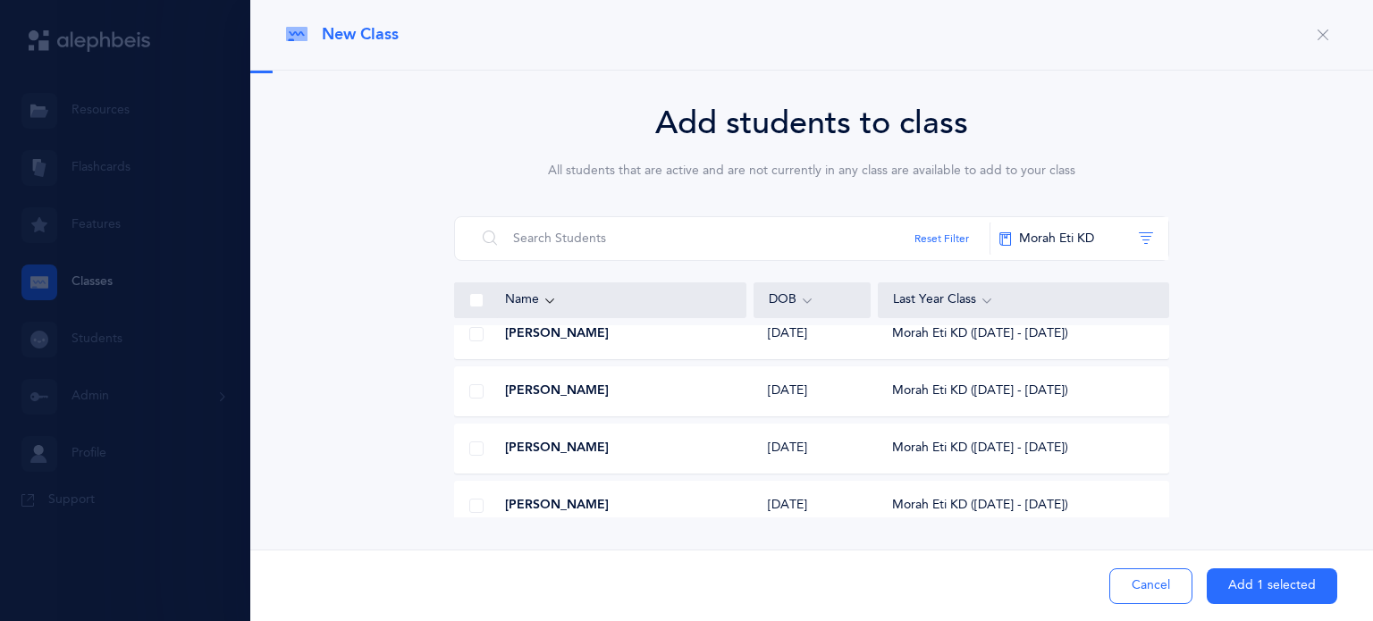
click at [470, 387] on span at bounding box center [476, 391] width 14 height 14
click at [0, 0] on input "checkbox" at bounding box center [0, 0] width 0 height 0
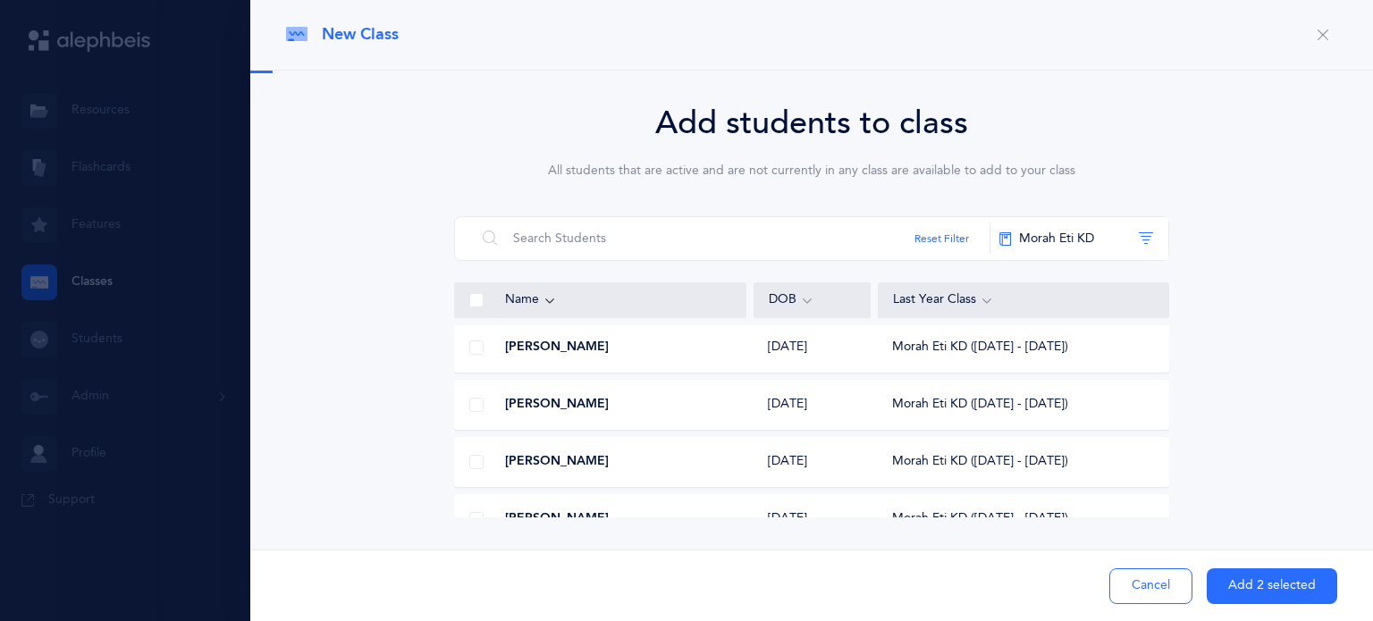
scroll to position [576, 0]
click at [475, 407] on span at bounding box center [476, 404] width 14 height 14
click at [0, 0] on input "checkbox" at bounding box center [0, 0] width 0 height 0
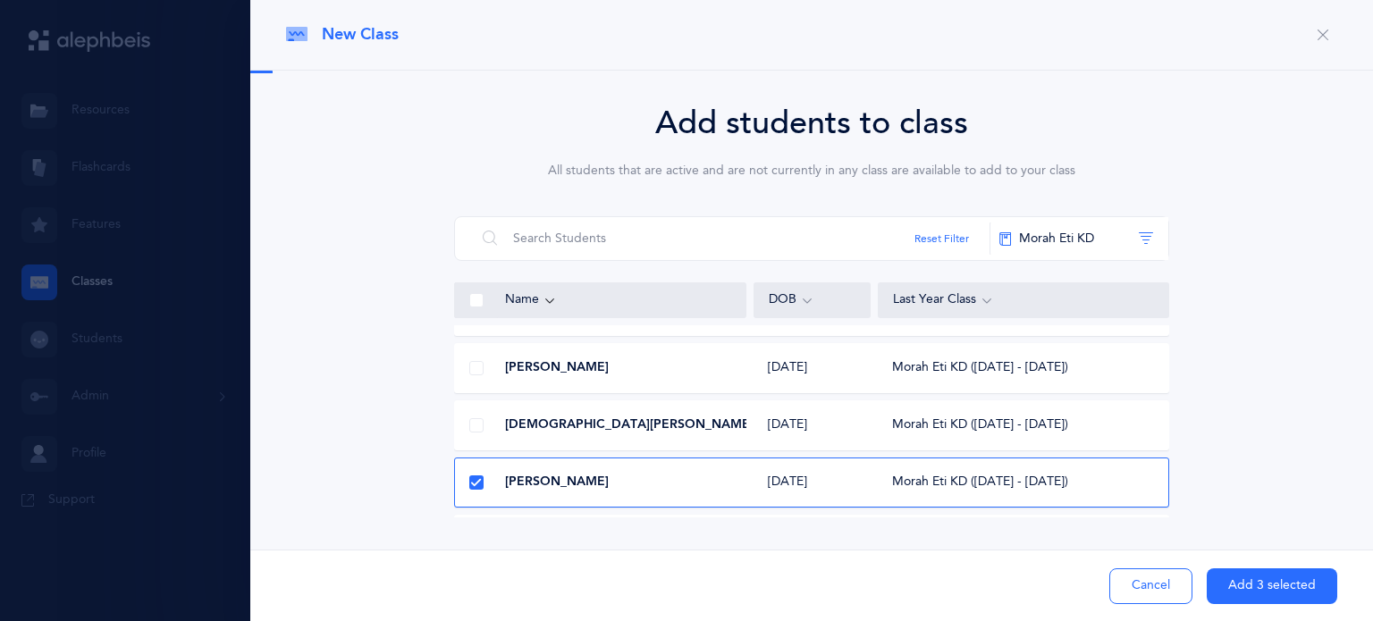
scroll to position [780, 0]
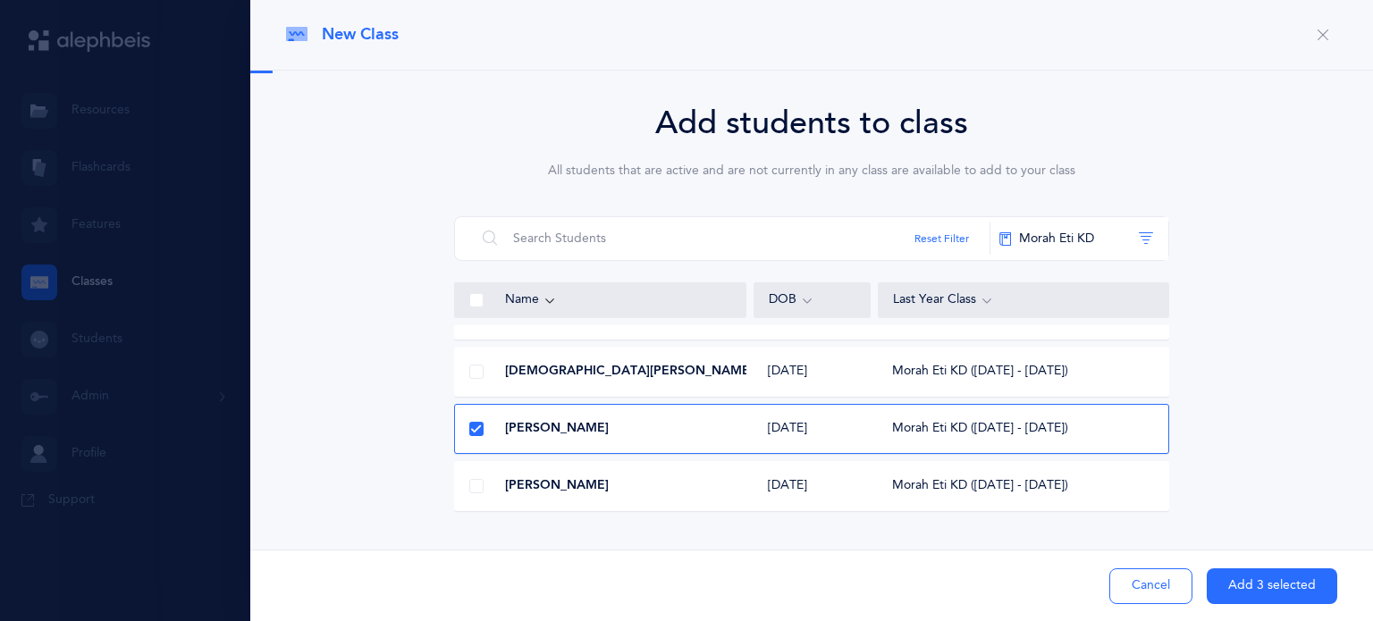
click at [1253, 586] on button "Add 3 selected" at bounding box center [1272, 587] width 131 height 36
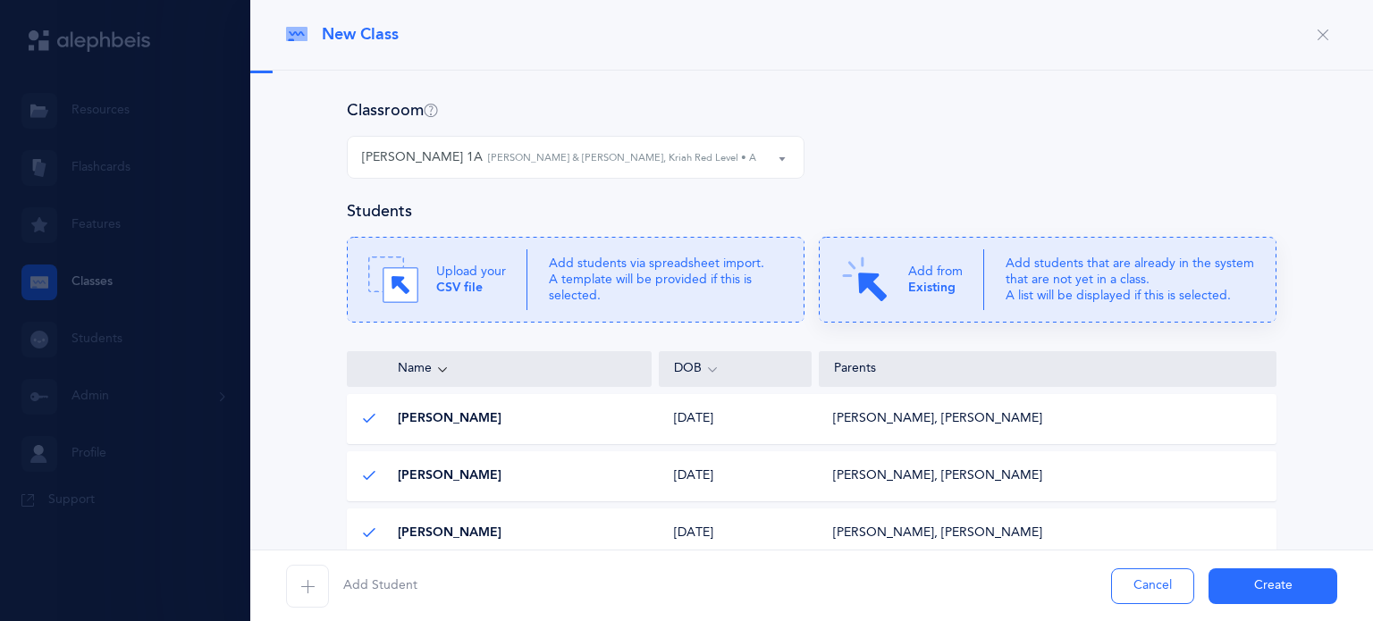
click at [1160, 299] on p "Add students that are already in the system that are not yet in a class. A list…" at bounding box center [1130, 280] width 249 height 49
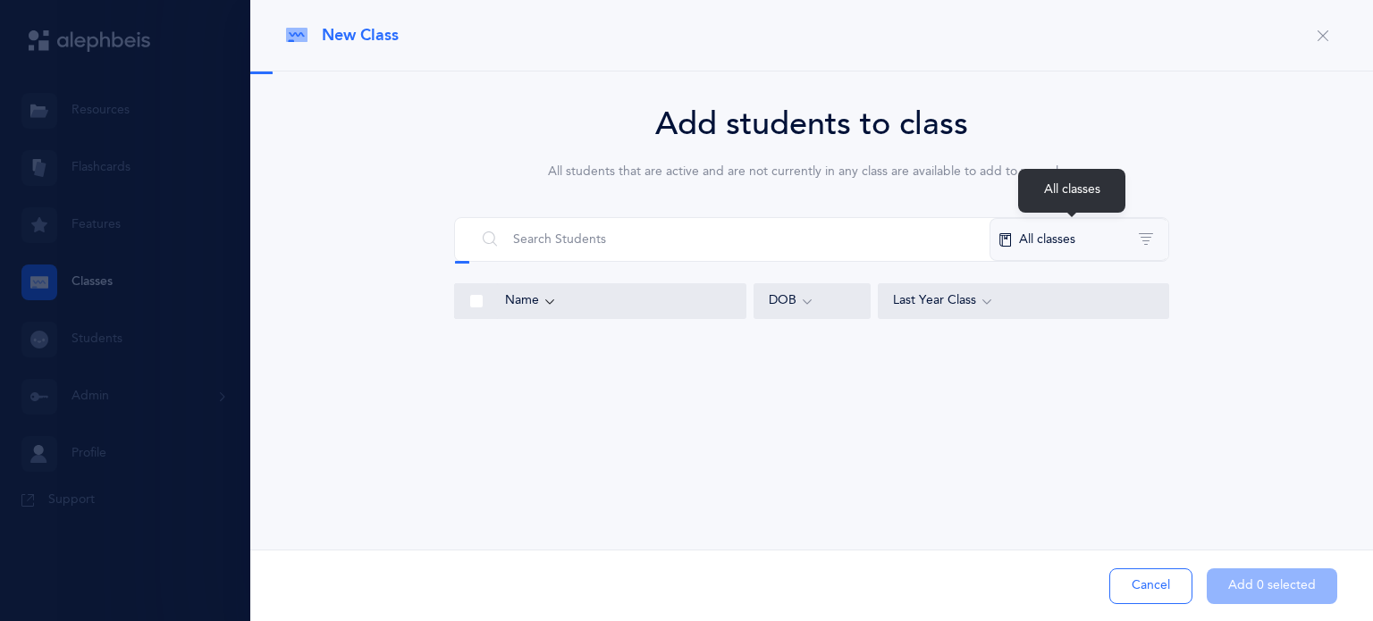
click at [1108, 244] on button "All classes" at bounding box center [1079, 239] width 179 height 43
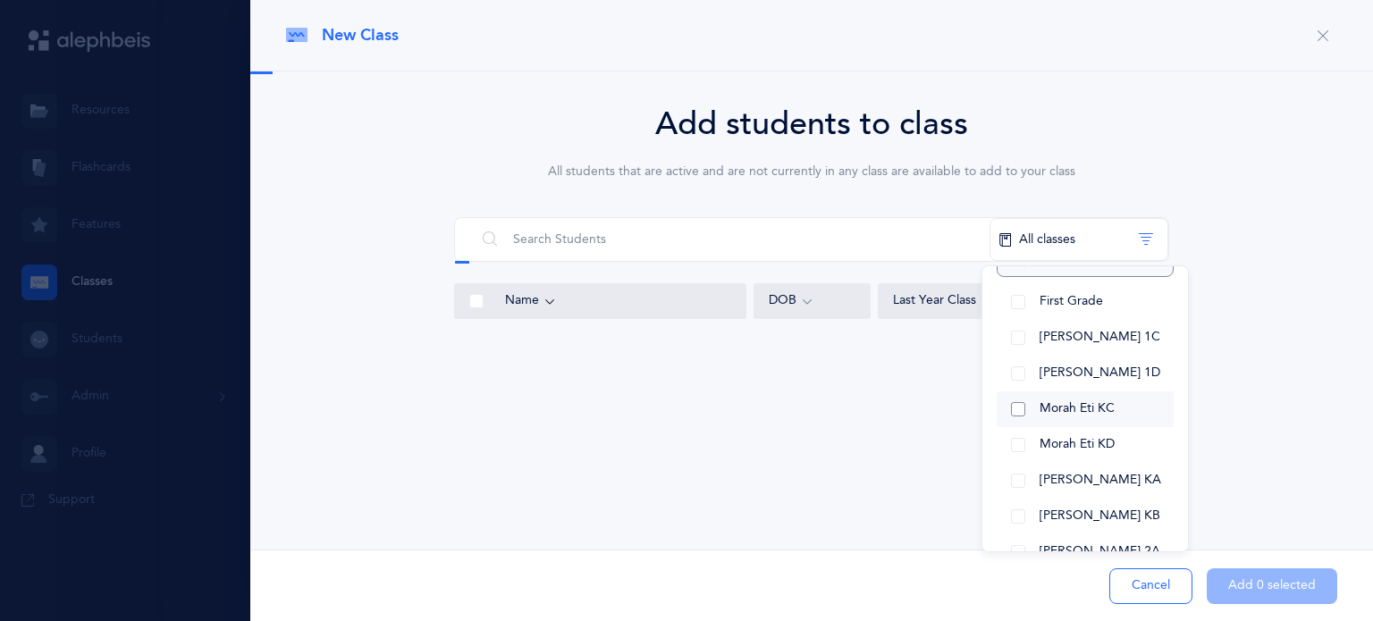
scroll to position [89, 0]
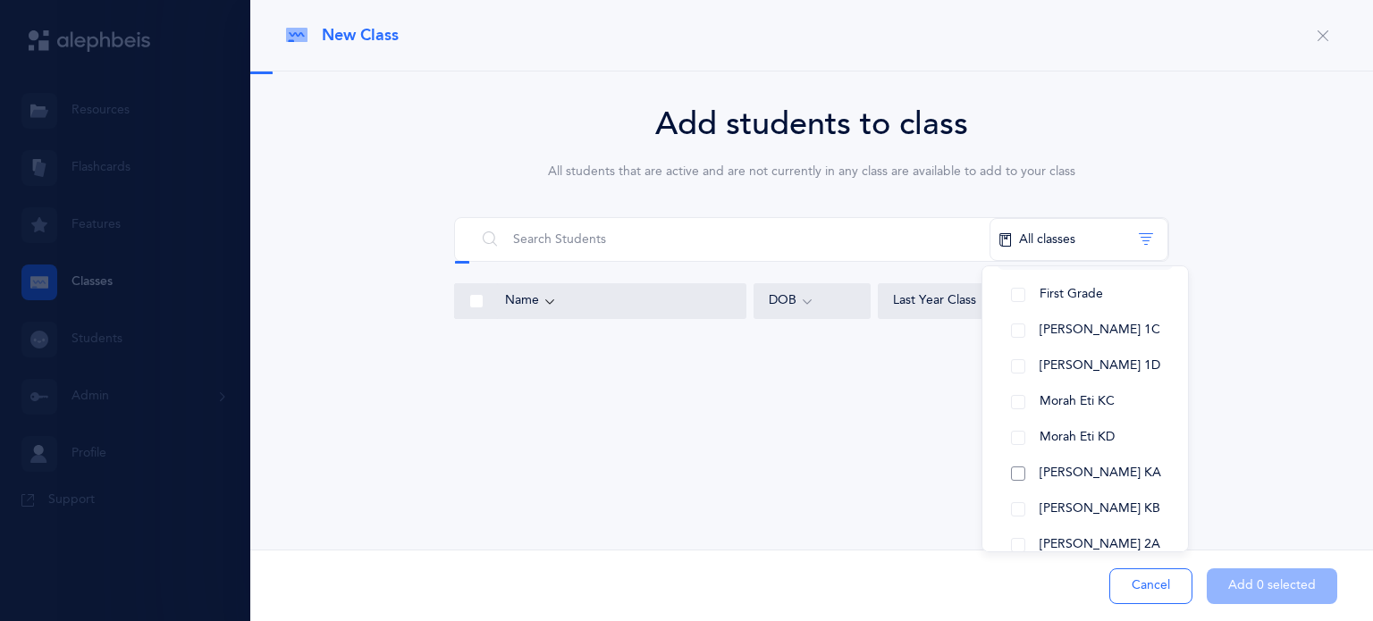
click at [1026, 468] on button "[PERSON_NAME] KA" at bounding box center [1085, 474] width 177 height 36
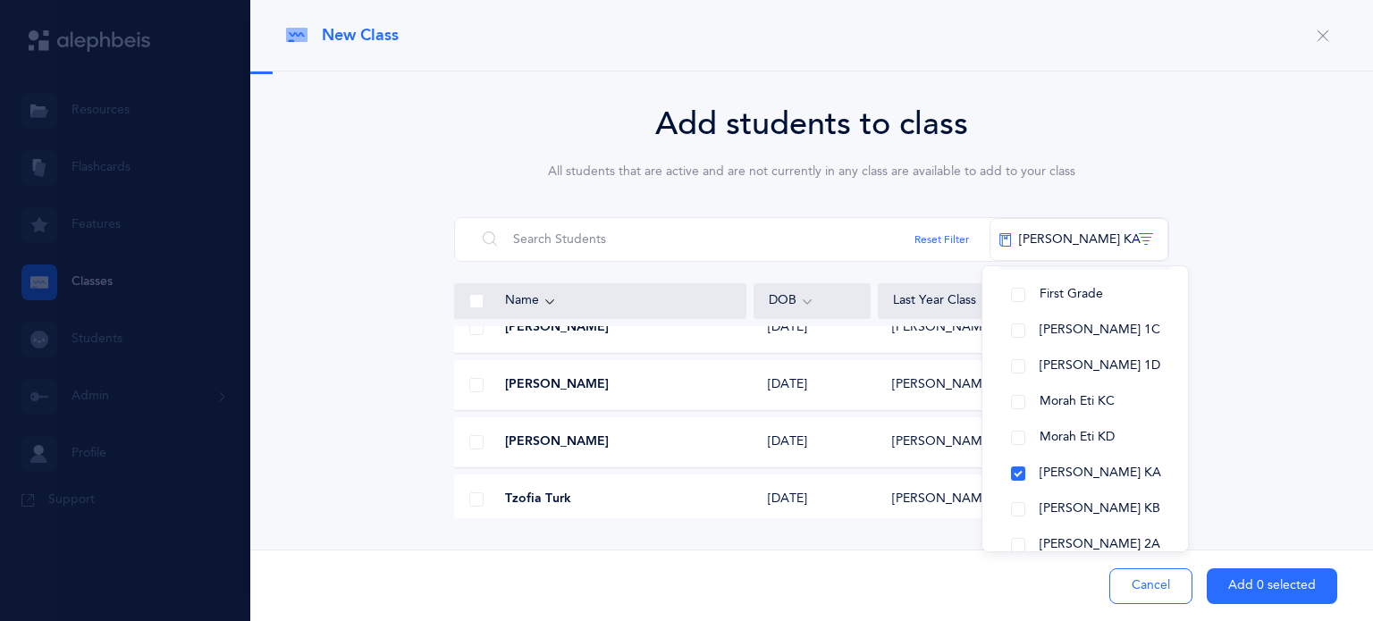
scroll to position [2027, 0]
click at [471, 443] on span at bounding box center [476, 442] width 14 height 14
click at [0, 0] on input "checkbox" at bounding box center [0, 0] width 0 height 0
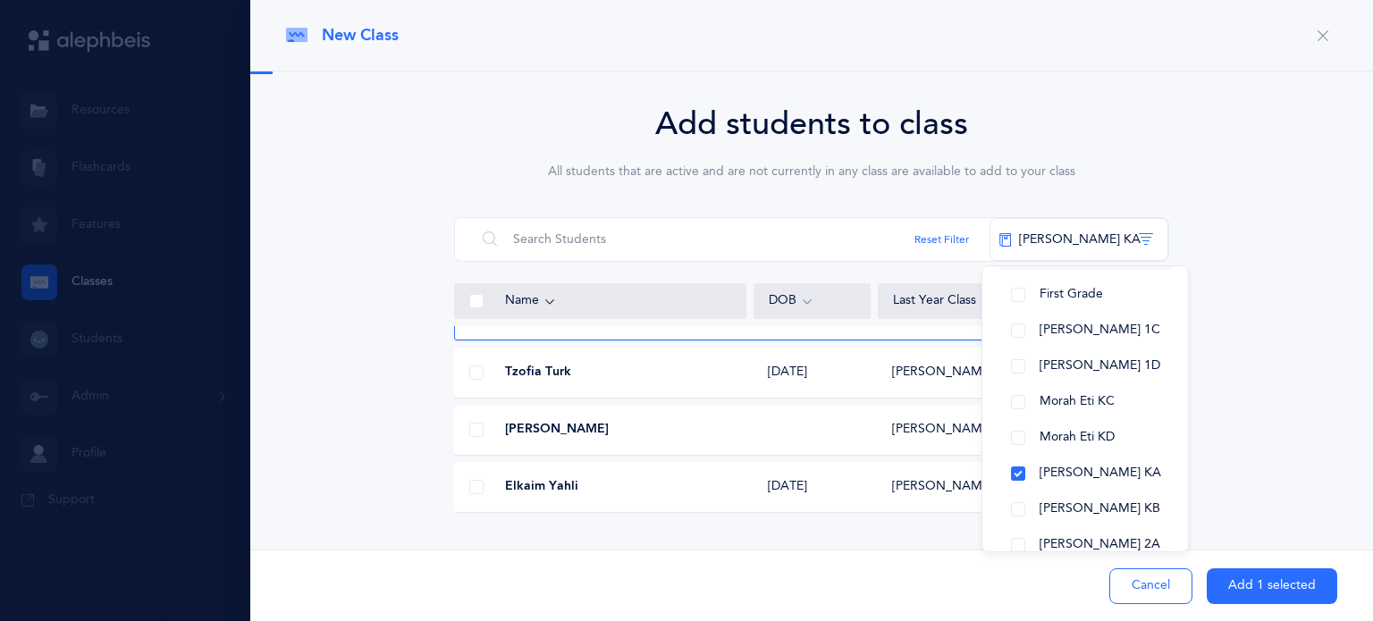
click at [1259, 589] on button "Add 1 selected" at bounding box center [1272, 587] width 131 height 36
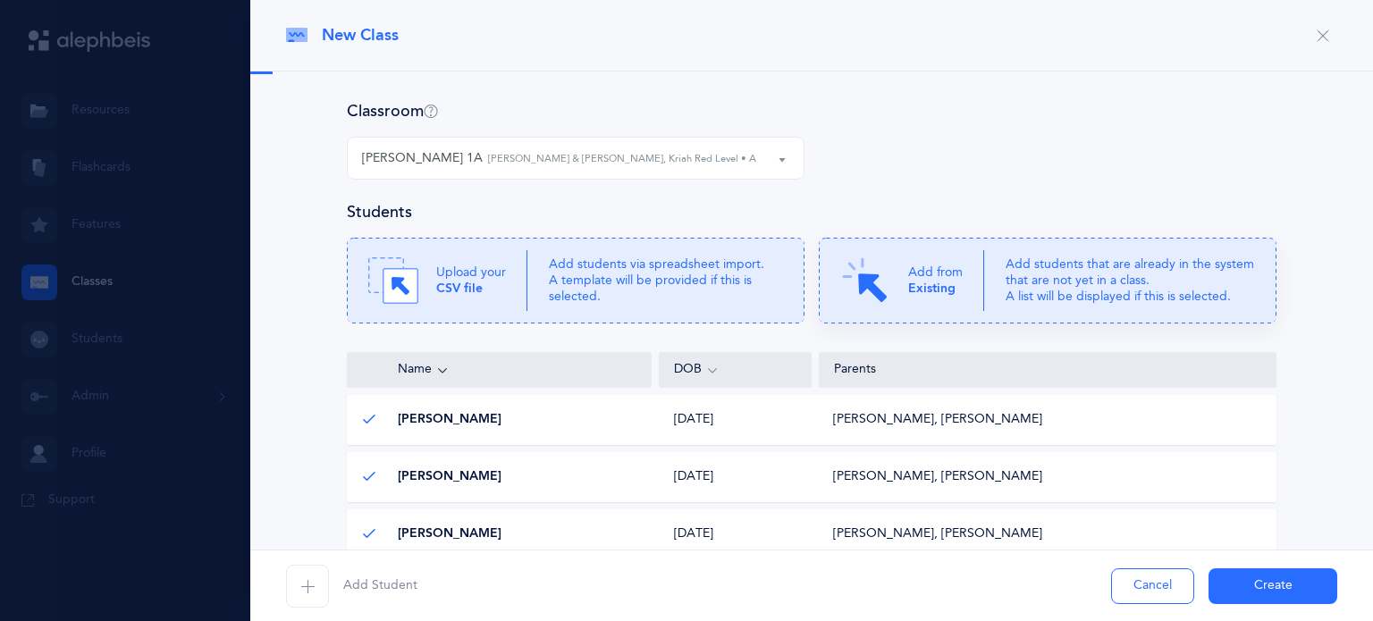
click at [1060, 300] on p "Add students that are already in the system that are not yet in a class. A list…" at bounding box center [1130, 281] width 249 height 49
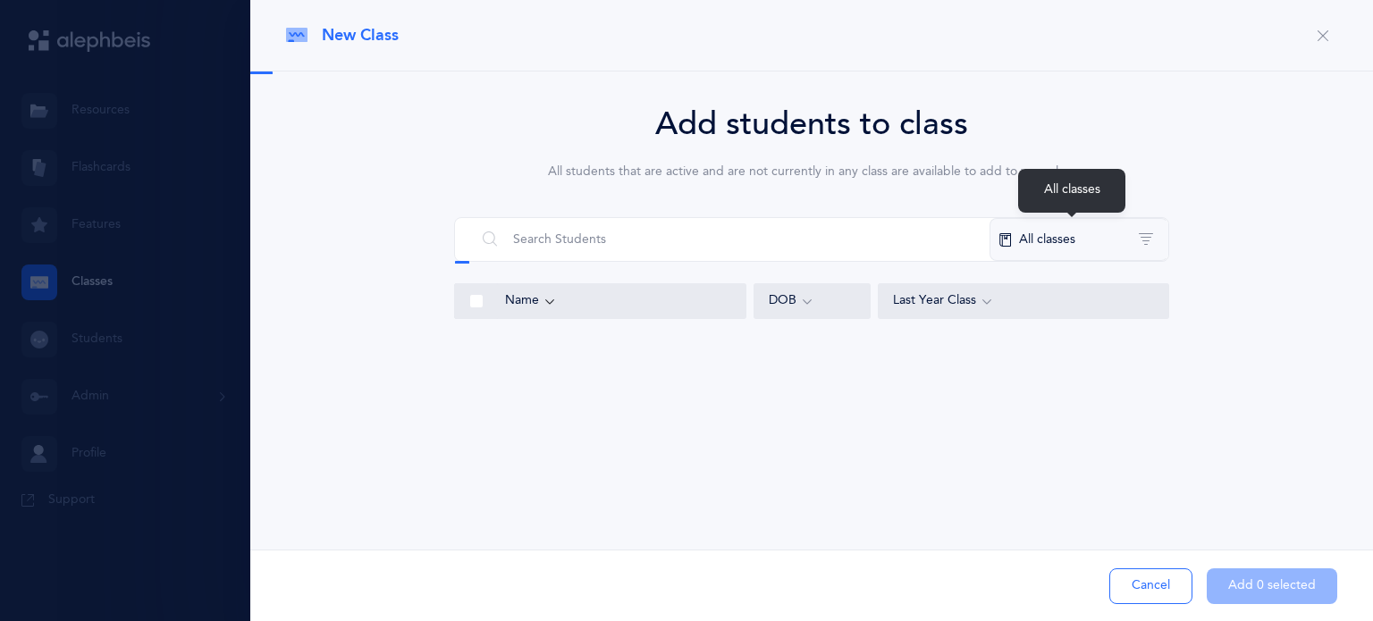
click at [1067, 246] on button "All classes" at bounding box center [1079, 239] width 179 height 43
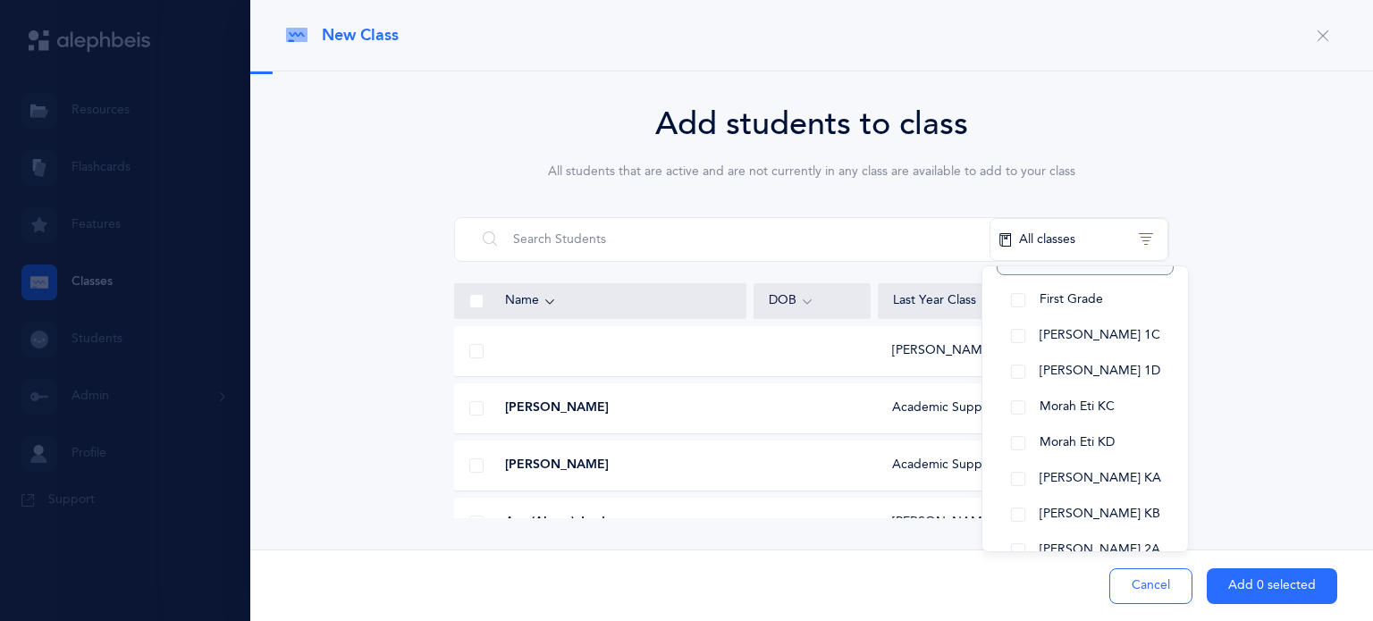
scroll to position [108, 0]
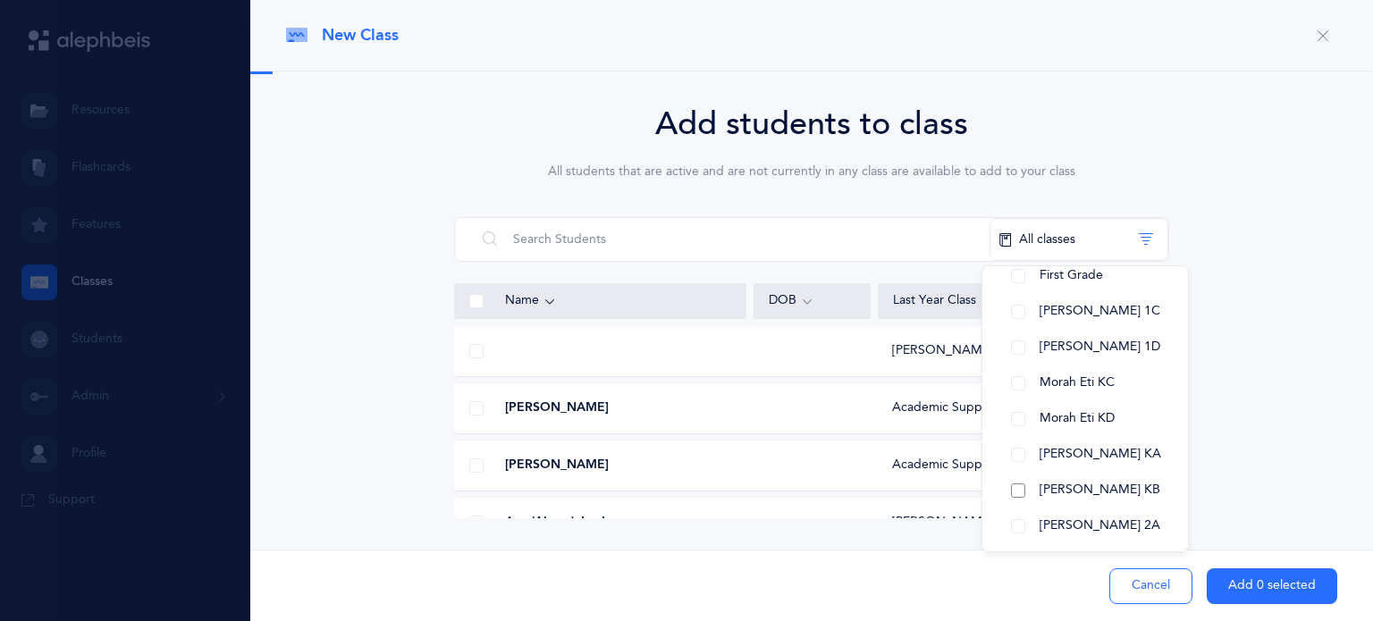
click at [1013, 496] on button "[PERSON_NAME] KB" at bounding box center [1085, 491] width 177 height 36
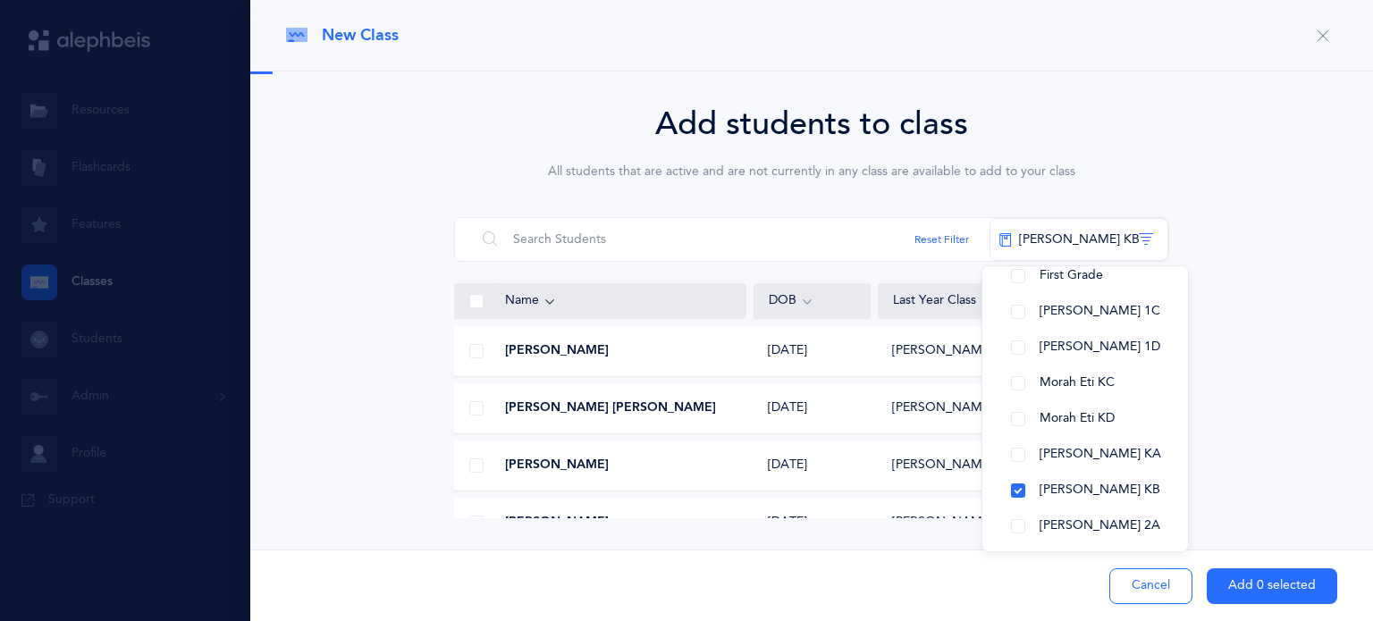
click at [1230, 340] on div "Add students to class All students that are active and are not currently in any…" at bounding box center [811, 309] width 1051 height 418
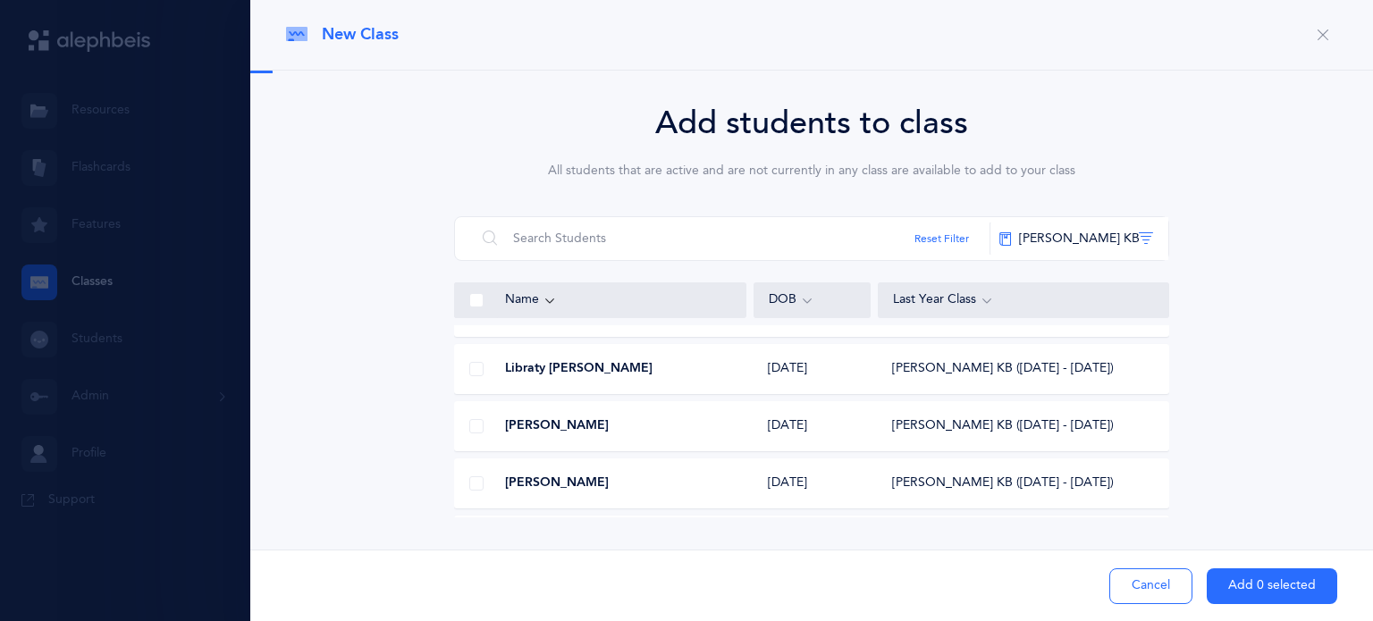
scroll to position [499, 0]
click at [472, 423] on span at bounding box center [476, 424] width 14 height 14
click at [0, 0] on input "checkbox" at bounding box center [0, 0] width 0 height 0
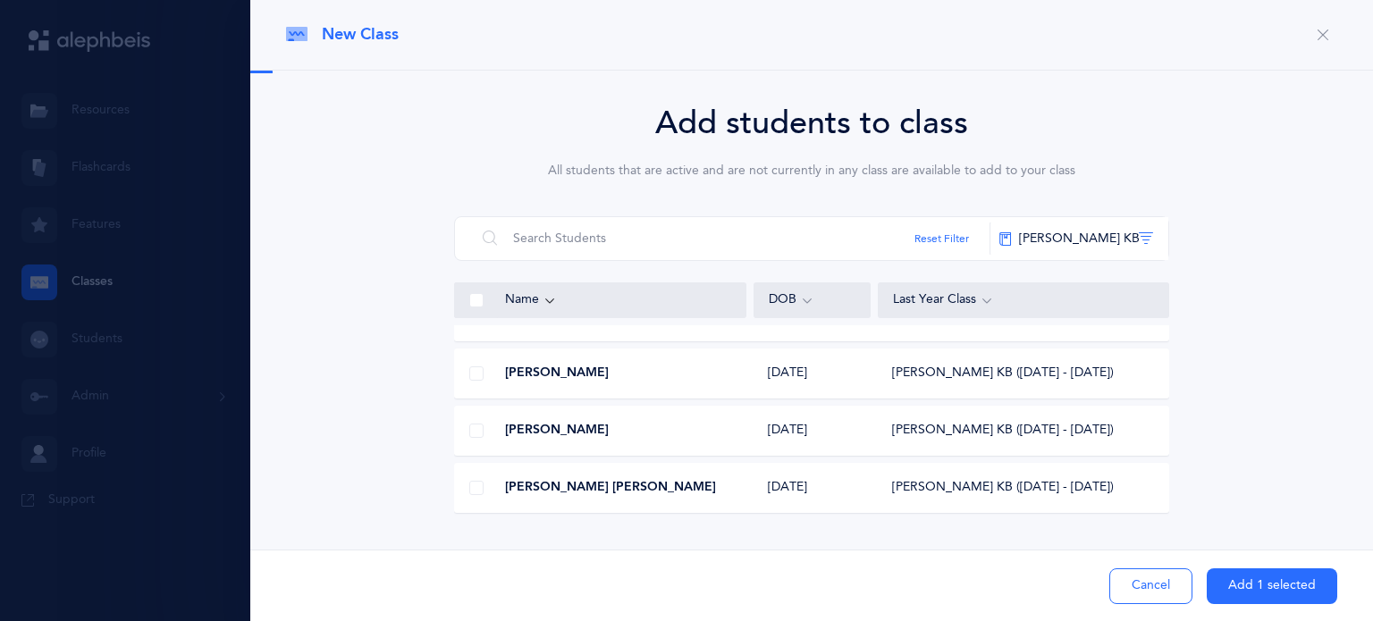
scroll to position [893, 0]
click at [467, 418] on div at bounding box center [476, 430] width 43 height 36
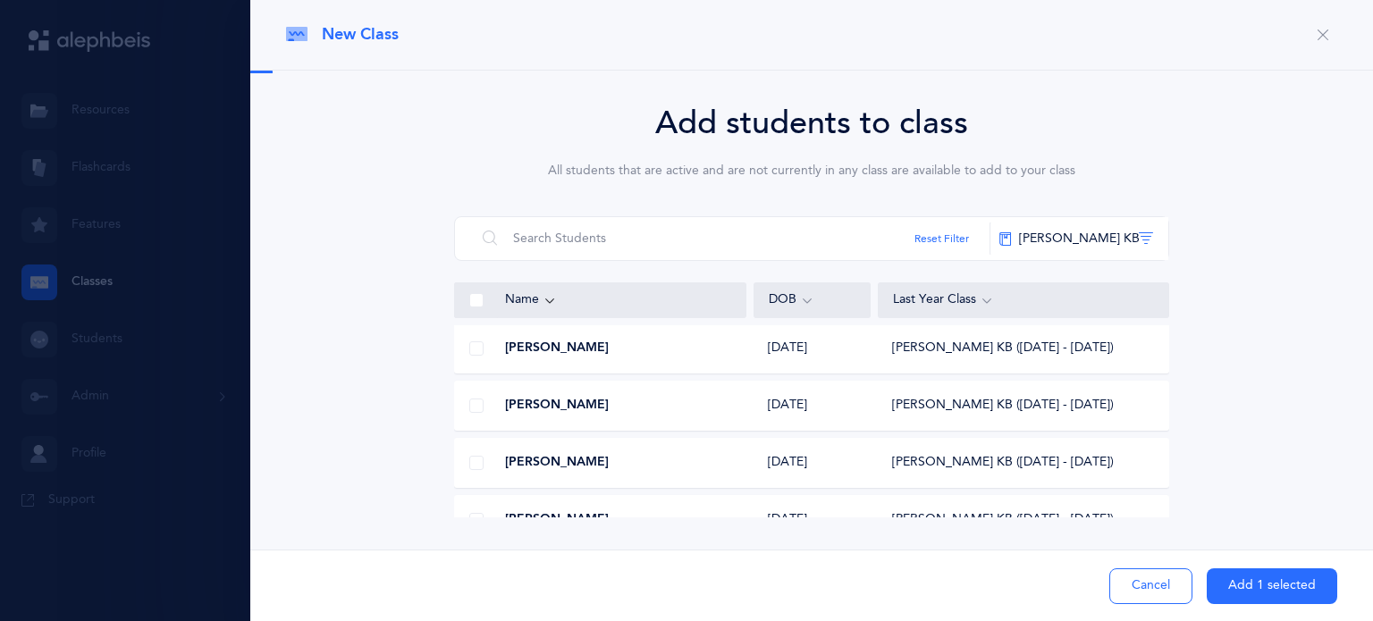
scroll to position [1377, 0]
click at [469, 460] on span at bounding box center [476, 461] width 14 height 14
click at [0, 0] on input "checkbox" at bounding box center [0, 0] width 0 height 0
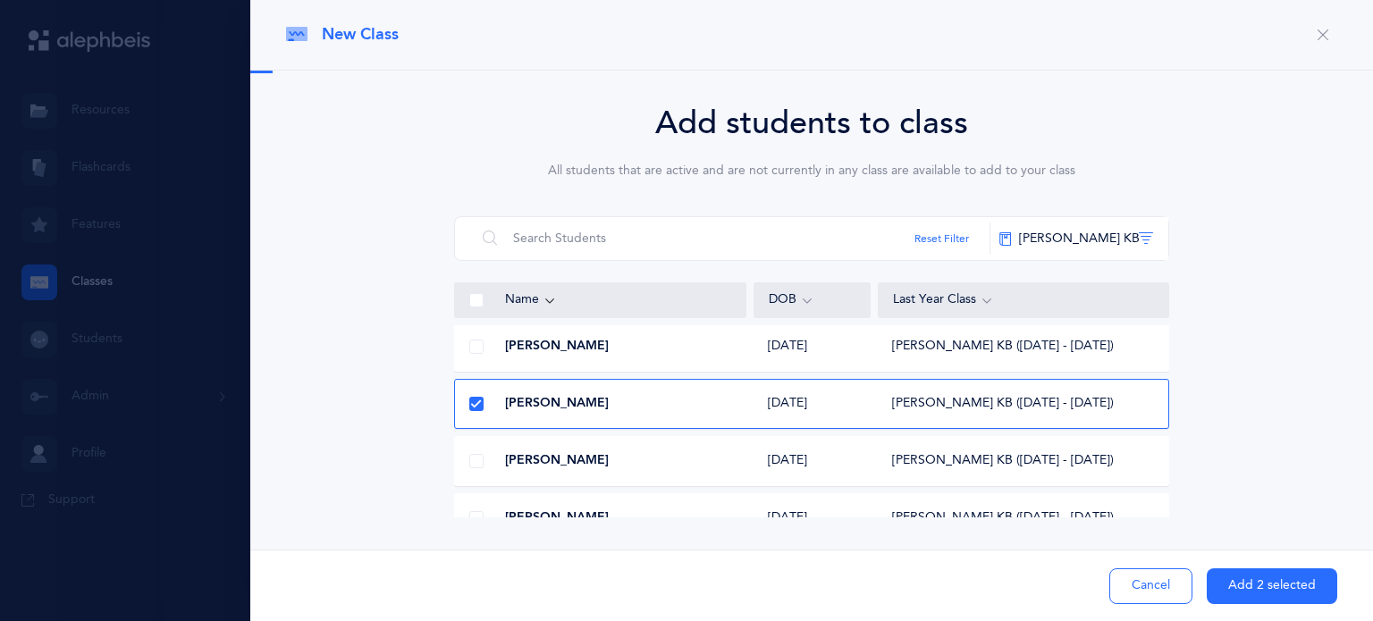
click at [469, 459] on span at bounding box center [476, 461] width 14 height 14
click at [0, 0] on input "checkbox" at bounding box center [0, 0] width 0 height 0
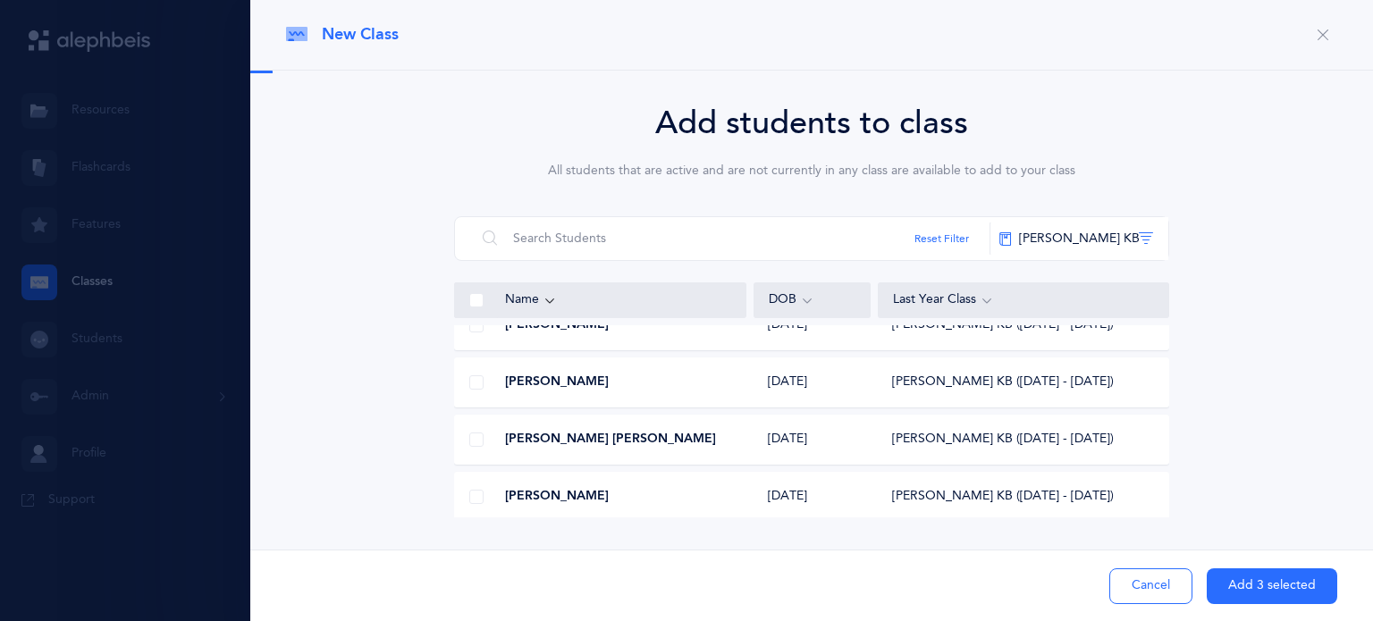
scroll to position [1695, 0]
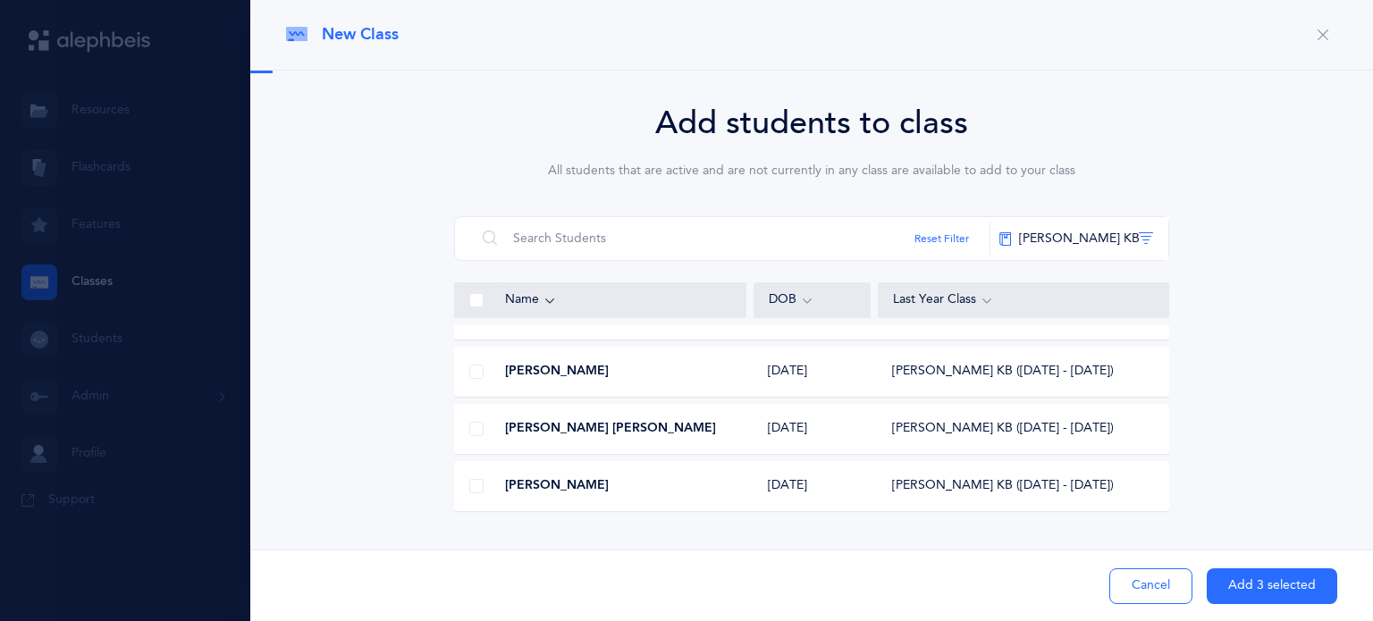
click at [1251, 585] on button "Add 3 selected" at bounding box center [1272, 587] width 131 height 36
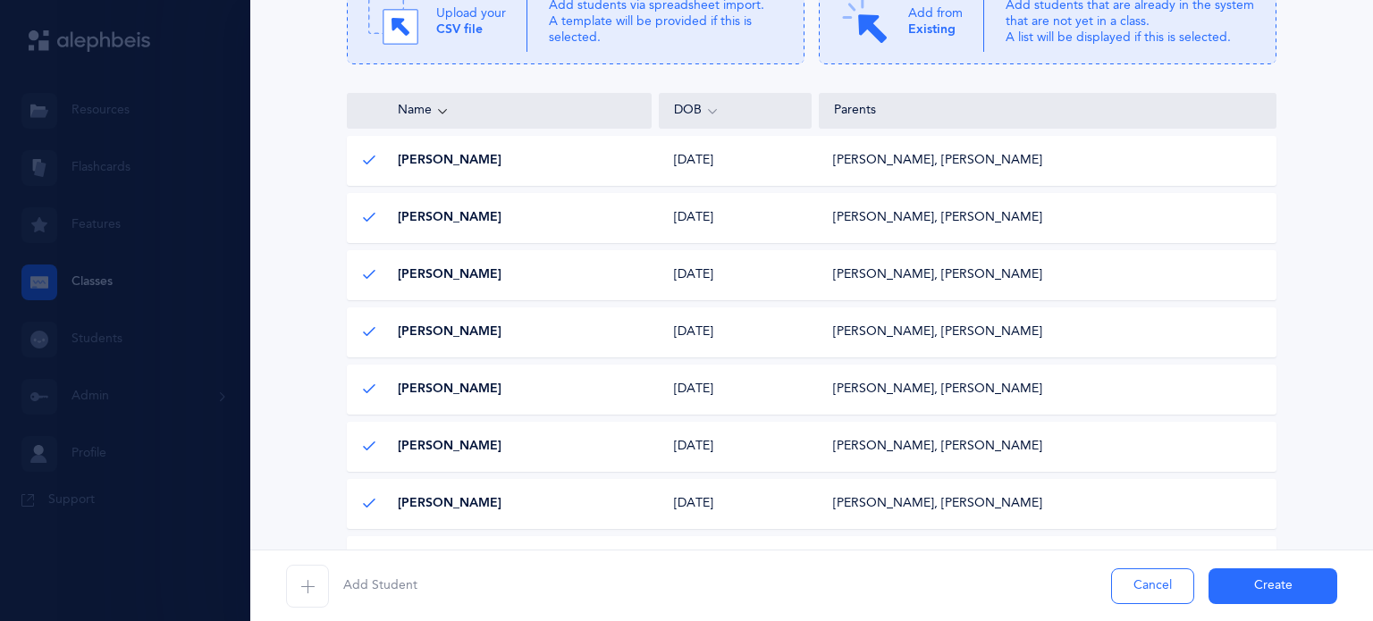
scroll to position [0, 0]
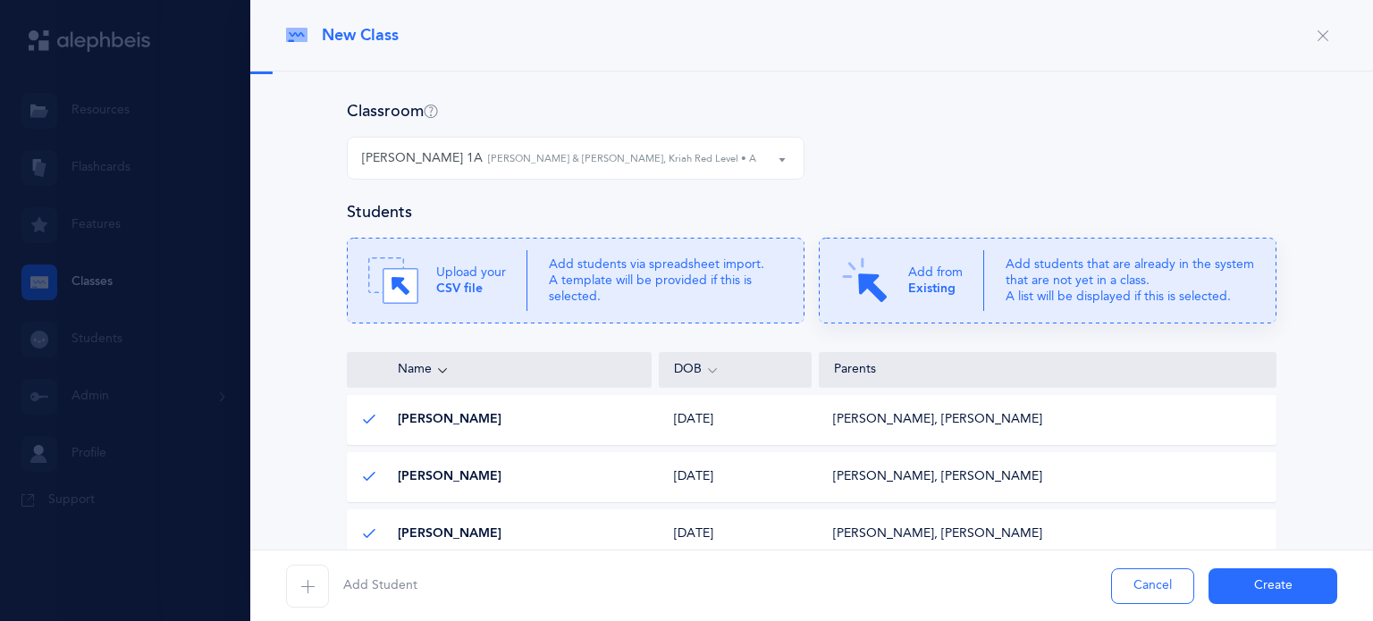
drag, startPoint x: 983, startPoint y: 288, endPoint x: 938, endPoint y: 298, distance: 45.8
drag, startPoint x: 938, startPoint y: 298, endPoint x: 913, endPoint y: 289, distance: 26.6
click at [913, 289] on b "Existing" at bounding box center [931, 289] width 47 height 14
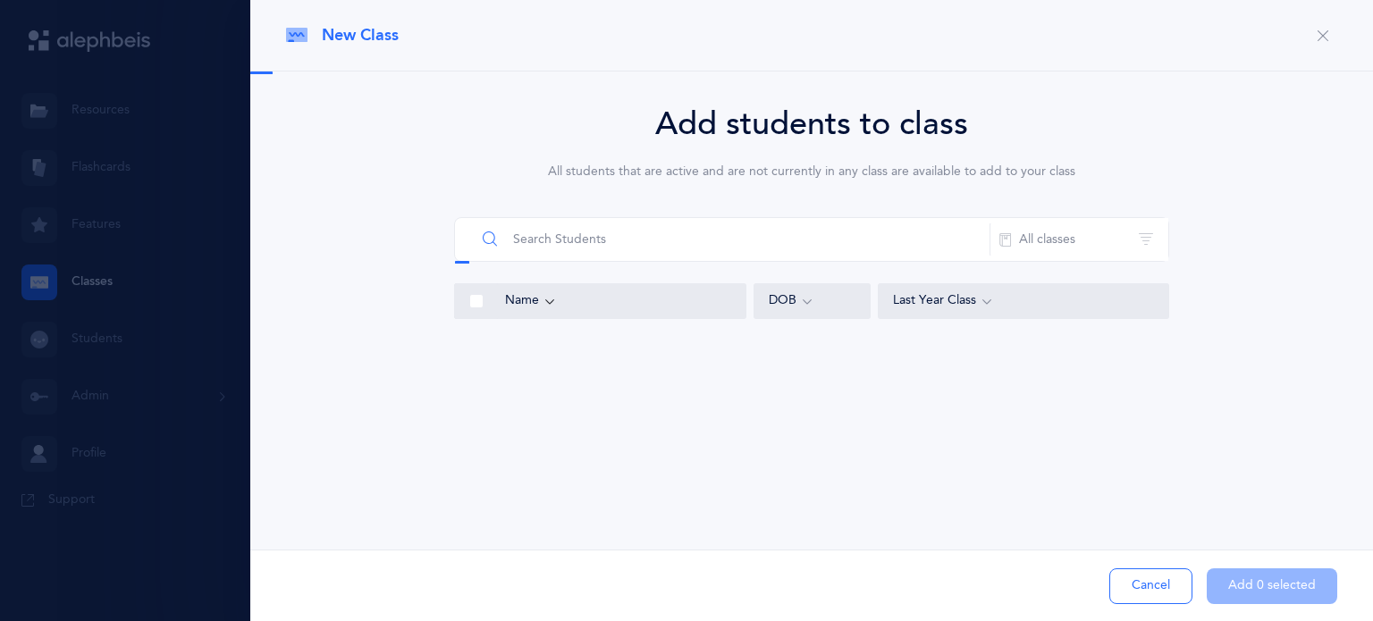
click at [759, 246] on input "text" at bounding box center [733, 239] width 515 height 43
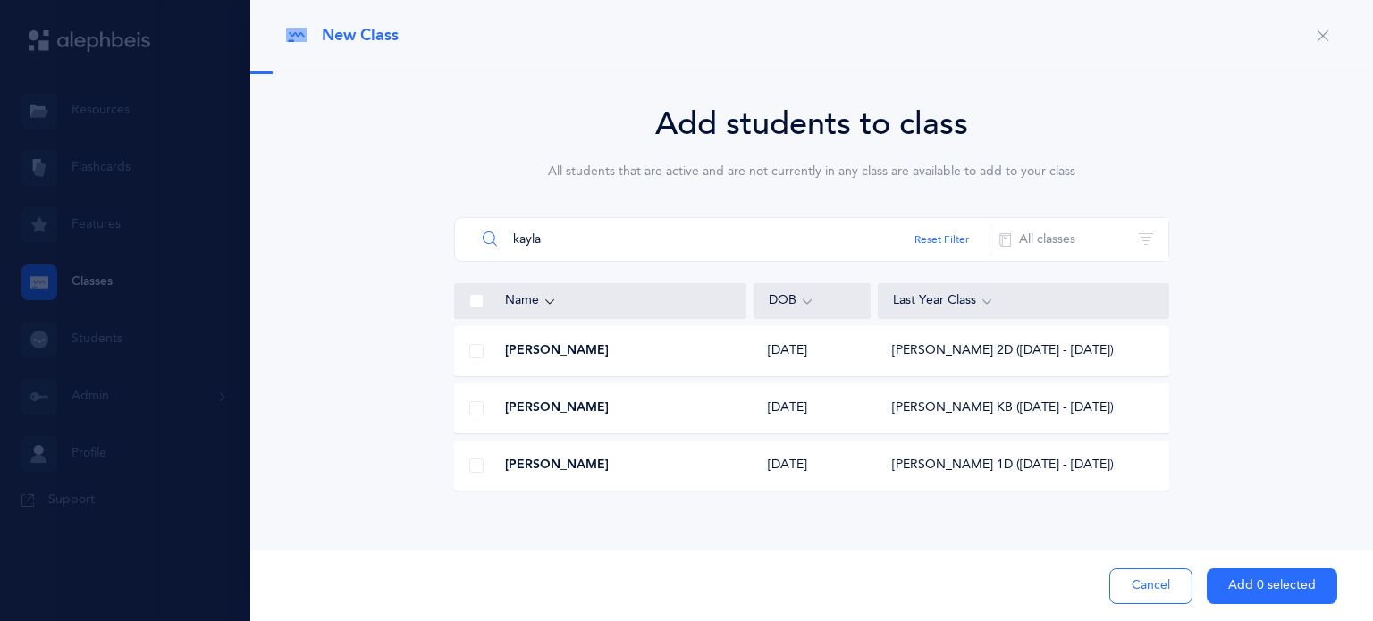
type input "kayla"
click at [469, 414] on span at bounding box center [476, 408] width 14 height 14
click at [0, 0] on input "checkbox" at bounding box center [0, 0] width 0 height 0
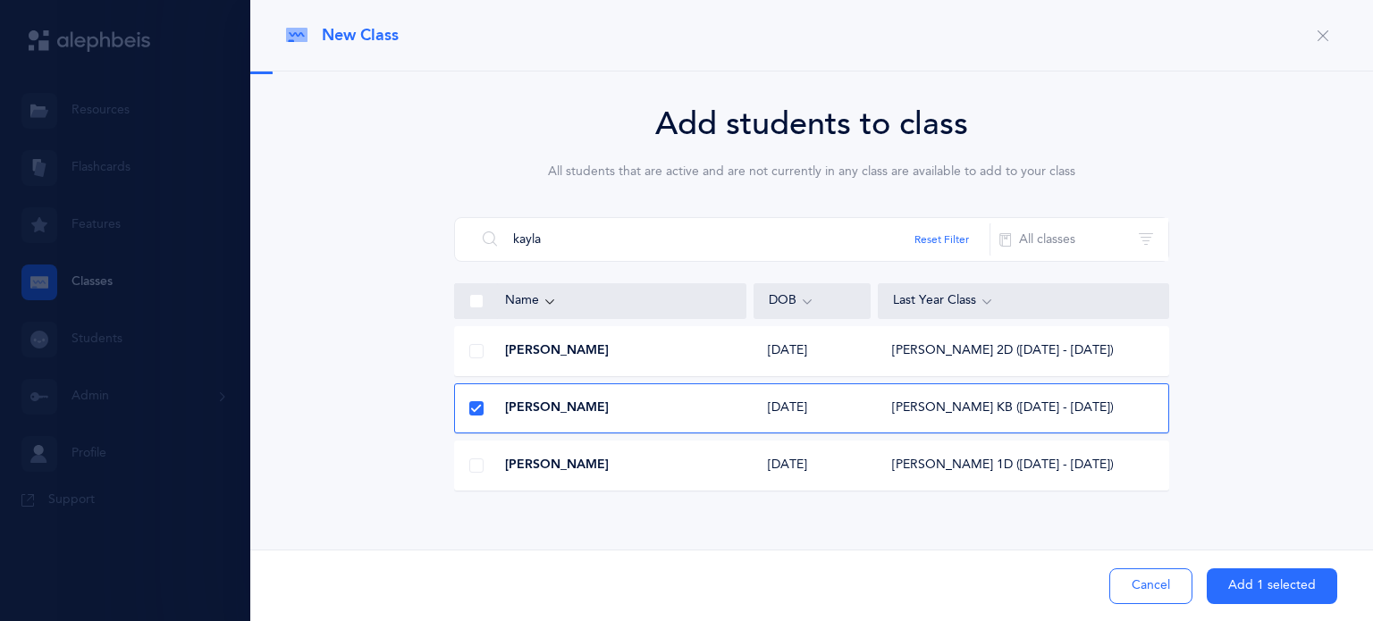
click at [1274, 582] on button "Add 1 selected" at bounding box center [1272, 587] width 131 height 36
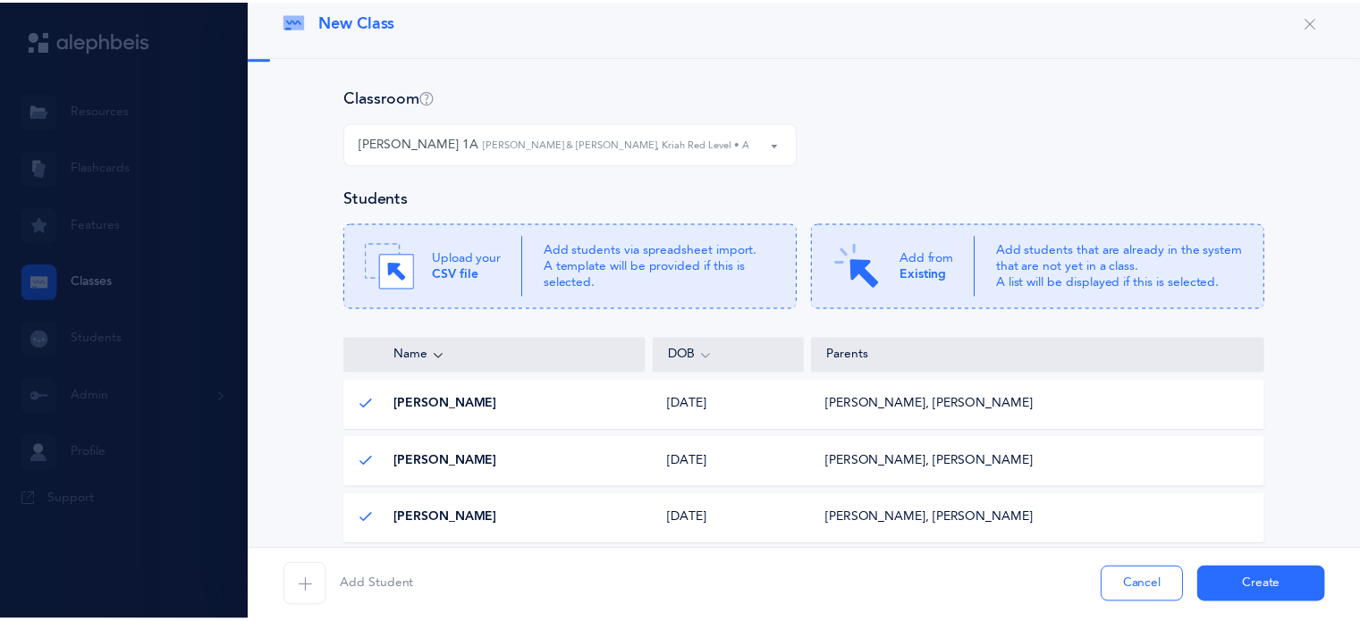
scroll to position [7, 0]
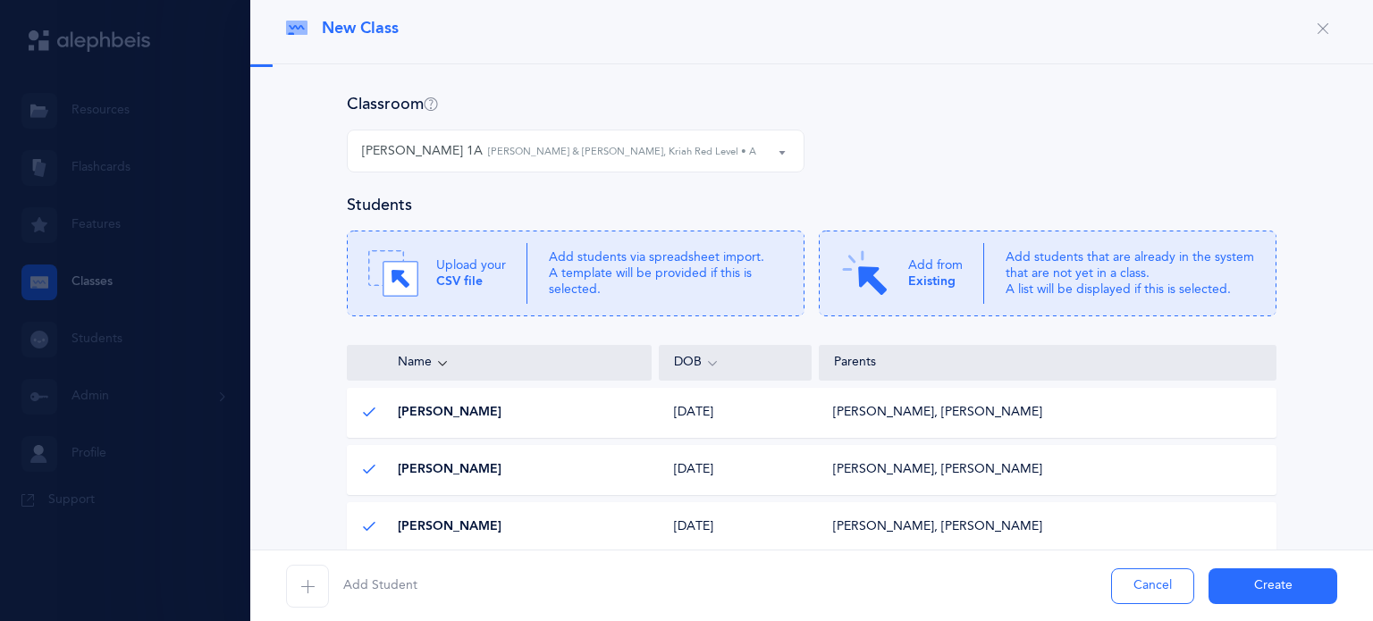
click at [1272, 579] on button "Create" at bounding box center [1273, 587] width 129 height 36
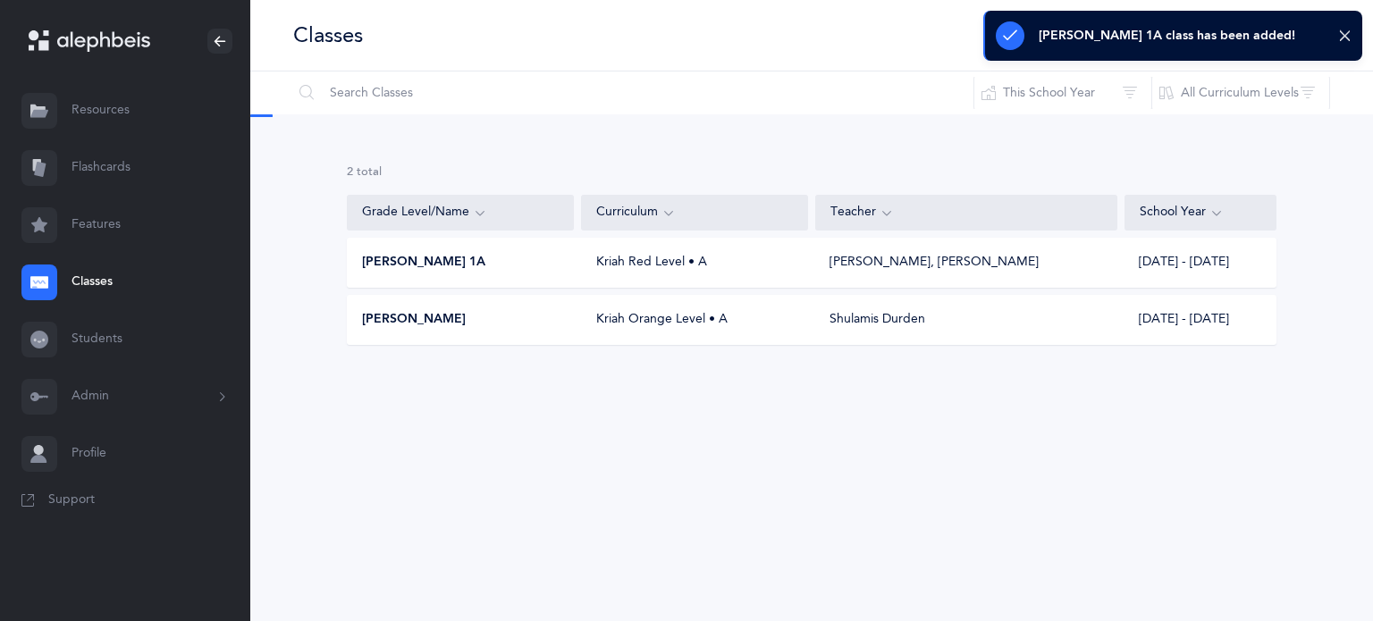
click at [1272, 579] on div "Classes I want to Reset Filter This School Year All School Years This School Ye…" at bounding box center [811, 310] width 1123 height 621
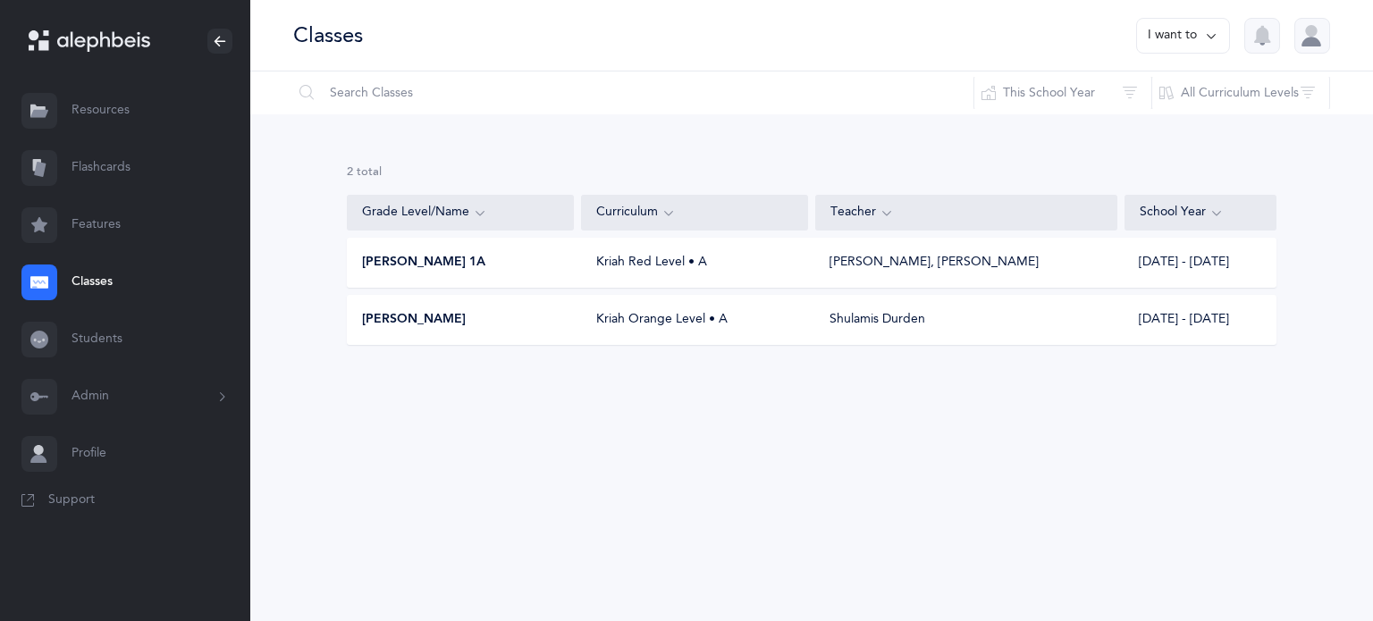
drag, startPoint x: 1006, startPoint y: 266, endPoint x: 911, endPoint y: 265, distance: 94.8
click at [911, 265] on div "[PERSON_NAME], [PERSON_NAME]" at bounding box center [934, 263] width 209 height 18
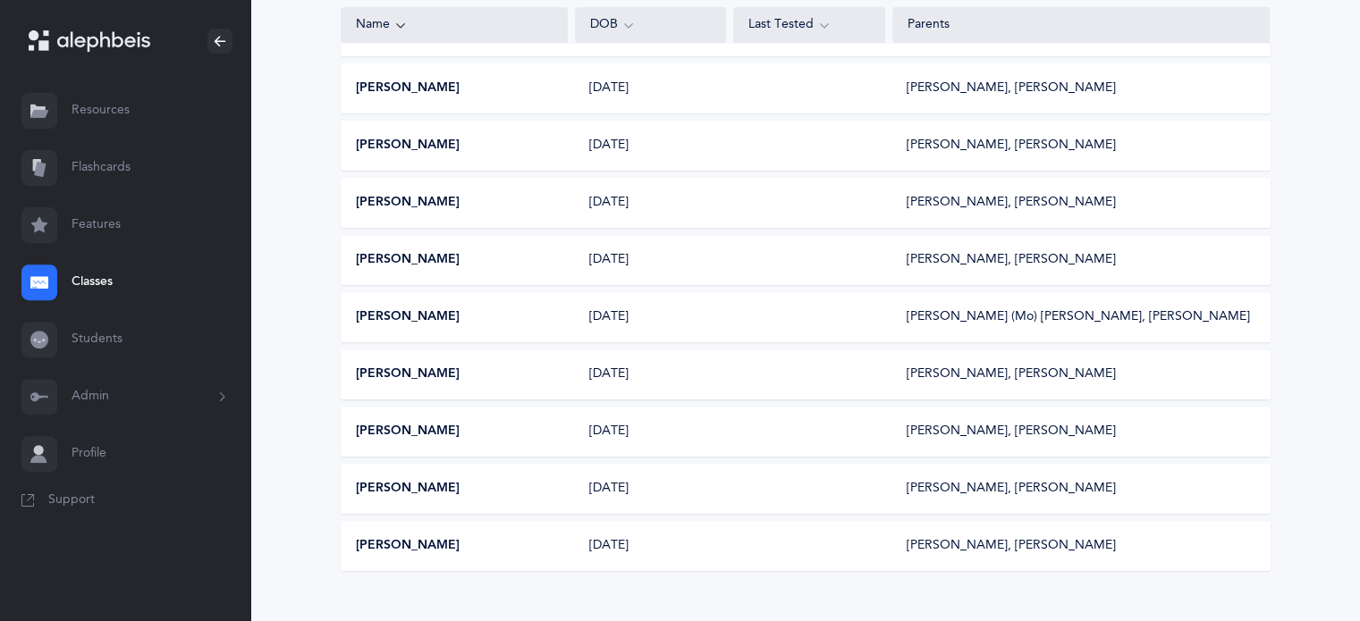
scroll to position [648, 0]
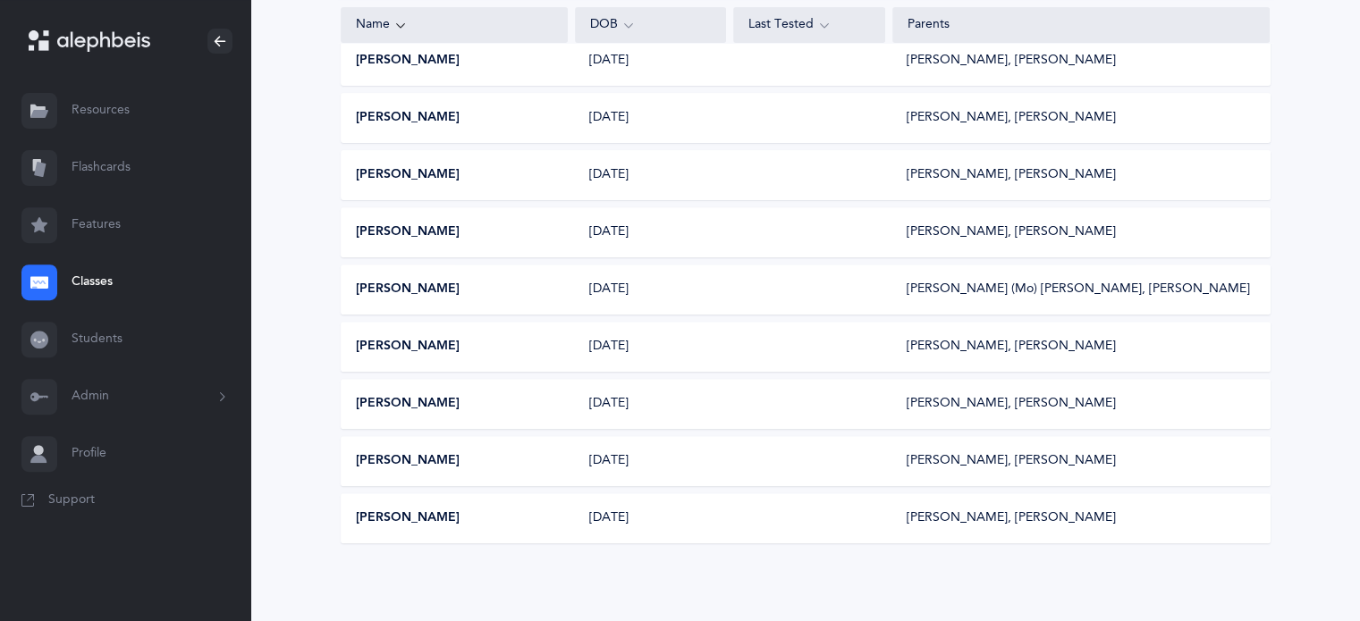
drag, startPoint x: 110, startPoint y: 282, endPoint x: 100, endPoint y: 282, distance: 9.8
click at [100, 282] on link "Classes" at bounding box center [125, 282] width 250 height 57
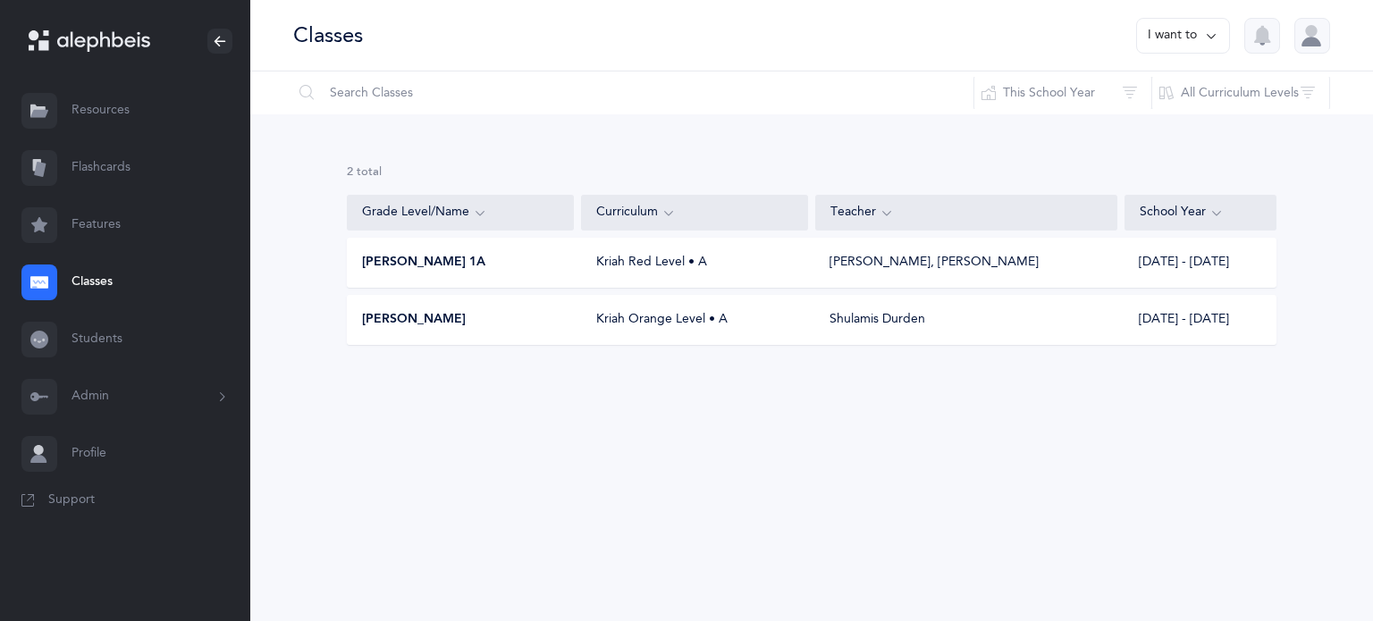
drag, startPoint x: 1200, startPoint y: 31, endPoint x: 1338, endPoint y: 167, distance: 194.1
drag, startPoint x: 1338, startPoint y: 167, endPoint x: 1216, endPoint y: 42, distance: 175.1
click at [1216, 42] on icon at bounding box center [1211, 36] width 14 height 20
click at [1171, 125] on button "Add new" at bounding box center [1165, 123] width 99 height 32
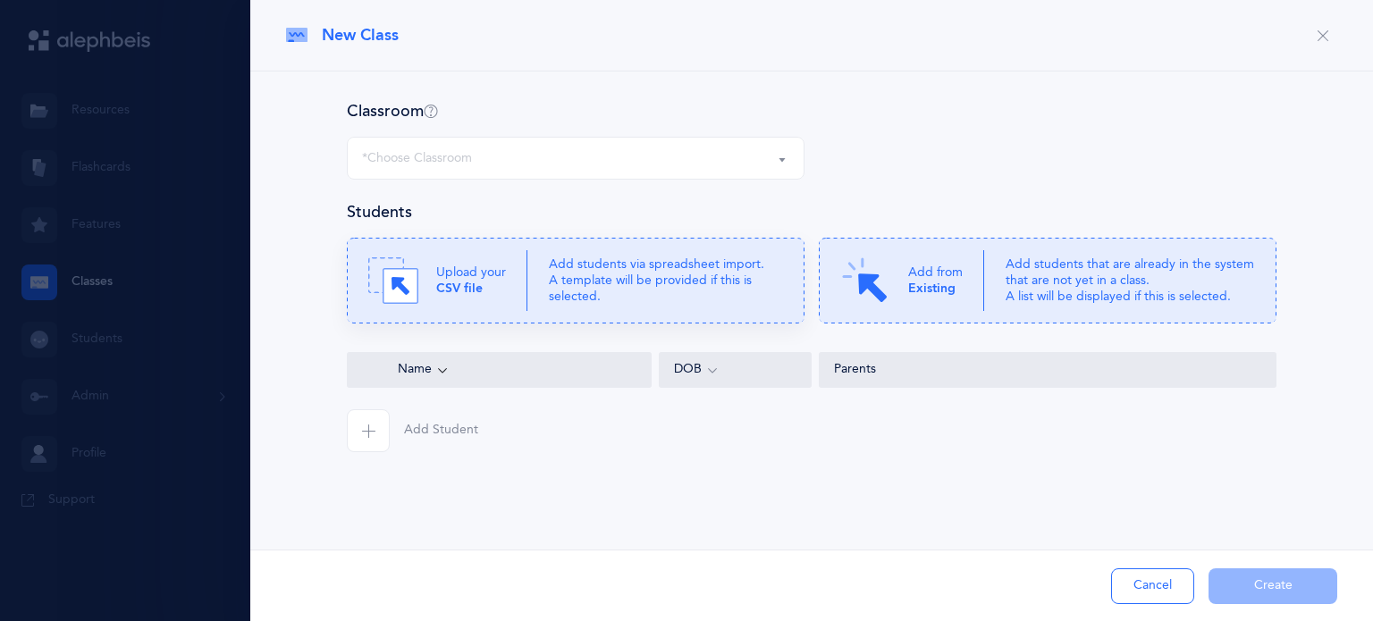
click at [706, 285] on p "Add students via spreadsheet import. A template will be provided if this is sel…" at bounding box center [666, 281] width 234 height 49
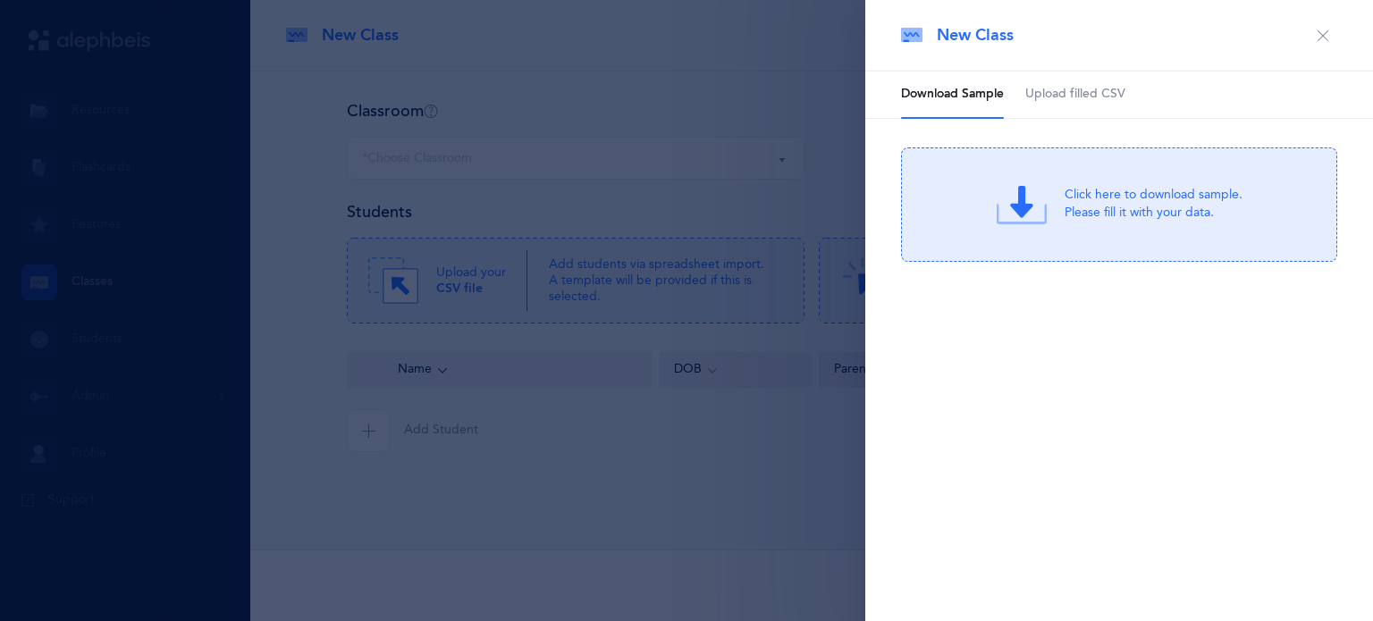
drag, startPoint x: 1069, startPoint y: 91, endPoint x: 1045, endPoint y: 99, distance: 25.4
click at [1045, 99] on span "Upload filled CSV" at bounding box center [1075, 95] width 100 height 18
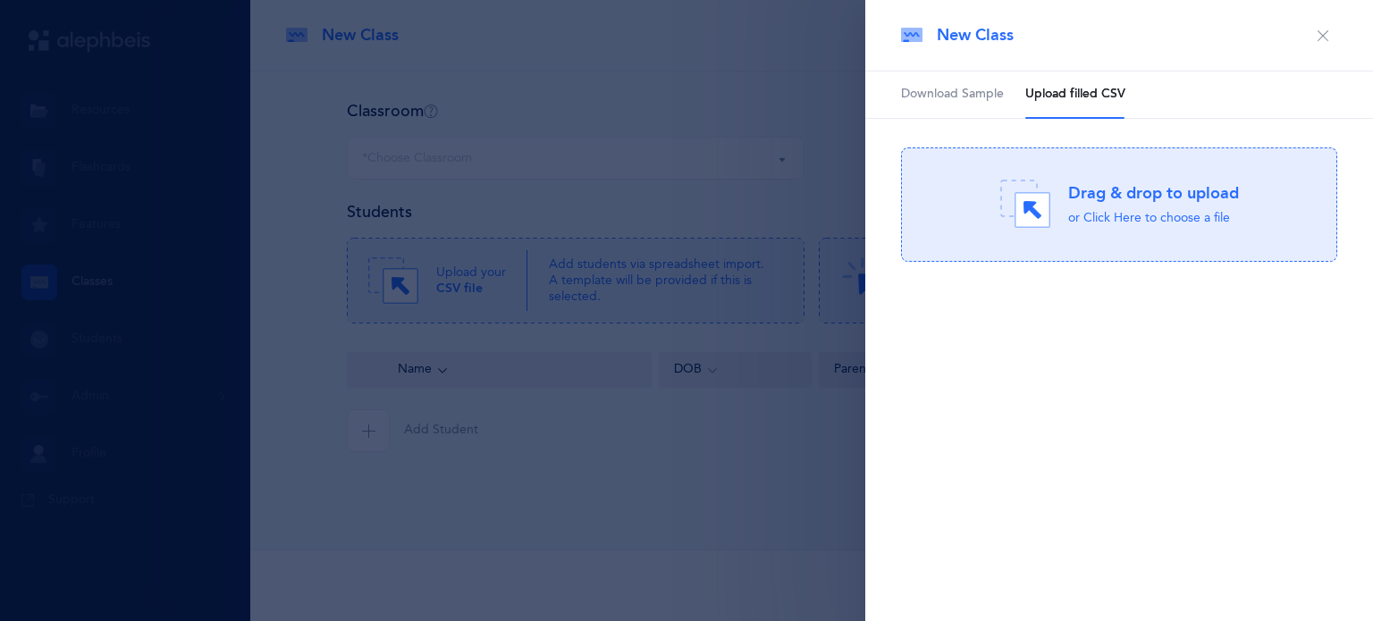
drag, startPoint x: 1066, startPoint y: 182, endPoint x: 1034, endPoint y: 191, distance: 32.5
click at [1034, 191] on icon at bounding box center [1025, 205] width 50 height 50
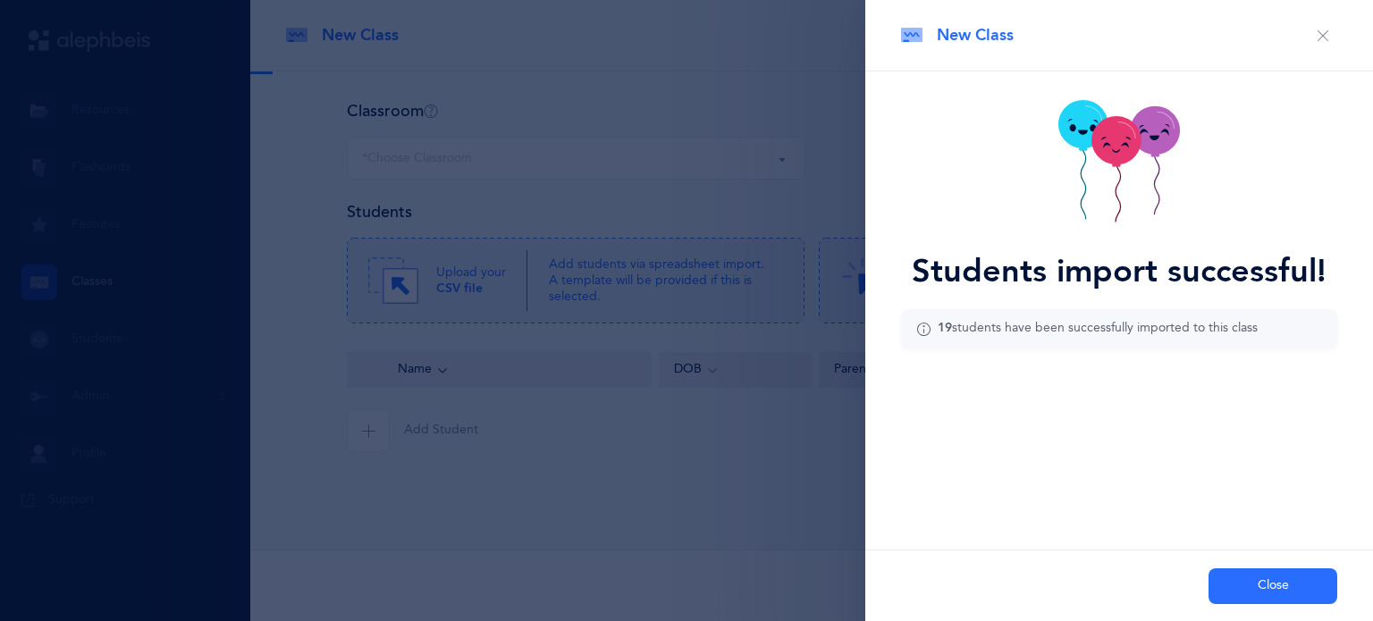
click at [1313, 38] on button "button" at bounding box center [1323, 35] width 29 height 29
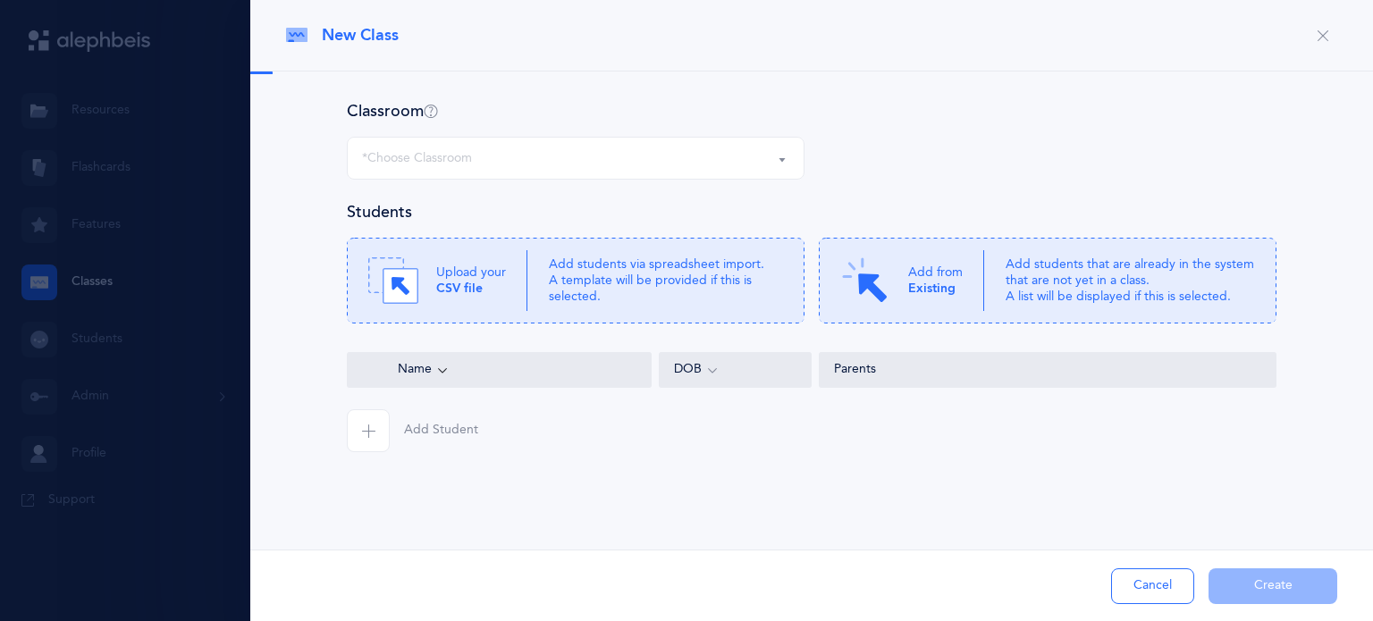
click at [1270, 594] on div "Add Student Cancel Create" at bounding box center [811, 586] width 1123 height 72
click at [511, 301] on div "Upload your CSV file" at bounding box center [447, 281] width 159 height 50
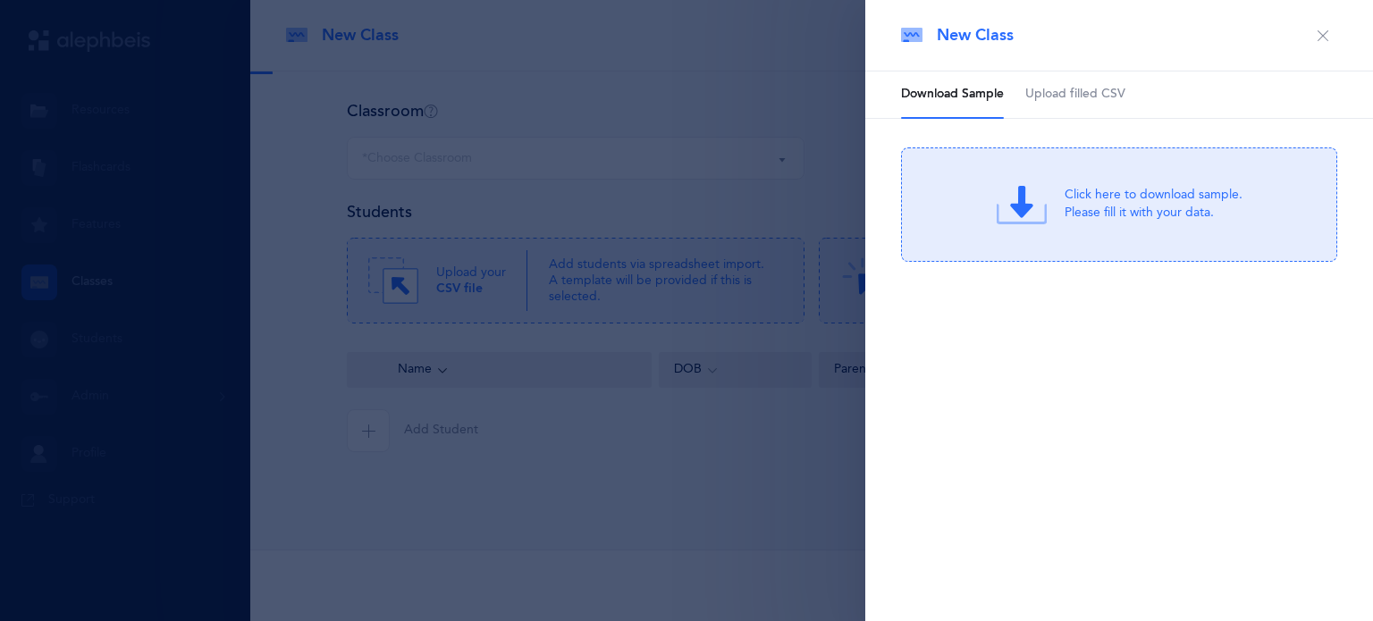
click at [1068, 88] on span "Upload filled CSV" at bounding box center [1075, 95] width 100 height 18
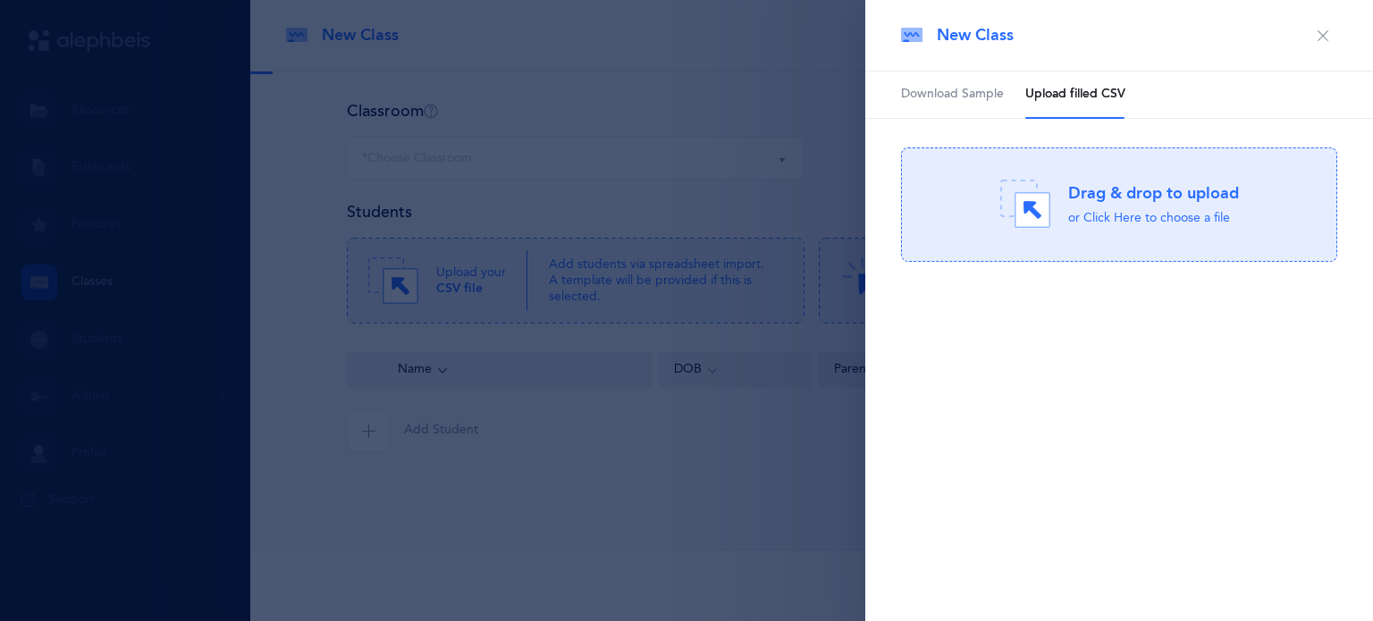
click at [1327, 45] on button "button" at bounding box center [1323, 35] width 29 height 29
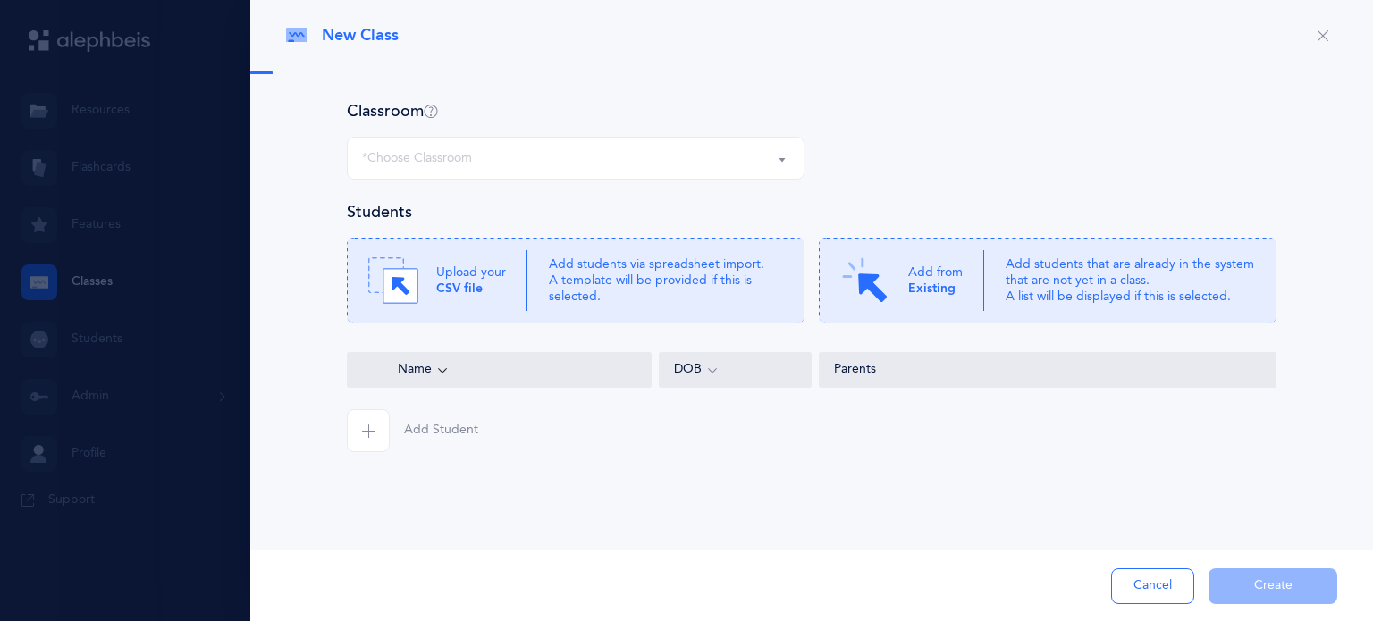
click at [677, 174] on button "*Choose Classroom" at bounding box center [576, 158] width 458 height 43
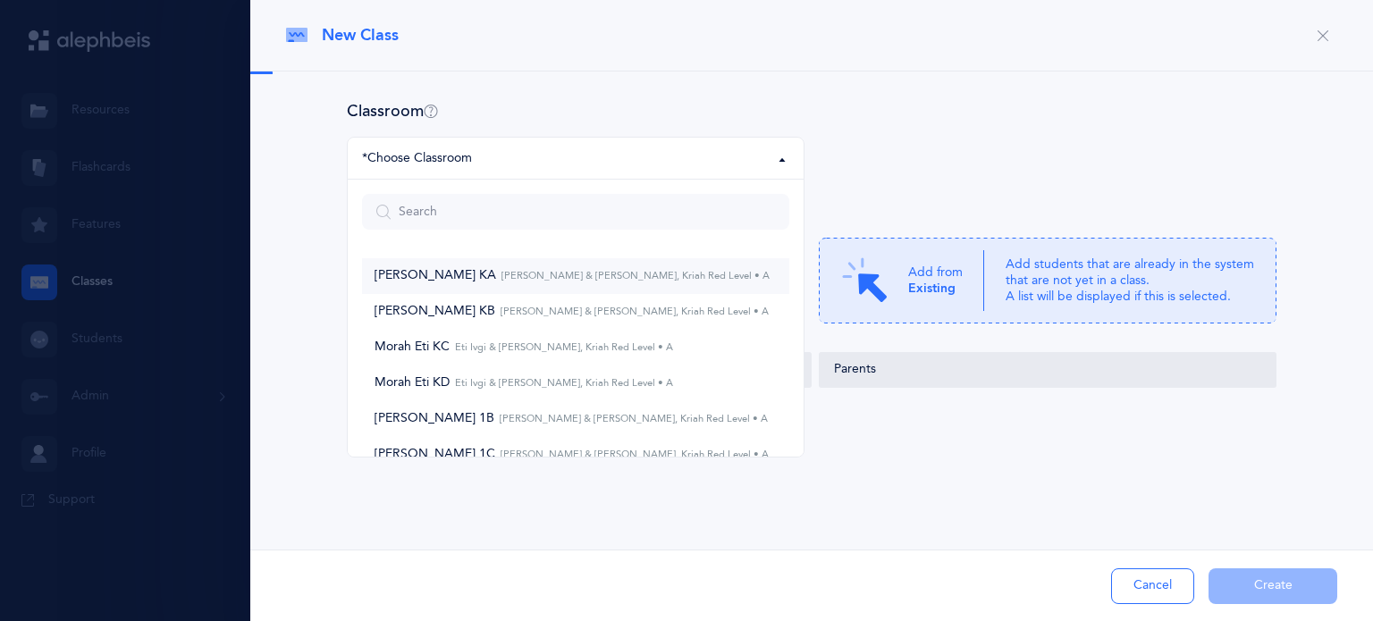
click at [584, 274] on small "[PERSON_NAME] & [PERSON_NAME], Kriah Red Level • A" at bounding box center [633, 276] width 274 height 12
select select "27"
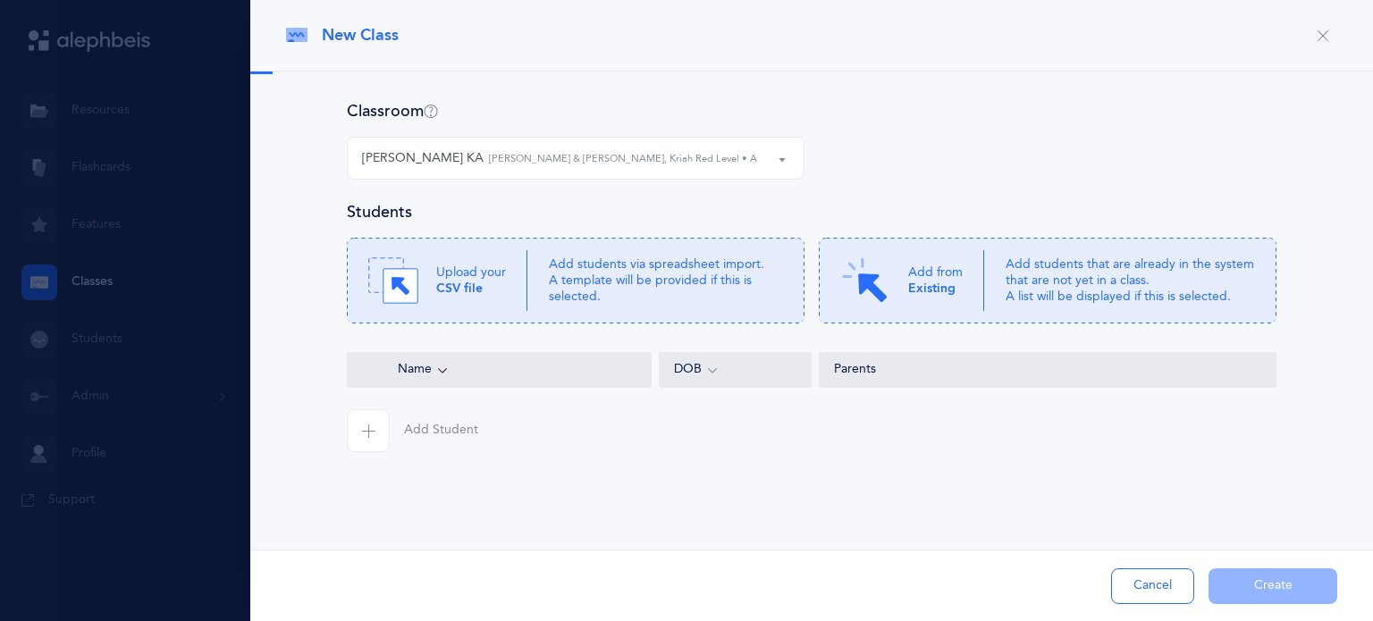
click at [584, 274] on p "Add students via spreadsheet import. A template will be provided if this is sel…" at bounding box center [666, 281] width 234 height 49
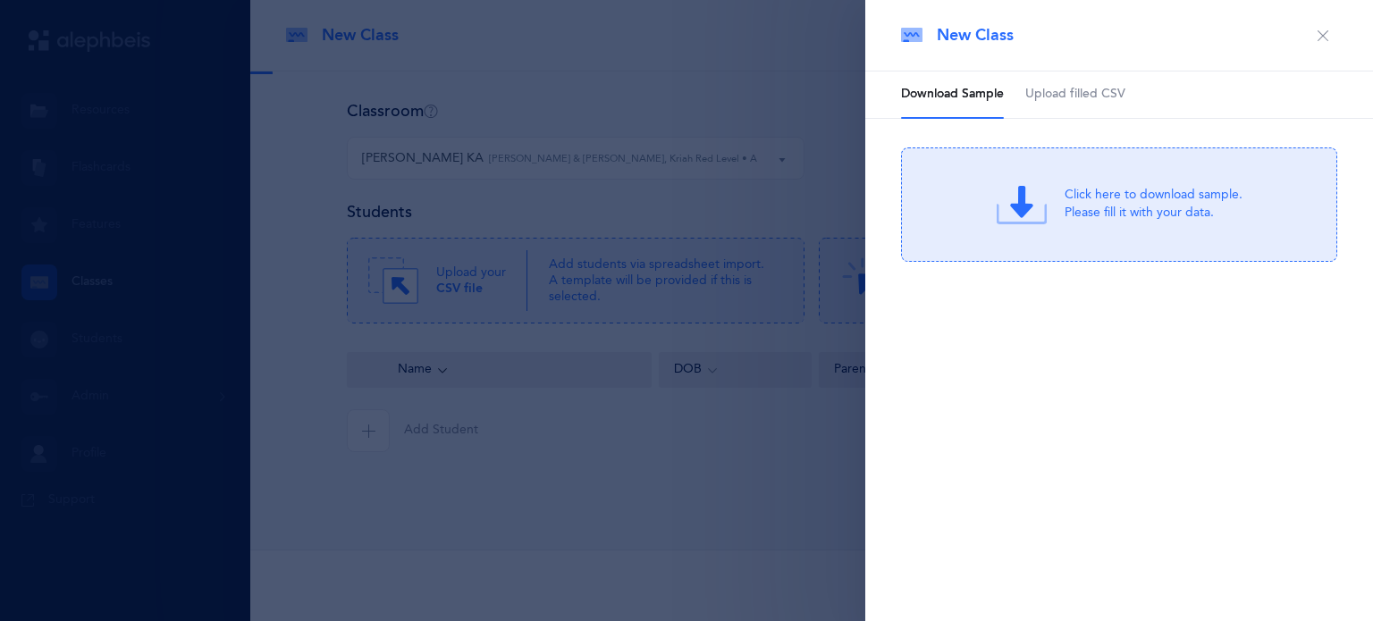
click at [1072, 72] on link "Upload filled CSV" at bounding box center [1075, 95] width 100 height 46
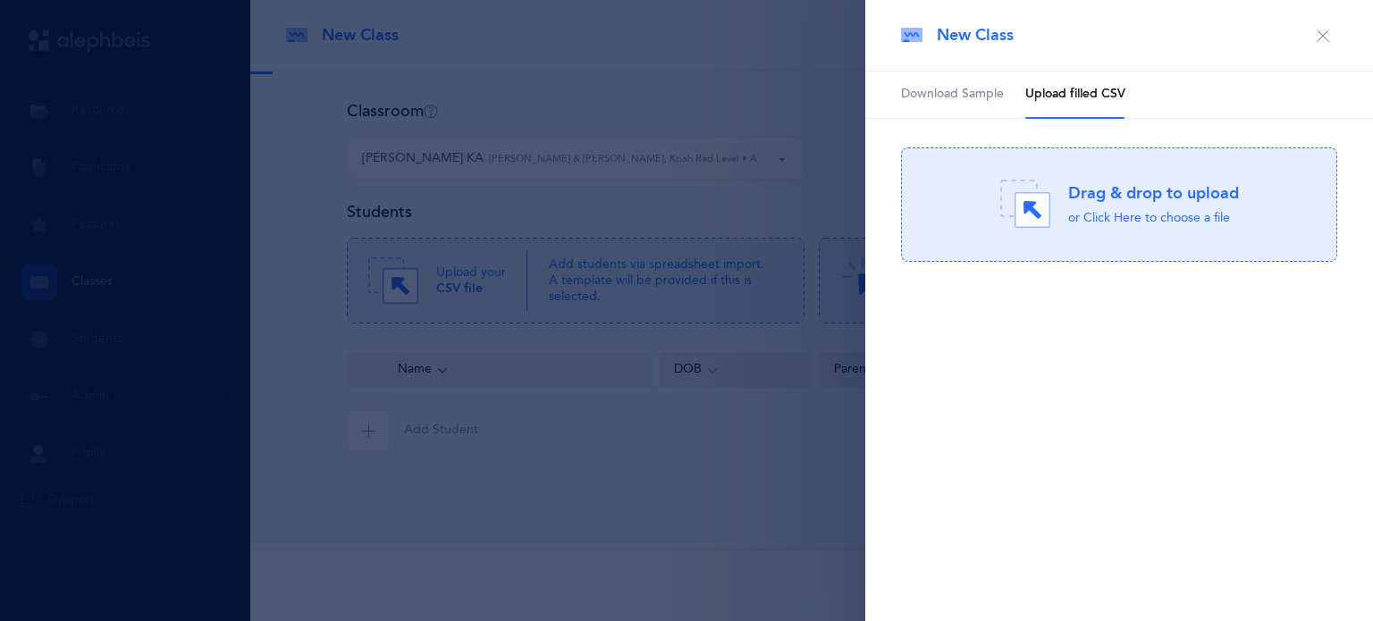
click at [1053, 207] on div "Drag & drop to upload or Click Here to choose a file" at bounding box center [1119, 205] width 239 height 50
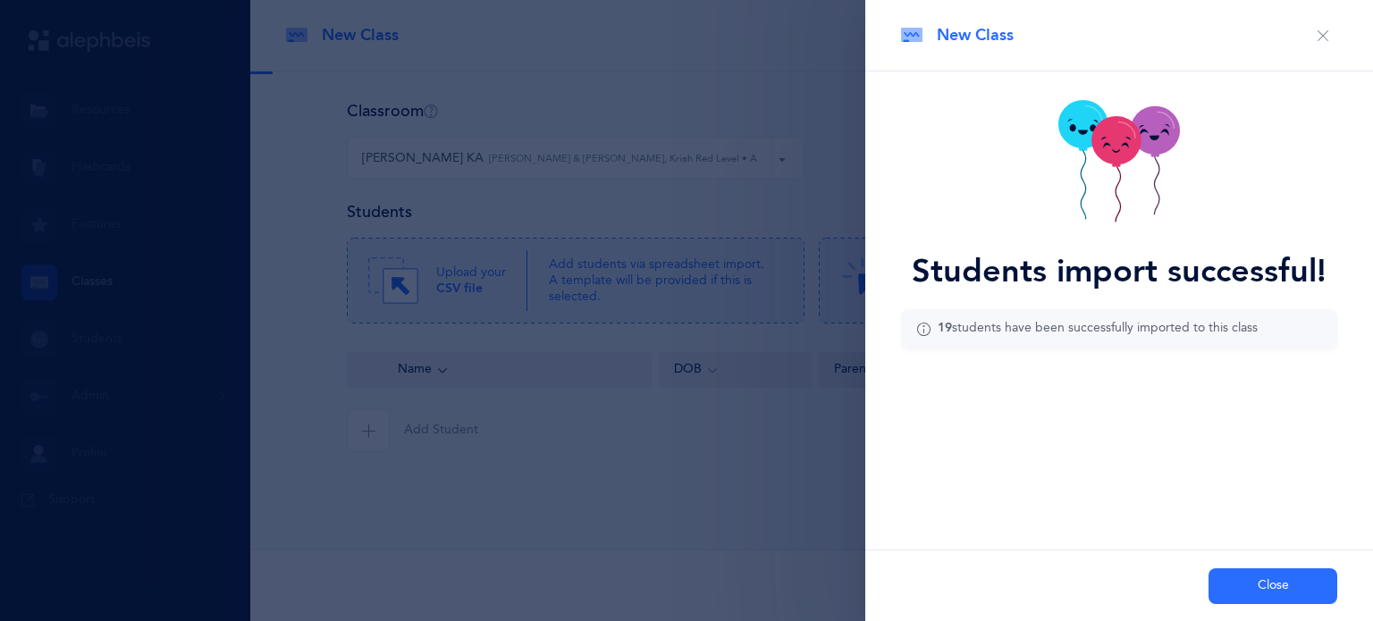
click at [1259, 578] on button "Close" at bounding box center [1273, 587] width 129 height 36
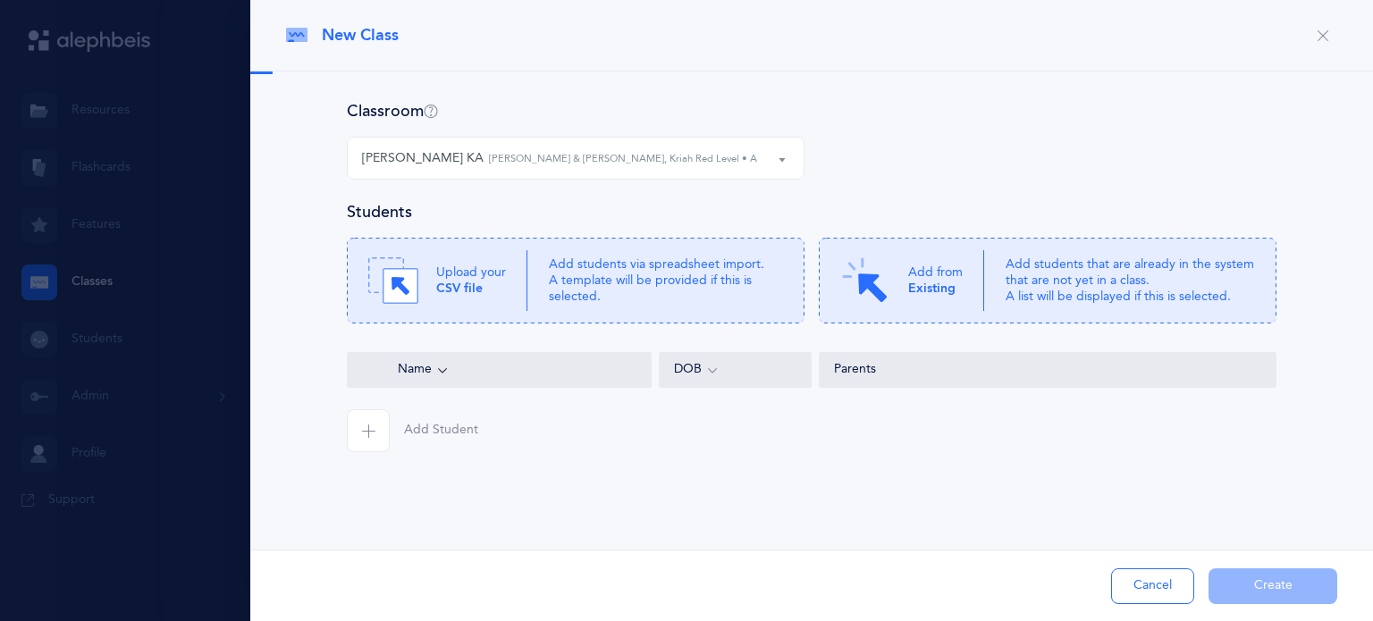
click at [698, 161] on div "[PERSON_NAME] KA [PERSON_NAME] & [PERSON_NAME], Kriah Red Level • A" at bounding box center [575, 158] width 427 height 30
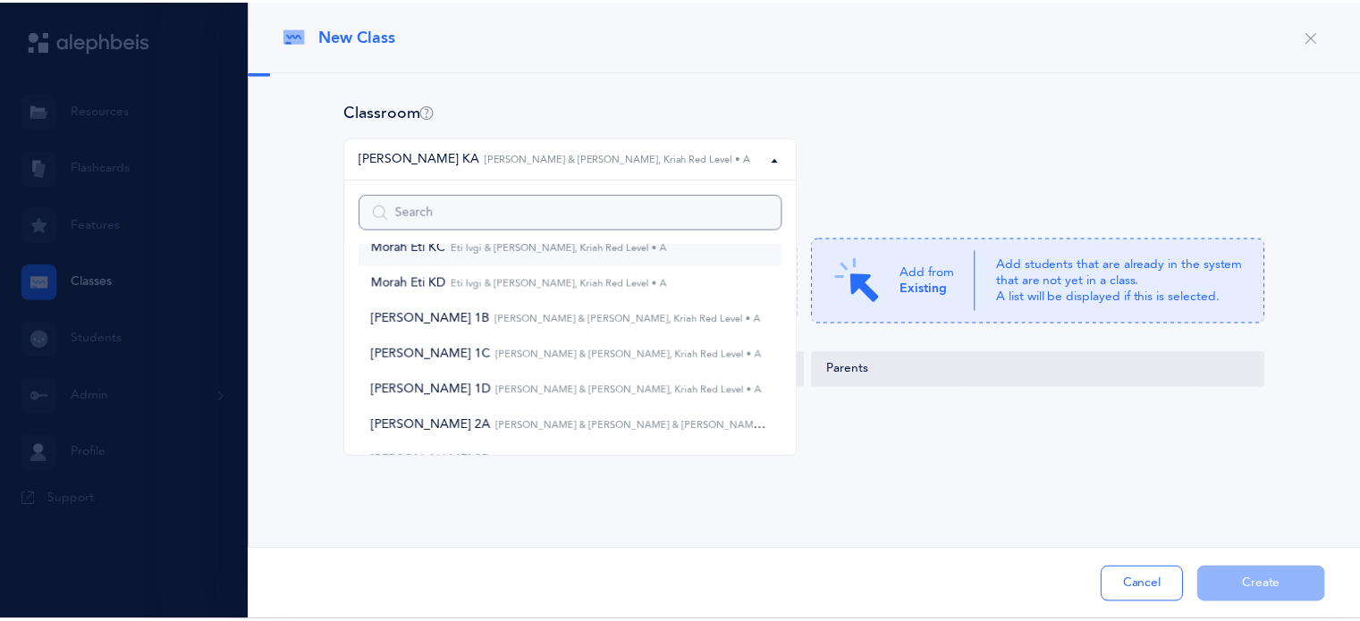
scroll to position [104, 0]
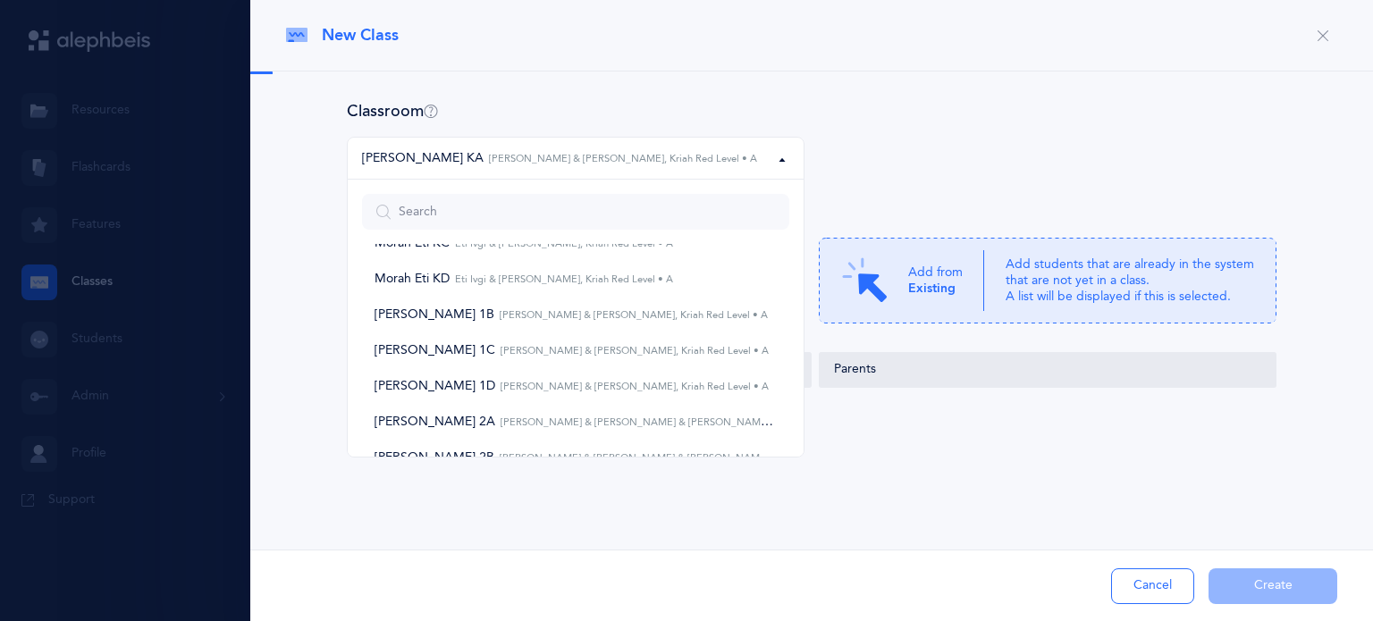
click at [479, 492] on div at bounding box center [811, 314] width 1123 height 485
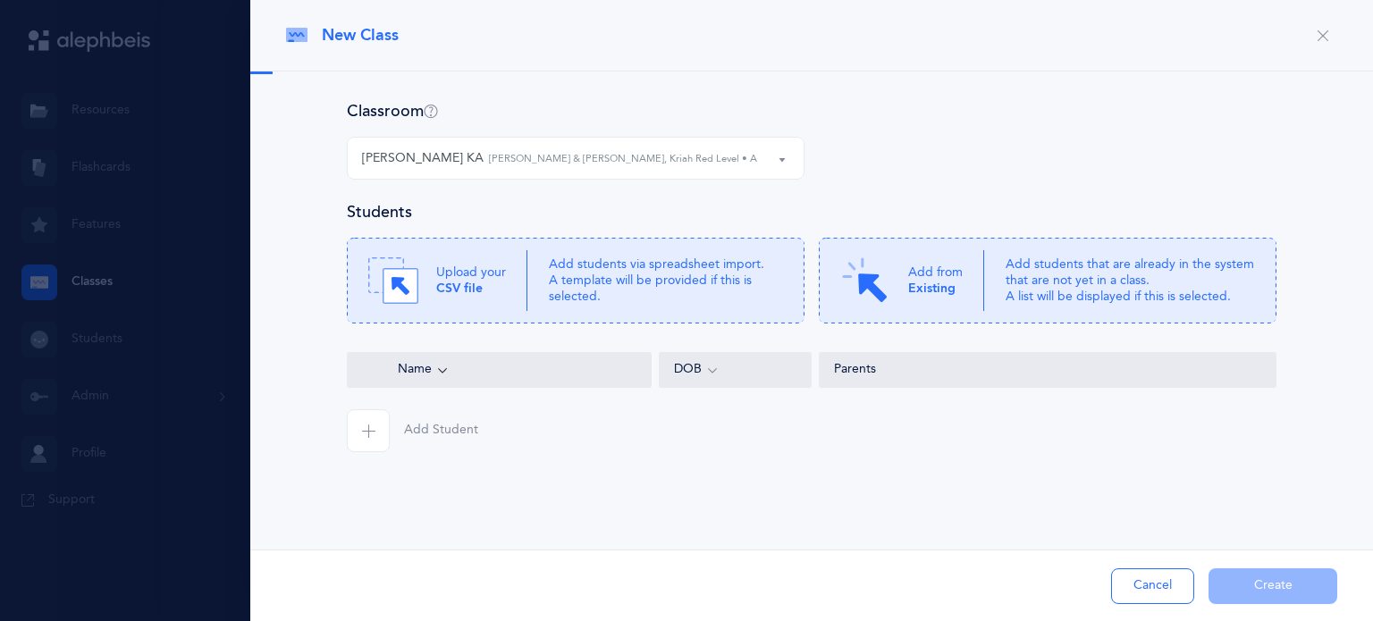
click at [73, 335] on div at bounding box center [686, 310] width 1373 height 621
click at [1135, 586] on button "Cancel" at bounding box center [1152, 587] width 83 height 36
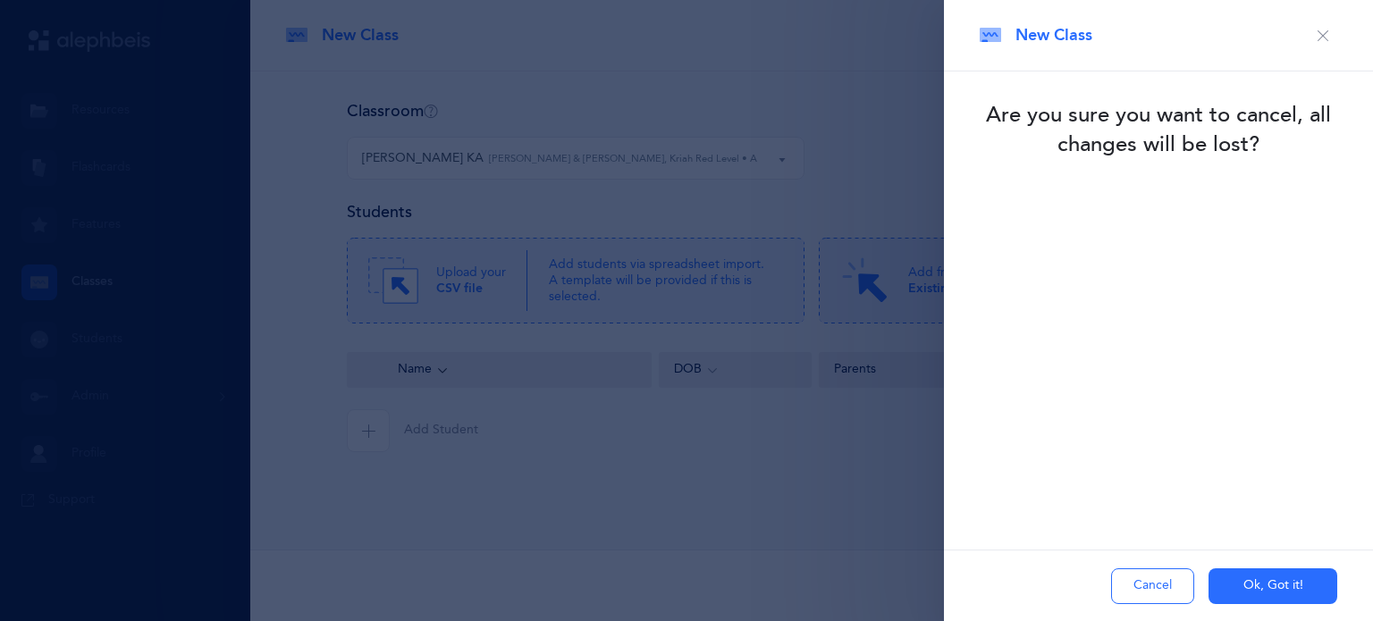
click at [1236, 579] on button "Ok, Got it!" at bounding box center [1273, 587] width 129 height 36
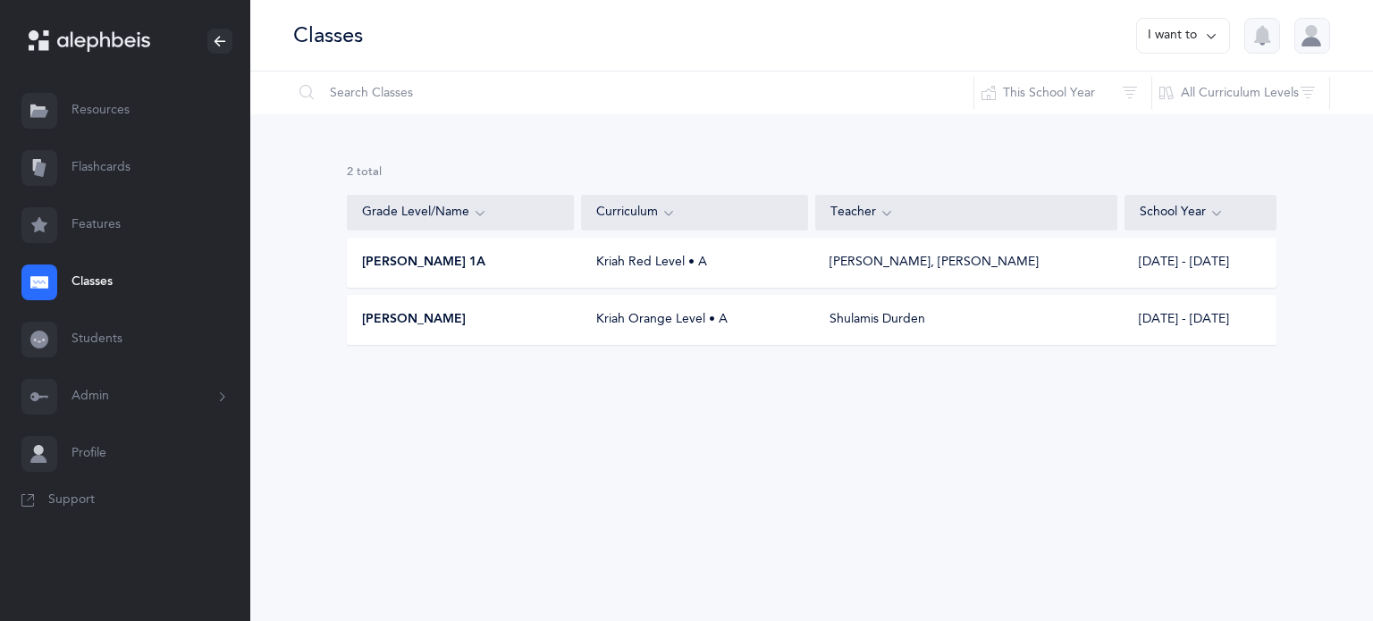
click at [677, 267] on div "Kriah Red Level • A" at bounding box center [695, 263] width 227 height 18
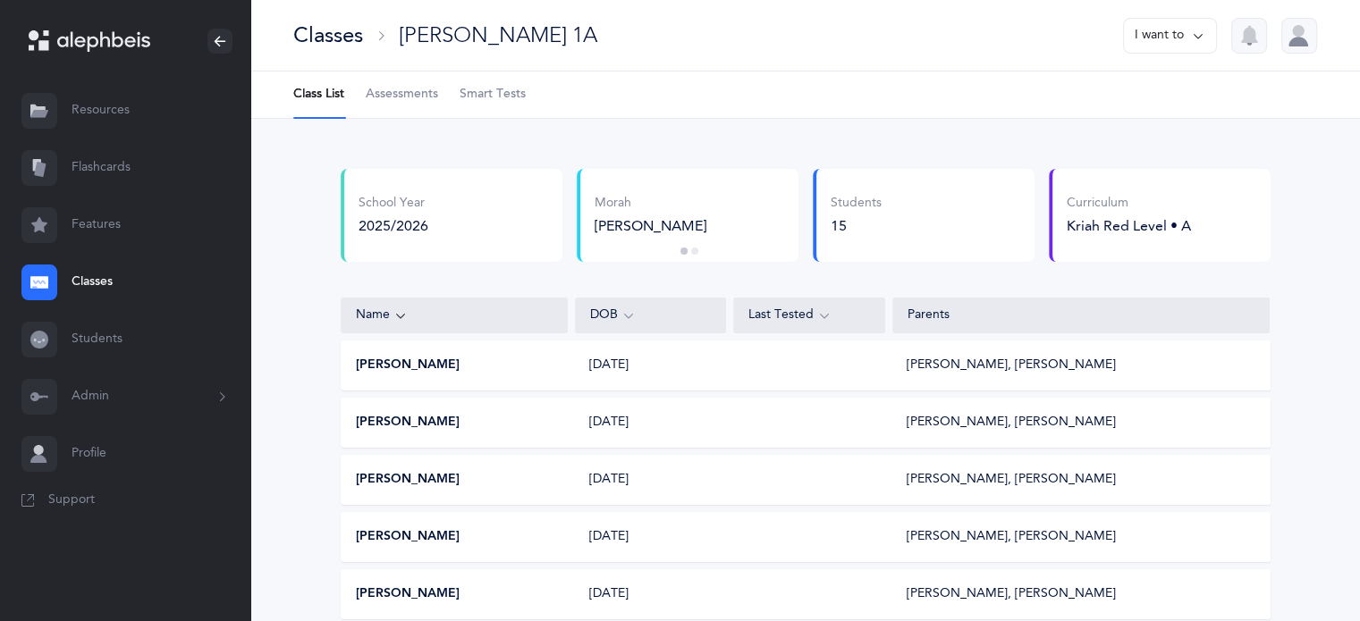
drag, startPoint x: 1166, startPoint y: 39, endPoint x: 1180, endPoint y: 38, distance: 14.4
click at [1180, 38] on button "I want to" at bounding box center [1170, 36] width 94 height 36
click at [1152, 92] on button "Edit class" at bounding box center [1138, 92] width 128 height 32
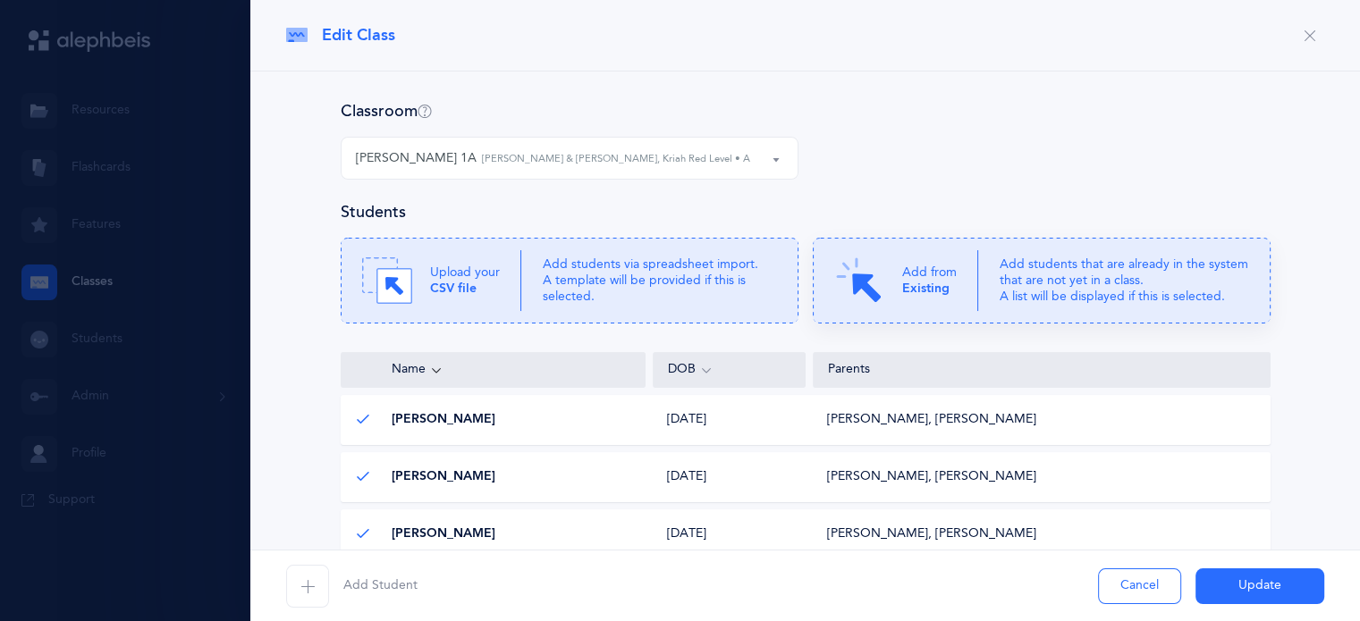
select select "831"
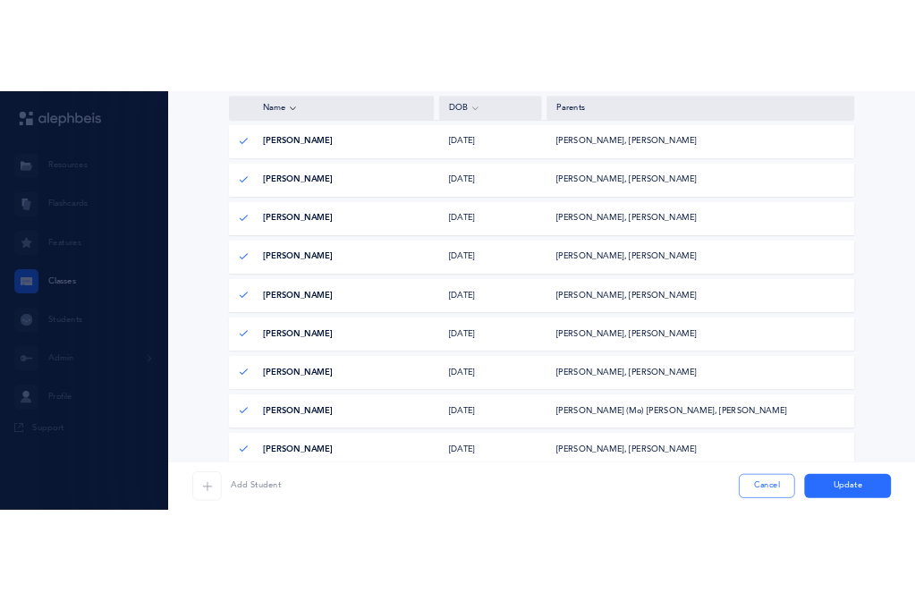
scroll to position [519, 0]
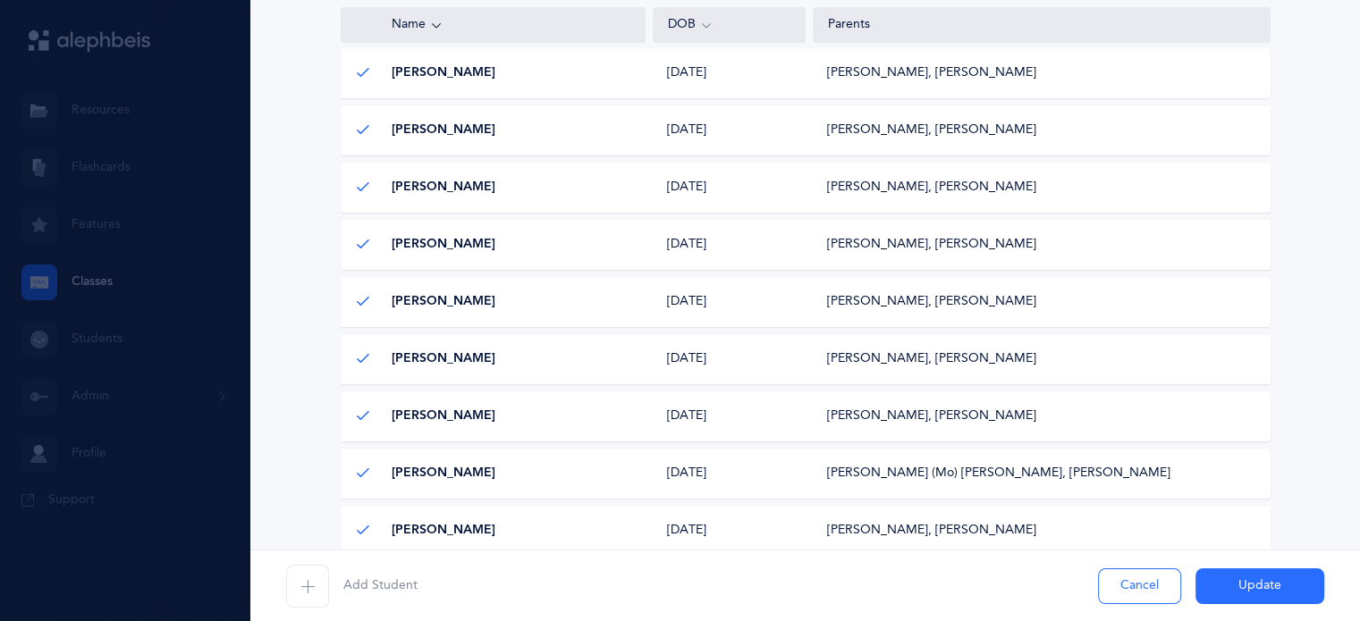
drag, startPoint x: 314, startPoint y: 568, endPoint x: 304, endPoint y: 602, distance: 35.4
click at [304, 602] on span "button" at bounding box center [307, 586] width 43 height 43
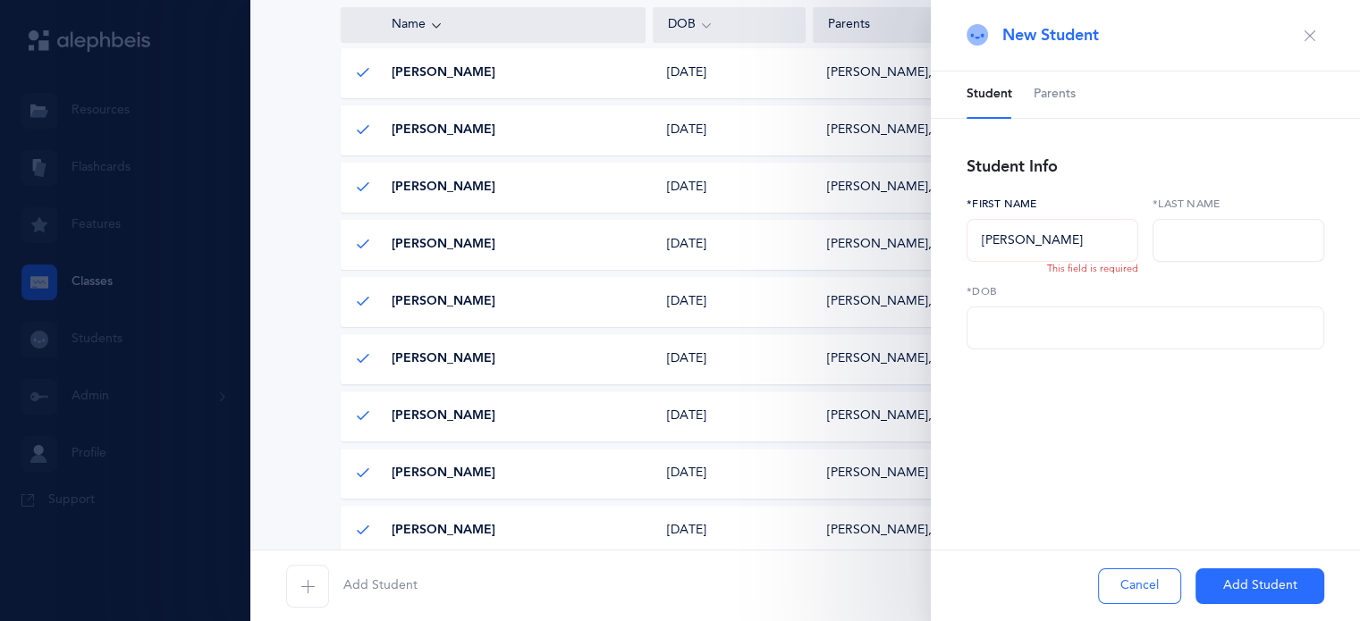
type input "Dan"
click at [1177, 243] on input "text" at bounding box center [1238, 240] width 172 height 43
type input "Einhorn"
click at [1123, 314] on input "text" at bounding box center [1145, 328] width 358 height 43
drag, startPoint x: 1101, startPoint y: 337, endPoint x: 1043, endPoint y: 319, distance: 60.8
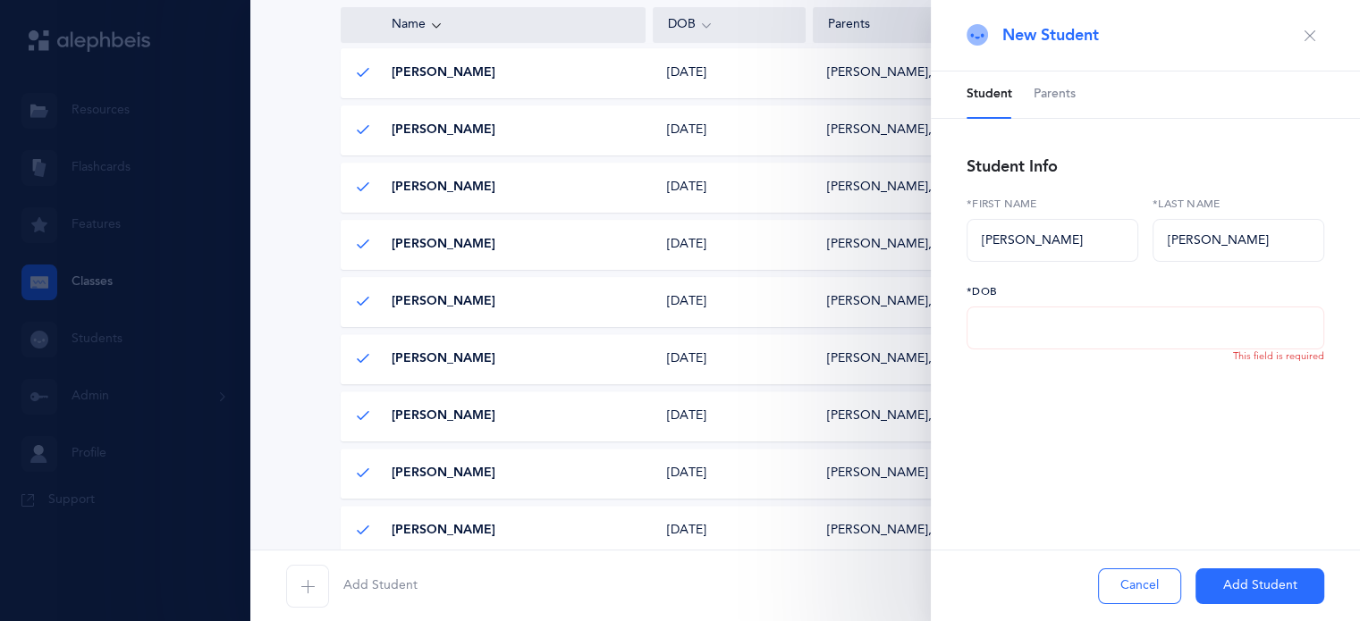
paste input "[DATE]"
type input "[DATE]"
click at [1051, 89] on span "Parents" at bounding box center [1055, 95] width 42 height 18
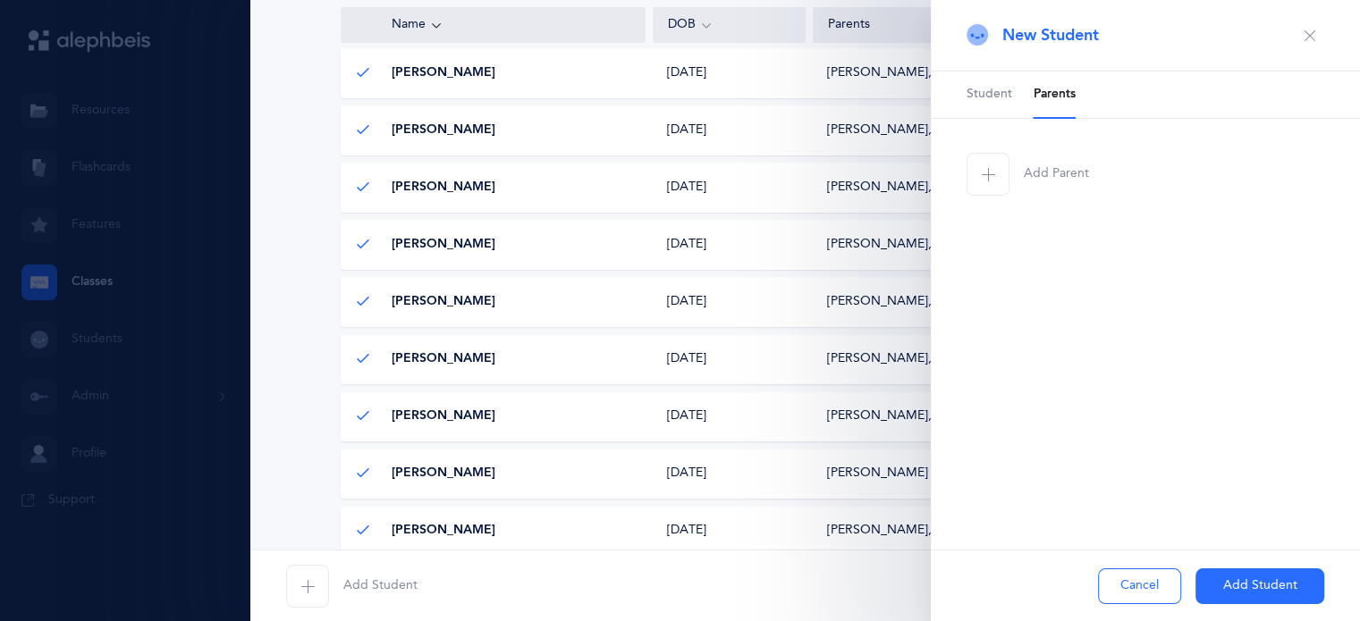
click at [991, 182] on span "button" at bounding box center [987, 174] width 43 height 43
select select
click at [1016, 246] on input "text" at bounding box center [1145, 240] width 358 height 43
paste input "Micaela"
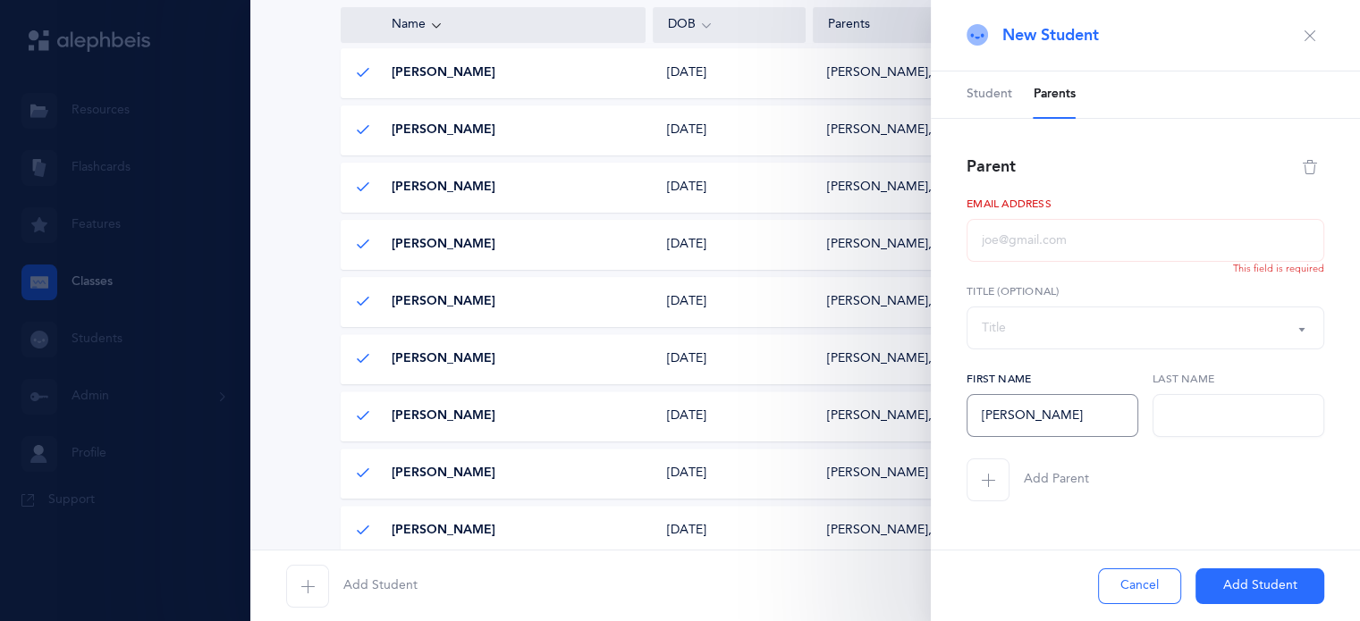
type input "Micaela"
click at [1184, 410] on input "text" at bounding box center [1238, 415] width 172 height 43
paste input "Einhorn"
type input "Einhorn"
click at [1039, 321] on div "Title" at bounding box center [1145, 328] width 327 height 30
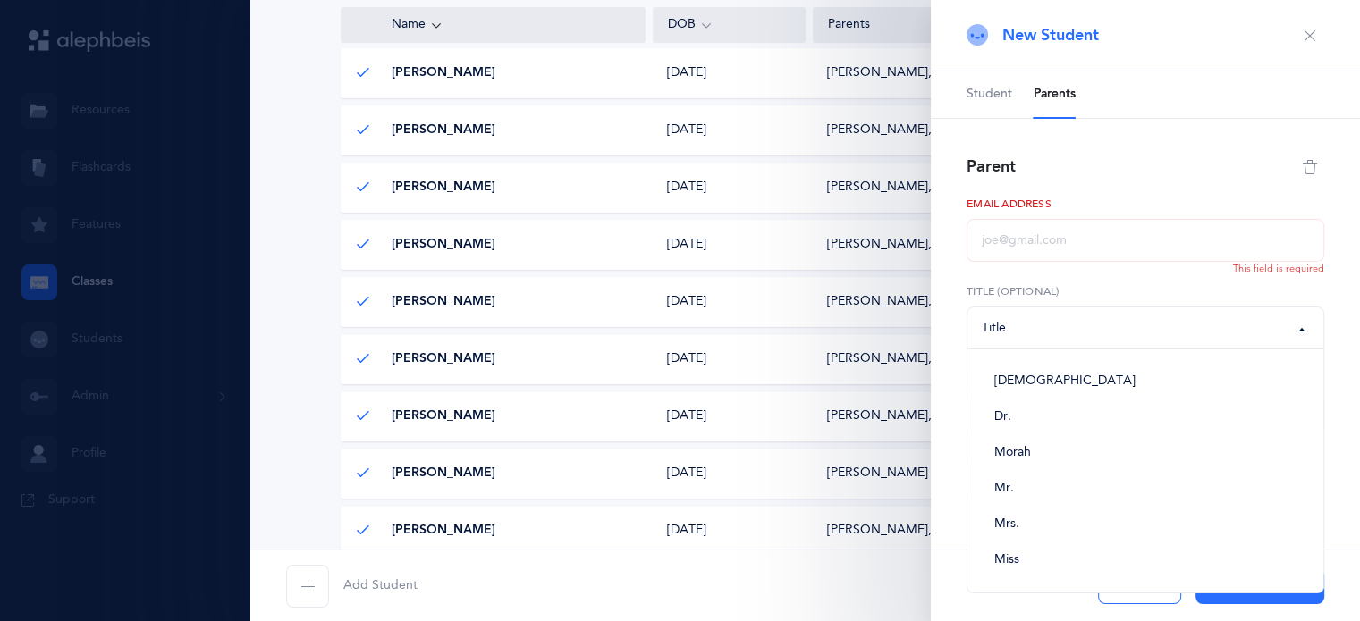
click at [1039, 321] on div "Title" at bounding box center [1145, 328] width 327 height 30
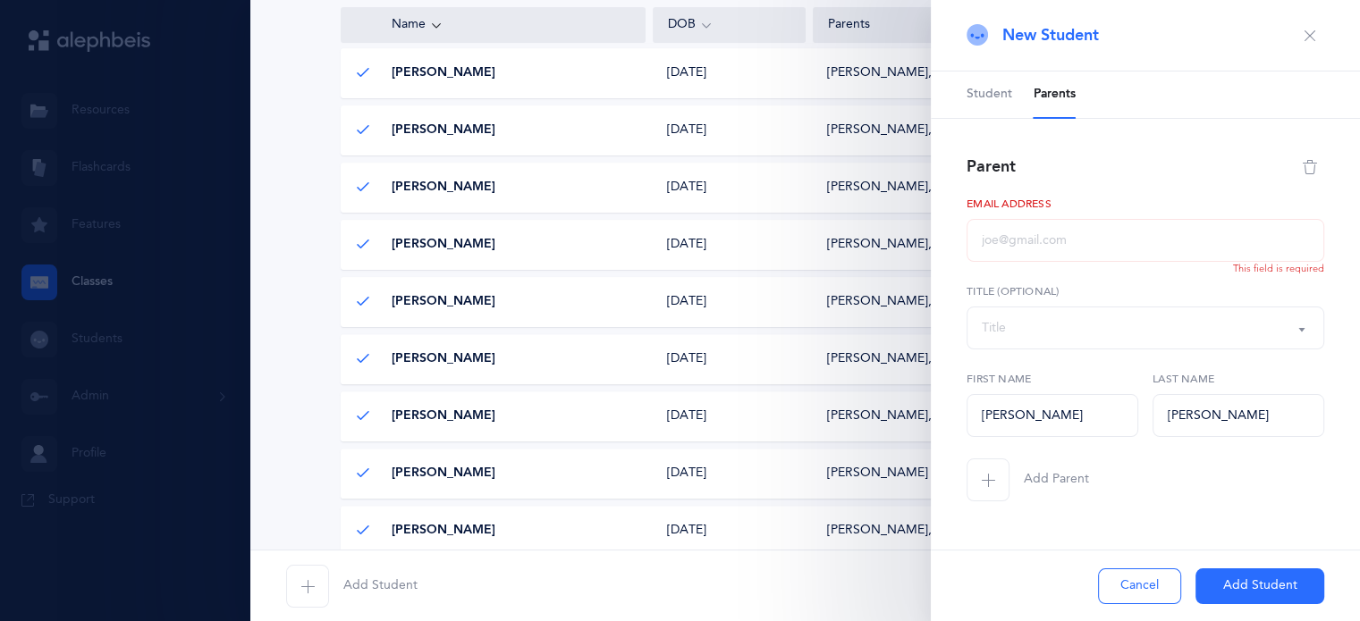
click at [1042, 313] on div "Title" at bounding box center [1145, 328] width 327 height 30
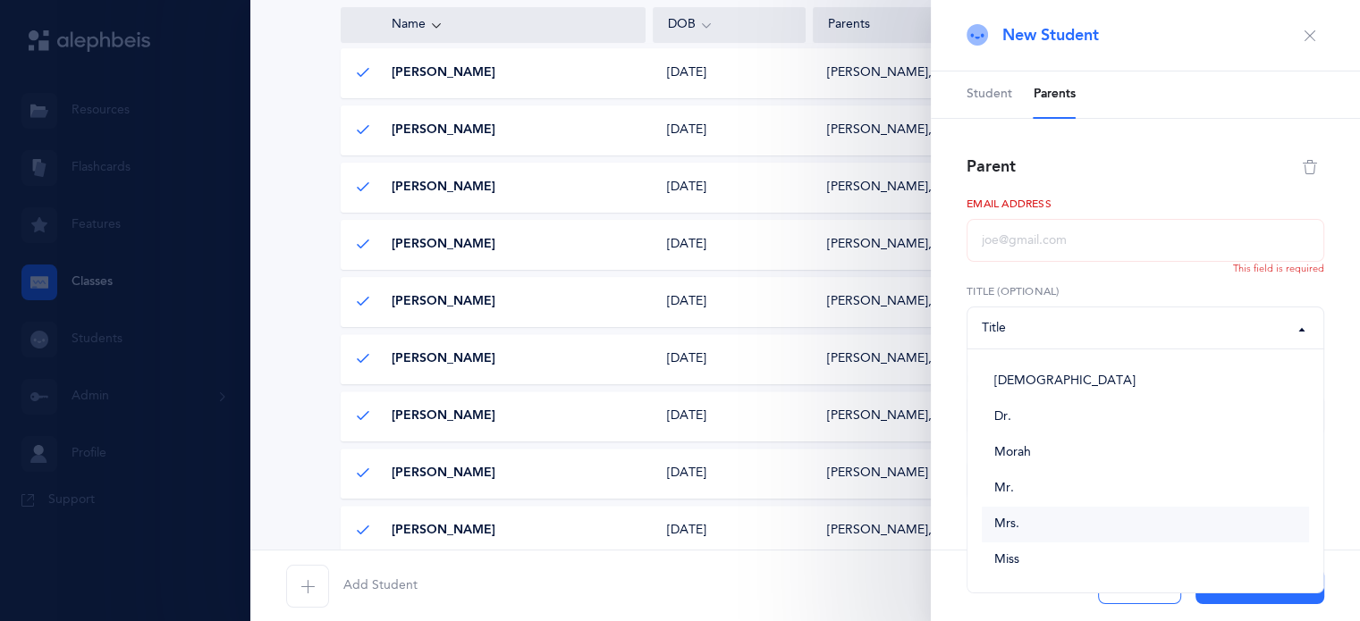
click at [1016, 522] on span "Mrs." at bounding box center [1006, 525] width 25 height 16
select select "4"
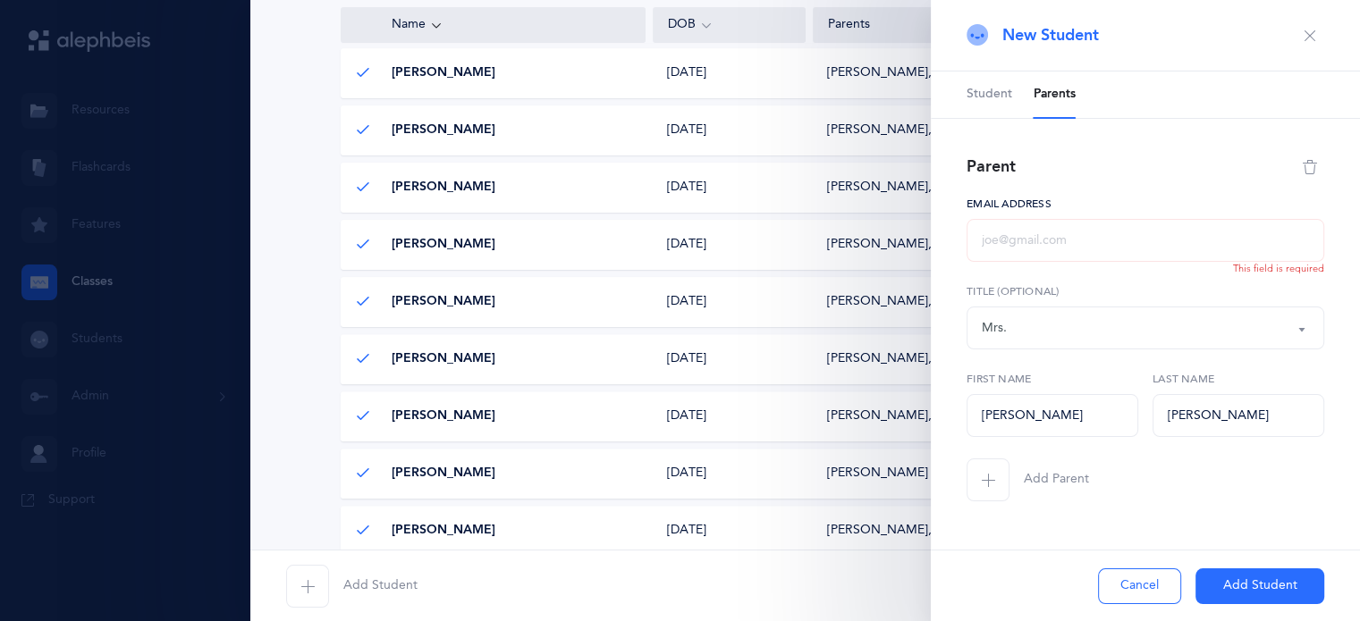
click at [1016, 244] on input "text" at bounding box center [1145, 240] width 358 height 43
paste input "micaeinhorn@gmail.com"
type input "micaeinhorn@gmail.com"
click at [977, 485] on span "button" at bounding box center [987, 480] width 43 height 43
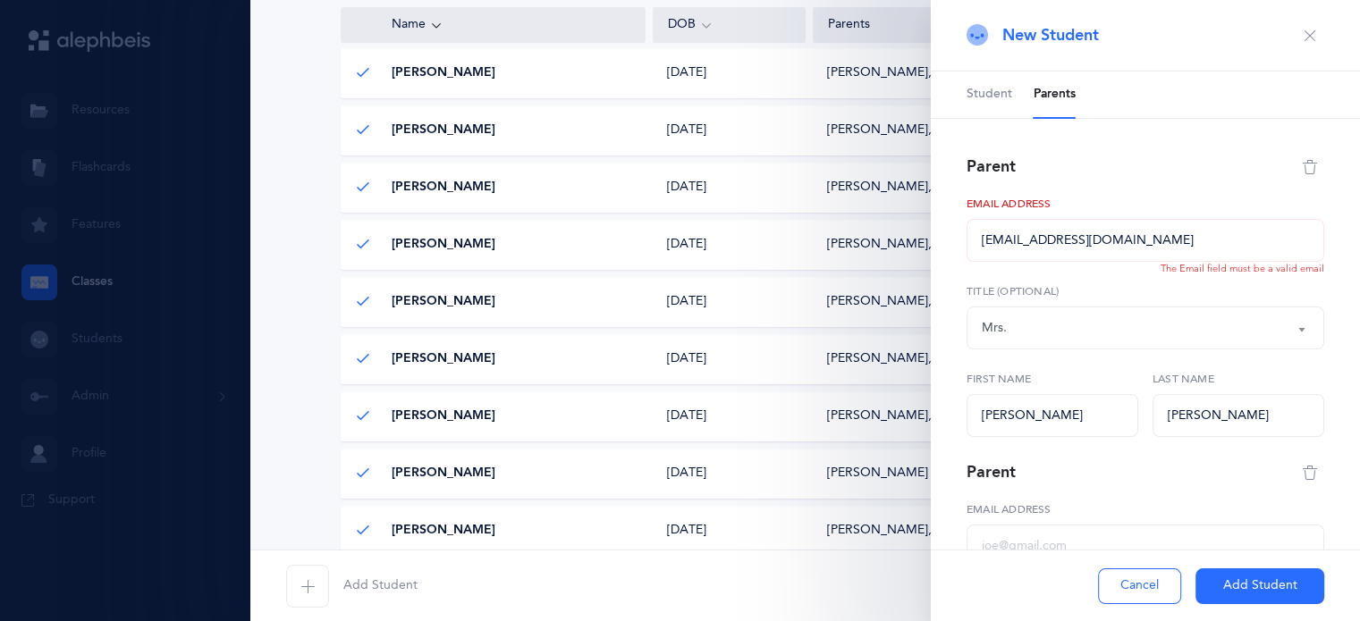
select select
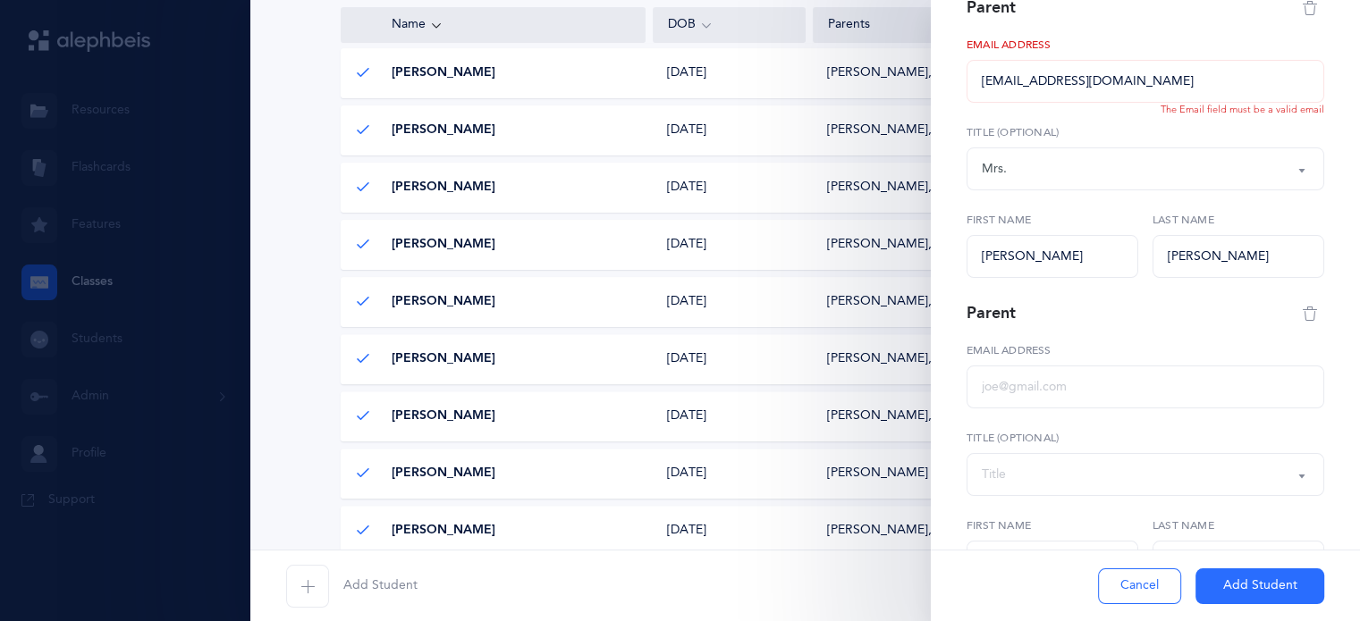
scroll to position [160, 0]
paste input "ohadein@gmail.com"
type input "ohadein@gmail.com"
click at [1039, 474] on div "Title" at bounding box center [1145, 474] width 327 height 30
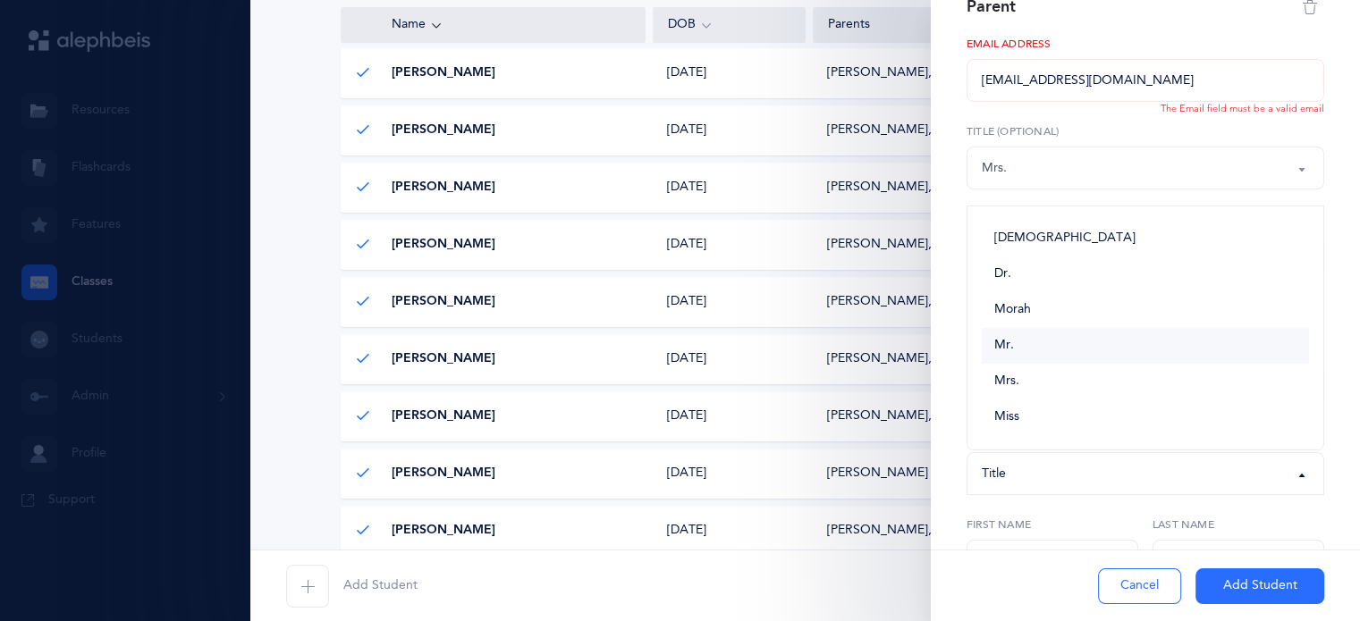
click at [1042, 342] on link "Mr." at bounding box center [1145, 346] width 327 height 36
select select "3"
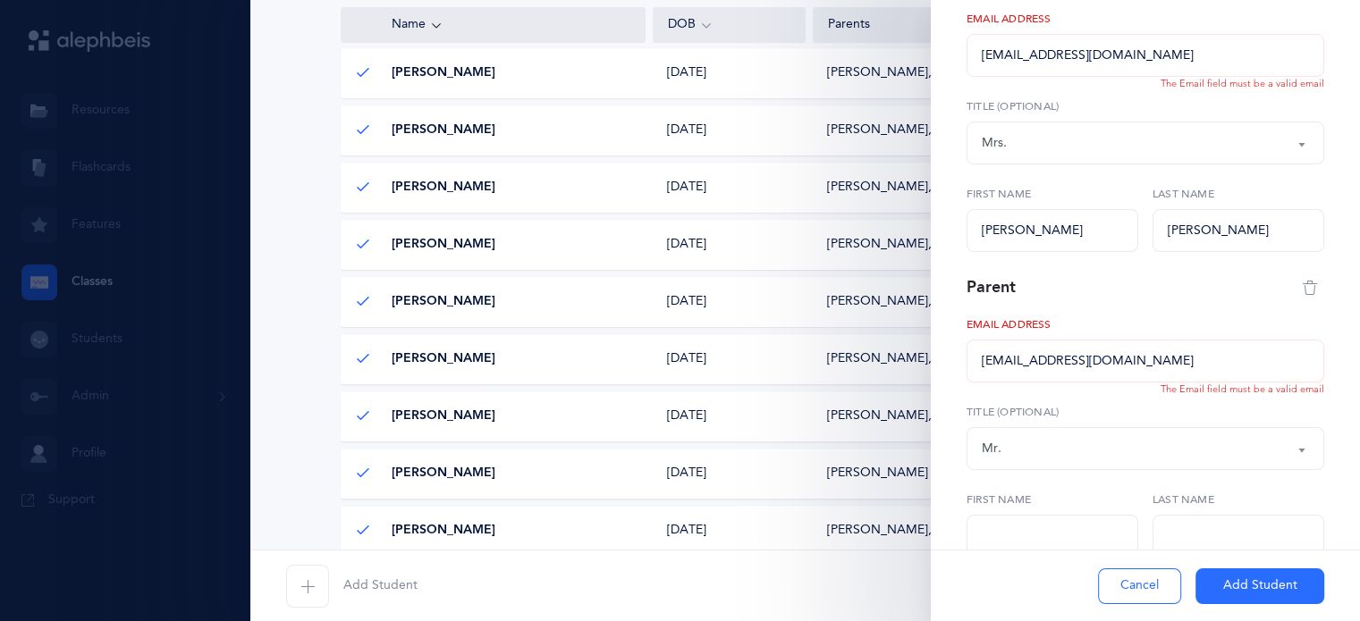
scroll to position [283, 0]
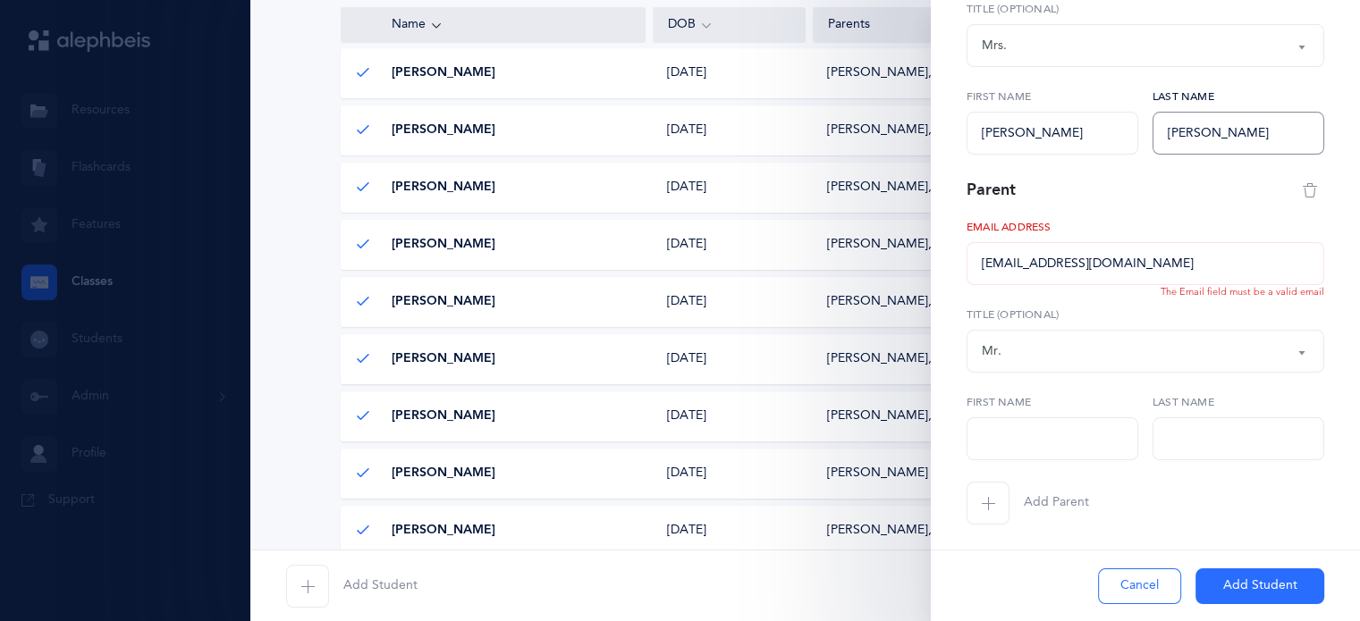
click at [1177, 142] on input "Einhorn" at bounding box center [1238, 133] width 172 height 43
paste input "Einhorn"
type input "Einhorn"
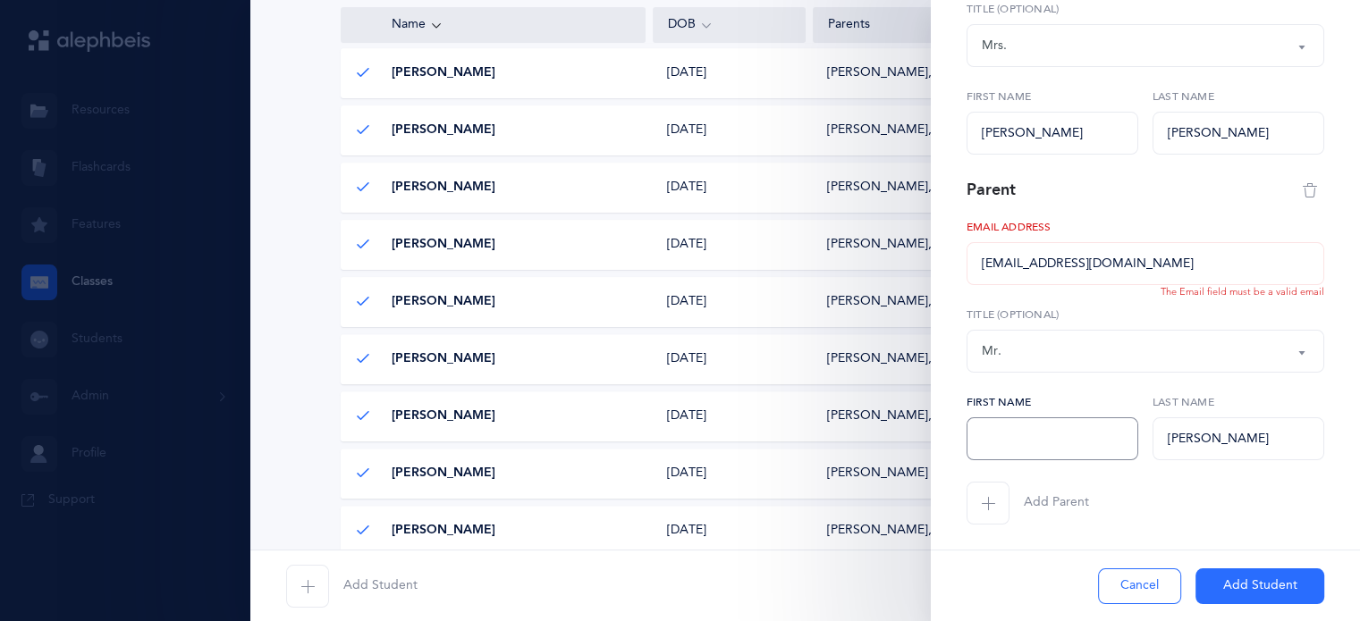
click at [1017, 426] on input "text" at bounding box center [1052, 439] width 172 height 43
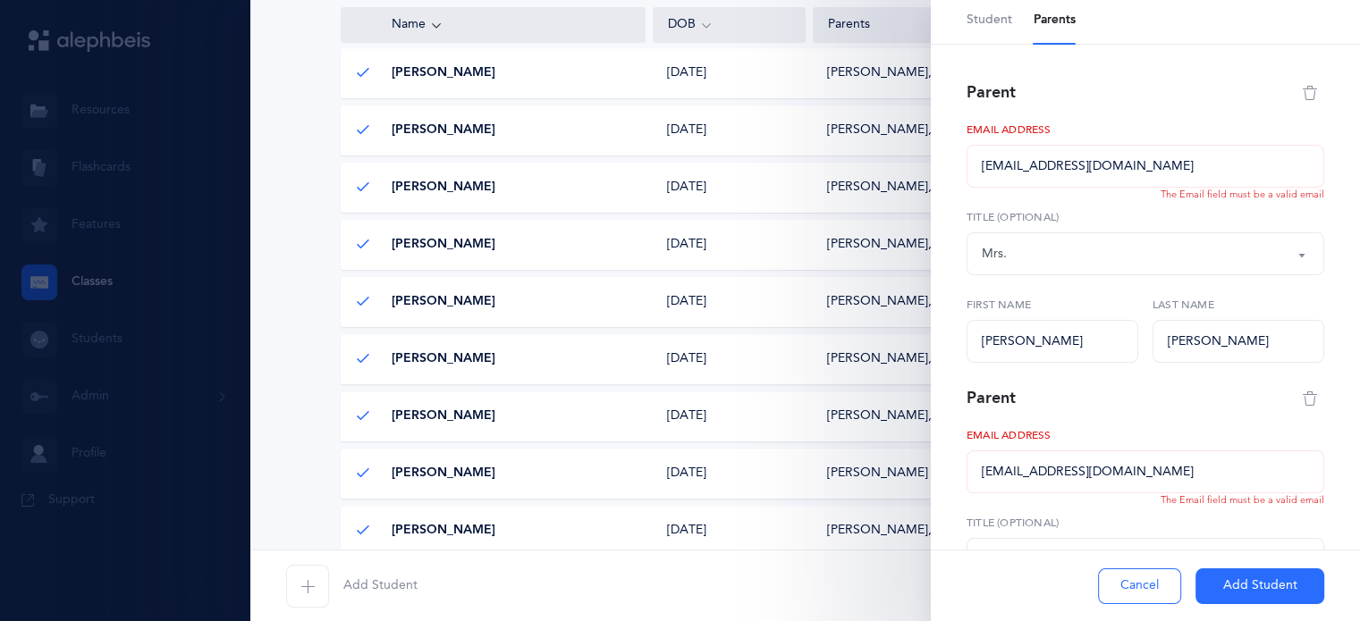
scroll to position [286, 0]
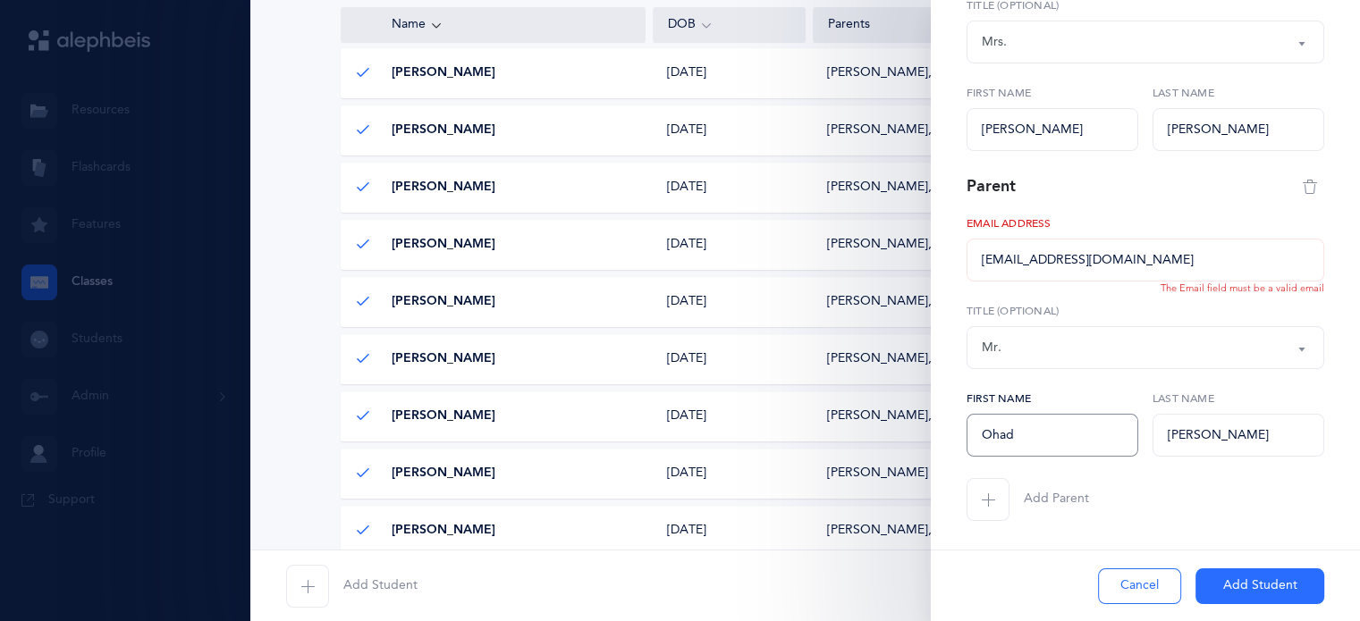
type input "Ohad"
drag, startPoint x: 1232, startPoint y: 581, endPoint x: 1252, endPoint y: 583, distance: 19.8
click at [1252, 583] on button "Add Student" at bounding box center [1259, 587] width 129 height 36
click at [1259, 593] on button "Add Student" at bounding box center [1259, 587] width 129 height 36
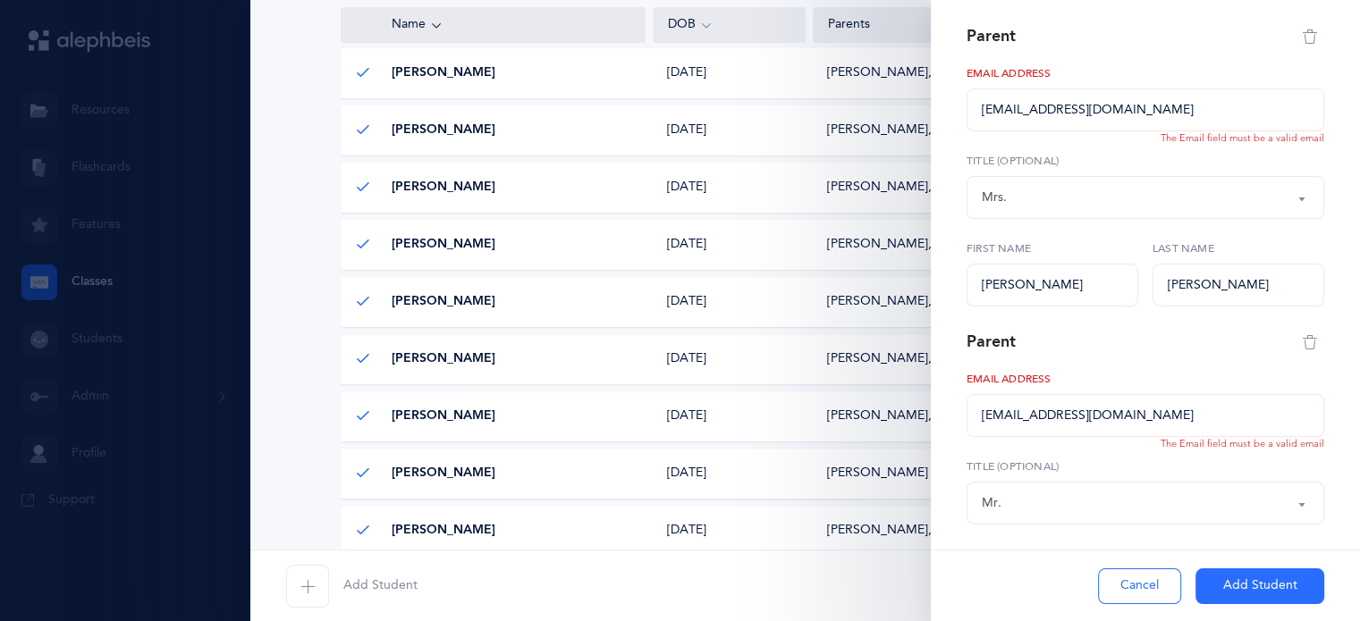
scroll to position [111, 0]
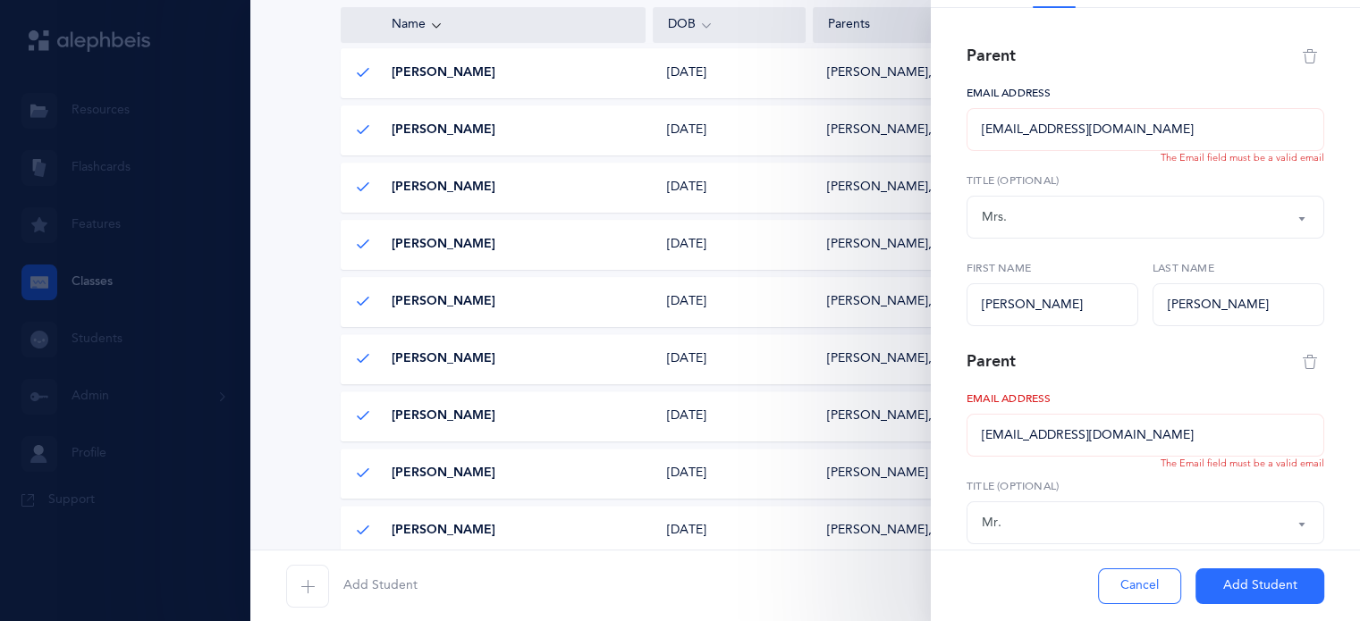
click at [983, 132] on input "micaeinhorn@gmail.com" at bounding box center [1145, 129] width 358 height 43
drag, startPoint x: 980, startPoint y: 431, endPoint x: 1228, endPoint y: 458, distance: 250.0
drag, startPoint x: 1228, startPoint y: 458, endPoint x: 1259, endPoint y: 441, distance: 34.8
drag, startPoint x: 1259, startPoint y: 441, endPoint x: 1322, endPoint y: 378, distance: 89.1
drag, startPoint x: 1322, startPoint y: 378, endPoint x: 1287, endPoint y: 443, distance: 73.2
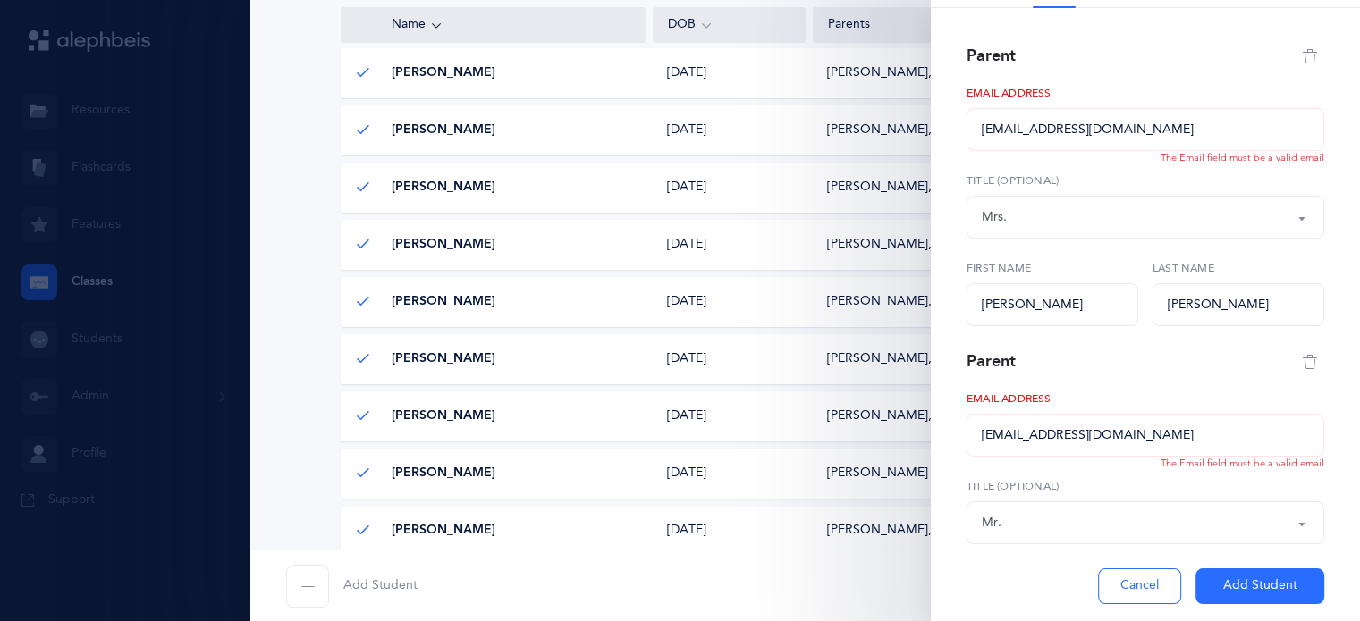
drag, startPoint x: 1287, startPoint y: 443, endPoint x: 1109, endPoint y: 516, distance: 193.3
click at [1109, 516] on div "Mr." at bounding box center [1145, 523] width 327 height 30
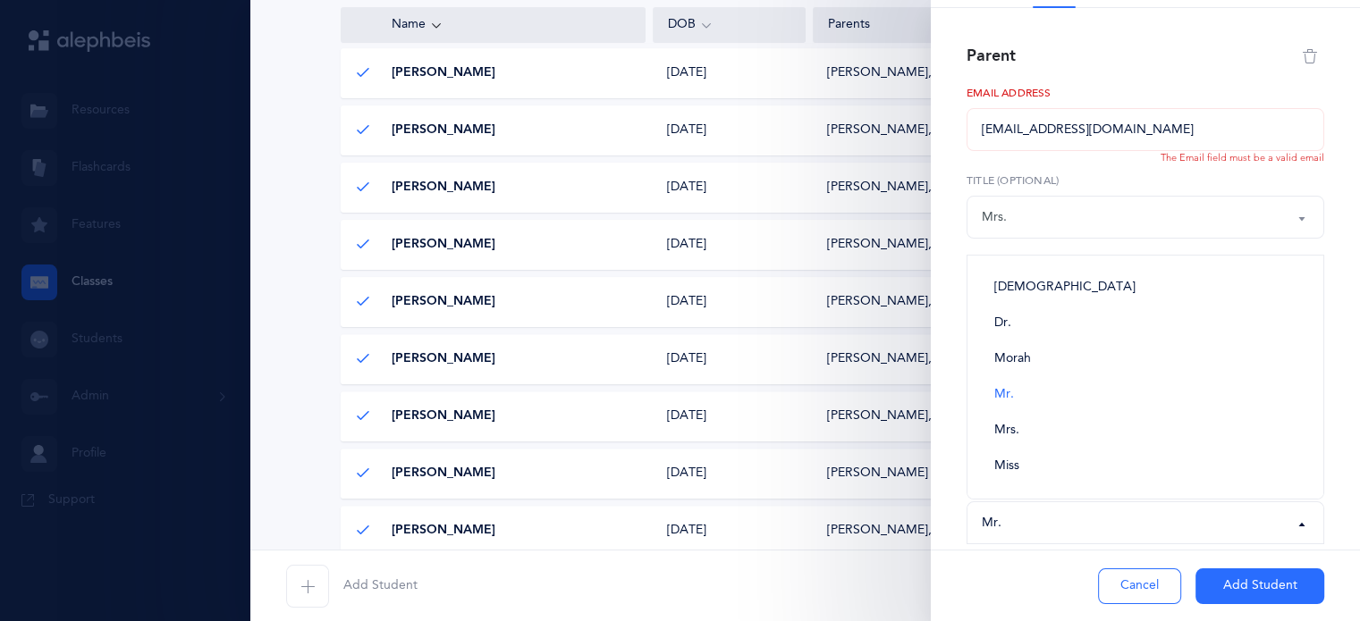
click at [1180, 98] on label "Email address" at bounding box center [1145, 93] width 358 height 16
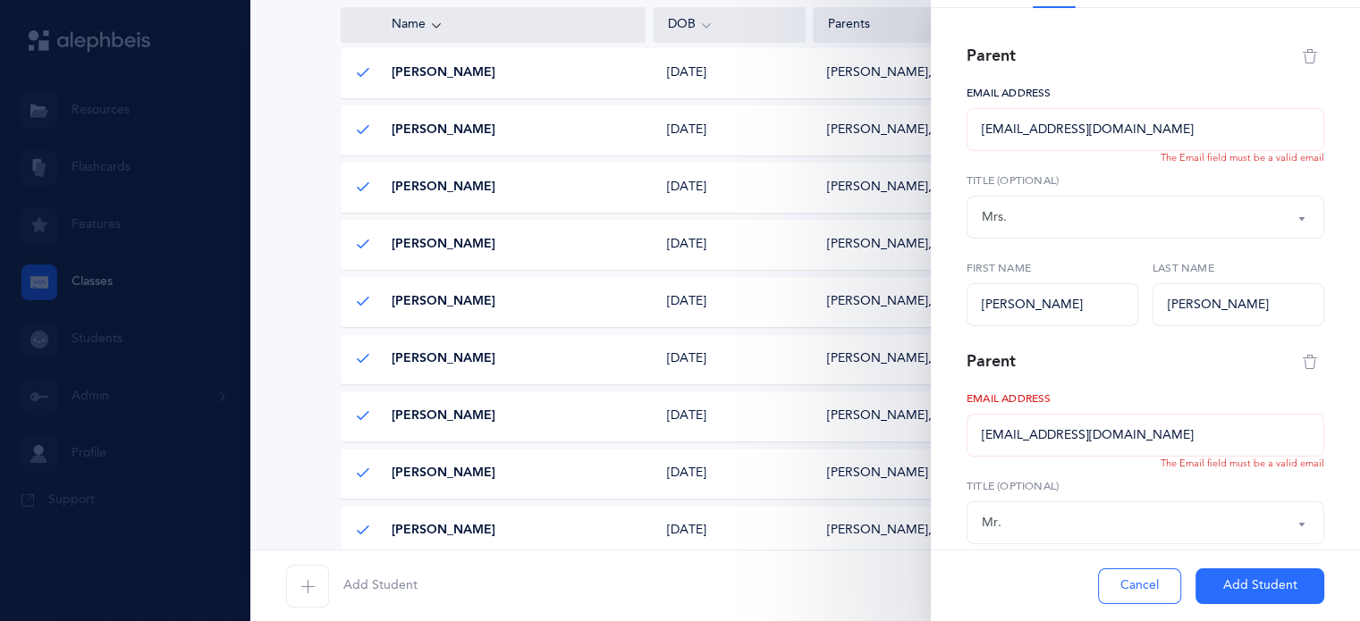
drag, startPoint x: 1155, startPoint y: 114, endPoint x: 1142, endPoint y: 133, distance: 23.8
click at [1135, 131] on input "micaeinhorn@gmail.com" at bounding box center [1145, 129] width 358 height 43
type input "micaeinhorn@gmail.com"
click at [1228, 576] on button "Add Student" at bounding box center [1259, 587] width 129 height 36
click at [1178, 441] on input "ohadein@gmail.com" at bounding box center [1145, 435] width 358 height 43
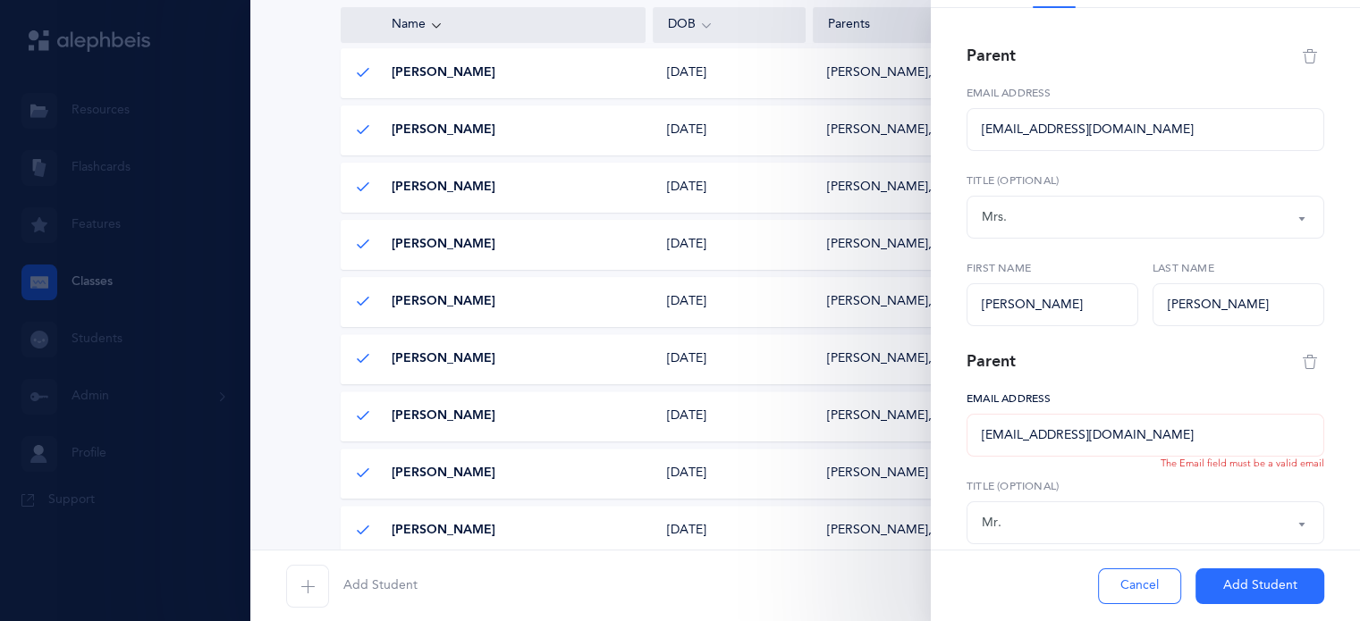
type input "ohadein@gmail.com"
drag, startPoint x: 1252, startPoint y: 589, endPoint x: 1262, endPoint y: 585, distance: 11.6
click at [1262, 585] on button "Add Student" at bounding box center [1259, 587] width 129 height 36
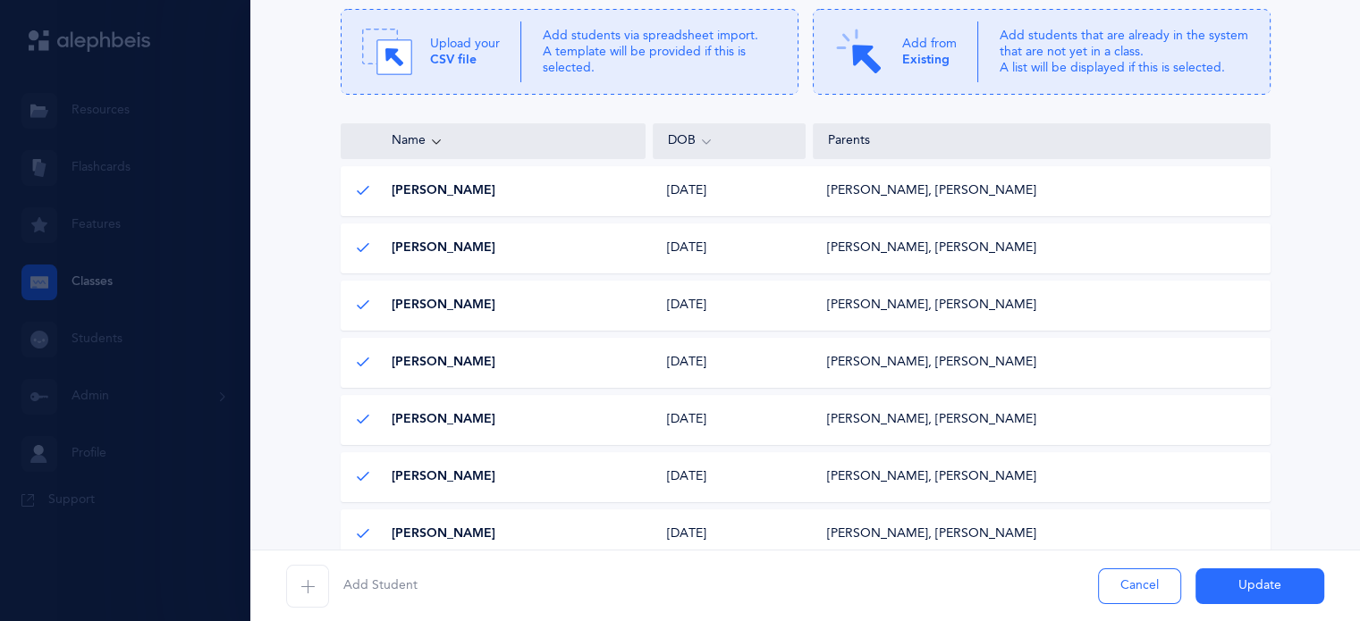
scroll to position [249, 0]
